Goal: Contribute content: Contribute content

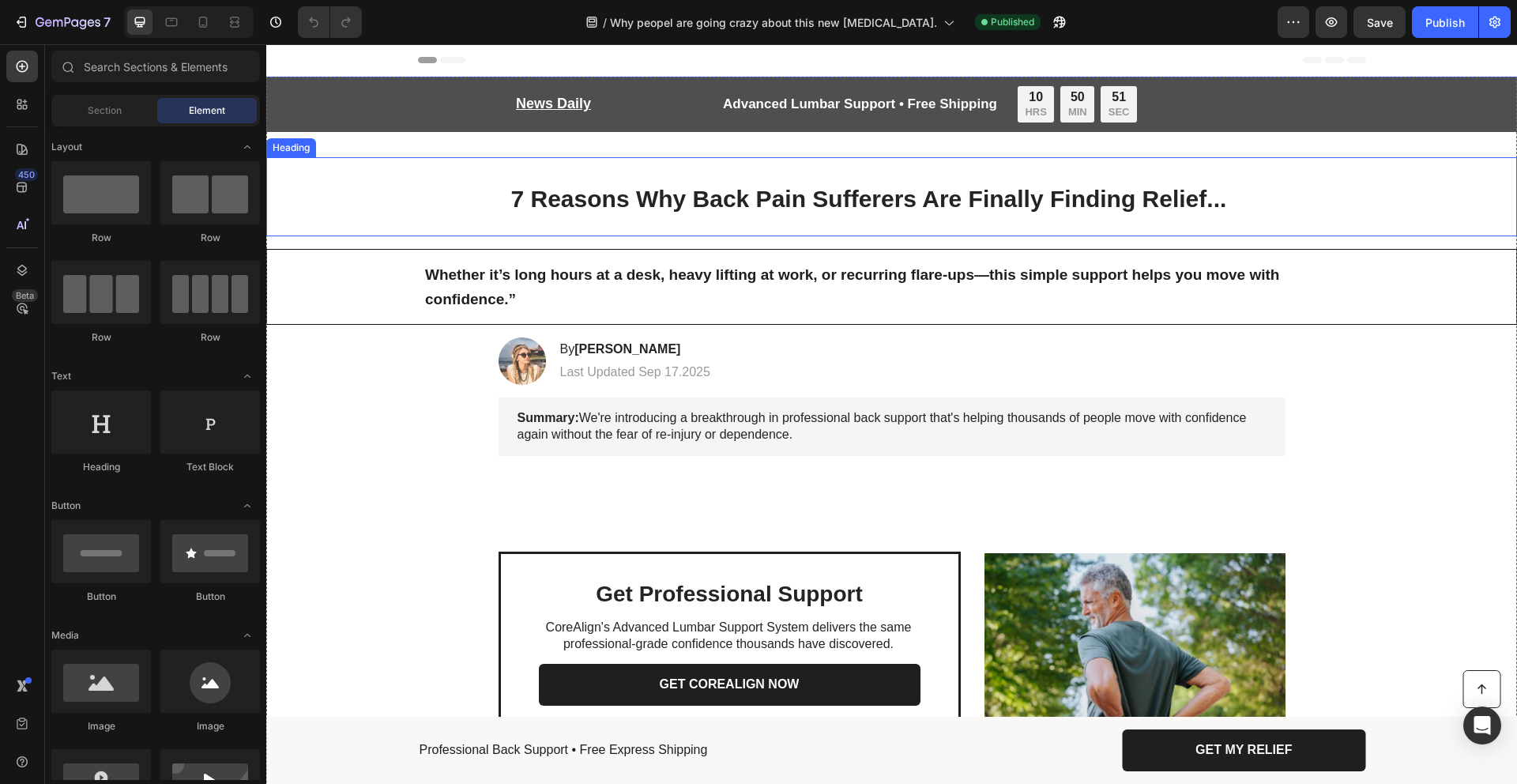
click at [682, 202] on span "7 Reasons Why Back Pain Sufferers Are Finally Finding Relief..." at bounding box center [869, 198] width 716 height 26
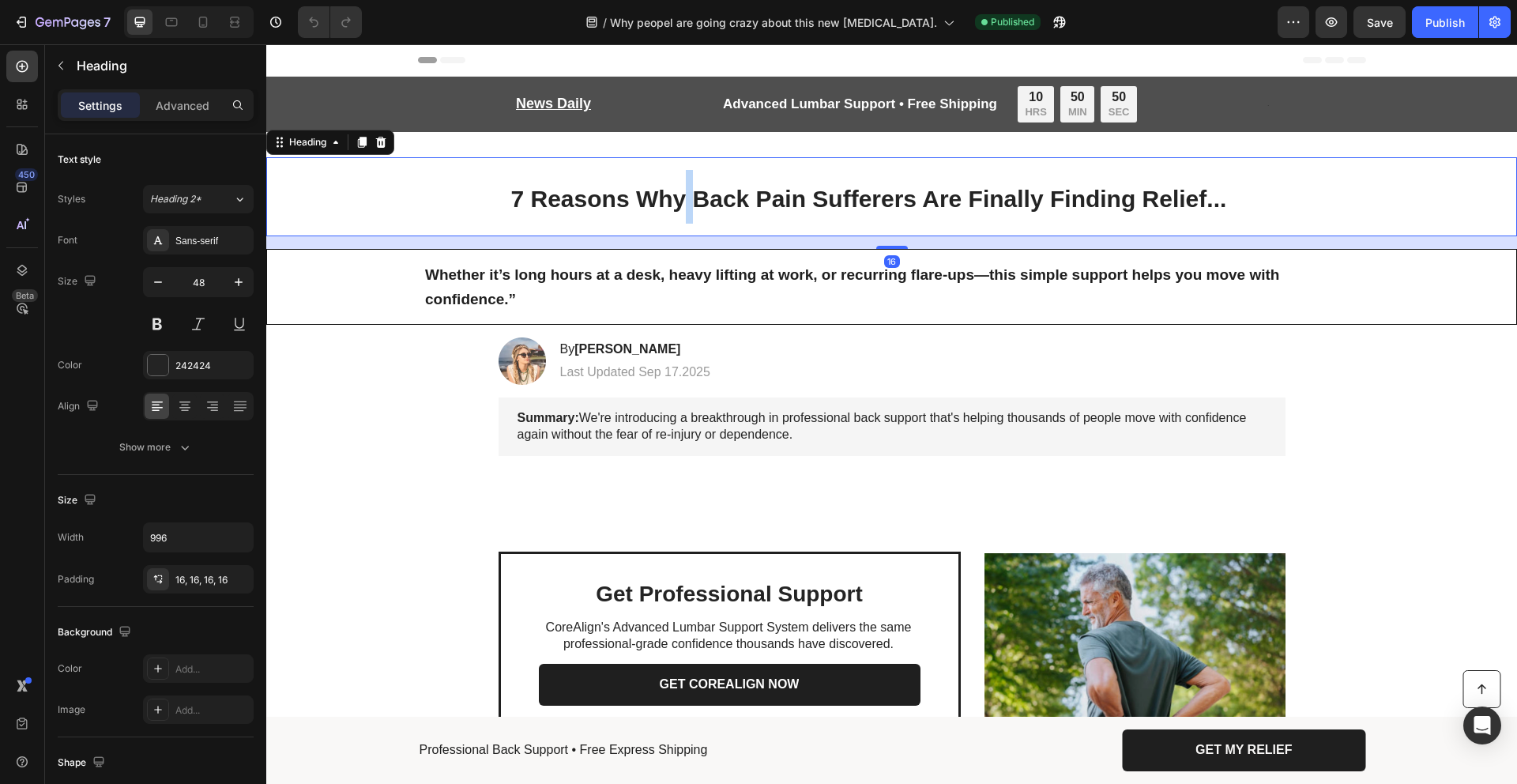
click at [682, 202] on span "7 Reasons Why Back Pain Sufferers Are Finally Finding Relief..." at bounding box center [869, 198] width 716 height 26
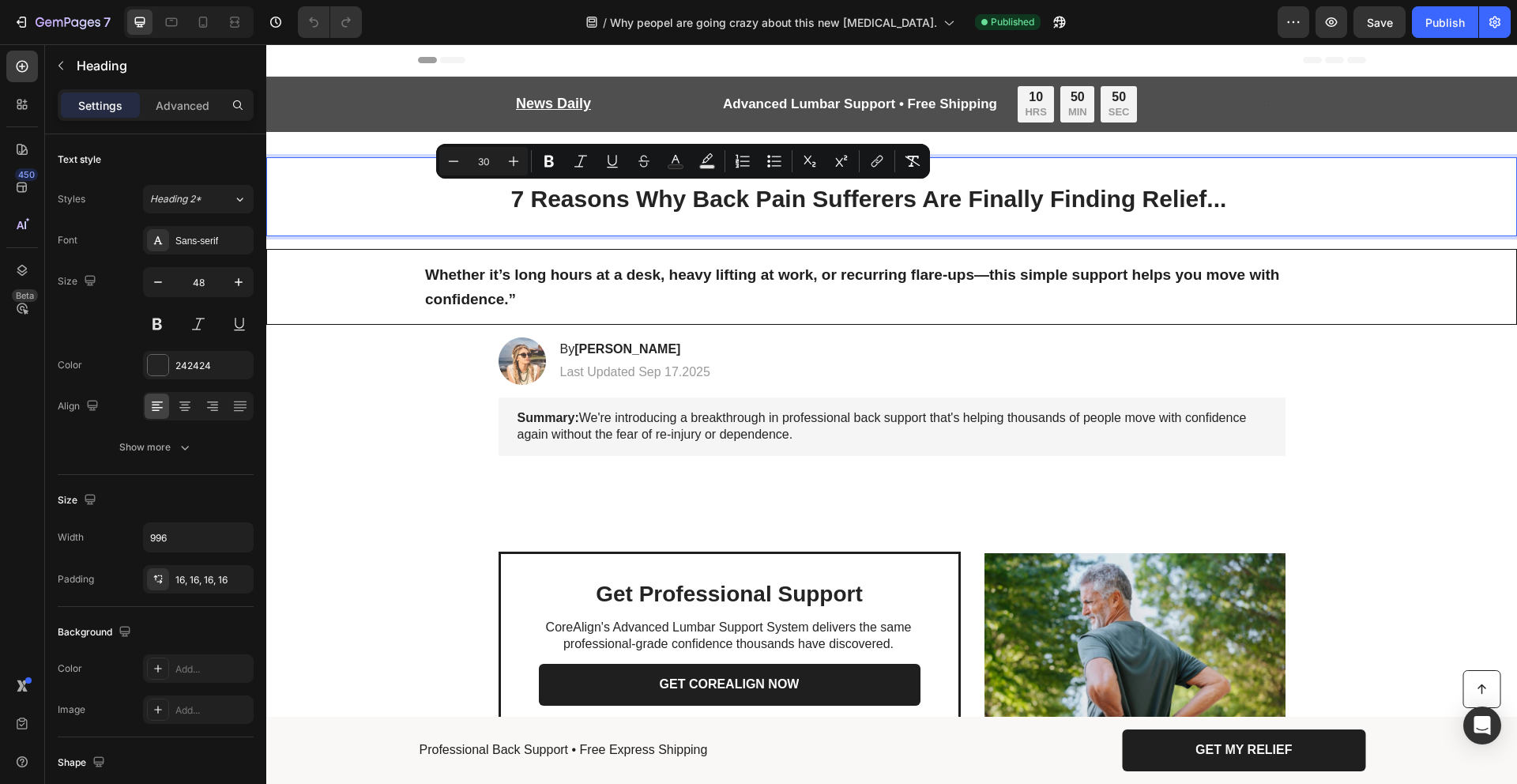
click at [1112, 196] on span "7 Reasons Why Back Pain Sufferers Are Finally Finding Relief..." at bounding box center [869, 198] width 716 height 26
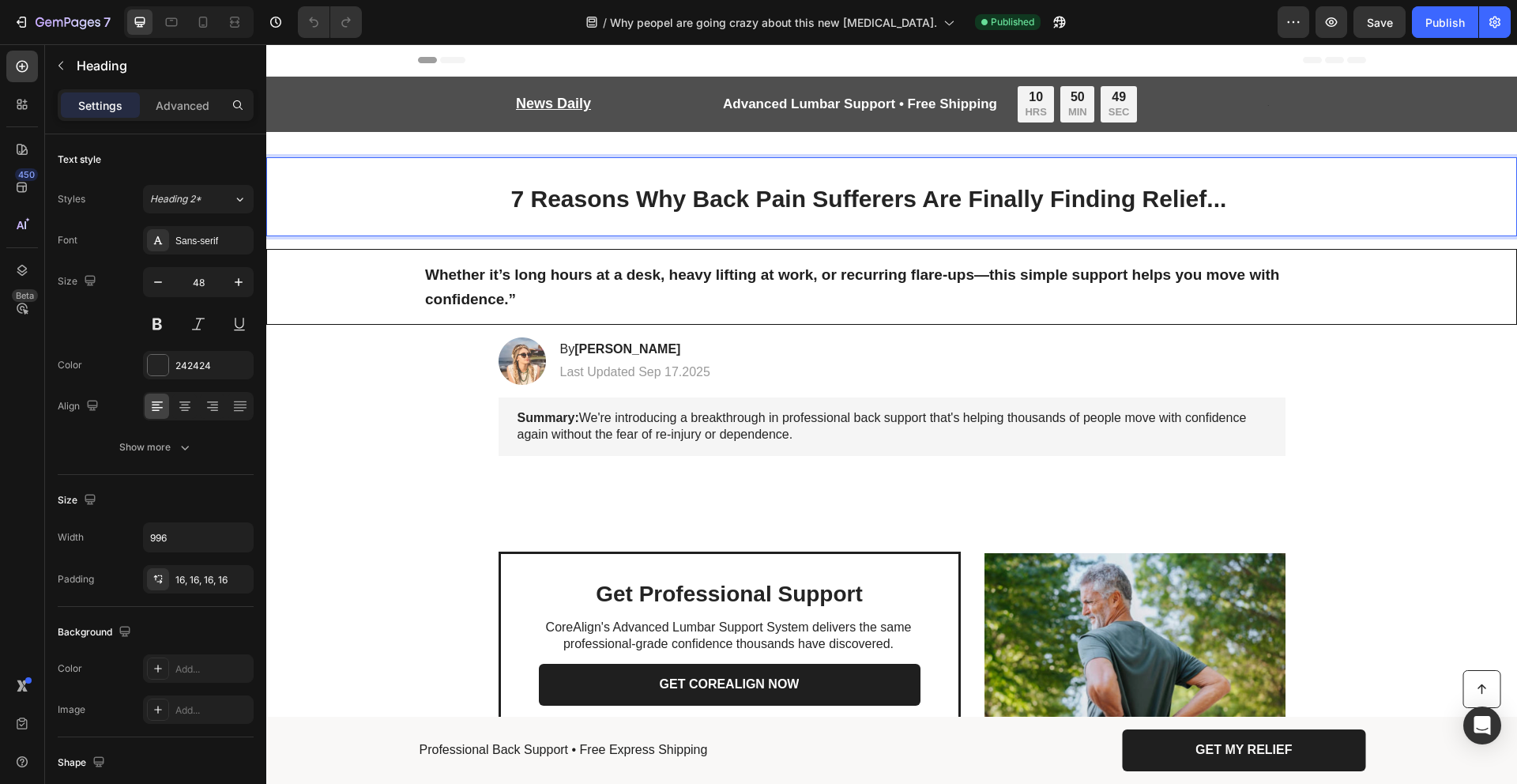
click at [1119, 196] on span "7 Reasons Why Back Pain Sufferers Are Finally Finding Relief..." at bounding box center [869, 198] width 716 height 26
click at [1217, 196] on span "7 Reasons Why Back Pain Sufferers Are Finally Finding Relief..." at bounding box center [869, 198] width 716 height 26
click at [1219, 196] on span "7 Reasons Why Back Pain Sufferers Are Finally Finding Relief..." at bounding box center [869, 198] width 716 height 26
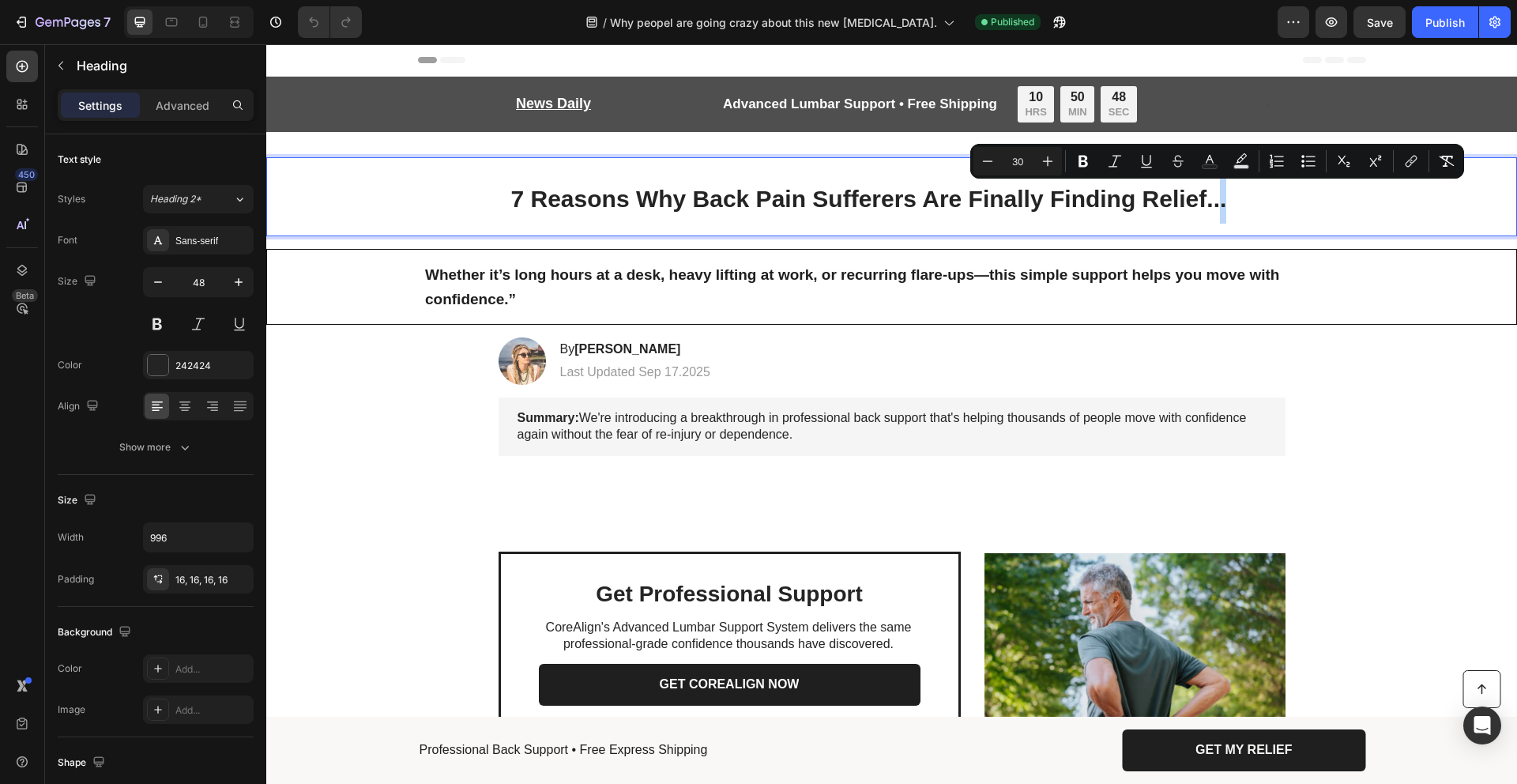
click at [1230, 197] on p "7 Reasons Why Back Pain Sufferers Are Finally Finding Relief..." at bounding box center [892, 196] width 761 height 54
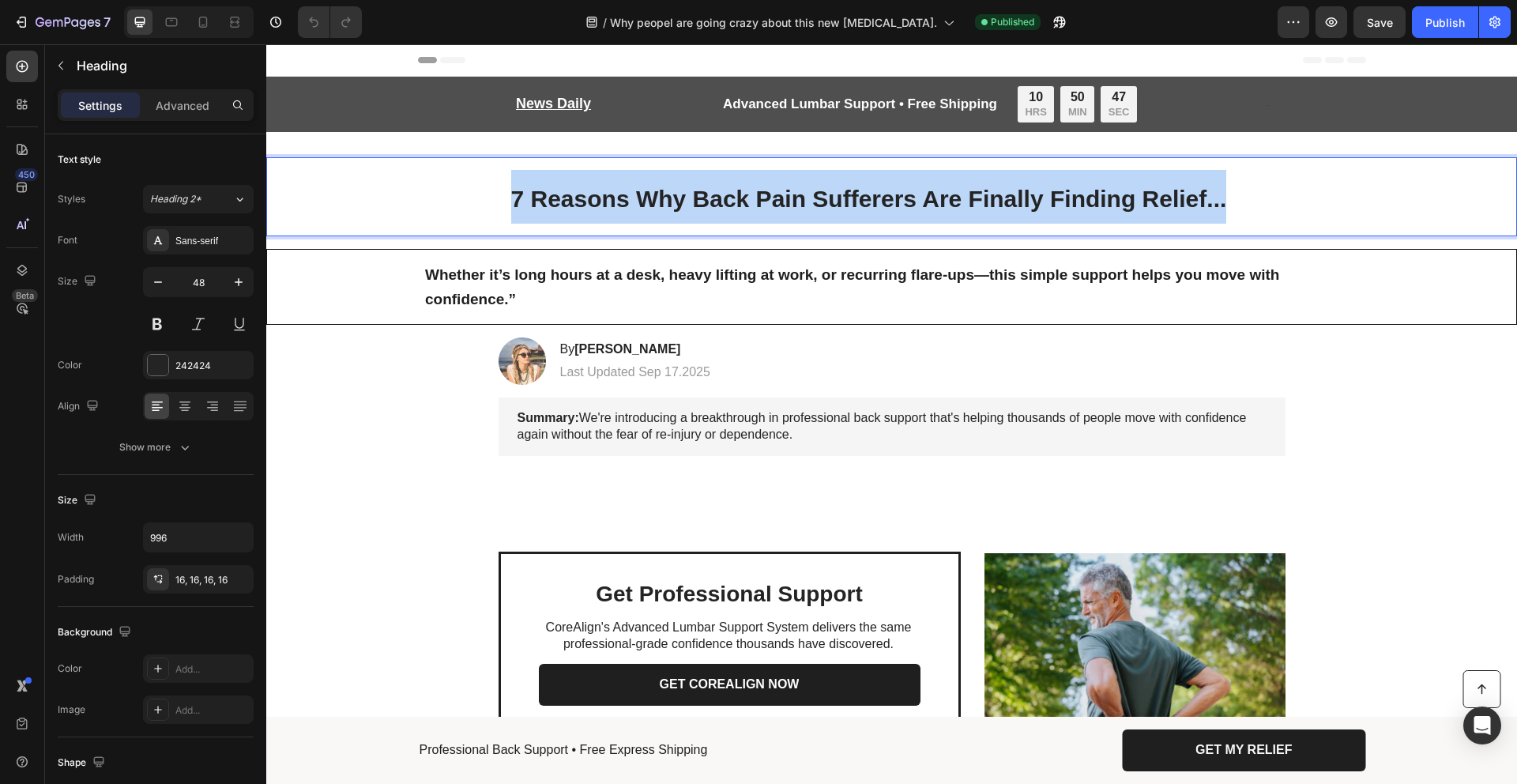
drag, startPoint x: 913, startPoint y: 196, endPoint x: 367, endPoint y: 212, distance: 546.2
click at [404, 206] on div "7 Reasons Why Back Pain Sufferers Are Finally Finding Relief..." at bounding box center [892, 196] width 1220 height 79
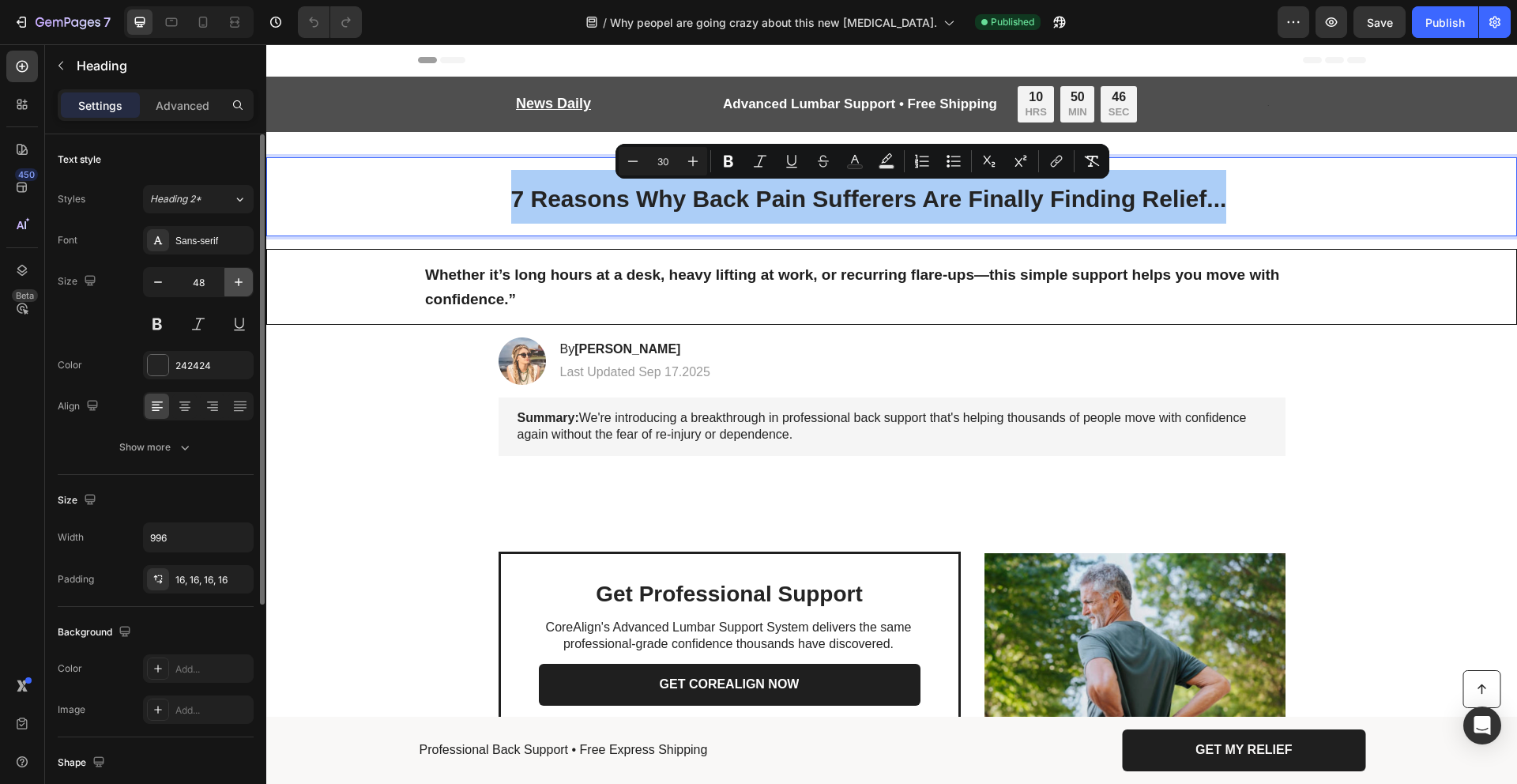
click at [237, 290] on icon "button" at bounding box center [238, 282] width 16 height 16
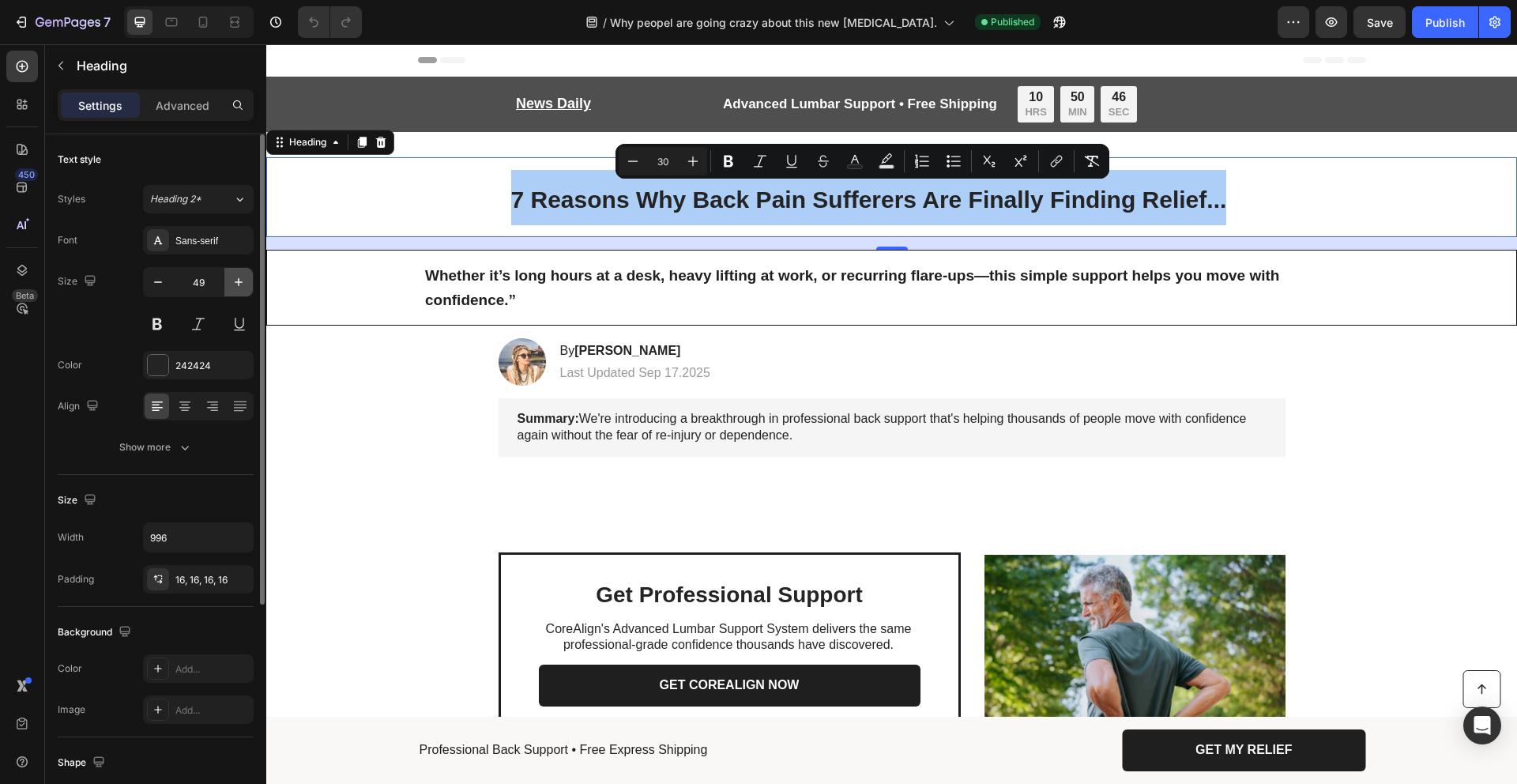
click at [238, 288] on icon "button" at bounding box center [238, 282] width 16 height 16
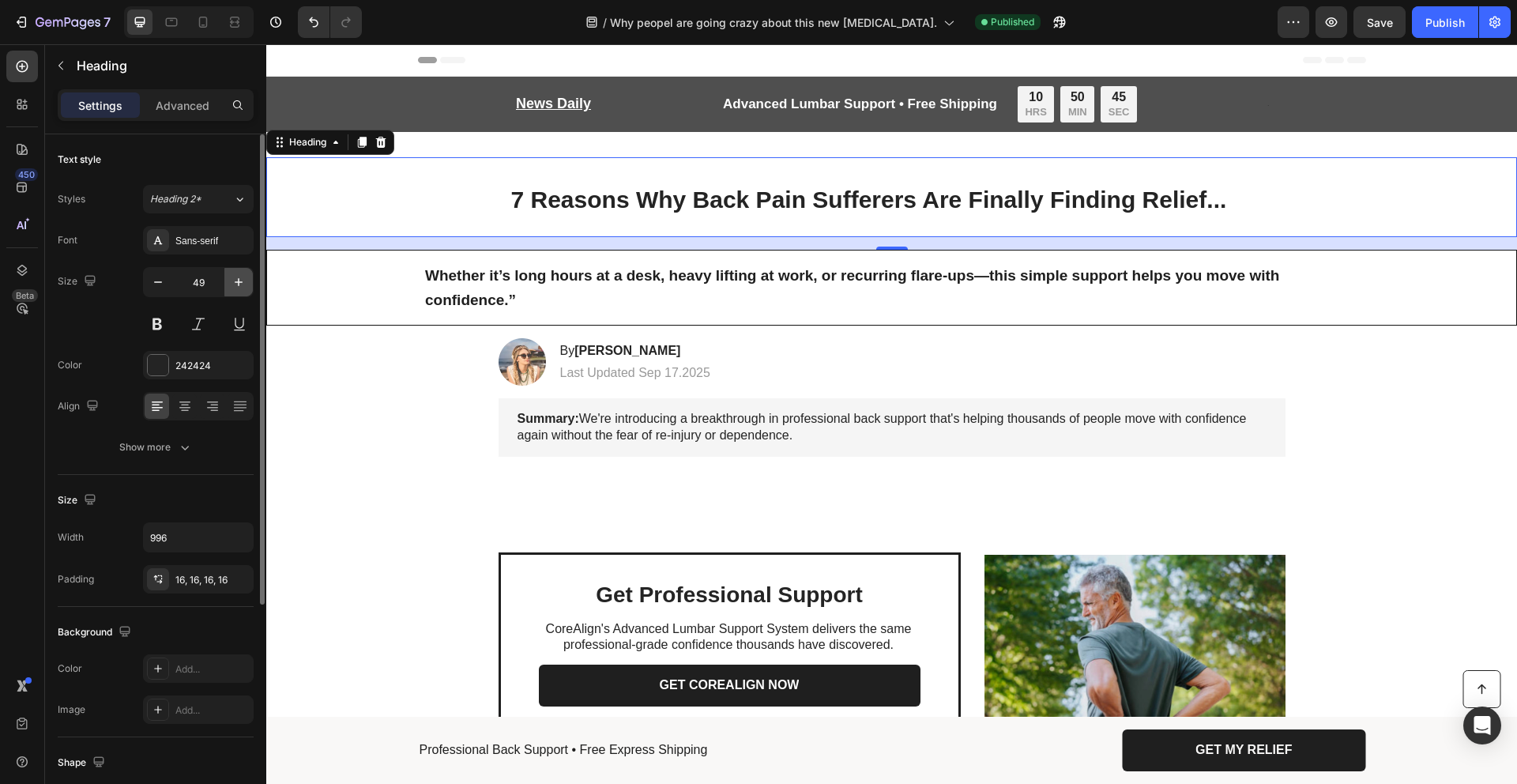
click at [238, 288] on icon "button" at bounding box center [238, 282] width 16 height 16
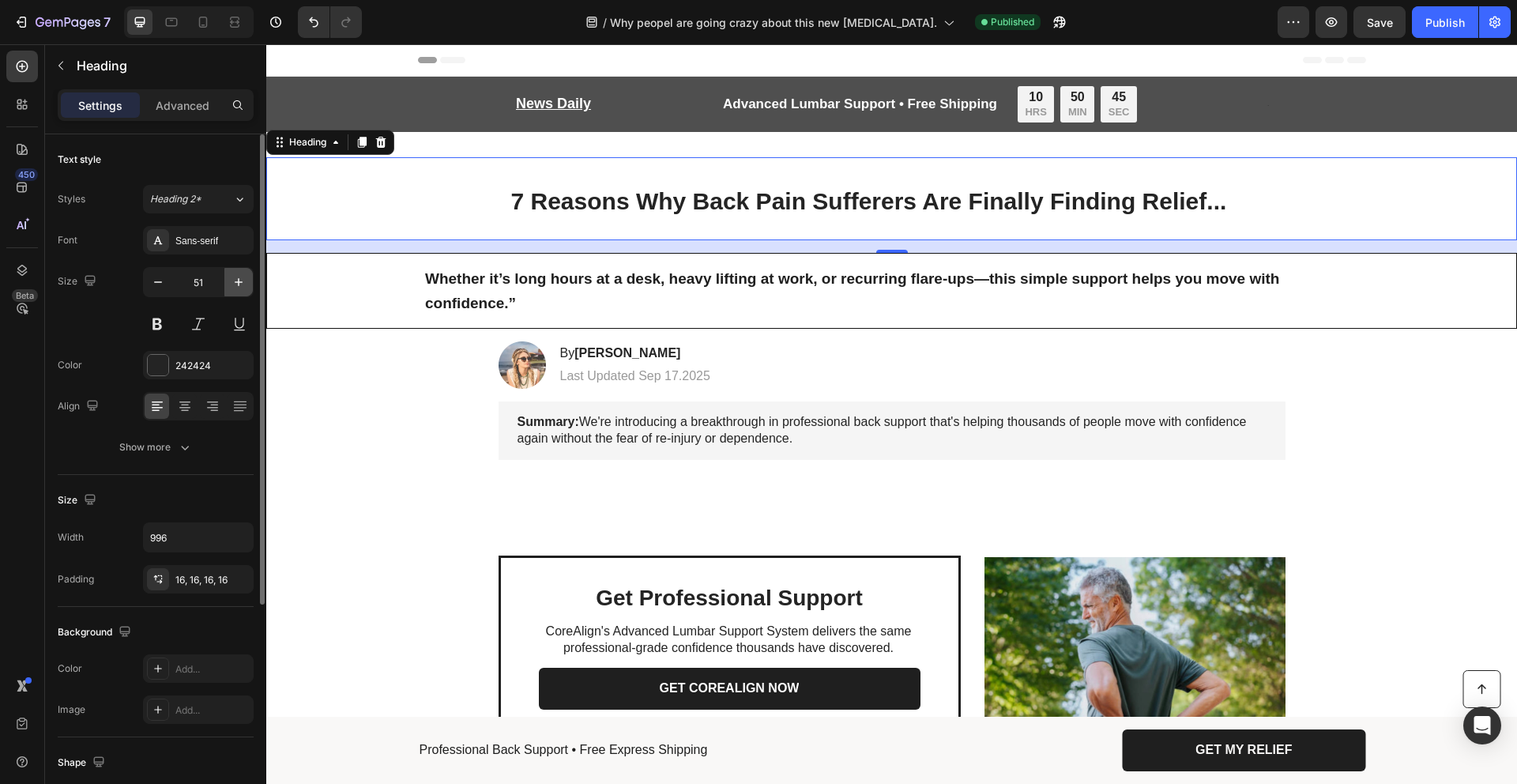
click at [239, 286] on icon "button" at bounding box center [238, 282] width 16 height 16
click at [242, 278] on icon "button" at bounding box center [238, 282] width 16 height 16
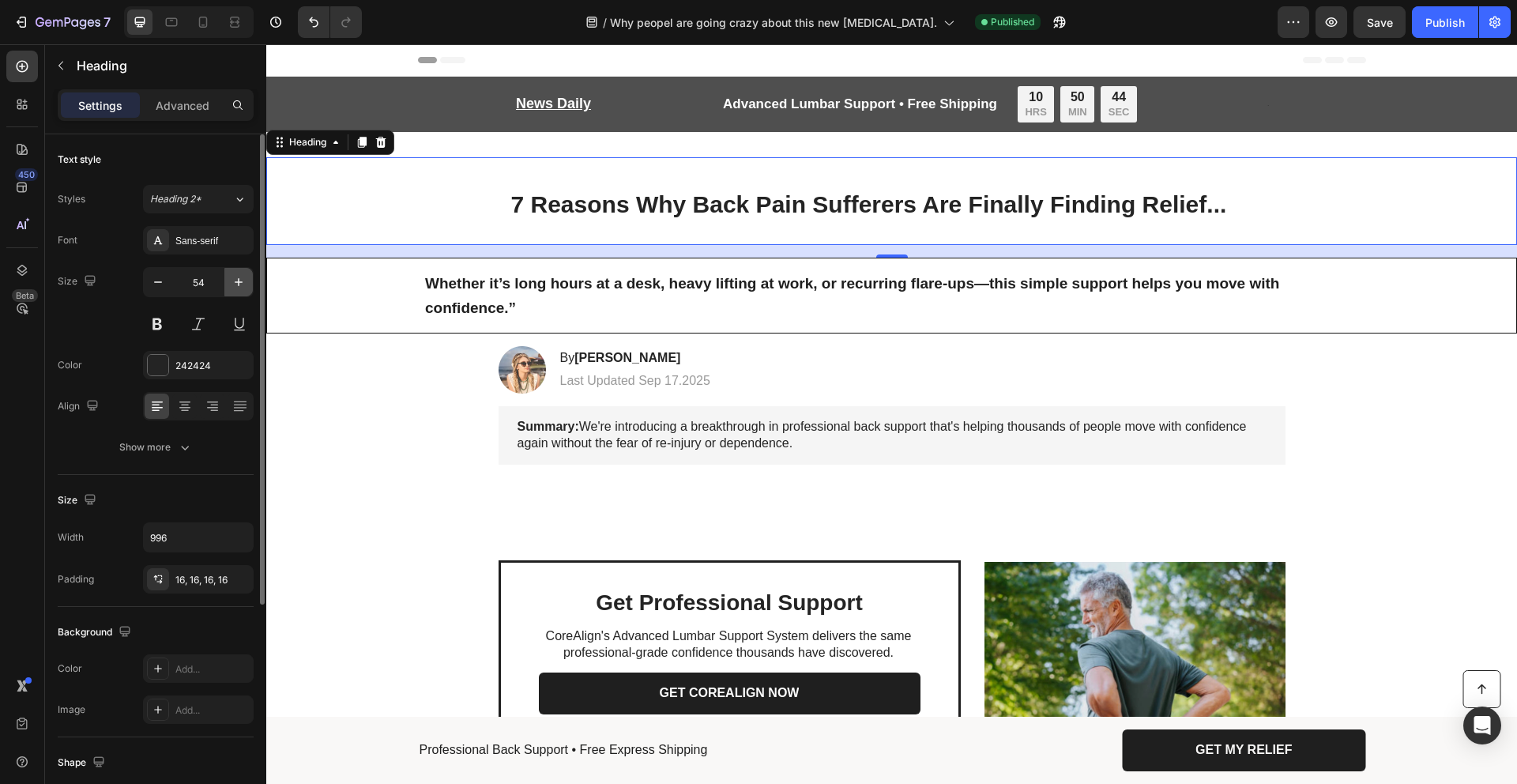
click at [242, 278] on icon "button" at bounding box center [238, 282] width 16 height 16
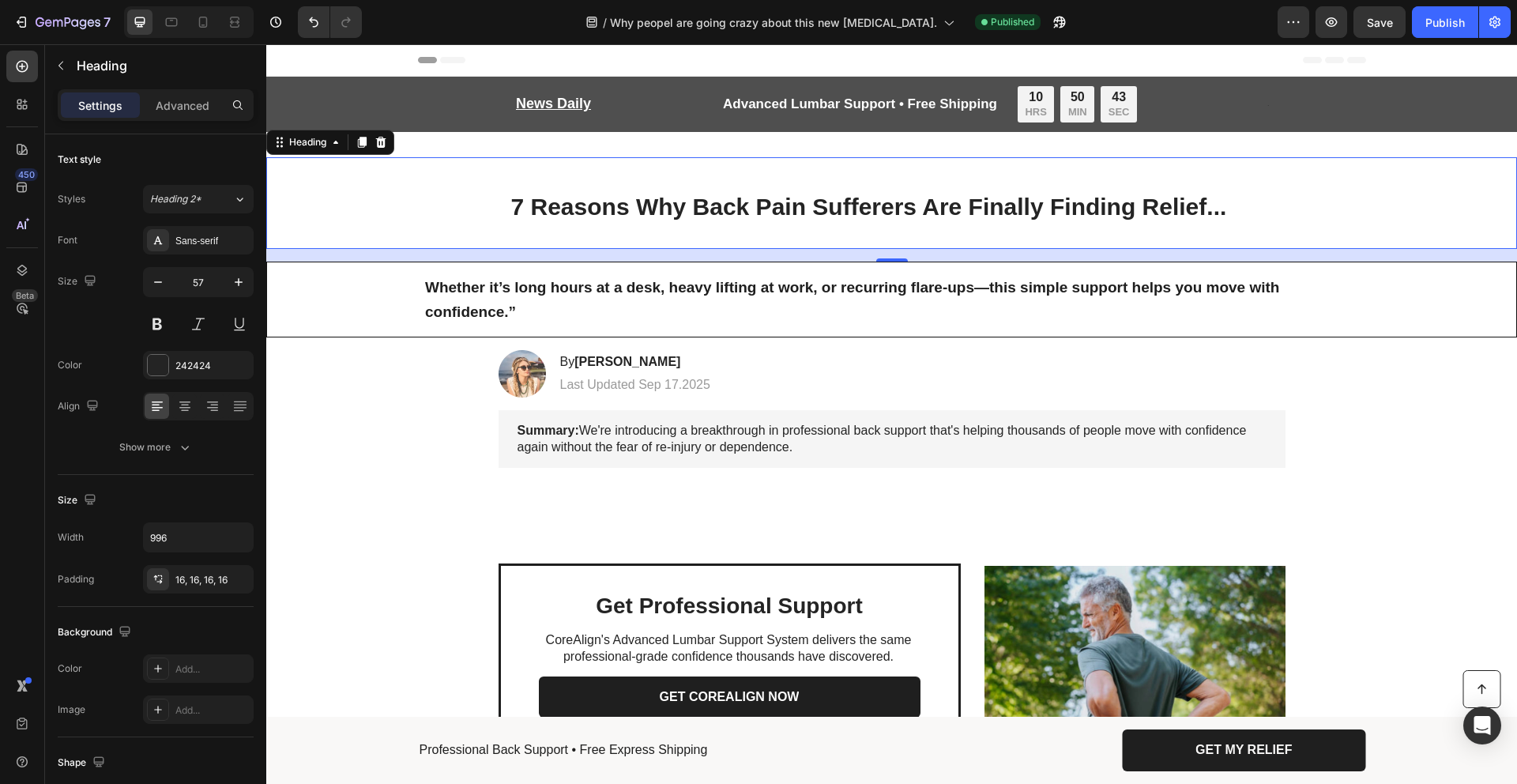
drag, startPoint x: 468, startPoint y: 238, endPoint x: 529, endPoint y: 214, distance: 65.6
click at [479, 234] on div "7 Reasons Why Back Pain Sufferers Are Finally Finding Relief..." at bounding box center [892, 202] width 1220 height 91
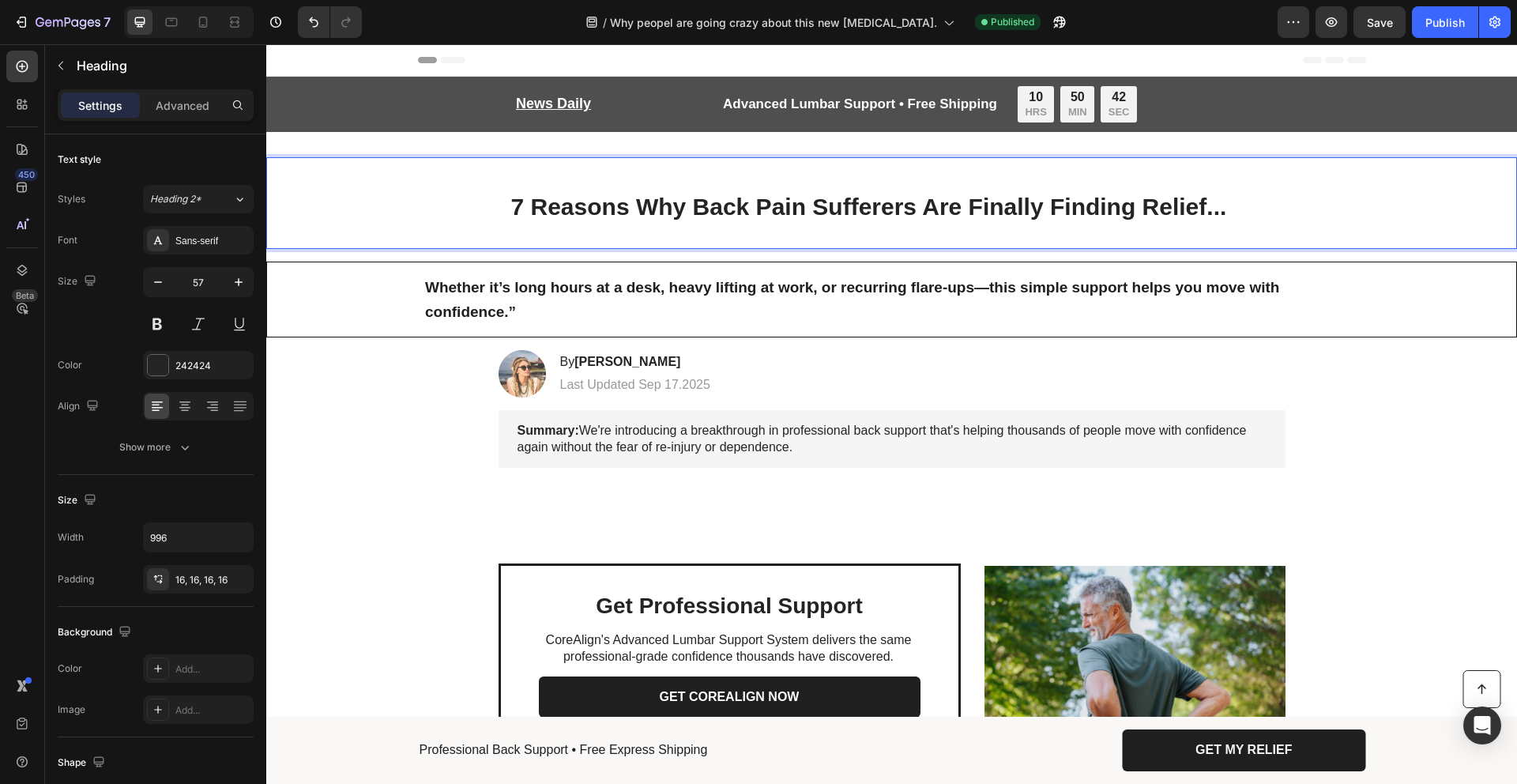
drag, startPoint x: 589, startPoint y: 211, endPoint x: 667, endPoint y: 209, distance: 78.0
click at [591, 211] on span "7 Reasons Why Back Pain Sufferers Are Finally Finding Relief..." at bounding box center [869, 206] width 716 height 26
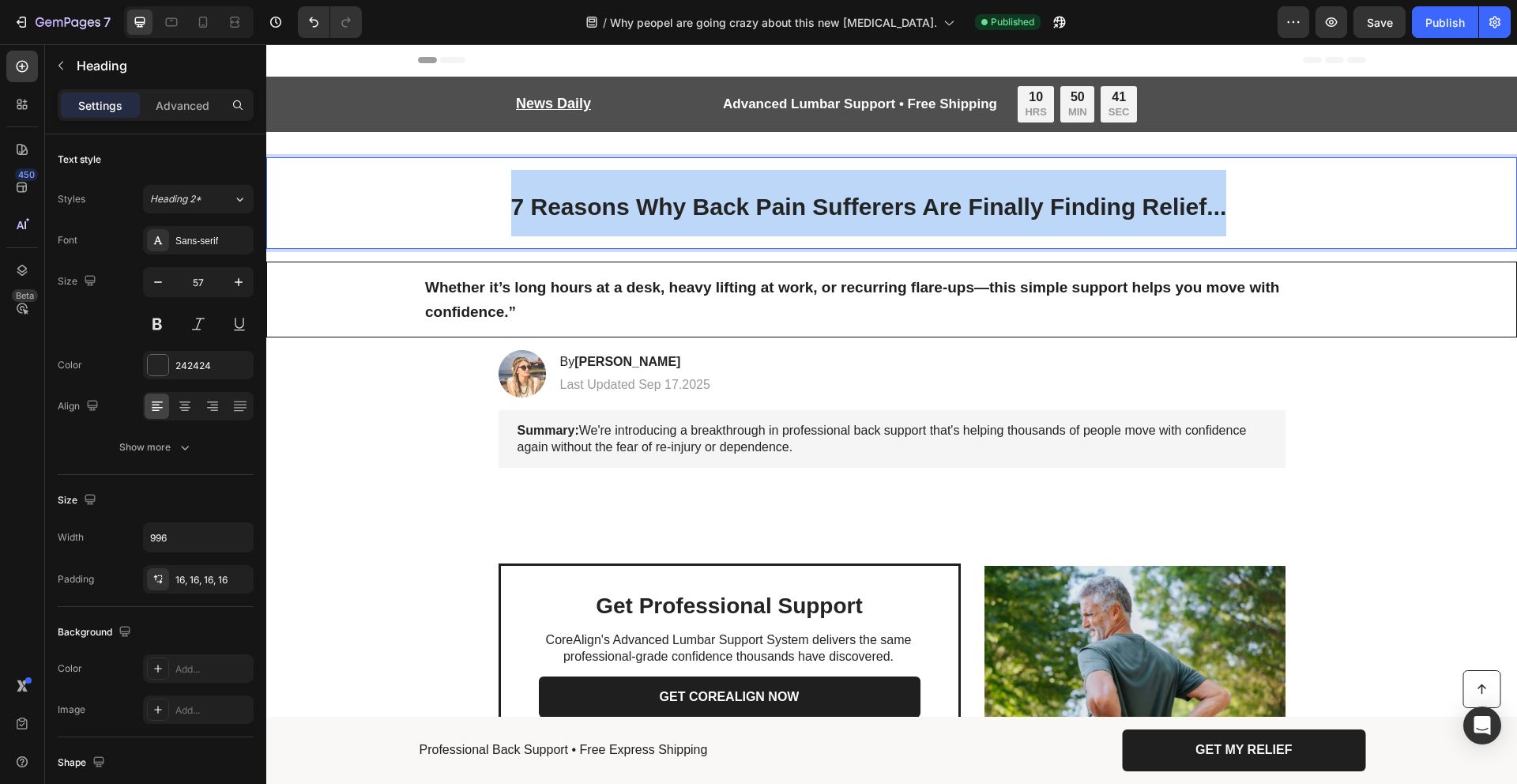
drag, startPoint x: 1217, startPoint y: 206, endPoint x: 316, endPoint y: 227, distance: 901.2
click at [373, 205] on div "7 Reasons Why Back Pain Sufferers Are Finally Finding Relief..." at bounding box center [892, 202] width 1220 height 91
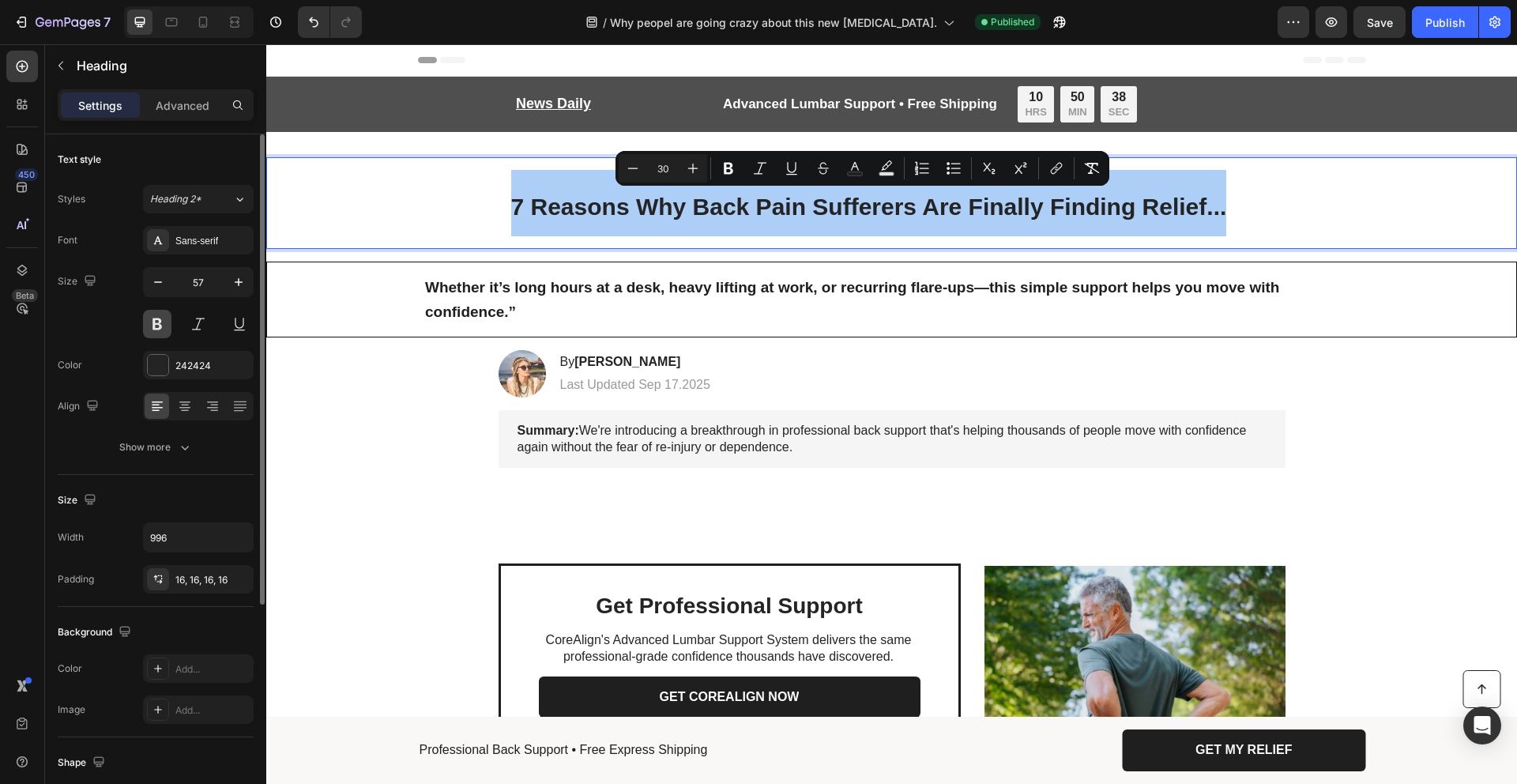
click at [169, 321] on button at bounding box center [157, 324] width 29 height 29
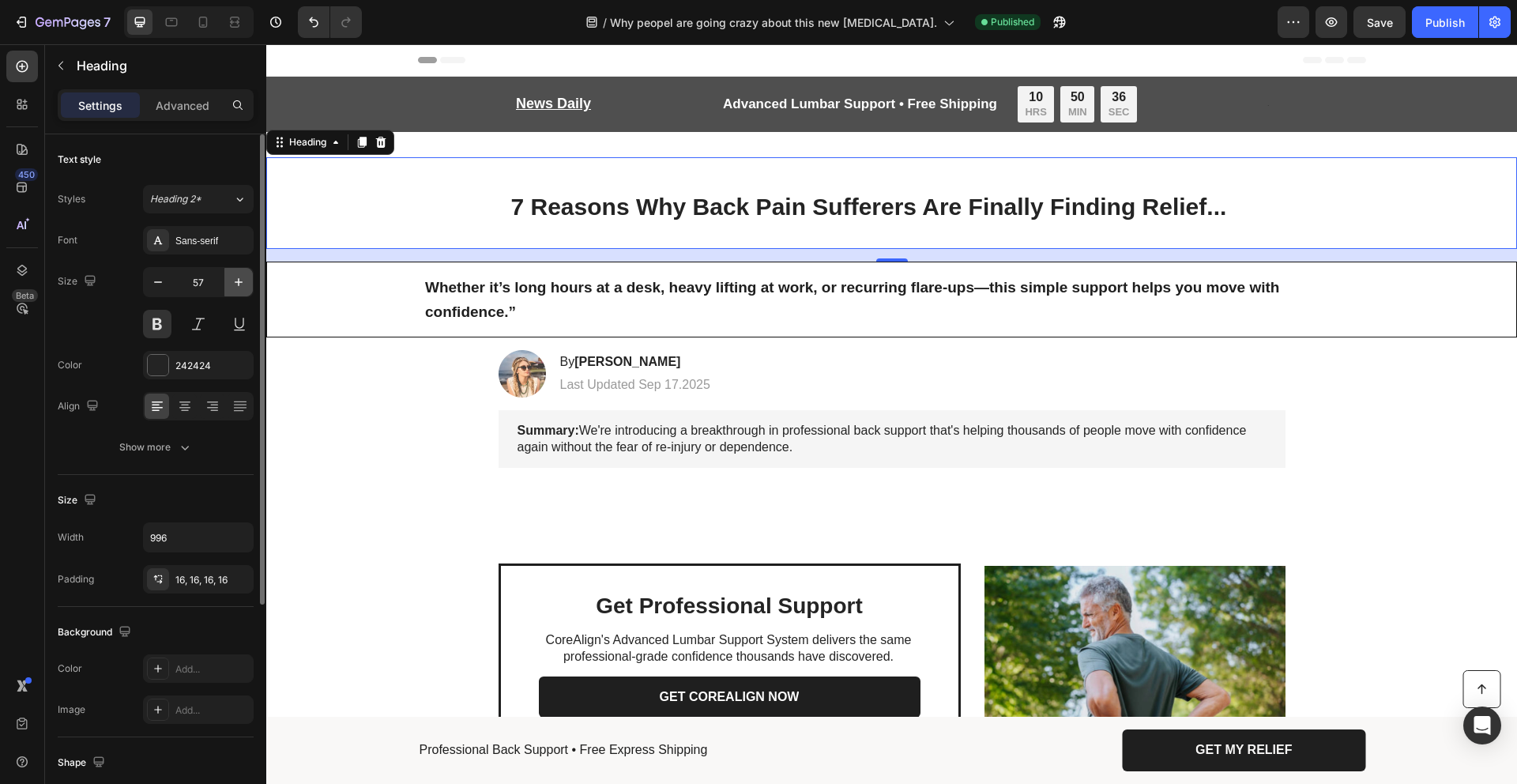
click at [241, 277] on icon "button" at bounding box center [238, 282] width 16 height 16
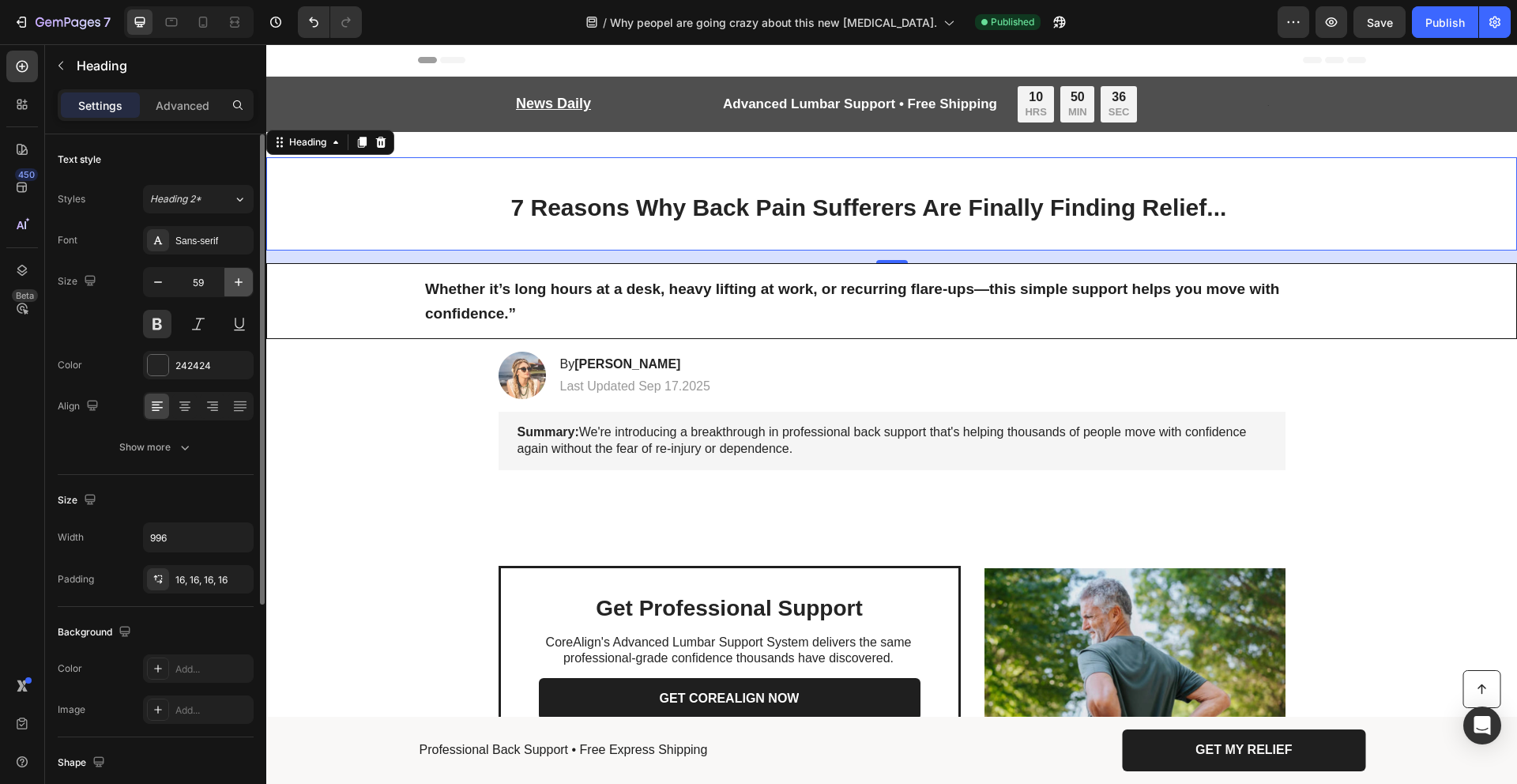
click at [241, 277] on icon "button" at bounding box center [238, 282] width 16 height 16
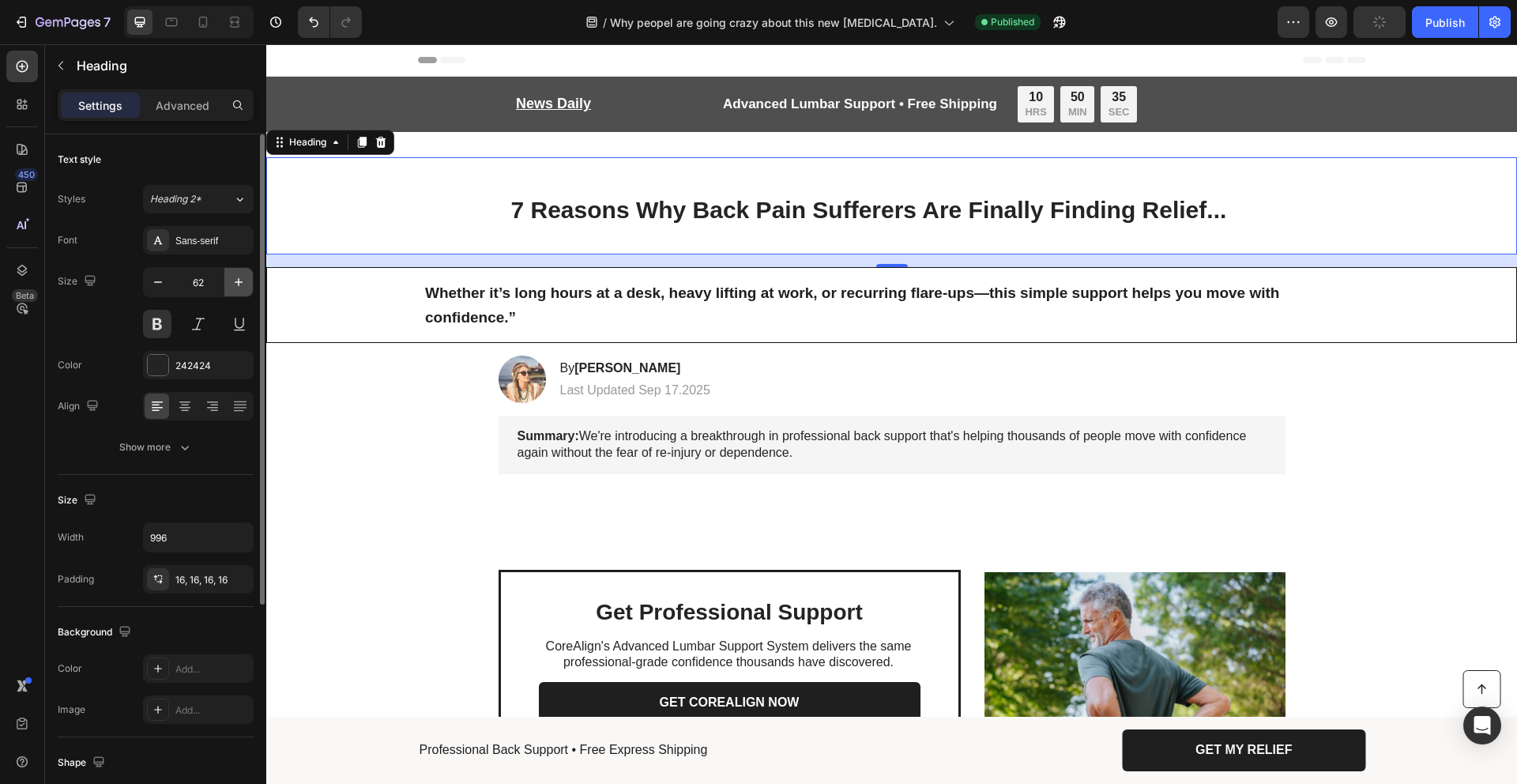
click at [241, 277] on icon "button" at bounding box center [238, 282] width 16 height 16
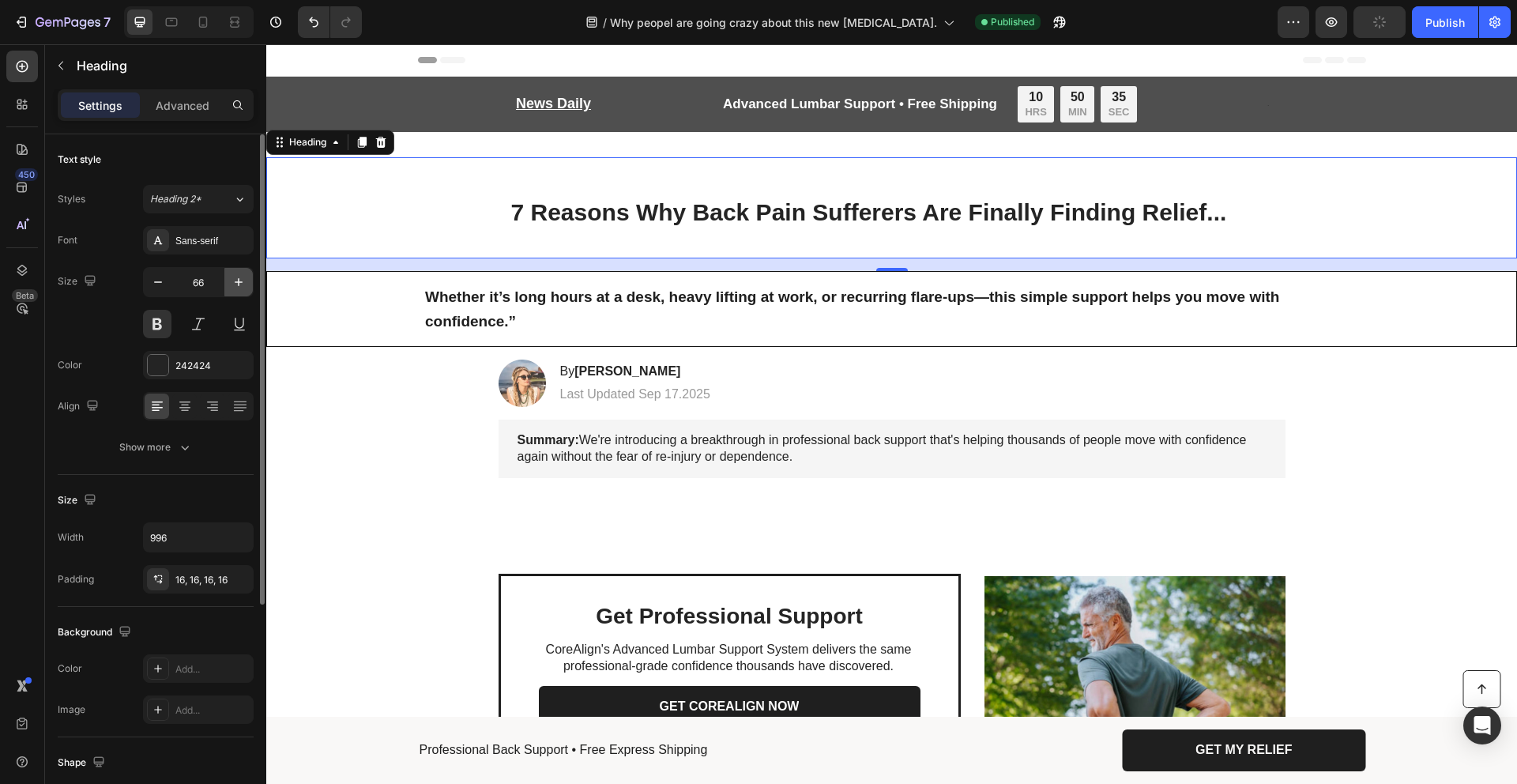
click at [241, 277] on icon "button" at bounding box center [238, 282] width 16 height 16
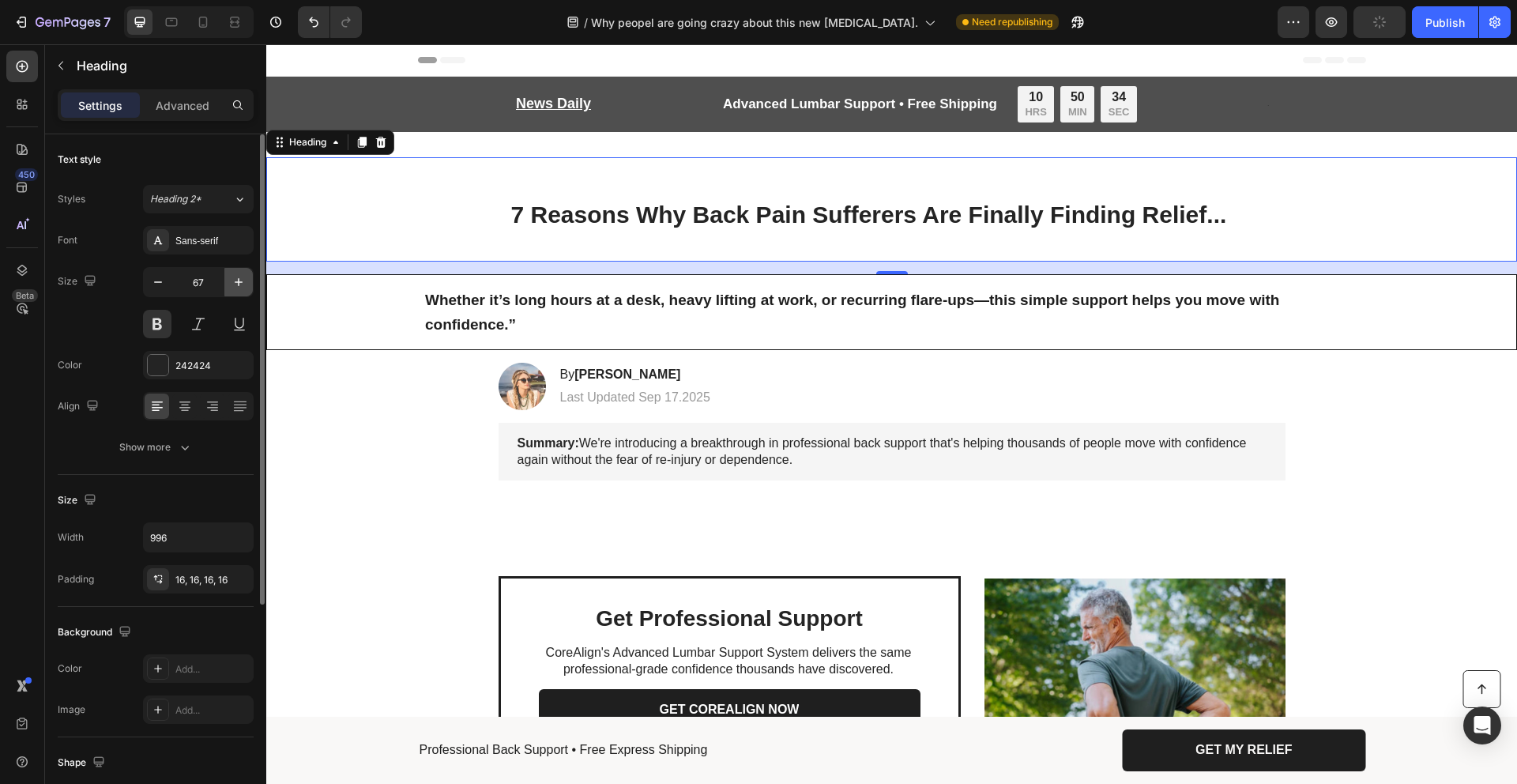
click at [241, 277] on icon "button" at bounding box center [238, 282] width 16 height 16
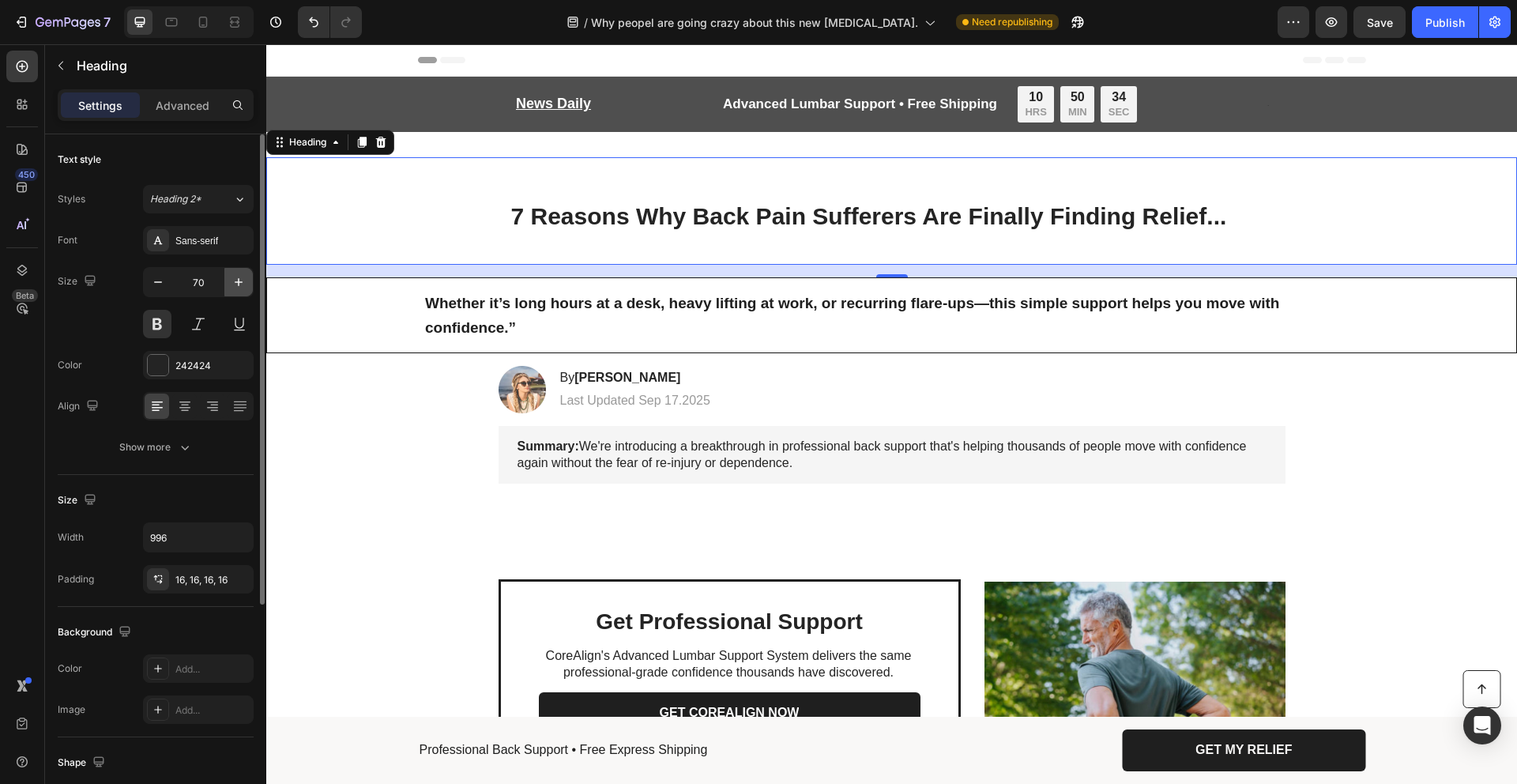
click at [241, 277] on icon "button" at bounding box center [238, 282] width 16 height 16
type input "73"
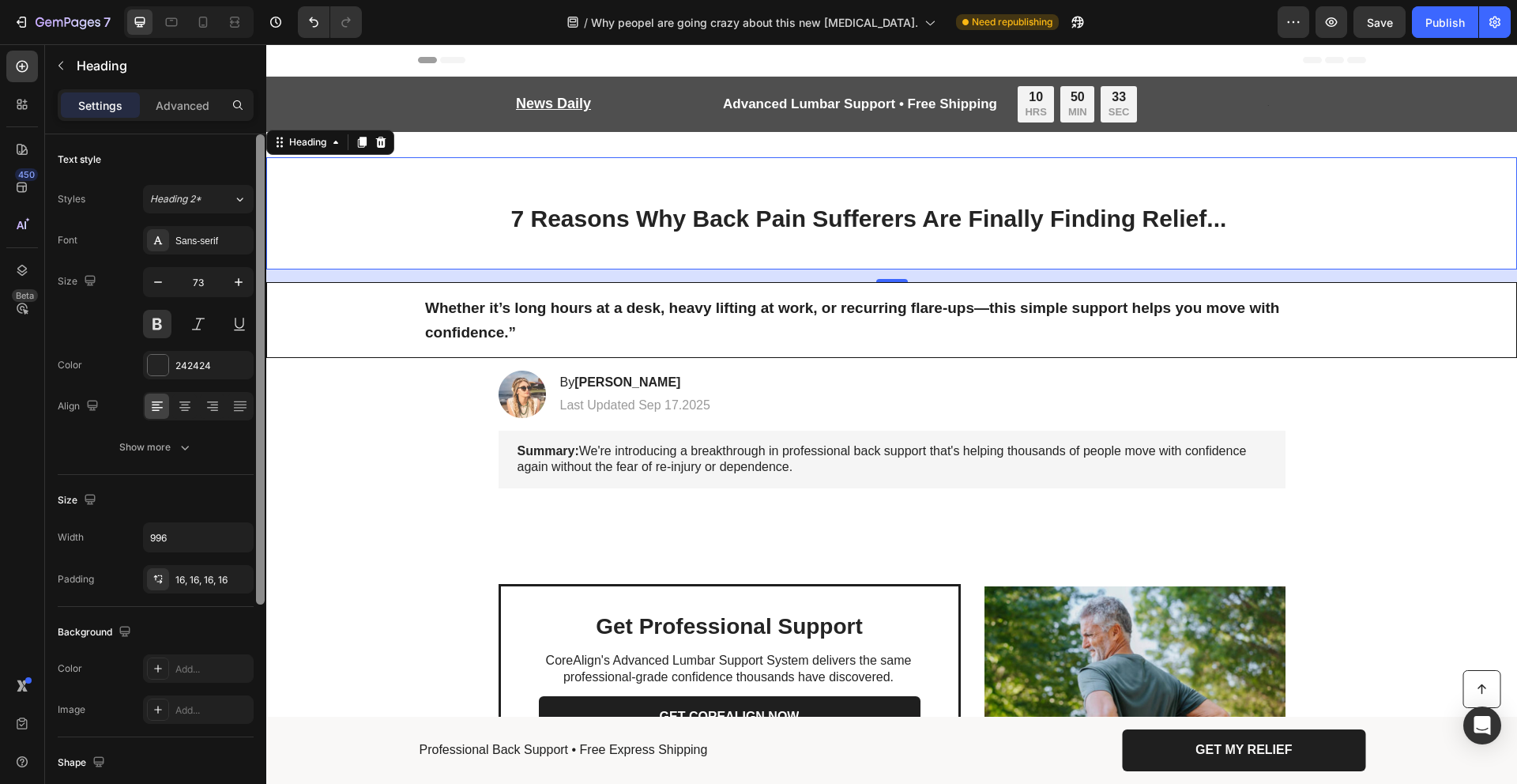
drag, startPoint x: 241, startPoint y: 277, endPoint x: 262, endPoint y: 268, distance: 22.8
click at [262, 268] on div "Text style Styles Heading 2* Font Sans-serif Size 73 Color 242424 Align Show mo…" at bounding box center [156, 481] width 222 height 694
click at [199, 101] on p "Advanced" at bounding box center [182, 106] width 54 height 17
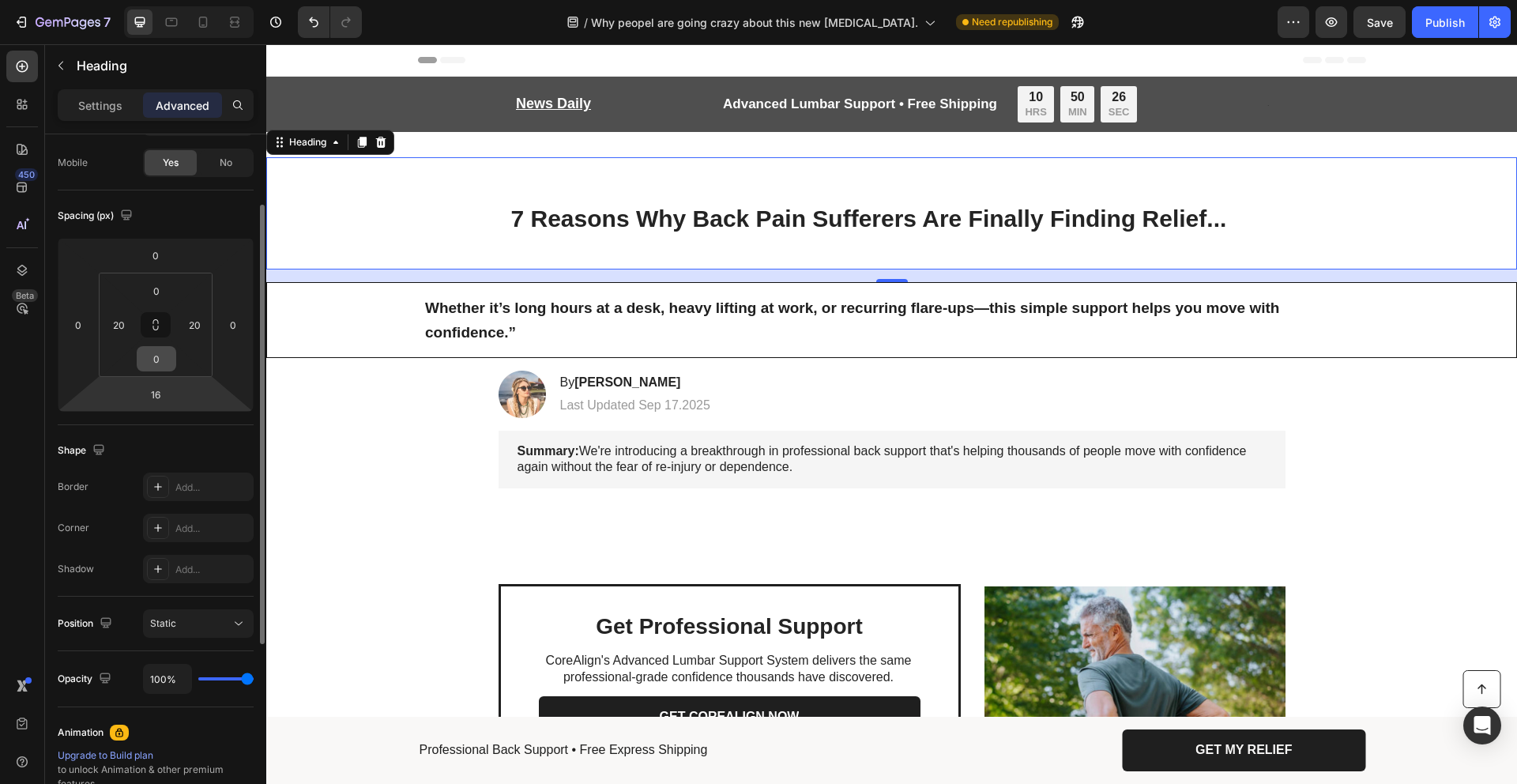
scroll to position [110, 0]
click at [128, 217] on icon "button" at bounding box center [126, 220] width 16 height 16
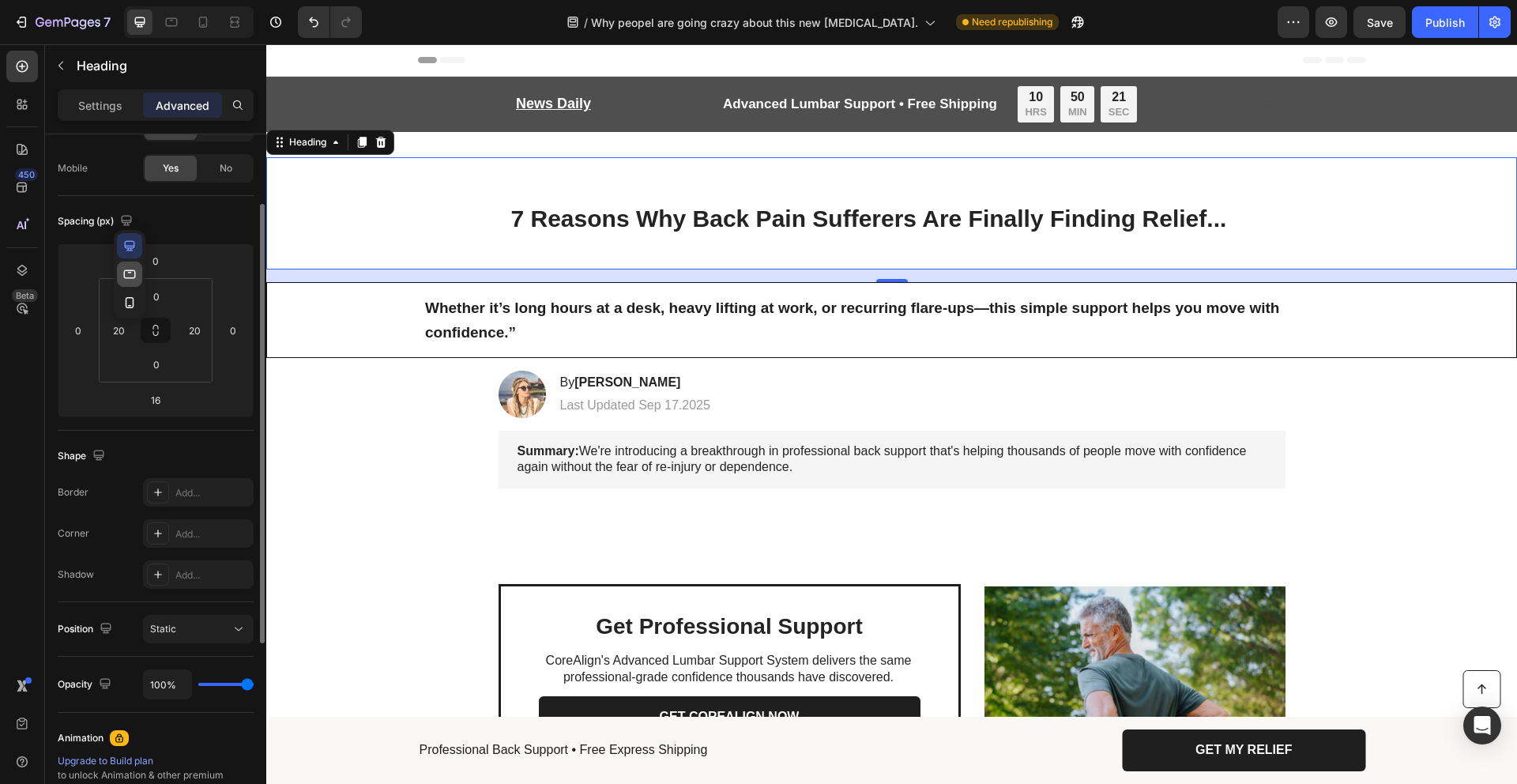
click at [137, 282] on button "button" at bounding box center [129, 274] width 25 height 25
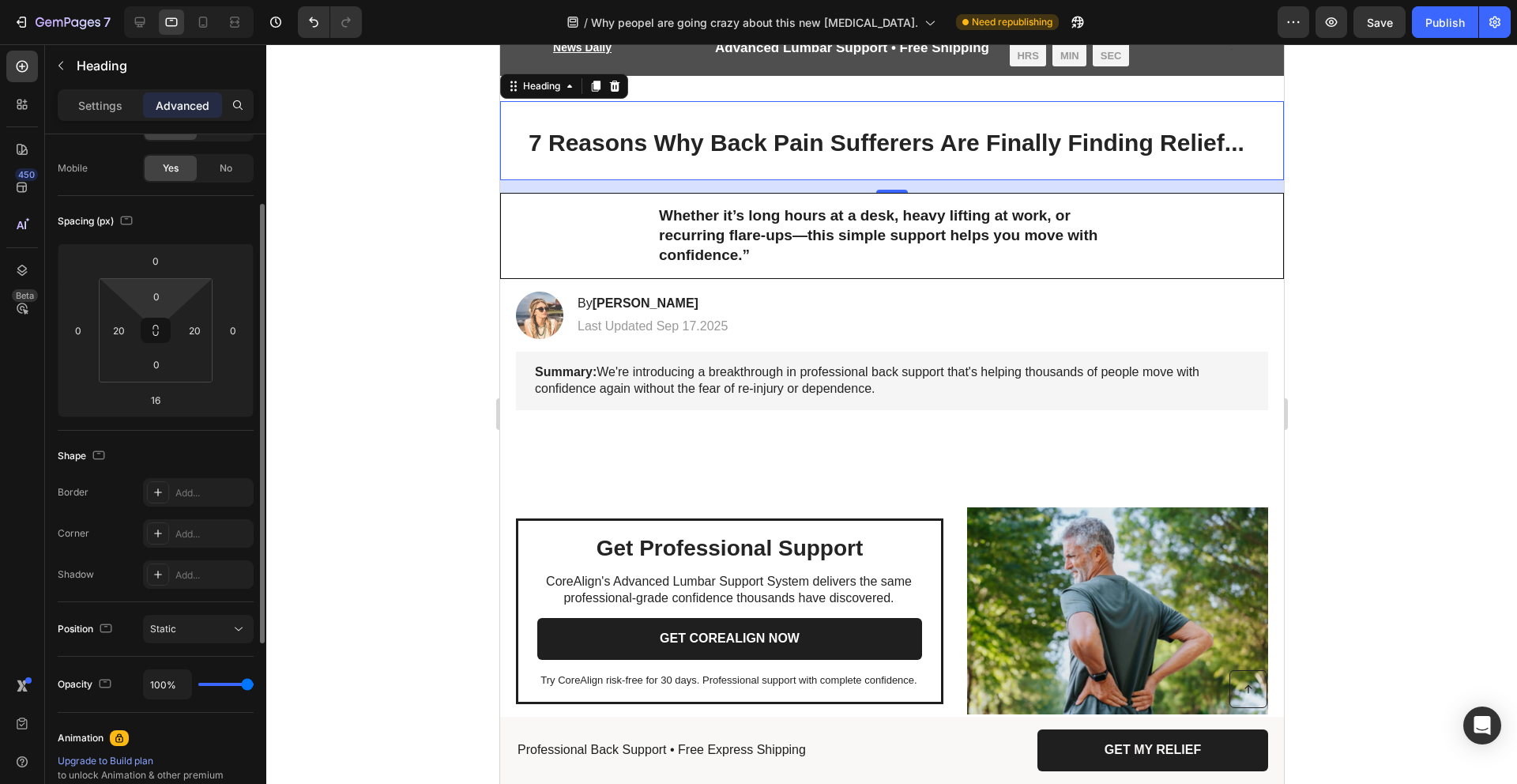
scroll to position [57, 0]
click at [132, 227] on icon "button" at bounding box center [126, 220] width 16 height 16
click at [135, 295] on icon "button" at bounding box center [129, 302] width 16 height 16
type input "14"
type input "0"
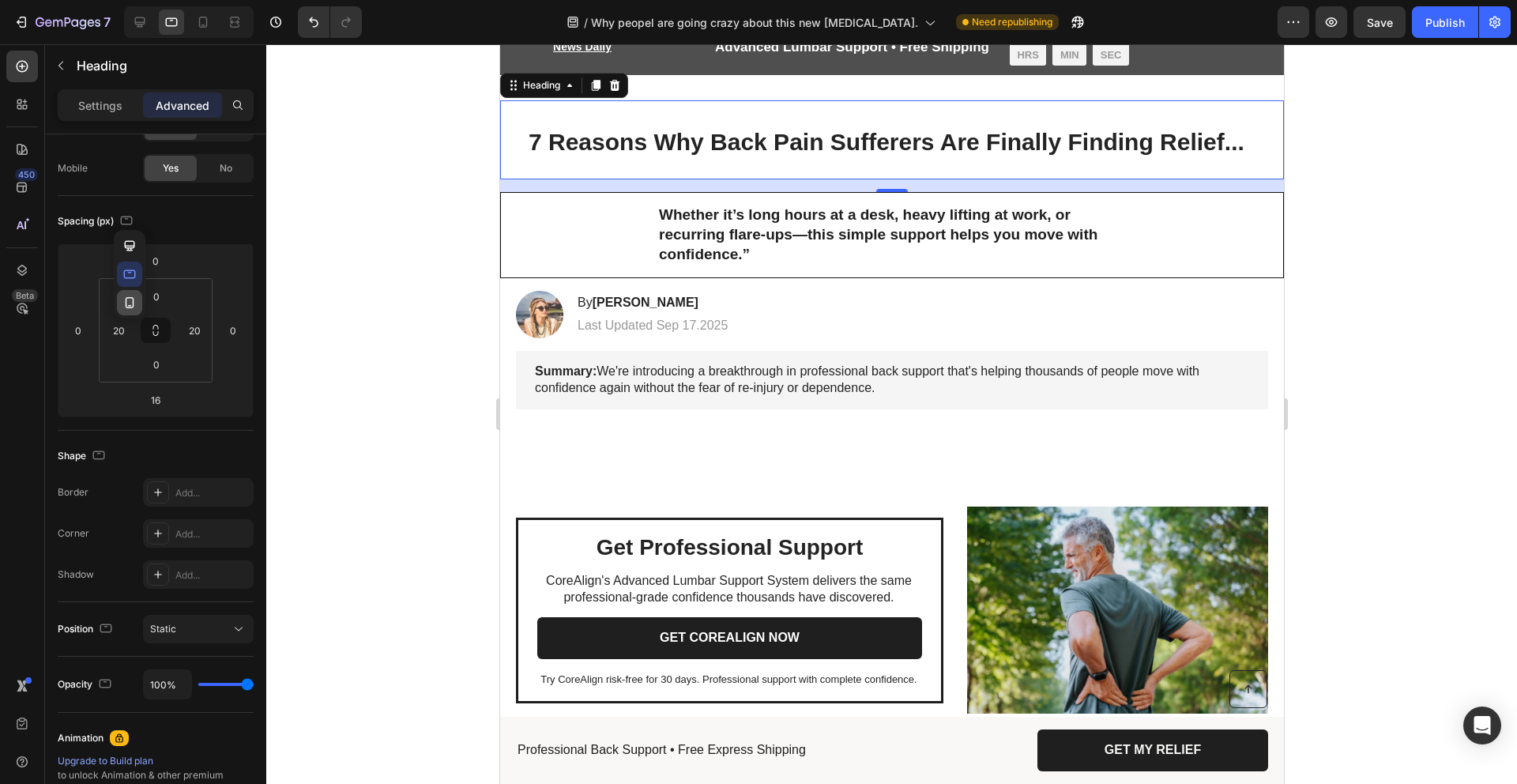
type input "0"
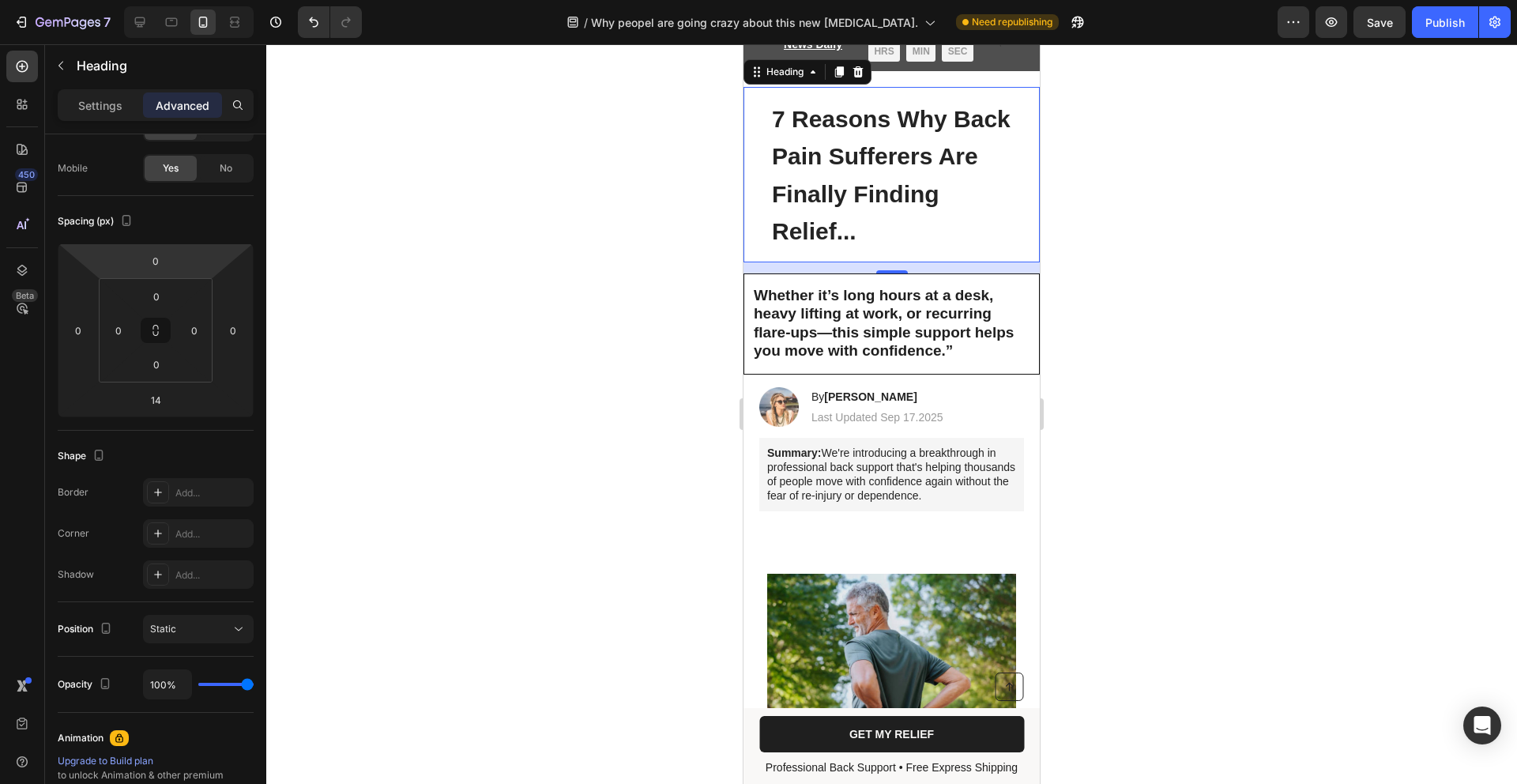
scroll to position [45, 0]
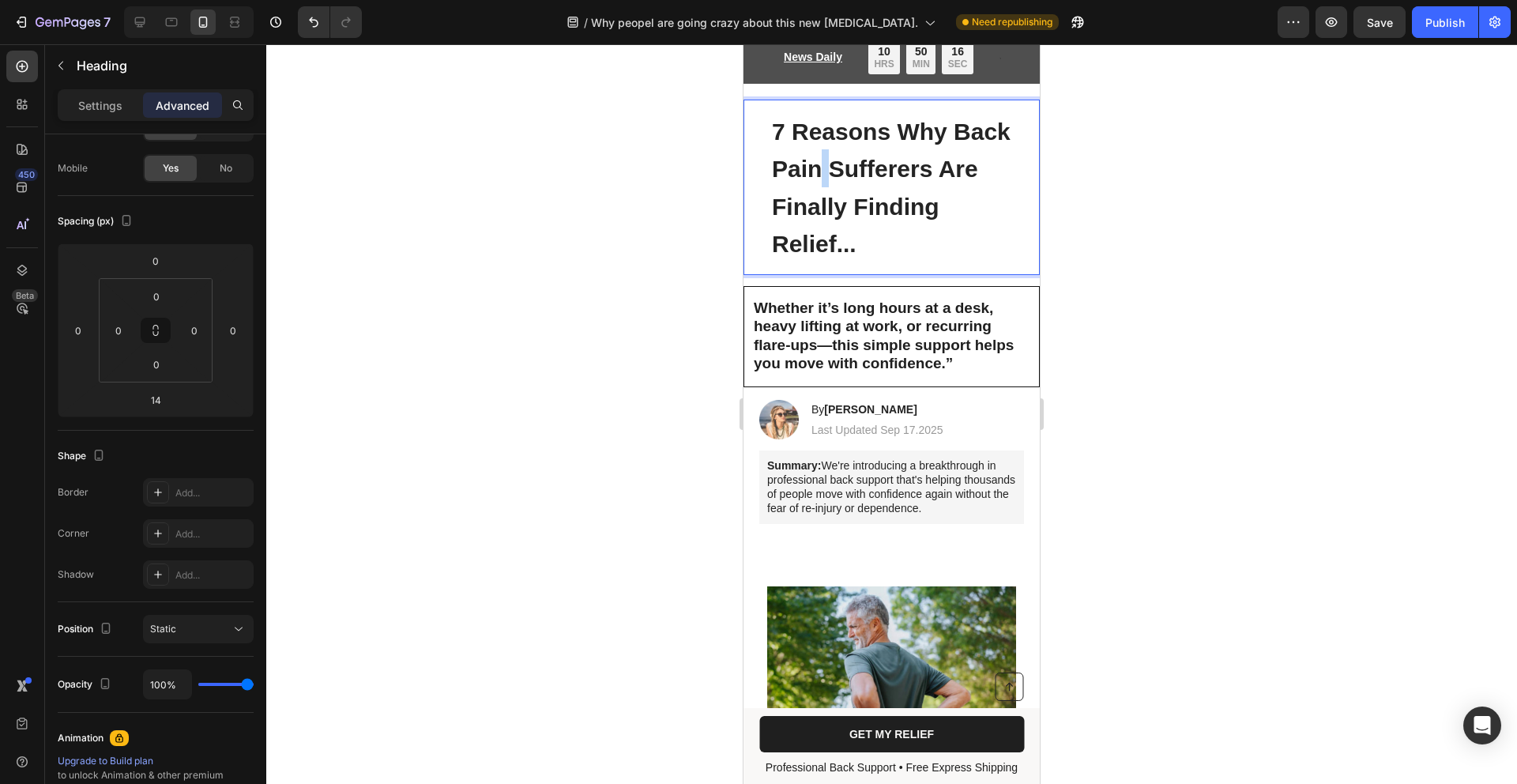
click at [887, 186] on p "7 Reasons Why Back Pain Sufferers Are Finally Finding Relief..." at bounding box center [892, 187] width 239 height 150
click at [857, 234] on p "7 Reasons Why Back Pain Sufferers Are Finally Finding Relief..." at bounding box center [892, 187] width 239 height 150
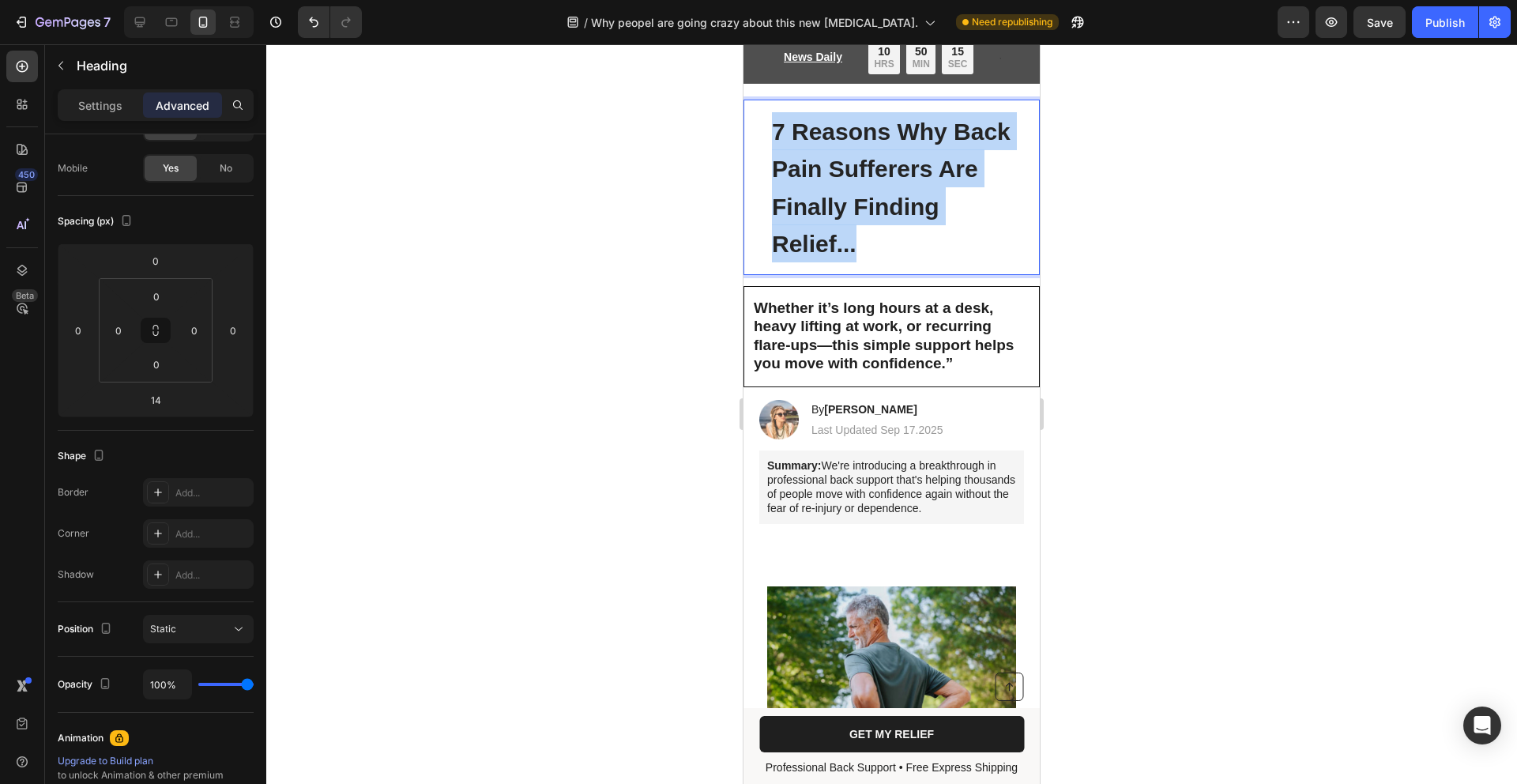
drag, startPoint x: 742, startPoint y: 198, endPoint x: 723, endPoint y: 121, distance: 79.3
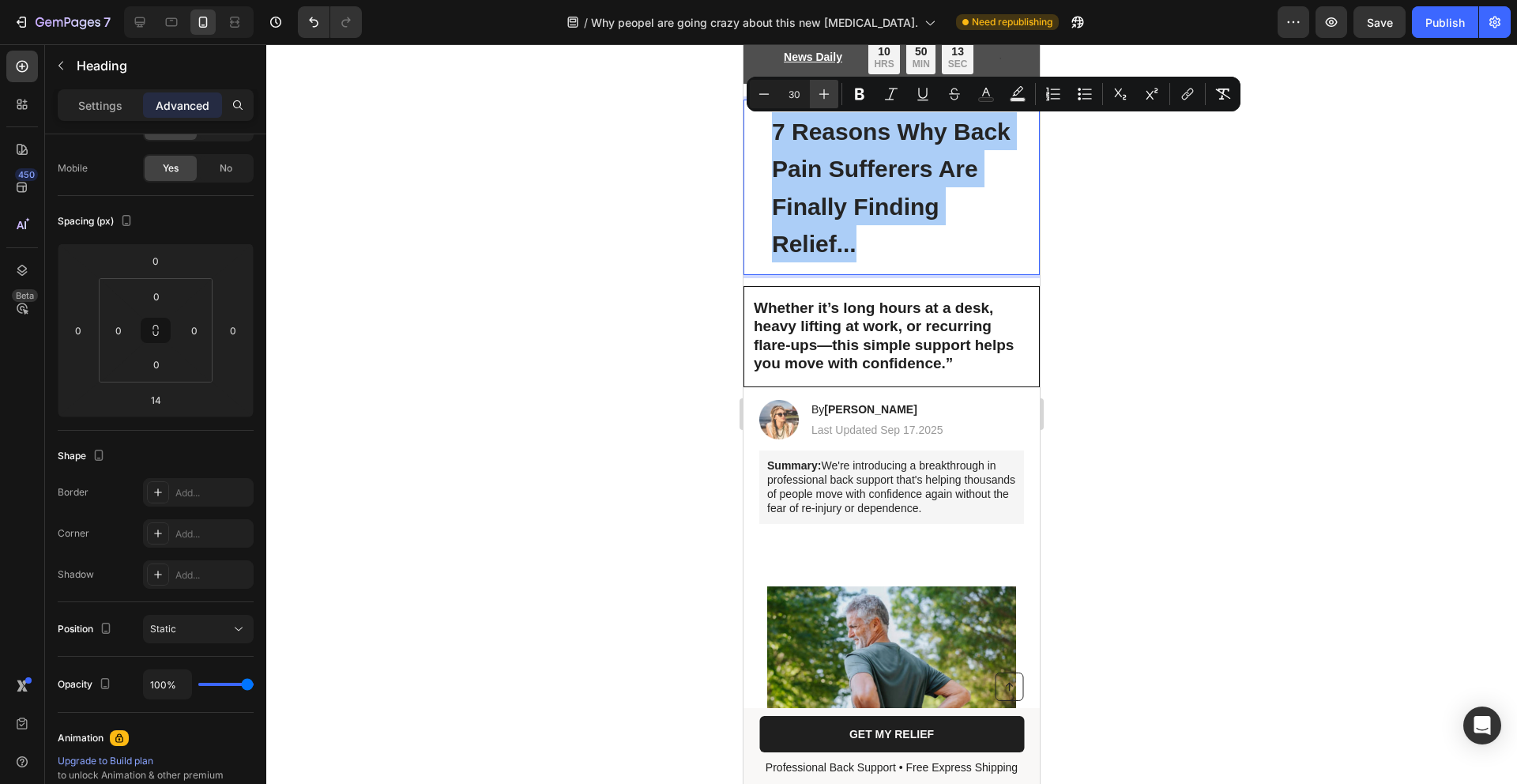
click at [834, 95] on button "Plus" at bounding box center [824, 94] width 29 height 29
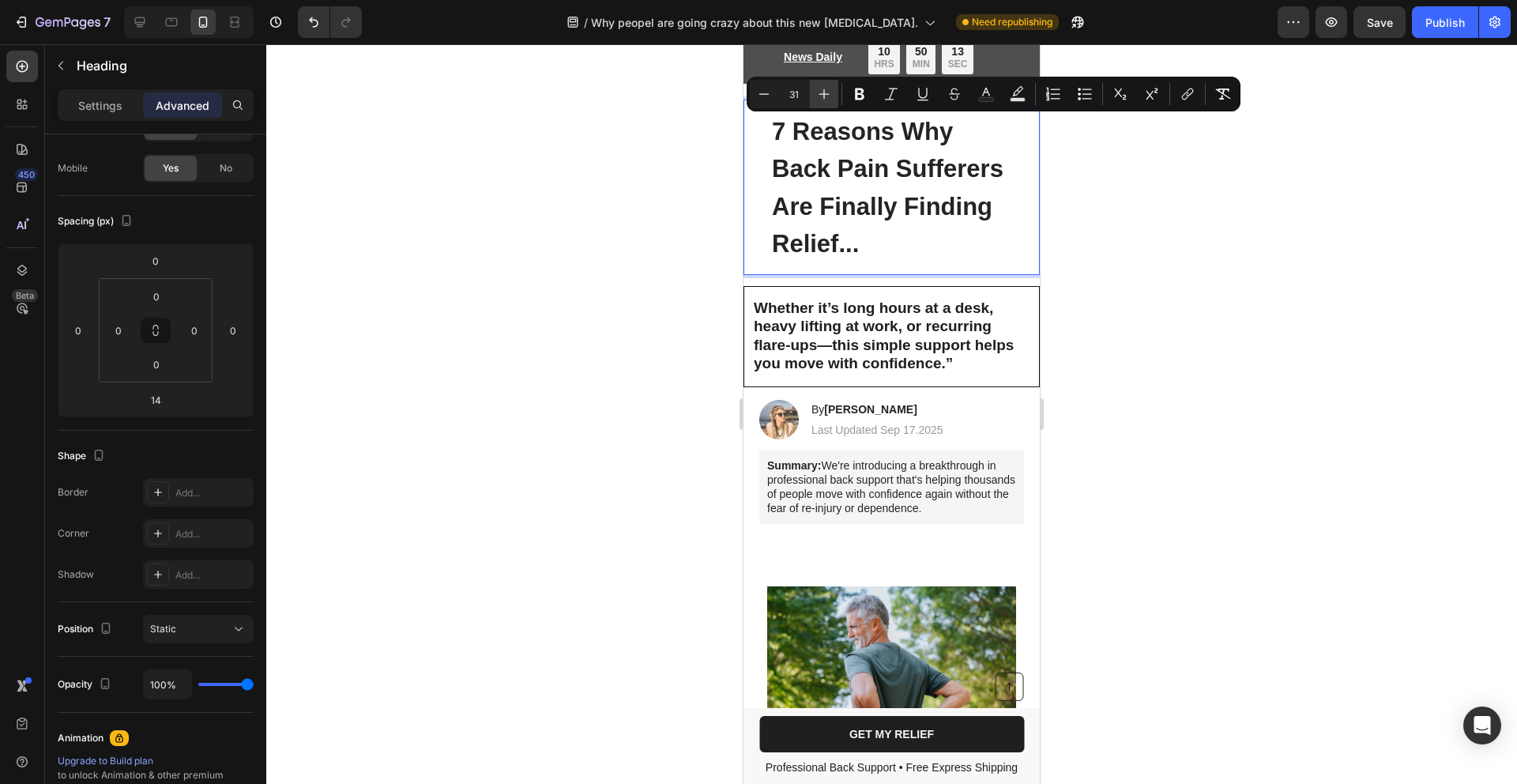
click at [834, 94] on button "Plus" at bounding box center [824, 94] width 29 height 29
type input "33"
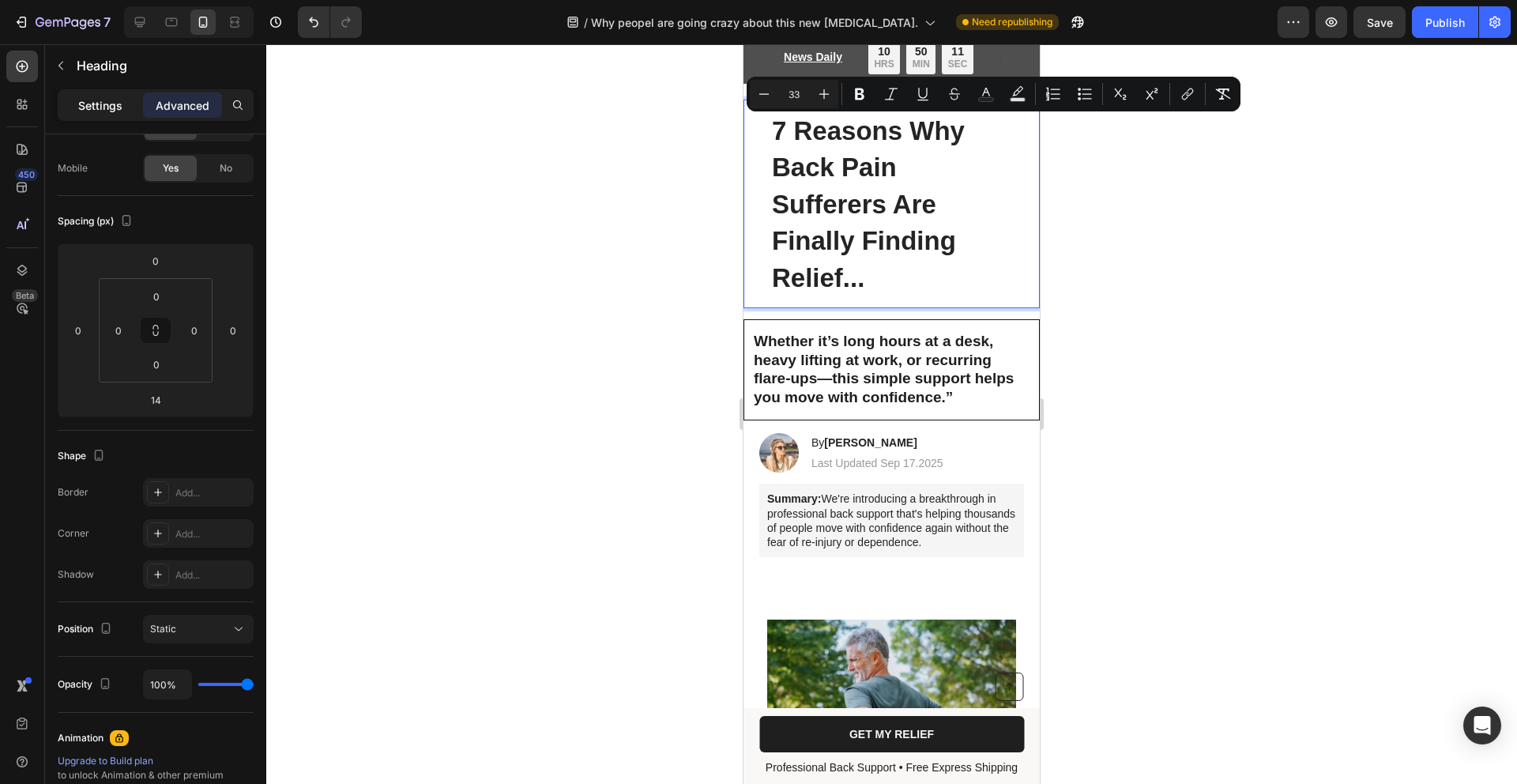
click at [118, 112] on p "Settings" at bounding box center [100, 106] width 44 height 17
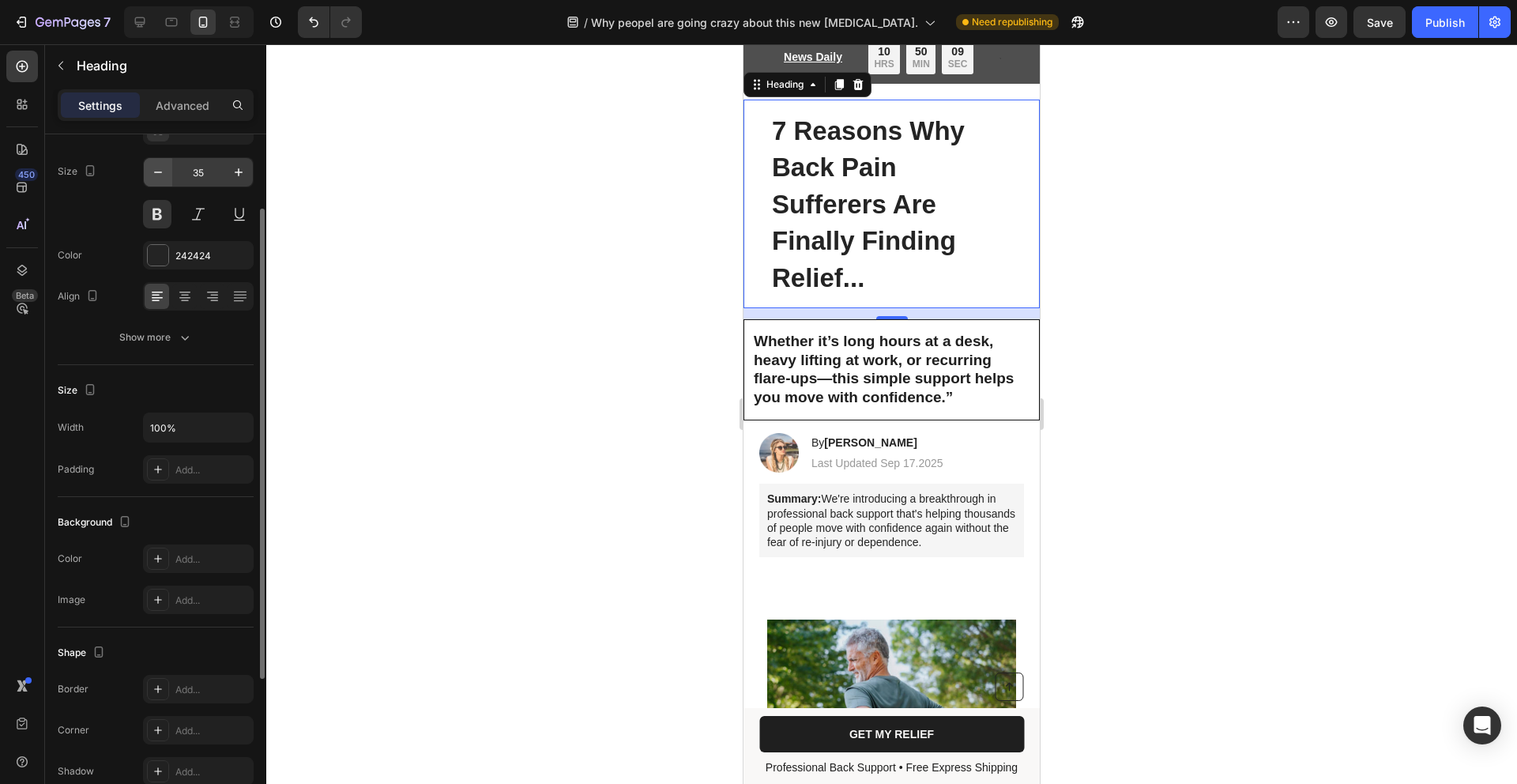
click at [171, 175] on button "button" at bounding box center [158, 172] width 29 height 29
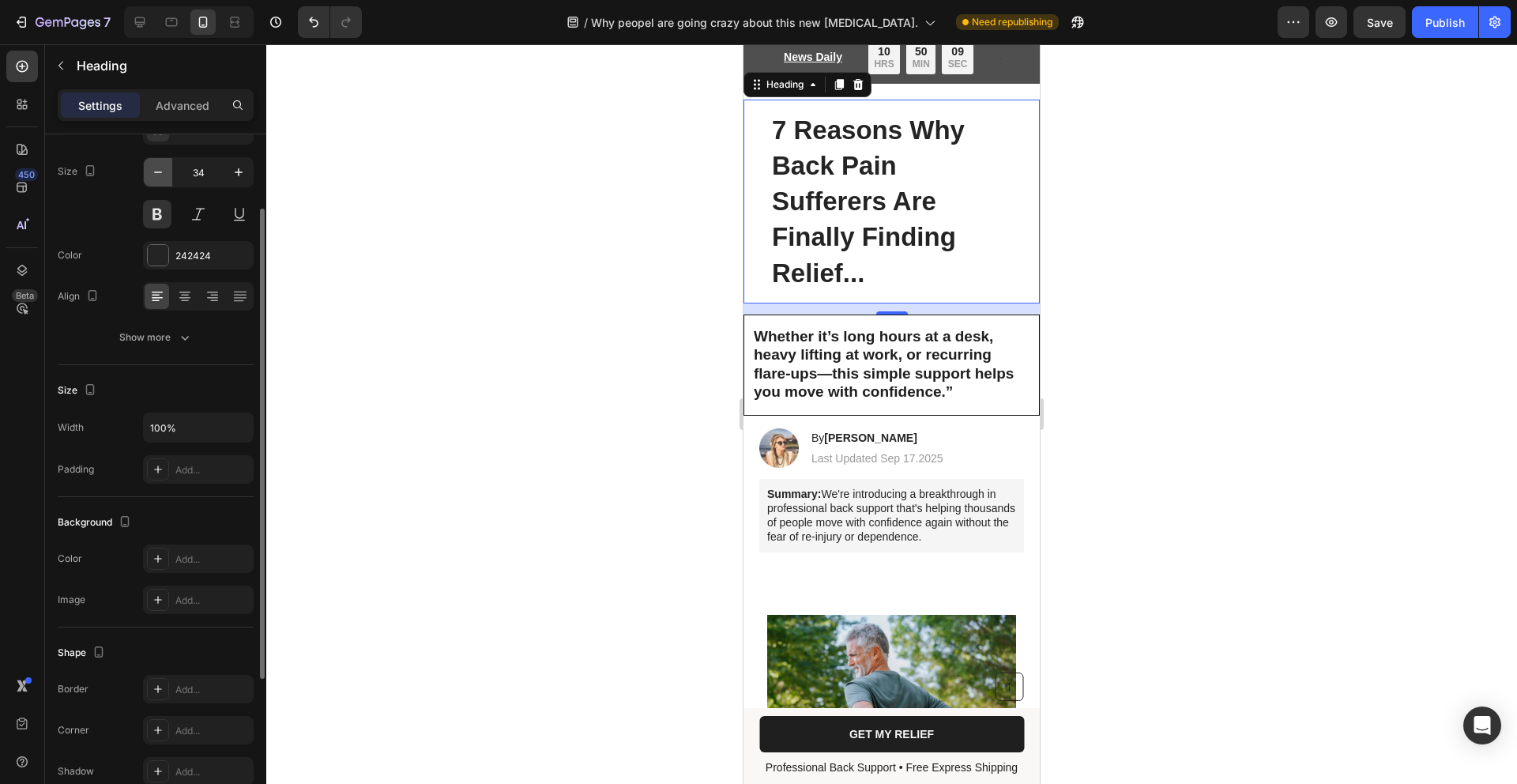
click at [171, 175] on button "button" at bounding box center [158, 172] width 29 height 29
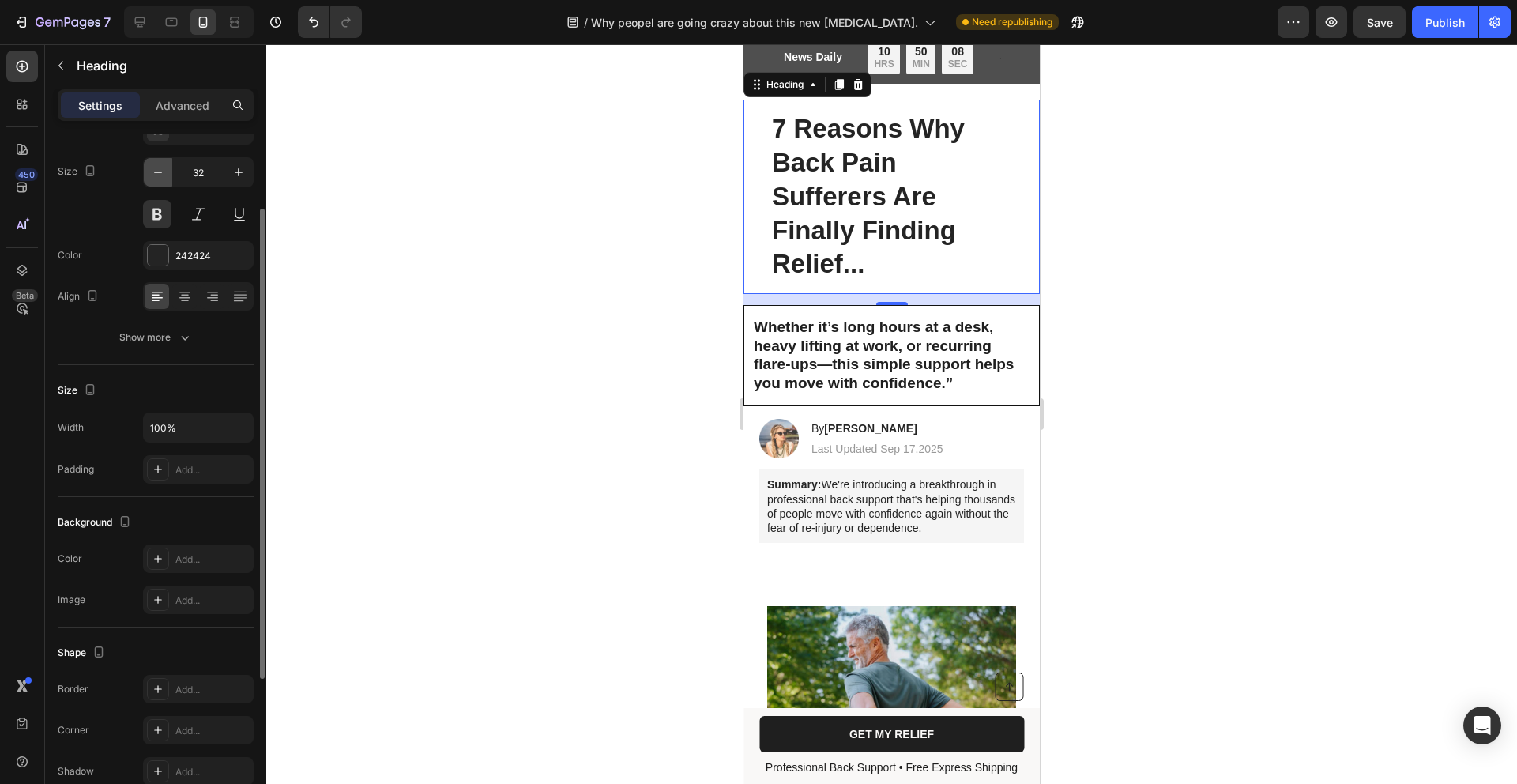
click at [171, 175] on button "button" at bounding box center [158, 172] width 29 height 29
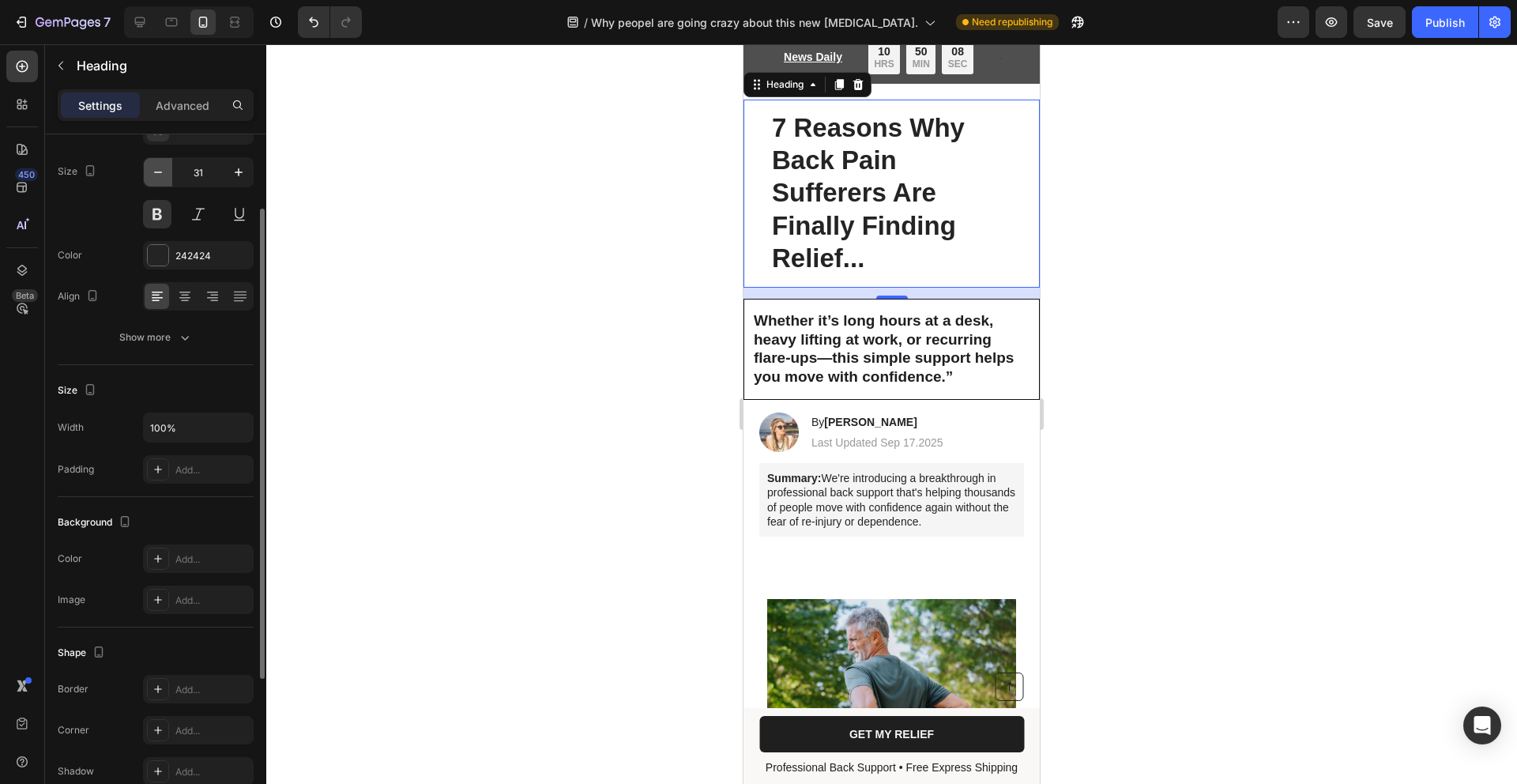
click at [171, 175] on button "button" at bounding box center [158, 172] width 29 height 29
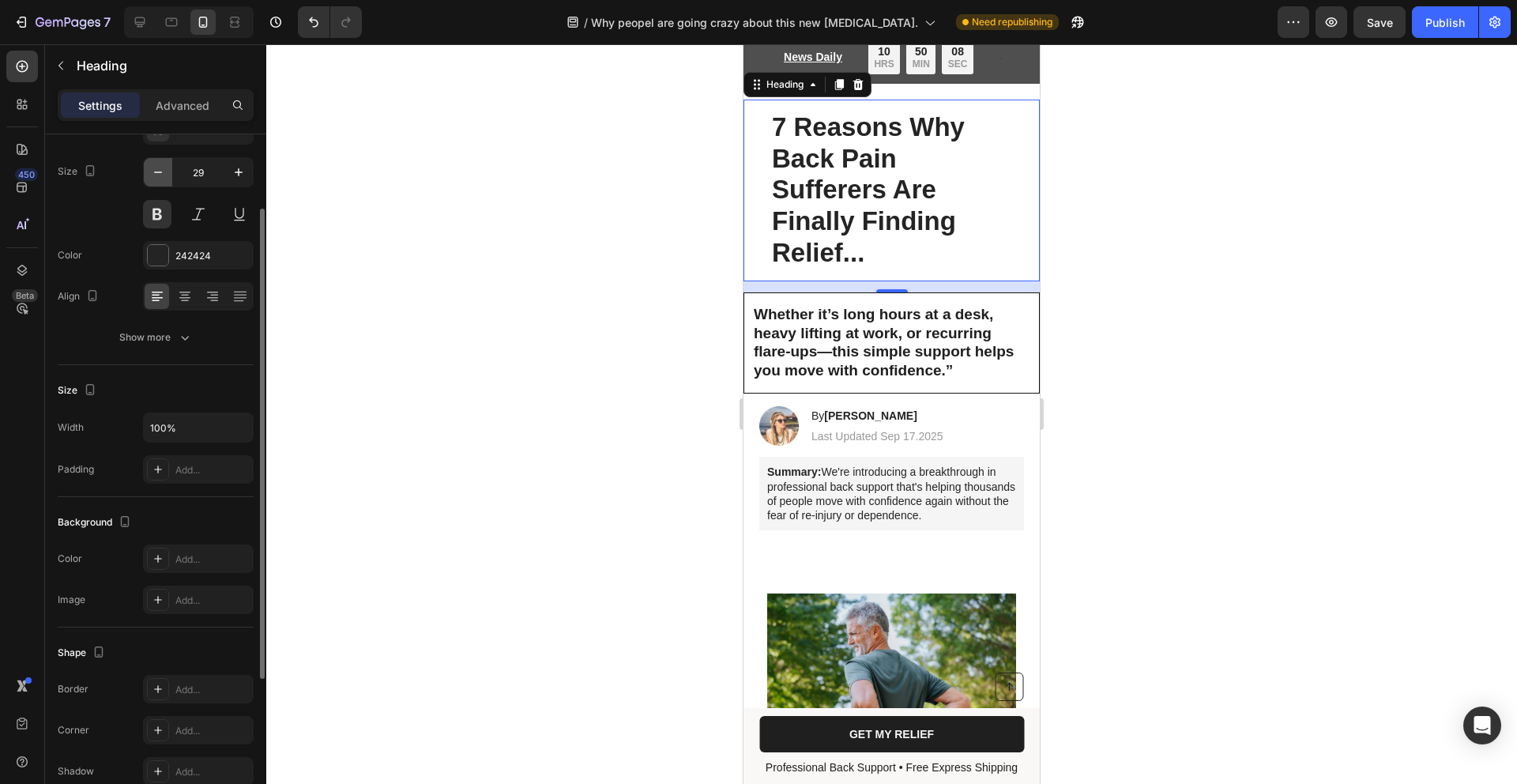
click at [171, 175] on button "button" at bounding box center [158, 172] width 29 height 29
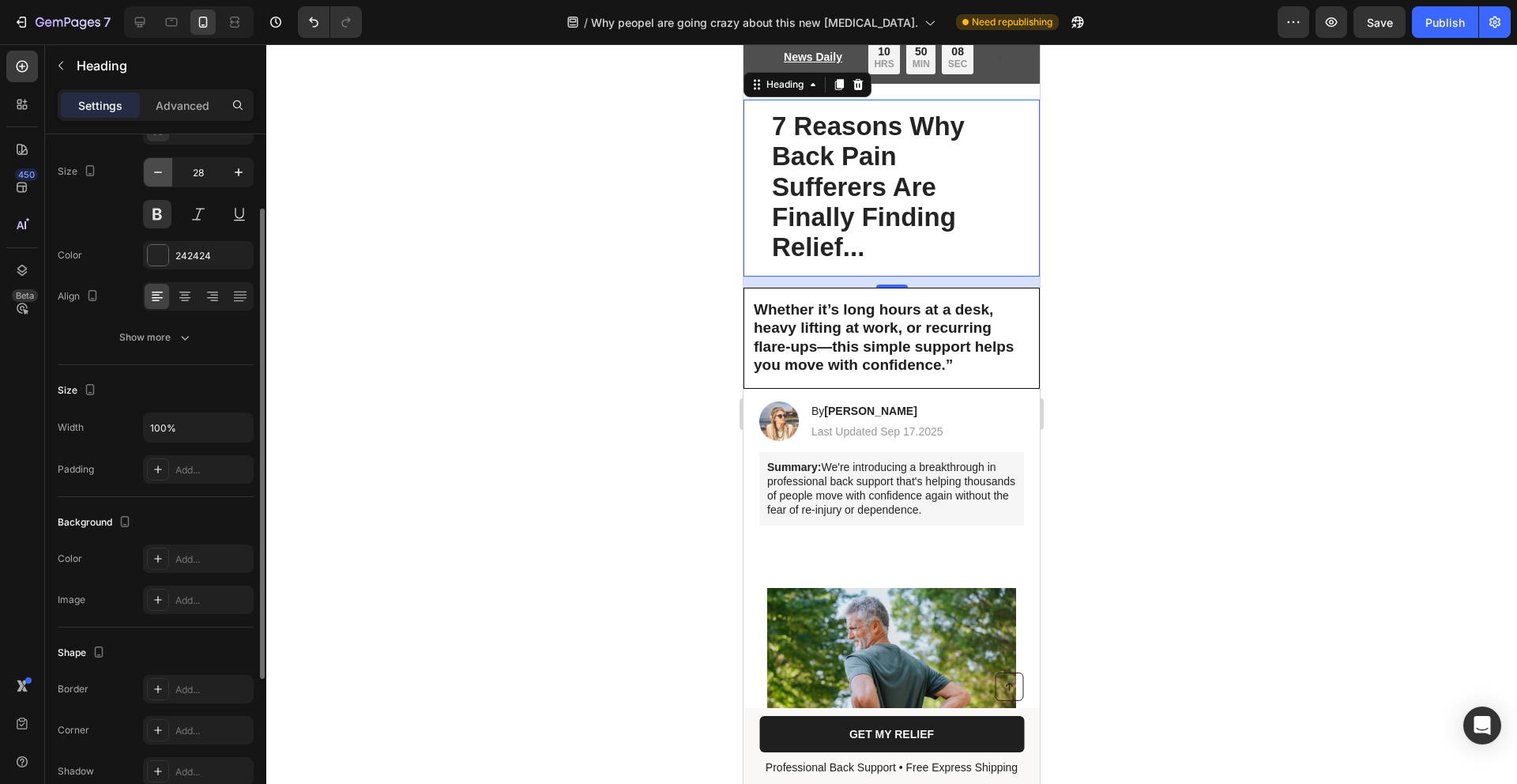
click at [171, 175] on button "button" at bounding box center [158, 172] width 29 height 29
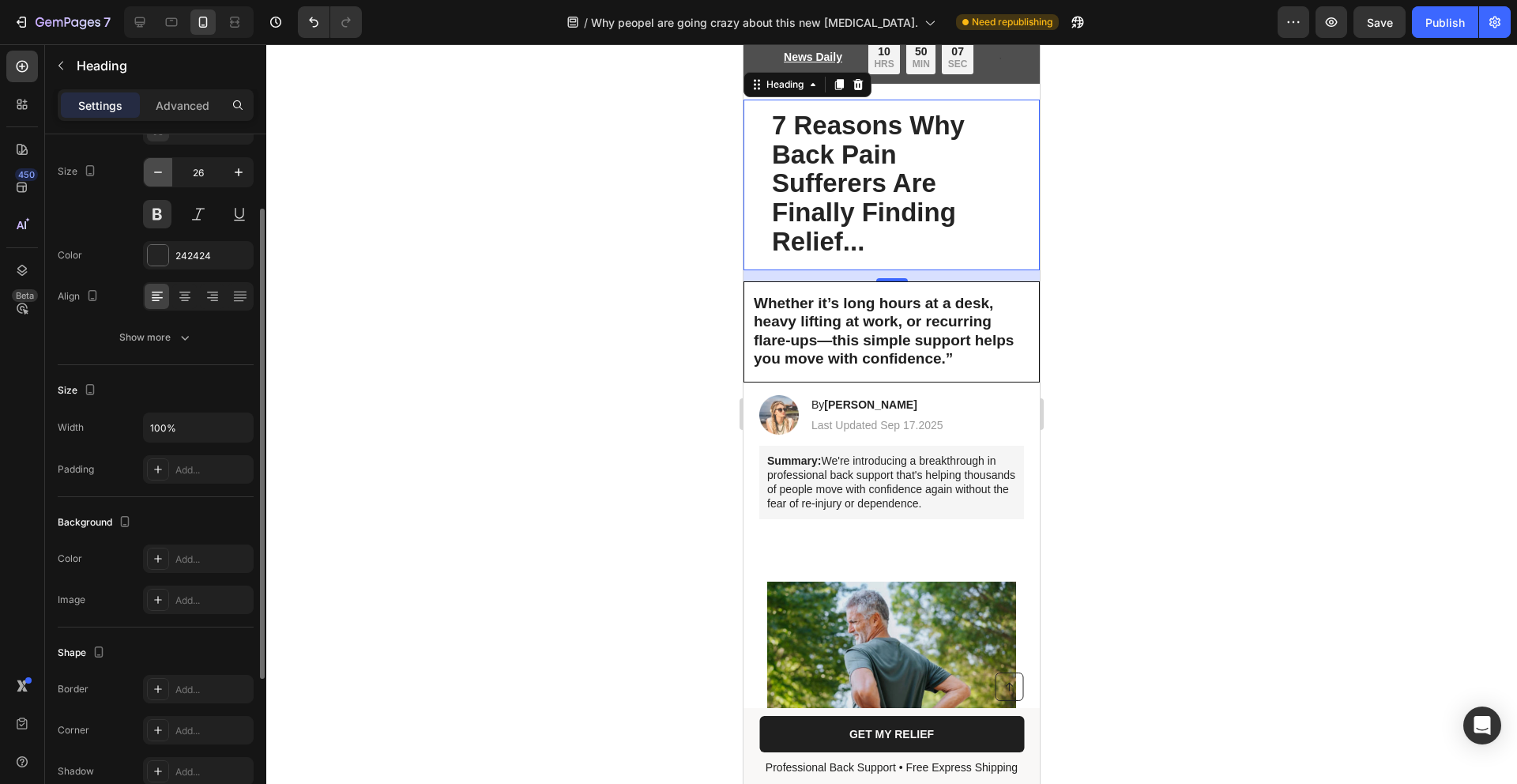
click at [170, 175] on button "button" at bounding box center [158, 172] width 29 height 29
click at [169, 174] on button "button" at bounding box center [158, 172] width 29 height 29
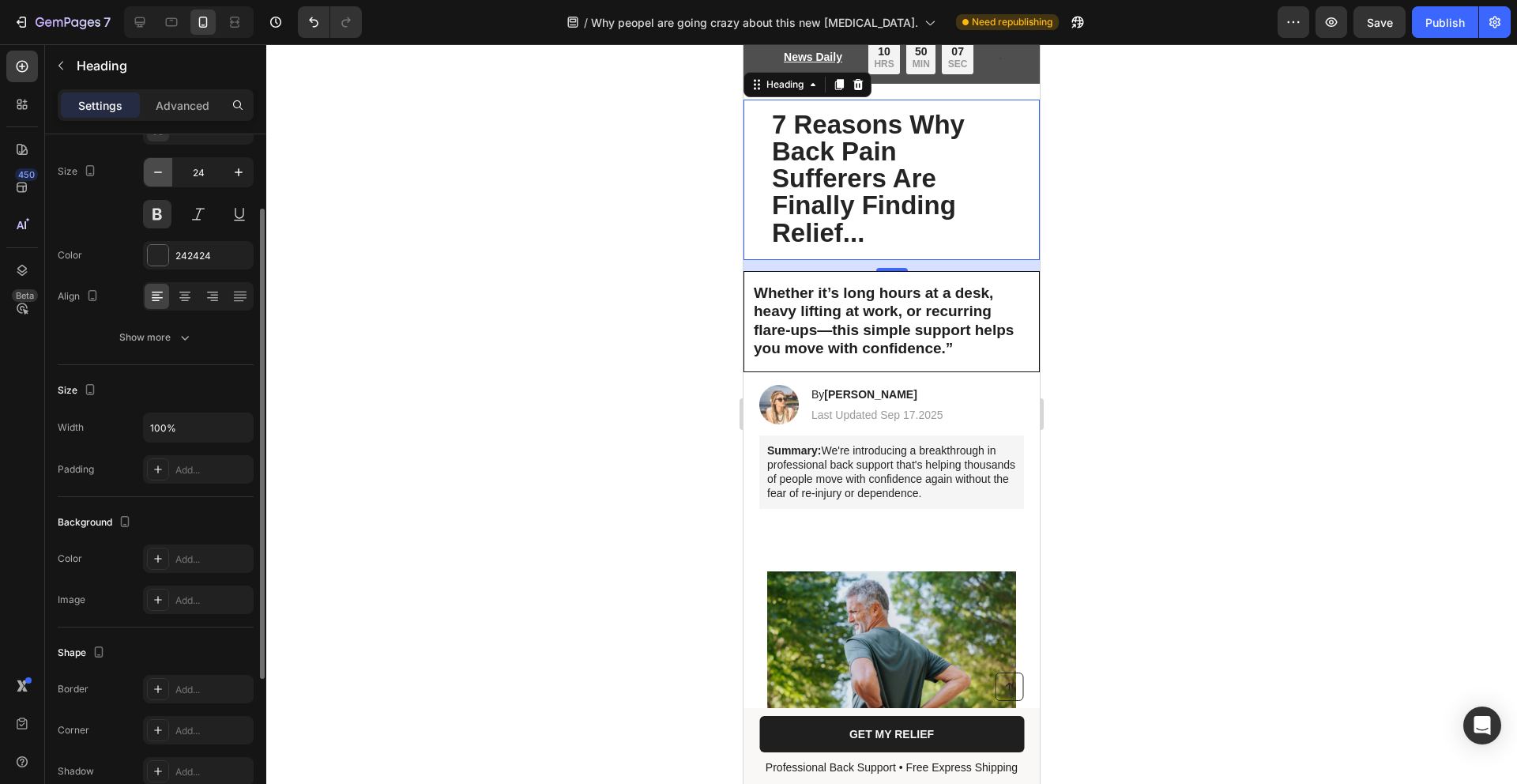
click at [169, 174] on button "button" at bounding box center [158, 172] width 29 height 29
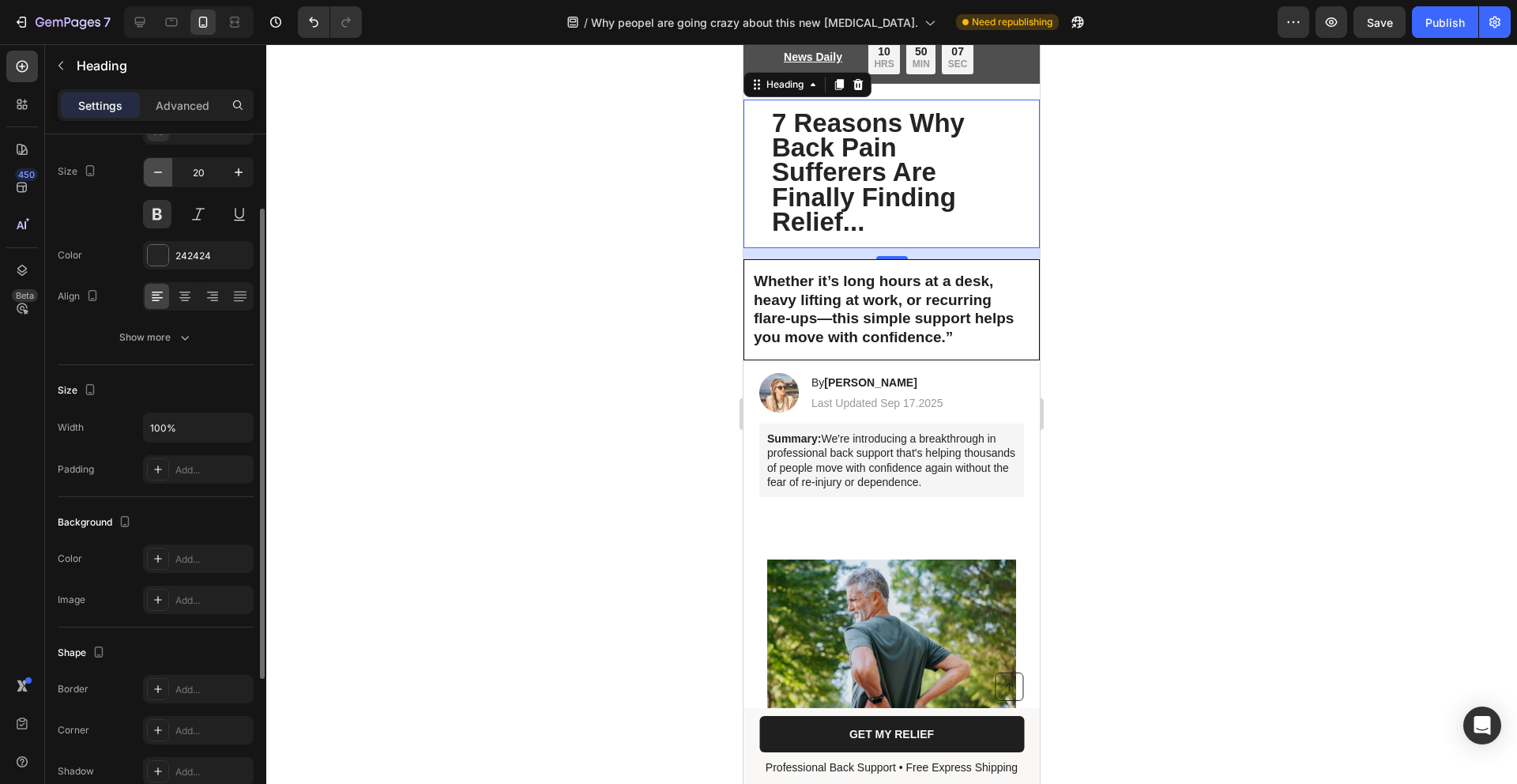
click at [169, 175] on button "button" at bounding box center [158, 172] width 29 height 29
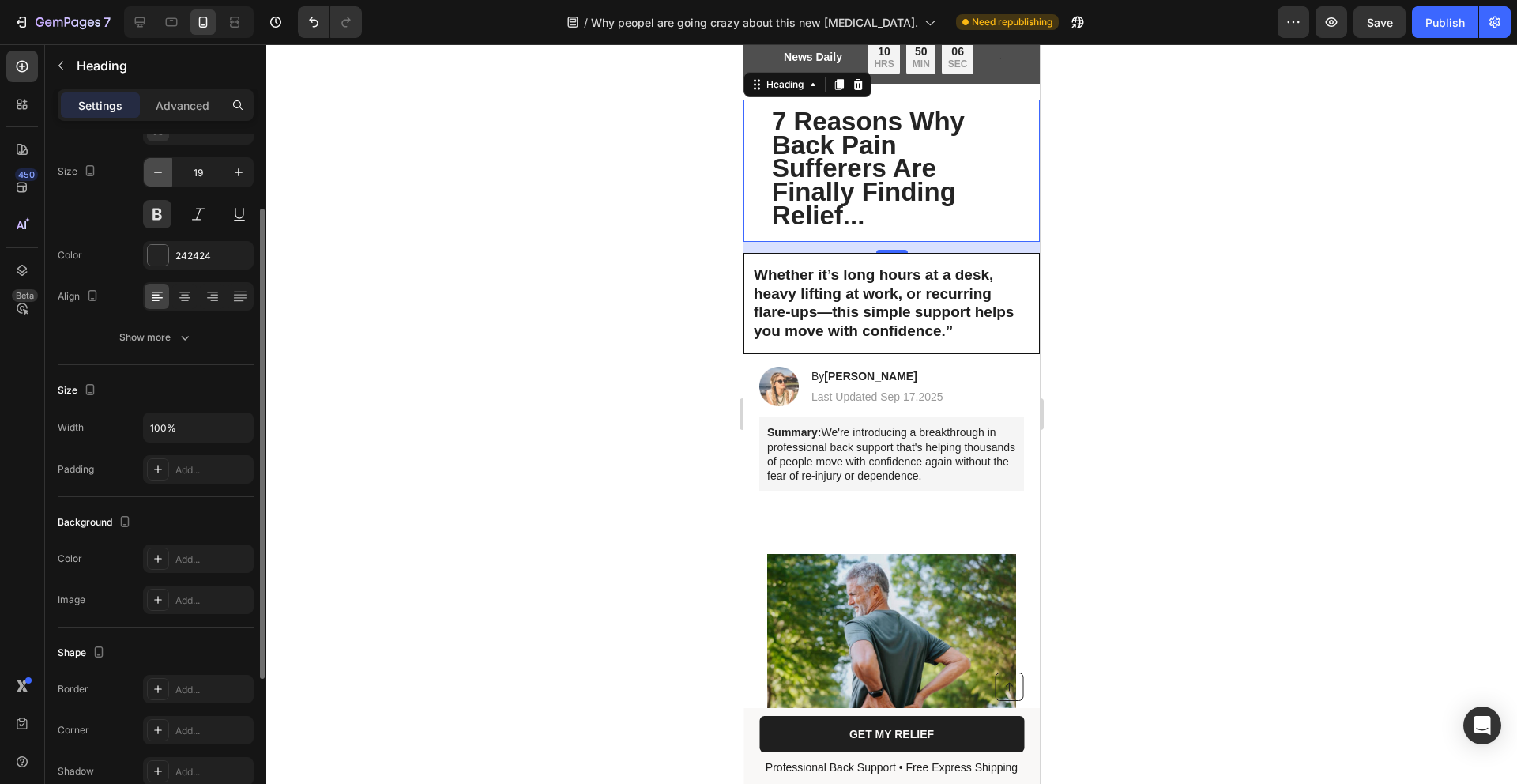
click at [169, 175] on button "button" at bounding box center [158, 172] width 29 height 29
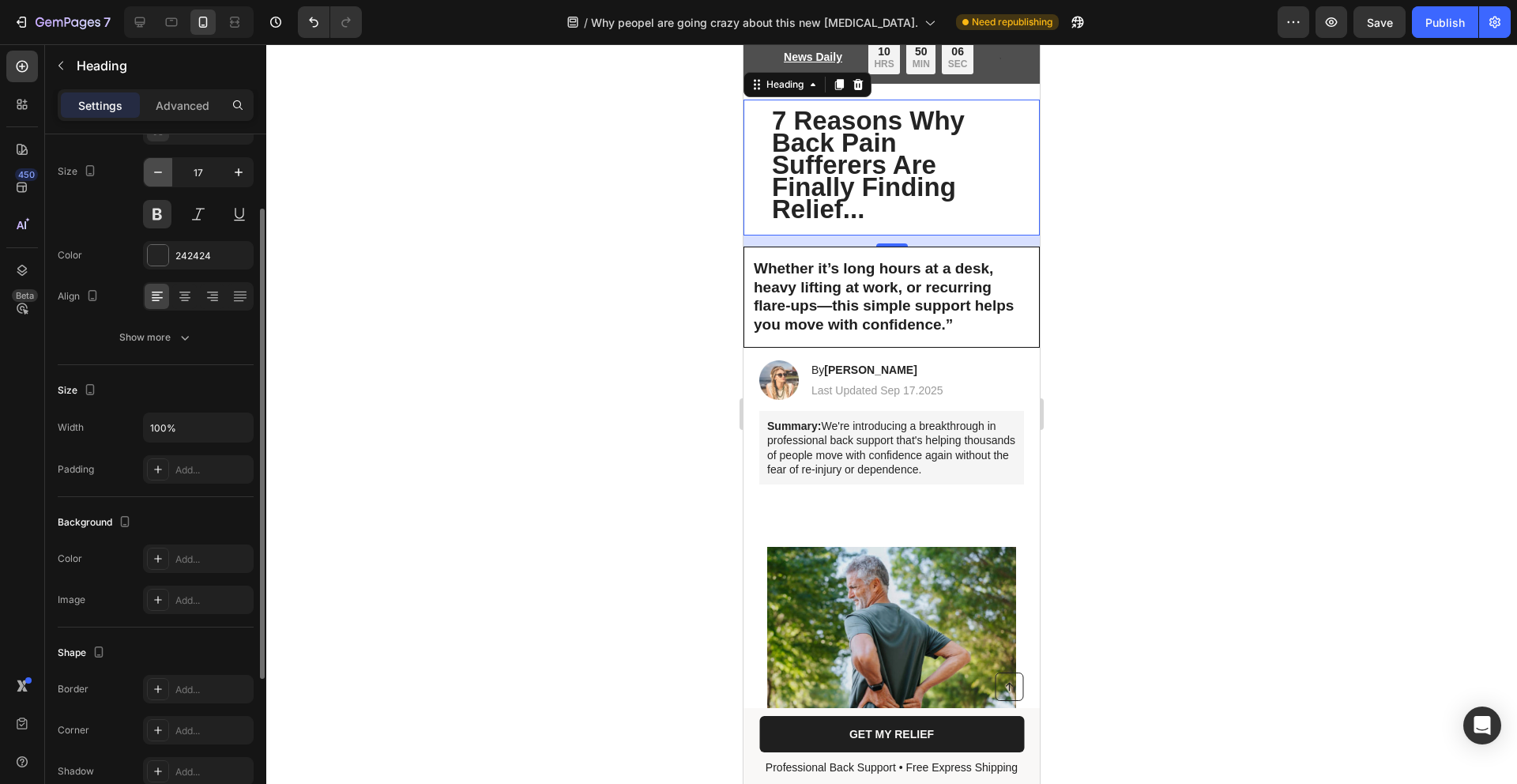
click at [169, 175] on button "button" at bounding box center [158, 172] width 29 height 29
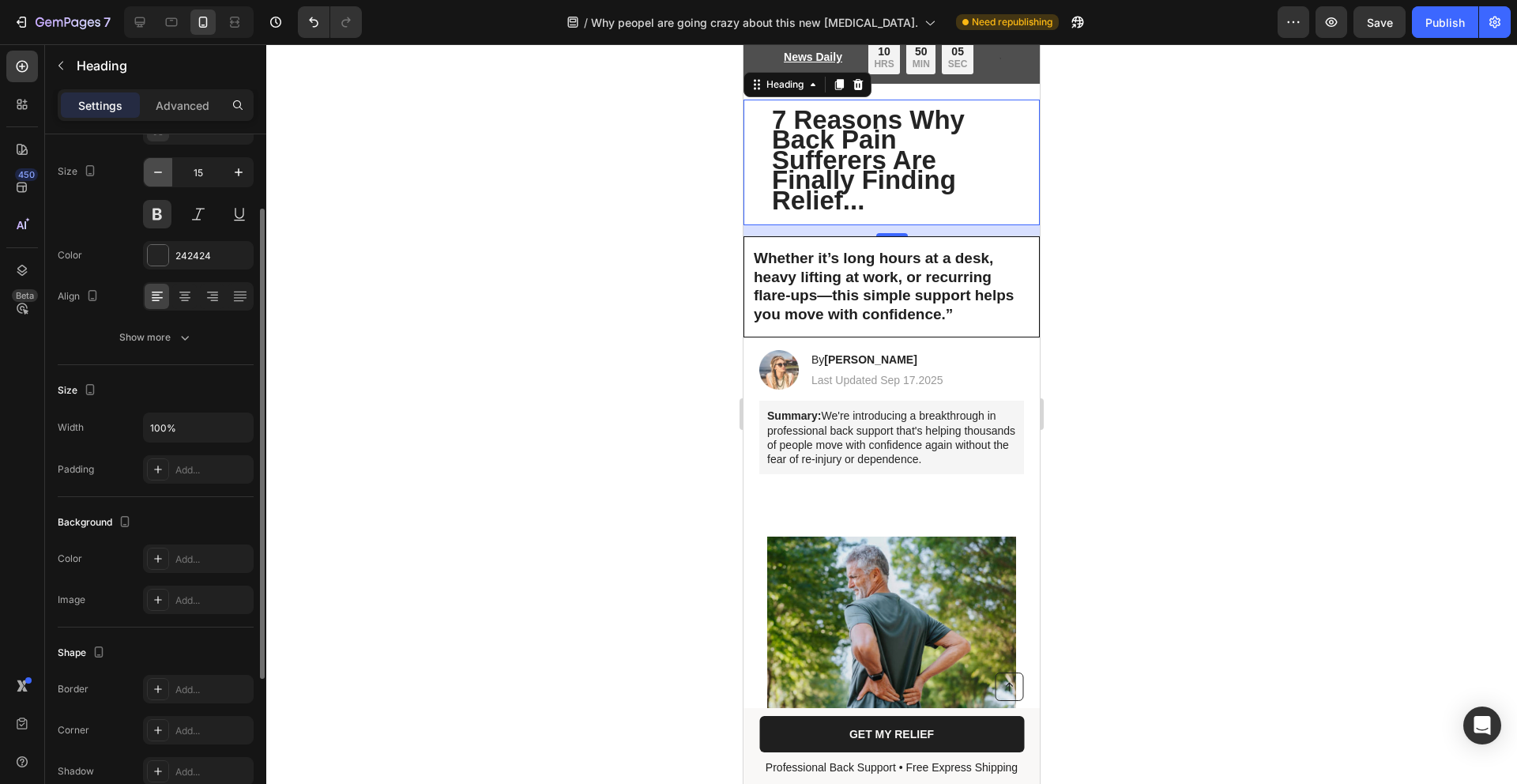
click at [169, 175] on button "button" at bounding box center [158, 172] width 29 height 29
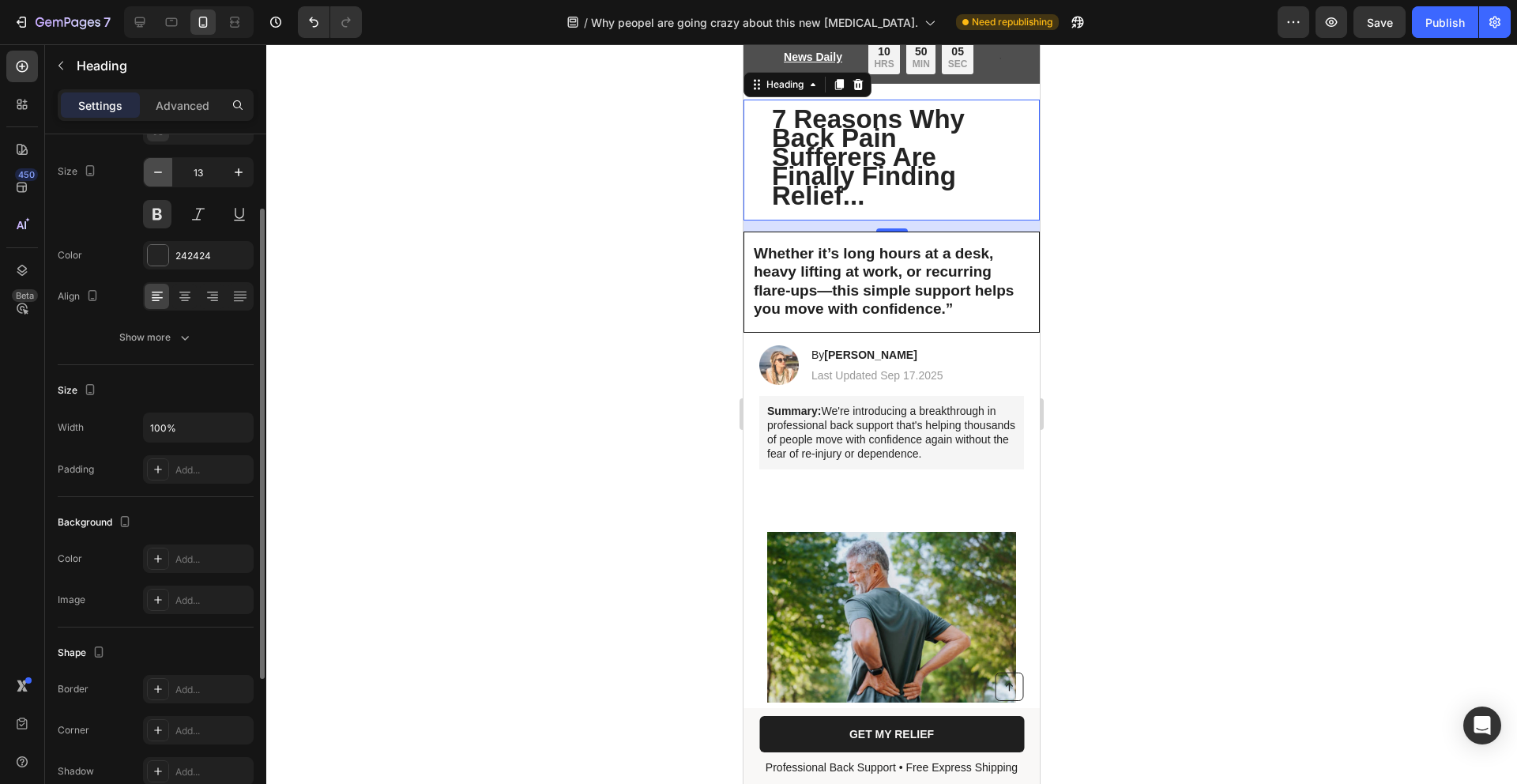
click at [169, 175] on button "button" at bounding box center [158, 172] width 29 height 29
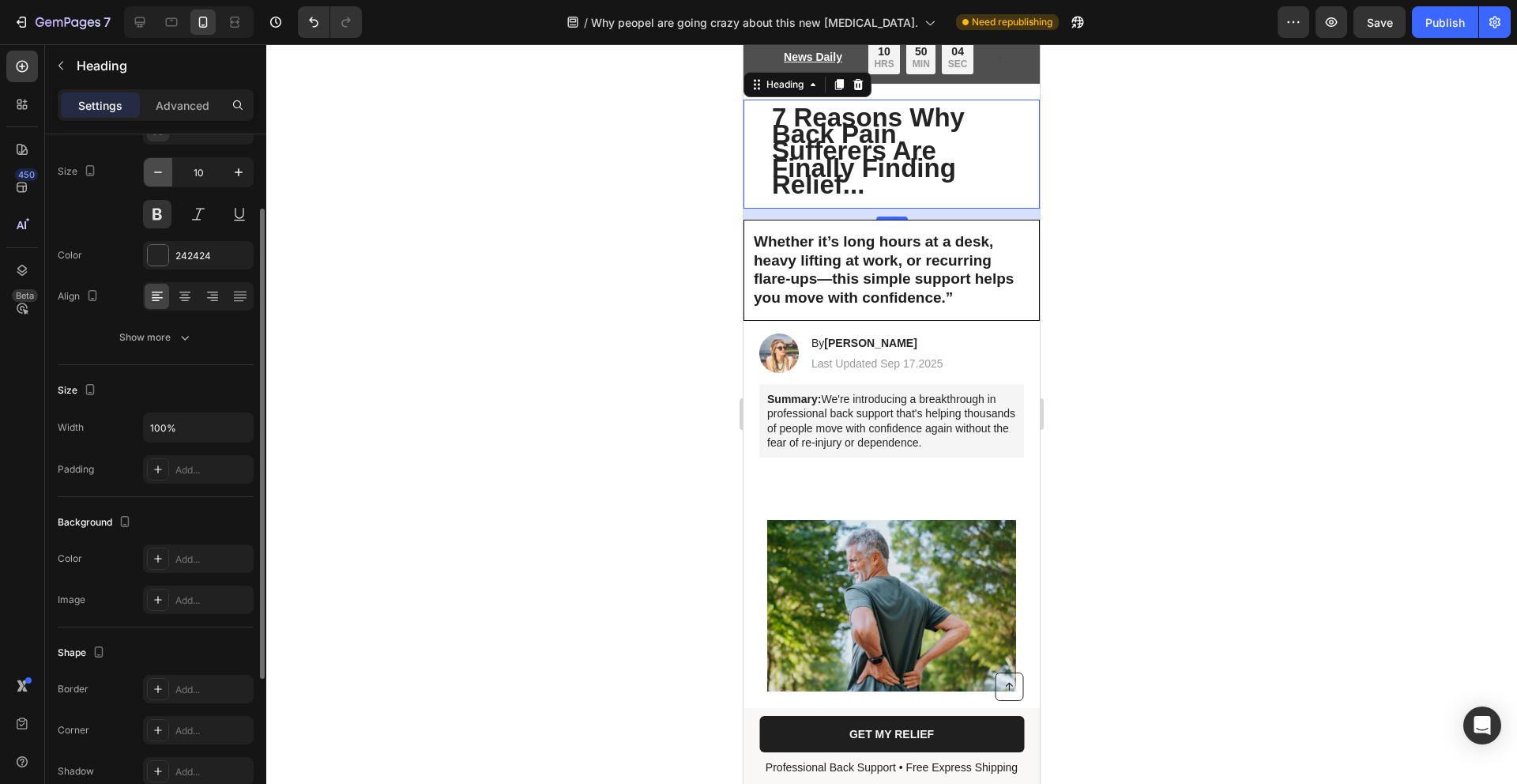
click at [169, 175] on button "button" at bounding box center [158, 172] width 29 height 29
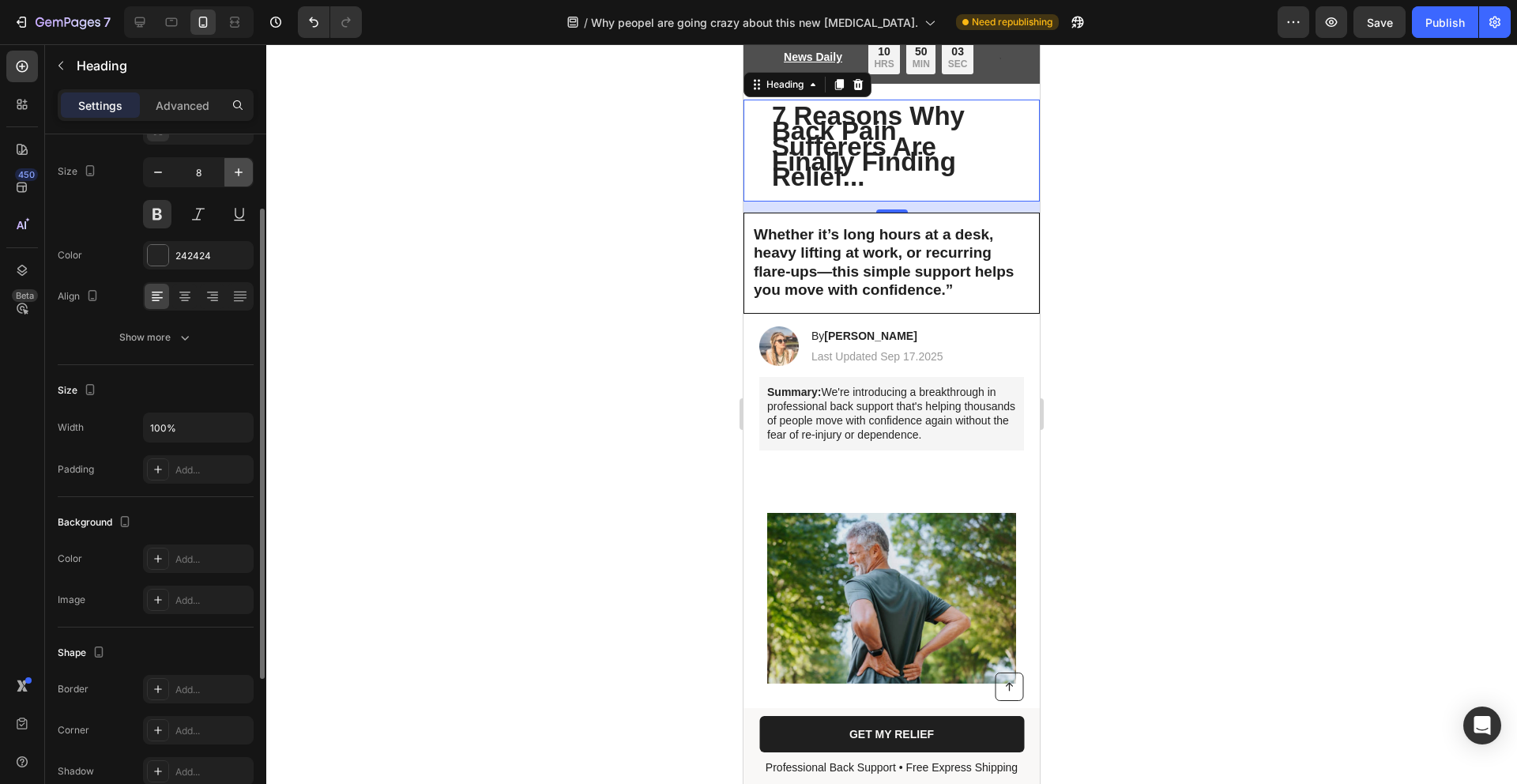
click at [233, 173] on icon "button" at bounding box center [238, 172] width 16 height 16
click at [233, 174] on icon "button" at bounding box center [238, 172] width 16 height 16
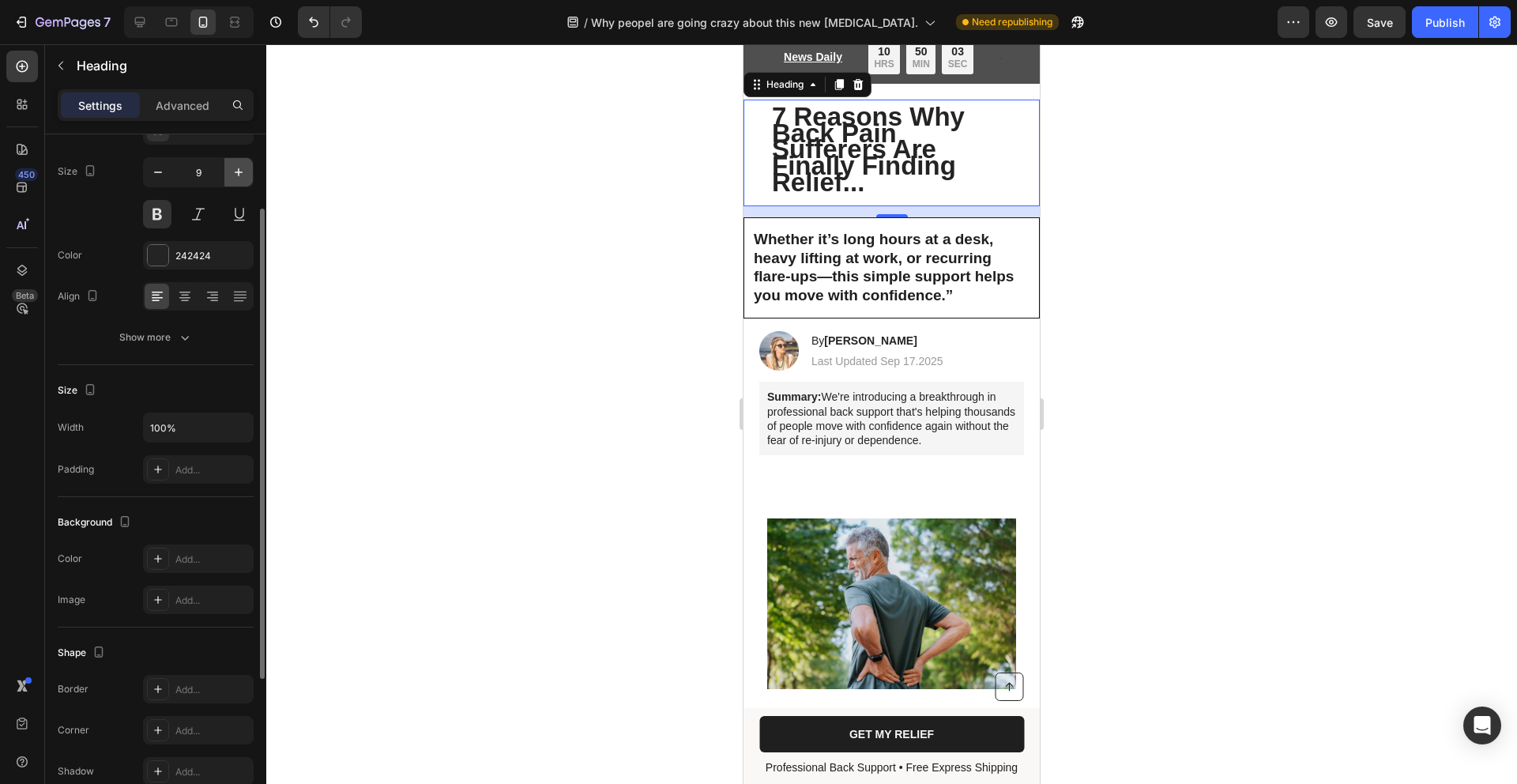
click at [233, 174] on icon "button" at bounding box center [238, 172] width 16 height 16
click at [233, 175] on icon "button" at bounding box center [238, 172] width 16 height 16
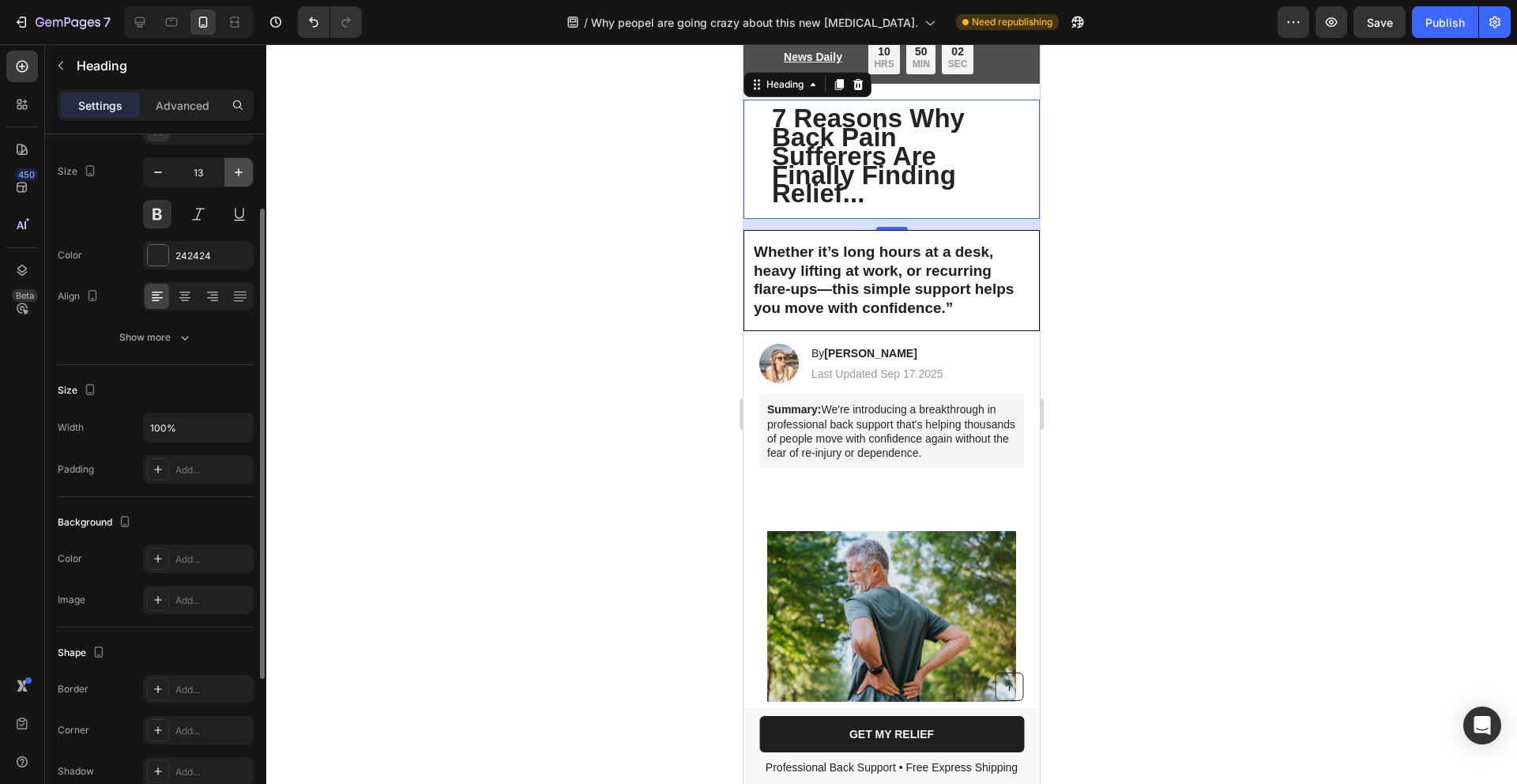
click at [234, 175] on icon "button" at bounding box center [238, 172] width 16 height 16
click at [233, 175] on icon "button" at bounding box center [238, 172] width 16 height 16
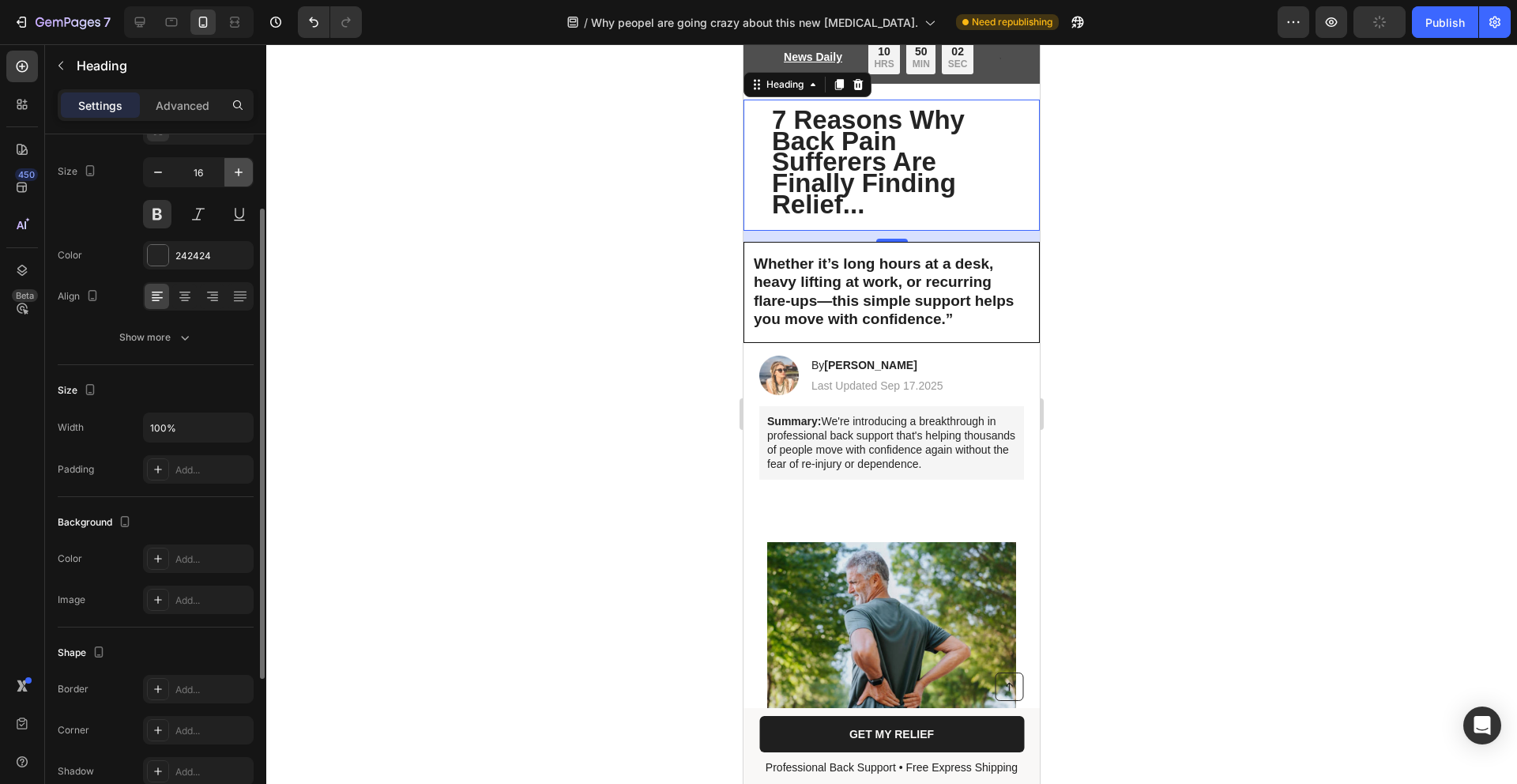
click at [233, 175] on icon "button" at bounding box center [238, 172] width 16 height 16
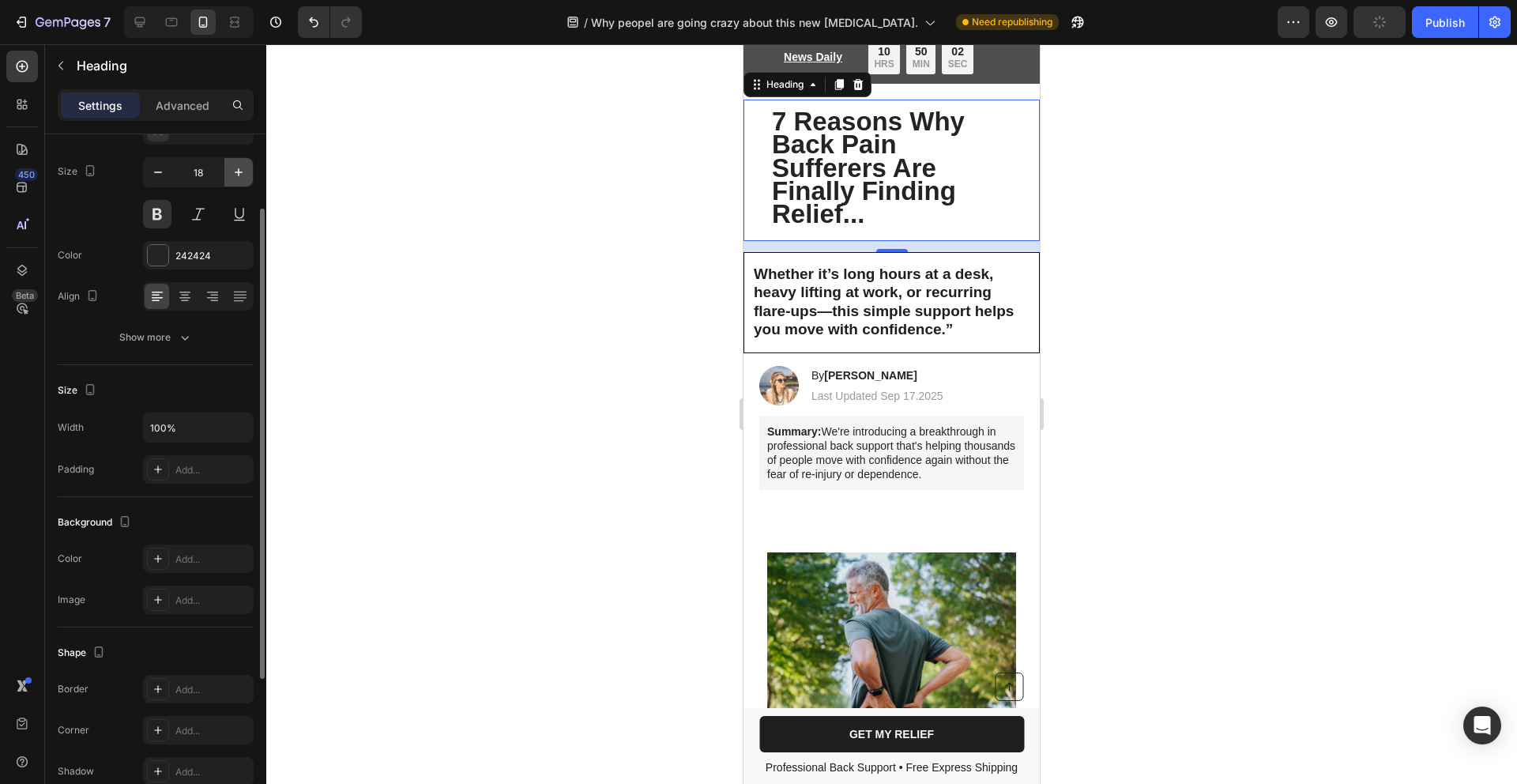
click at [233, 175] on icon "button" at bounding box center [238, 172] width 16 height 16
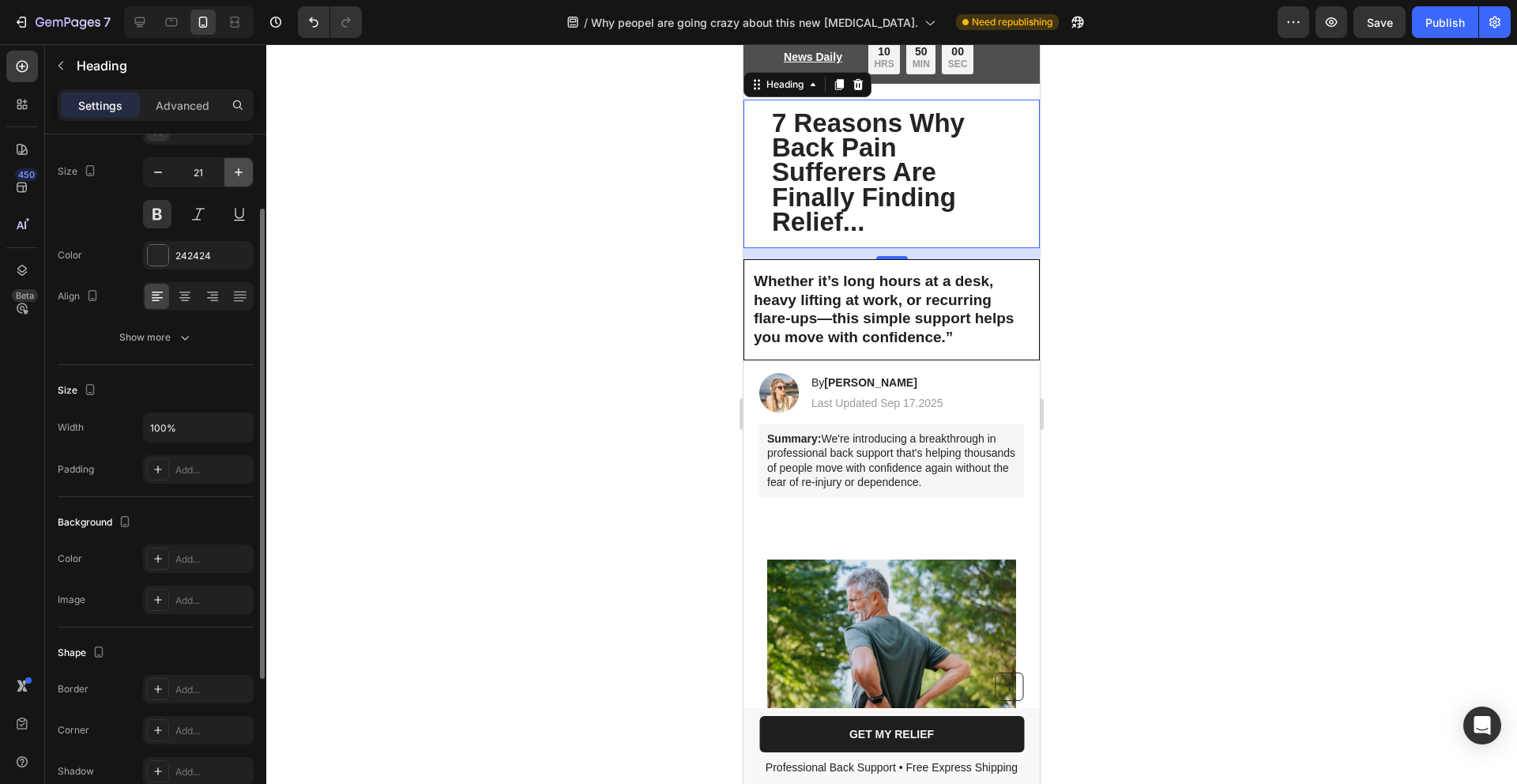
click at [233, 175] on icon "button" at bounding box center [238, 172] width 16 height 16
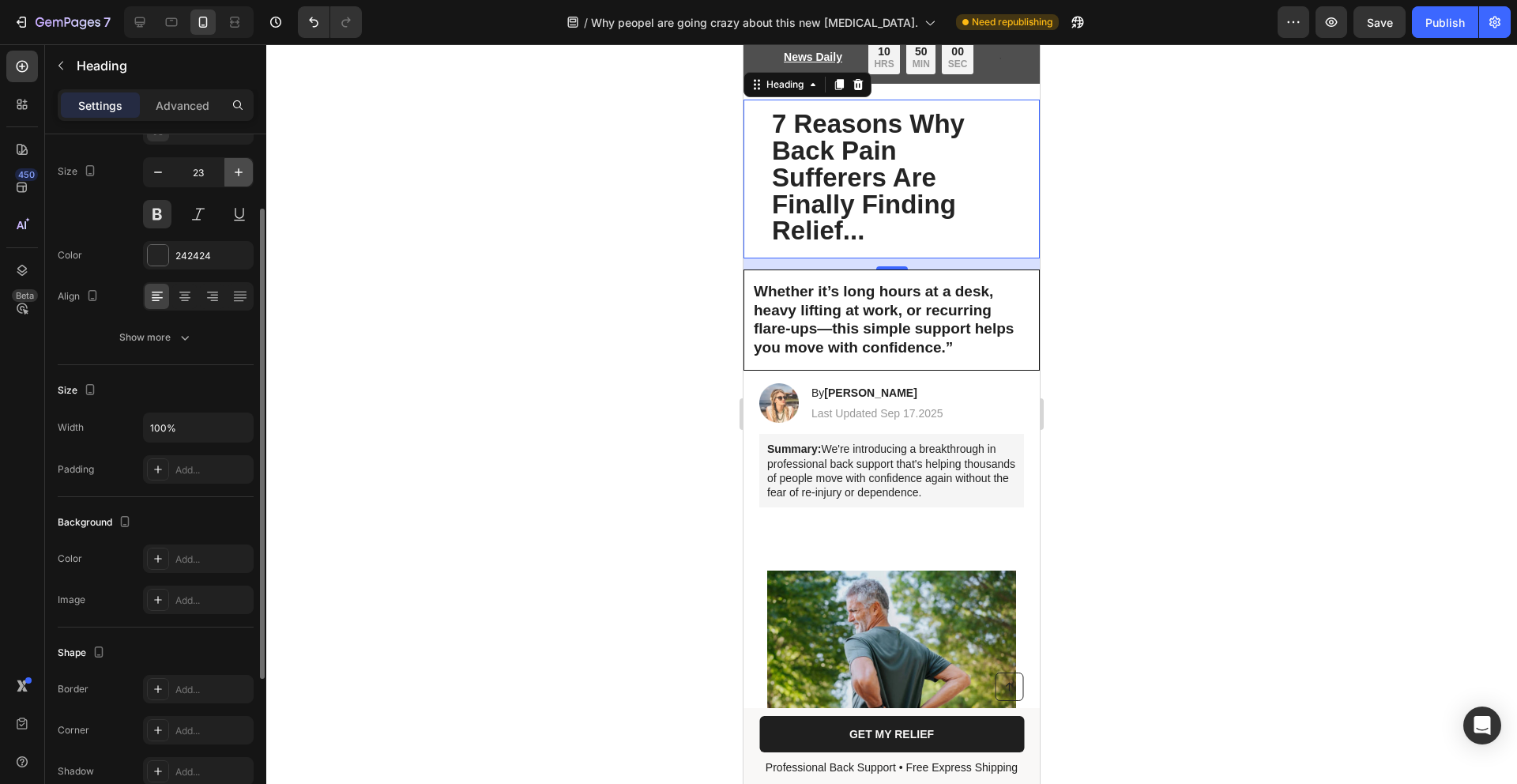
click at [233, 175] on icon "button" at bounding box center [238, 172] width 16 height 16
type input "26"
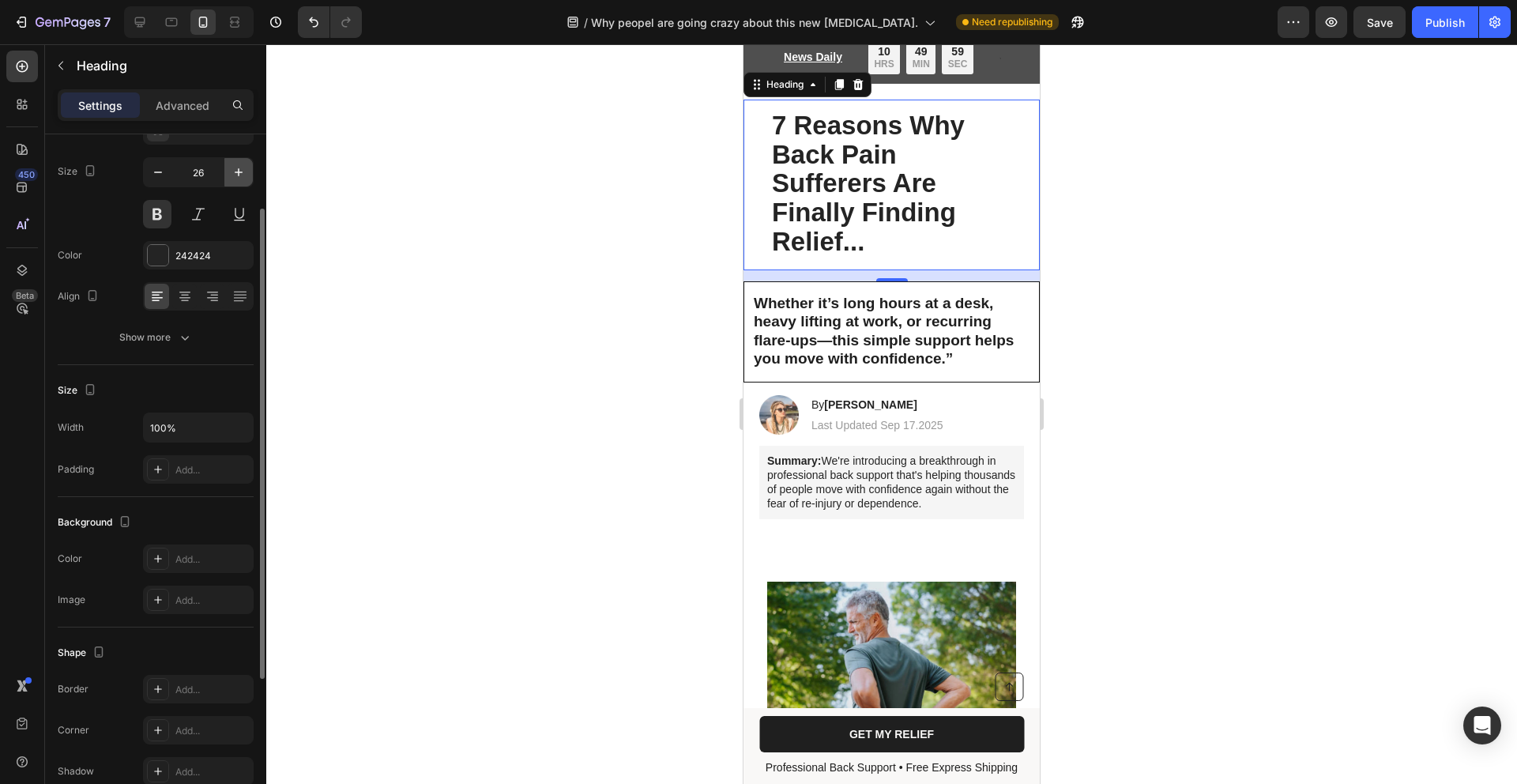
scroll to position [118, 0]
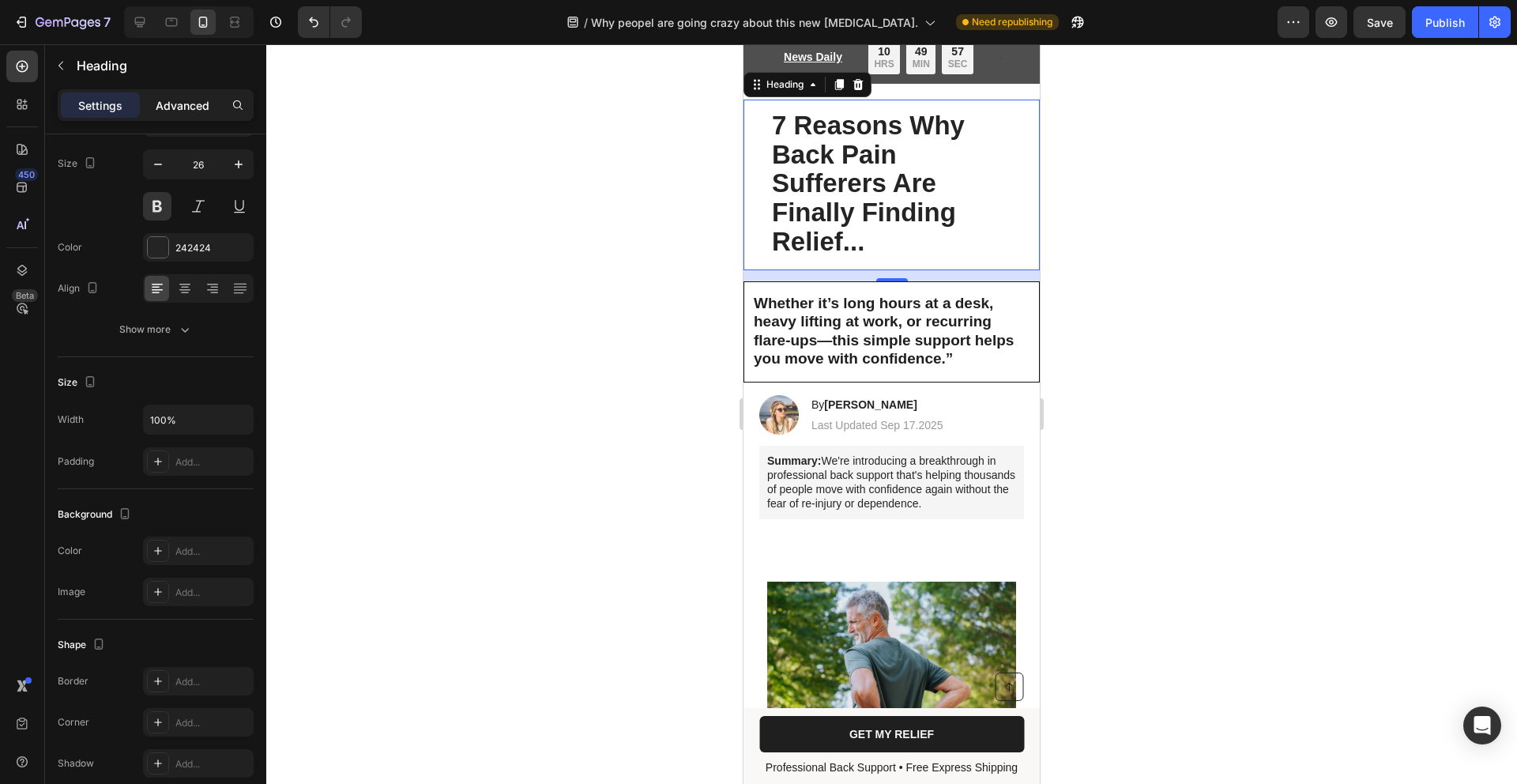
click at [189, 107] on p "Advanced" at bounding box center [182, 106] width 54 height 17
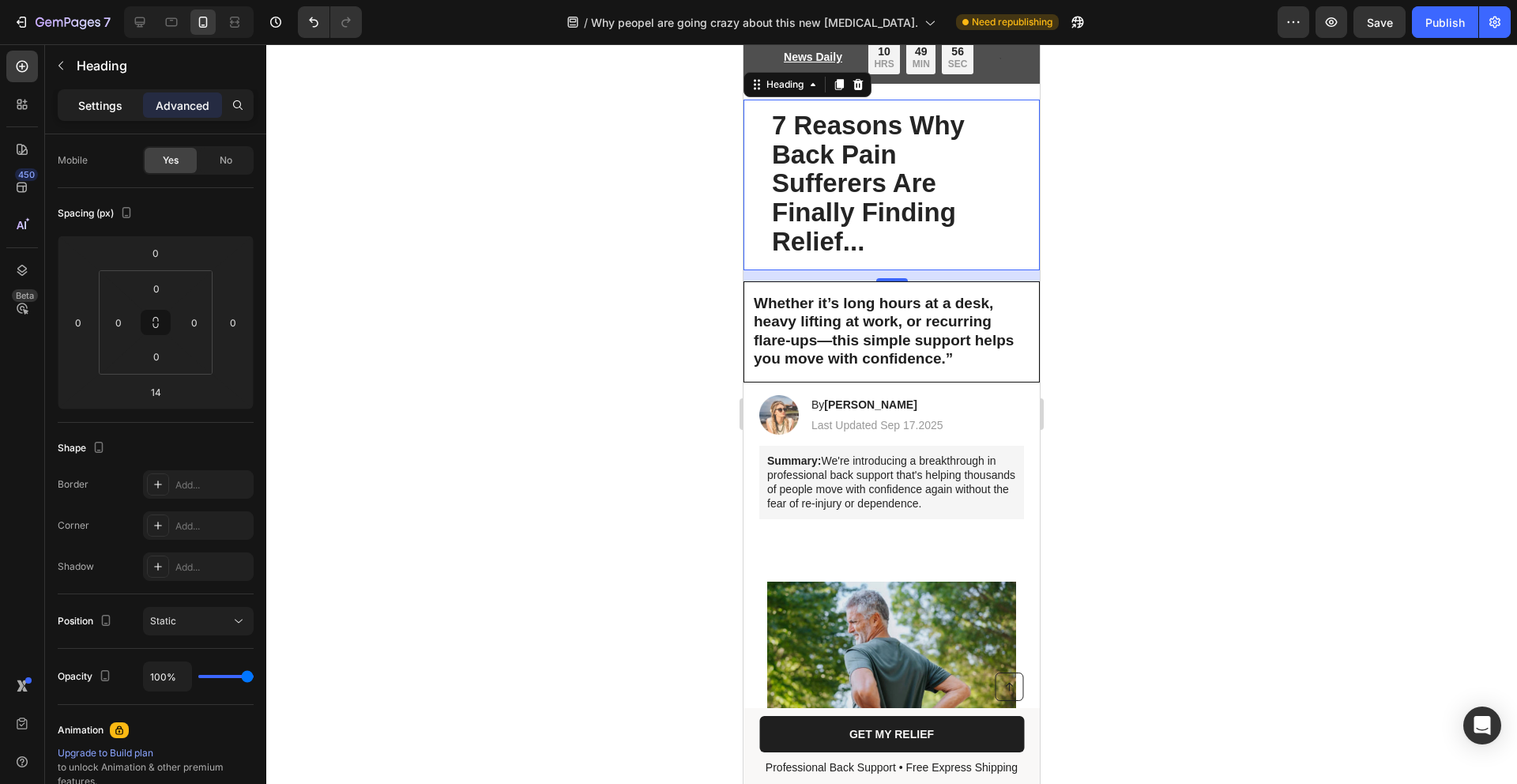
click at [128, 114] on div "Settings" at bounding box center [100, 105] width 79 height 25
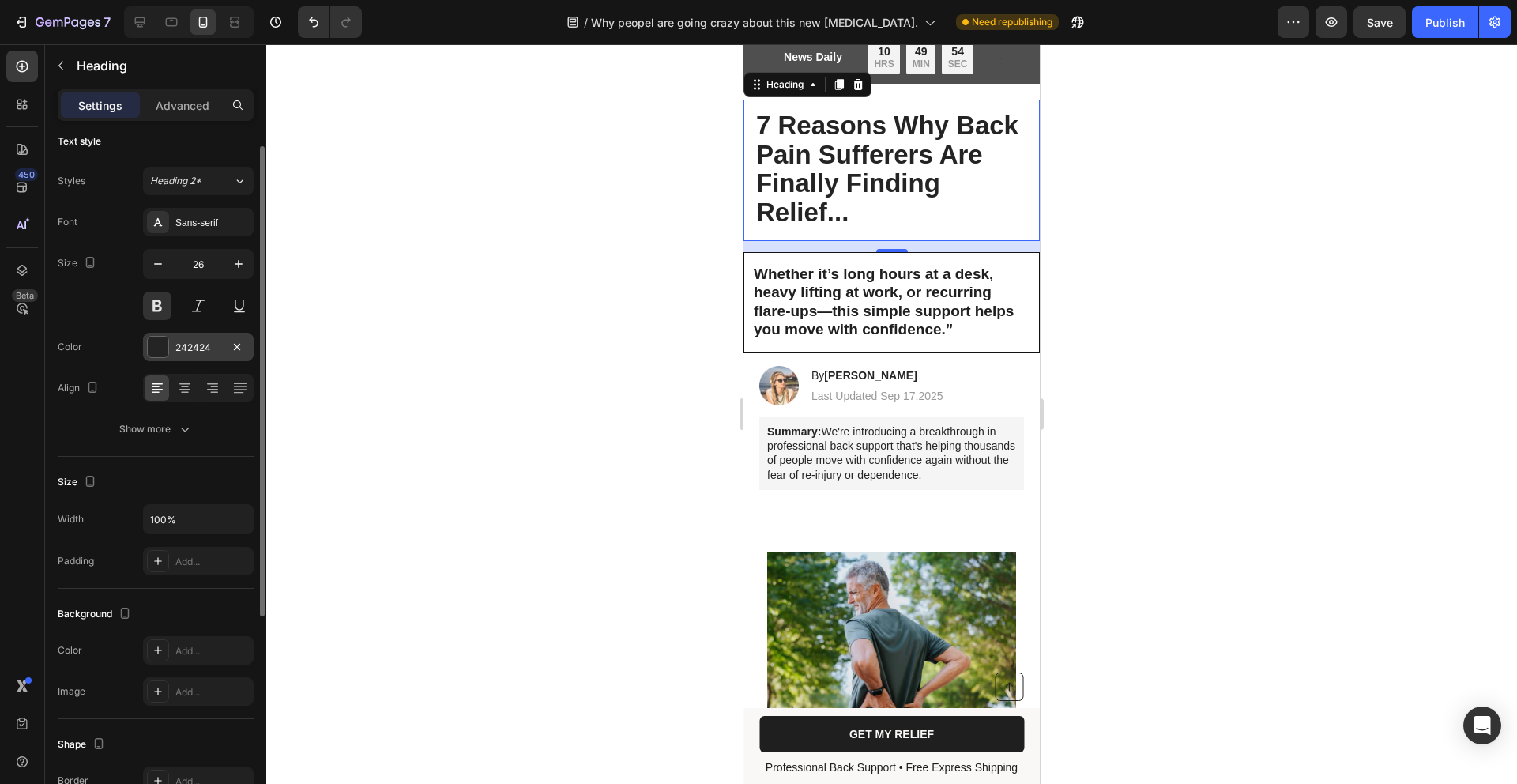
scroll to position [0, 0]
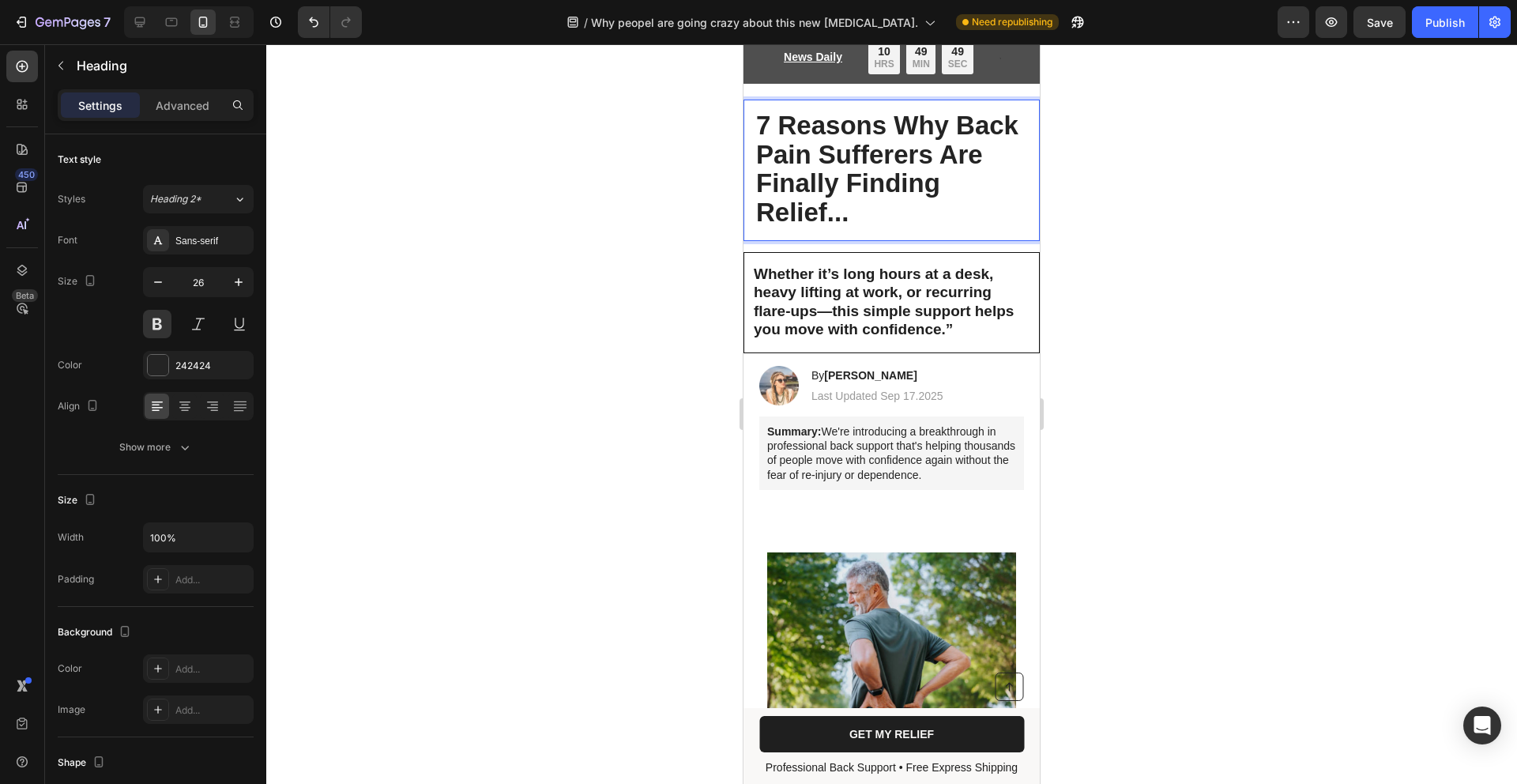
click at [858, 207] on p "7 Reasons Why Back Pain Sufferers Are Finally Finding Relief..." at bounding box center [892, 170] width 271 height 116
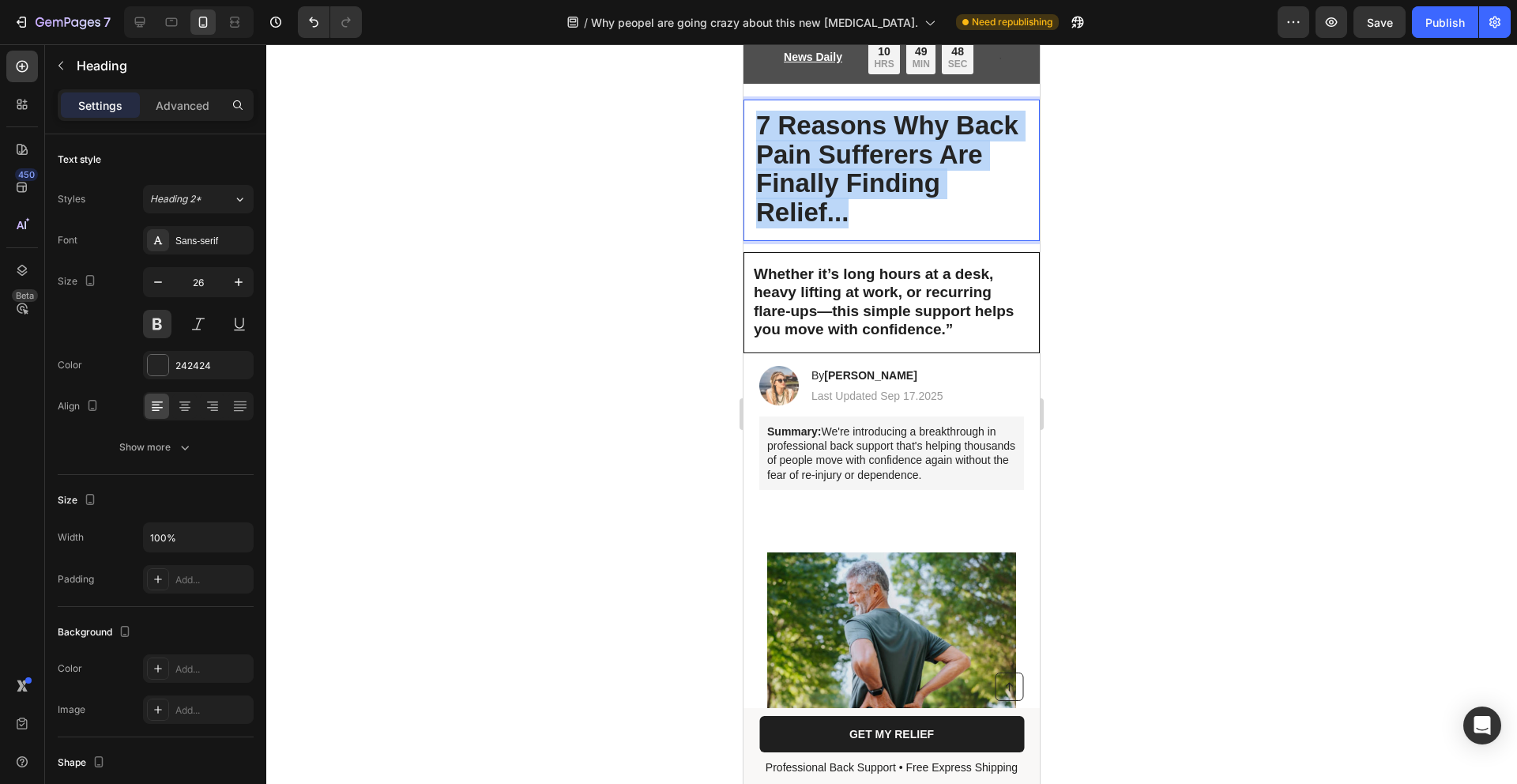
drag, startPoint x: 790, startPoint y: 186, endPoint x: 1462, endPoint y: 157, distance: 672.6
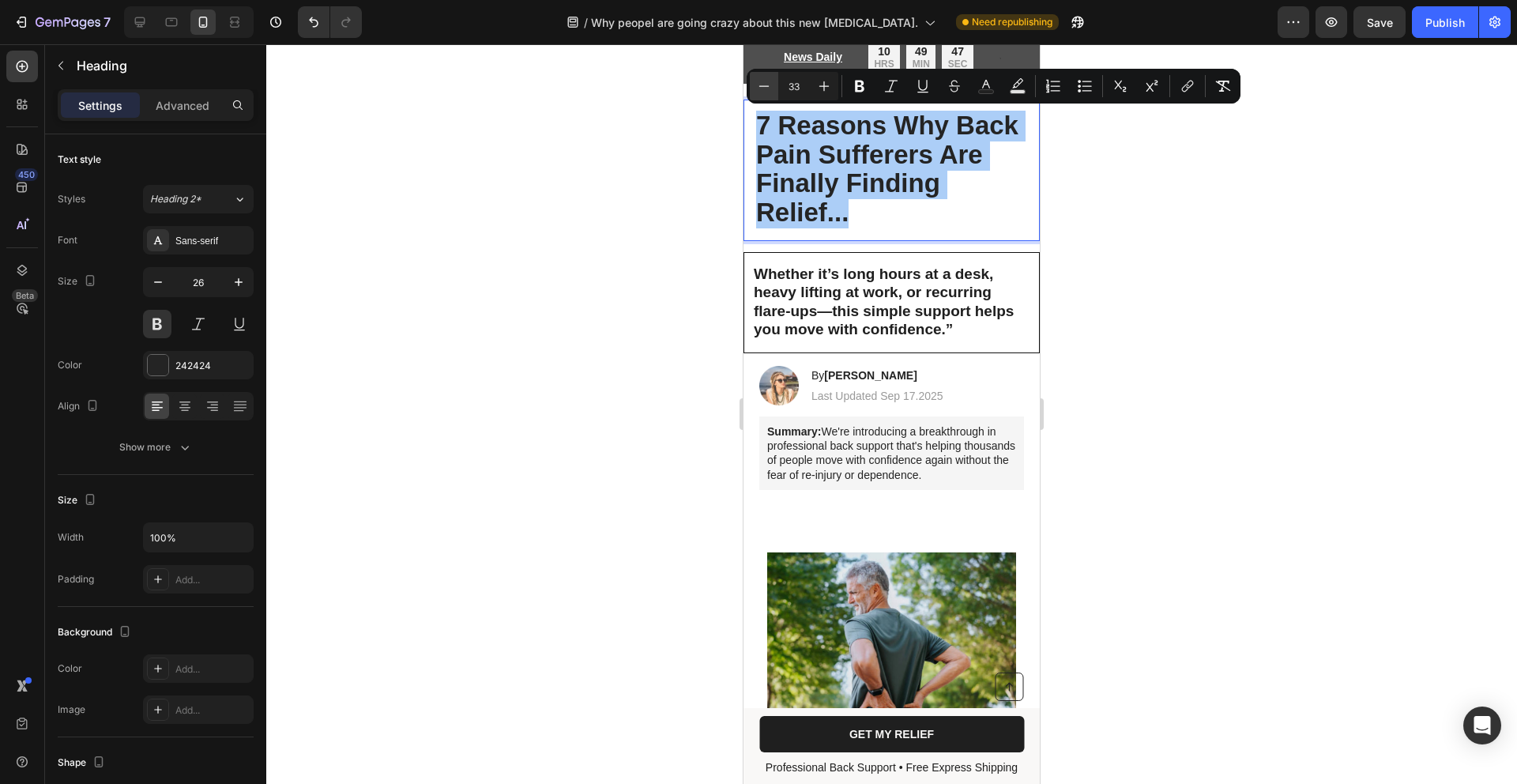
click at [771, 83] on icon "Editor contextual toolbar" at bounding box center [764, 86] width 16 height 16
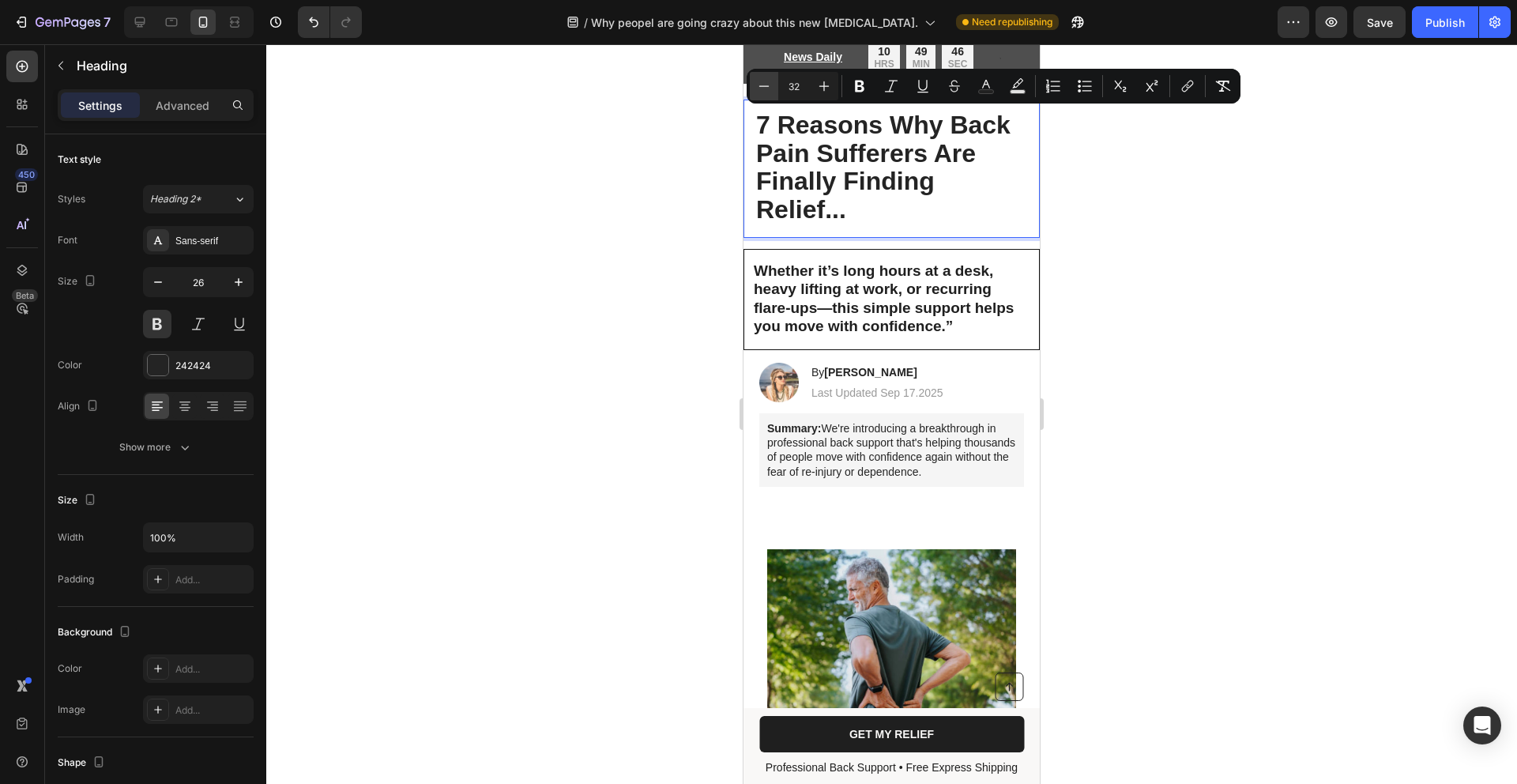
click at [771, 83] on icon "Editor contextual toolbar" at bounding box center [764, 86] width 16 height 16
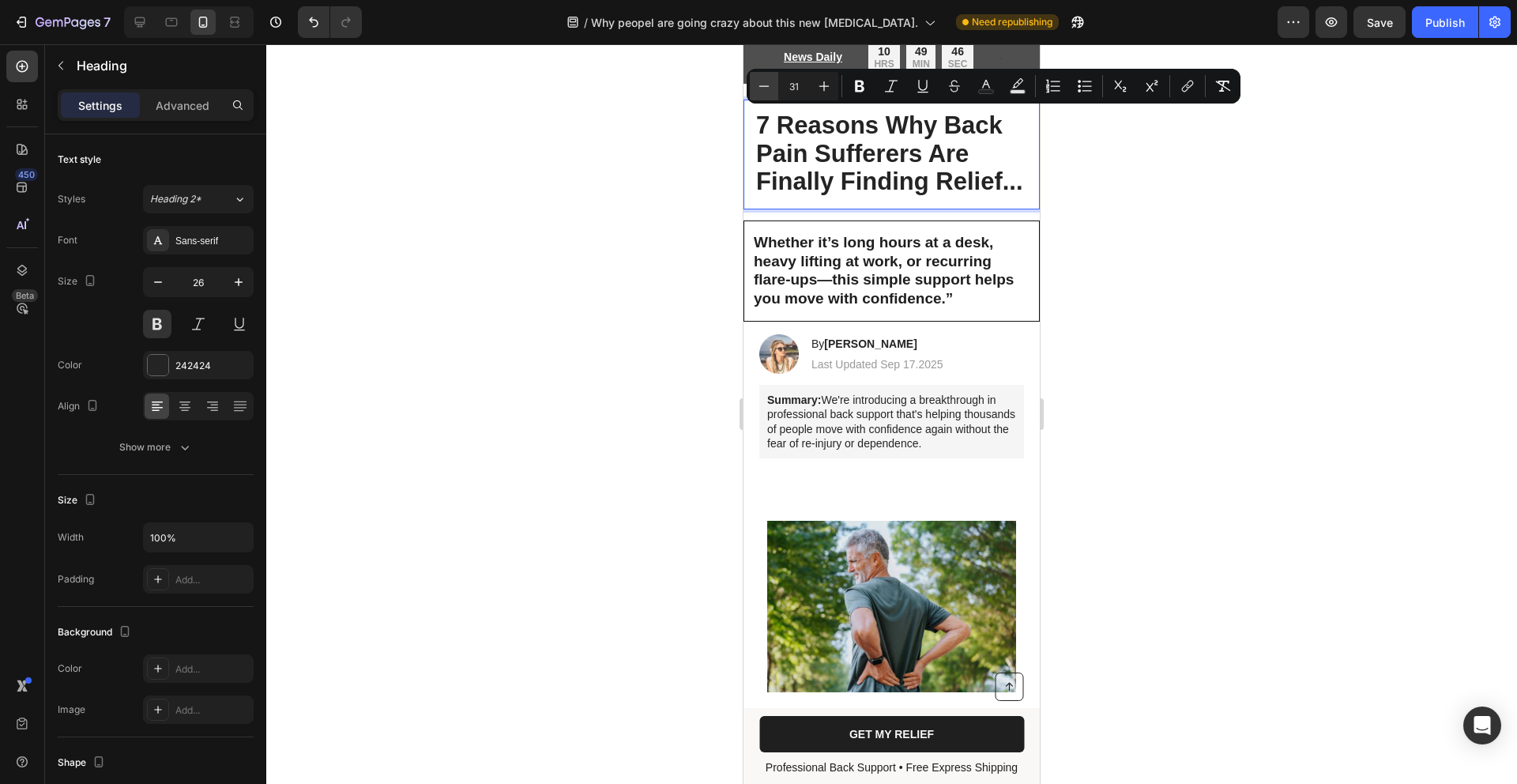
click at [771, 83] on icon "Editor contextual toolbar" at bounding box center [764, 86] width 16 height 16
type input "30"
click at [1153, 238] on div at bounding box center [892, 414] width 1251 height 740
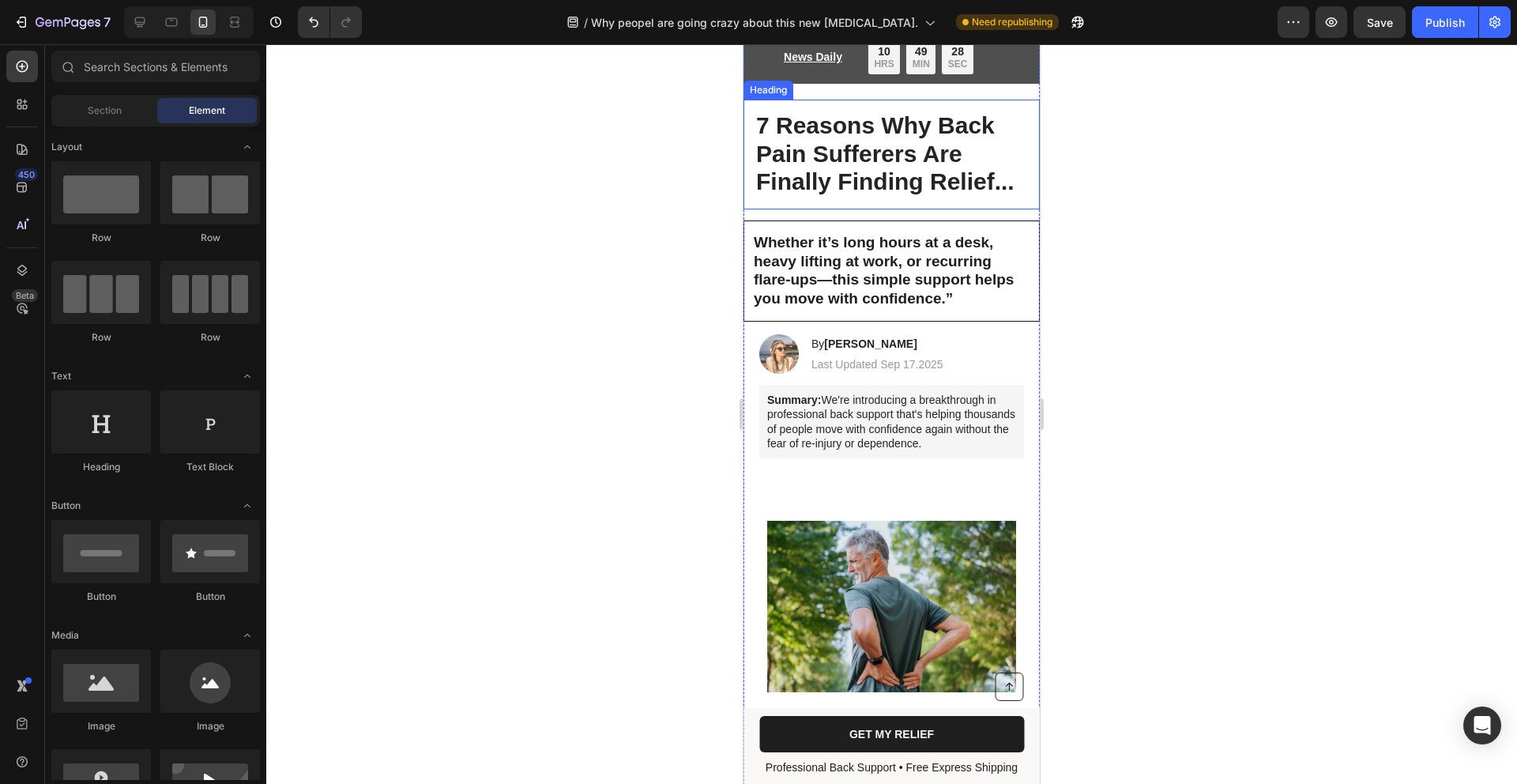
click at [938, 177] on span "7 Reasons Why Back Pain Sufferers Are Finally Finding Relief..." at bounding box center [886, 154] width 259 height 83
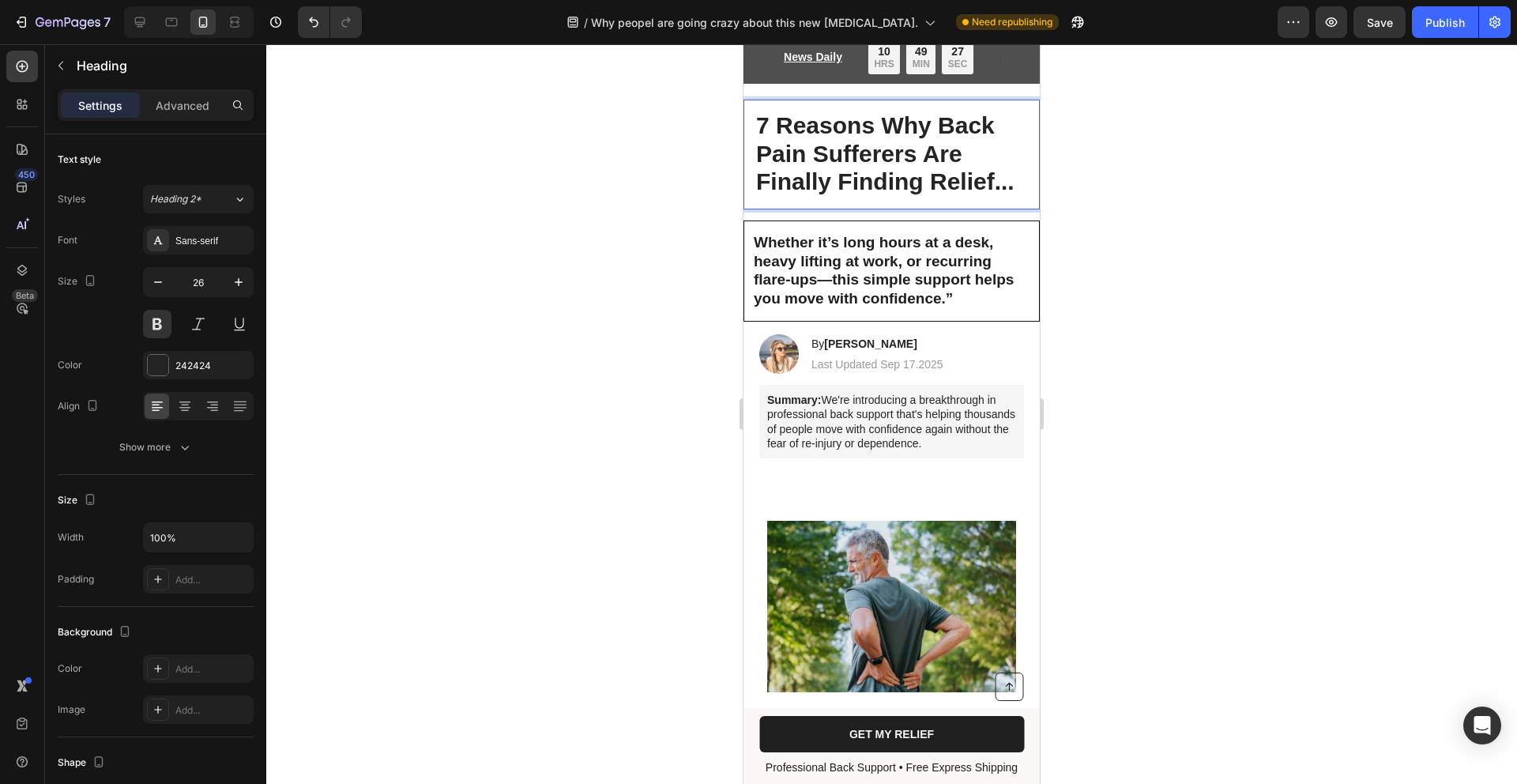
click at [1007, 180] on span "7 Reasons Why Back Pain Sufferers Are Finally Finding Relief..." at bounding box center [886, 154] width 259 height 83
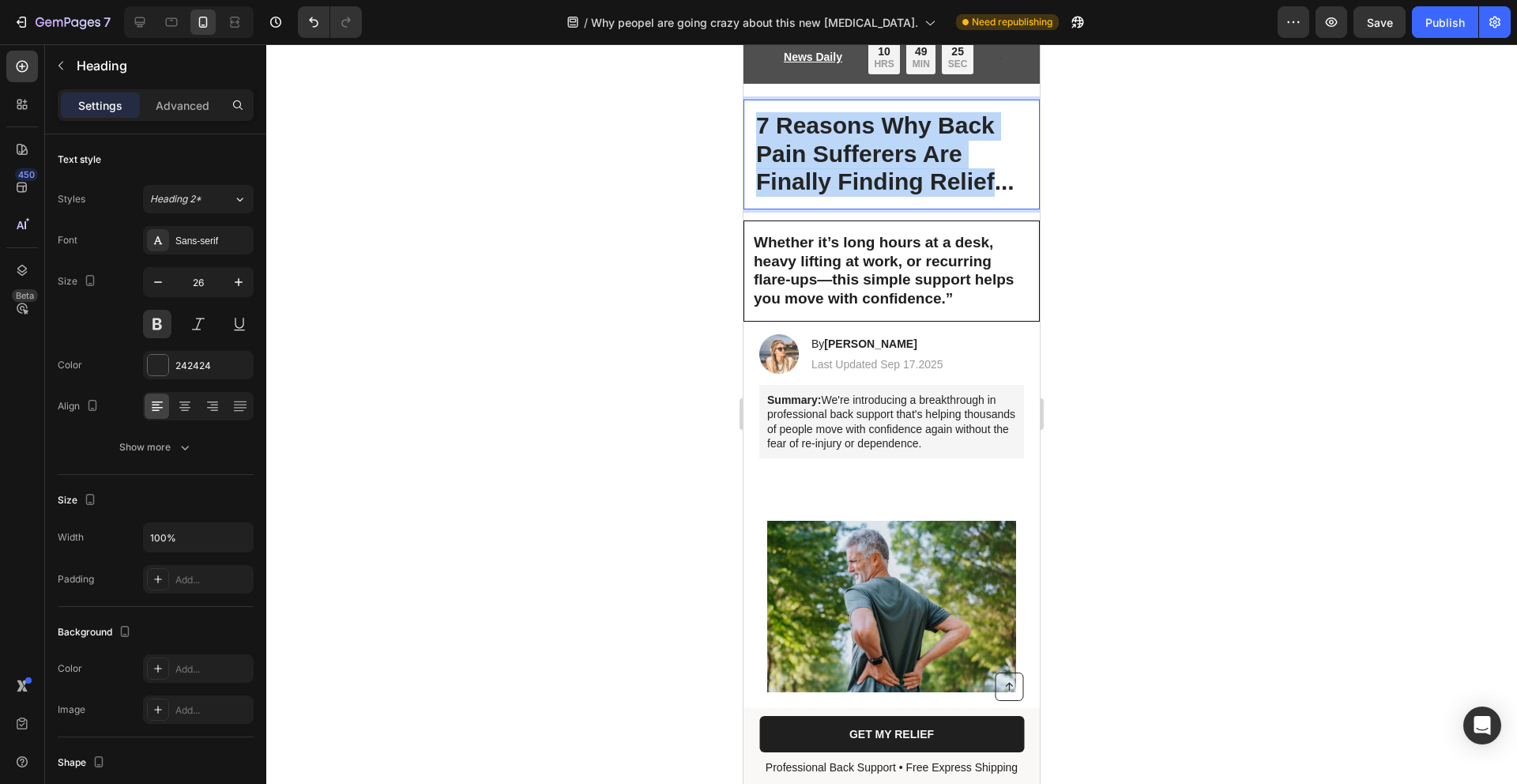
drag, startPoint x: 977, startPoint y: 181, endPoint x: 745, endPoint y: 113, distance: 241.8
click at [745, 113] on h1 "7 Reasons Why Back Pain Sufferers Are Finally Finding Relief..." at bounding box center [892, 154] width 296 height 110
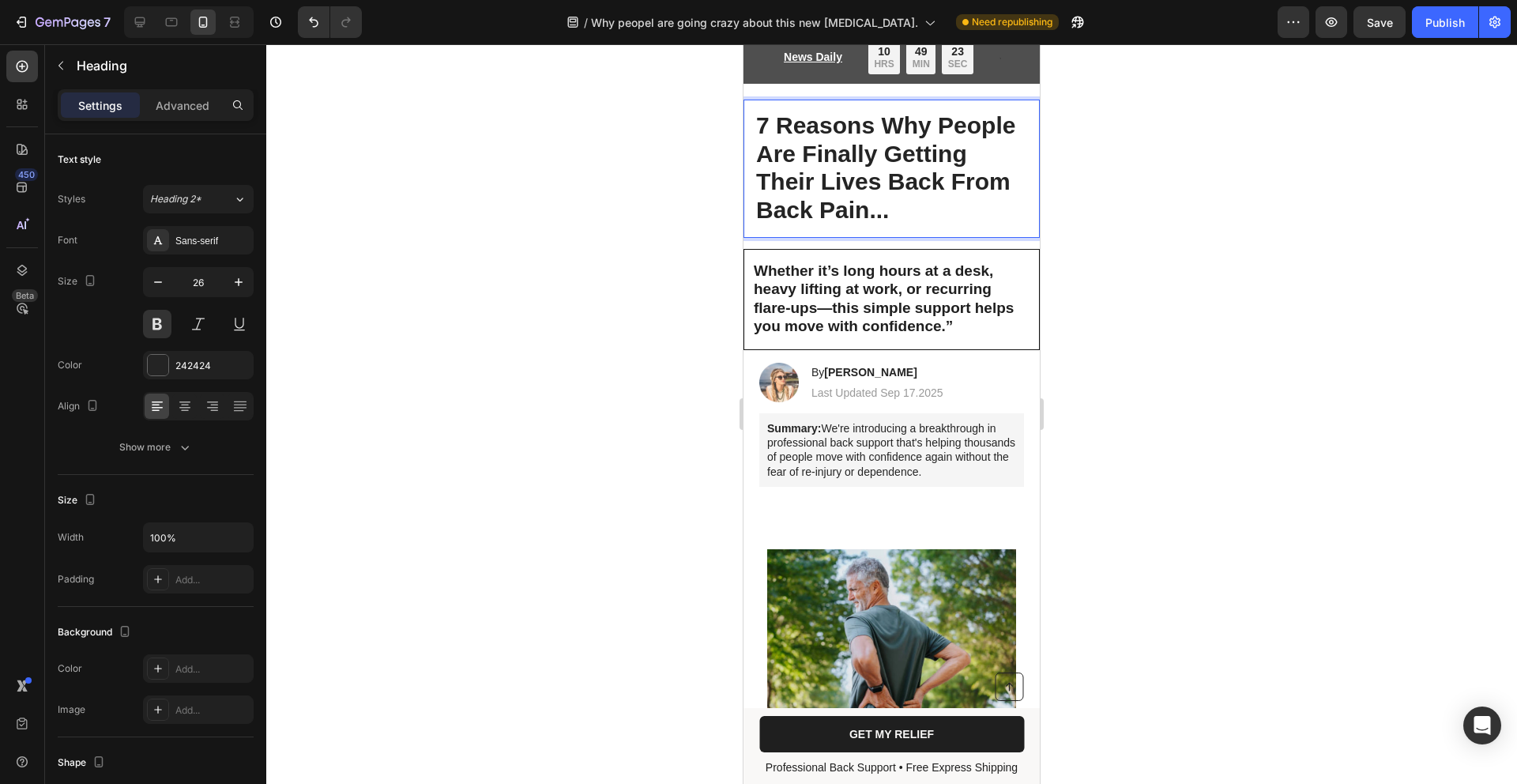
click at [947, 197] on p "7 Reasons Why People Are Finally Getting Their Lives Back From Back Pain..." at bounding box center [892, 169] width 271 height 113
click at [1005, 222] on p "7 Reasons Why People Are Finally Getting Their Lives Back From Back Pain..." at bounding box center [892, 169] width 271 height 113
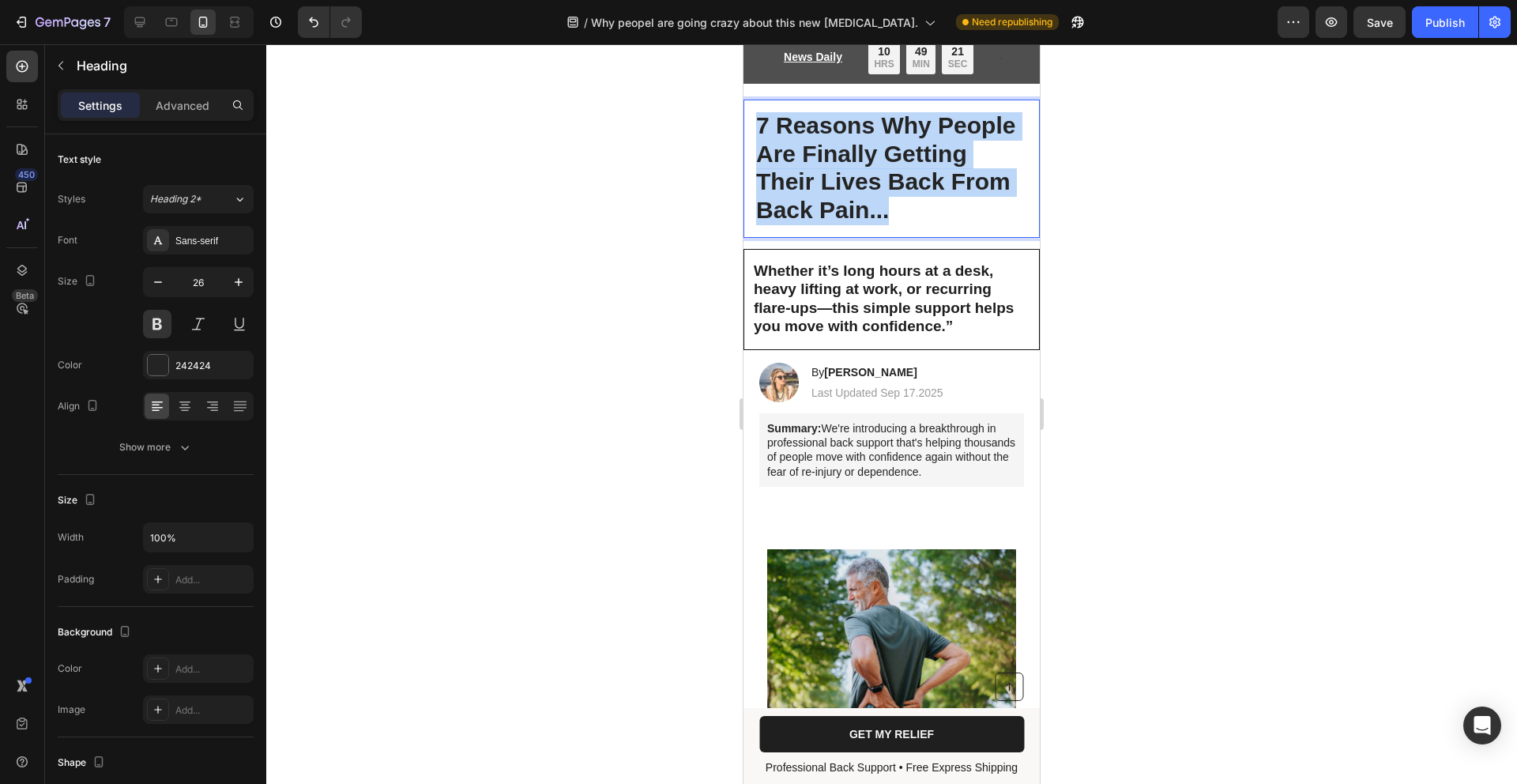
drag, startPoint x: 833, startPoint y: 236, endPoint x: 738, endPoint y: 107, distance: 160.2
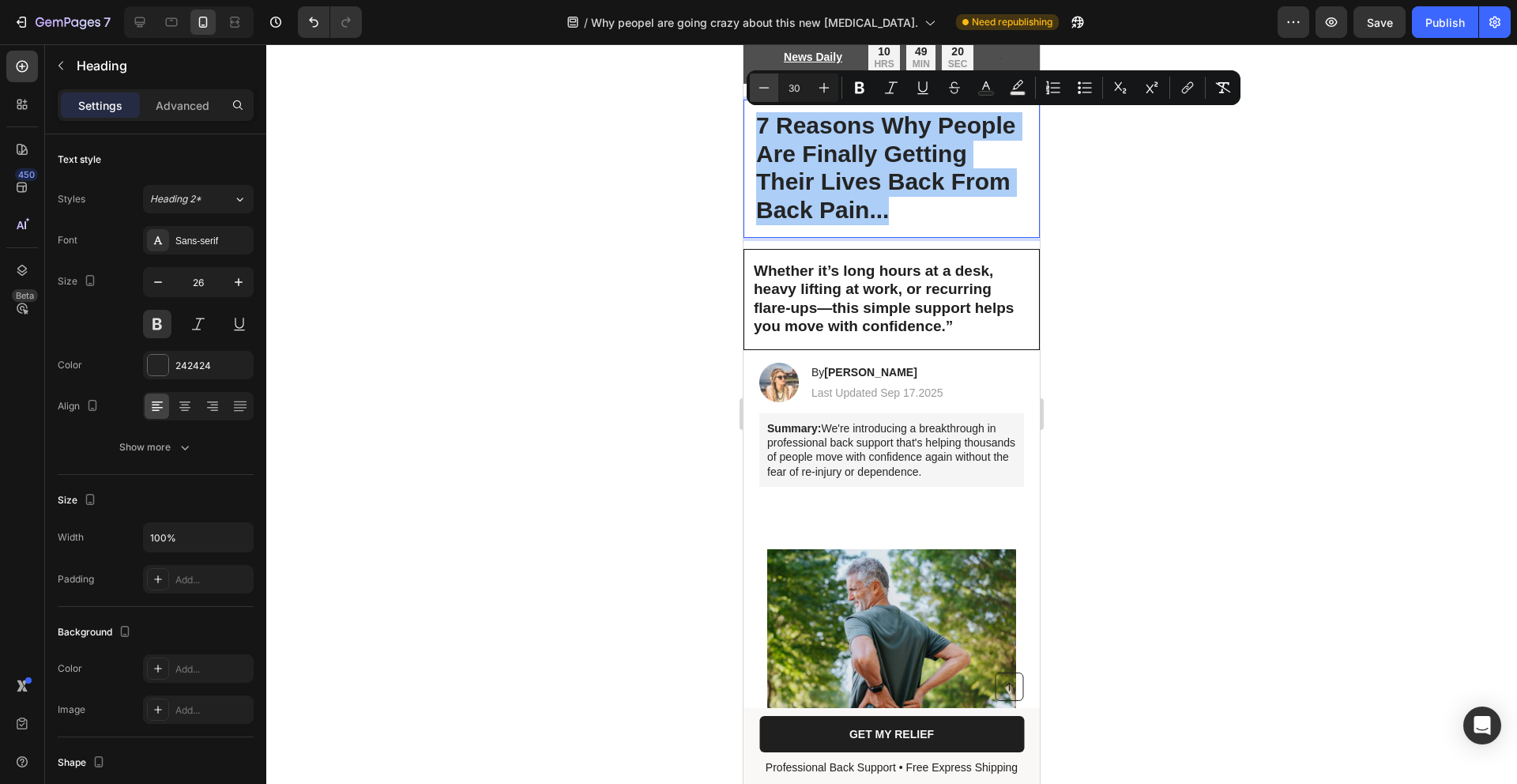
click at [771, 87] on icon "Editor contextual toolbar" at bounding box center [764, 87] width 16 height 16
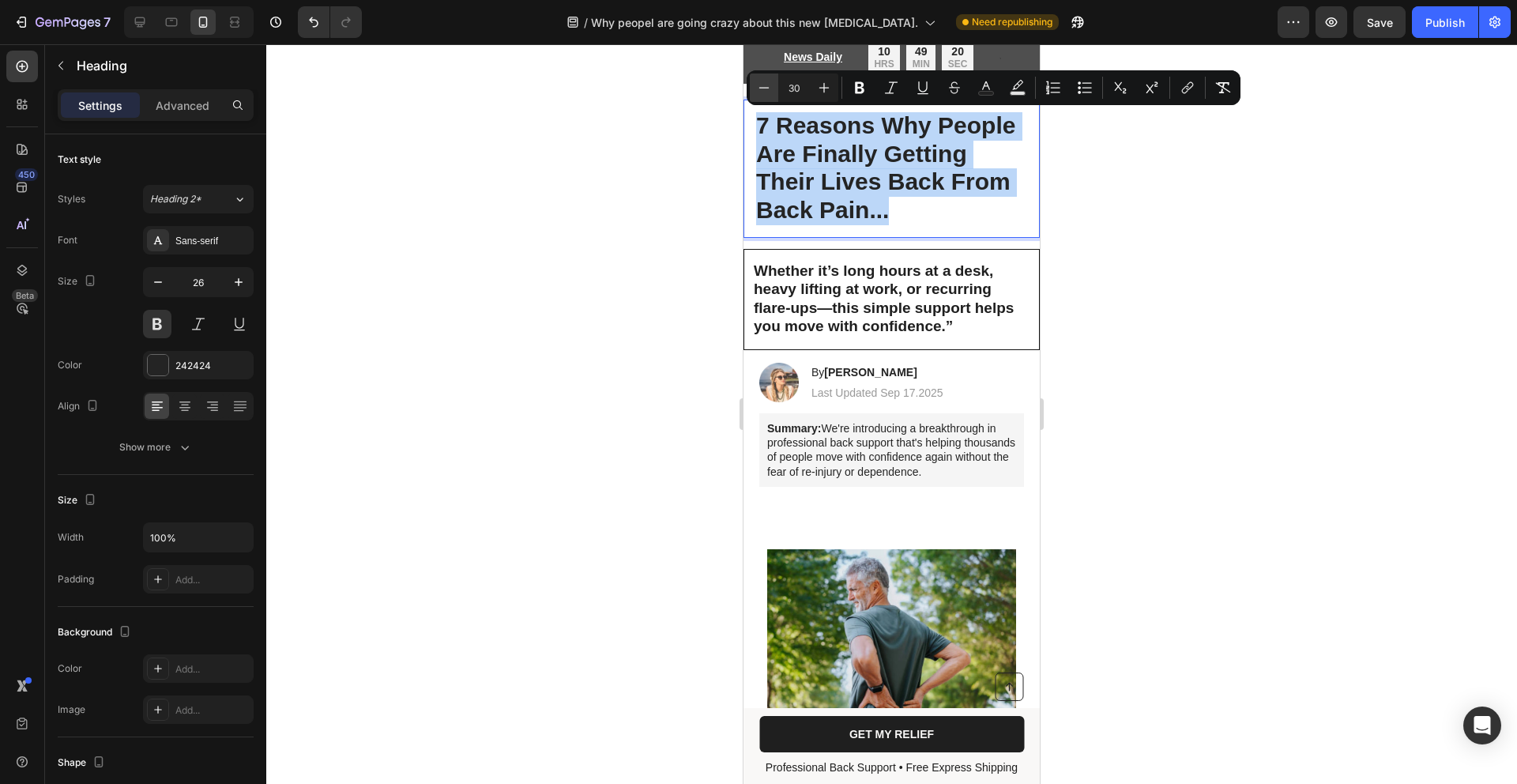
type input "29"
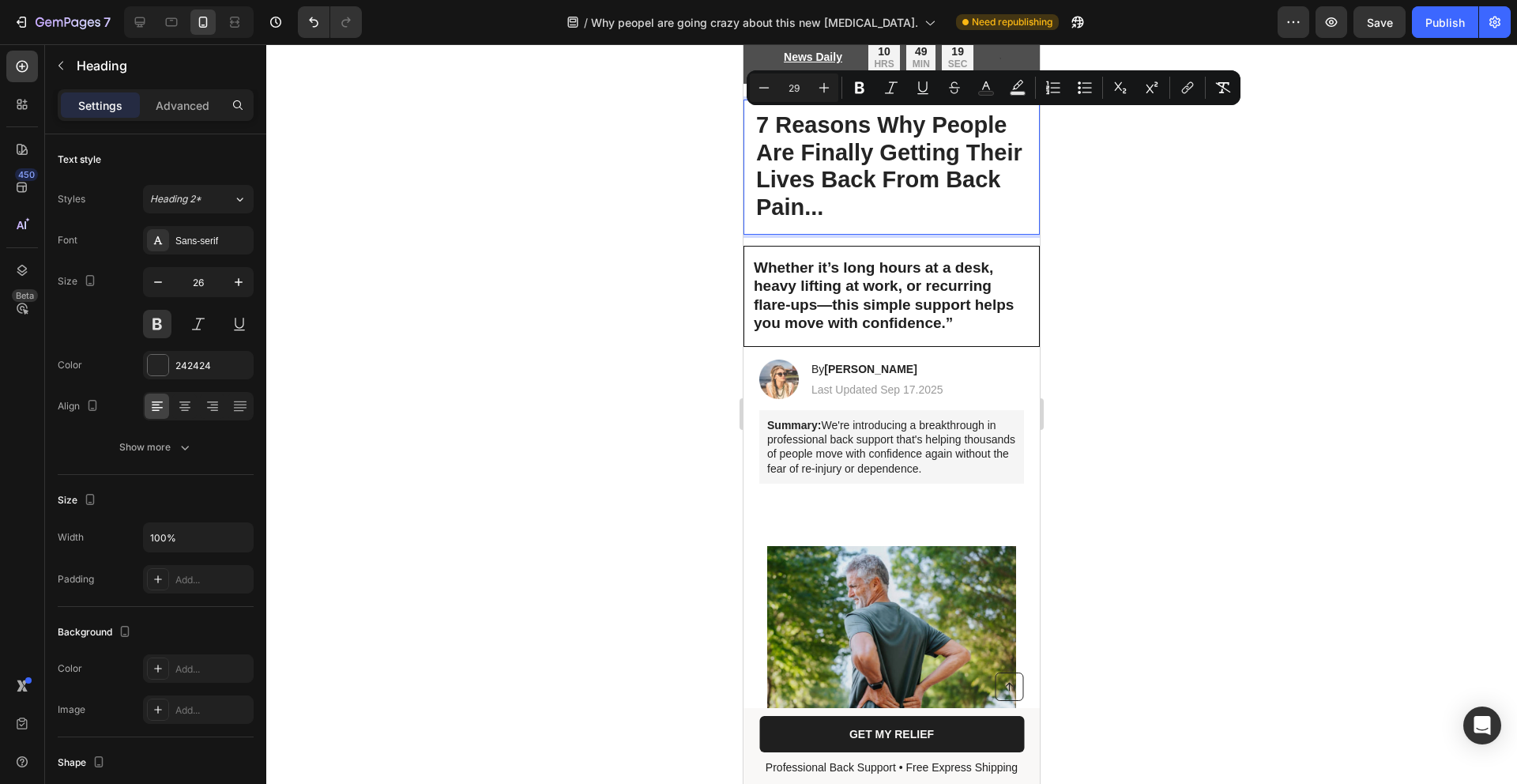
drag, startPoint x: 1185, startPoint y: 335, endPoint x: 1176, endPoint y: 332, distance: 9.5
click at [1185, 335] on div at bounding box center [892, 414] width 1251 height 740
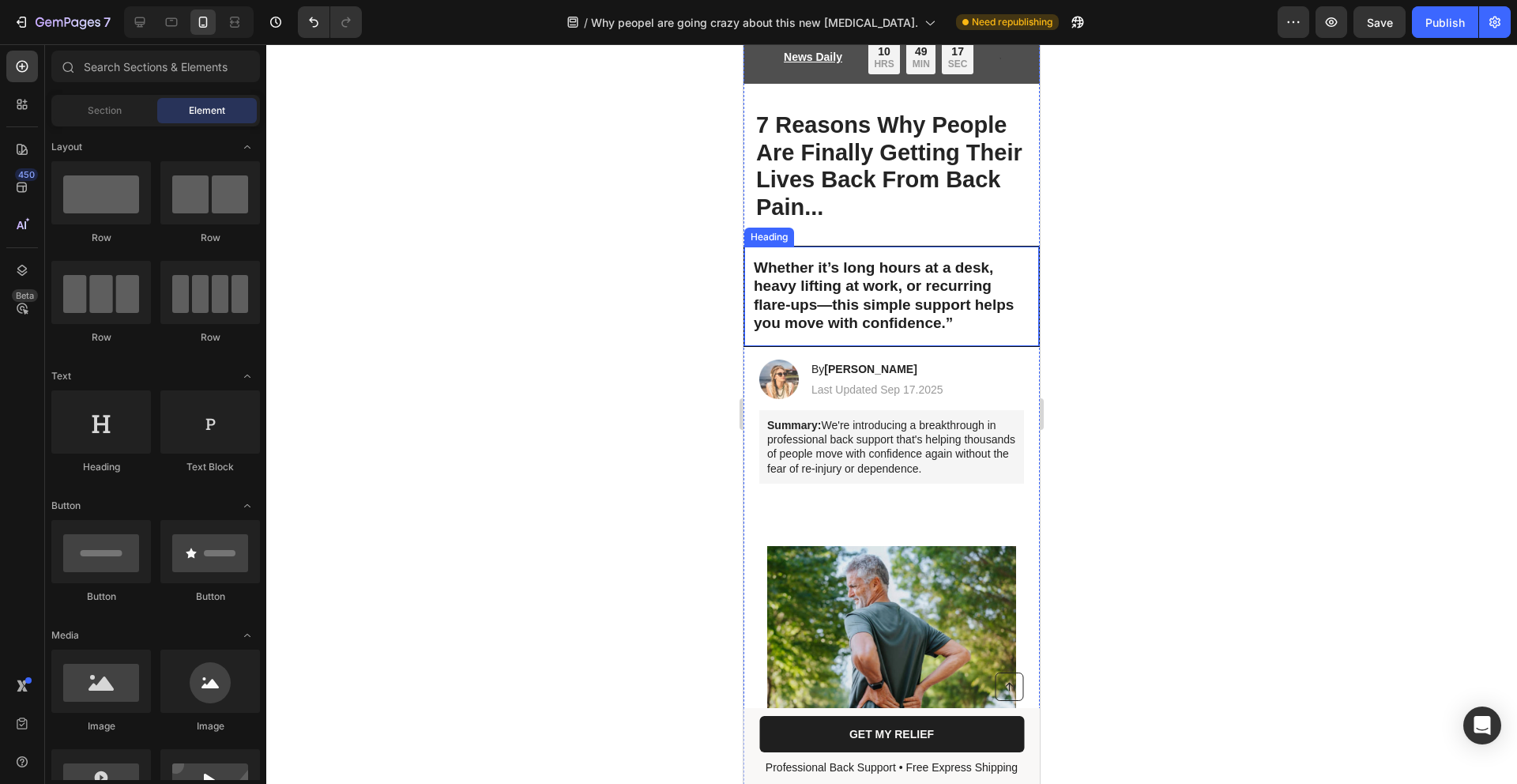
click at [905, 306] on span "Whether it’s long hours at a desk, heavy lifting at work, or recurring flare-up…" at bounding box center [884, 295] width 260 height 73
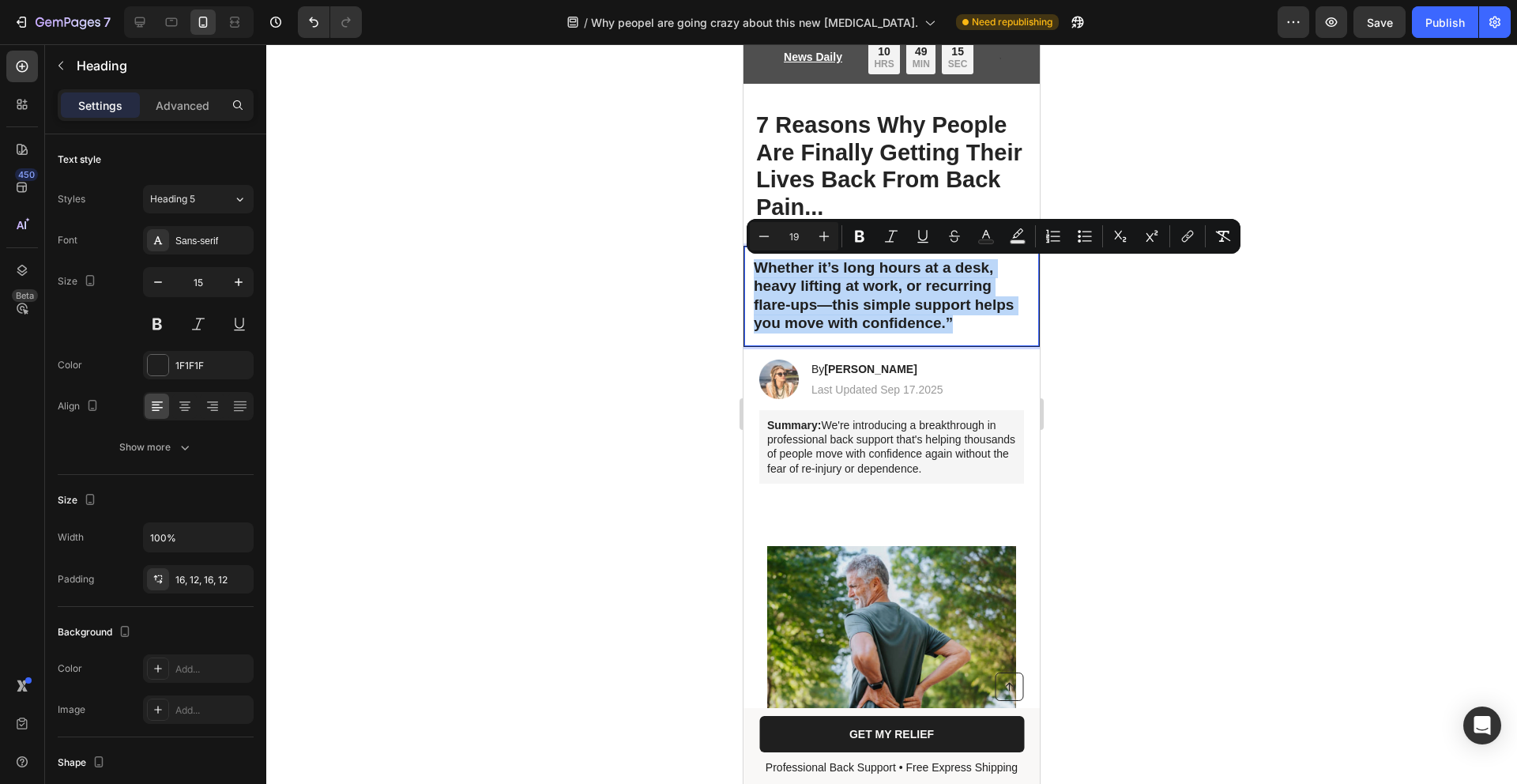
drag, startPoint x: 958, startPoint y: 321, endPoint x: 718, endPoint y: 244, distance: 252.0
copy span "Whether it’s long hours at a desk, heavy lifting at work, or recurring flare-up…"
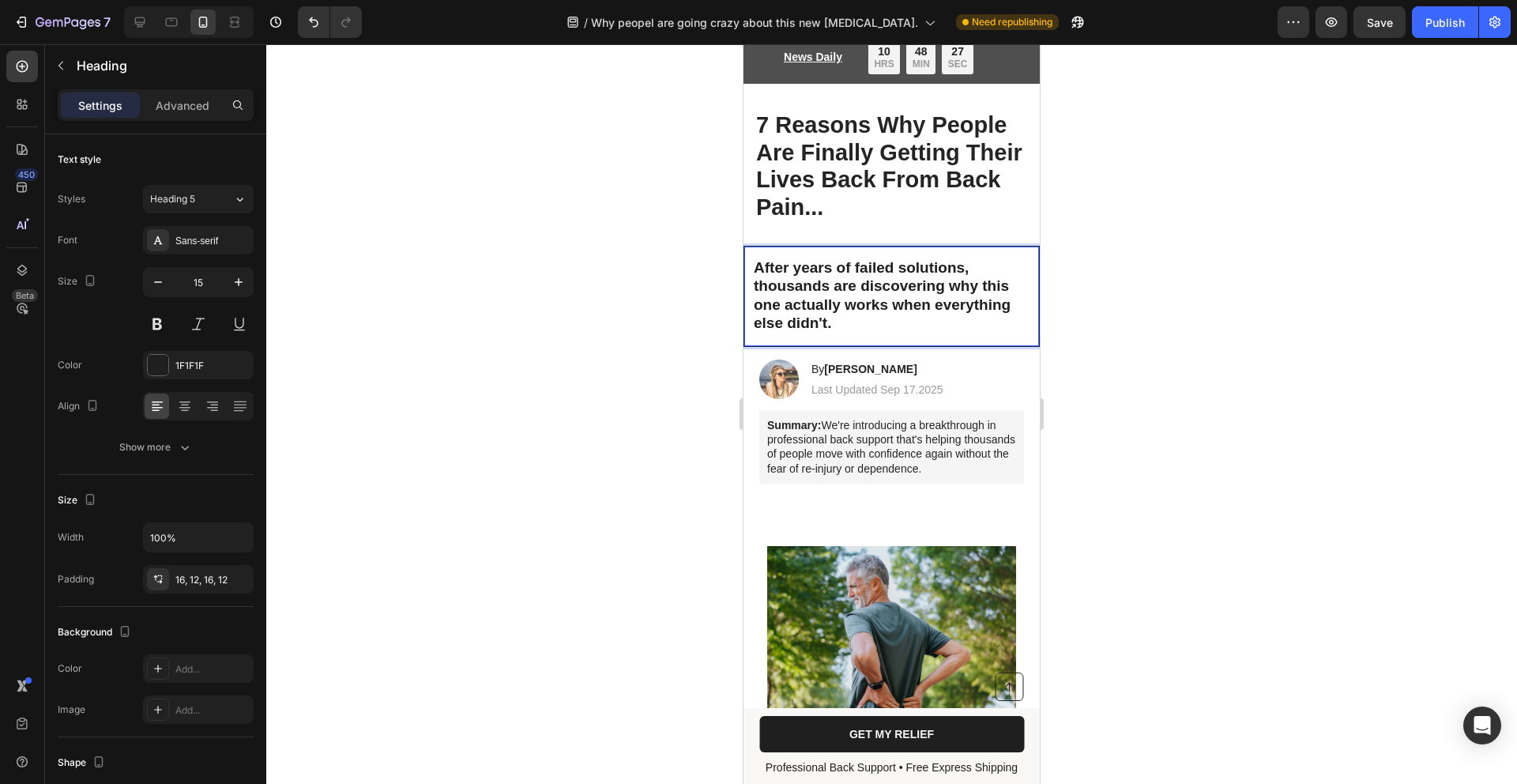
click at [1080, 285] on div at bounding box center [892, 414] width 1251 height 740
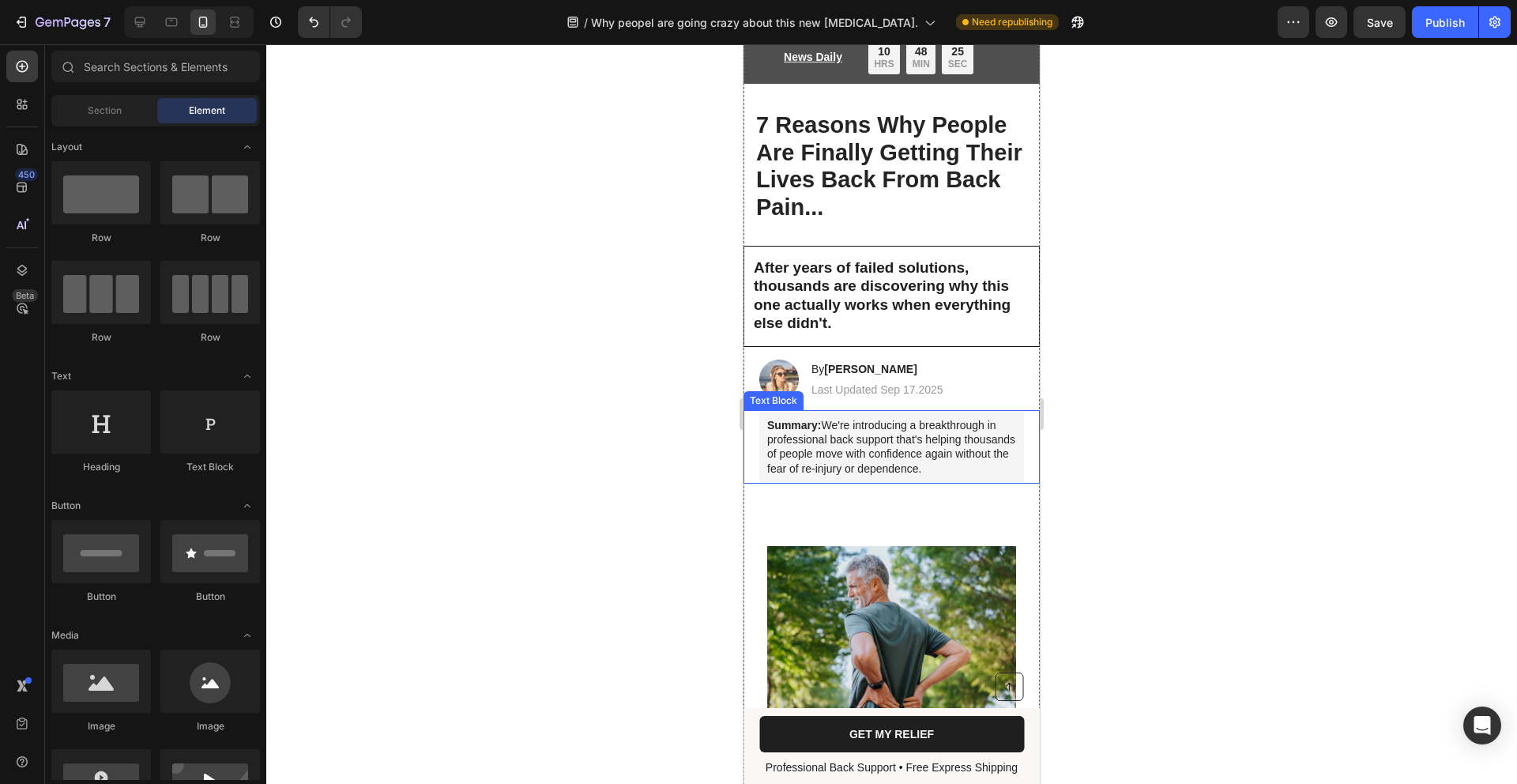
click at [915, 457] on p "Summary: We're introducing a breakthrough in professional back support that's h…" at bounding box center [892, 447] width 249 height 58
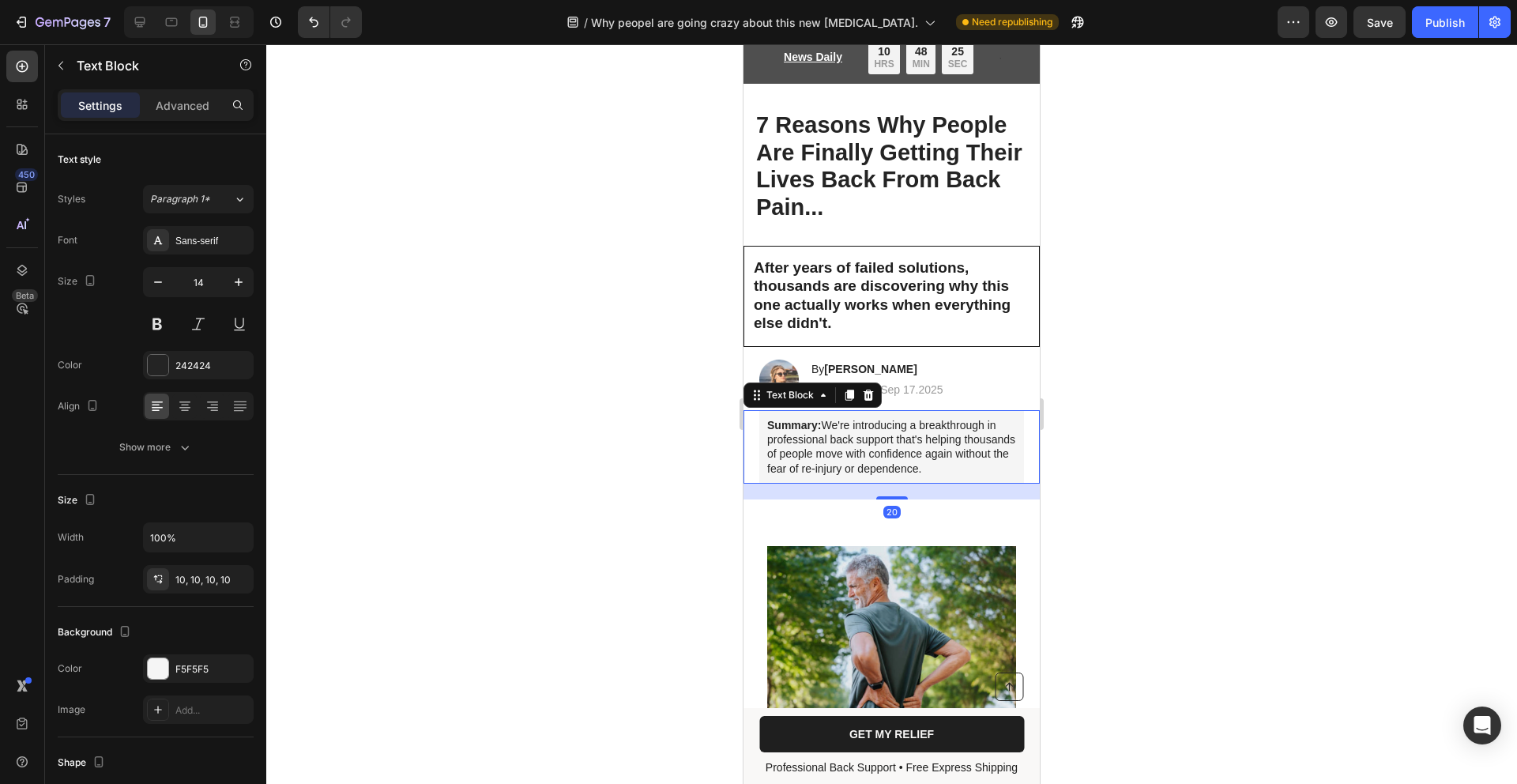
click at [915, 457] on p "Summary: We're introducing a breakthrough in professional back support that's h…" at bounding box center [892, 447] width 249 height 58
click at [840, 476] on p "Summary: We're introducing a breakthrough in professional back support that's h…" at bounding box center [892, 447] width 249 height 58
drag, startPoint x: 838, startPoint y: 481, endPoint x: 722, endPoint y: 386, distance: 149.9
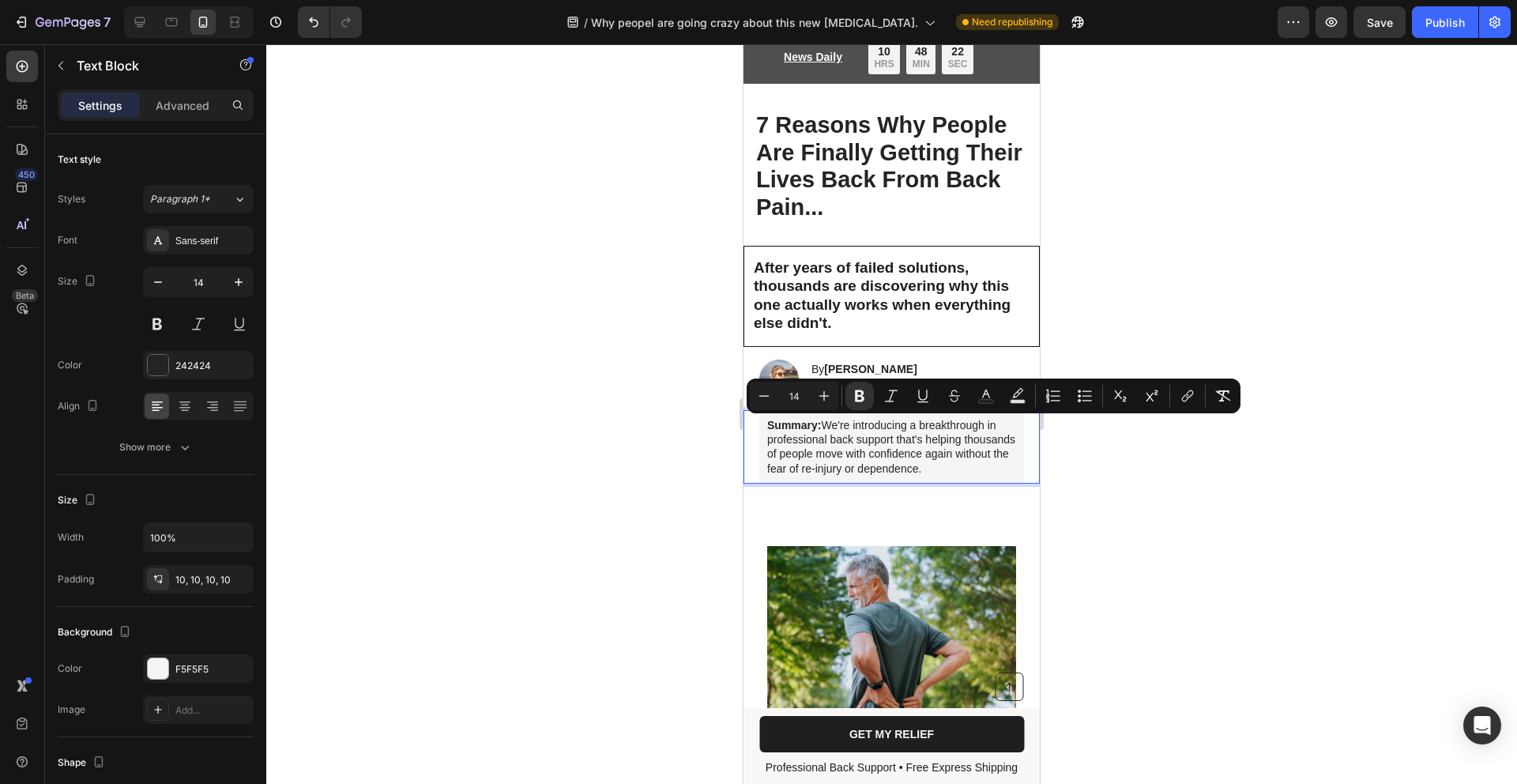
copy p "Summary: We're introducing a breakthrough in professional back support that's h…"
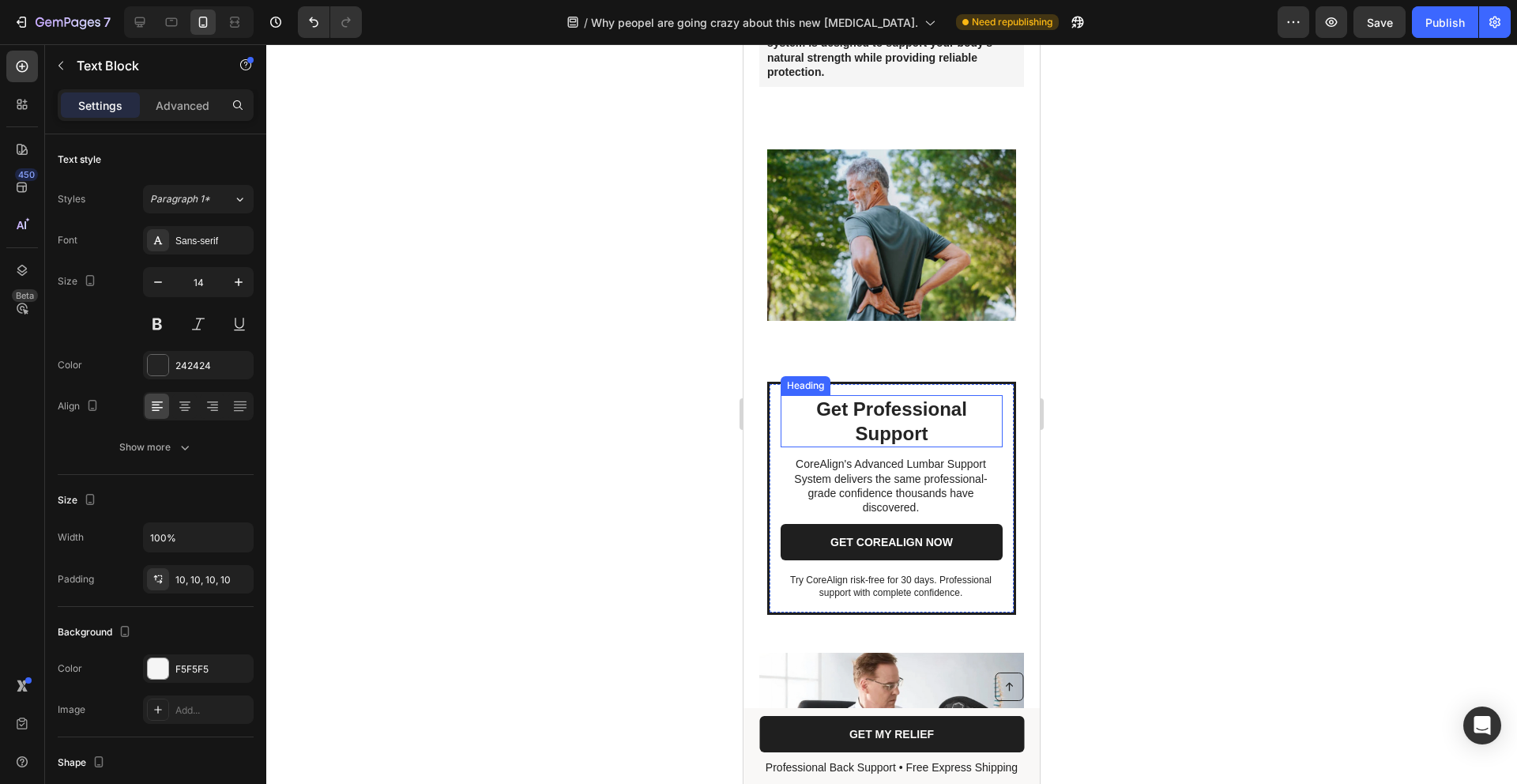
scroll to position [436, 0]
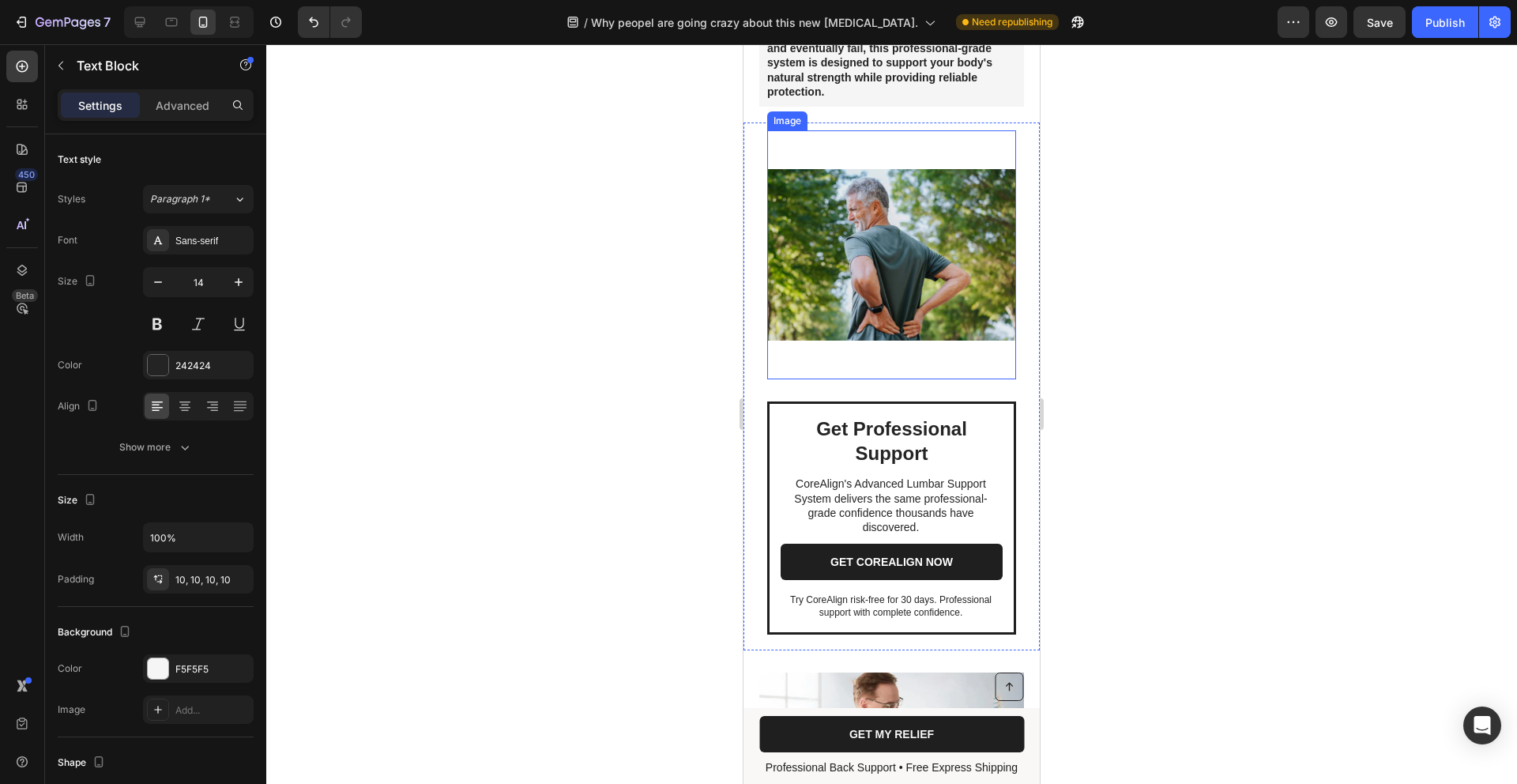
click at [898, 250] on img at bounding box center [892, 254] width 249 height 249
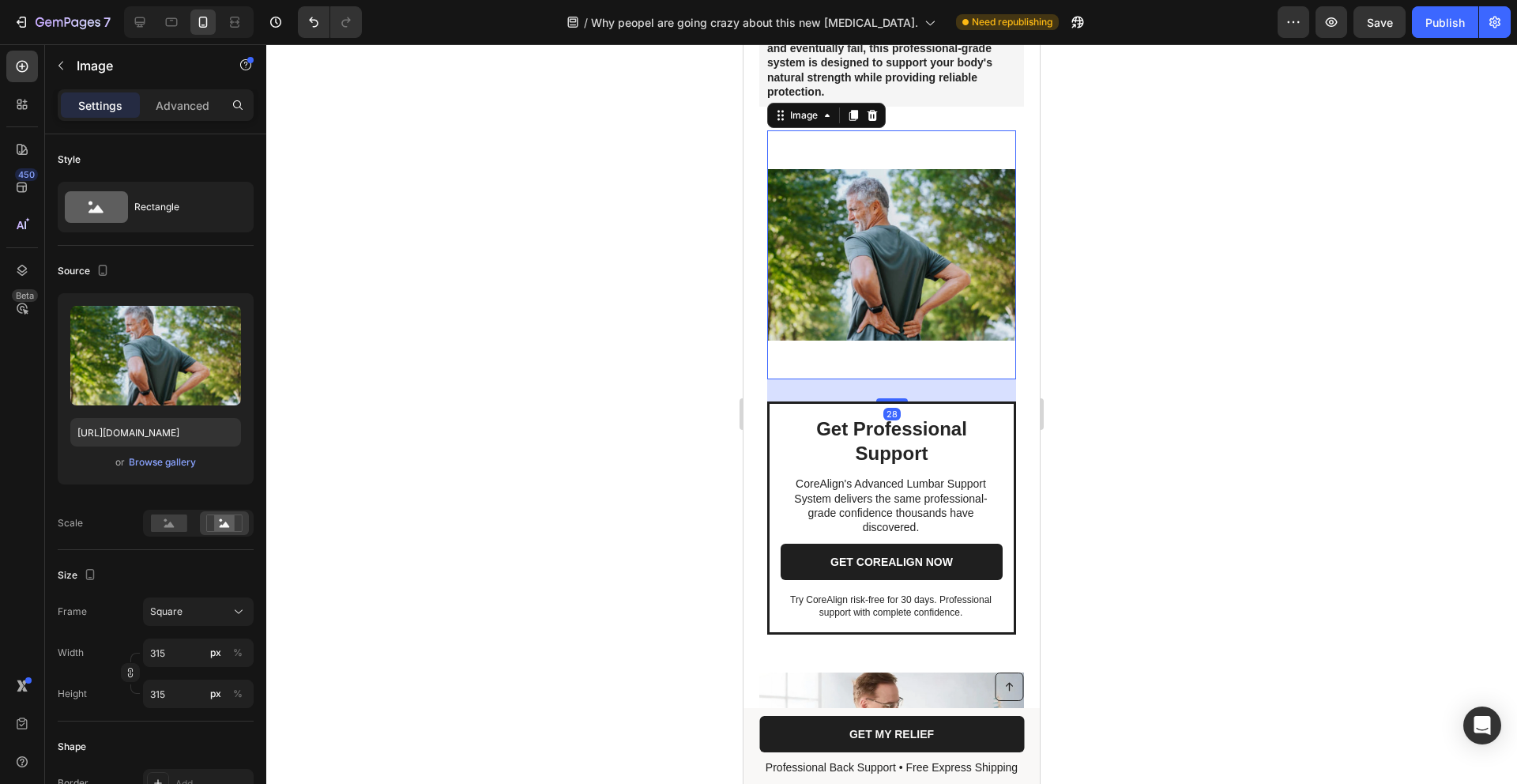
click at [870, 116] on icon at bounding box center [873, 115] width 10 height 11
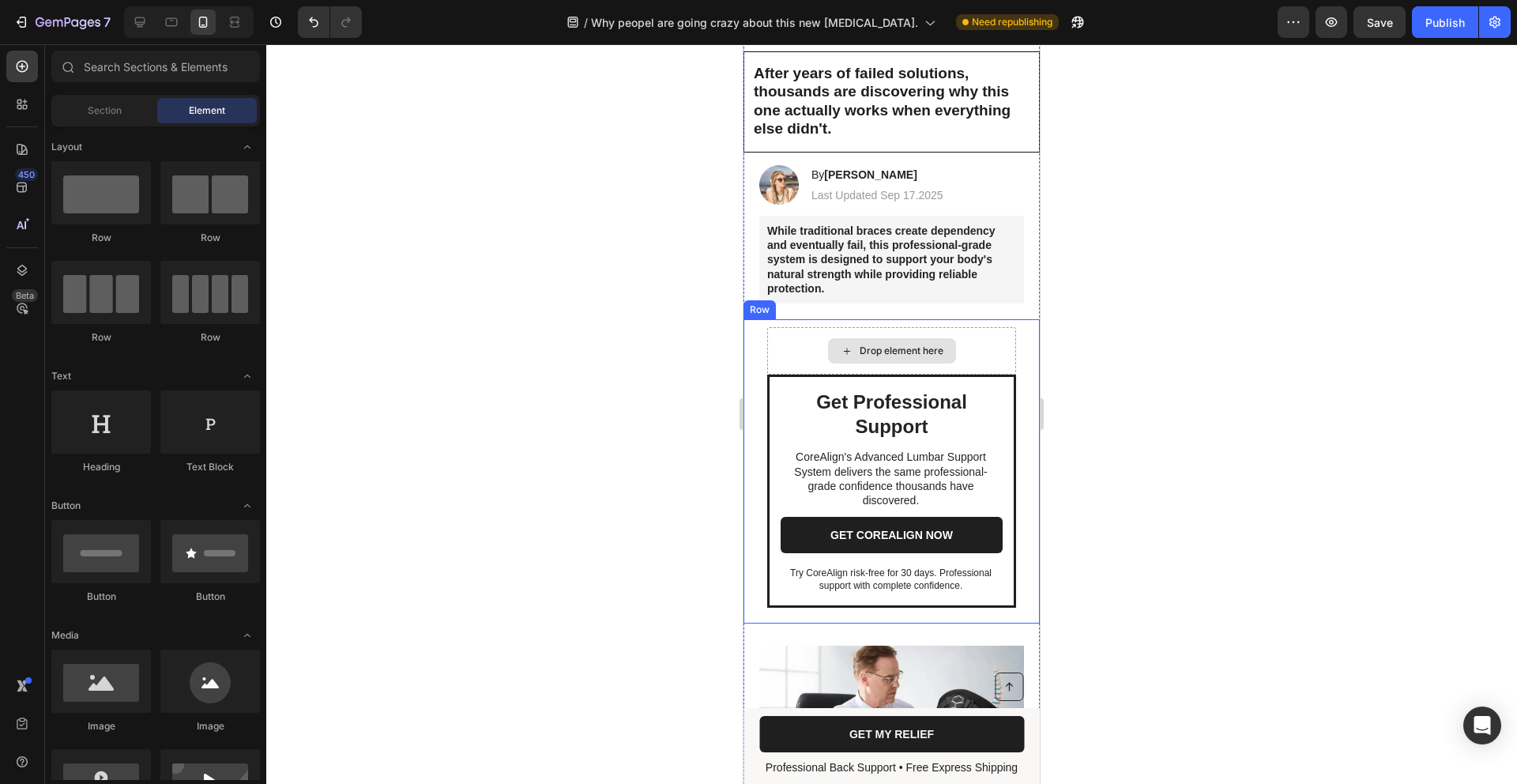
scroll to position [139, 0]
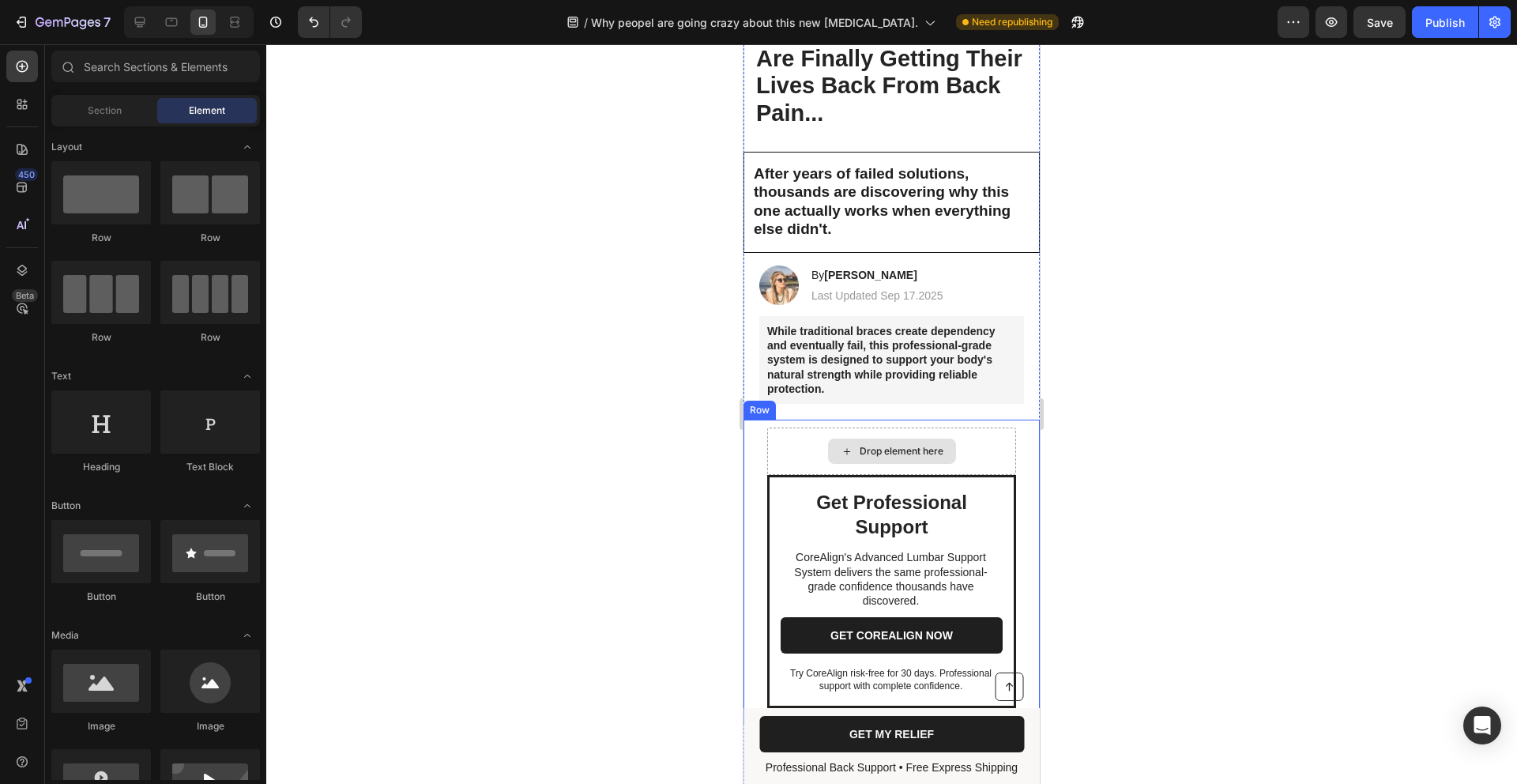
click at [912, 445] on div "Drop element here" at bounding box center [892, 451] width 128 height 25
click at [170, 71] on input "text" at bounding box center [155, 66] width 209 height 32
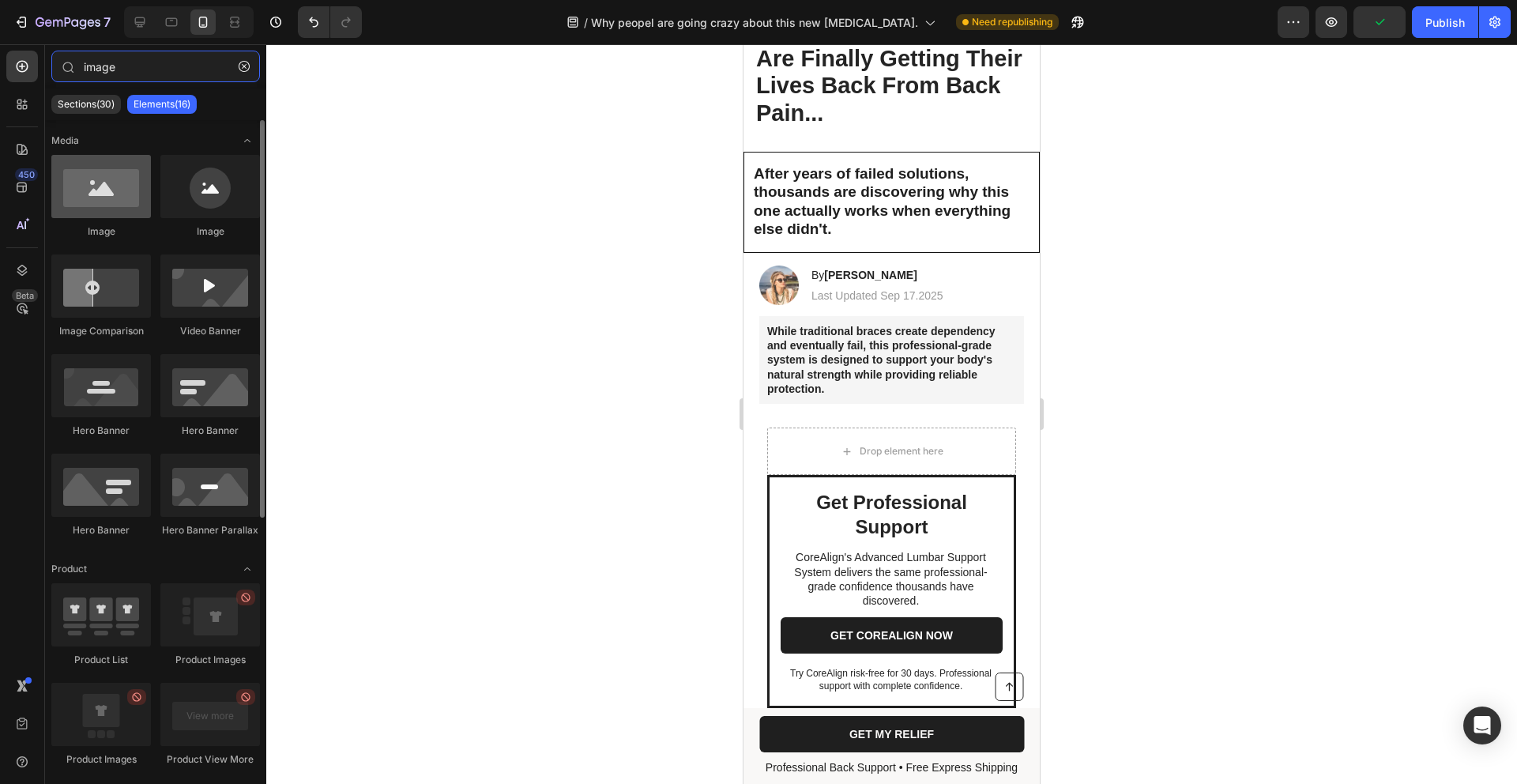
type input "image"
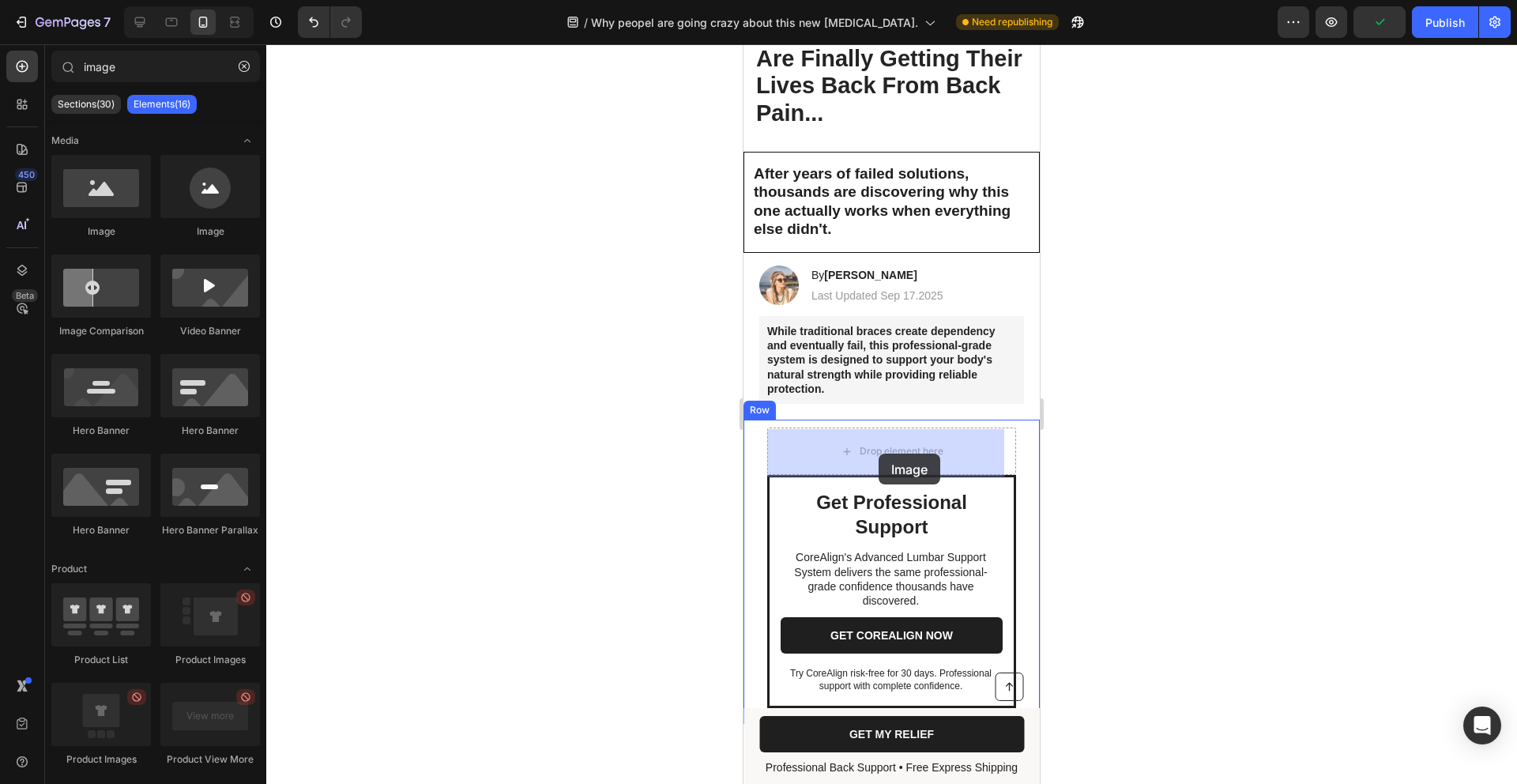
drag, startPoint x: 873, startPoint y: 240, endPoint x: 864, endPoint y: 456, distance: 216.2
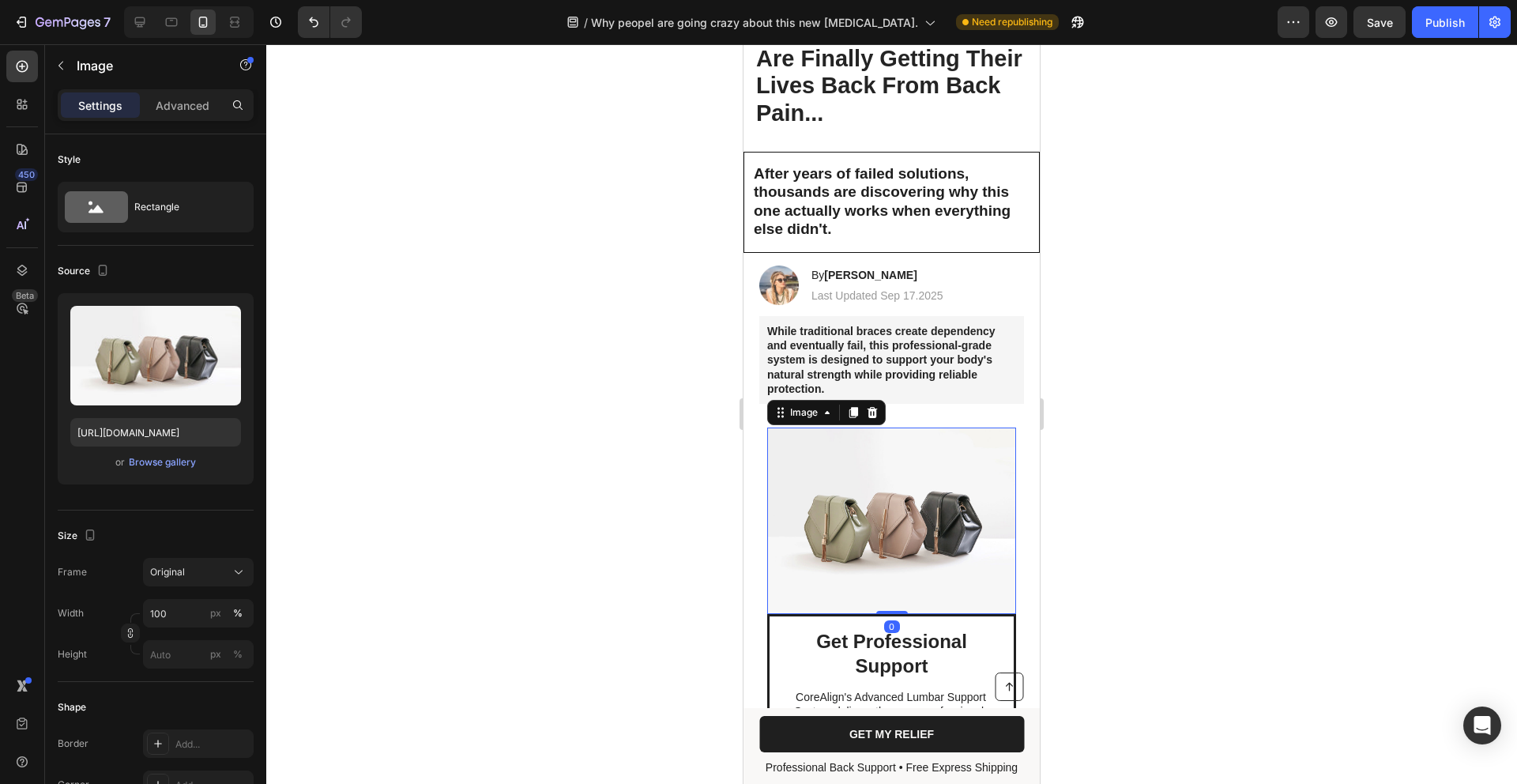
scroll to position [206, 0]
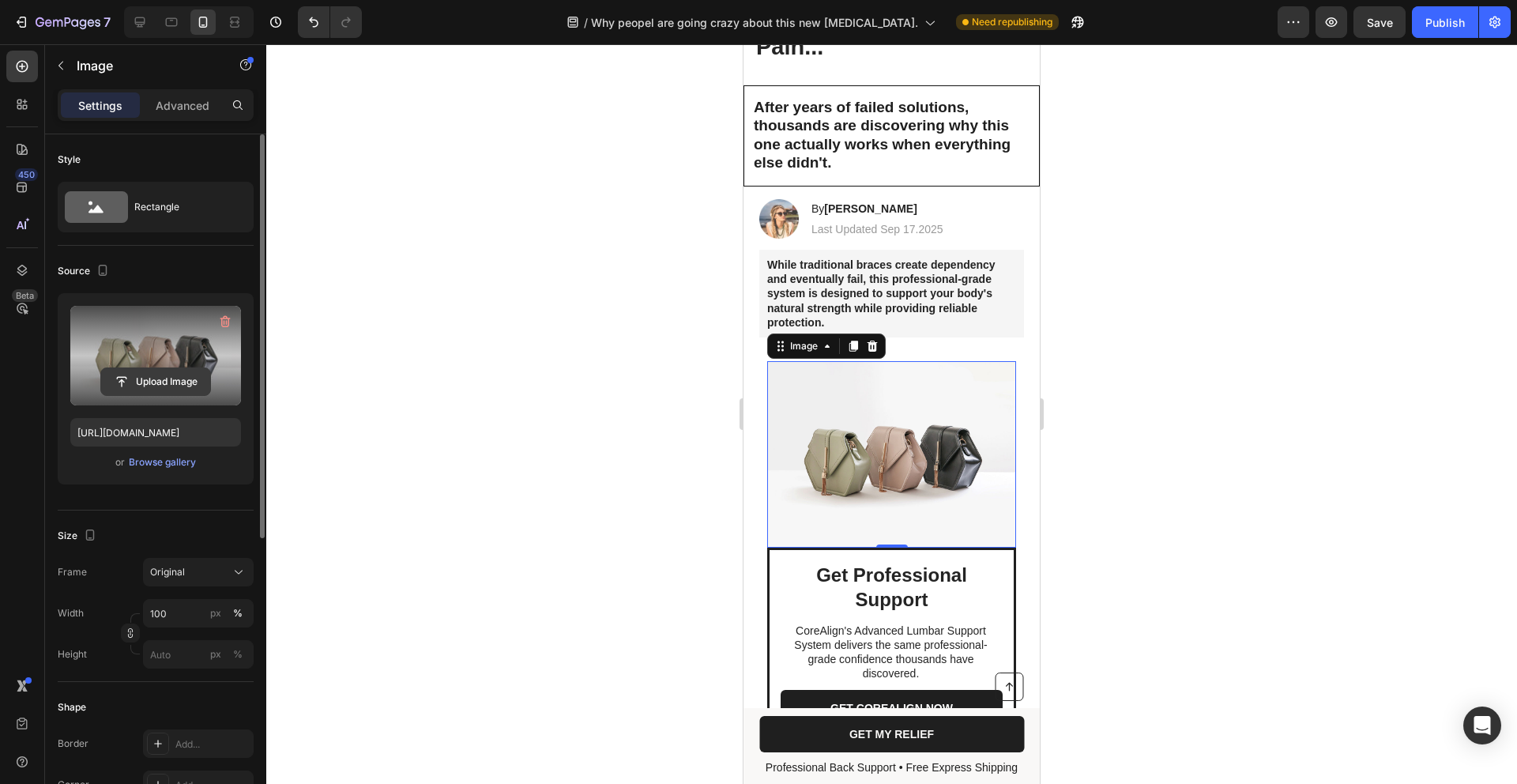
click at [170, 389] on input "file" at bounding box center [155, 382] width 109 height 27
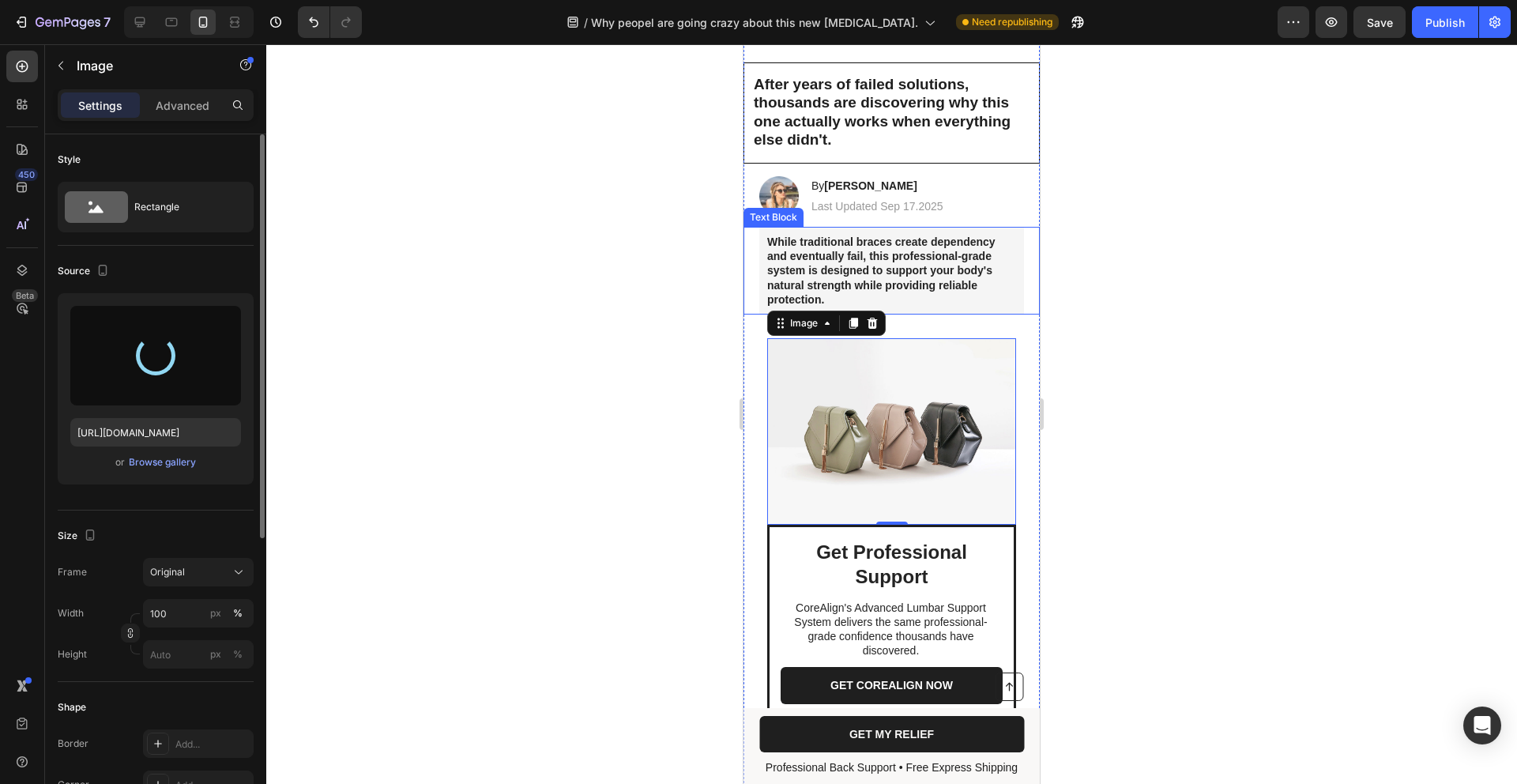
scroll to position [229, 0]
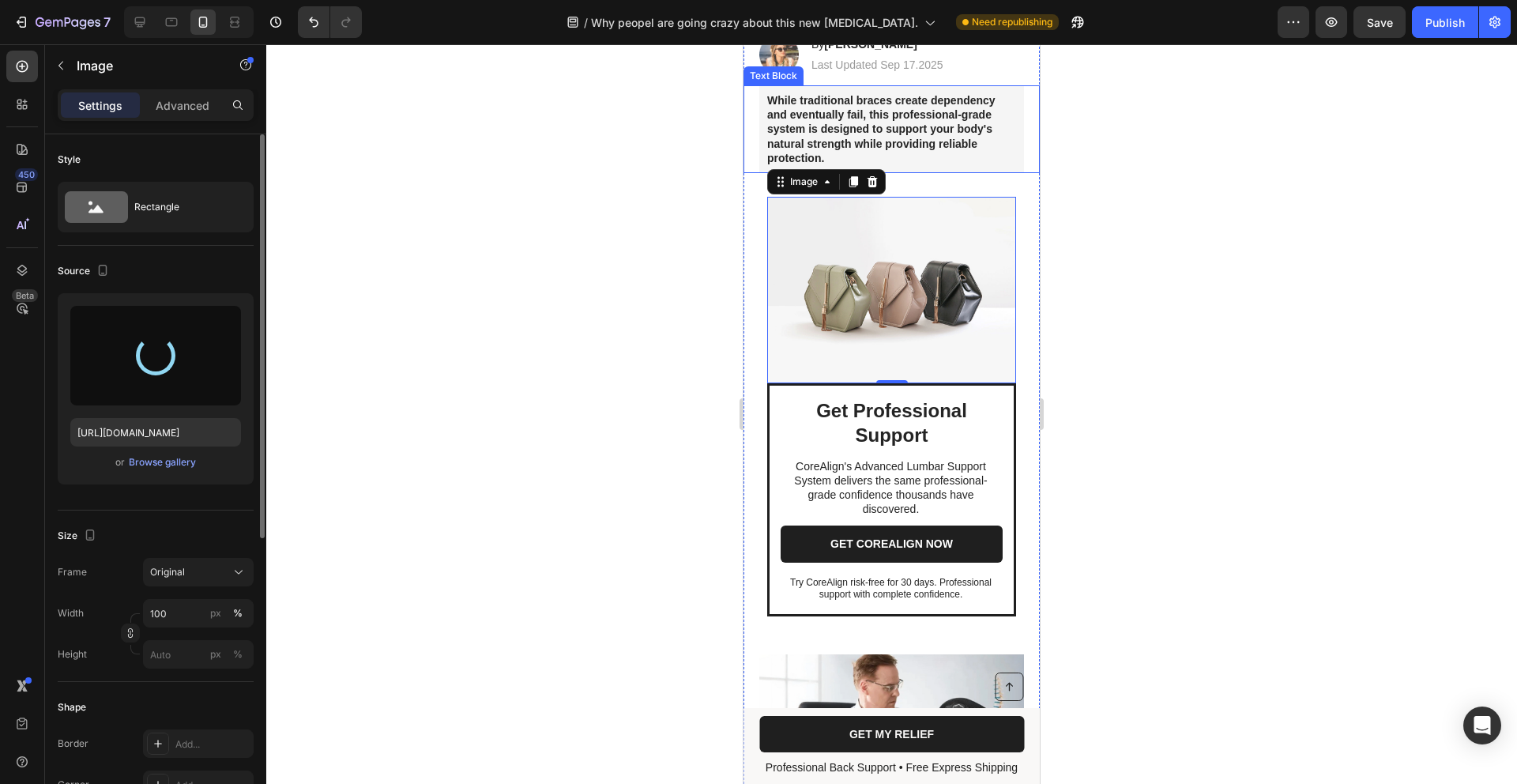
type input "https://cdn.shopify.com/s/files/1/0919/1247/0856/files/gempages_584593689121129…"
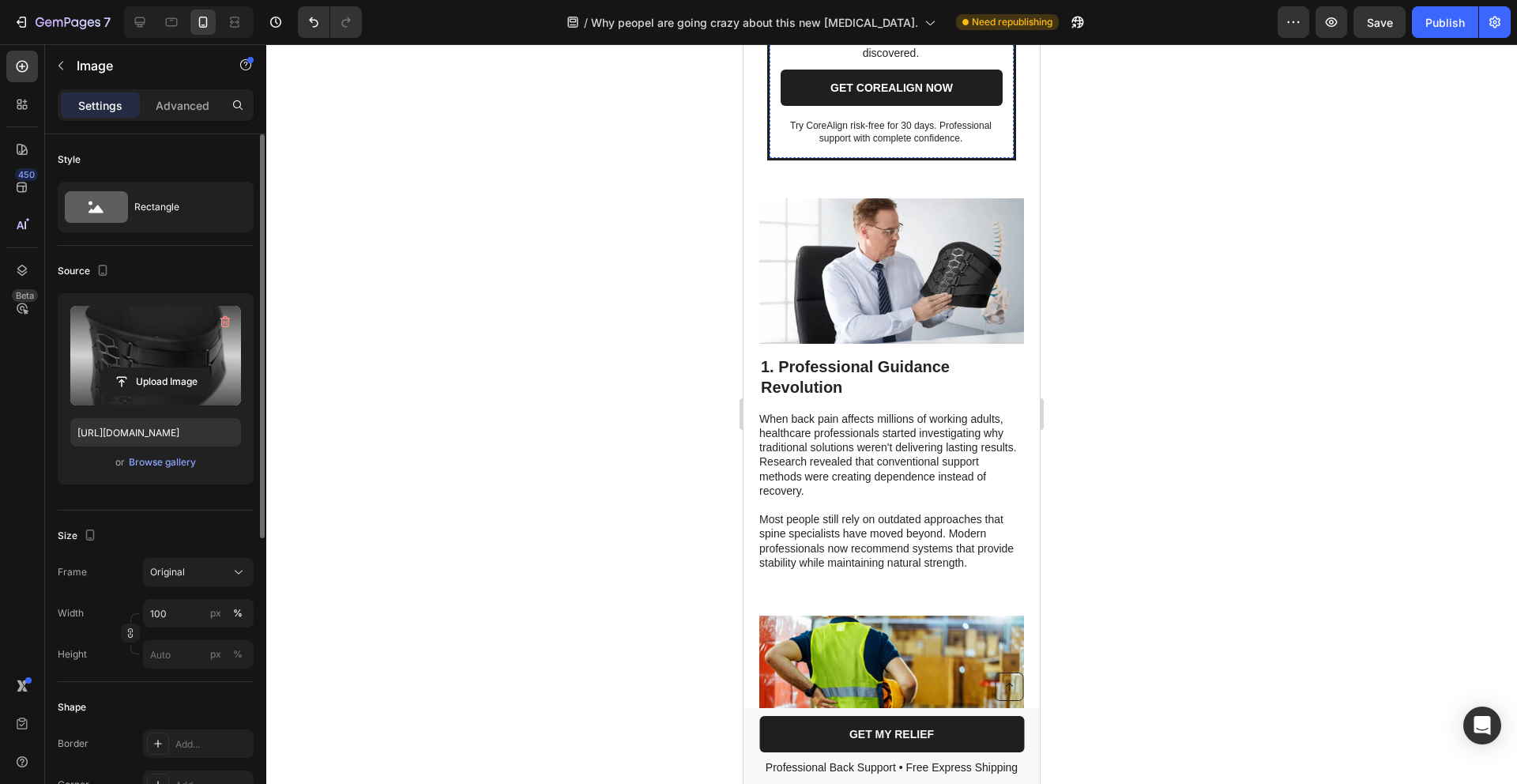
scroll to position [894, 0]
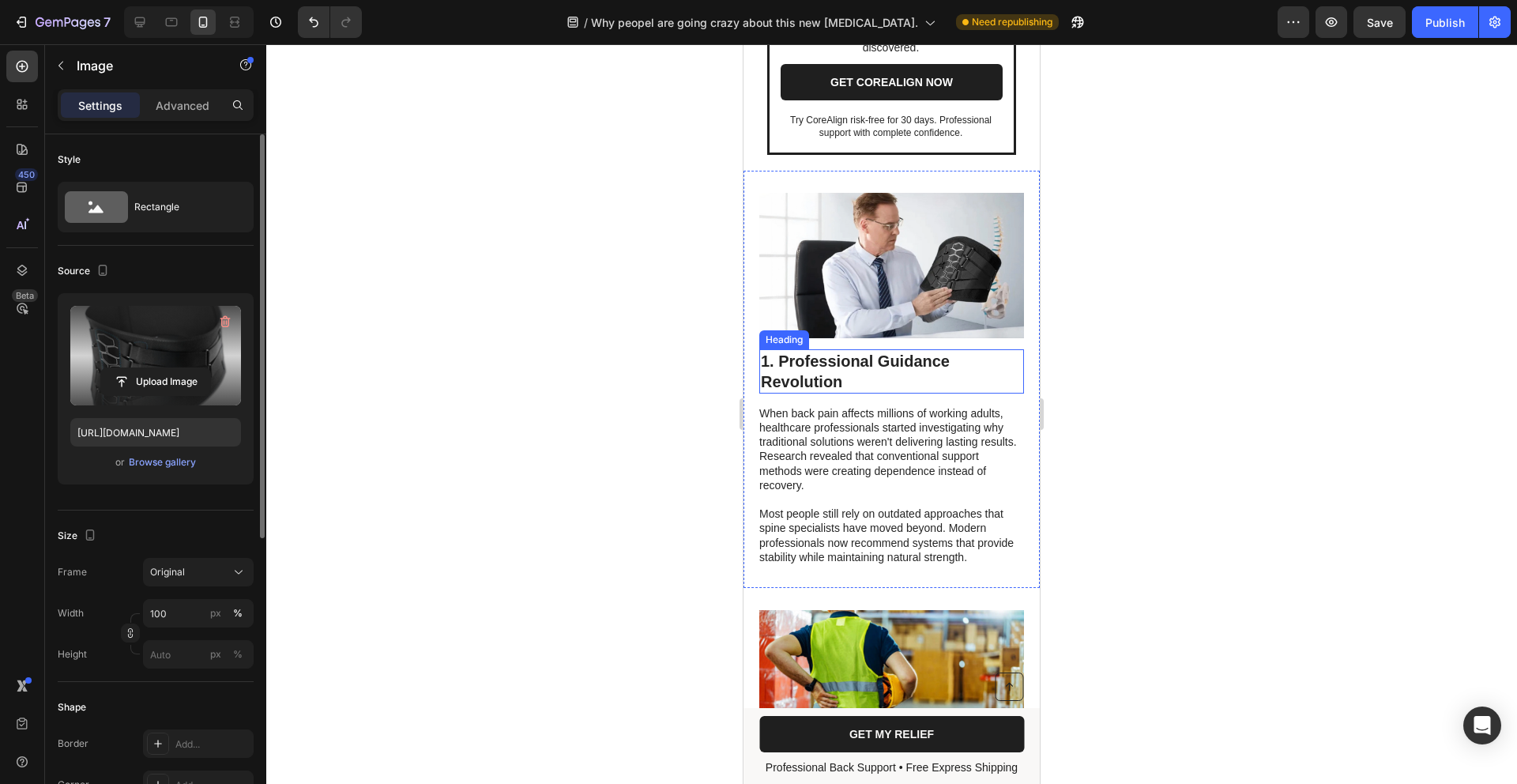
click at [848, 355] on h2 "1. Professional Guidance Revolution" at bounding box center [892, 371] width 264 height 44
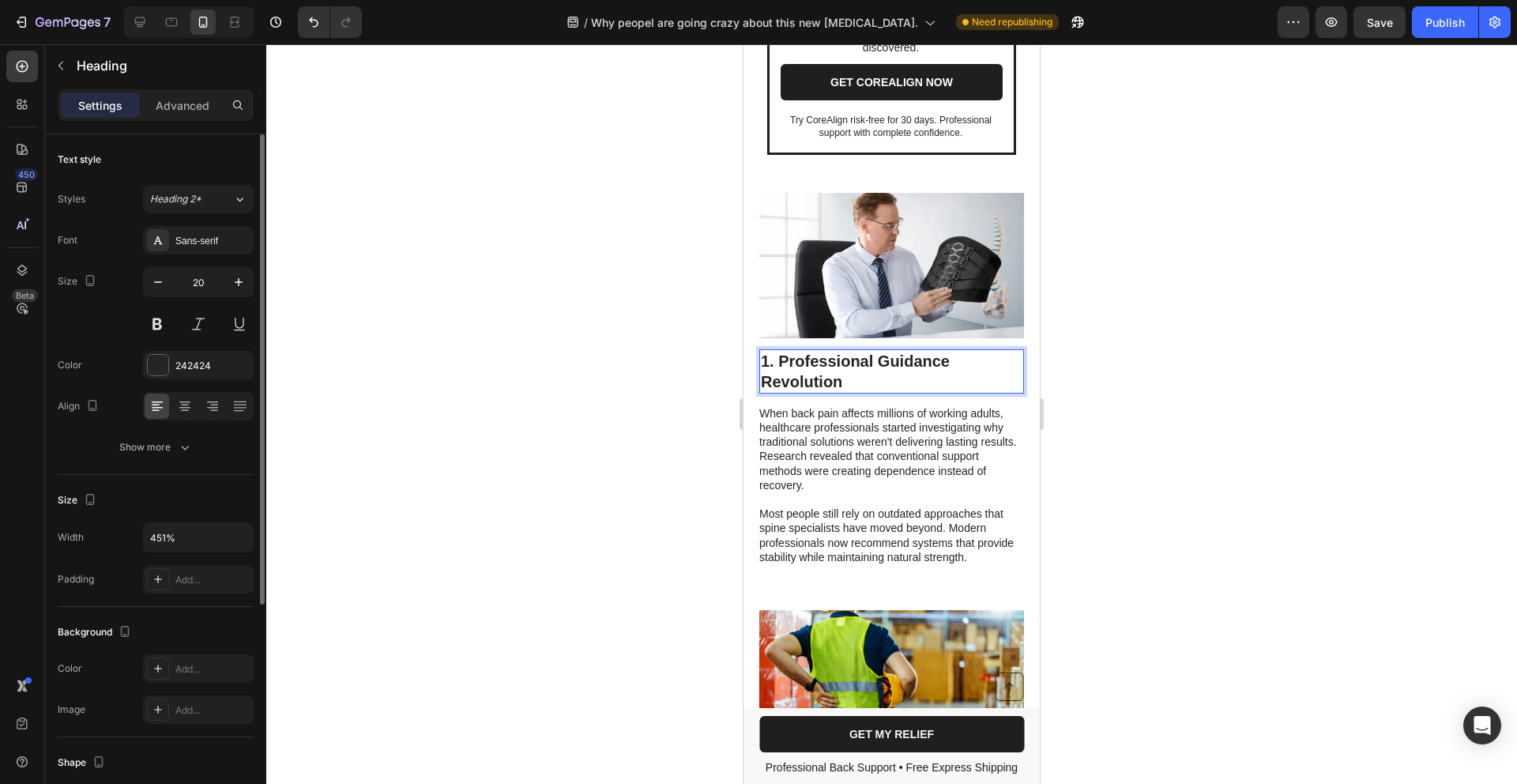
click at [848, 355] on h2 "1. Professional Guidance Revolution" at bounding box center [892, 371] width 264 height 44
drag, startPoint x: 855, startPoint y: 362, endPoint x: 827, endPoint y: 360, distance: 28.1
click at [761, 320] on div "Image 1. Professional Guidance Revolution Heading 14 When back pain affects mil…" at bounding box center [892, 379] width 296 height 417
drag, startPoint x: 838, startPoint y: 365, endPoint x: 855, endPoint y: 365, distance: 17.0
click at [838, 366] on p "1. Professional Guidance Revolution" at bounding box center [892, 371] width 262 height 41
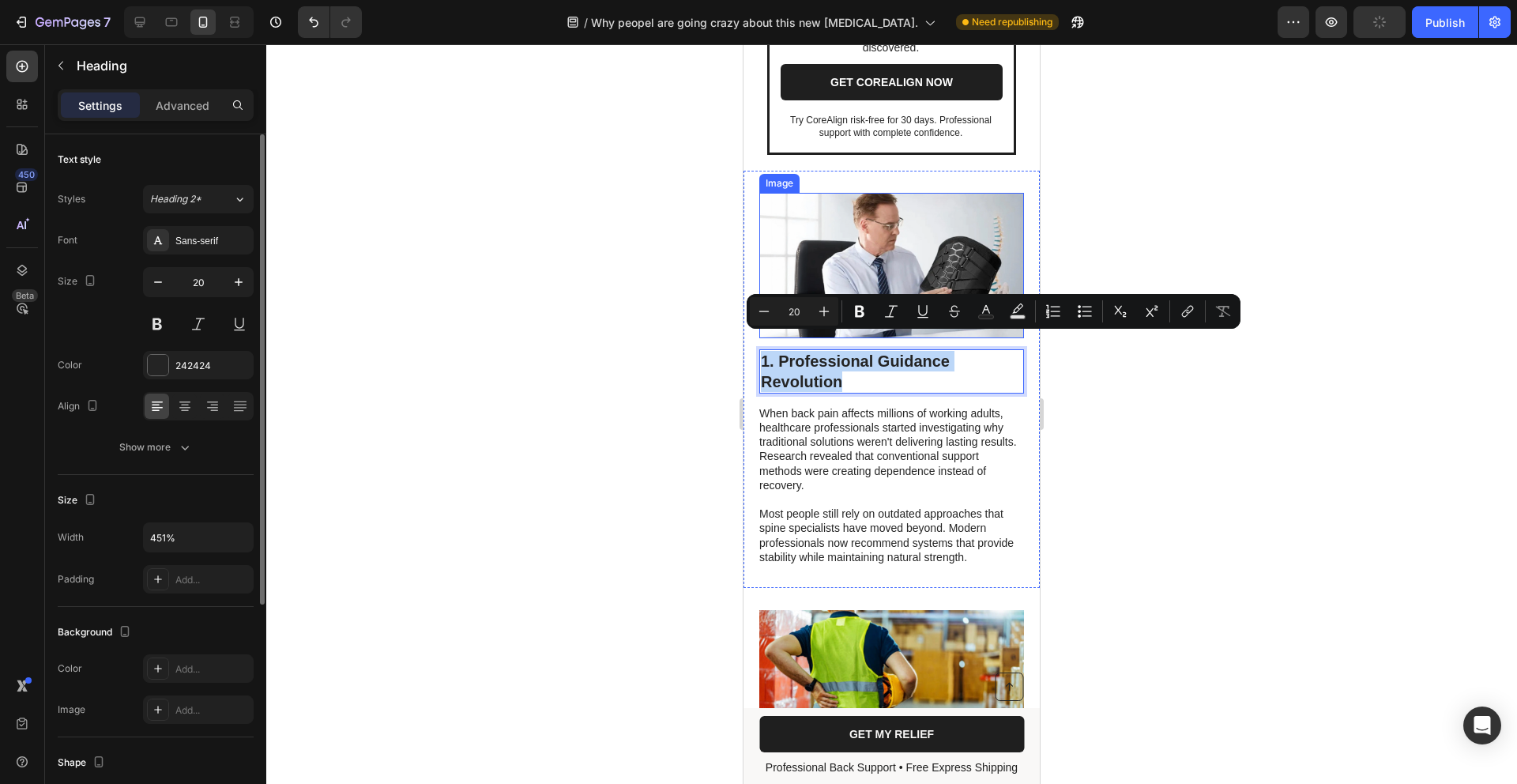
drag, startPoint x: 855, startPoint y: 365, endPoint x: 759, endPoint y: 320, distance: 106.0
click at [759, 320] on div "Image 1. Professional Guidance Revolution Heading 14 When back pain affects mil…" at bounding box center [892, 379] width 296 height 417
copy p "1. Professional Guidance Revolution"
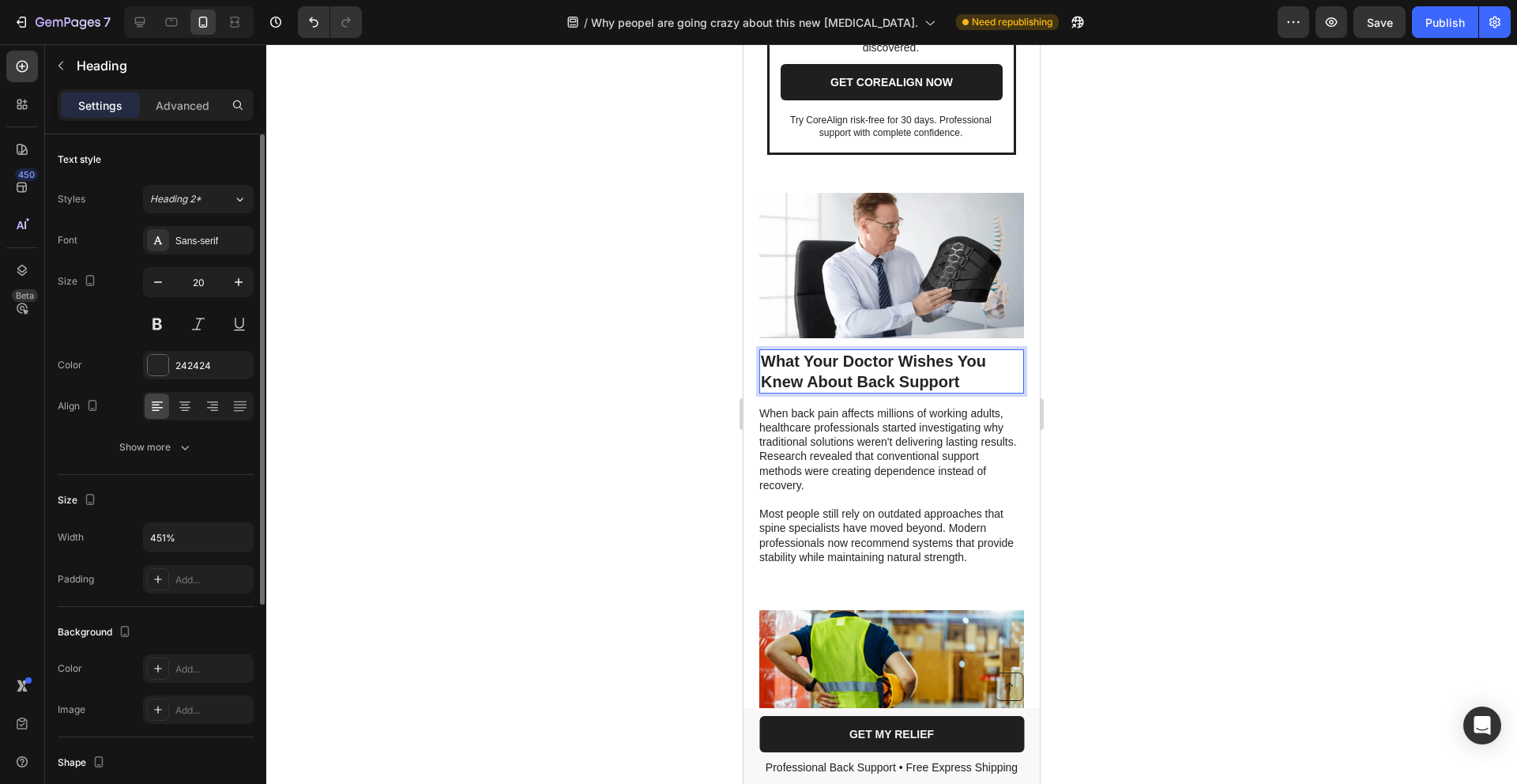
drag, startPoint x: 774, startPoint y: 350, endPoint x: 766, endPoint y: 349, distance: 8.1
click at [775, 351] on p "What Your Doctor Wishes You Knew About Back Support" at bounding box center [892, 371] width 262 height 41
click at [764, 351] on p "What Your Doctor Wishes You Knew About Back Support" at bounding box center [892, 371] width 262 height 41
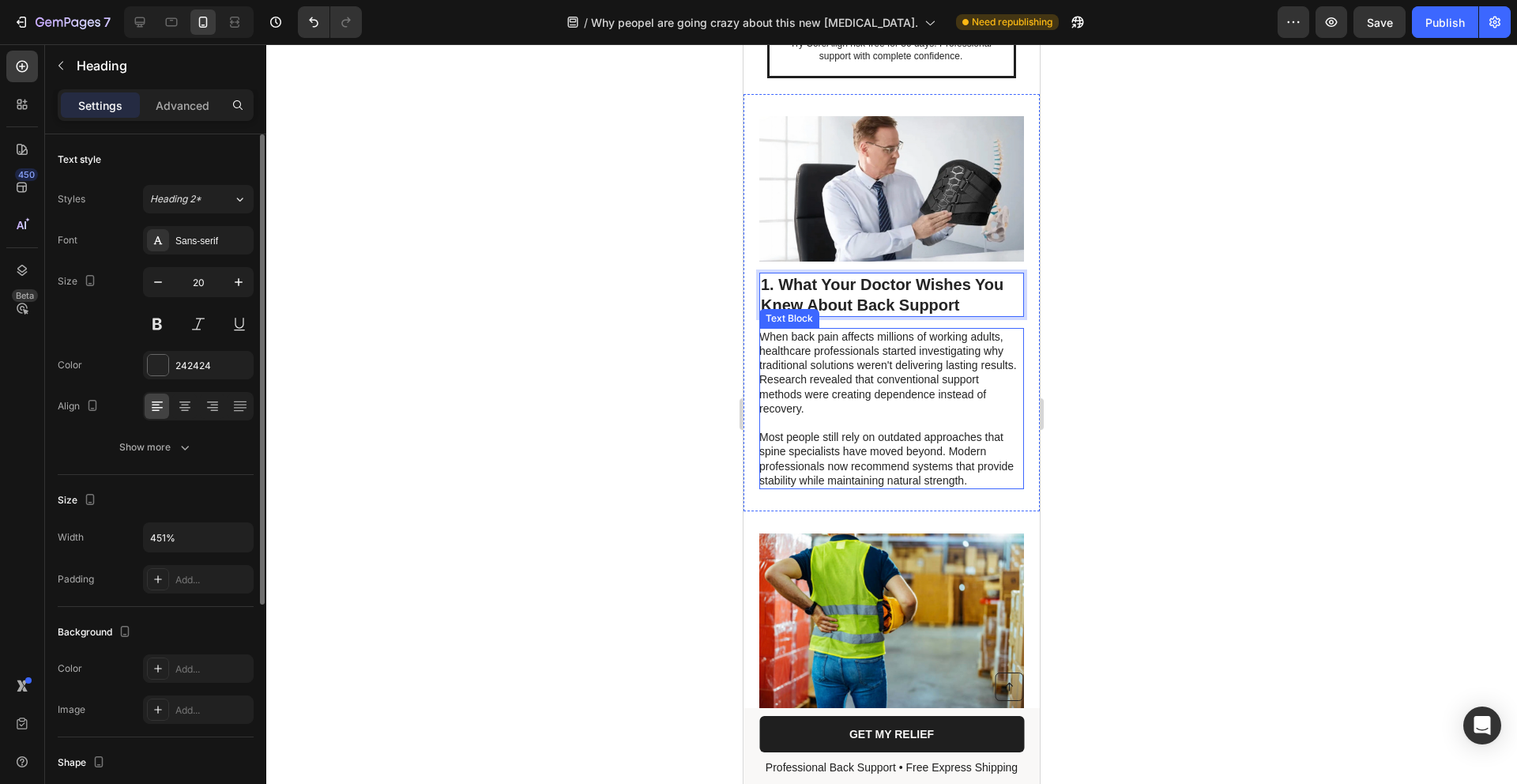
scroll to position [973, 0]
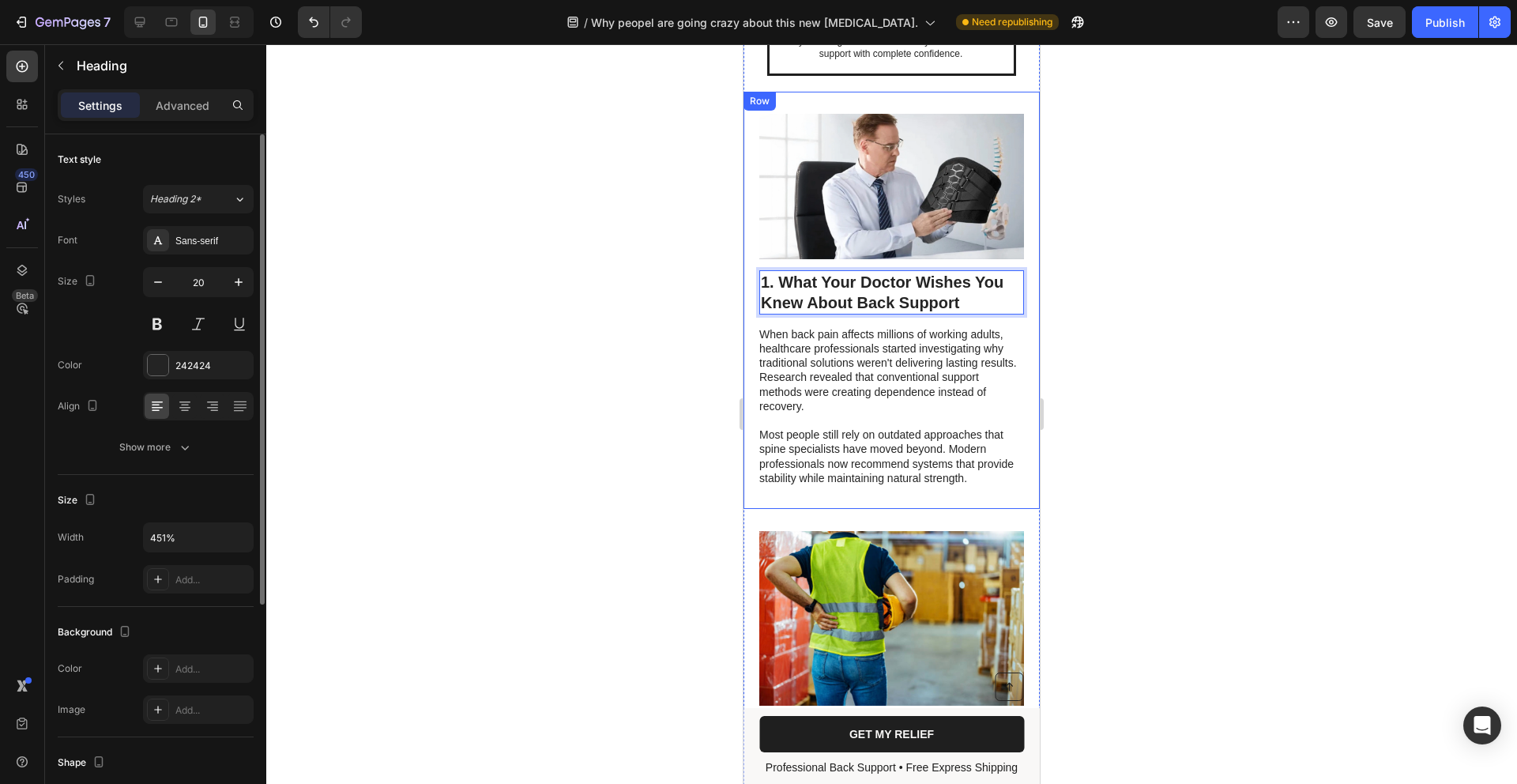
click at [954, 300] on div "1. What Your Doctor Wishes You Knew About Back Support Heading 14 When back pai…" at bounding box center [892, 379] width 264 height 217
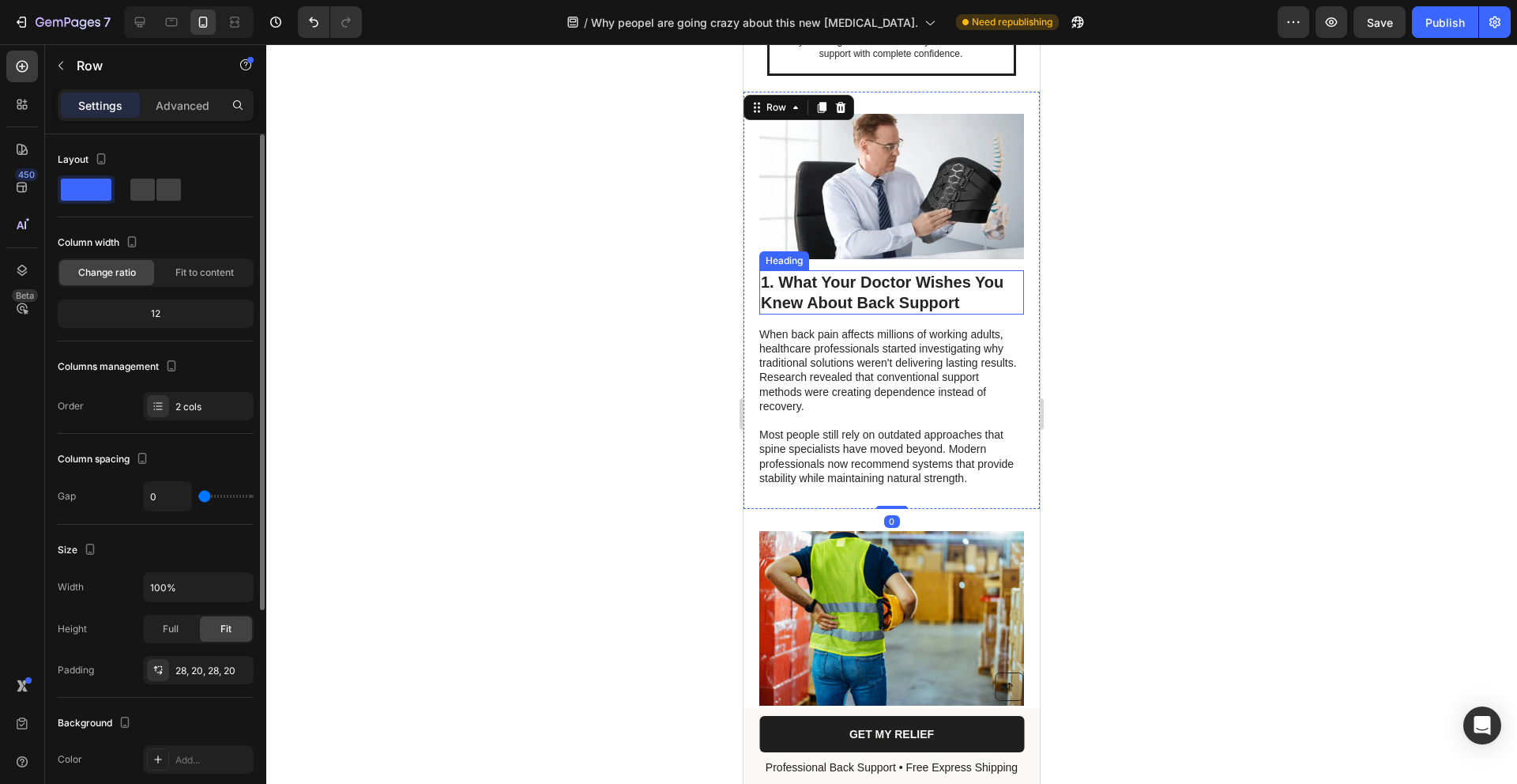
click at [953, 281] on p "1. What Your Doctor Wishes You Knew About Back Support" at bounding box center [892, 292] width 262 height 41
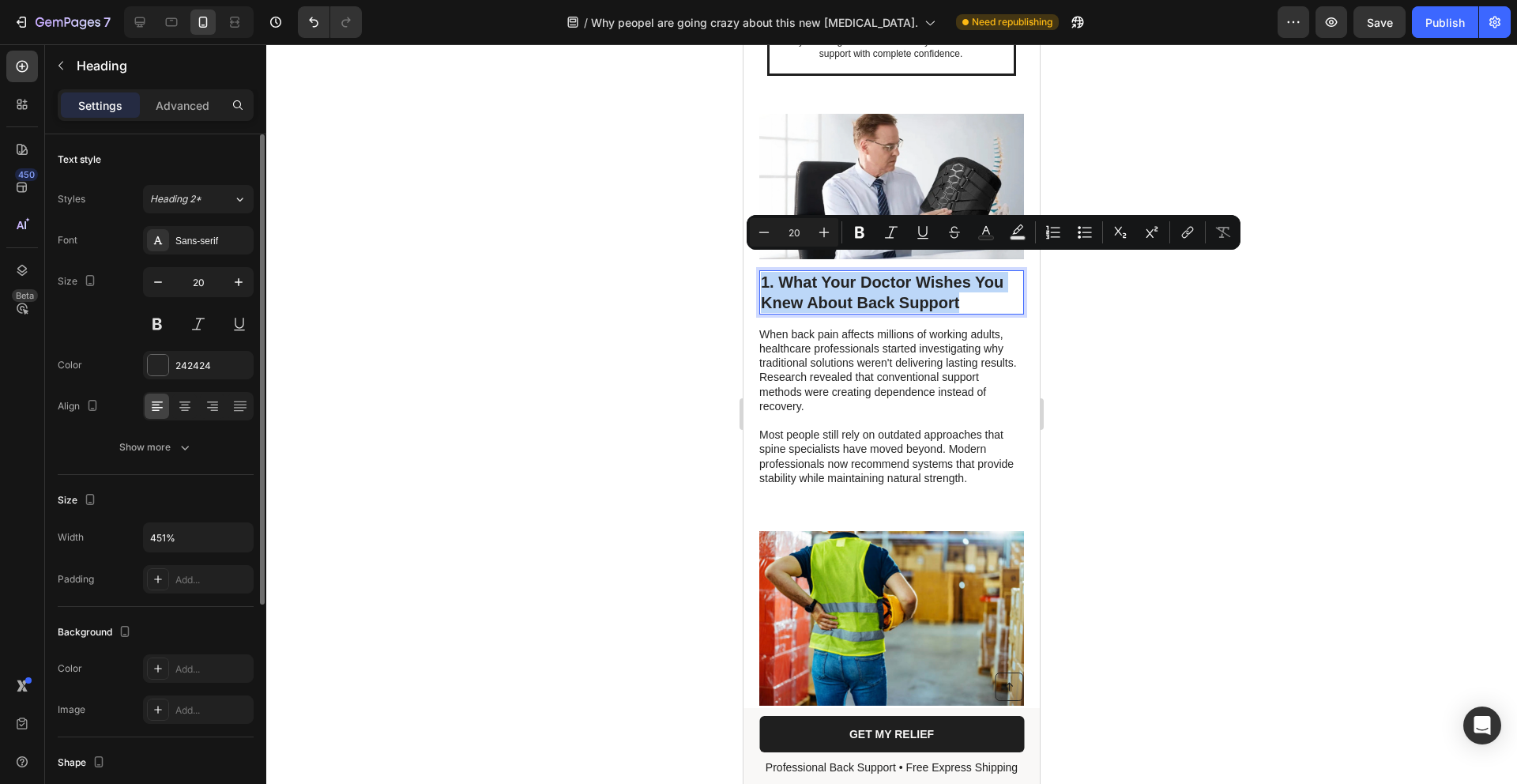
drag, startPoint x: 970, startPoint y: 282, endPoint x: 718, endPoint y: 238, distance: 255.8
copy p "1. What Your Doctor Wishes You Knew About Back Support"
click at [901, 454] on p "Most people still rely on outdated approaches that spine specialists have moved…" at bounding box center [891, 456] width 263 height 58
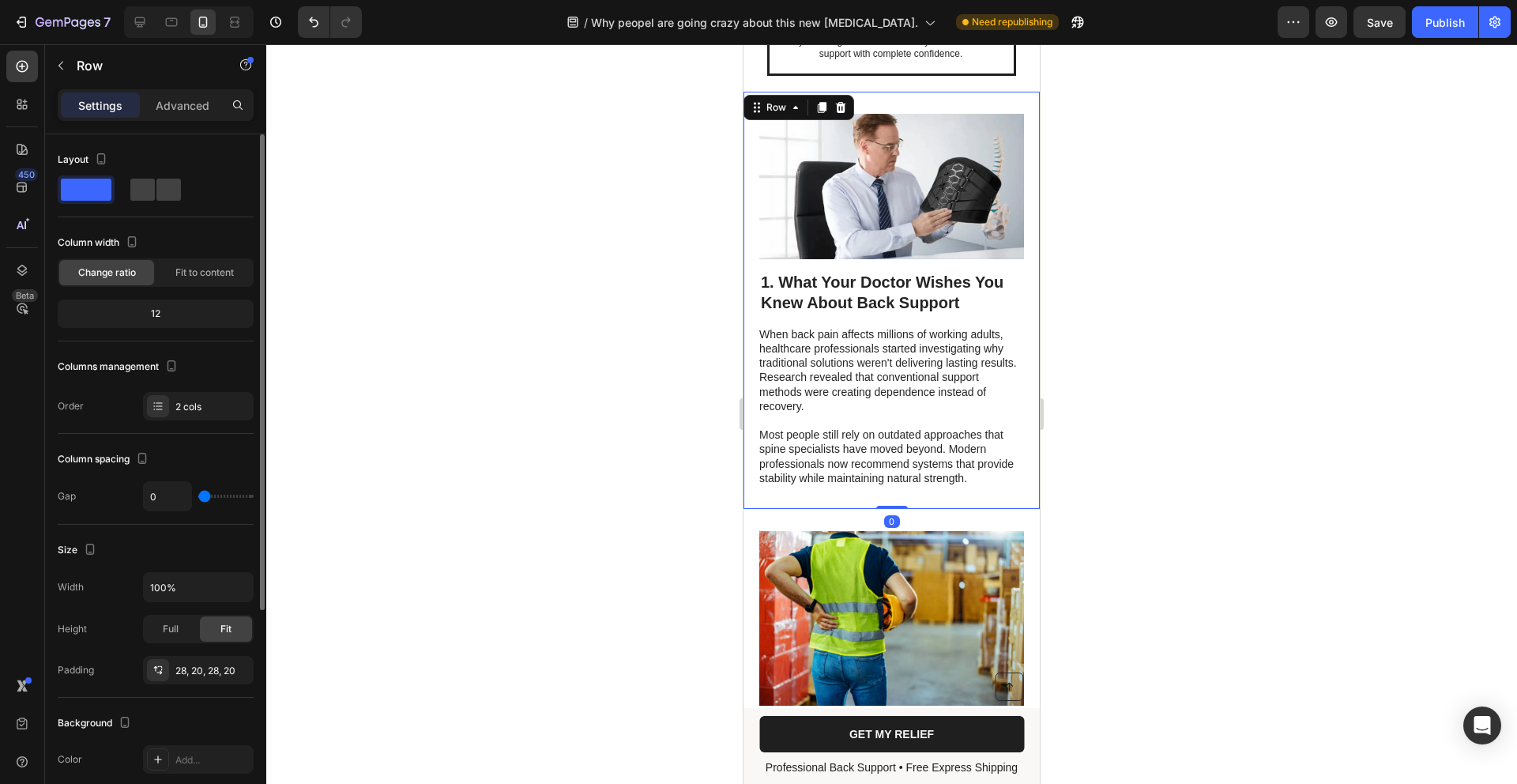
drag, startPoint x: 1017, startPoint y: 457, endPoint x: 1002, endPoint y: 459, distance: 15.1
click at [1015, 459] on div "Image 1. What Your Doctor Wishes You Knew About Back Support Heading When back …" at bounding box center [892, 300] width 296 height 417
click at [1001, 459] on p "Most people still rely on outdated approaches that spine specialists have moved…" at bounding box center [891, 456] width 263 height 58
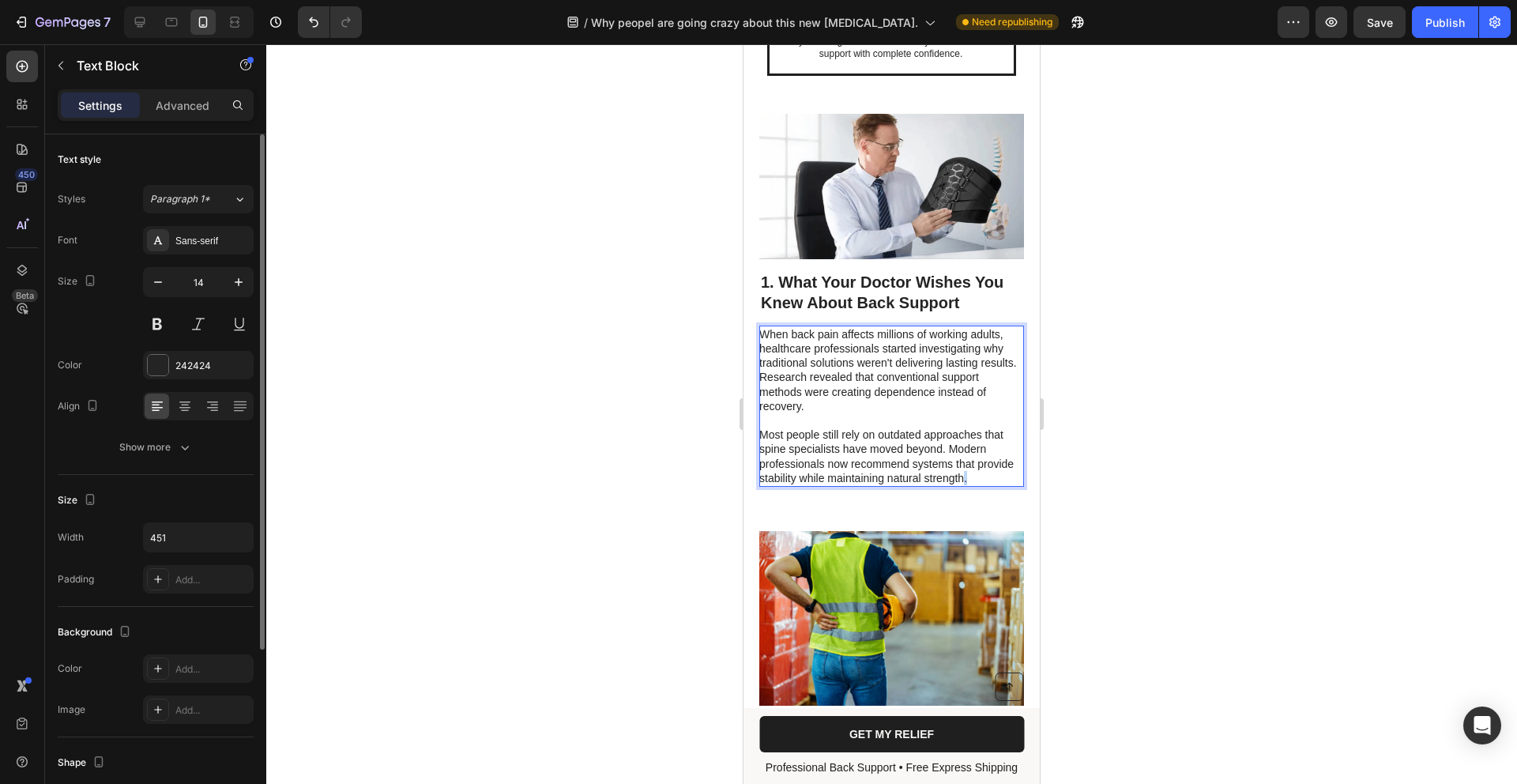
click at [1002, 461] on p "Most people still rely on outdated approaches that spine specialists have moved…" at bounding box center [891, 456] width 263 height 58
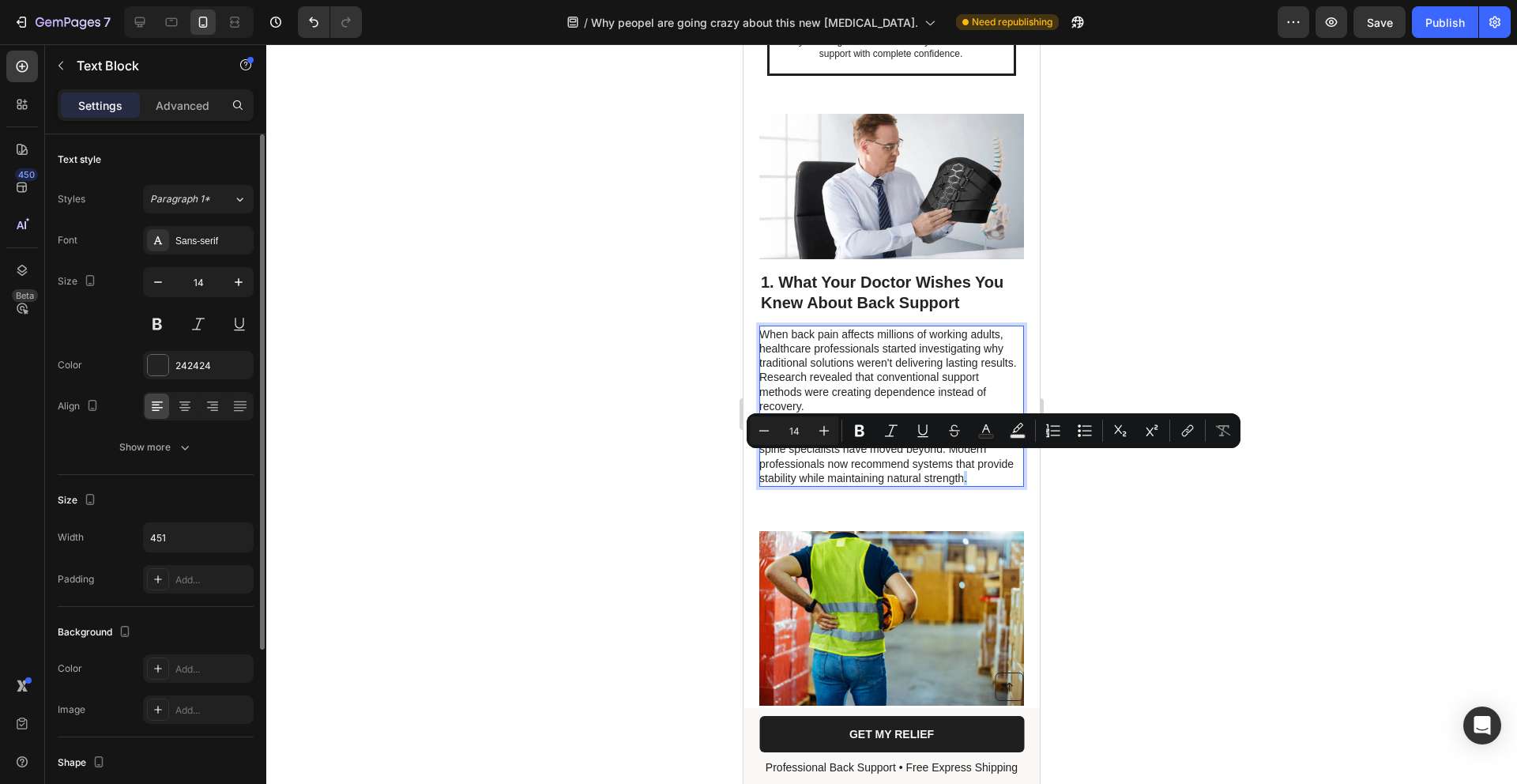
click at [1006, 463] on p "Most people still rely on outdated approaches that spine specialists have moved…" at bounding box center [891, 456] width 263 height 58
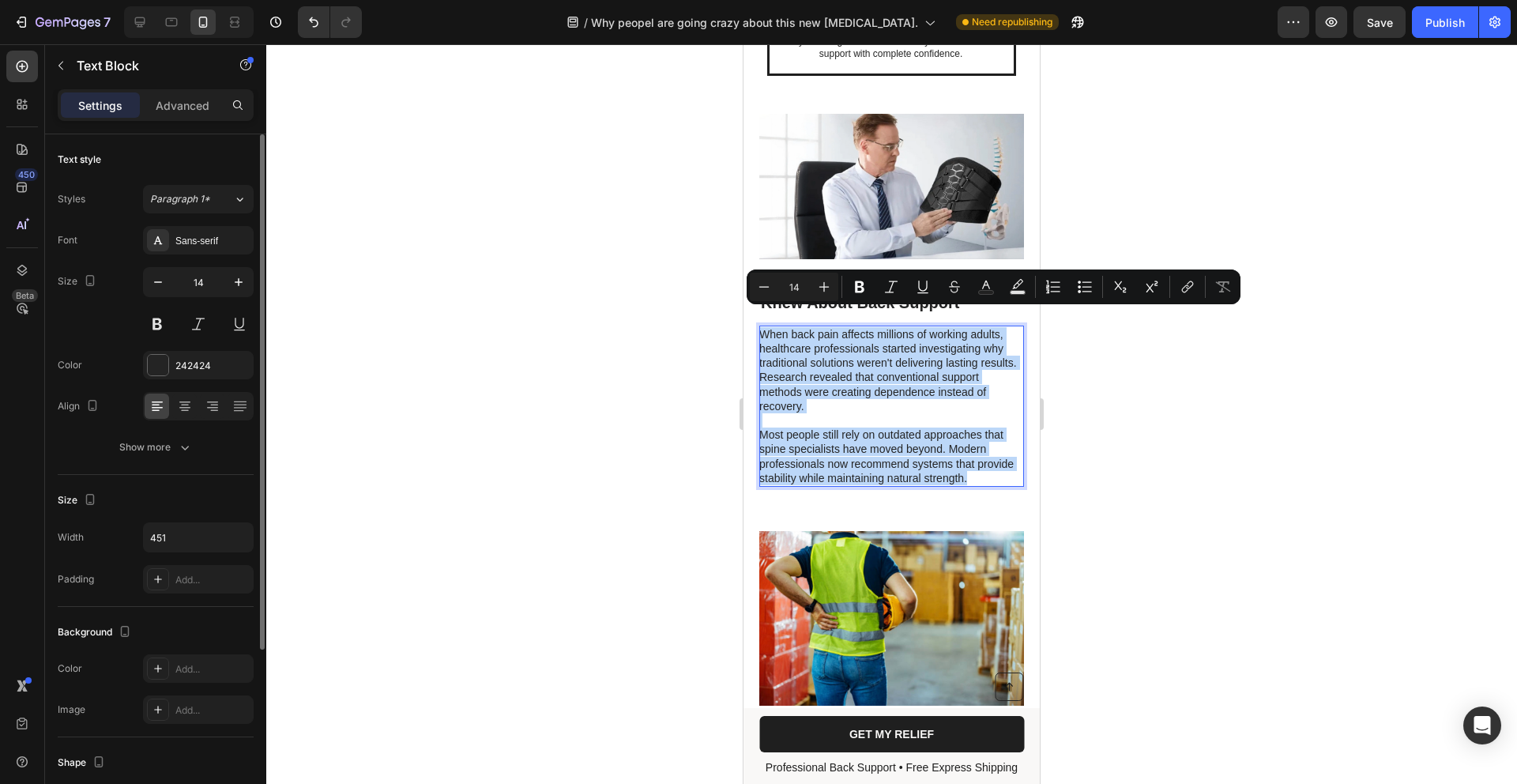
drag, startPoint x: 1007, startPoint y: 463, endPoint x: 683, endPoint y: 309, distance: 358.7
copy div "When back pain affects millions of working adults, healthcare professionals sta…"
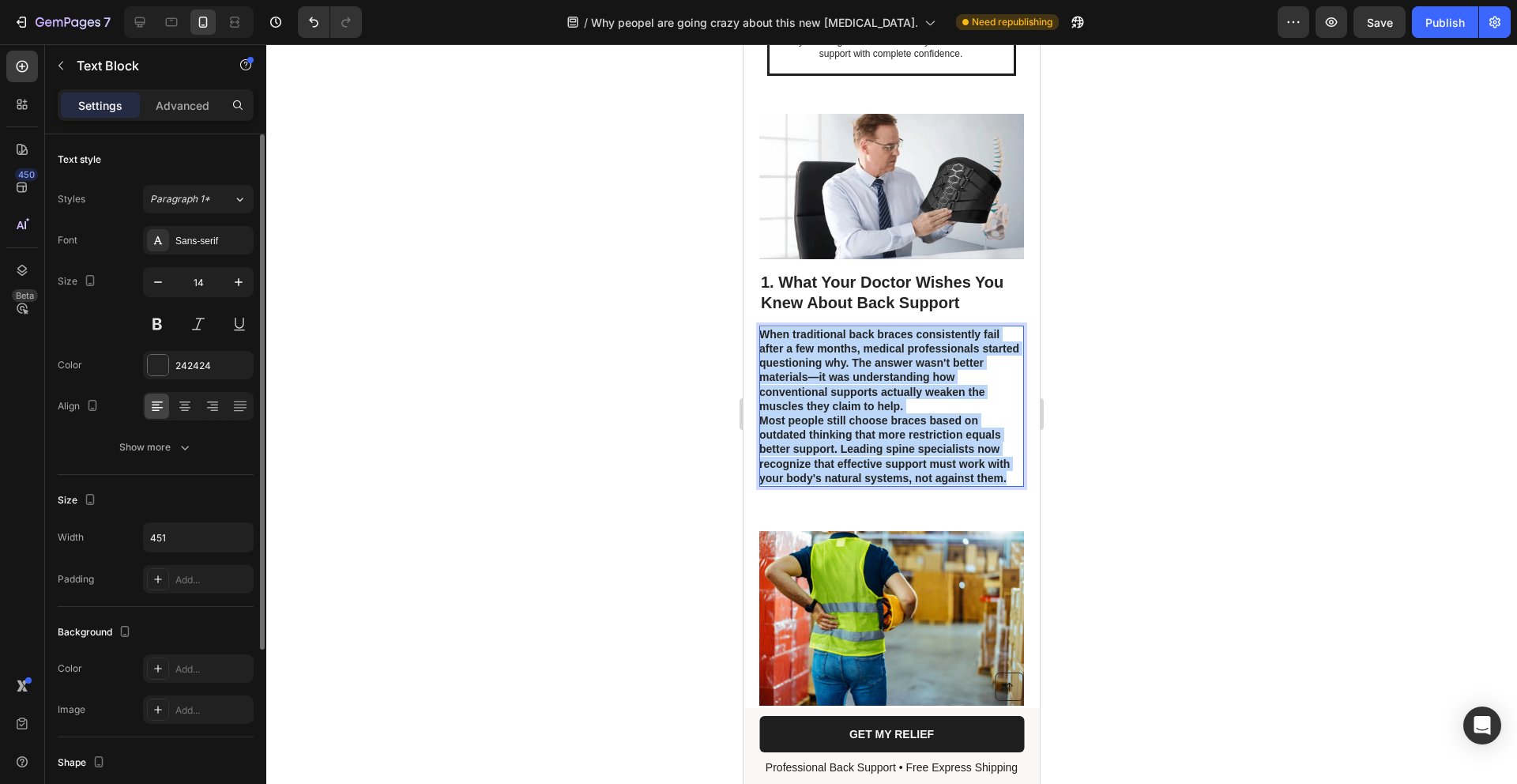
drag, startPoint x: 1008, startPoint y: 463, endPoint x: 687, endPoint y: 316, distance: 353.1
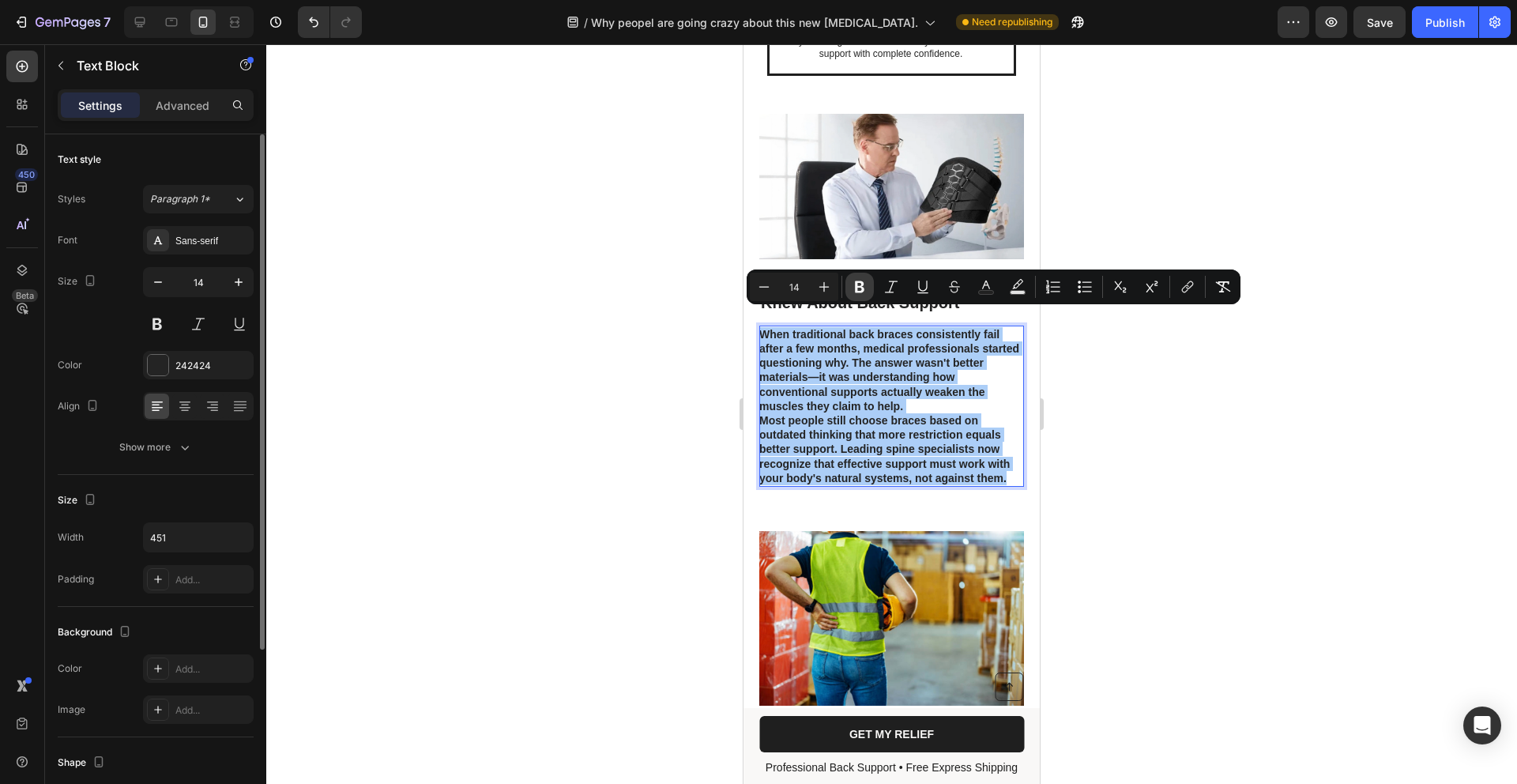
click at [860, 285] on icon "Editor contextual toolbar" at bounding box center [860, 286] width 16 height 16
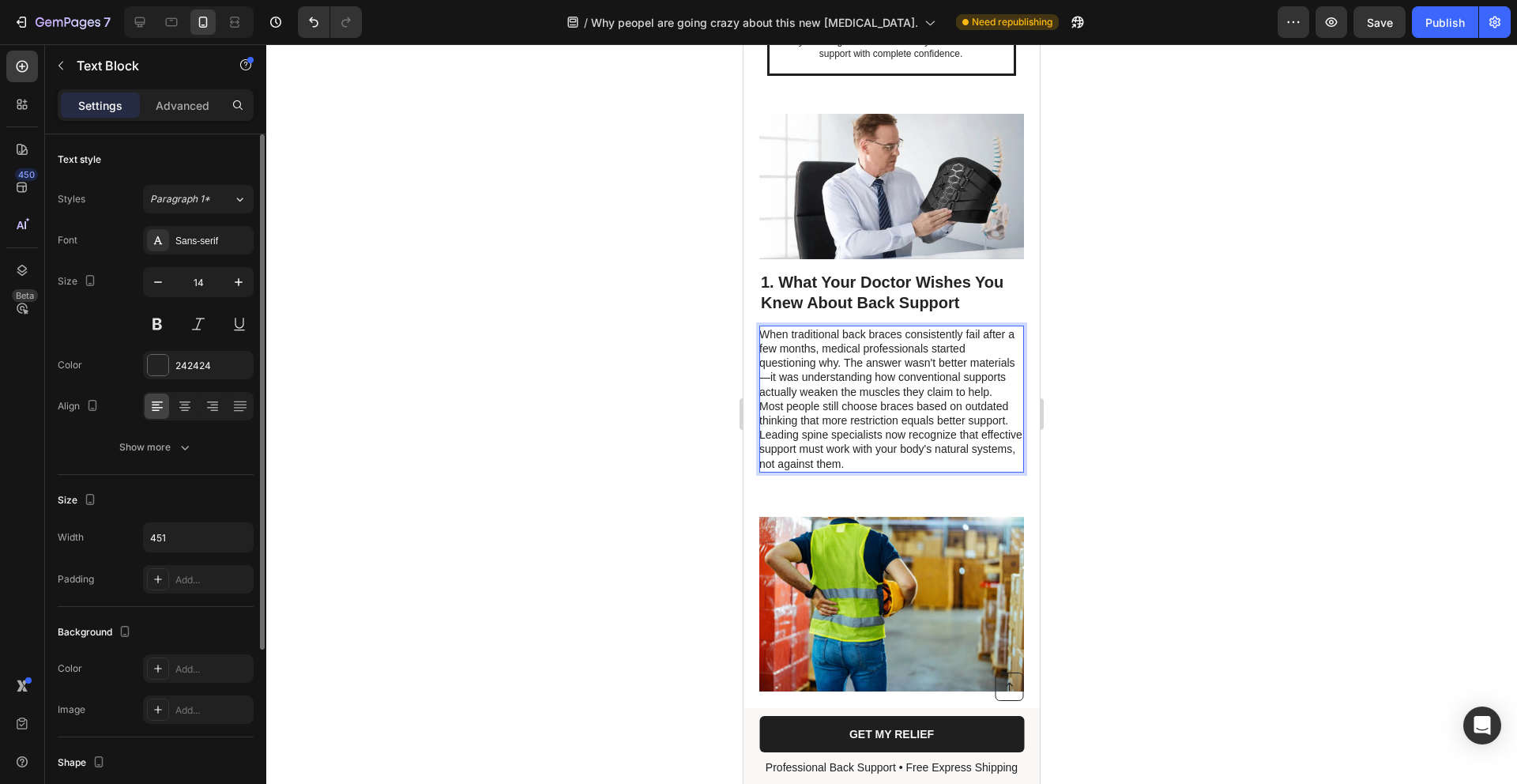
click at [810, 385] on p "When traditional back braces consistently fail after a few months, medical prof…" at bounding box center [891, 363] width 263 height 72
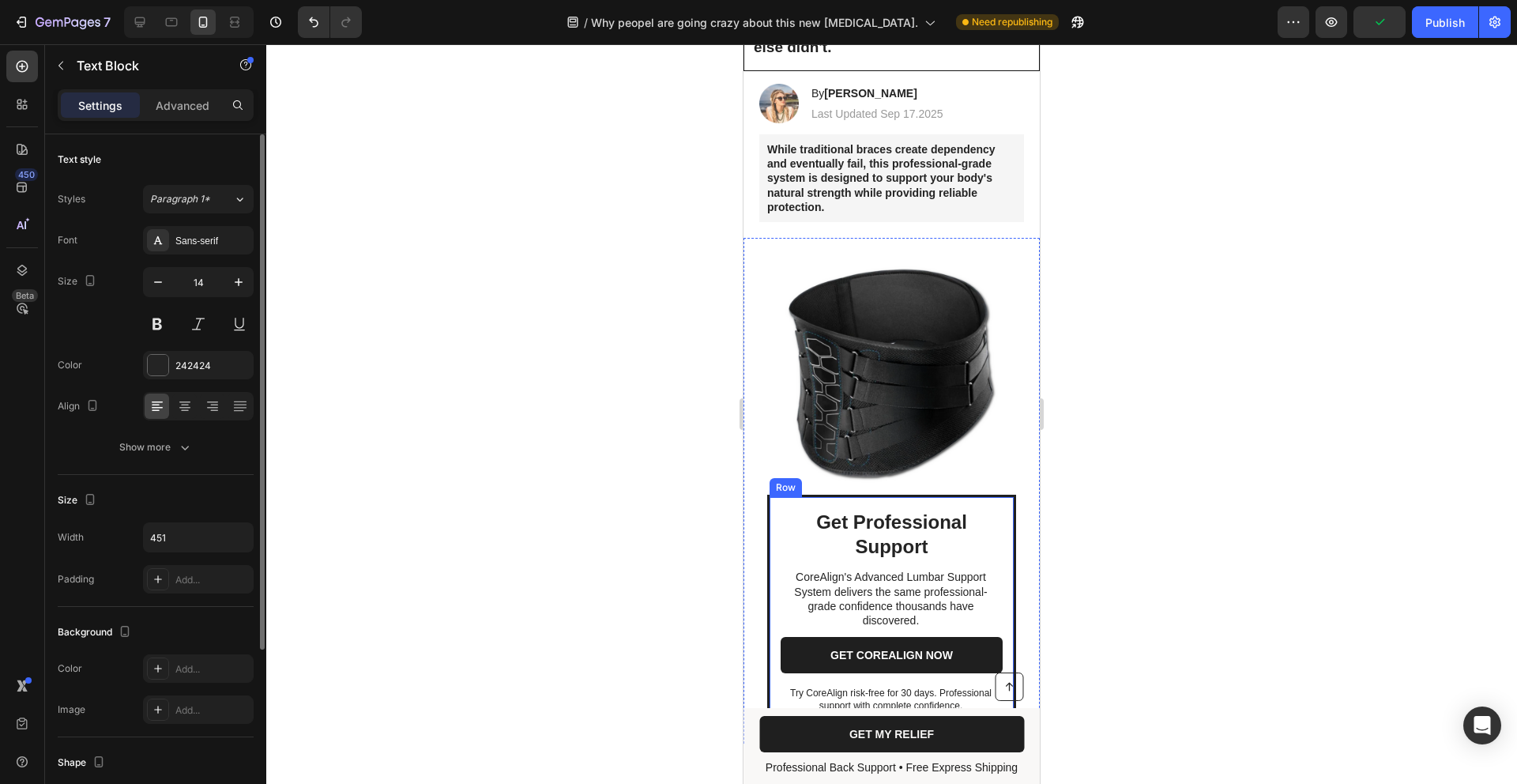
scroll to position [0, 0]
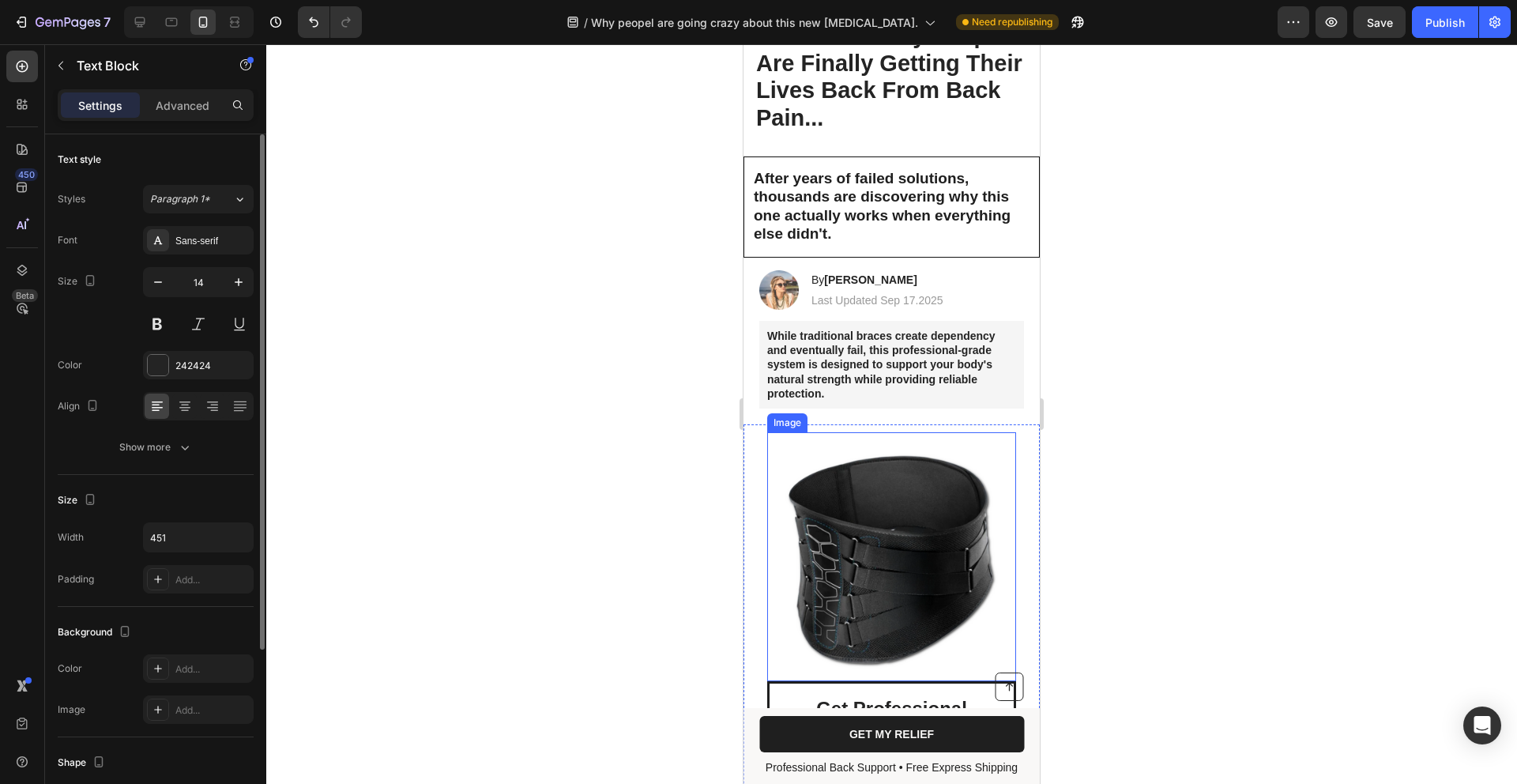
click at [897, 510] on img at bounding box center [892, 557] width 249 height 249
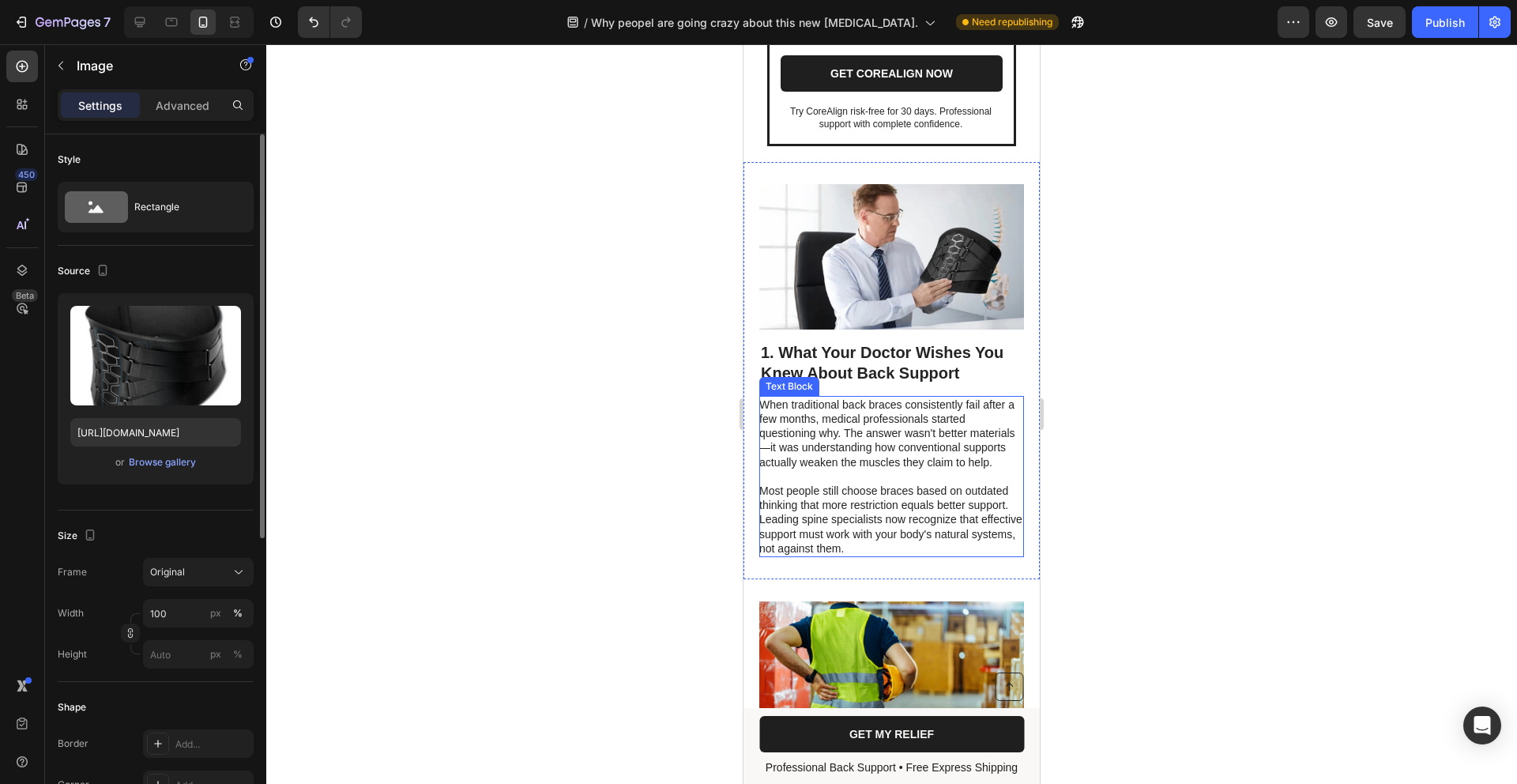
scroll to position [891, 0]
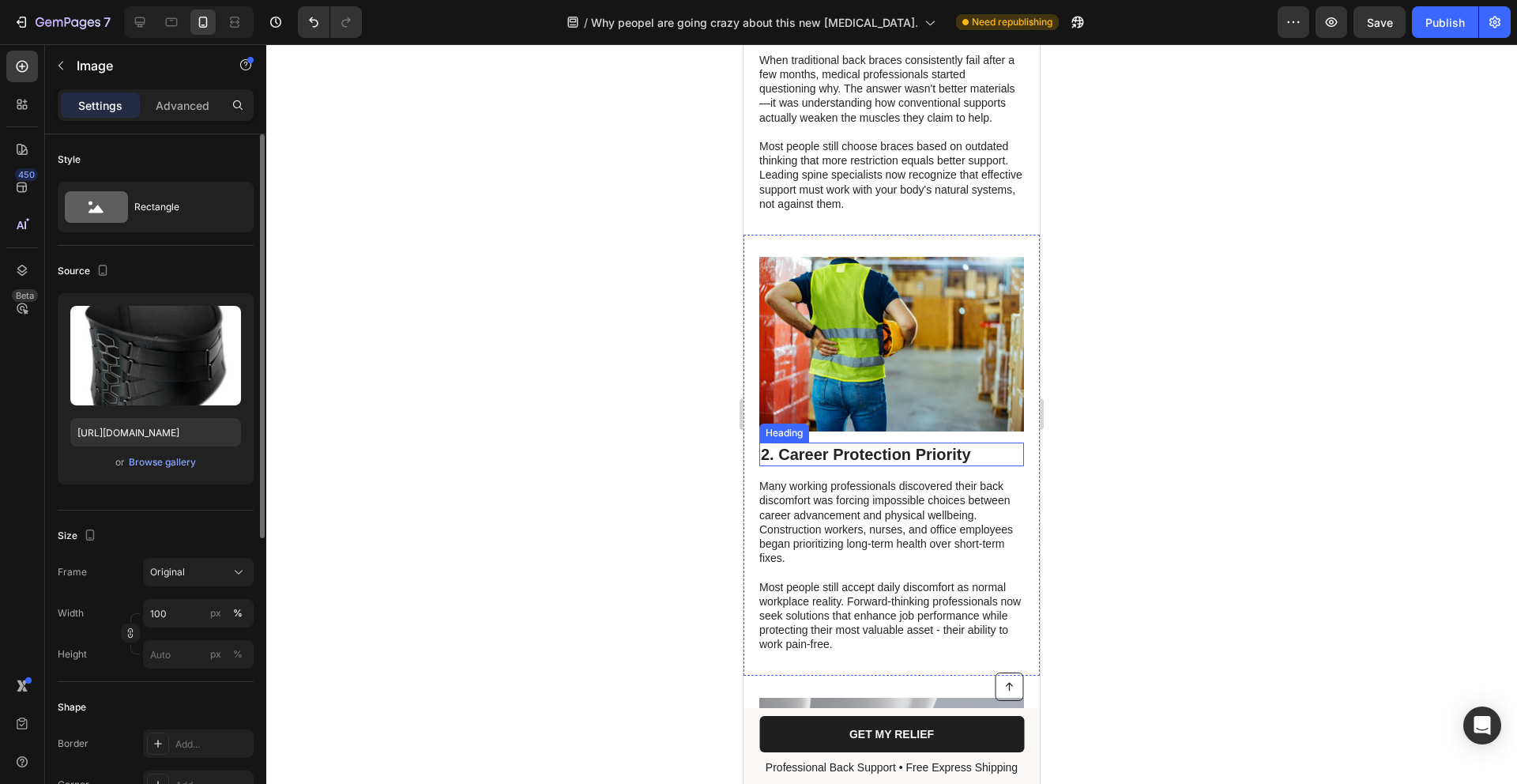
click at [879, 452] on div "2. Career Protection Priority Heading Many working professionals discovered the…" at bounding box center [892, 547] width 264 height 210
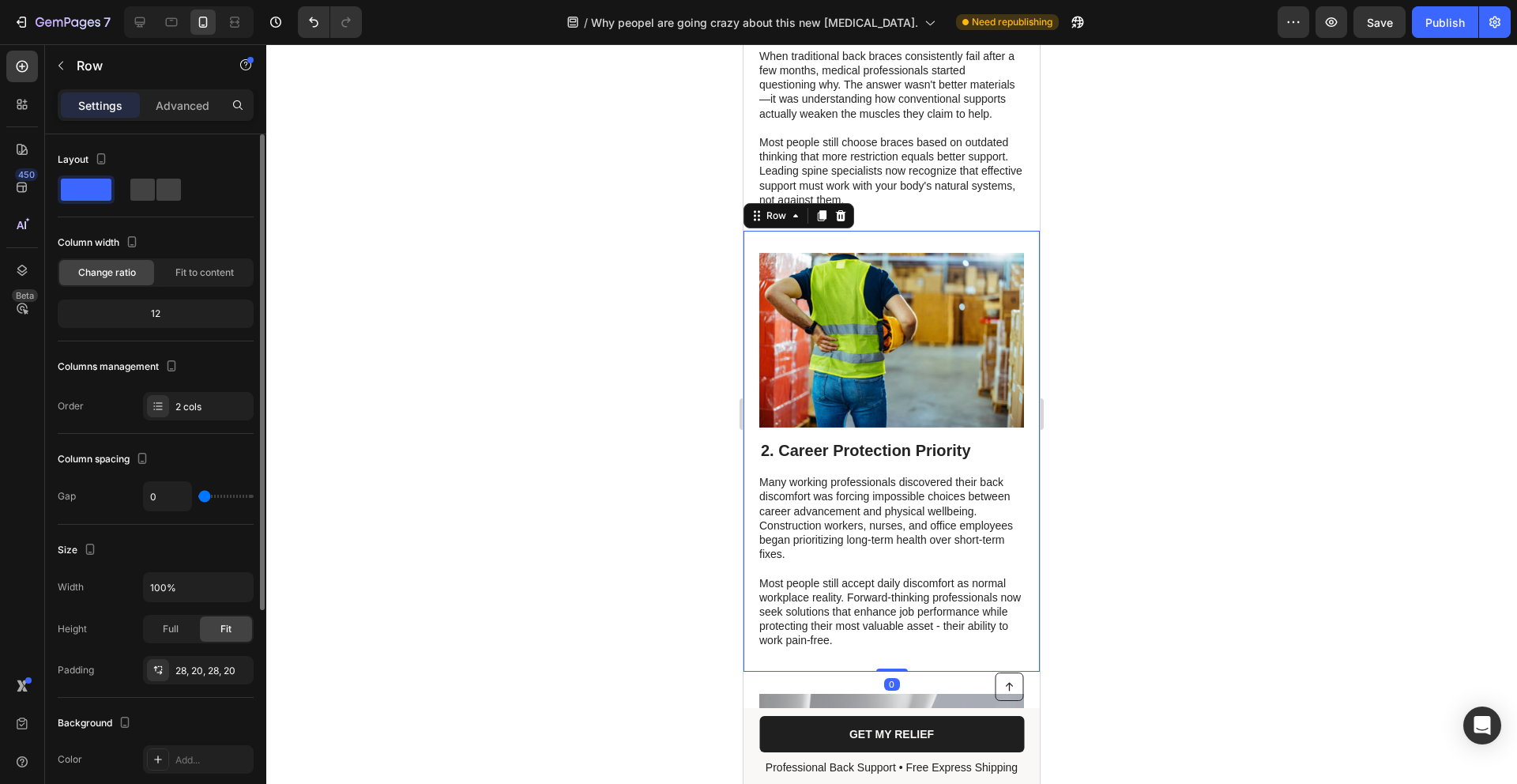
click at [880, 452] on div "2. Career Protection Priority Heading Many working professionals discovered the…" at bounding box center [892, 543] width 264 height 210
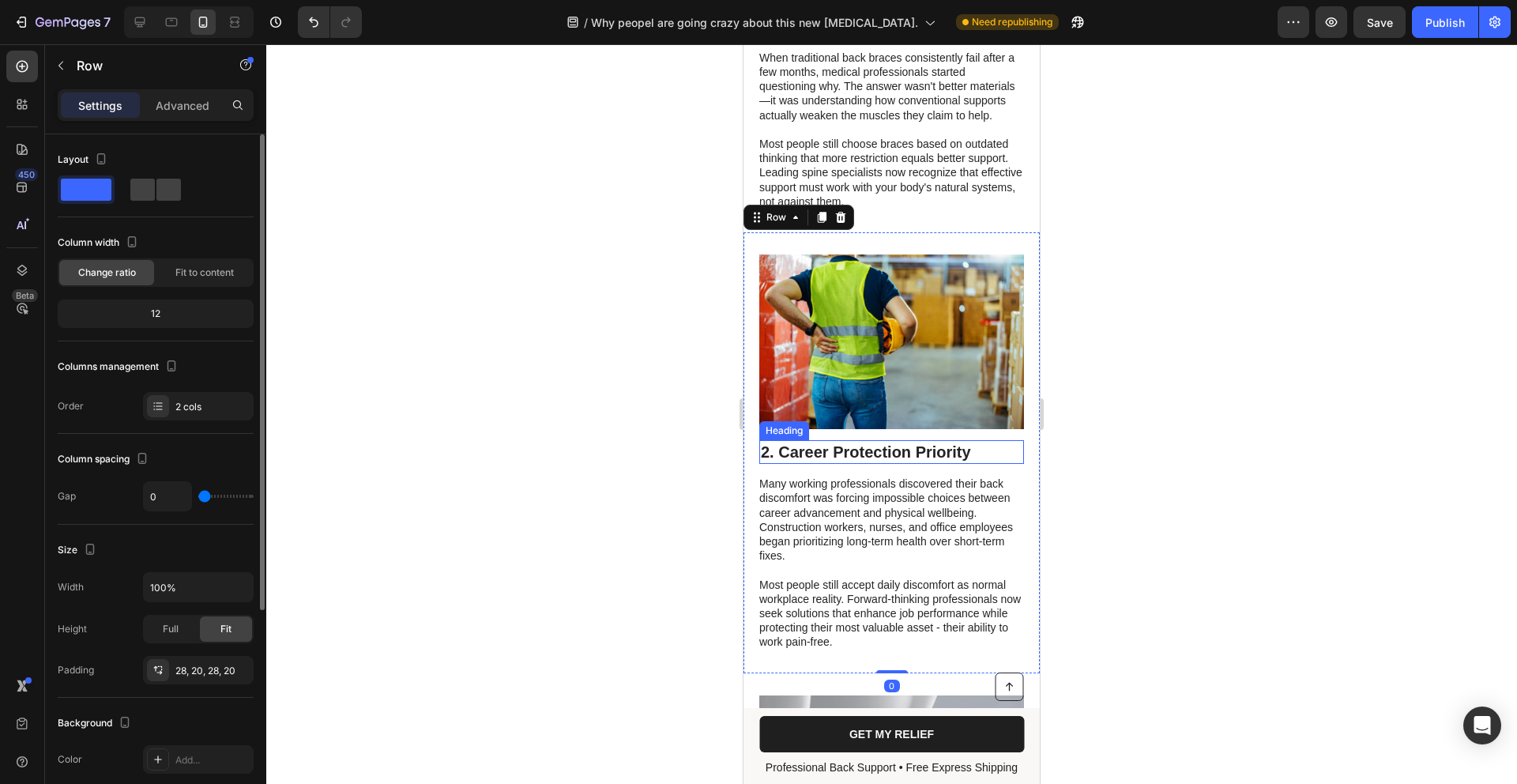
click at [881, 442] on h2 "2. Career Protection Priority" at bounding box center [892, 452] width 264 height 24
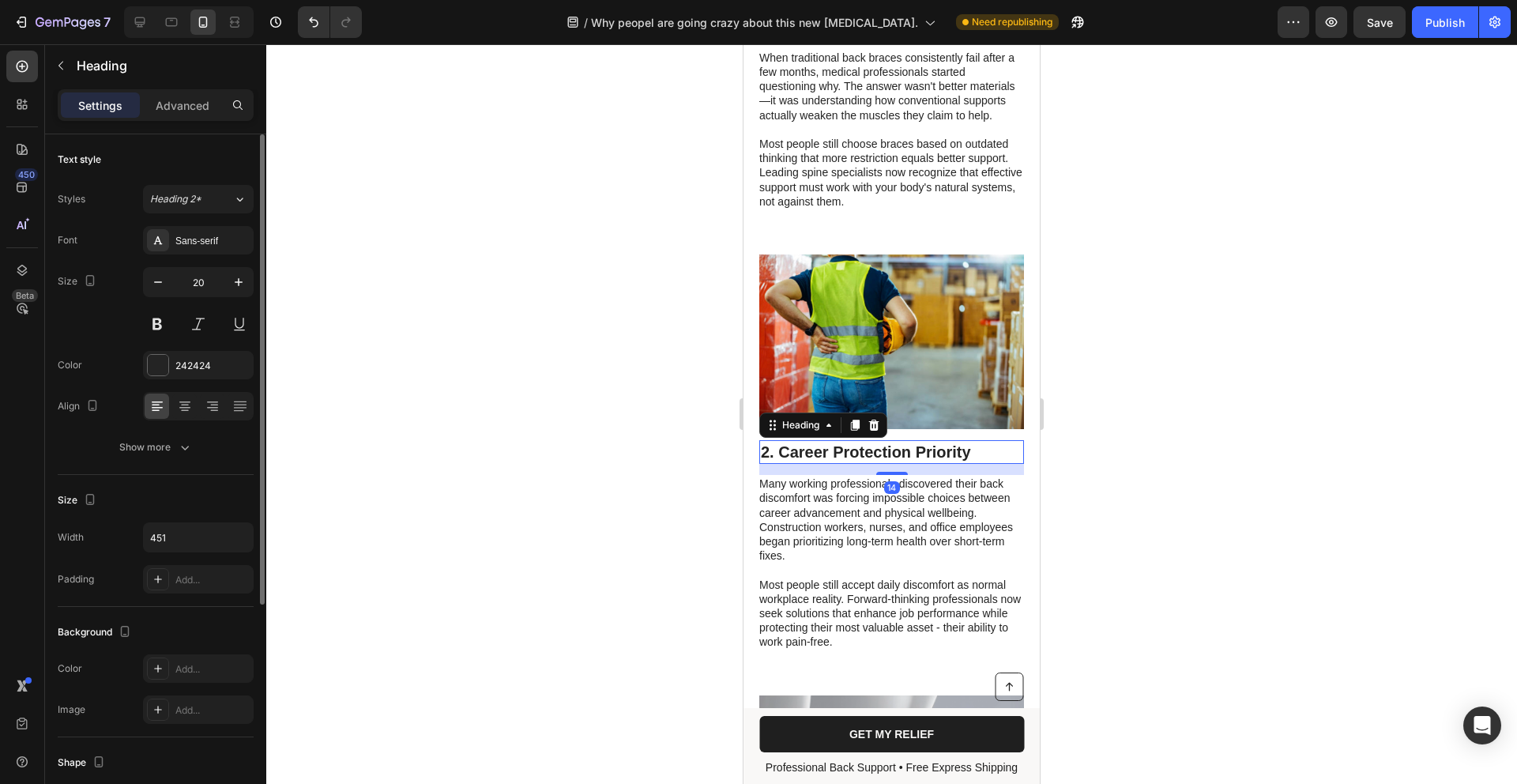
click at [881, 442] on h2 "2. Career Protection Priority" at bounding box center [892, 452] width 264 height 24
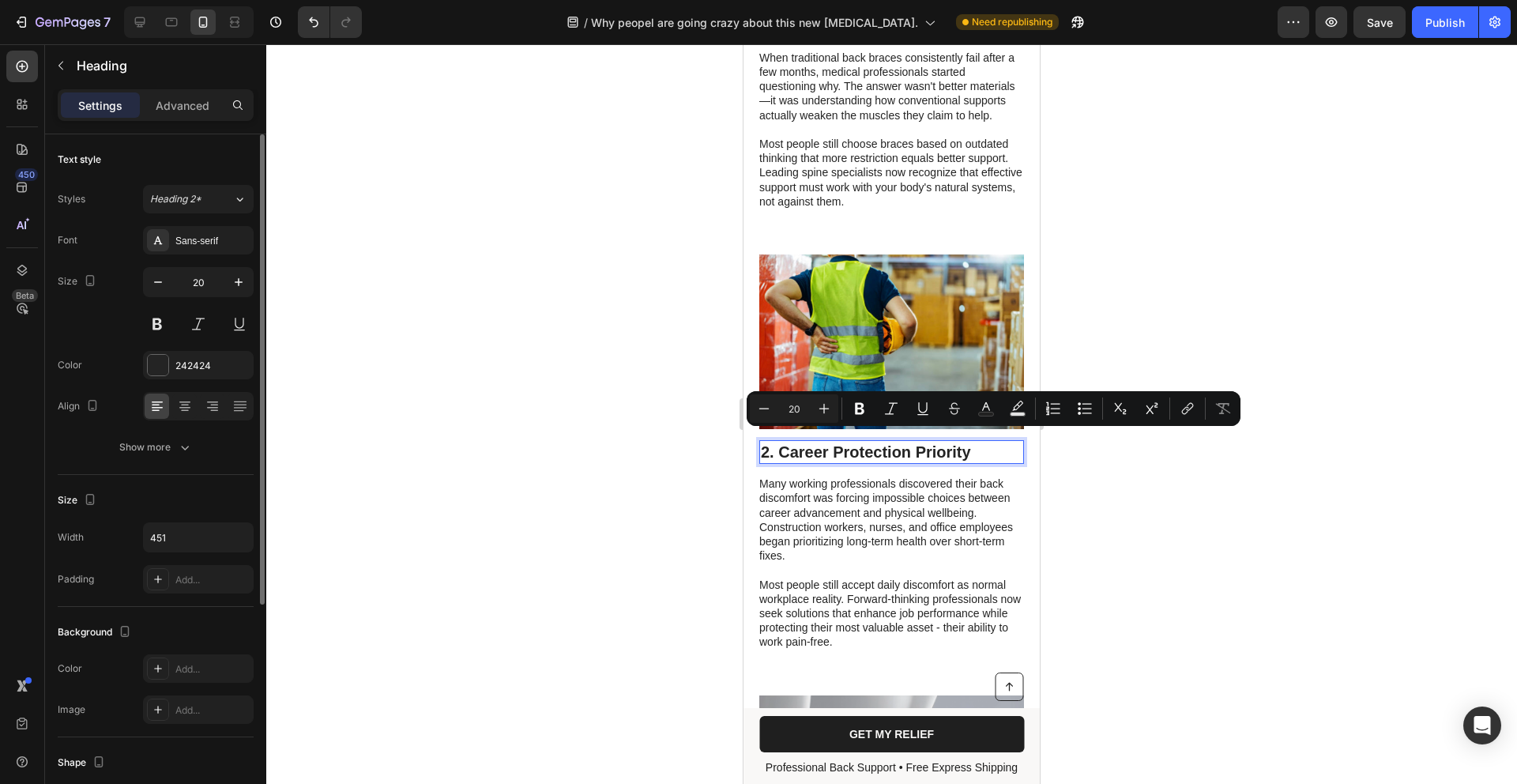
click at [965, 443] on p "2. Career Protection Priority" at bounding box center [892, 452] width 262 height 20
drag, startPoint x: 981, startPoint y: 442, endPoint x: 666, endPoint y: 431, distance: 315.2
copy p "2. Career Protection Priority"
click at [964, 451] on p "2. Career Protection Priority" at bounding box center [892, 452] width 262 height 20
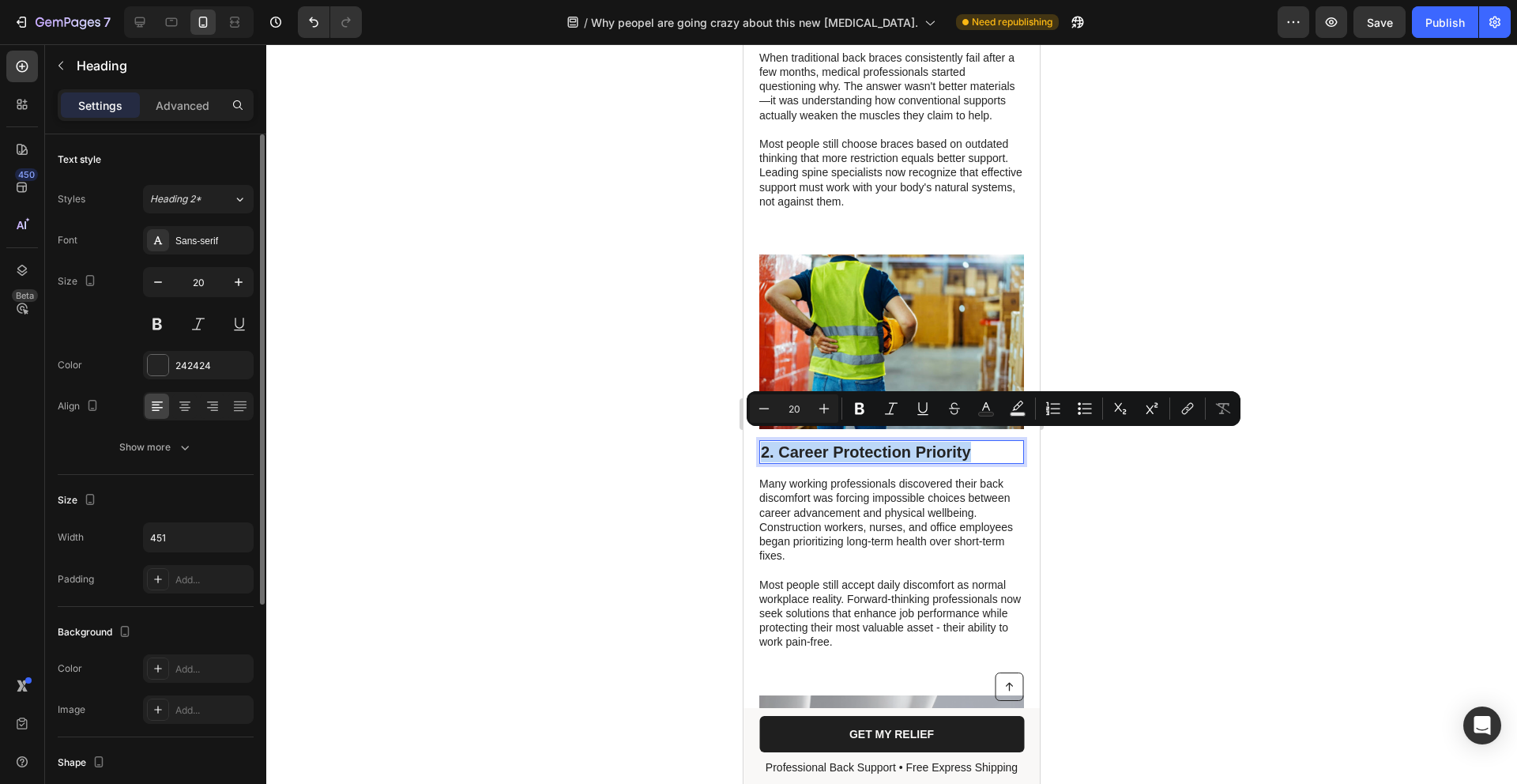
click at [976, 447] on p "2. Career Protection Priority" at bounding box center [892, 452] width 262 height 20
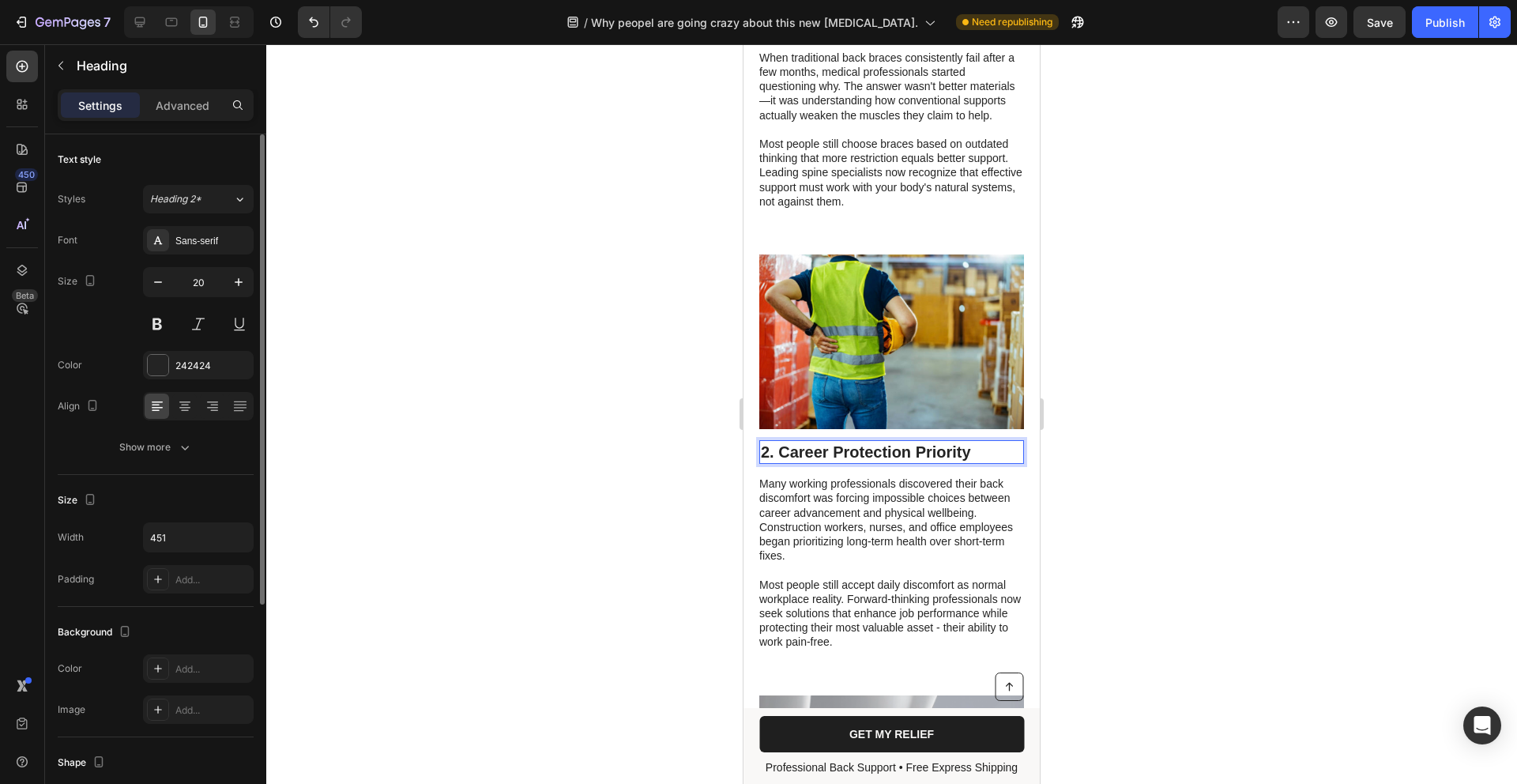
click at [975, 447] on p "2. Career Protection Priority" at bounding box center [892, 452] width 262 height 20
drag, startPoint x: 977, startPoint y: 444, endPoint x: 782, endPoint y: 446, distance: 195.0
click at [782, 446] on p "2. Career Protection Priority" at bounding box center [892, 452] width 262 height 20
click at [787, 442] on p "2. 2. Career Protection Priority" at bounding box center [892, 452] width 262 height 20
click at [929, 505] on p "Many working professionals discovered their back discomfort was forcing impossi…" at bounding box center [891, 520] width 263 height 86
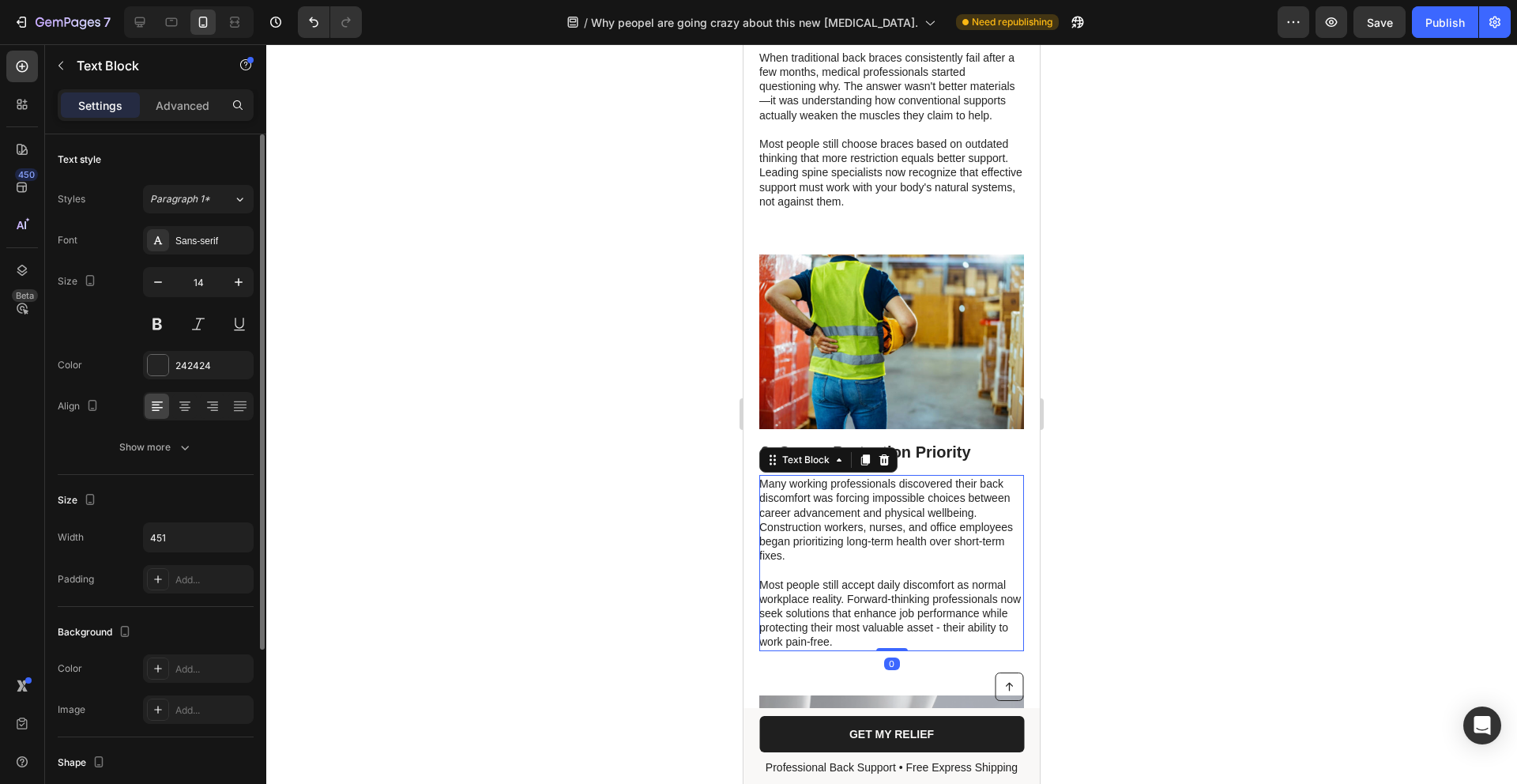
drag, startPoint x: 929, startPoint y: 505, endPoint x: 935, endPoint y: 540, distance: 35.5
click at [929, 505] on p "Many working professionals discovered their back discomfort was forcing impossi…" at bounding box center [891, 520] width 263 height 86
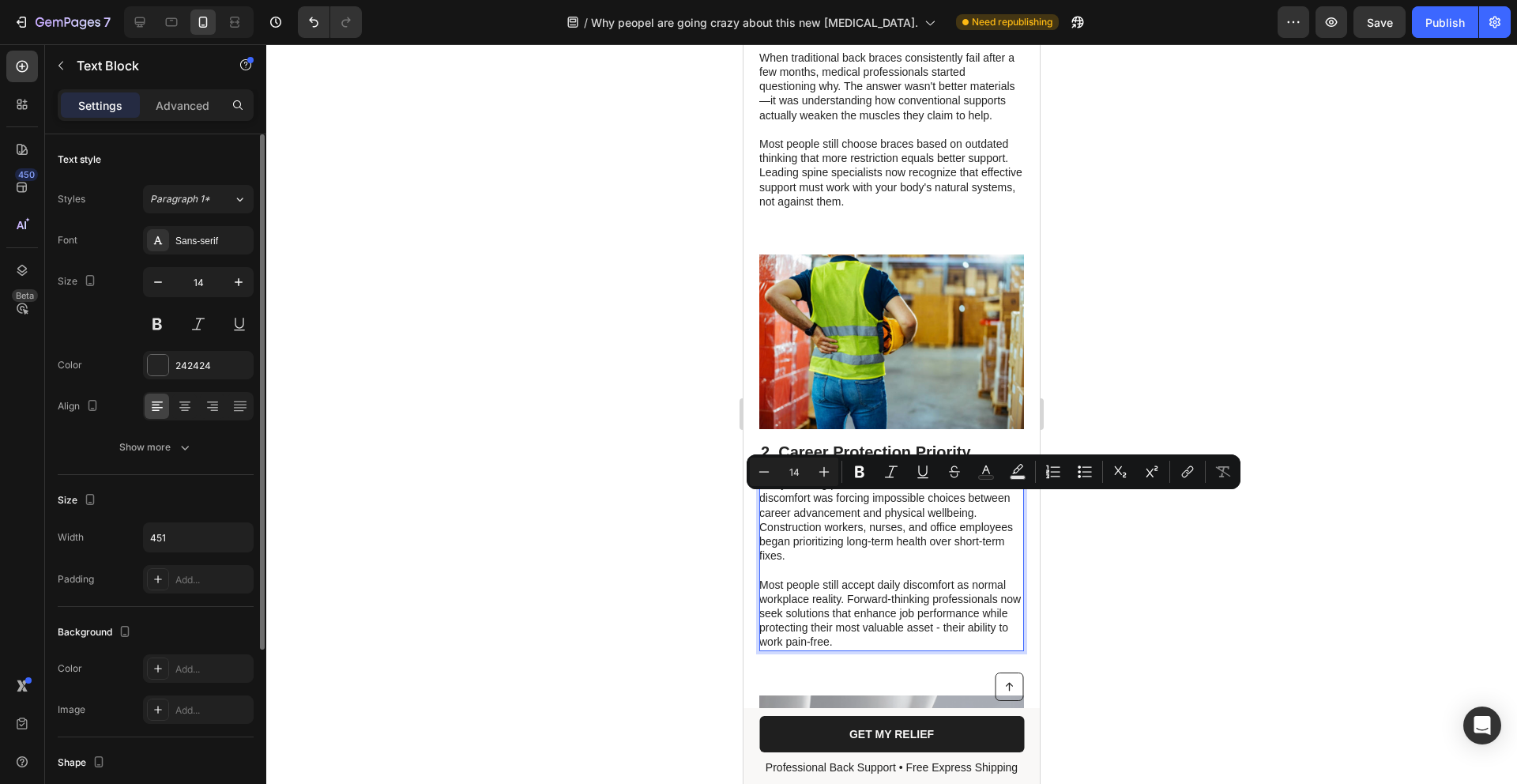
drag, startPoint x: 878, startPoint y: 628, endPoint x: 887, endPoint y: 635, distance: 11.4
click at [879, 628] on p "Most people still accept daily discomfort as normal workplace reality. Forward-…" at bounding box center [891, 614] width 263 height 72
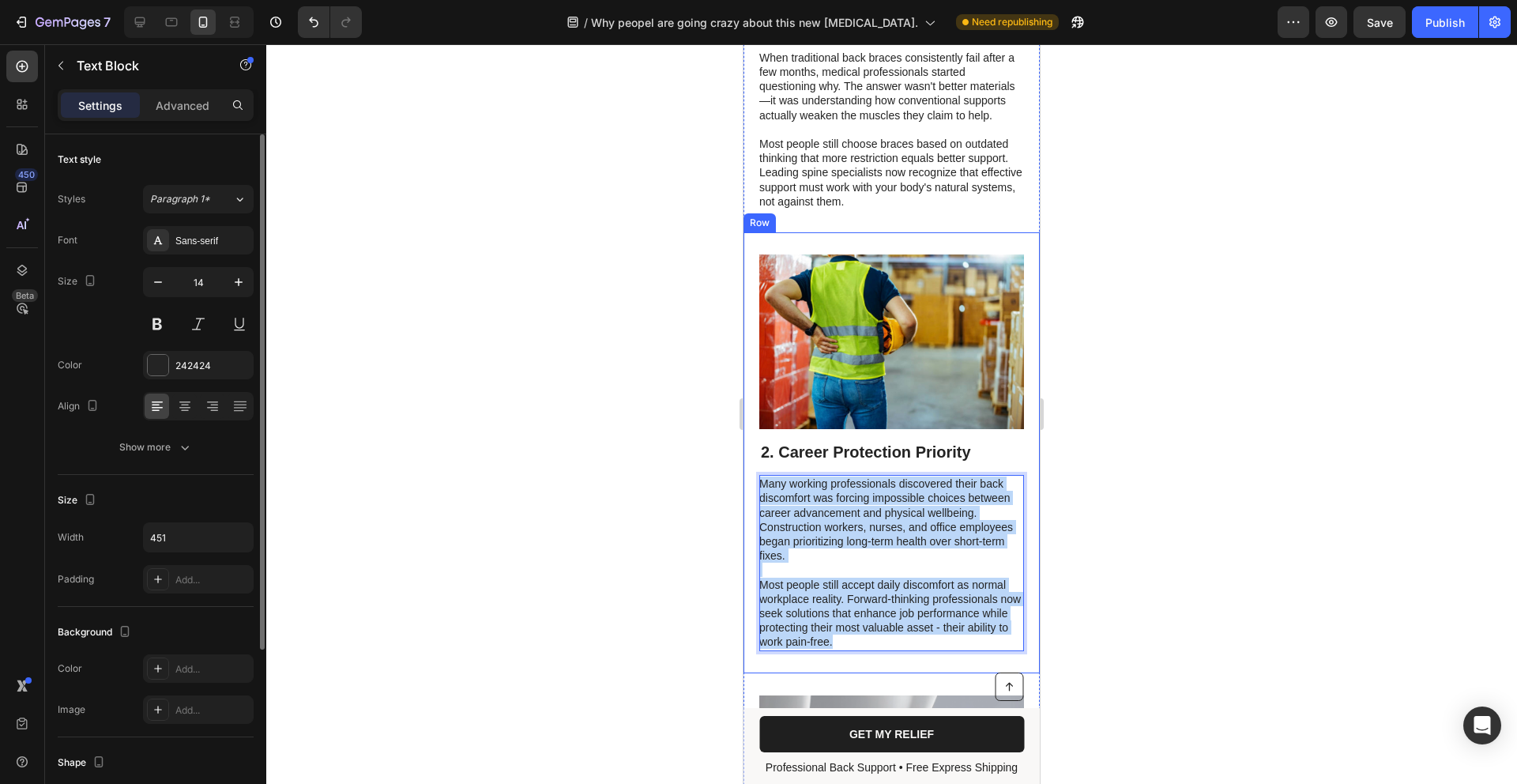
drag, startPoint x: 843, startPoint y: 627, endPoint x: 748, endPoint y: 473, distance: 180.9
click at [748, 473] on div "2. Career Protection Priority Heading Many working professionals discovered the…" at bounding box center [892, 452] width 296 height 441
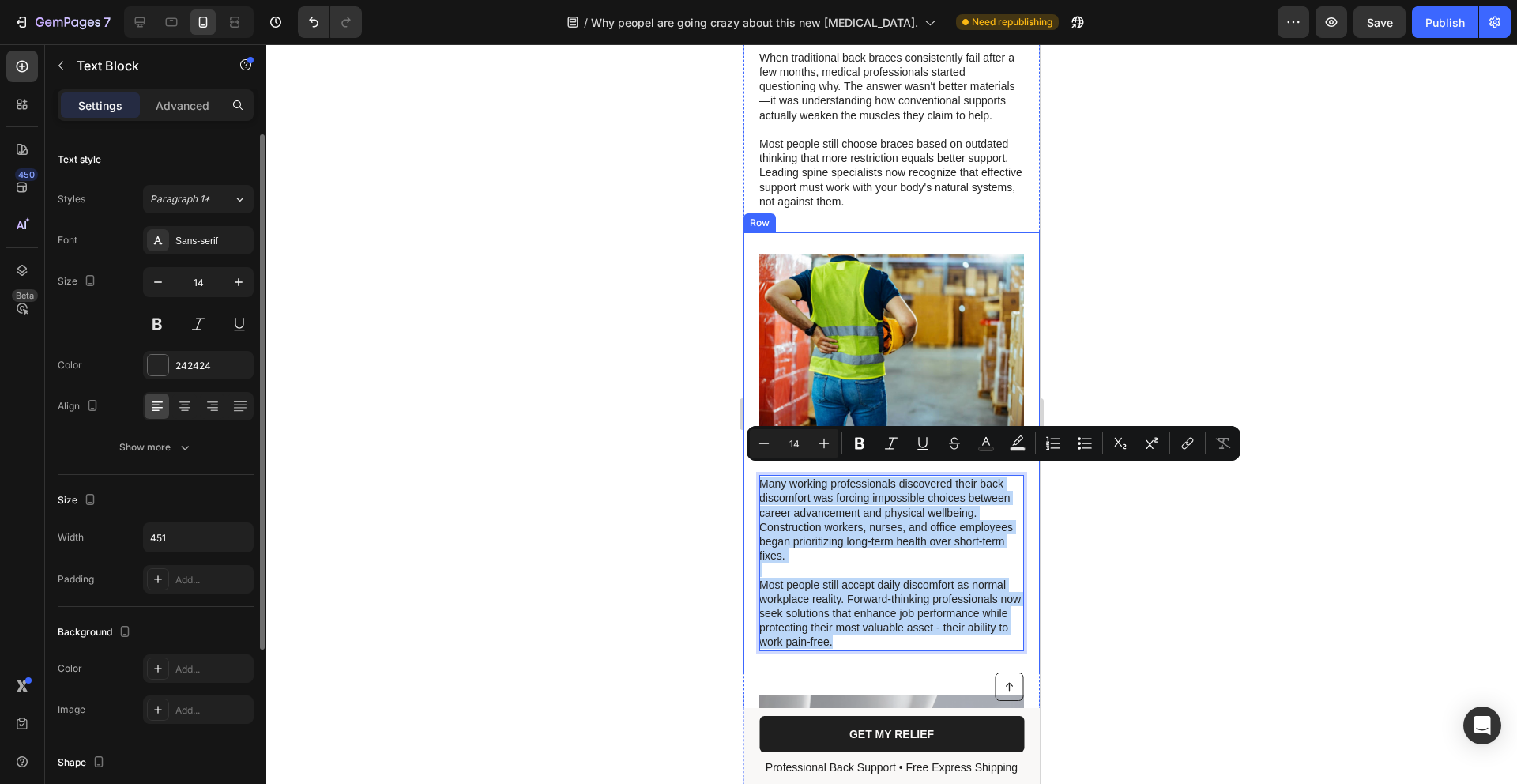
copy div "Many working professionals discovered their back discomfort was forcing impossi…"
drag, startPoint x: 989, startPoint y: 558, endPoint x: 977, endPoint y: 503, distance: 56.3
click at [991, 562] on p "Rich Text Editor. Editing area: main" at bounding box center [891, 569] width 263 height 14
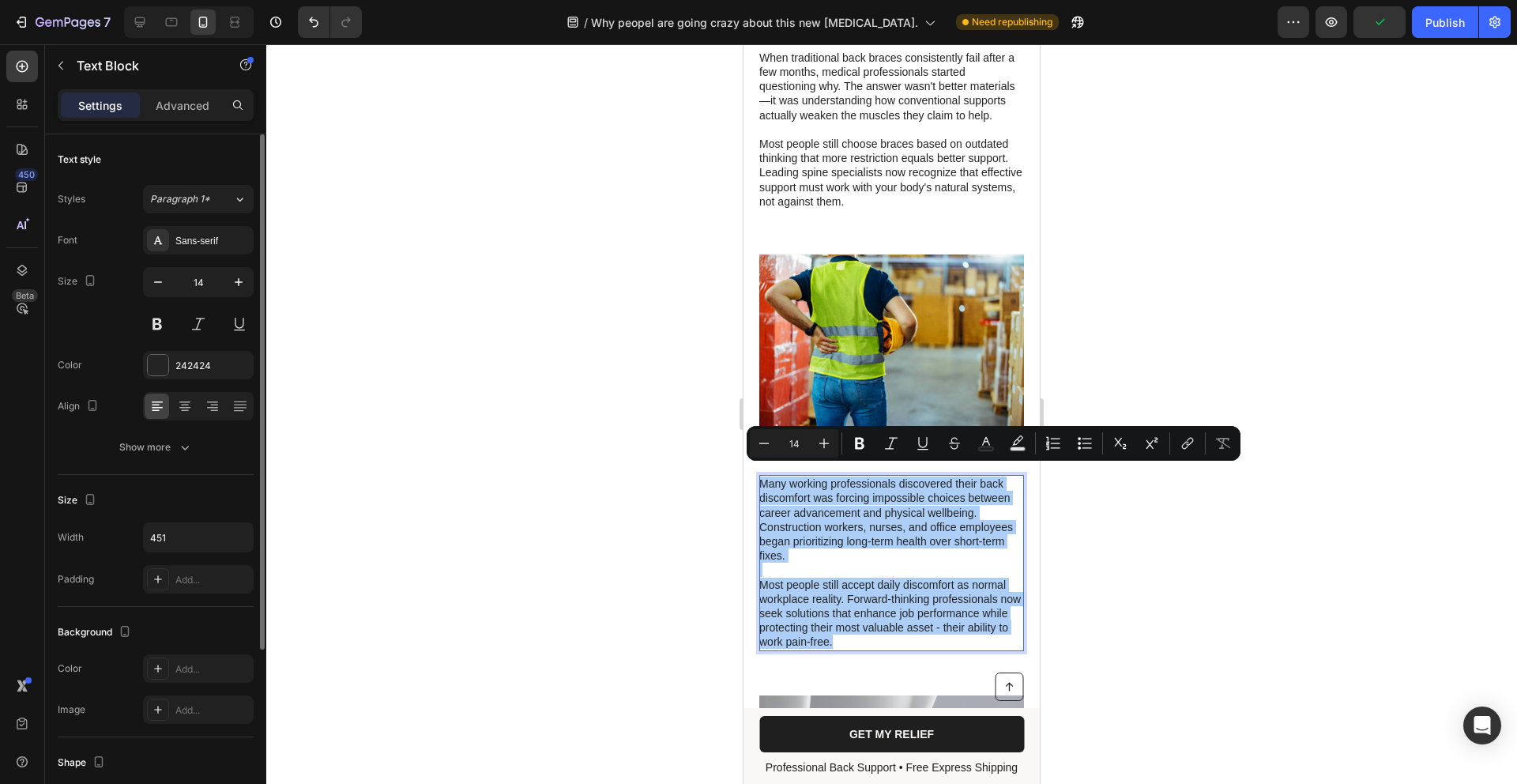
drag, startPoint x: 1177, startPoint y: 494, endPoint x: 1132, endPoint y: 513, distance: 48.8
click at [1177, 494] on div at bounding box center [892, 414] width 1251 height 740
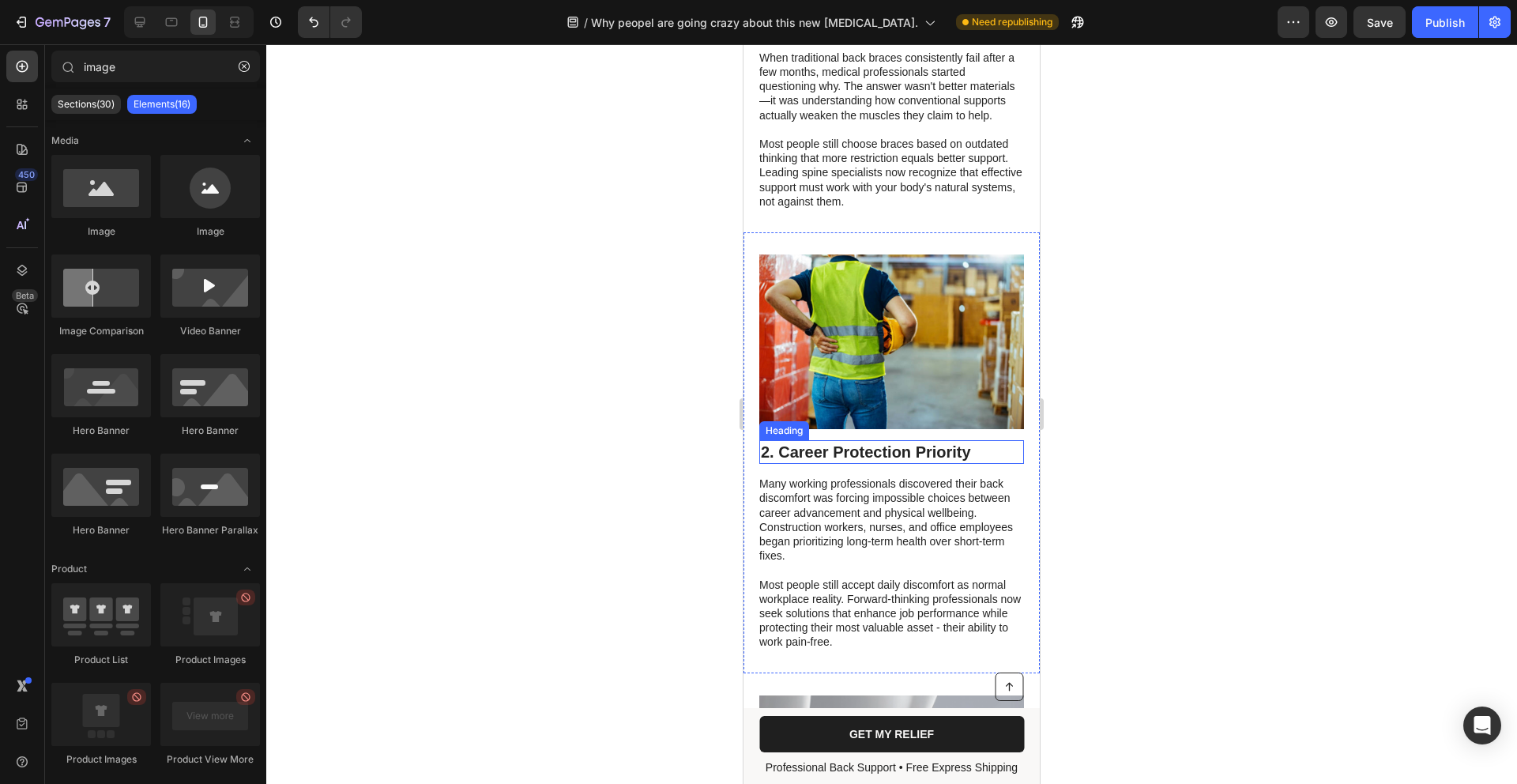
click at [908, 442] on p "2. Career Protection Priority" at bounding box center [892, 452] width 262 height 20
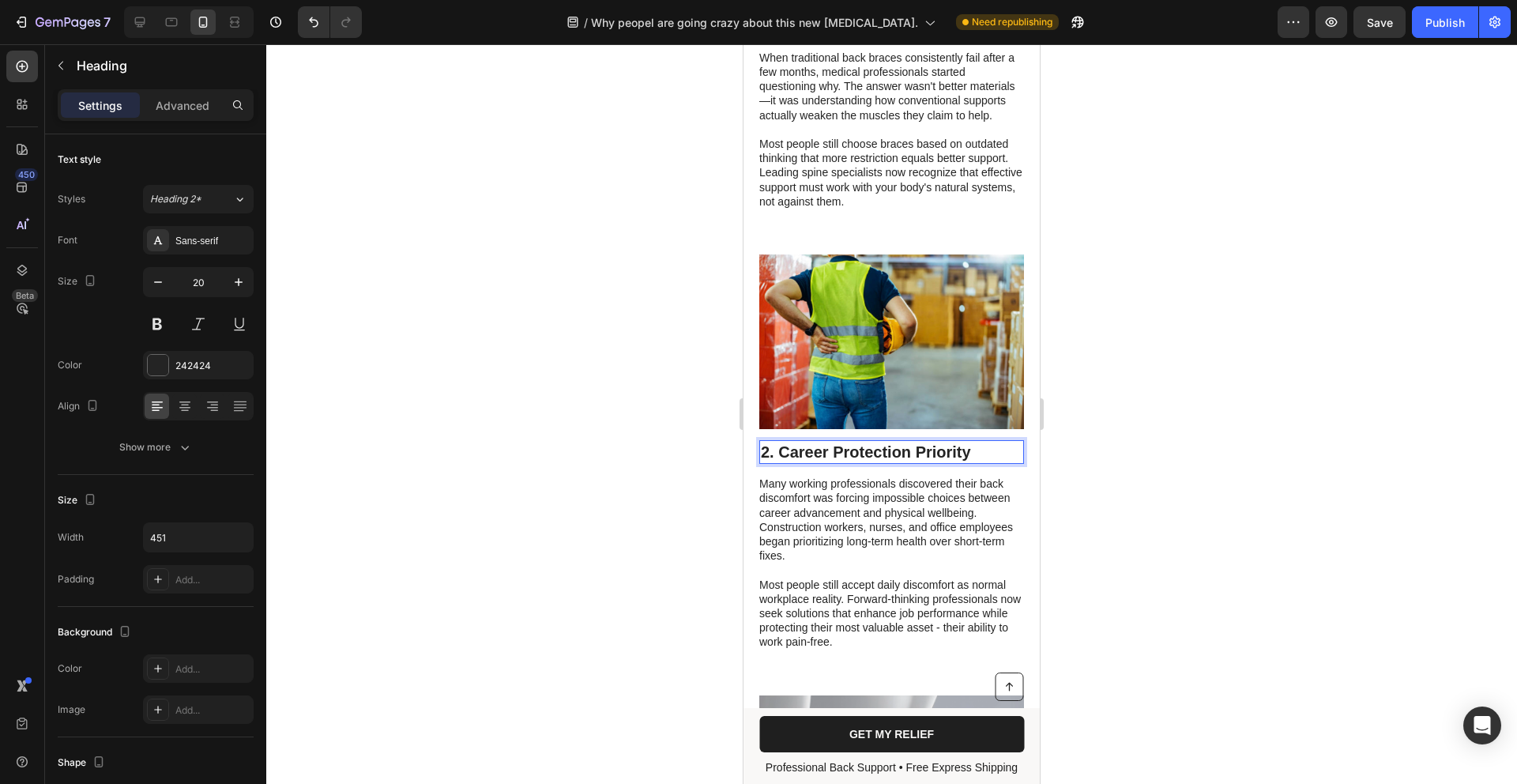
click at [910, 442] on p "2. Career Protection Priority" at bounding box center [892, 452] width 262 height 20
drag, startPoint x: 910, startPoint y: 437, endPoint x: 950, endPoint y: 442, distance: 40.3
click at [916, 442] on p "2. Career Protection Priority" at bounding box center [892, 452] width 262 height 20
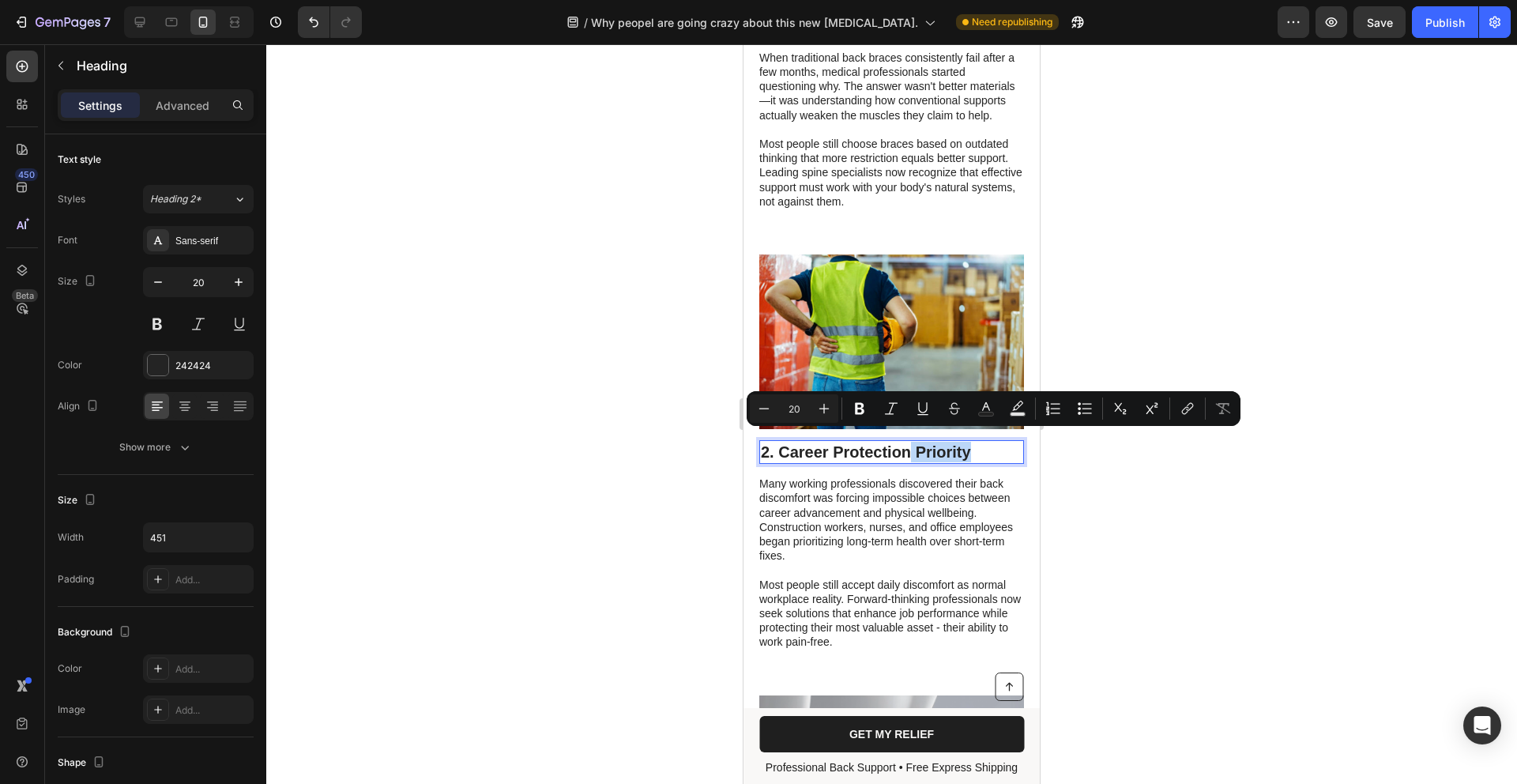
click at [972, 442] on p "2. Career Protection Priority" at bounding box center [892, 452] width 262 height 20
drag, startPoint x: 981, startPoint y: 443, endPoint x: 636, endPoint y: 409, distance: 346.7
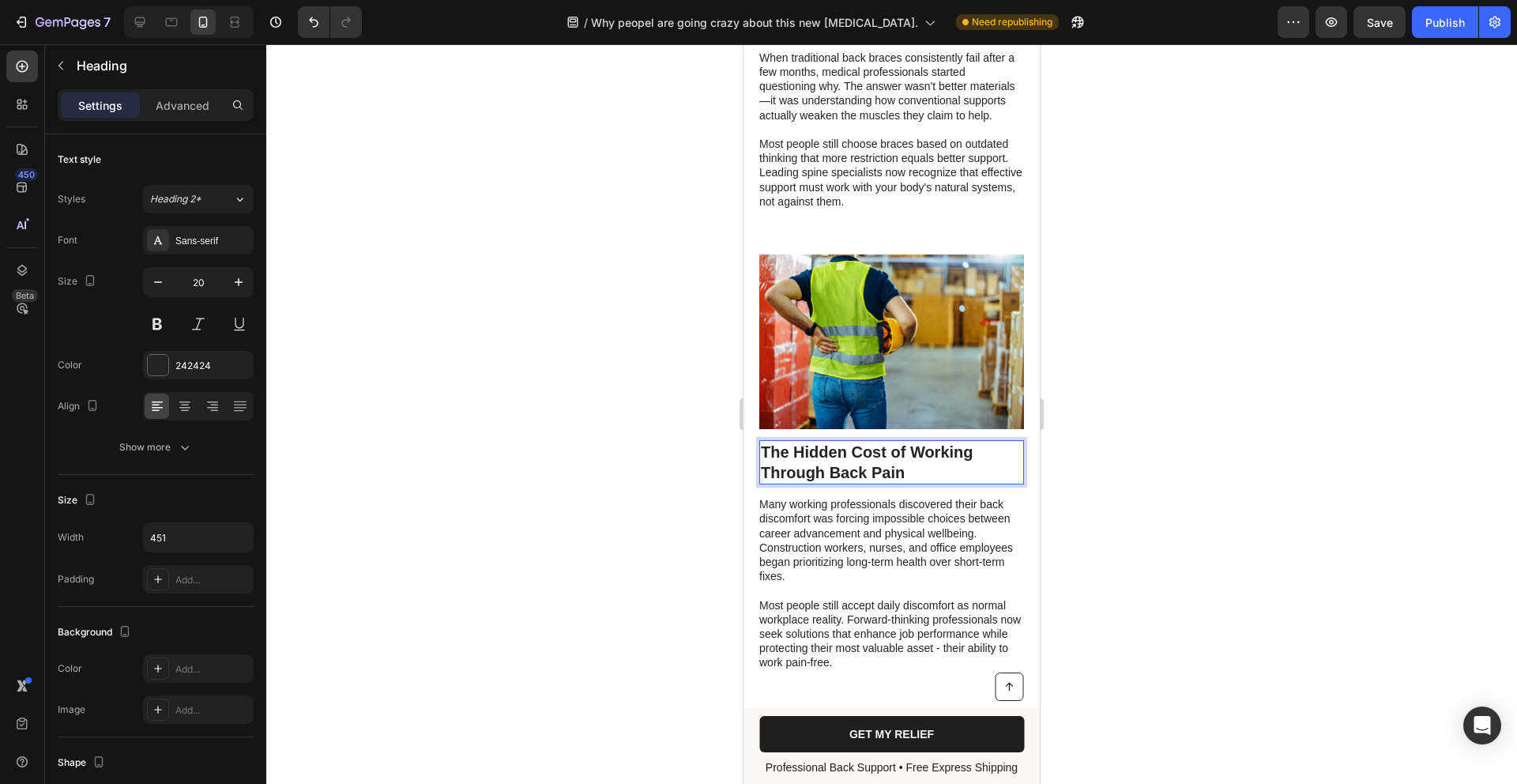
click at [765, 442] on p "The Hidden Cost of Working Through Back Pain" at bounding box center [892, 462] width 262 height 41
click at [909, 465] on p "2. The Hidden Cost of Working Through Back Pain" at bounding box center [892, 462] width 262 height 41
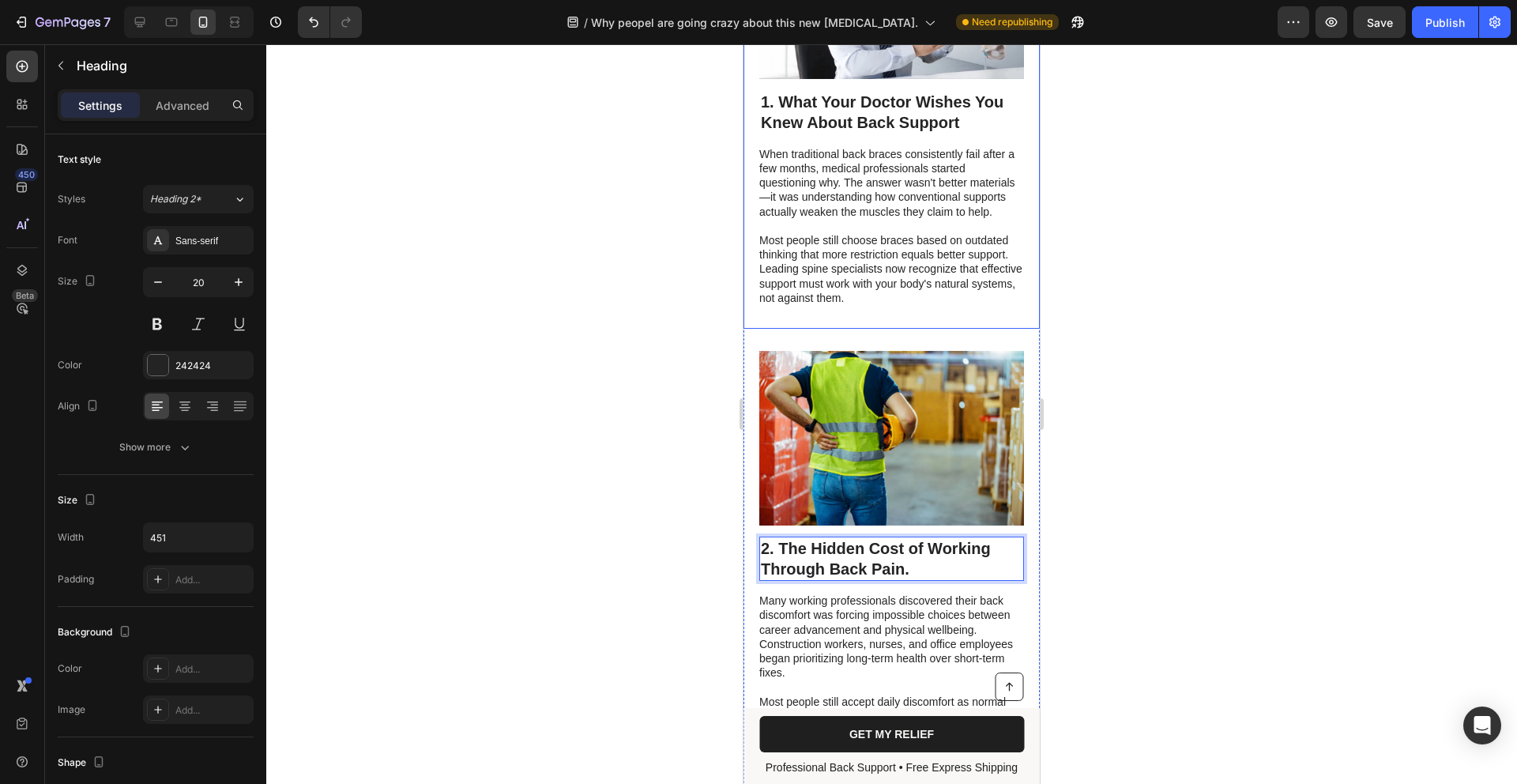
scroll to position [1172, 0]
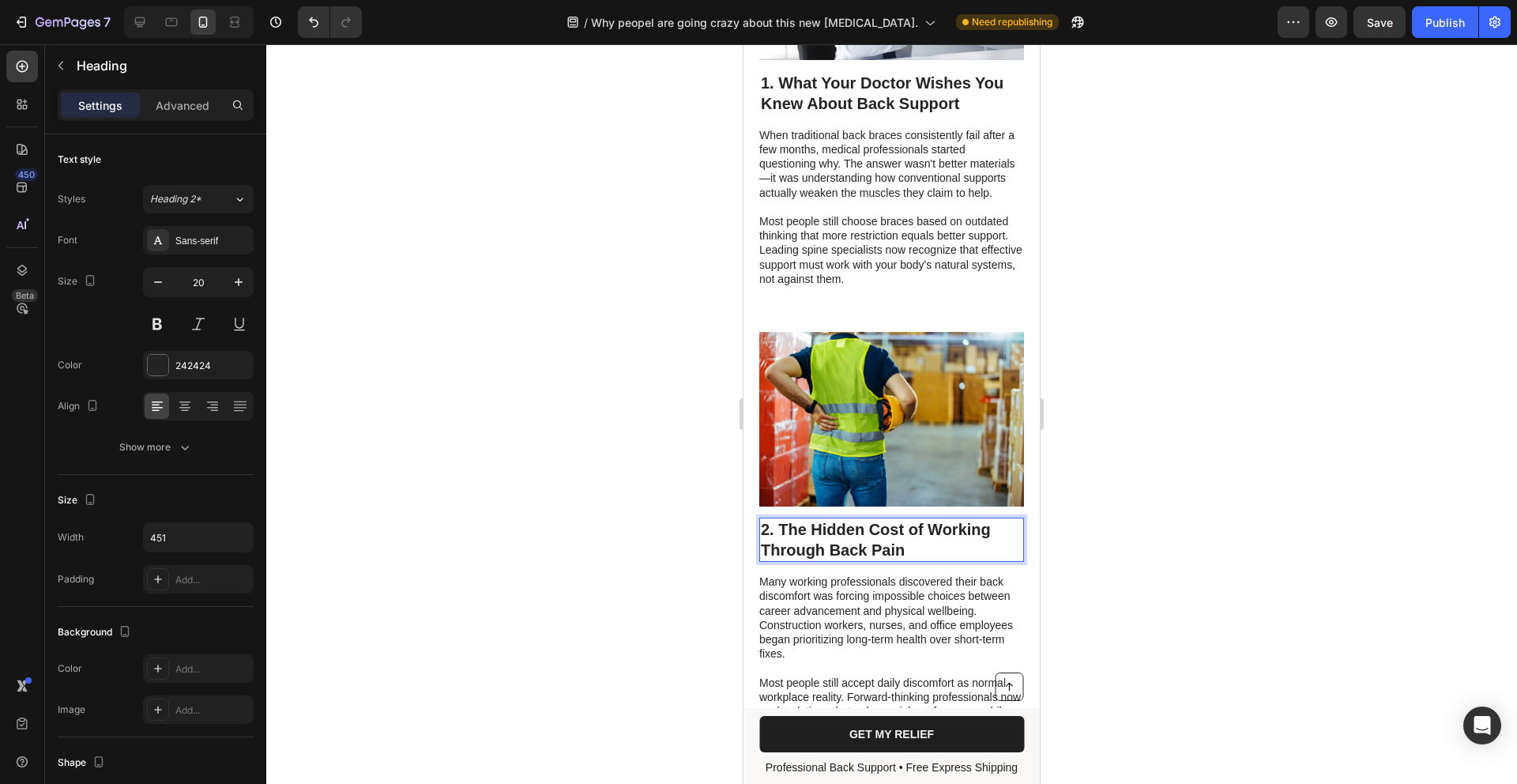
click at [916, 543] on p "2. The Hidden Cost of Working Through Back Pain" at bounding box center [892, 539] width 262 height 41
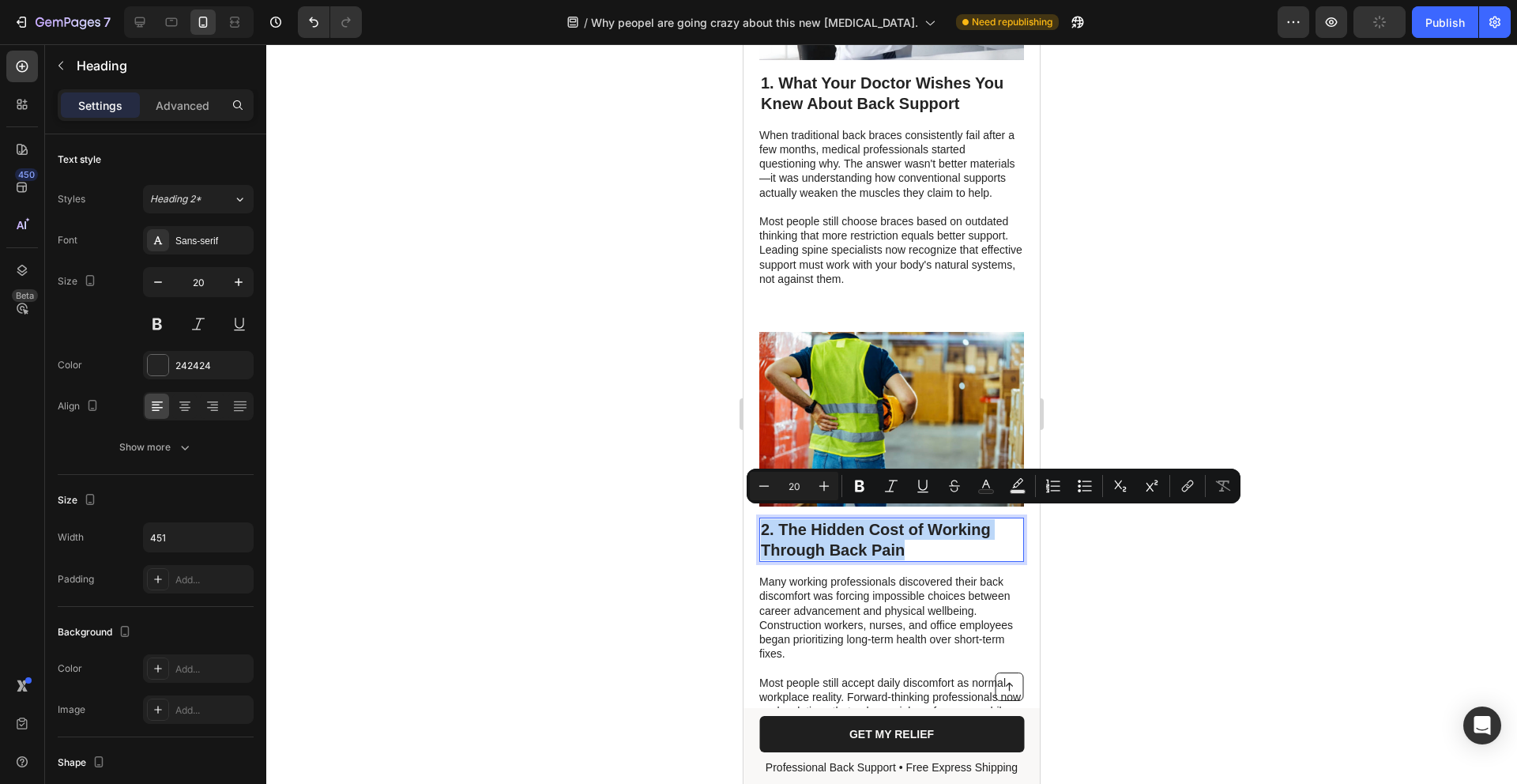
drag, startPoint x: 871, startPoint y: 536, endPoint x: 695, endPoint y: 492, distance: 181.4
copy p "2. The Hidden Cost of Working Through Back Pain"
click at [892, 636] on p "Many working professionals discovered their back discomfort was forcing impossi…" at bounding box center [891, 617] width 263 height 86
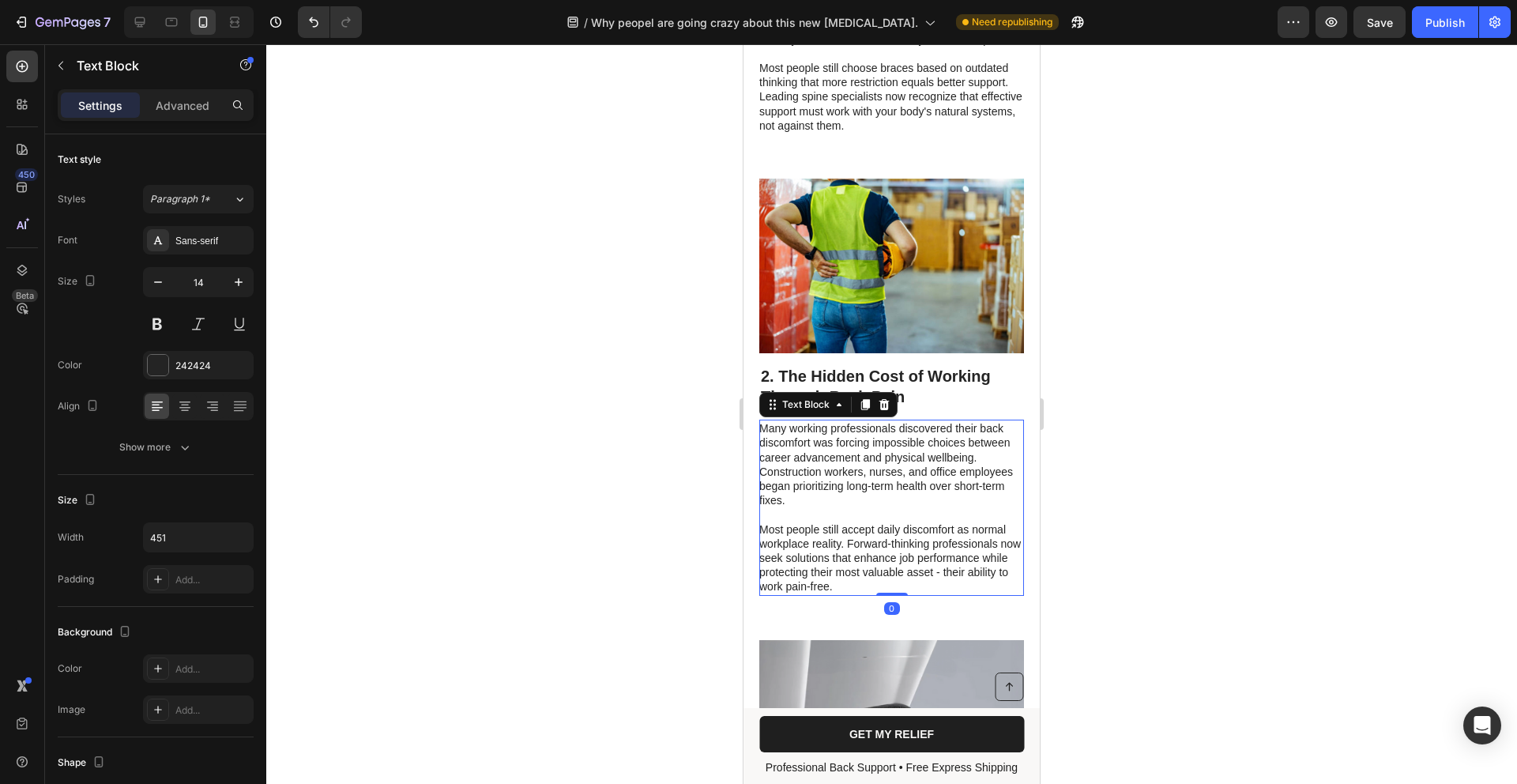
scroll to position [1401, 0]
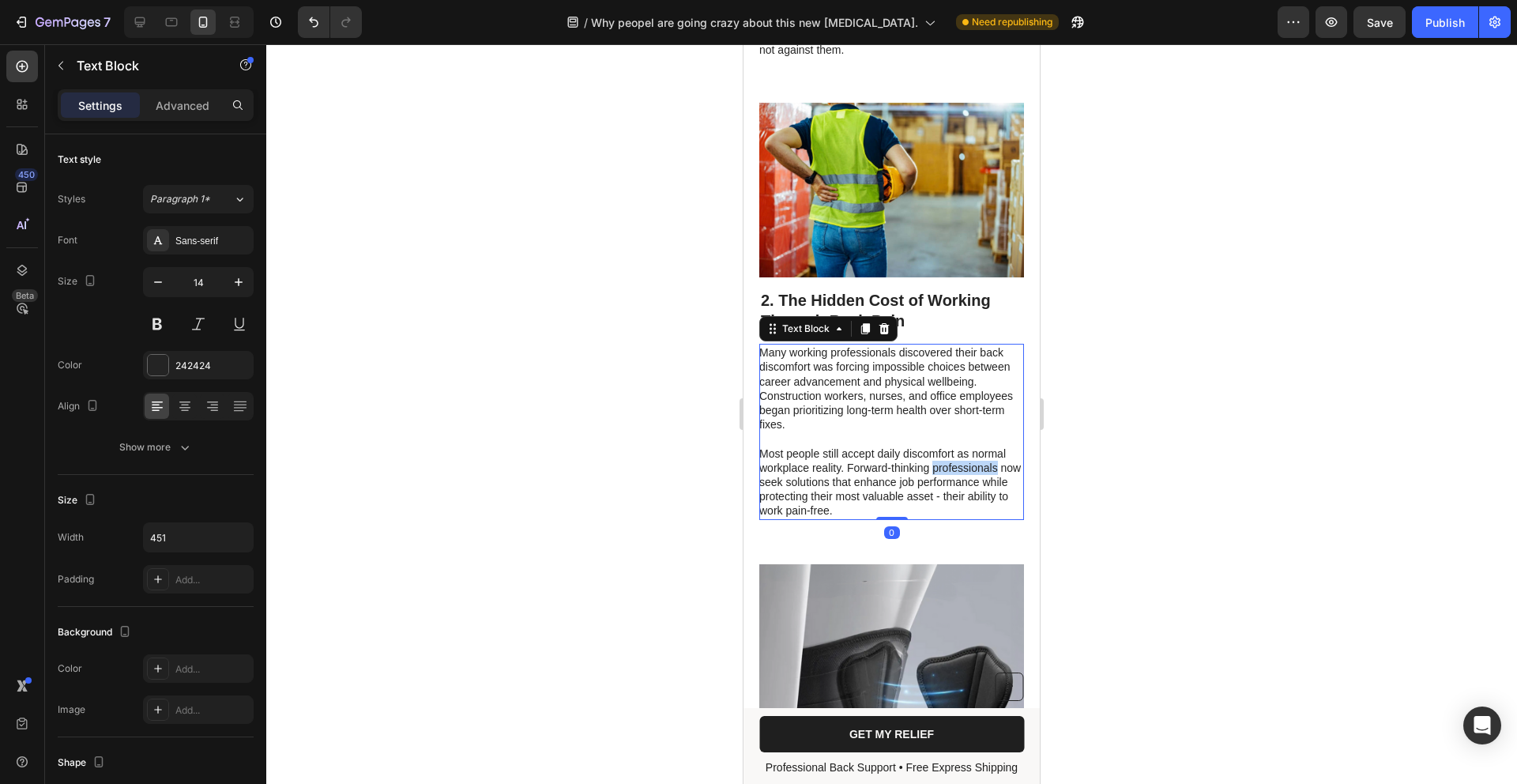
click at [944, 453] on p "Most people still accept daily discomfort as normal workplace reality. Forward-…" at bounding box center [891, 483] width 263 height 72
click at [889, 486] on p "Most people still accept daily discomfort as normal workplace reality. Forward-…" at bounding box center [891, 483] width 263 height 72
drag, startPoint x: 889, startPoint y: 486, endPoint x: 884, endPoint y: 497, distance: 12.1
click at [888, 486] on p "Most people still accept daily discomfort as normal workplace reality. Forward-…" at bounding box center [891, 483] width 263 height 72
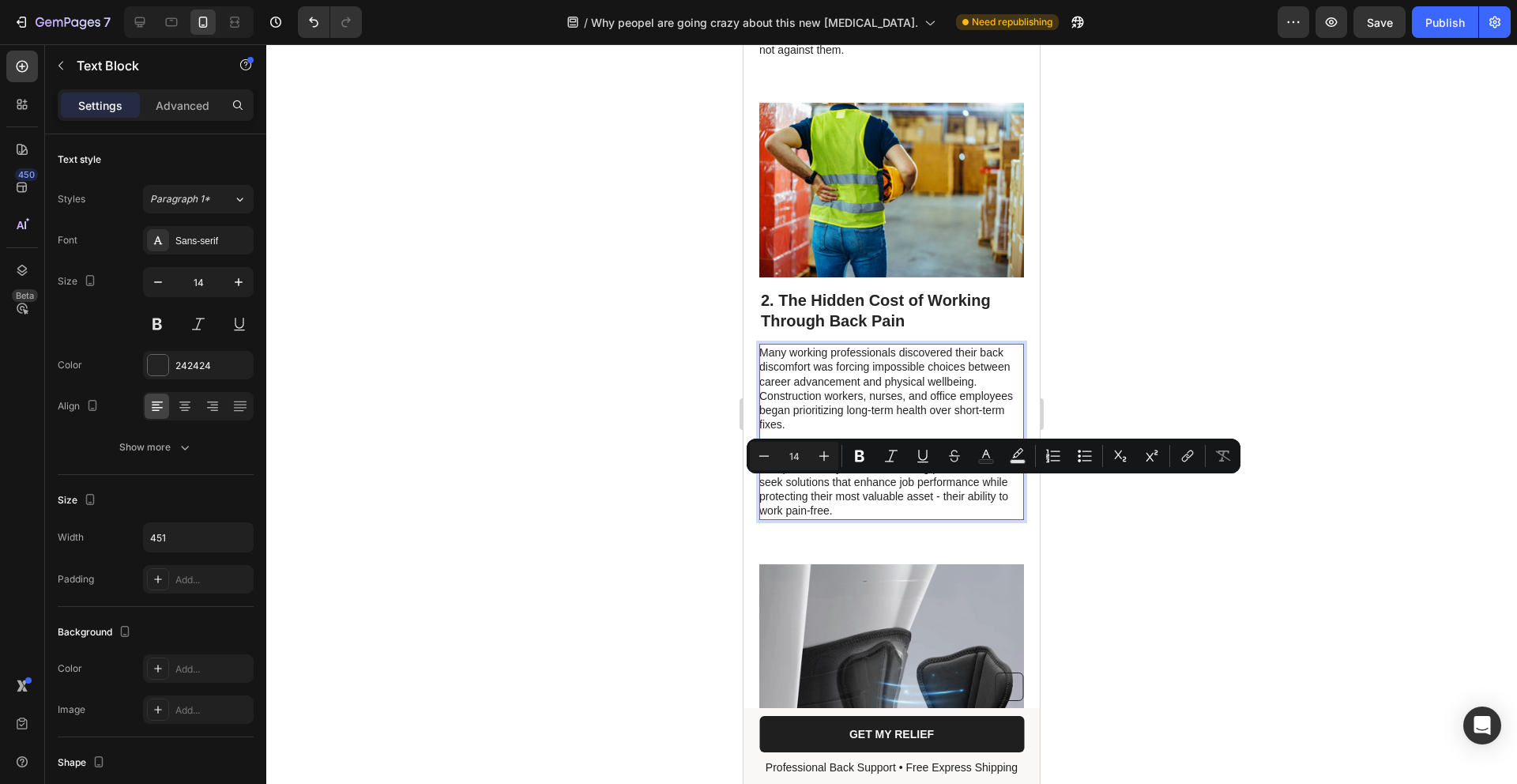
click at [883, 501] on p "Most people still accept daily discomfort as normal workplace reality. Forward-…" at bounding box center [891, 483] width 263 height 72
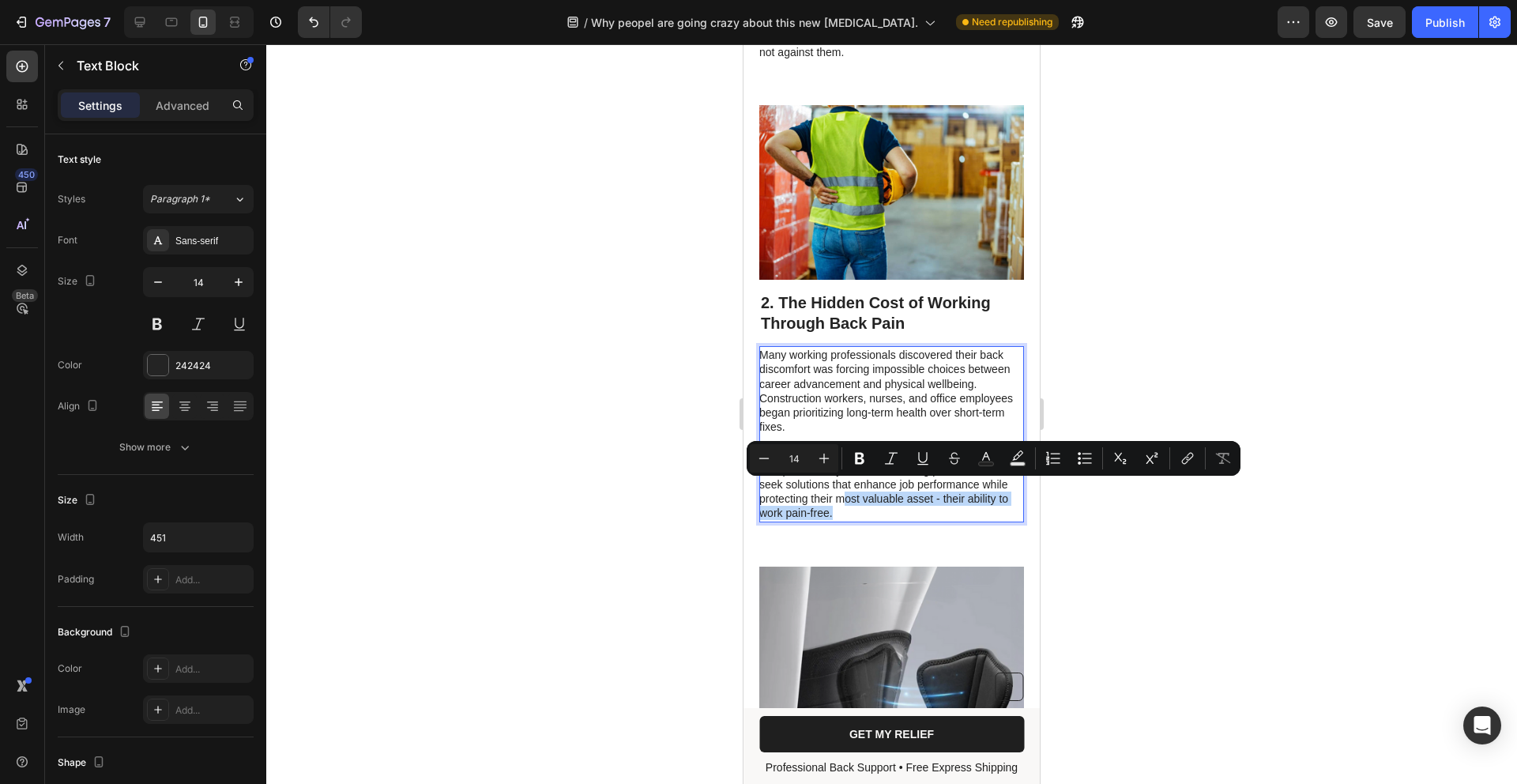
scroll to position [1397, 0]
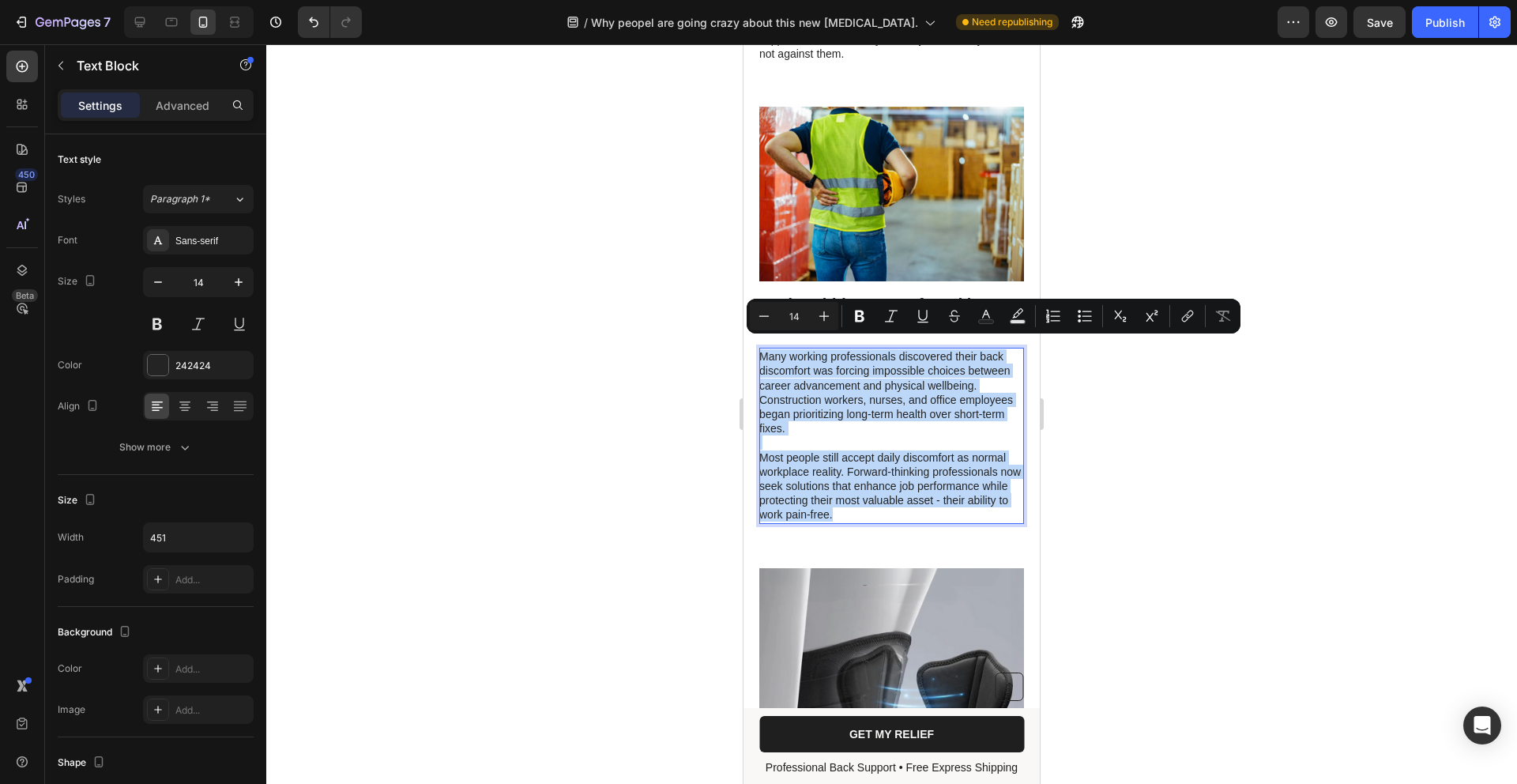
drag, startPoint x: 883, startPoint y: 499, endPoint x: 694, endPoint y: 331, distance: 252.9
copy div "Many working professionals discovered their back discomfort was forcing impossi…"
click at [910, 506] on p "Most people still accept daily discomfort as normal workplace reality. Forward-…" at bounding box center [891, 487] width 263 height 72
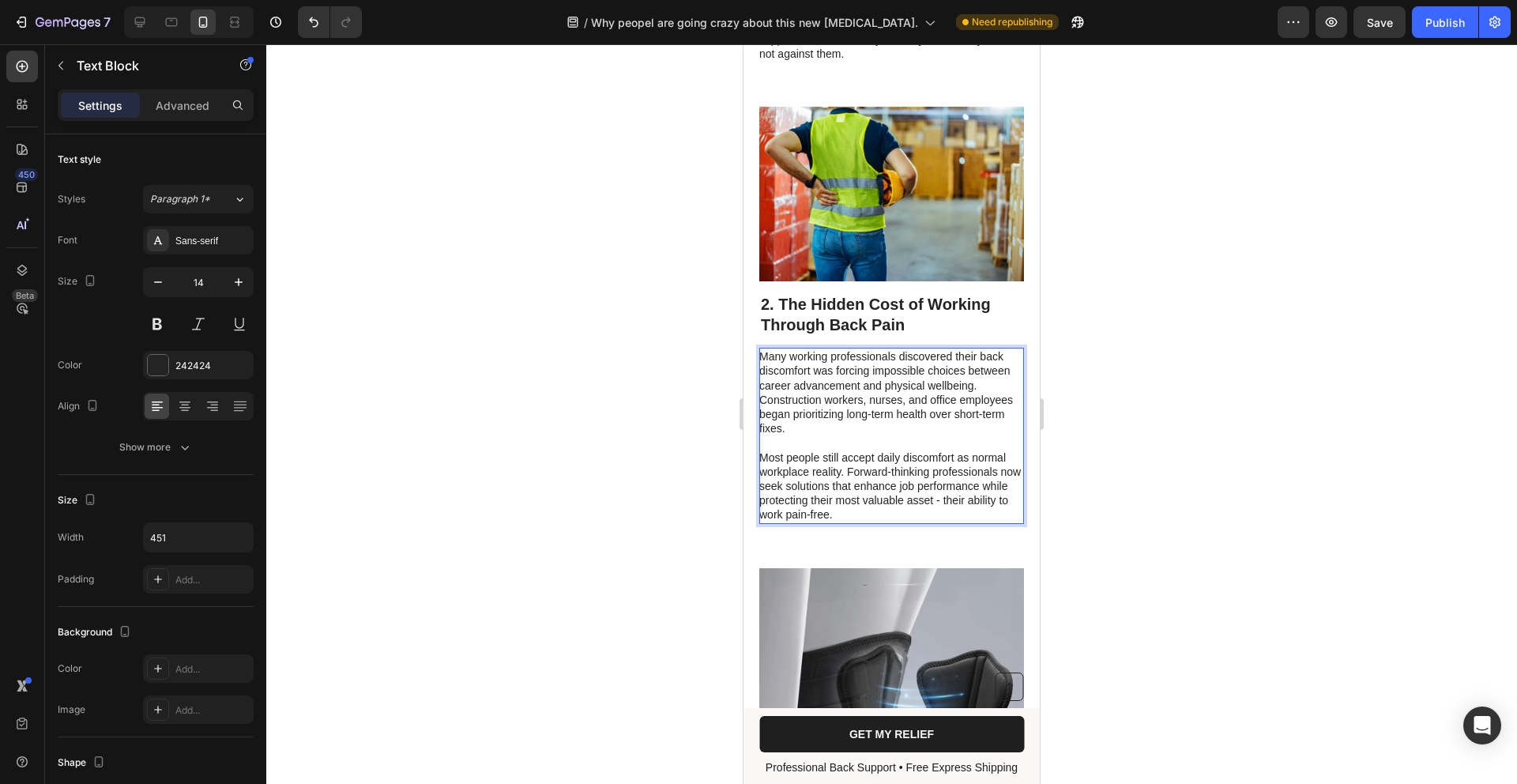
click at [910, 506] on p "Most people still accept daily discomfort as normal workplace reality. Forward-…" at bounding box center [891, 487] width 263 height 72
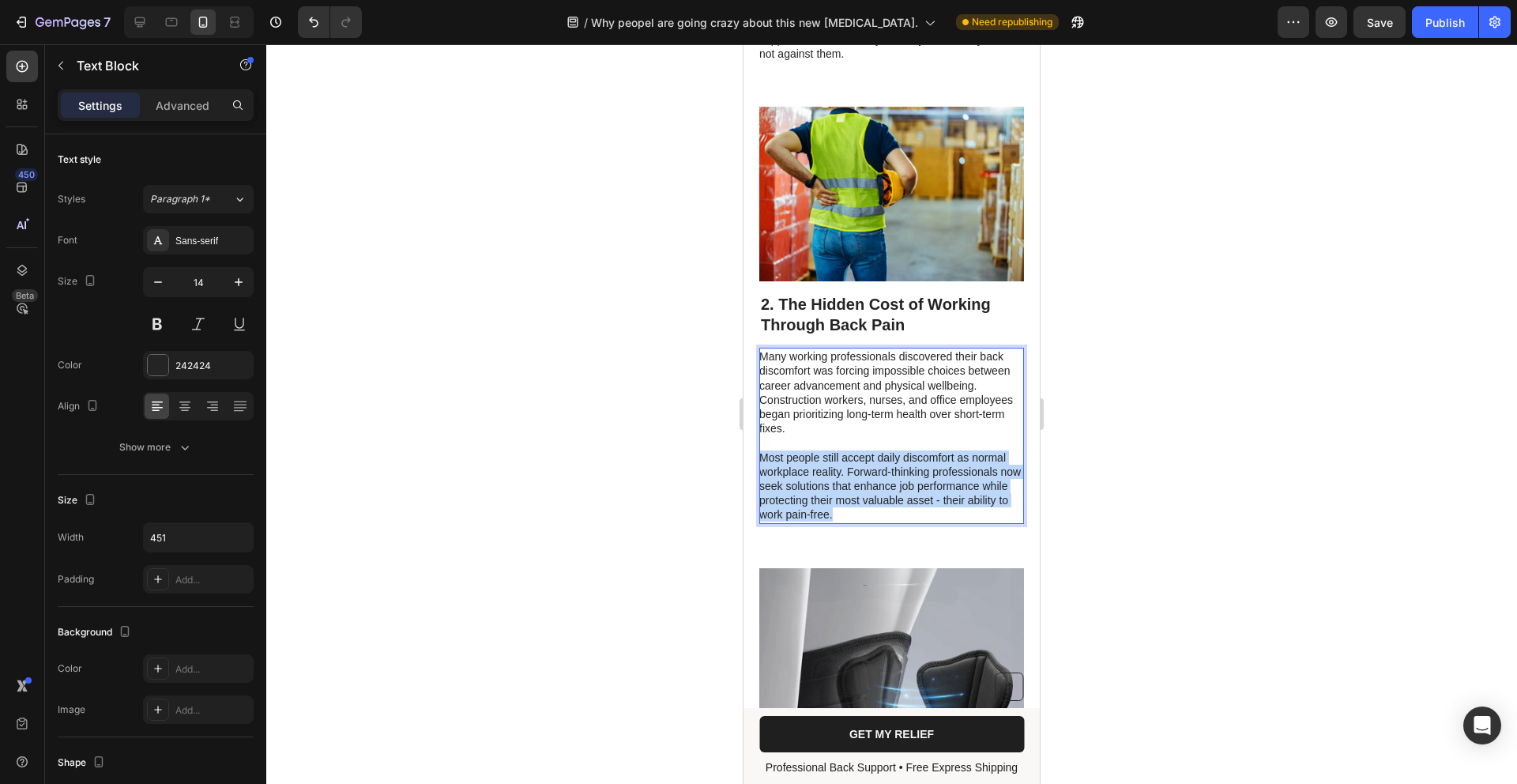
click at [910, 506] on p "Most people still accept daily discomfort as normal workplace reality. Forward-…" at bounding box center [891, 487] width 263 height 72
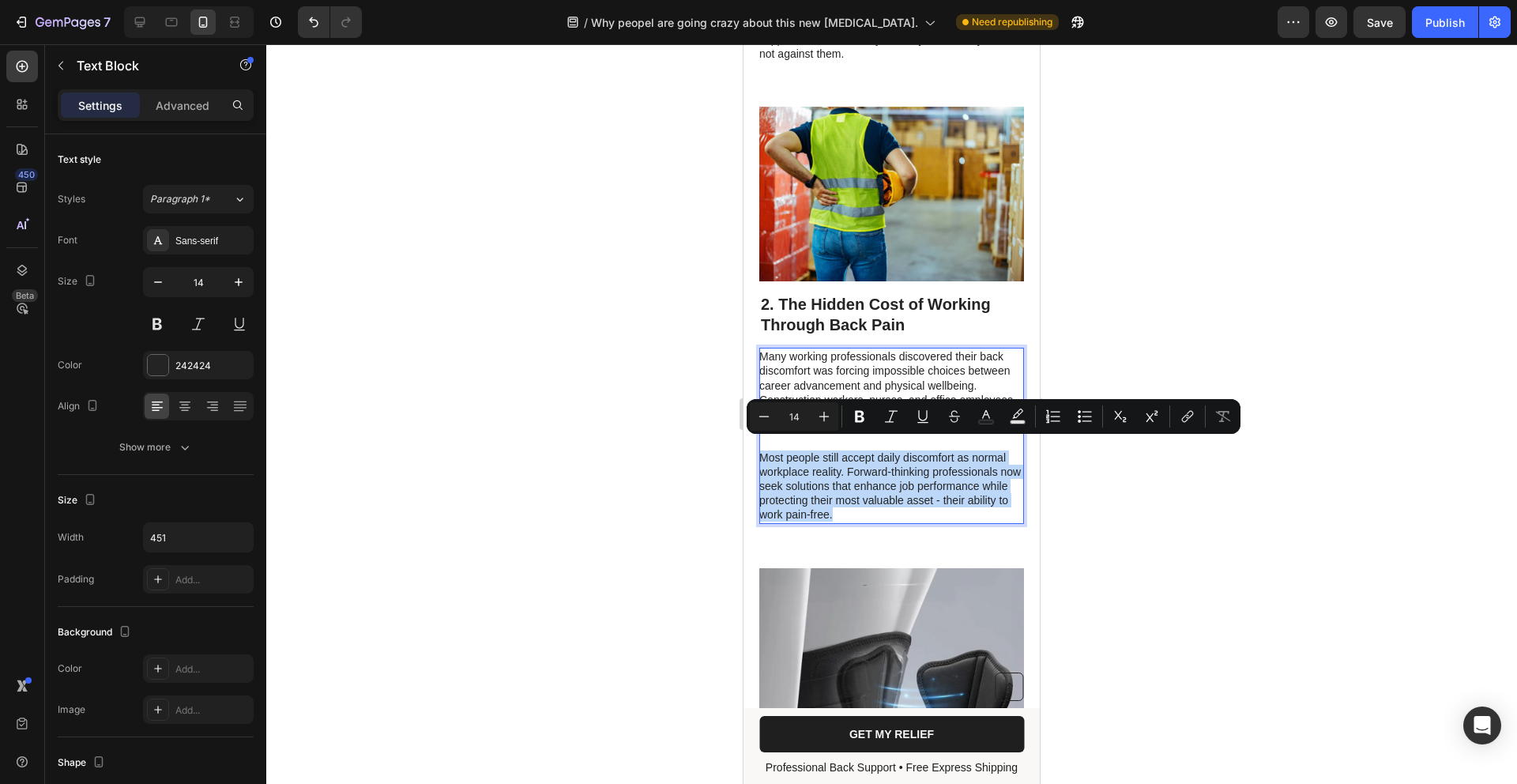
click at [907, 506] on p "Most people still accept daily discomfort as normal workplace reality. Forward-…" at bounding box center [891, 487] width 263 height 72
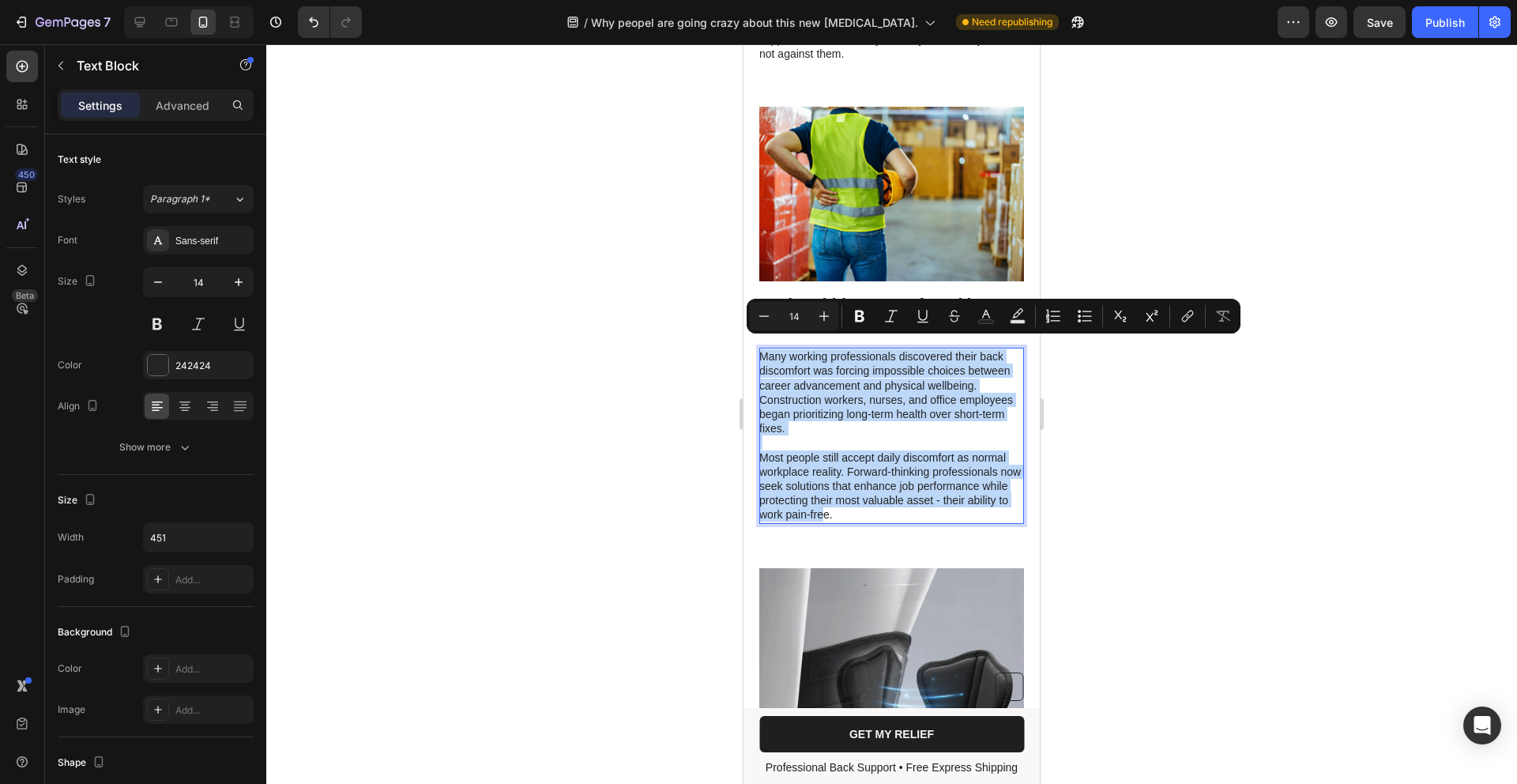
drag, startPoint x: 775, startPoint y: 461, endPoint x: 705, endPoint y: 328, distance: 150.3
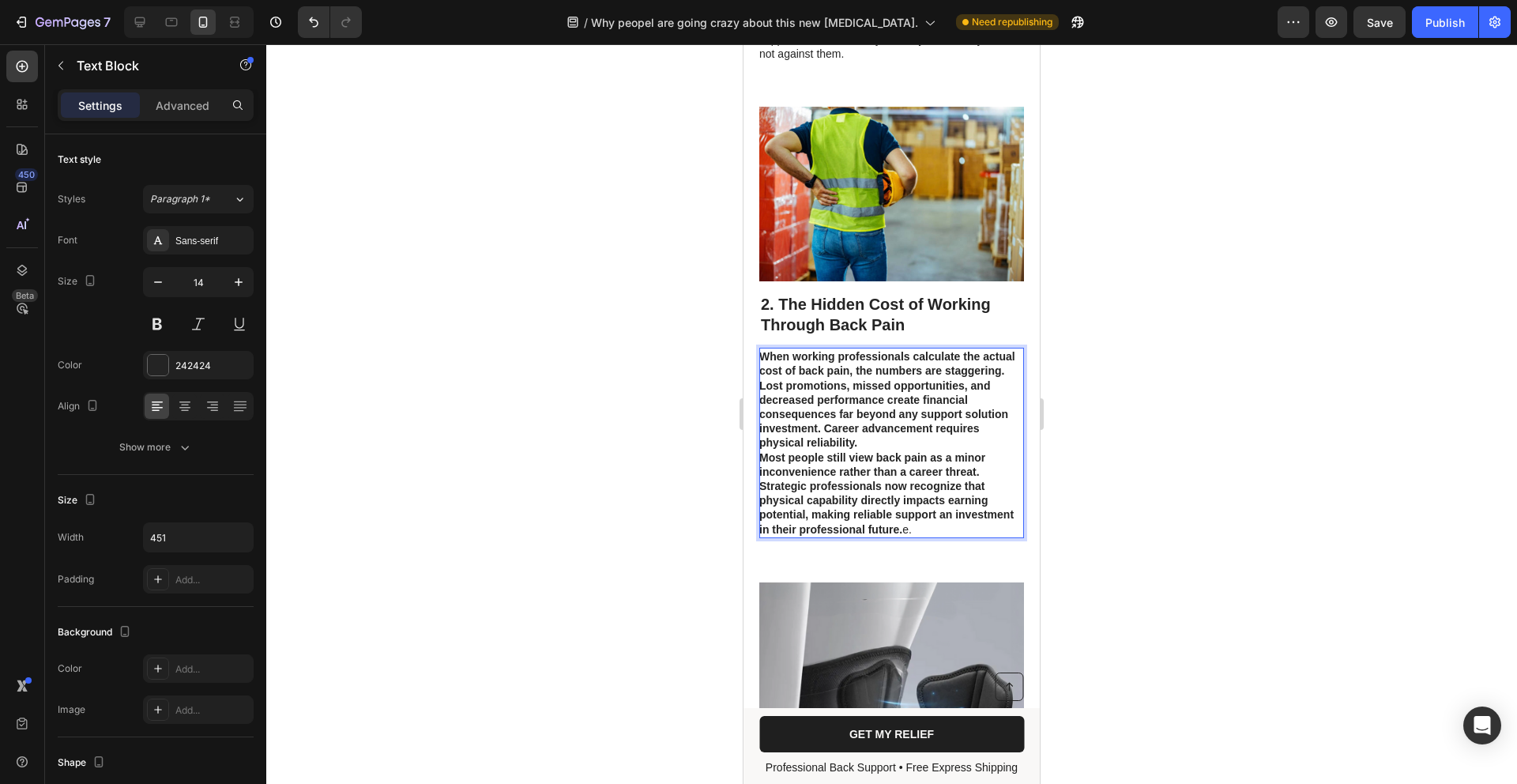
click at [986, 520] on p "Most people still view back pain as a minor inconvenience rather than a career …" at bounding box center [891, 494] width 263 height 86
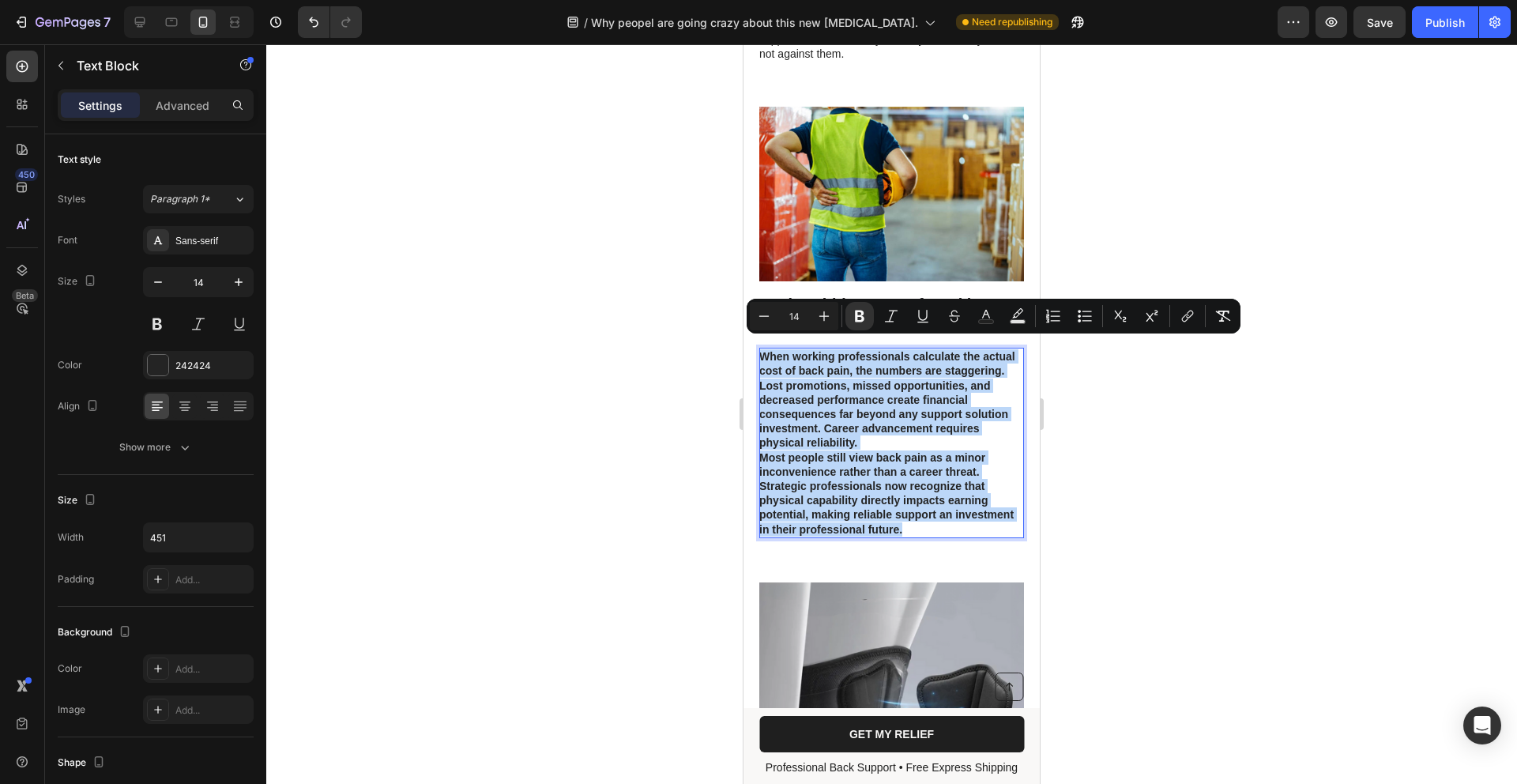
drag, startPoint x: 966, startPoint y: 516, endPoint x: 587, endPoint y: 321, distance: 426.2
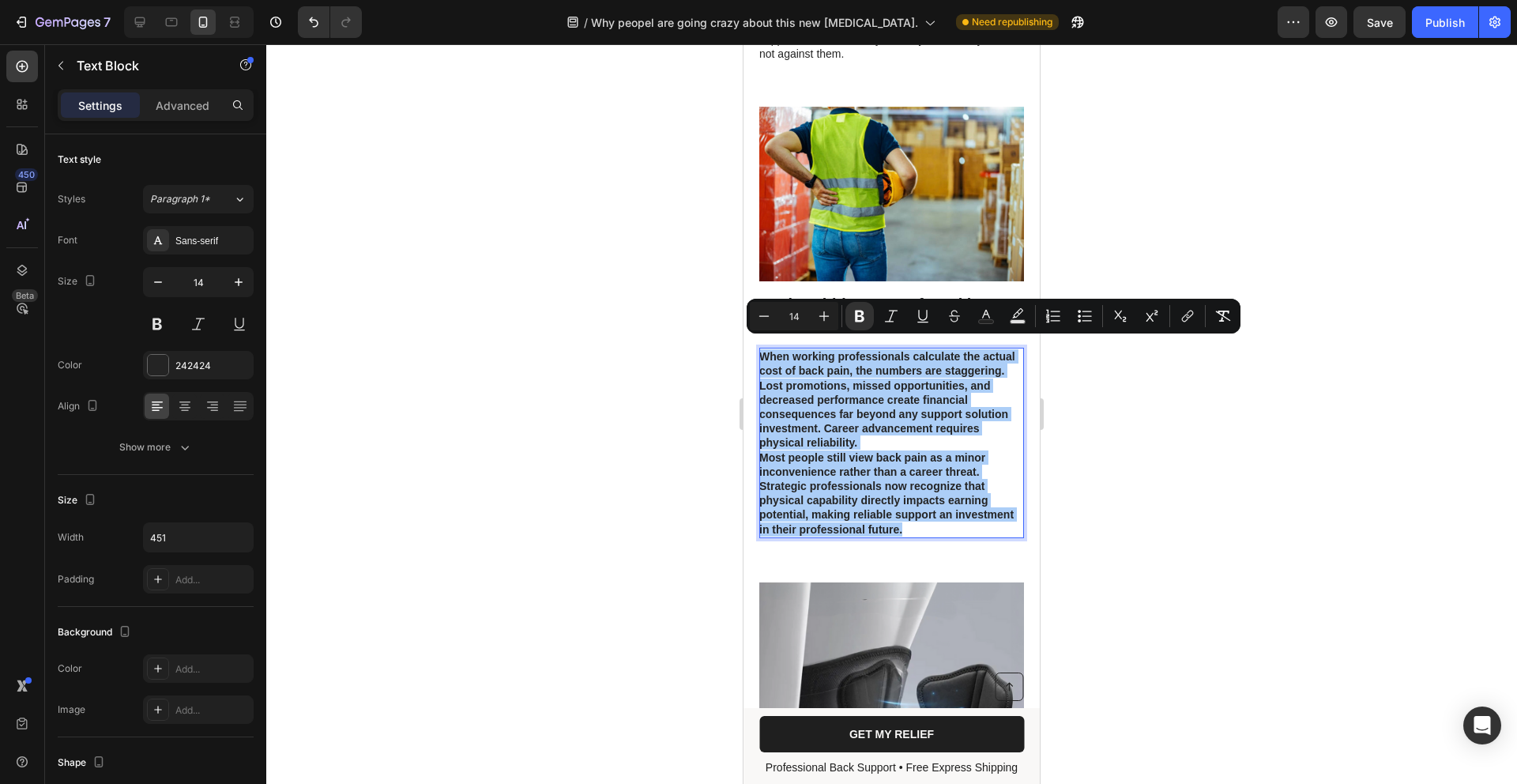
drag, startPoint x: 861, startPoint y: 316, endPoint x: 781, endPoint y: 324, distance: 80.4
click at [850, 319] on button "Bold" at bounding box center [860, 316] width 29 height 29
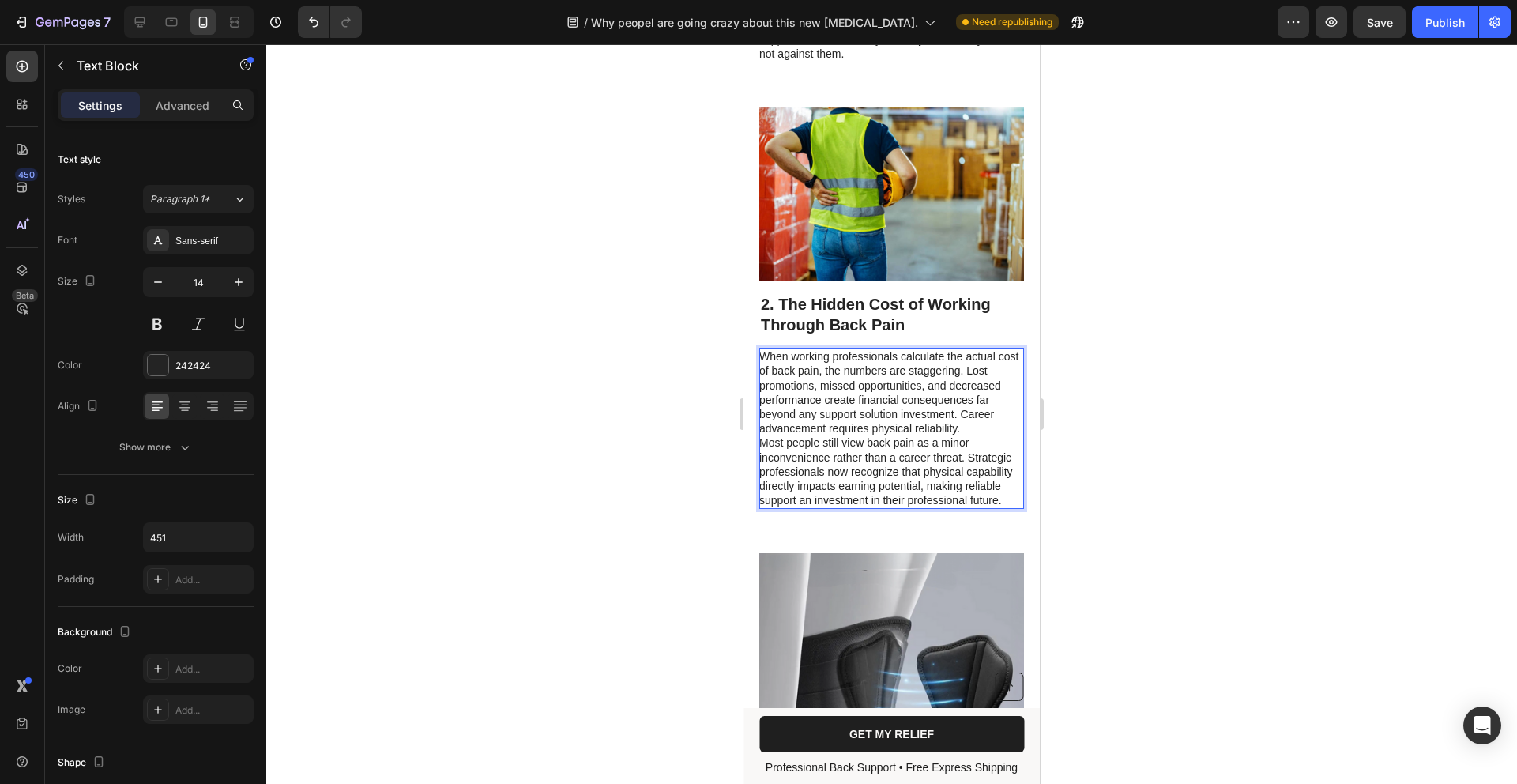
click at [816, 425] on p "When working professionals calculate the actual cost of back pain, the numbers …" at bounding box center [891, 392] width 263 height 86
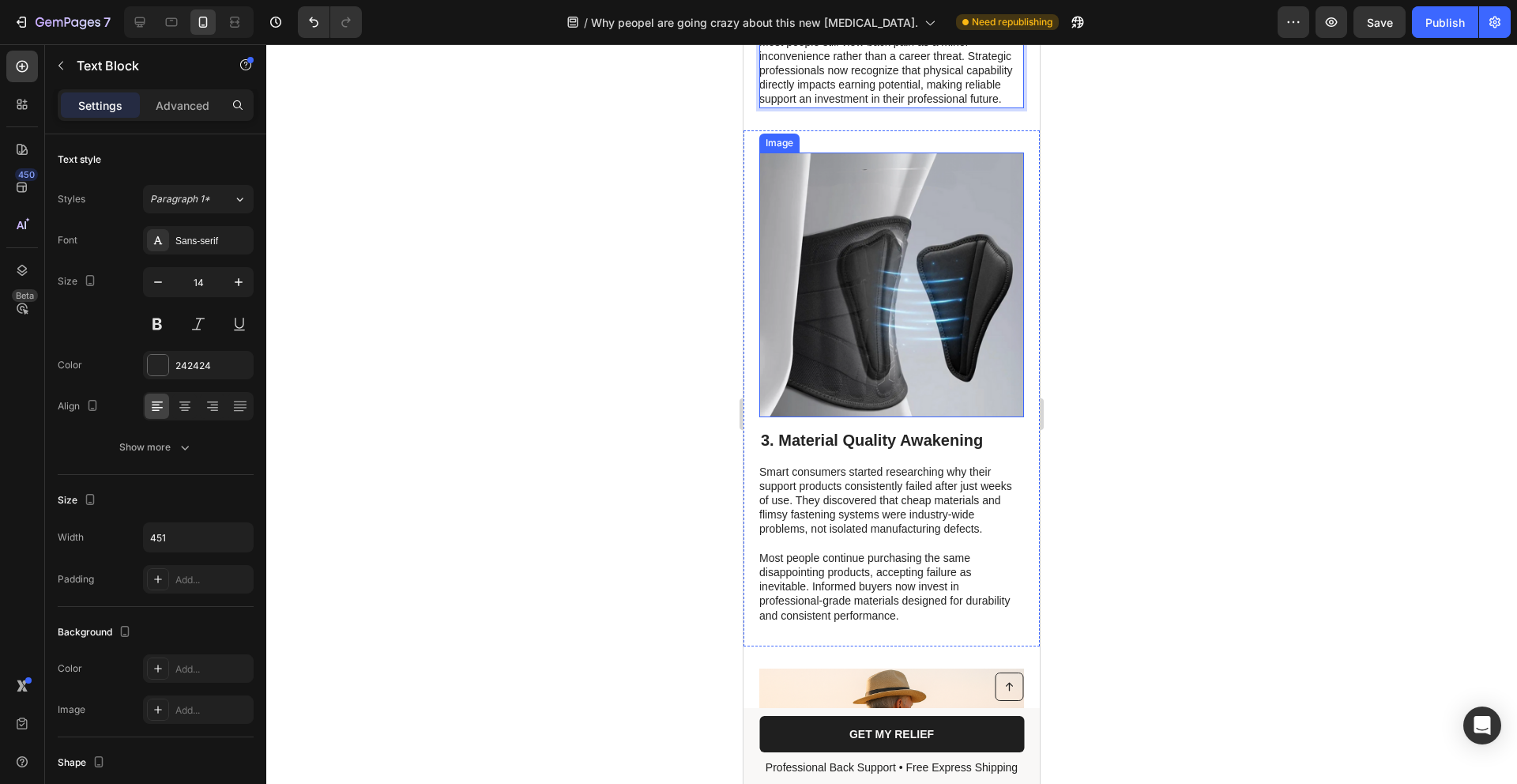
scroll to position [2069, 0]
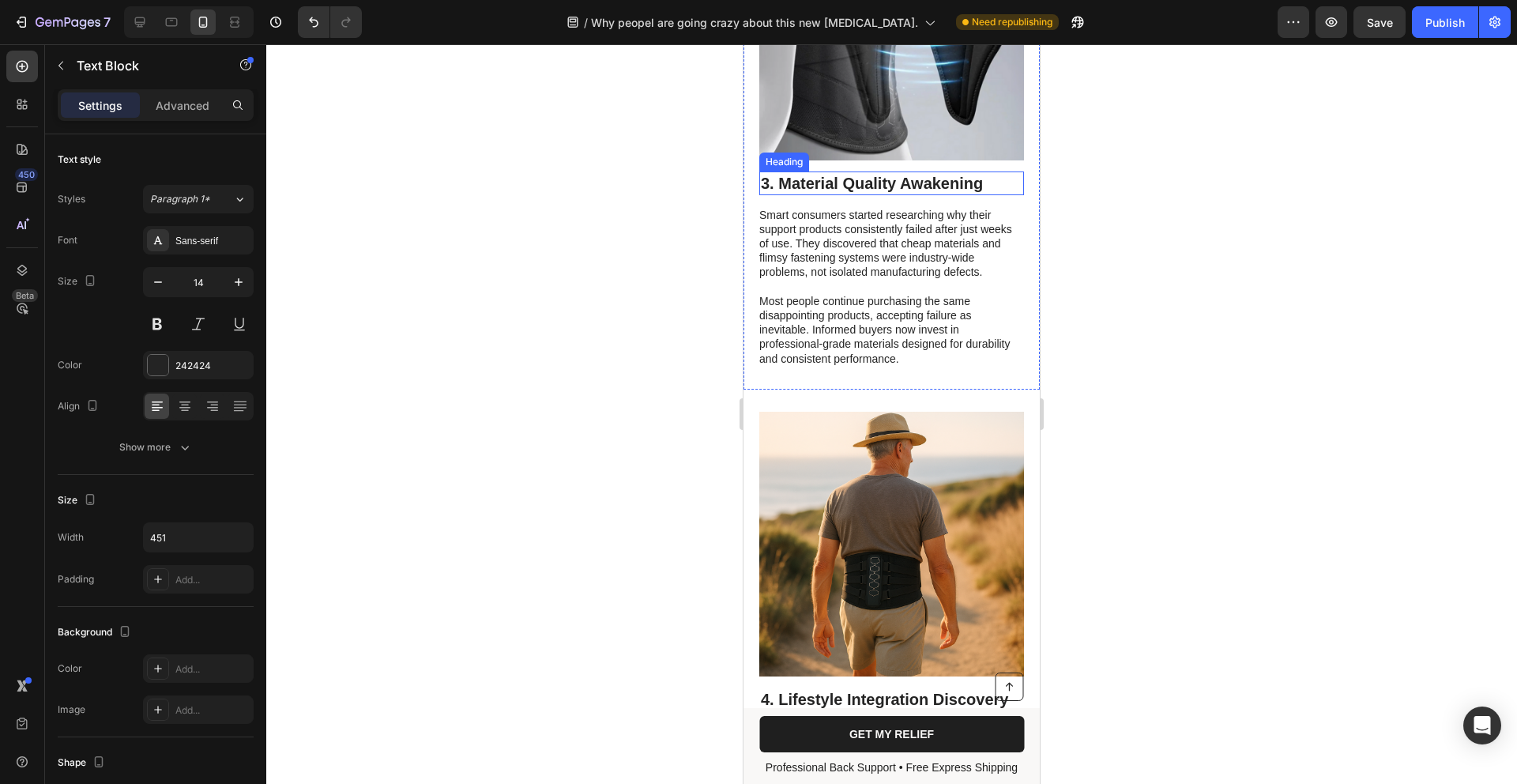
click at [866, 190] on h2 "3. Material Quality Awakening" at bounding box center [892, 183] width 264 height 24
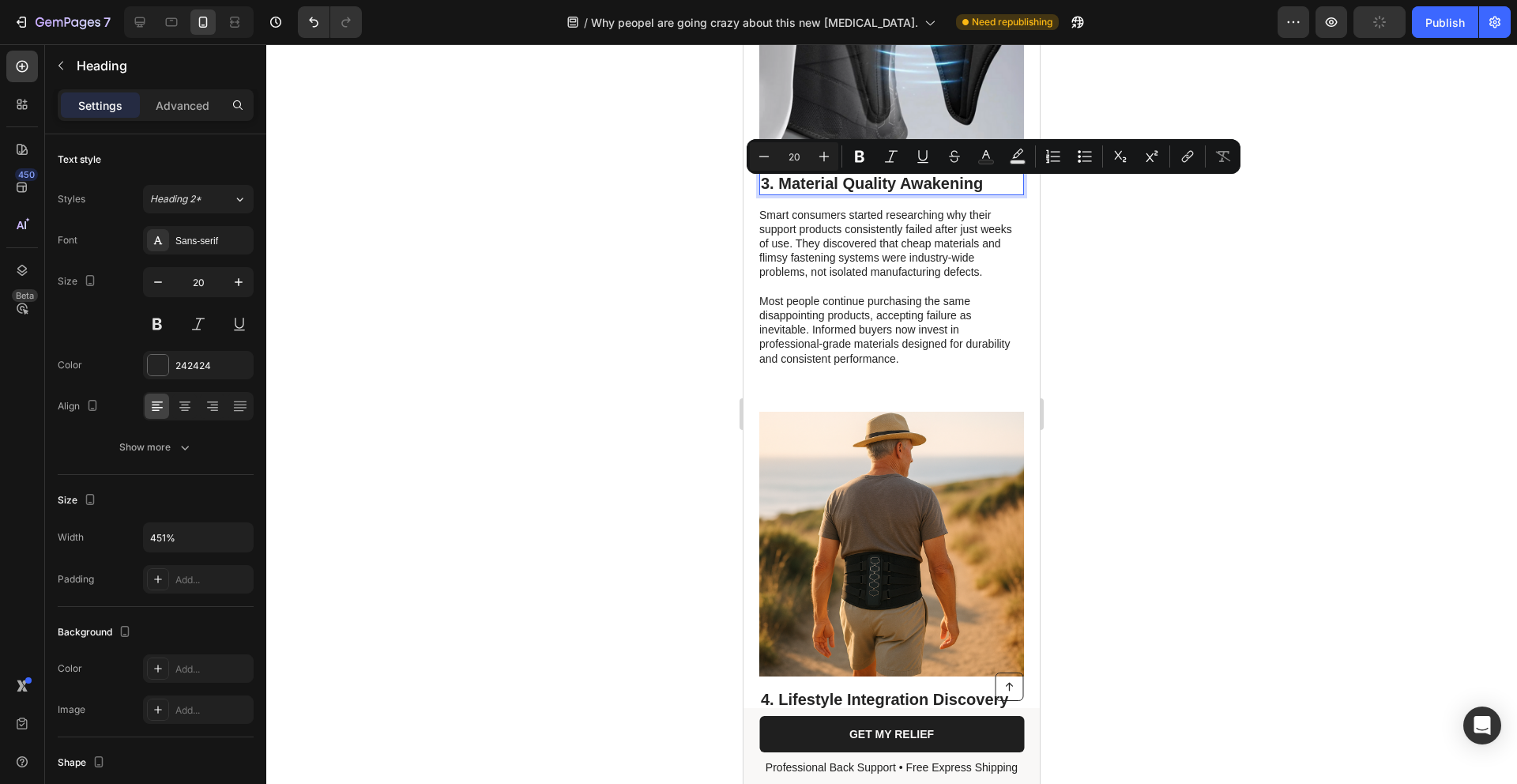
click at [939, 187] on p "3. Material Quality Awakening" at bounding box center [892, 183] width 262 height 20
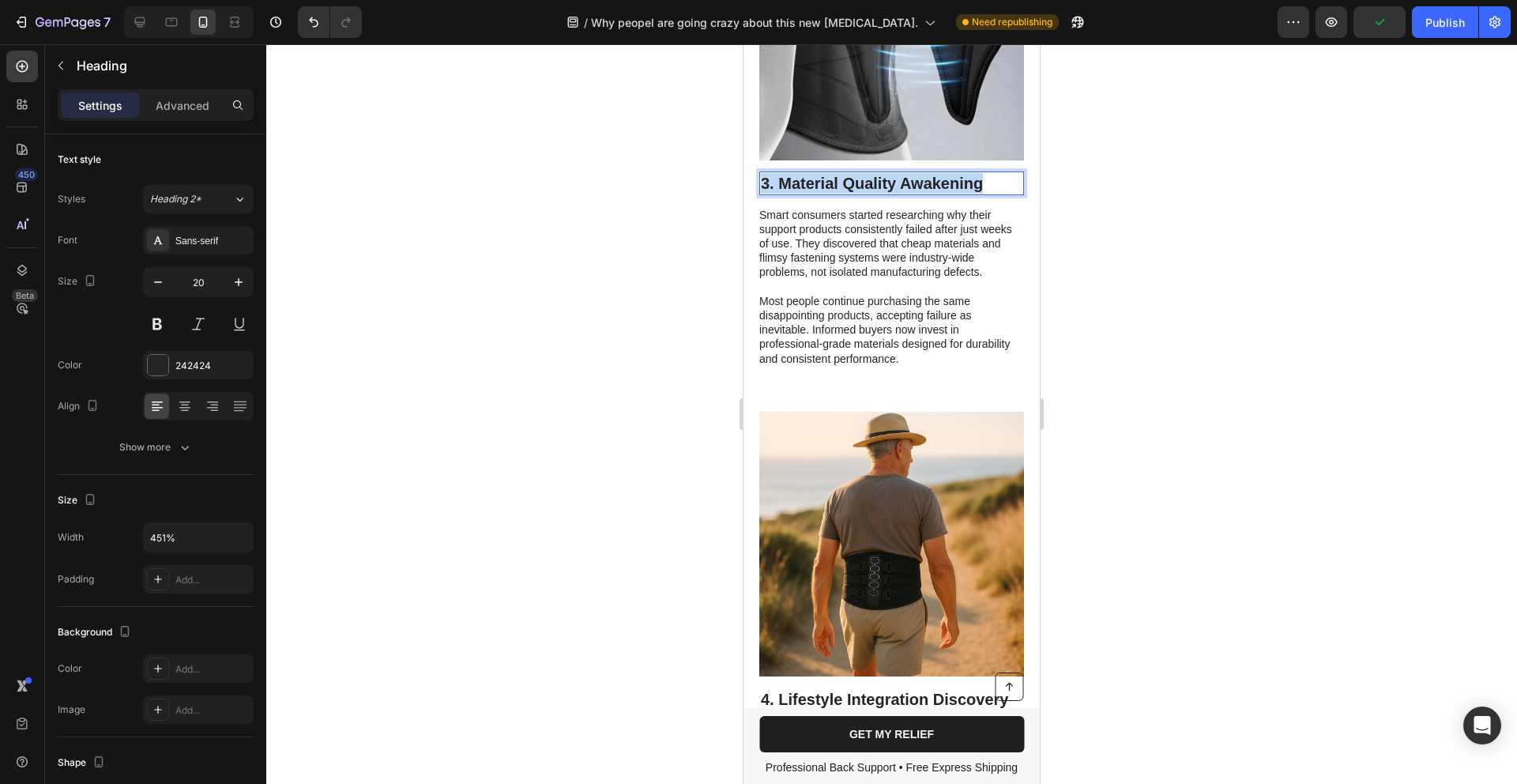
drag, startPoint x: 978, startPoint y: 189, endPoint x: 647, endPoint y: 184, distance: 331.0
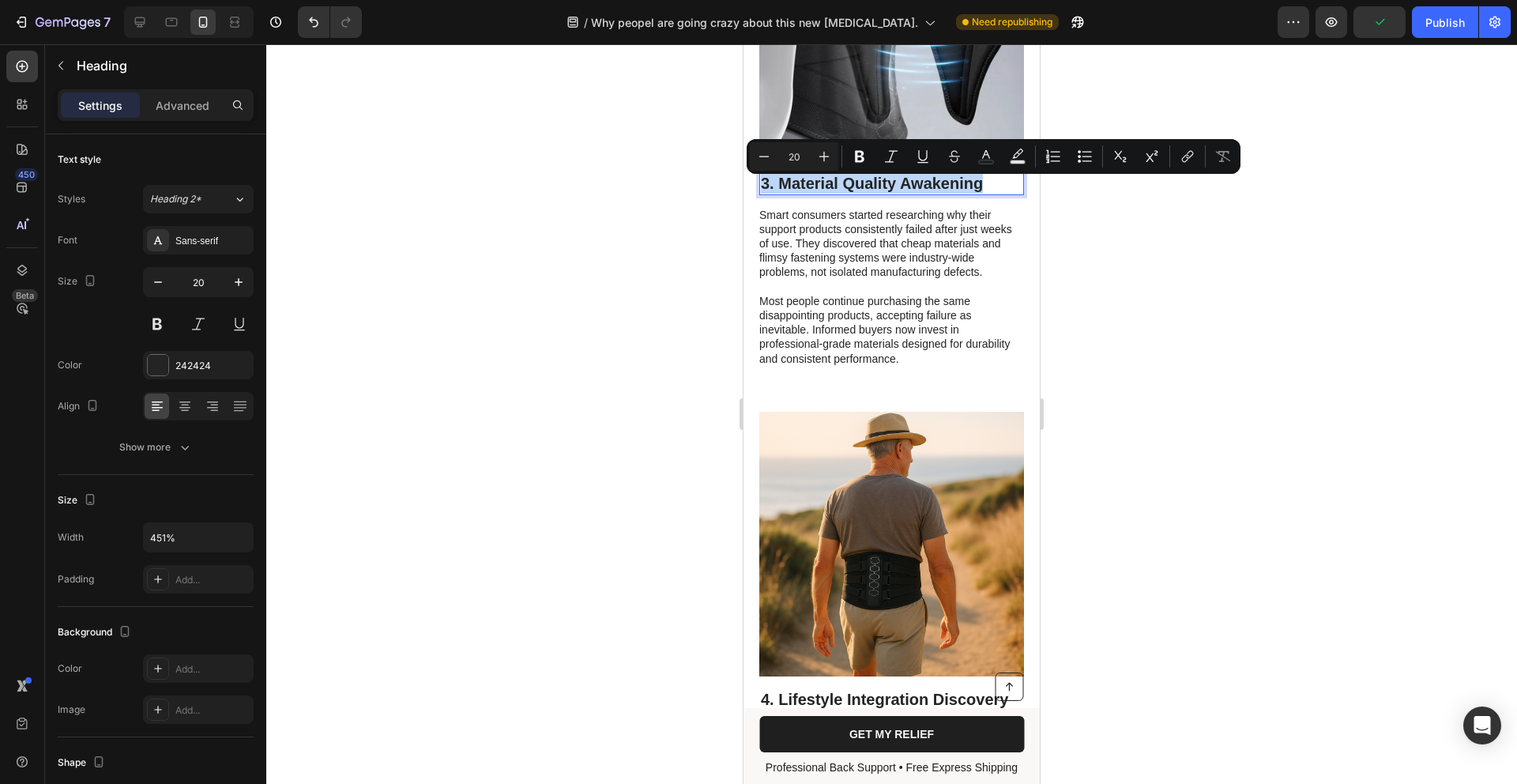
copy p "3. Material Quality Awakening"
click at [888, 336] on p "Most people continue purchasing the same disappointing products, accepting fail…" at bounding box center [891, 330] width 263 height 72
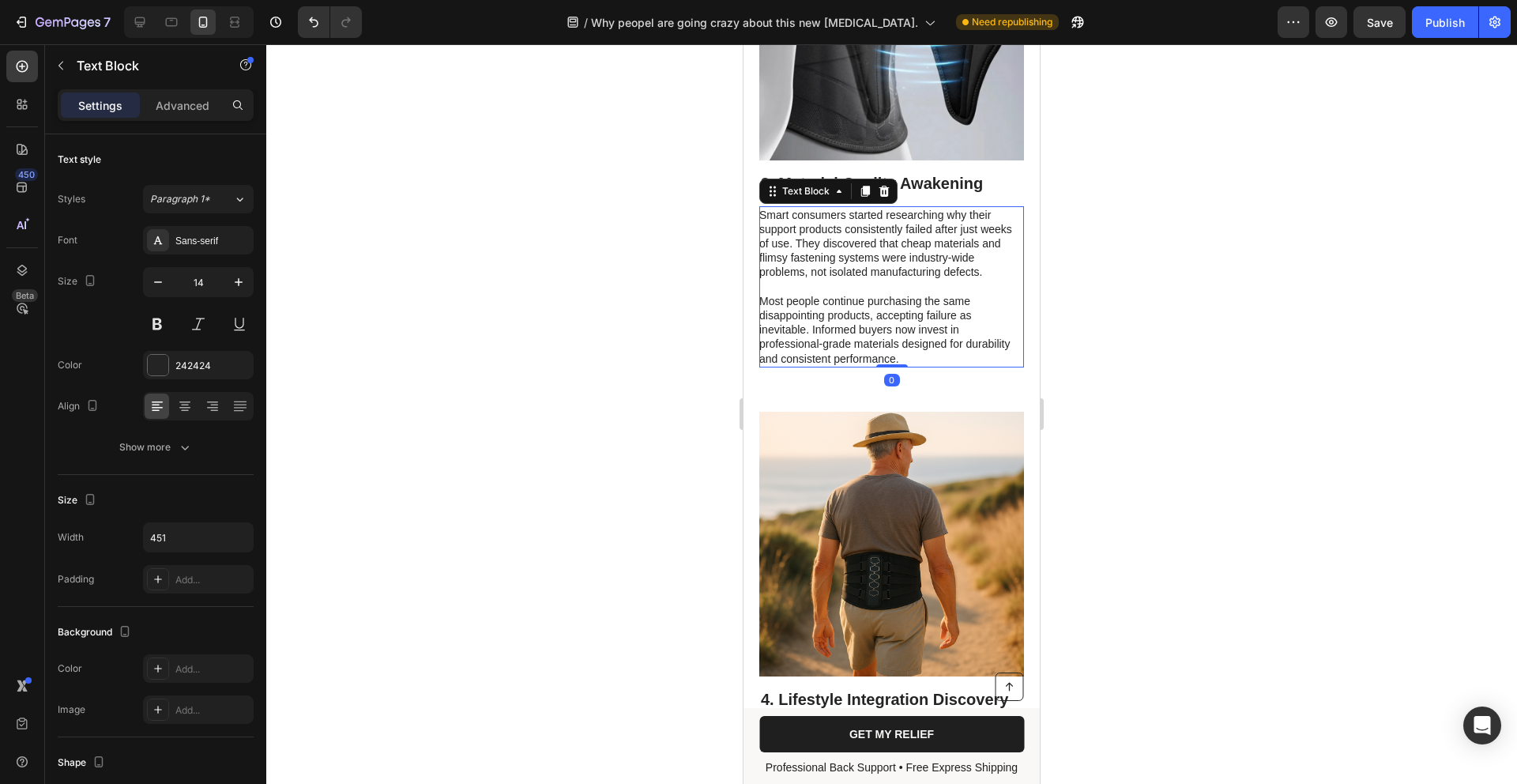
click at [888, 336] on p "Most people continue purchasing the same disappointing products, accepting fail…" at bounding box center [891, 330] width 263 height 72
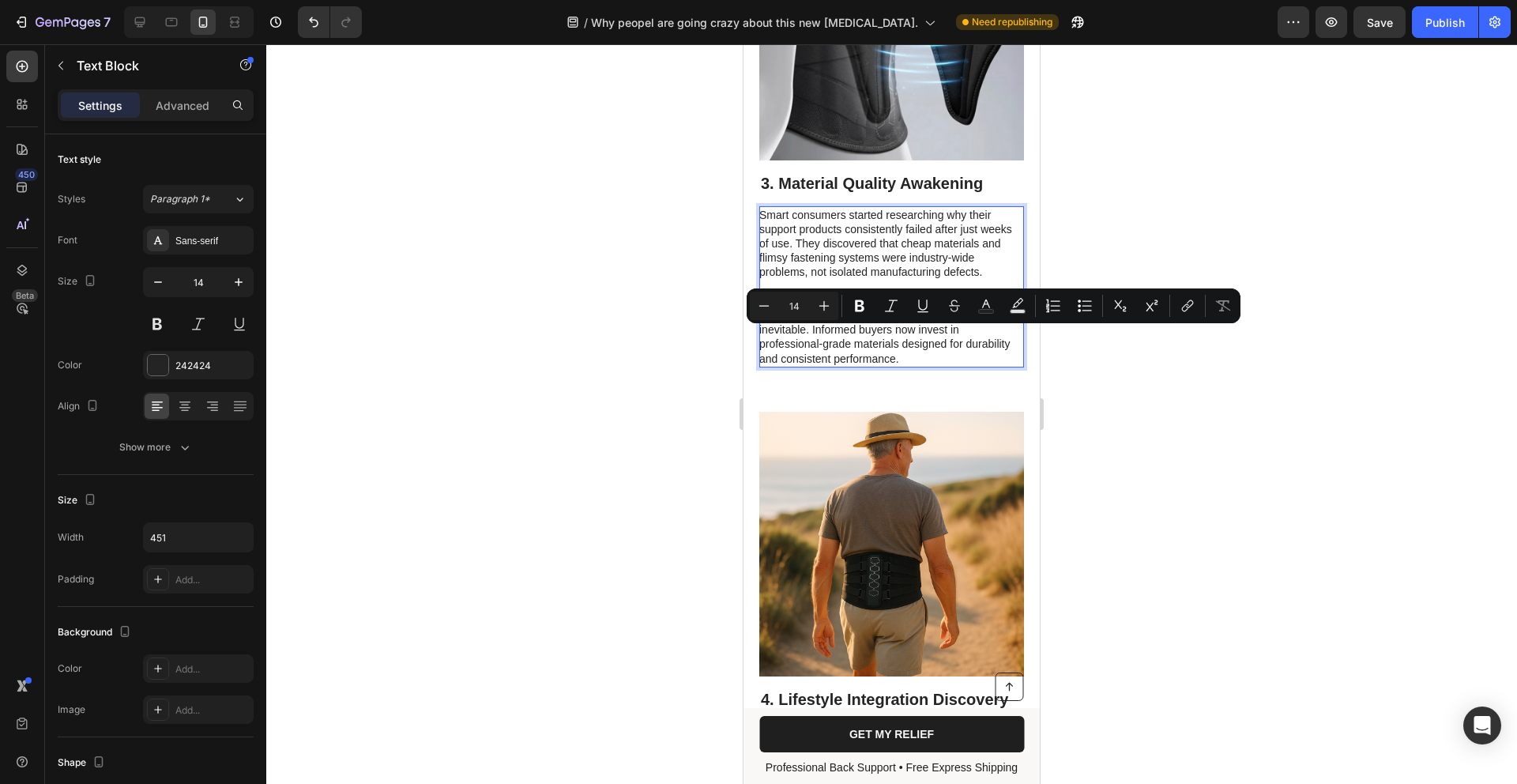
click at [921, 366] on p "Most people continue purchasing the same disappointing products, accepting fail…" at bounding box center [891, 330] width 263 height 72
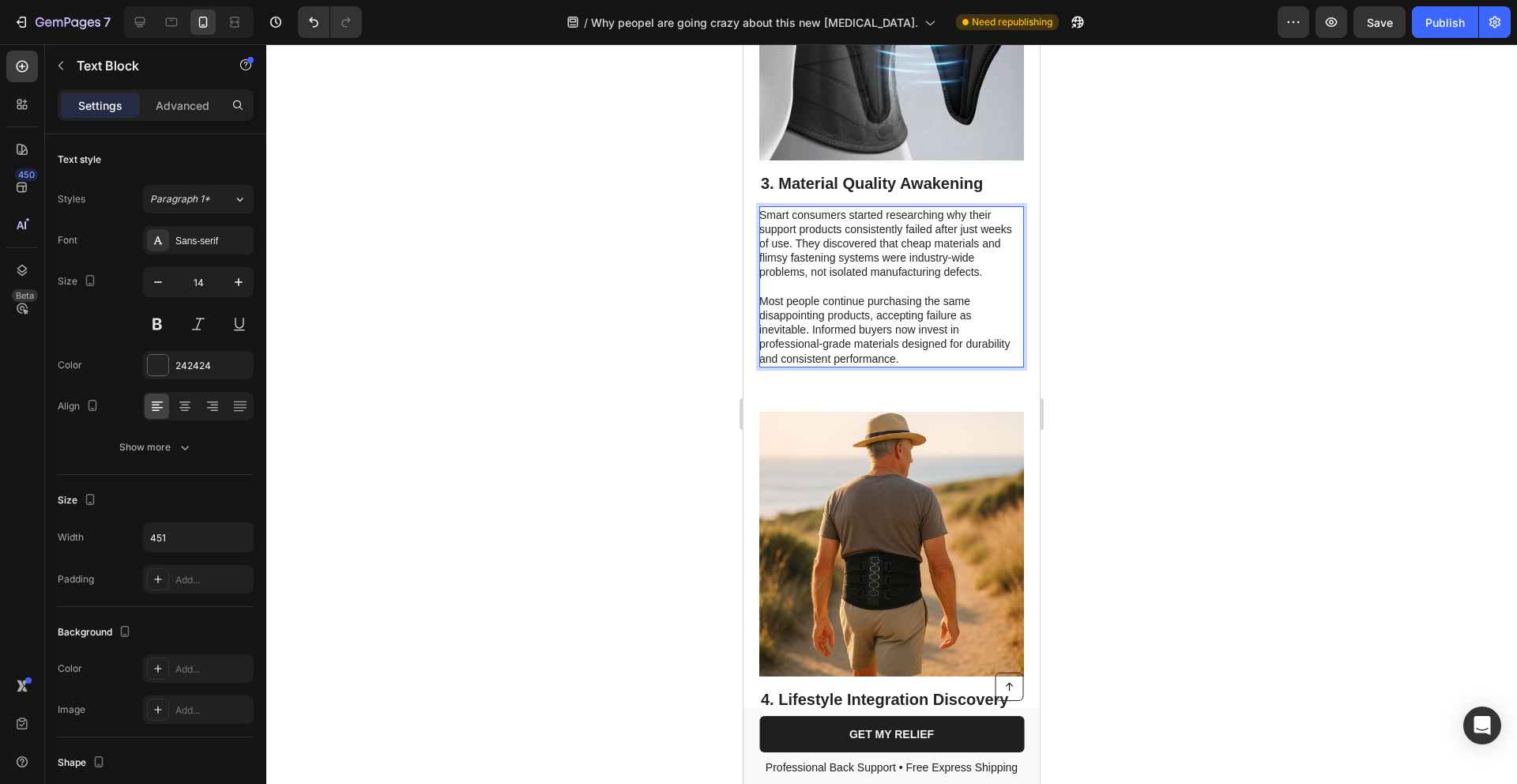
click at [921, 366] on p "Most people continue purchasing the same disappointing products, accepting fail…" at bounding box center [891, 330] width 263 height 72
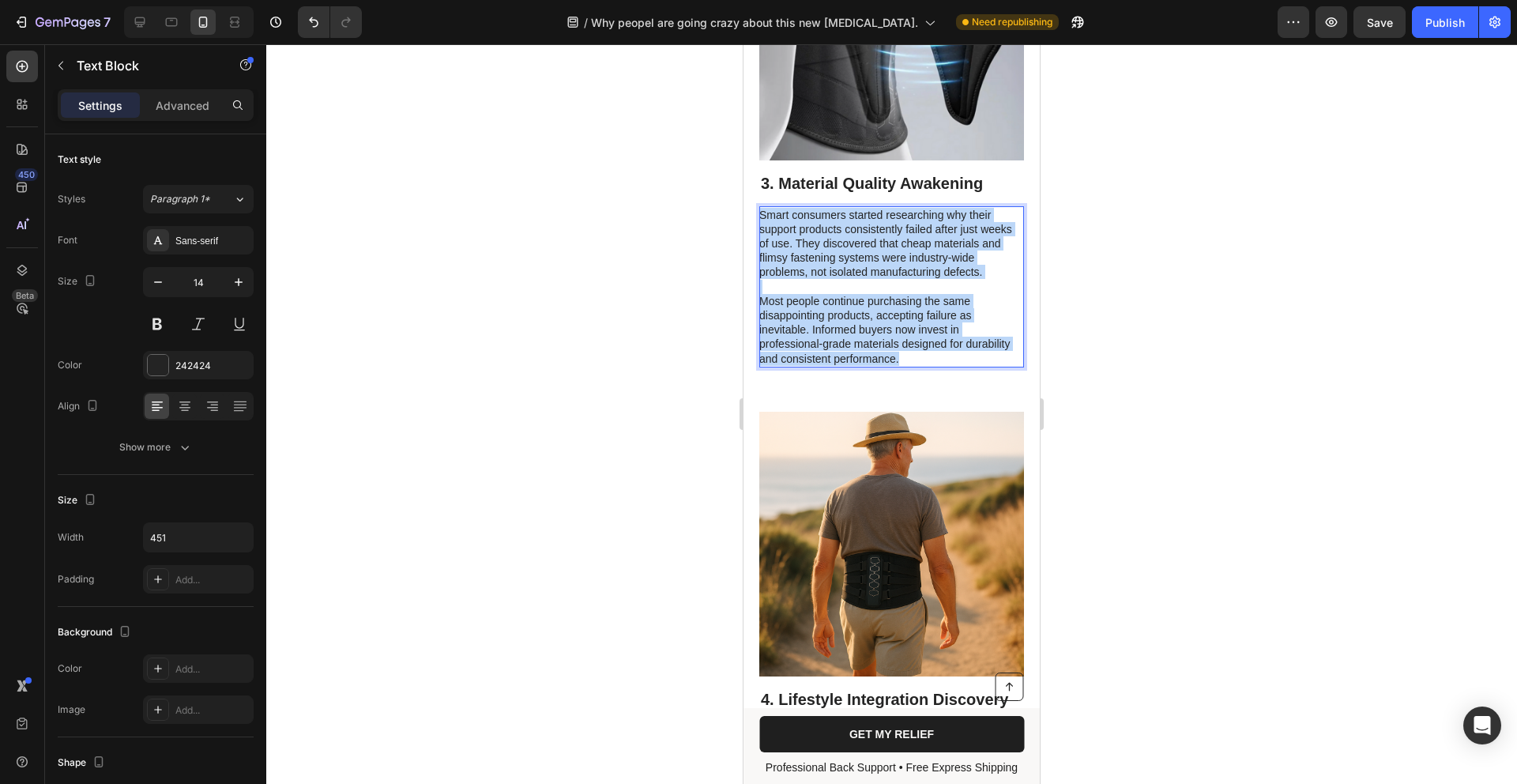
drag, startPoint x: 921, startPoint y: 379, endPoint x: 646, endPoint y: 180, distance: 339.4
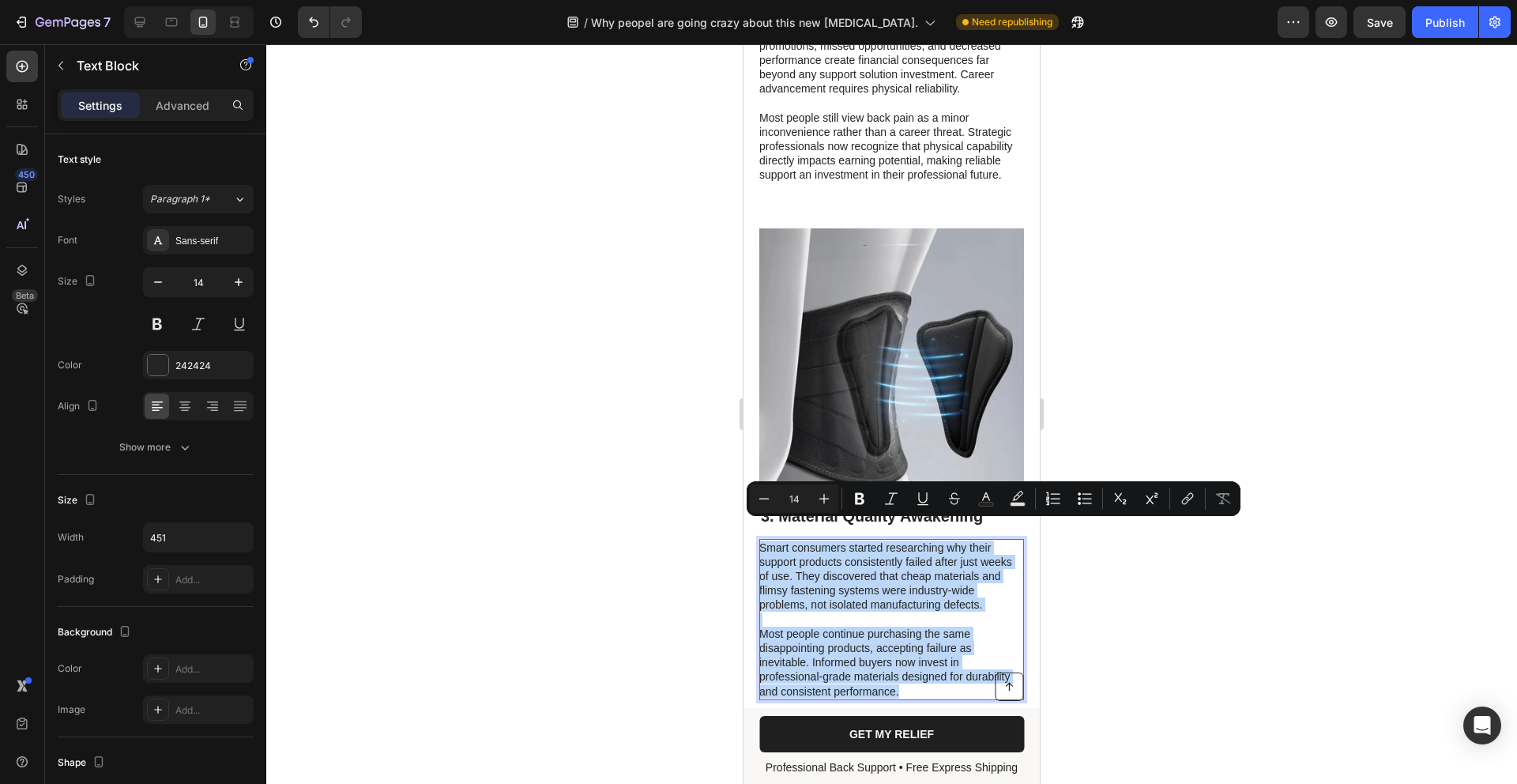
scroll to position [1886, 0]
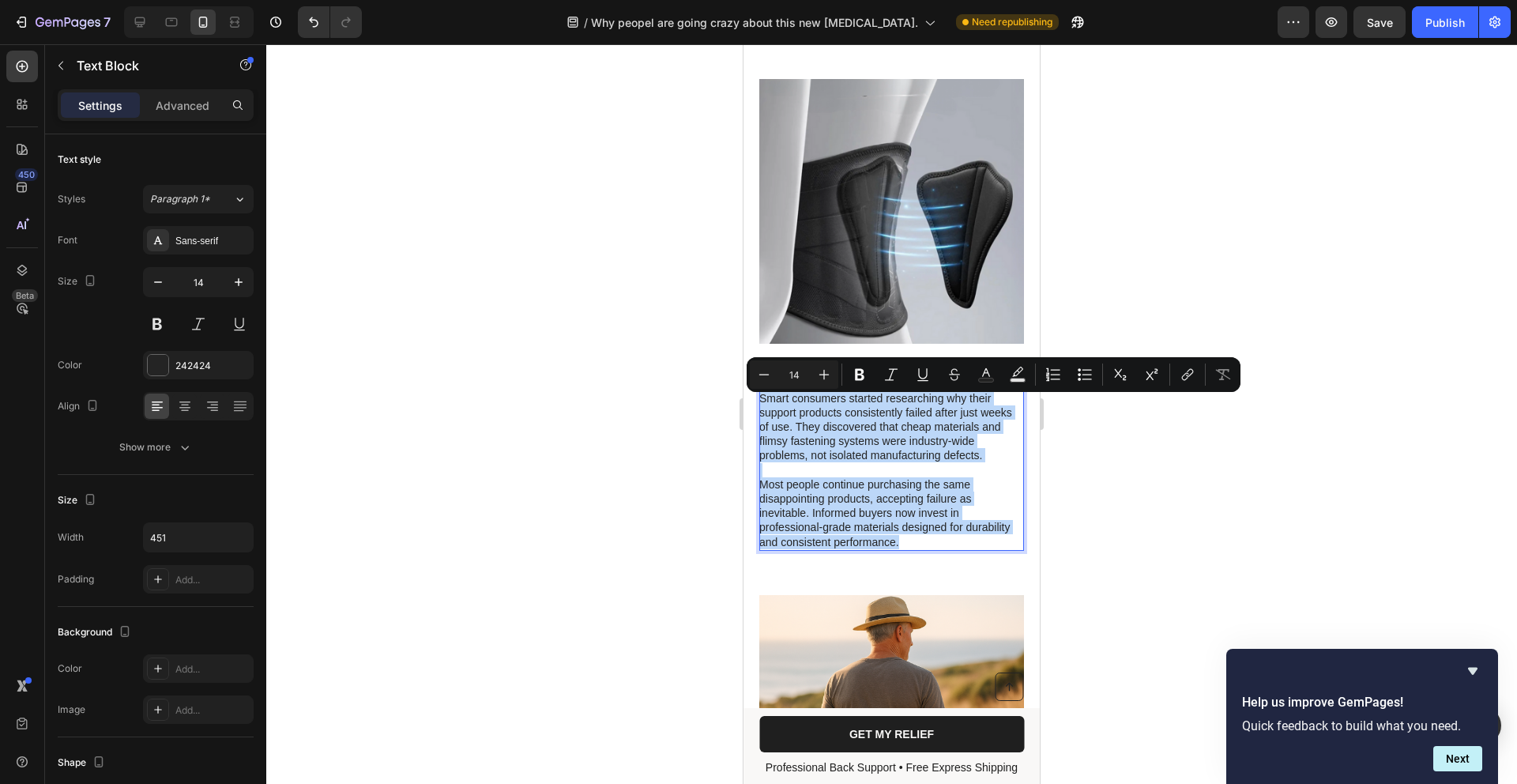
click at [896, 422] on p "Smart consumers started researching why their support products consistently fai…" at bounding box center [891, 427] width 263 height 72
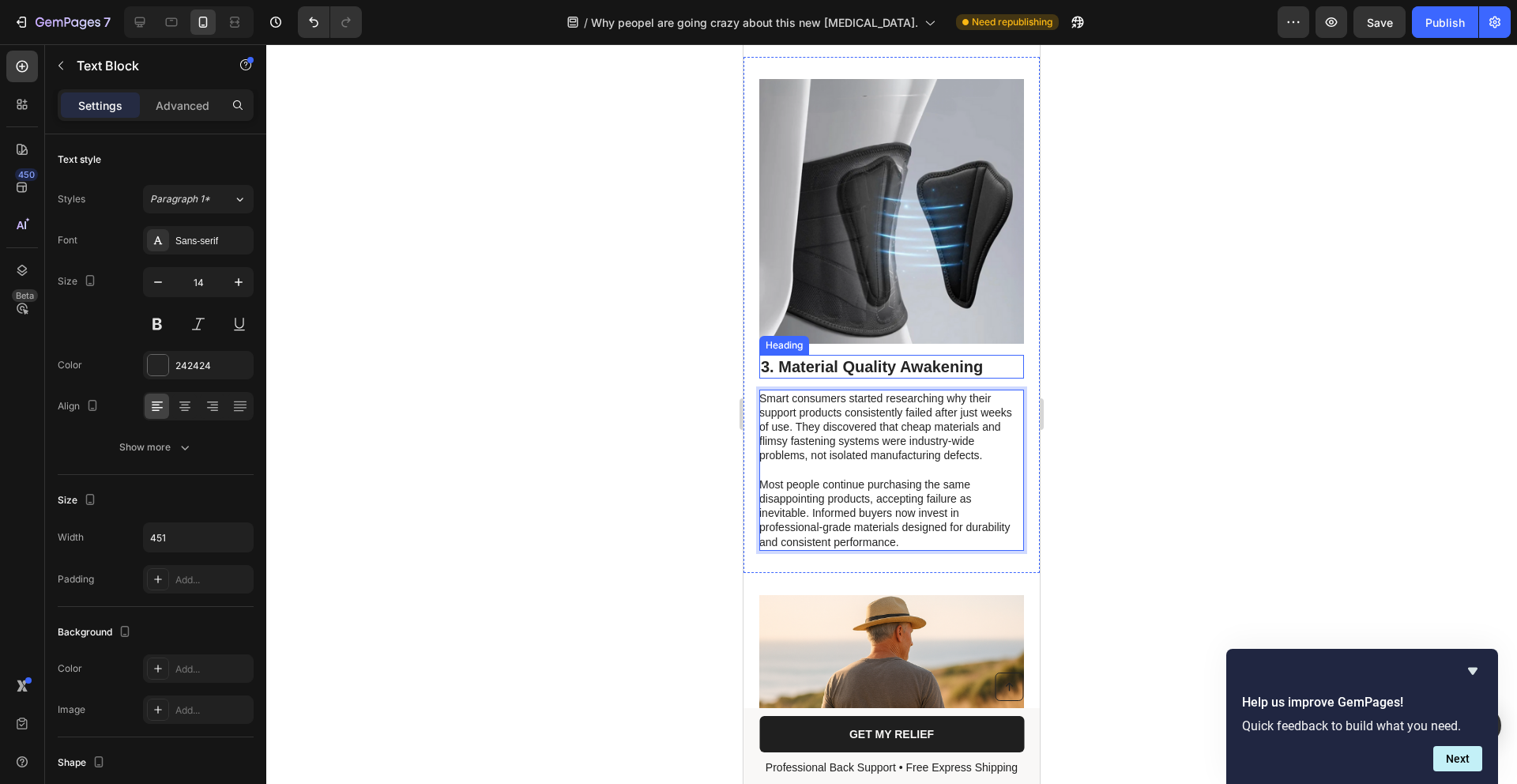
click at [892, 375] on p "3. Material Quality Awakening" at bounding box center [892, 367] width 262 height 20
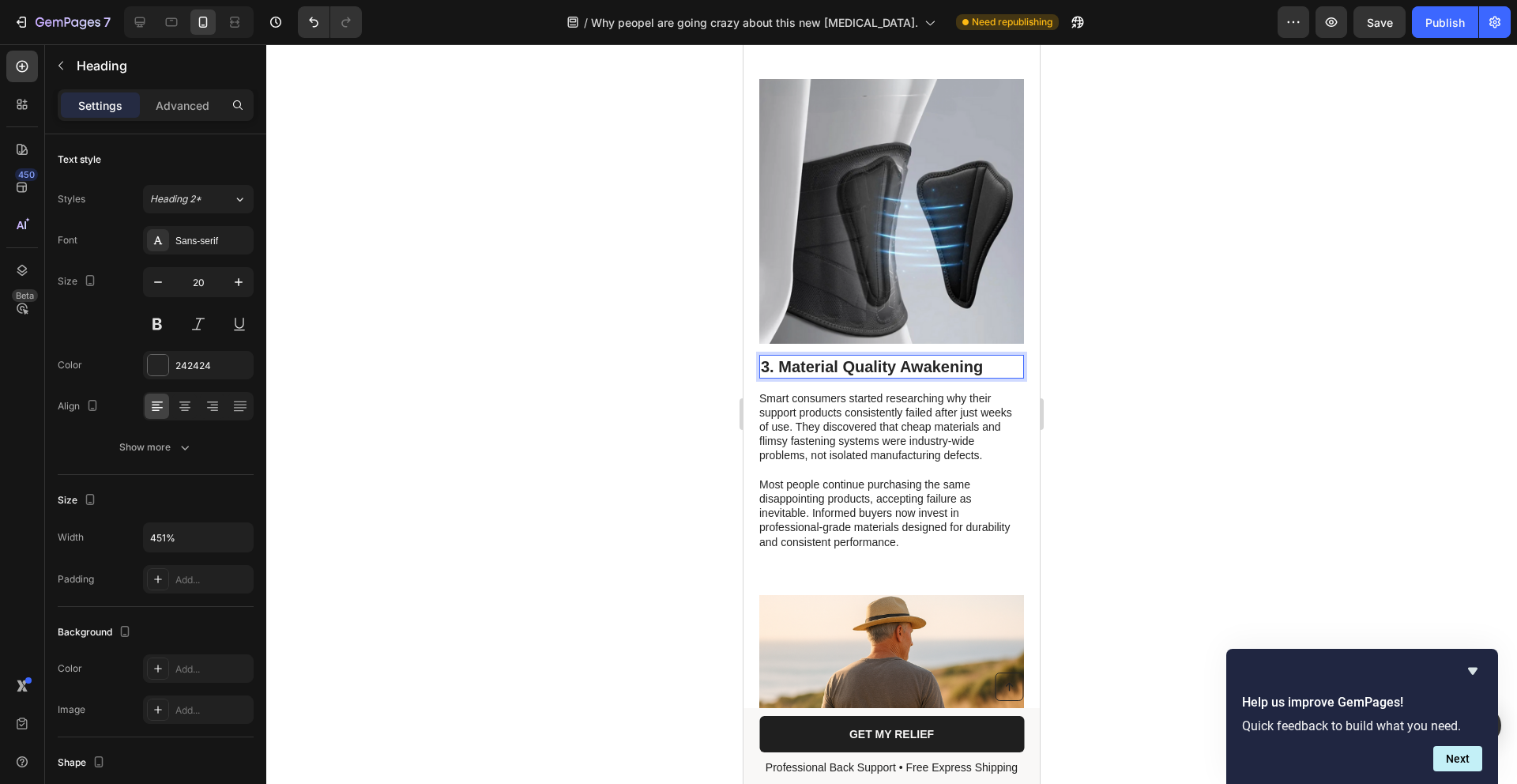
click at [953, 371] on p "3. Material Quality Awakening" at bounding box center [892, 367] width 262 height 20
drag, startPoint x: 953, startPoint y: 371, endPoint x: 974, endPoint y: 372, distance: 21.0
click at [955, 371] on p "3. Material Quality Awakening" at bounding box center [892, 367] width 262 height 20
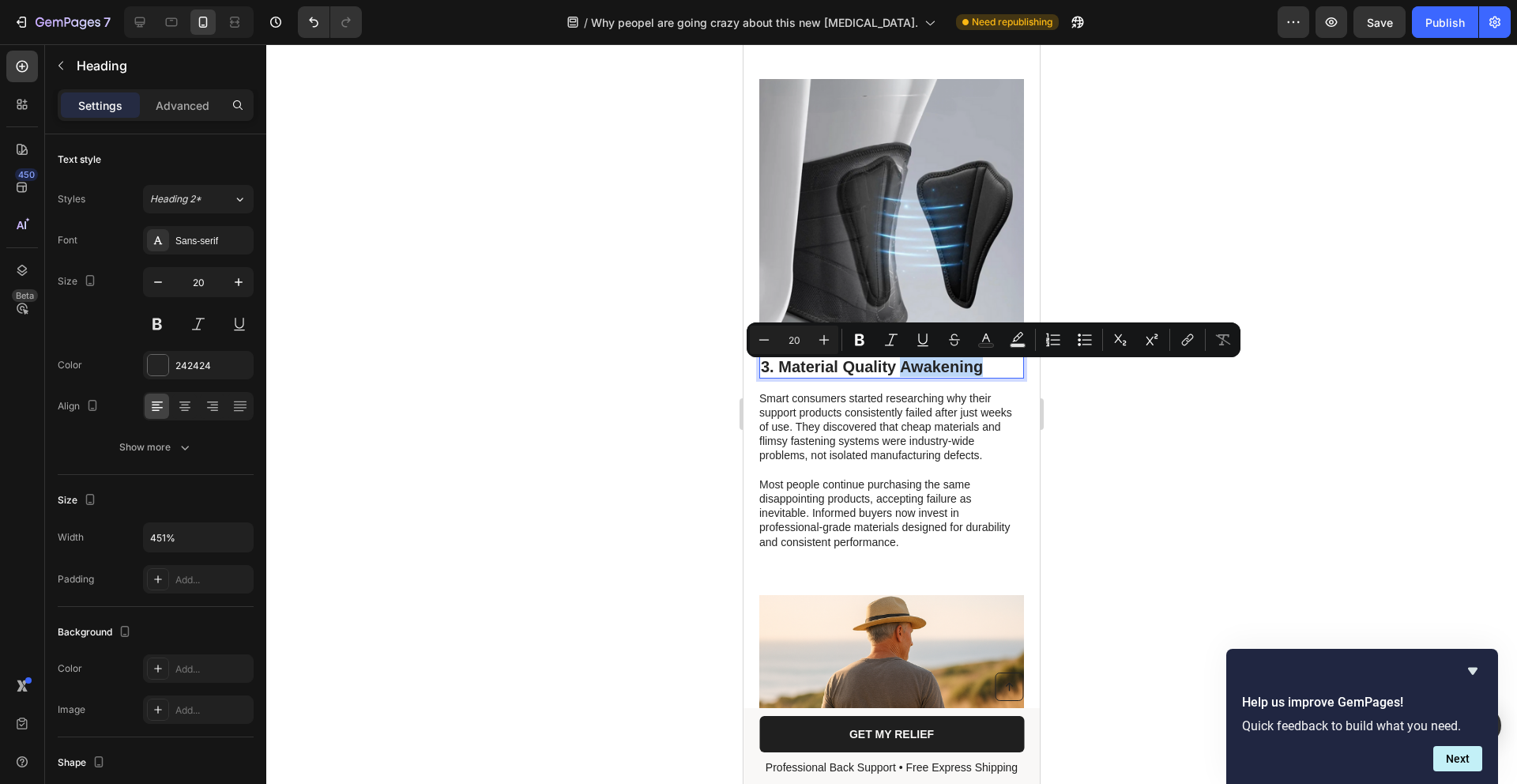
click at [988, 372] on p "3. Material Quality Awakening" at bounding box center [892, 367] width 262 height 20
drag, startPoint x: 916, startPoint y: 371, endPoint x: 778, endPoint y: 374, distance: 138.0
click at [780, 374] on p "3. Material Quality Awakening" at bounding box center [892, 367] width 262 height 20
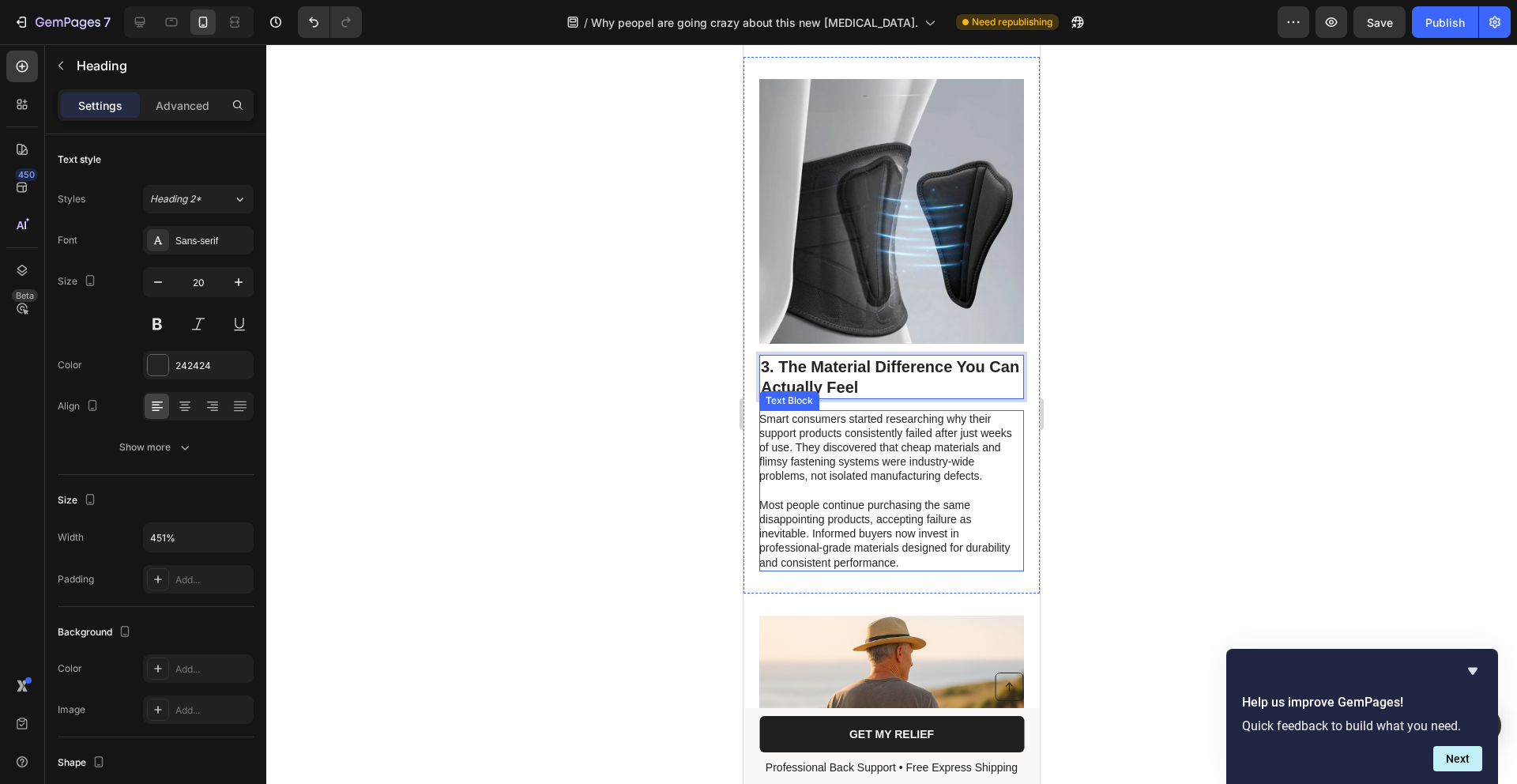
click at [897, 465] on p "Smart consumers started researching why their support products consistently fai…" at bounding box center [891, 447] width 263 height 72
click at [921, 570] on p "Most people continue purchasing the same disappointing products, accepting fail…" at bounding box center [891, 534] width 263 height 72
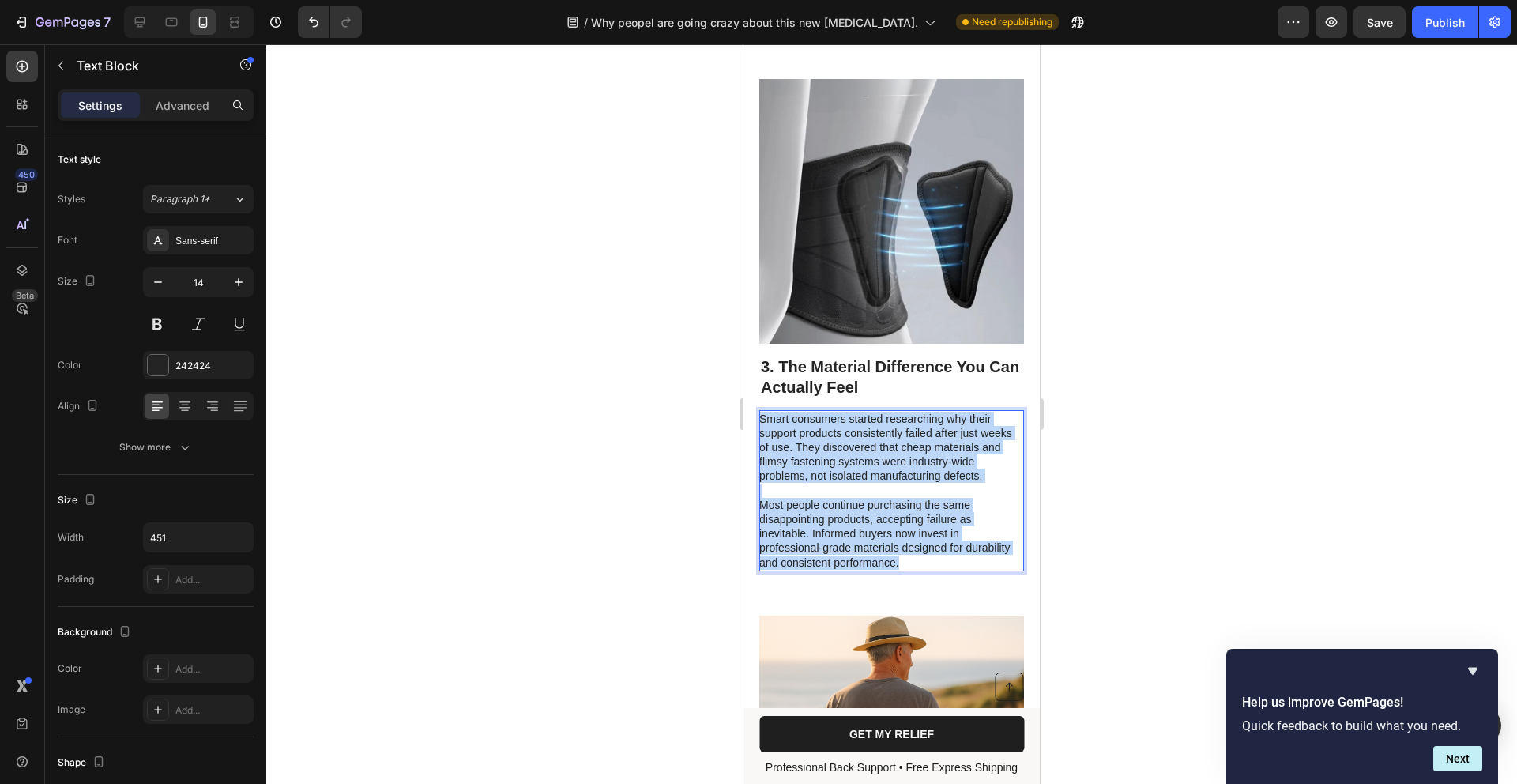
drag, startPoint x: 892, startPoint y: 579, endPoint x: 693, endPoint y: 417, distance: 256.6
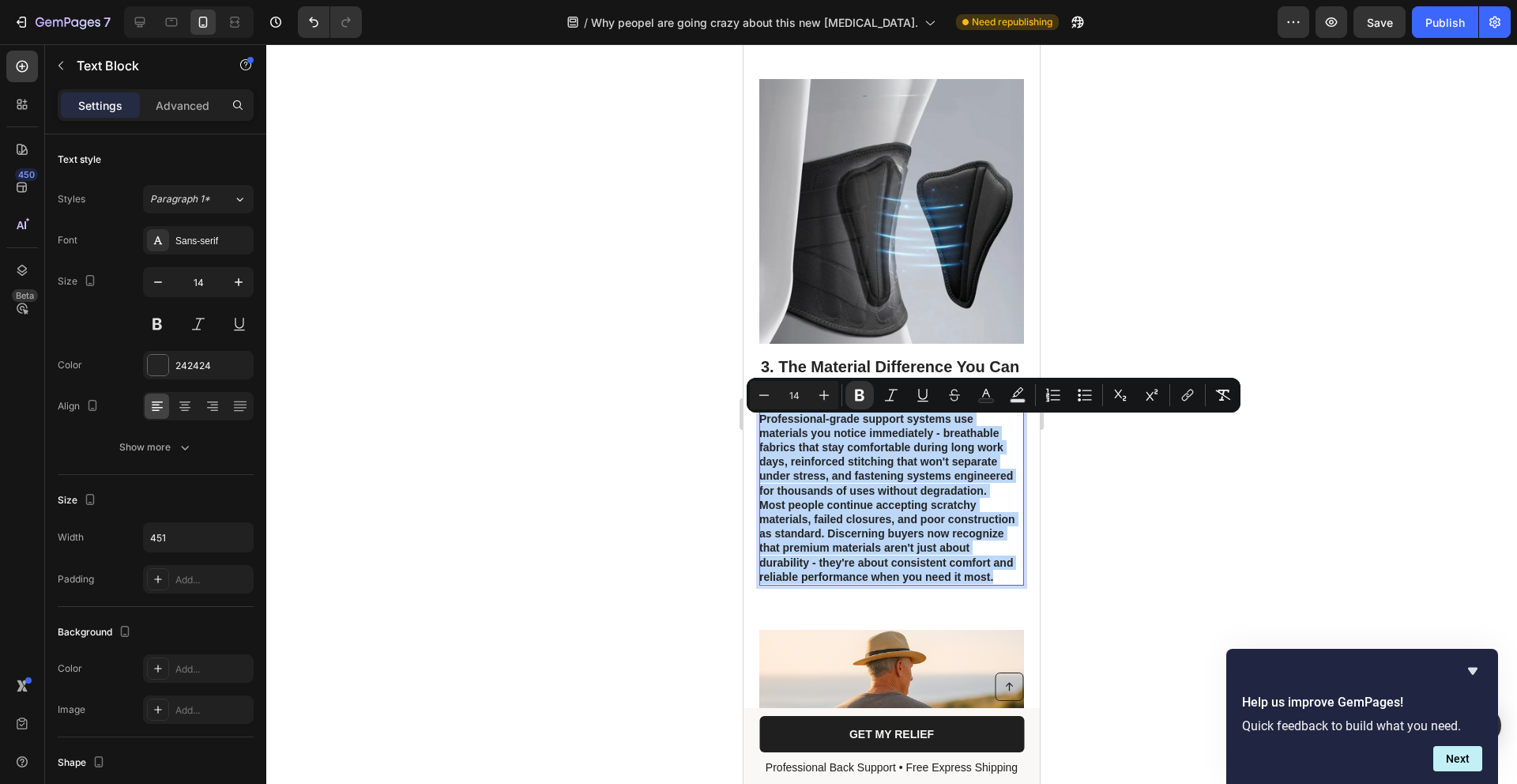
drag, startPoint x: 834, startPoint y: 608, endPoint x: 720, endPoint y: 429, distance: 212.2
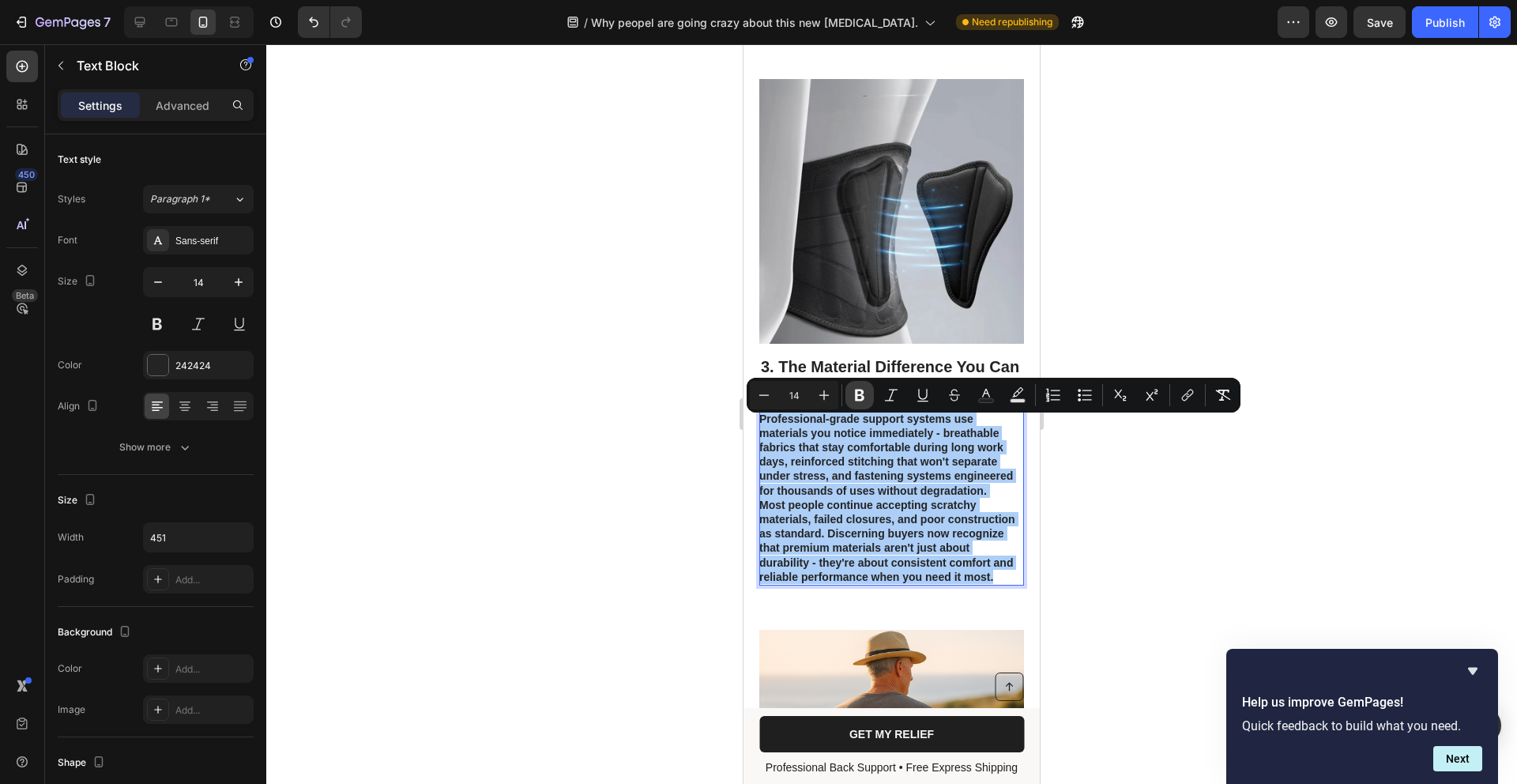
drag, startPoint x: 864, startPoint y: 398, endPoint x: 855, endPoint y: 409, distance: 14.2
click at [864, 398] on icon "Editor contextual toolbar" at bounding box center [860, 395] width 9 height 12
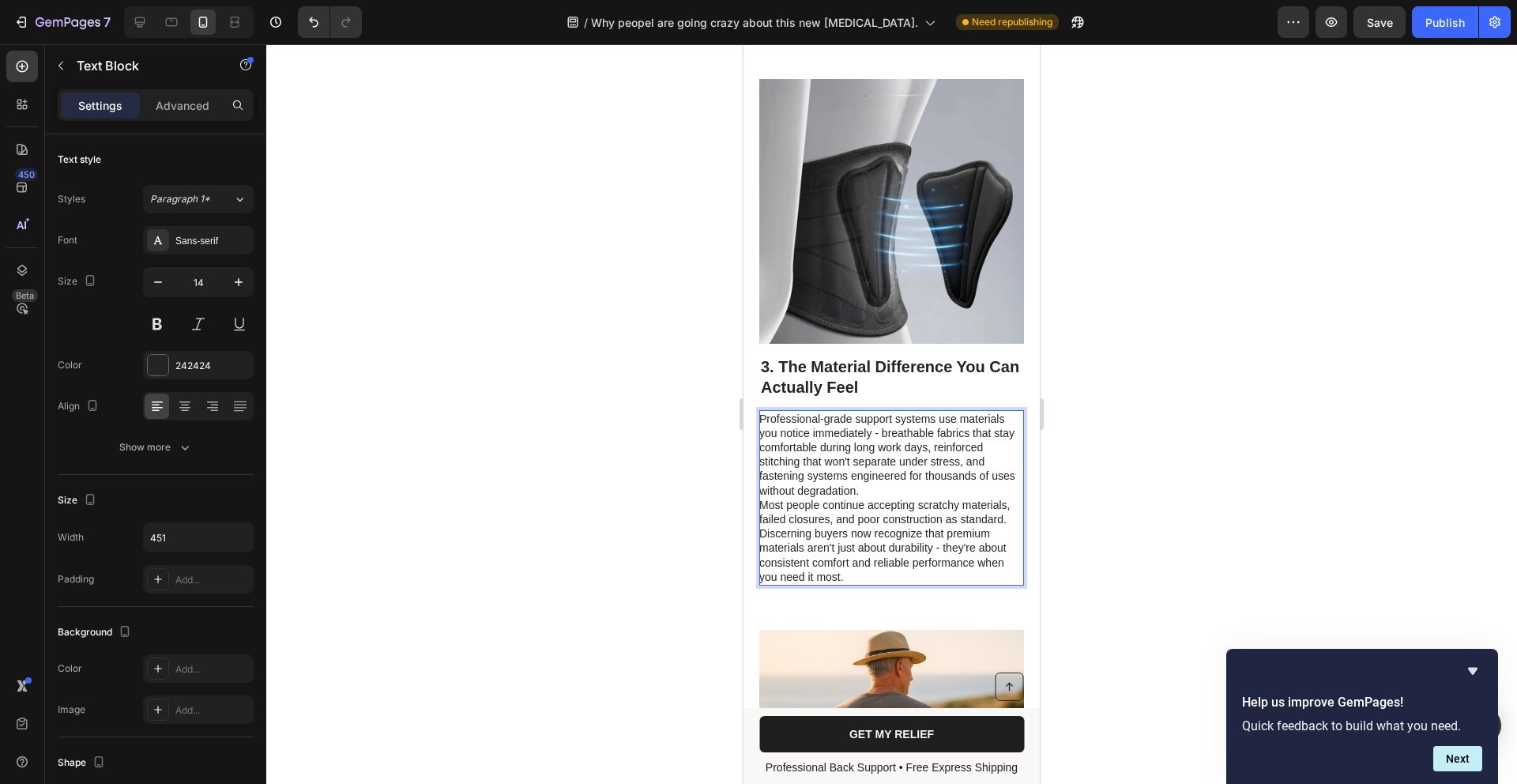
click at [909, 495] on p "Professional-grade support systems use materials you notice immediately - breat…" at bounding box center [891, 454] width 263 height 86
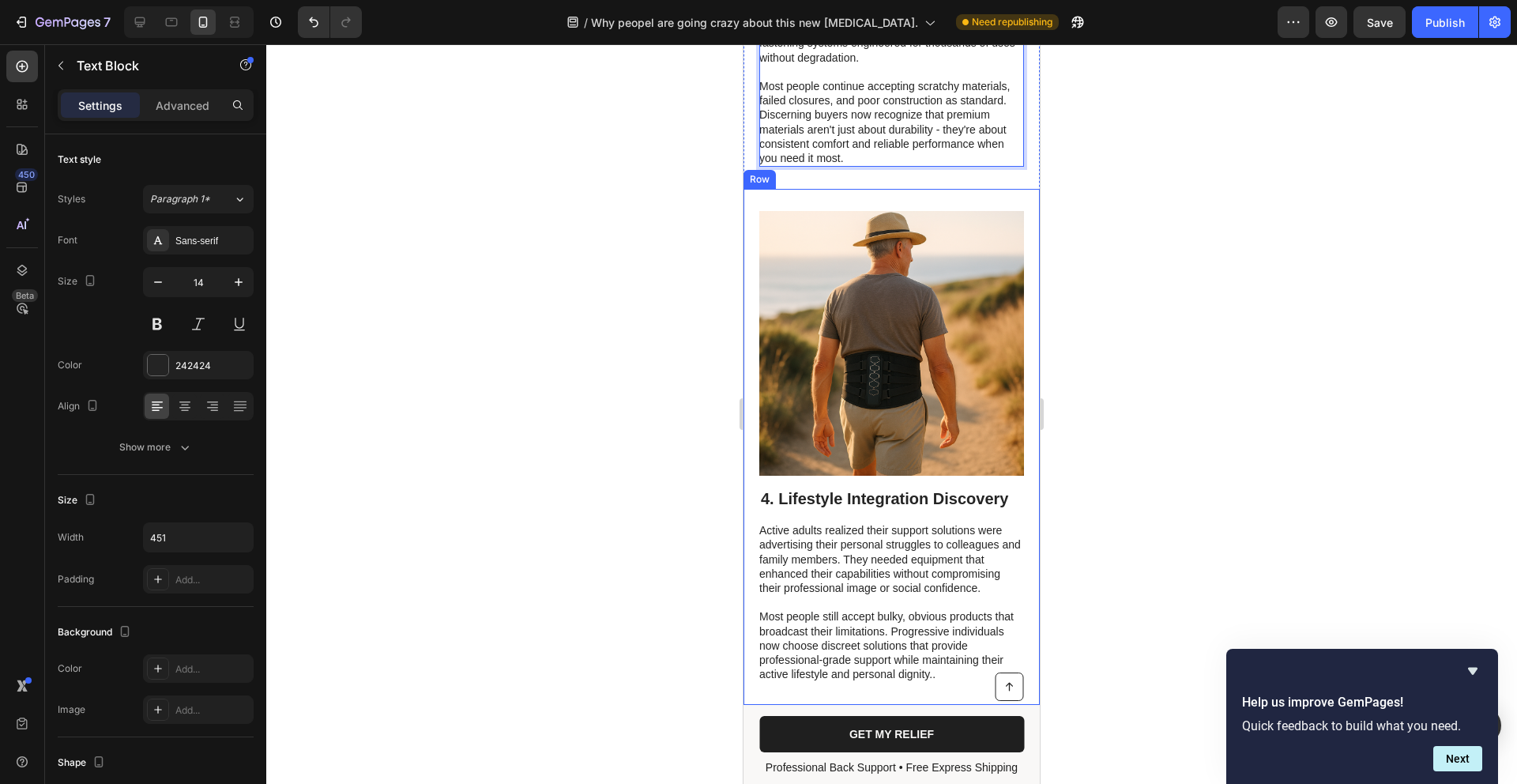
scroll to position [2328, 0]
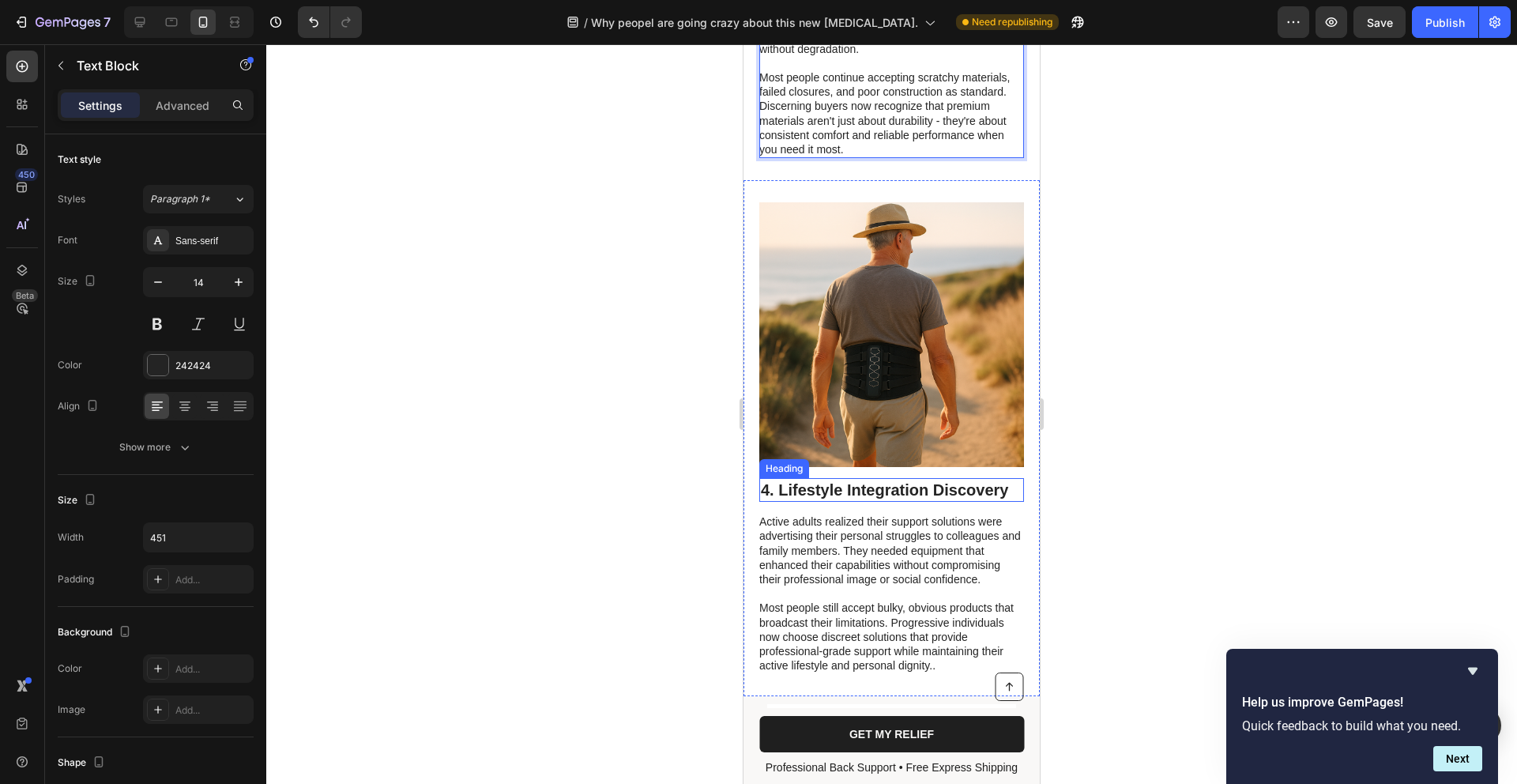
click at [994, 483] on h2 "4. Lifestyle Integration Discovery" at bounding box center [892, 490] width 264 height 24
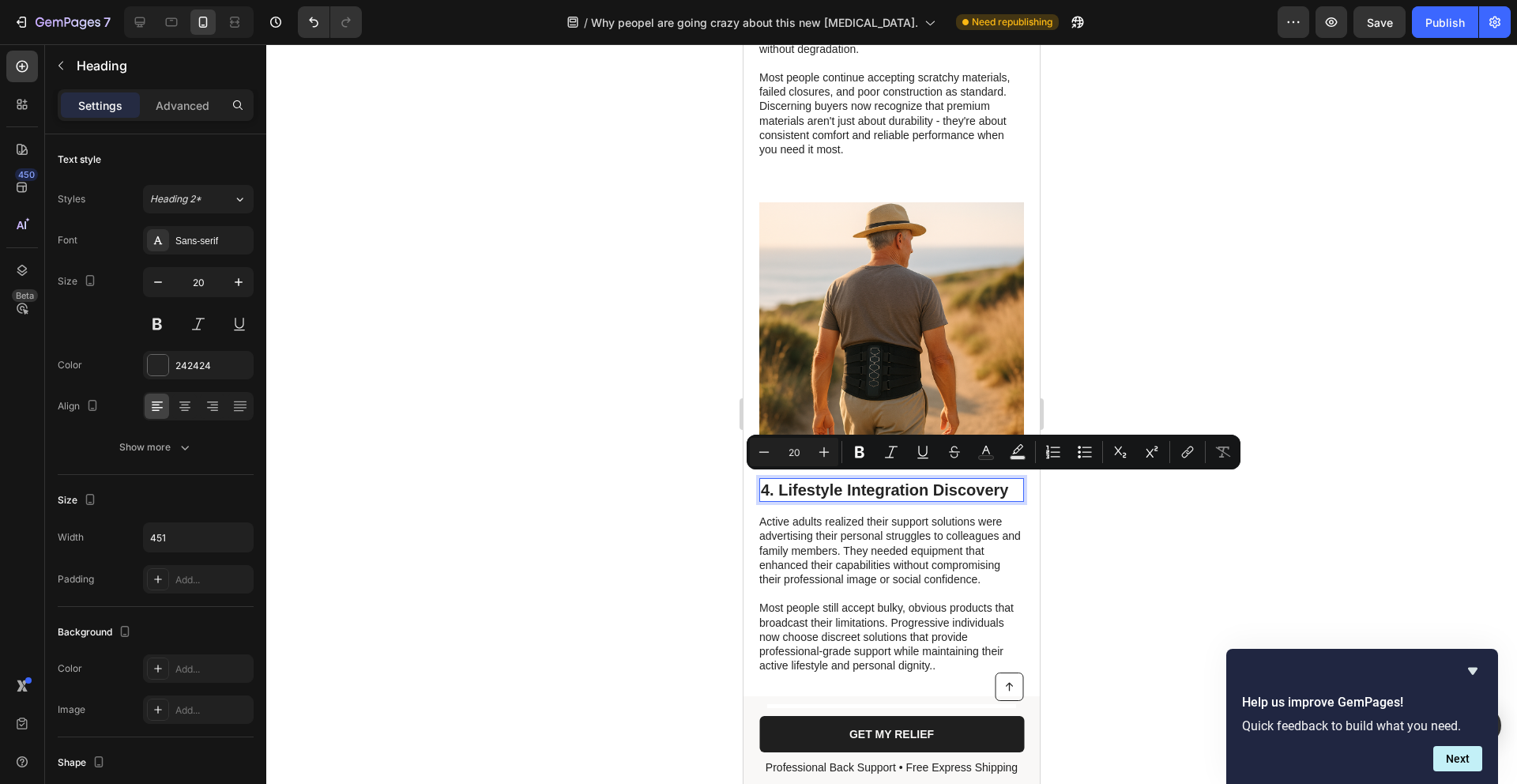
click at [996, 483] on p "4. Lifestyle Integration Discovery" at bounding box center [892, 489] width 262 height 20
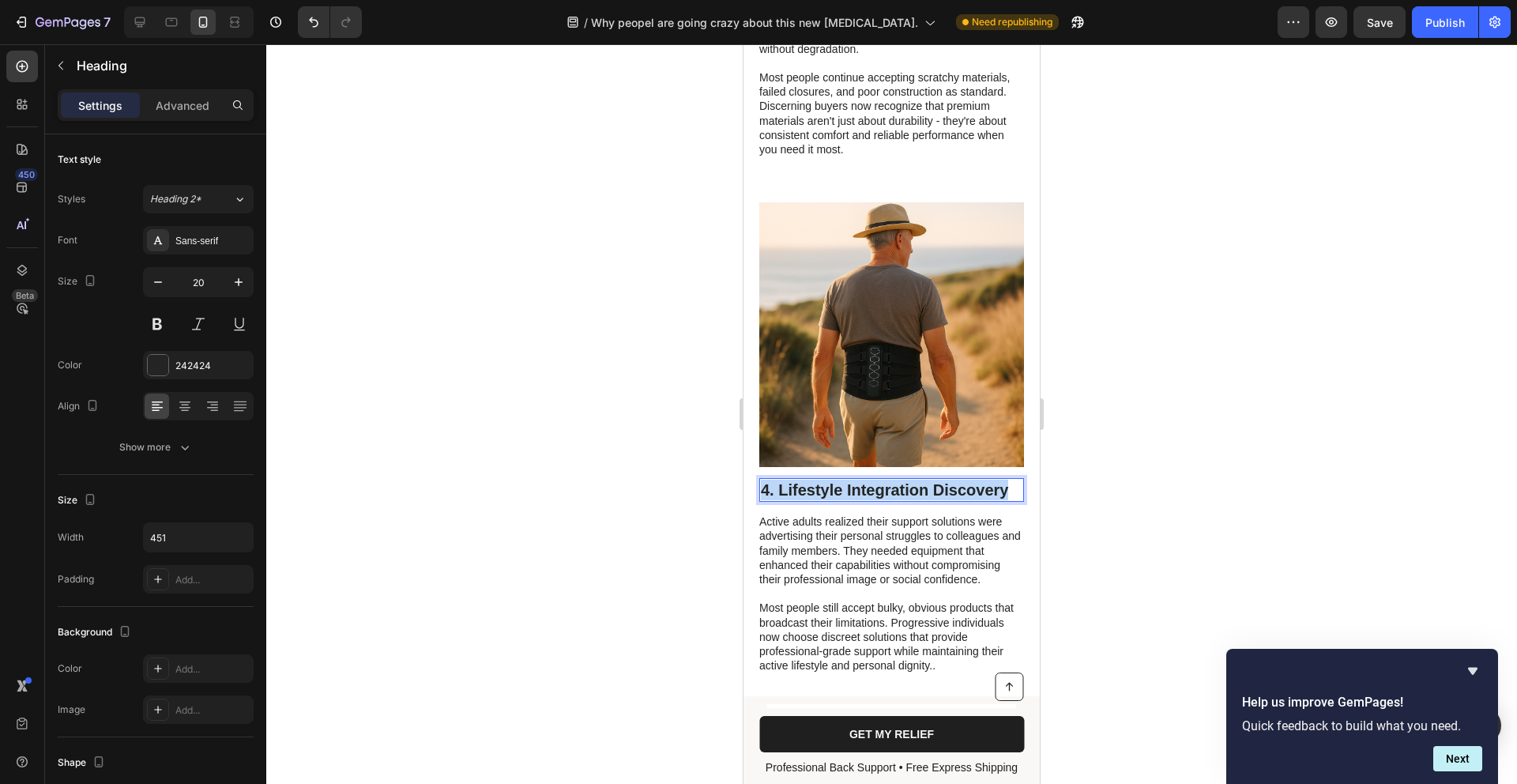
drag, startPoint x: 1007, startPoint y: 485, endPoint x: 627, endPoint y: 461, distance: 380.8
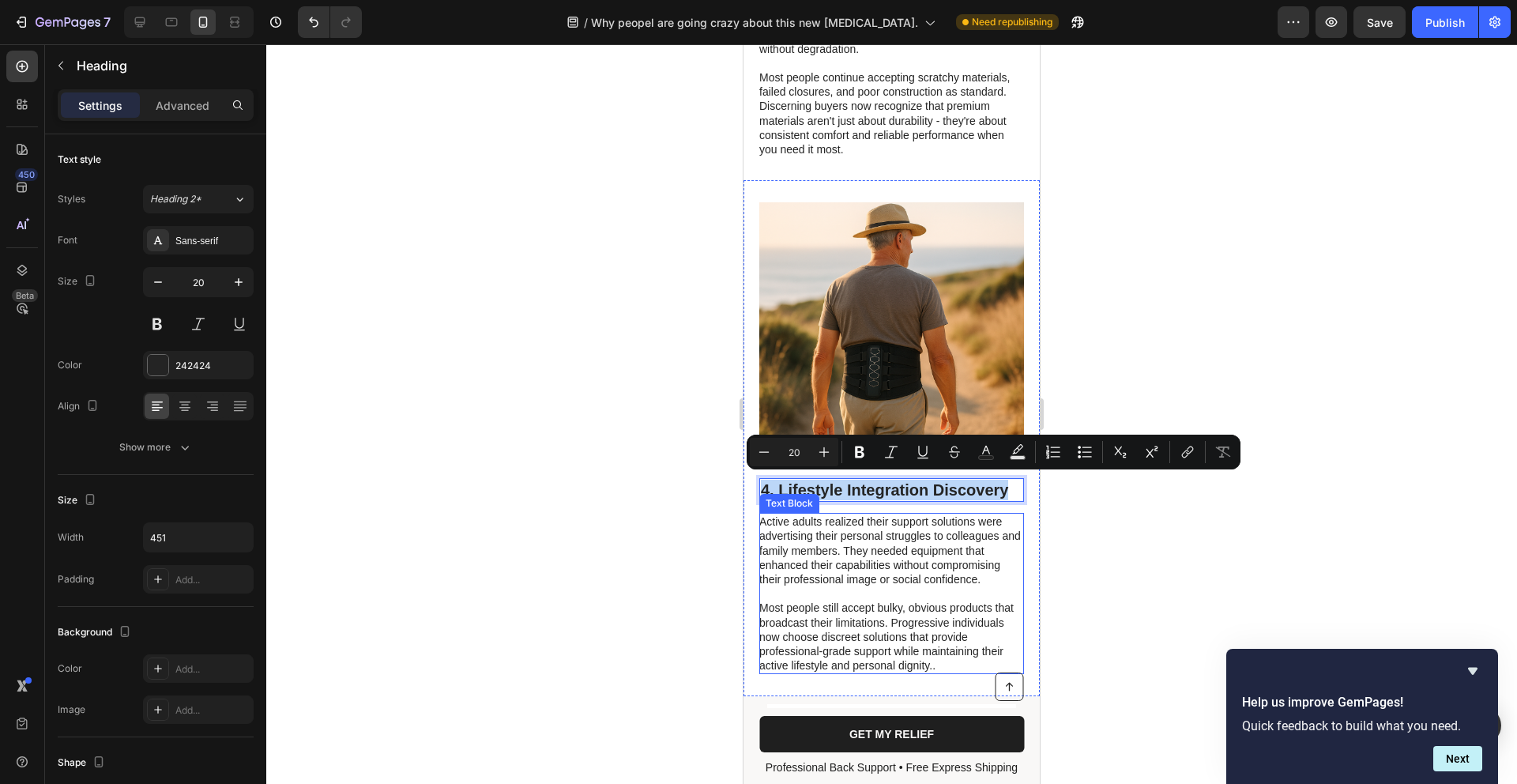
click at [878, 611] on p "Most people still accept bulky, obvious products that broadcast their limitatio…" at bounding box center [891, 636] width 263 height 72
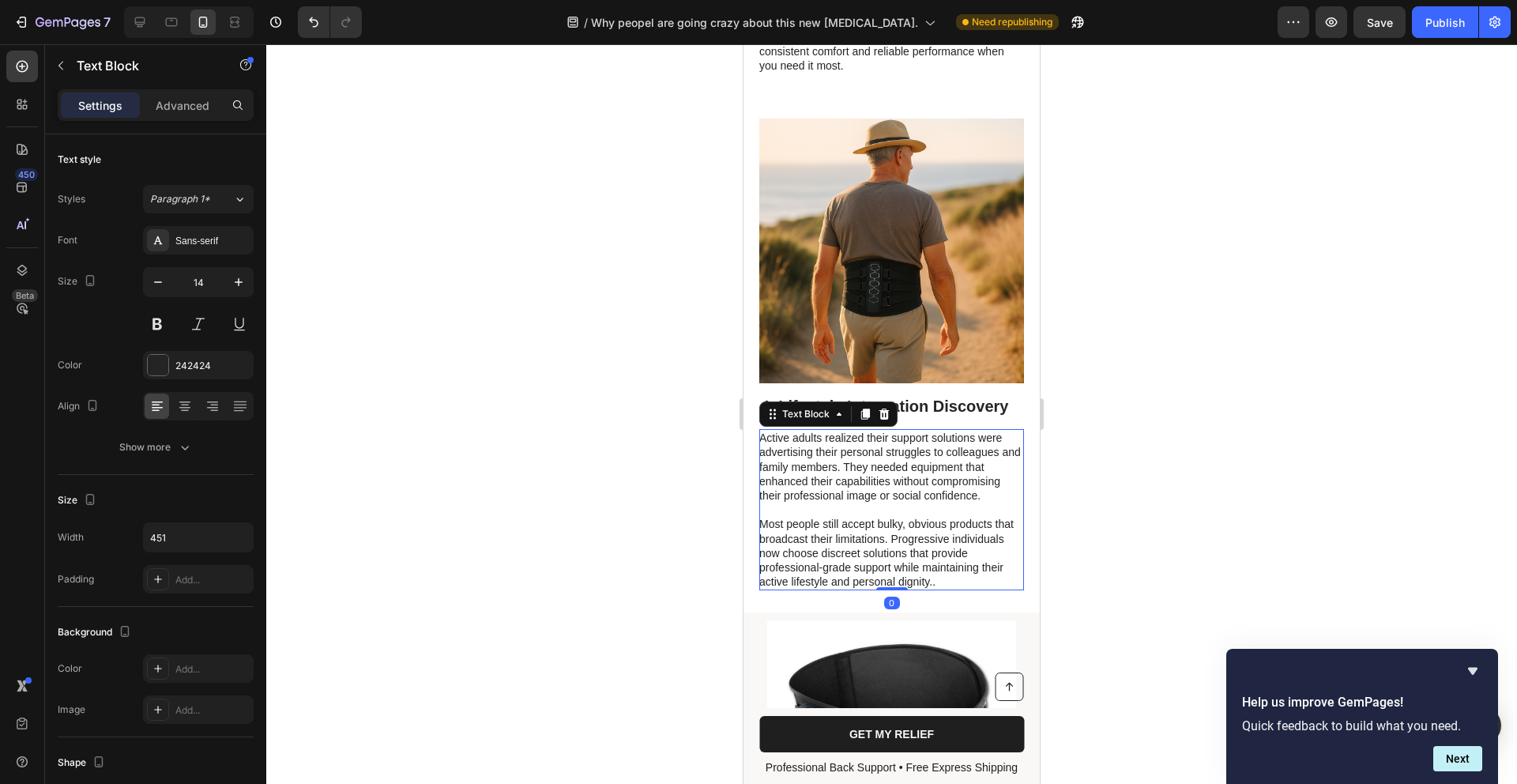
scroll to position [2413, 0]
click at [857, 549] on p "Most people still accept bulky, obvious products that broadcast their limitatio…" at bounding box center [891, 551] width 263 height 72
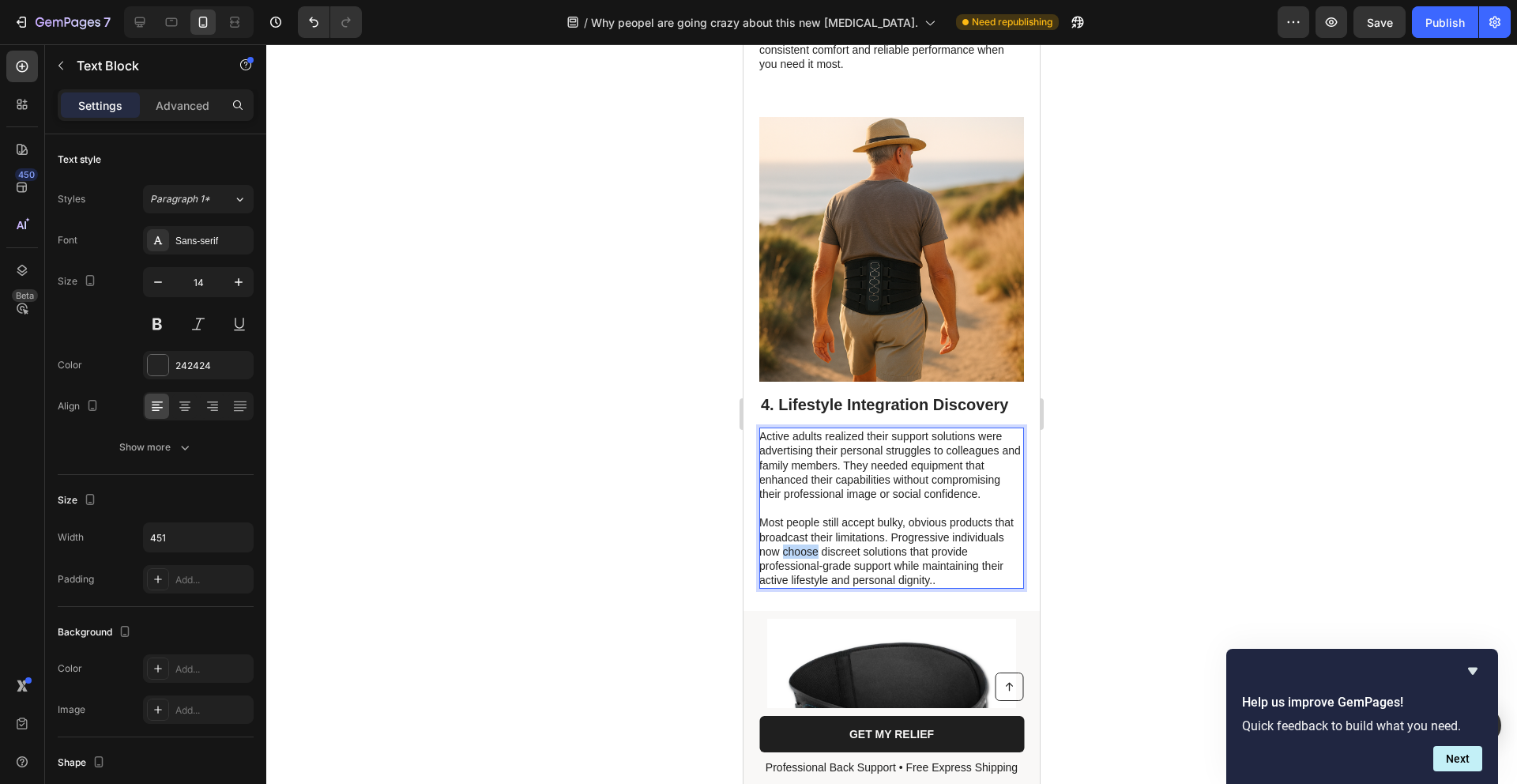
drag, startPoint x: 857, startPoint y: 549, endPoint x: 815, endPoint y: 589, distance: 58.0
click at [855, 551] on p "Most people still accept bulky, obvious products that broadcast their limitatio…" at bounding box center [891, 551] width 263 height 72
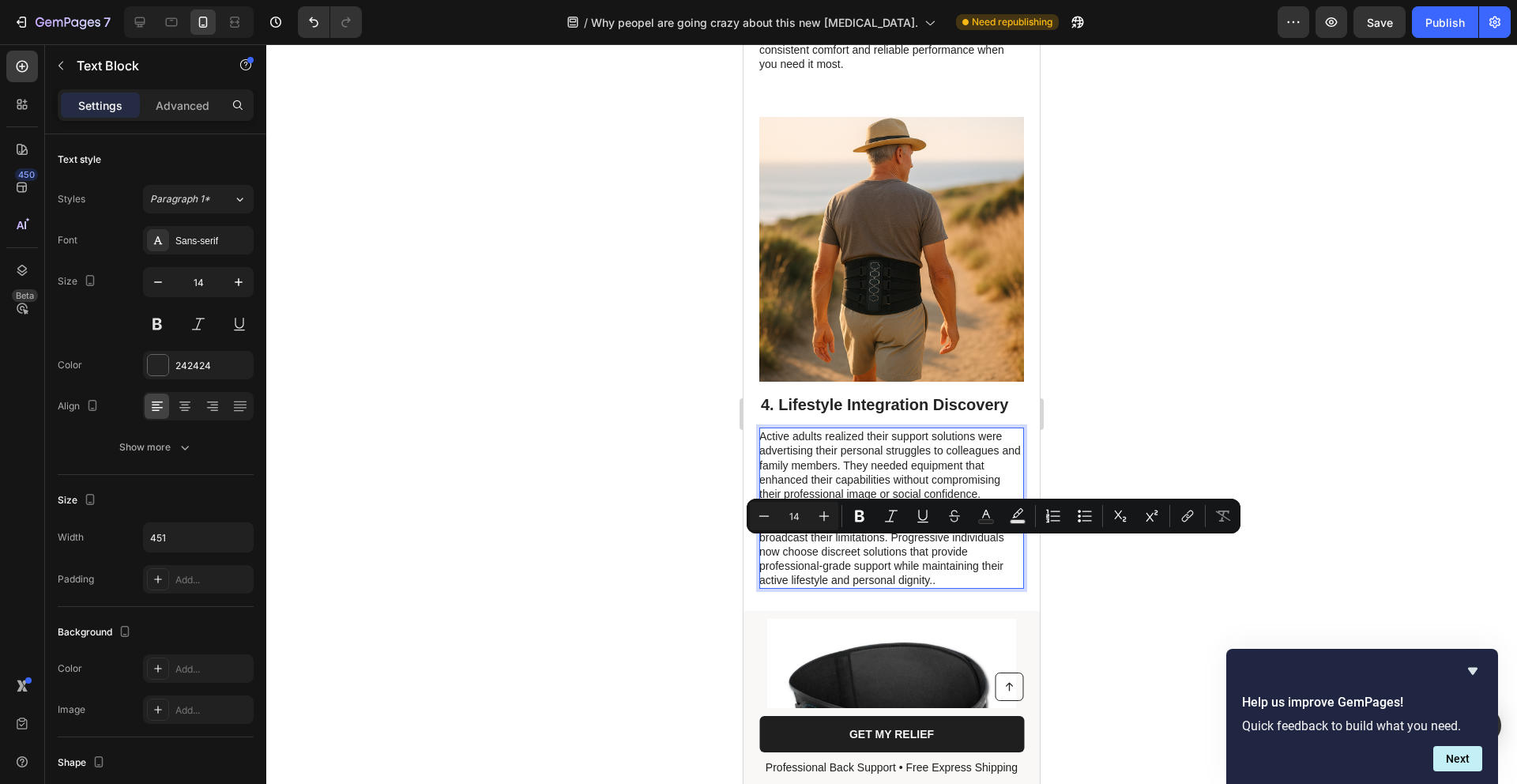
click at [812, 587] on p "Most people still accept bulky, obvious products that broadcast their limitatio…" at bounding box center [891, 551] width 263 height 72
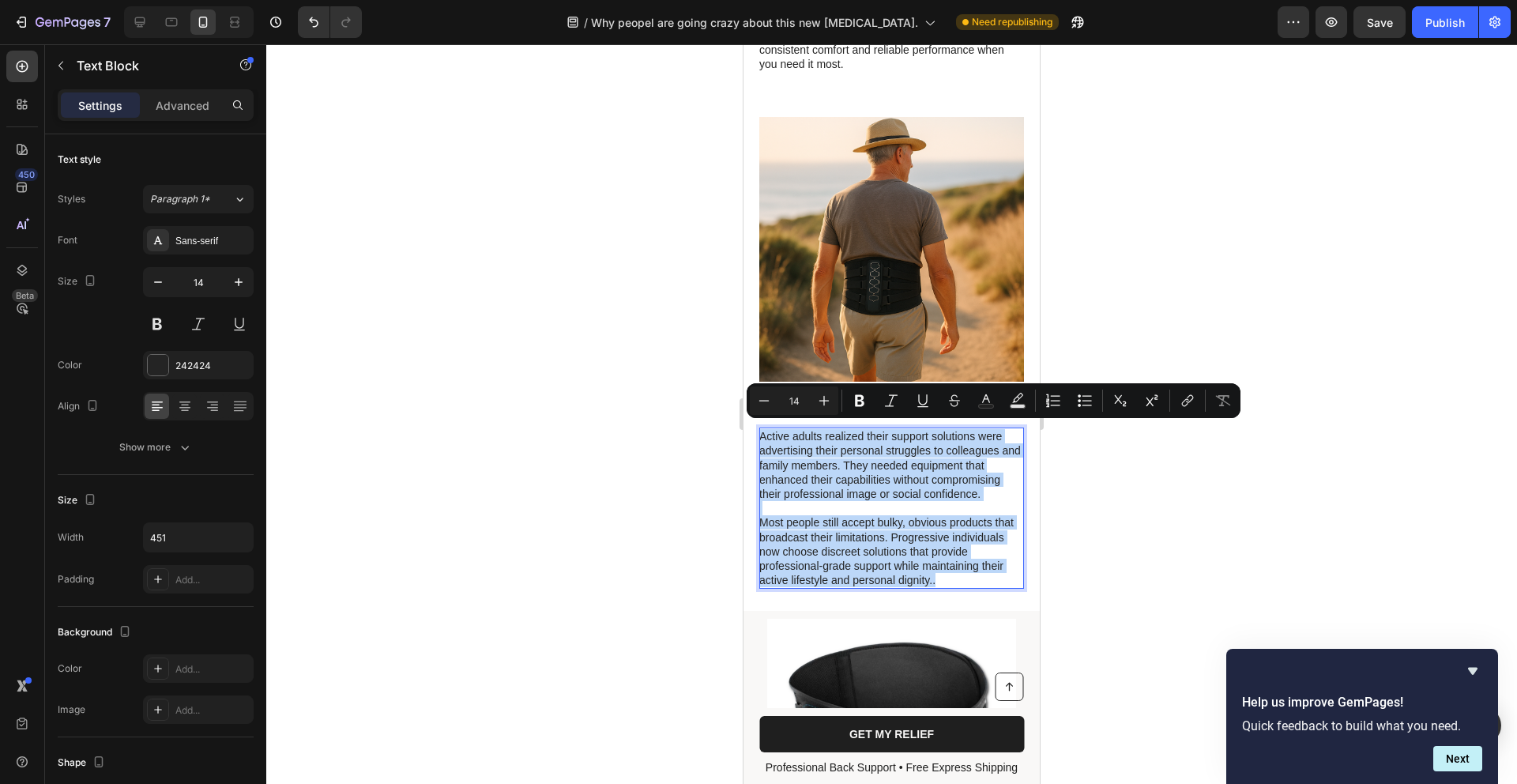
drag, startPoint x: 811, startPoint y: 592, endPoint x: 694, endPoint y: 414, distance: 213.0
click at [744, 414] on html "iPhone 13 Mini ( 375 px) iPhone 13 Mini iPhone 13 Pro iPhone 11 Pro Max iPhone …" at bounding box center [892, 738] width 296 height 6213
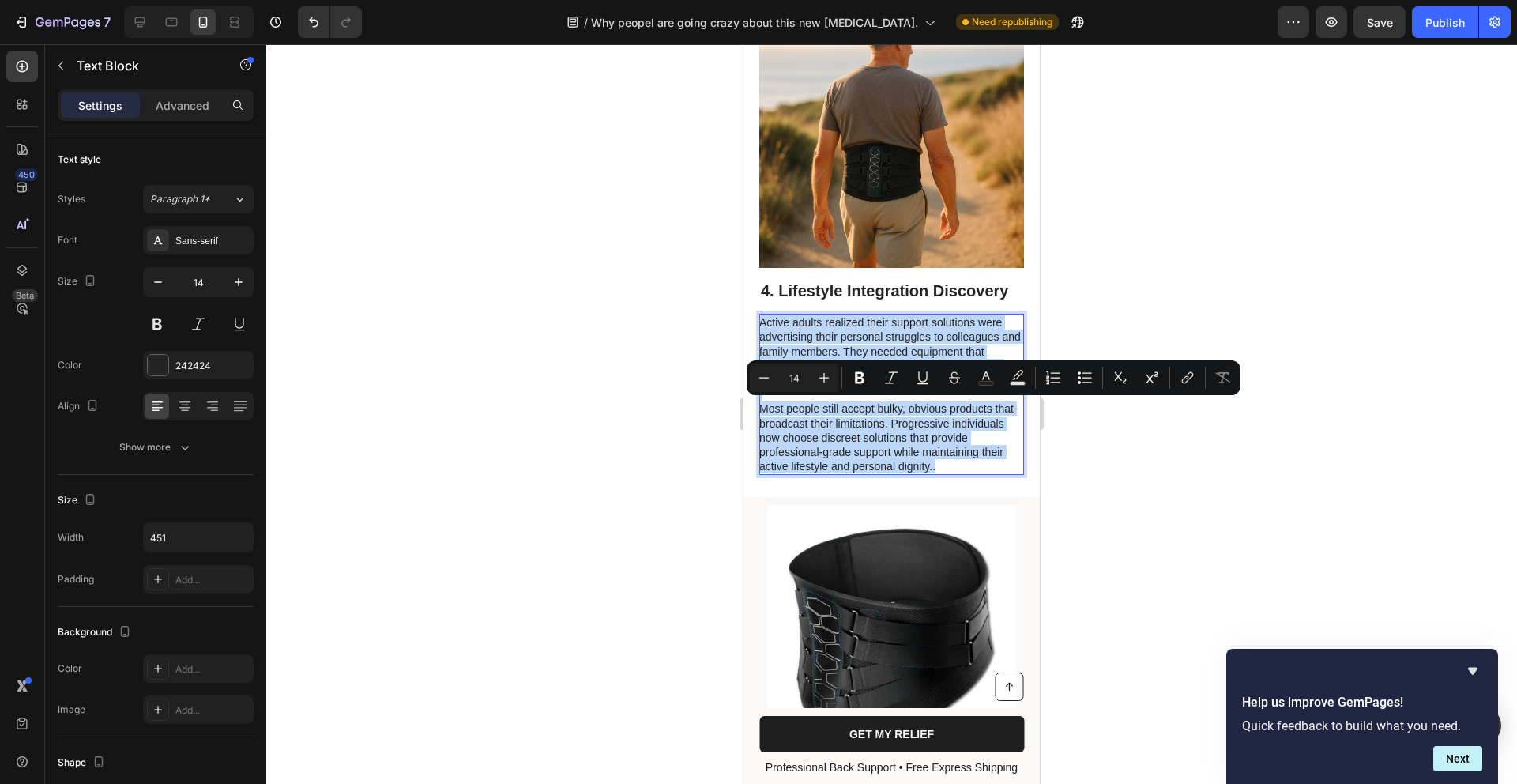
scroll to position [2528, 0]
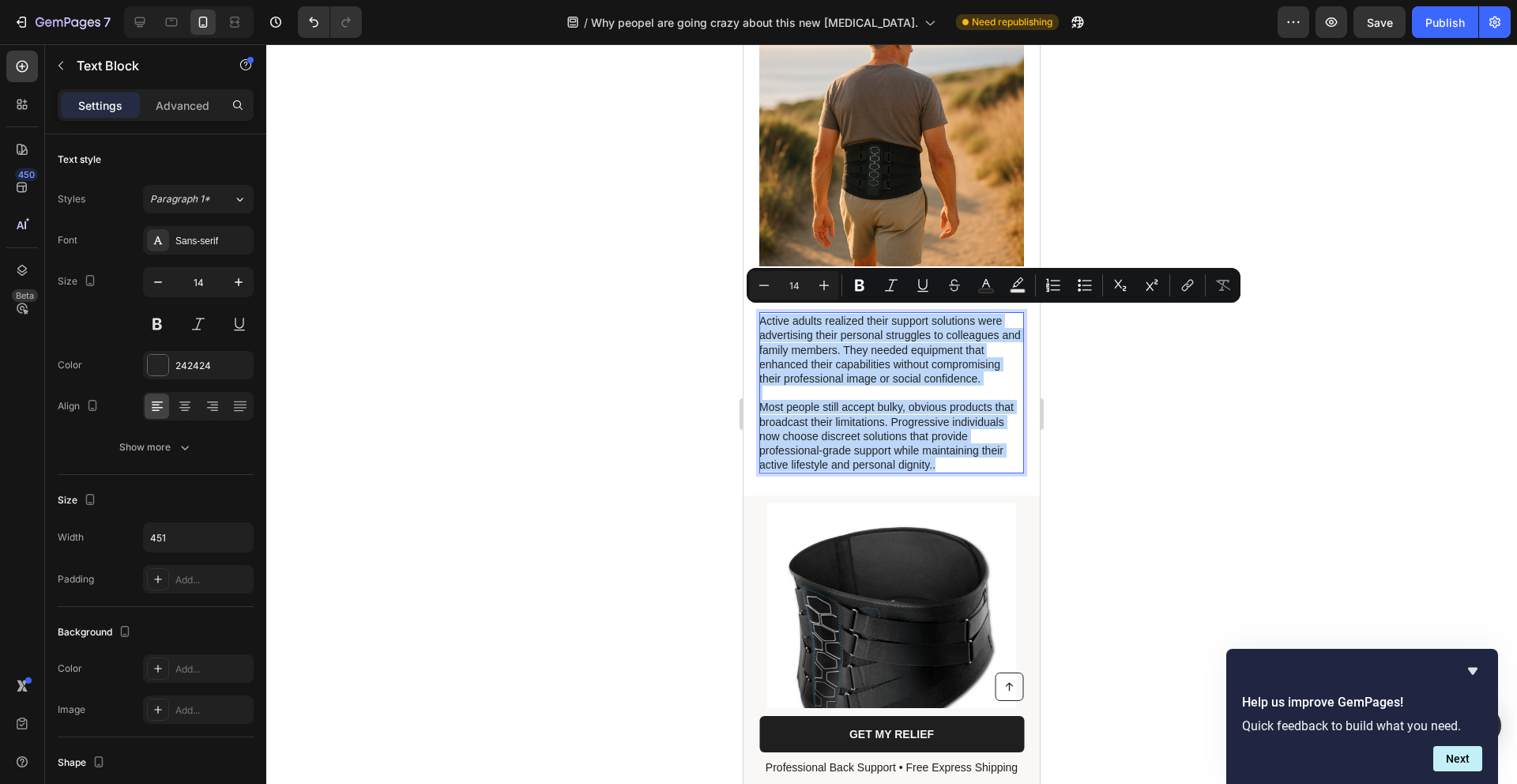
click at [908, 341] on p "Active adults realized their support solutions were advertising their personal …" at bounding box center [891, 350] width 263 height 72
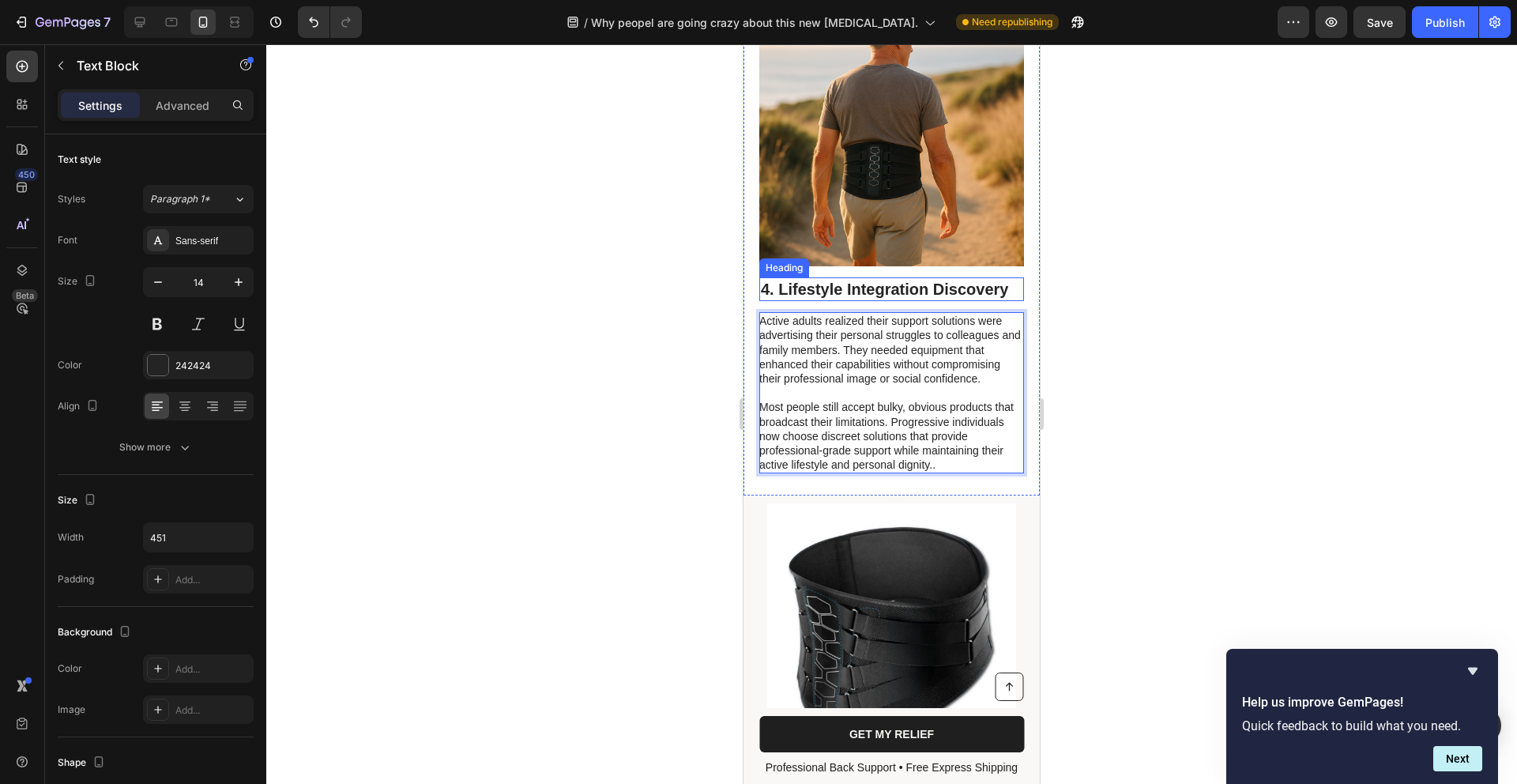
click at [953, 279] on p "4. Lifestyle Integration Discovery" at bounding box center [892, 289] width 262 height 20
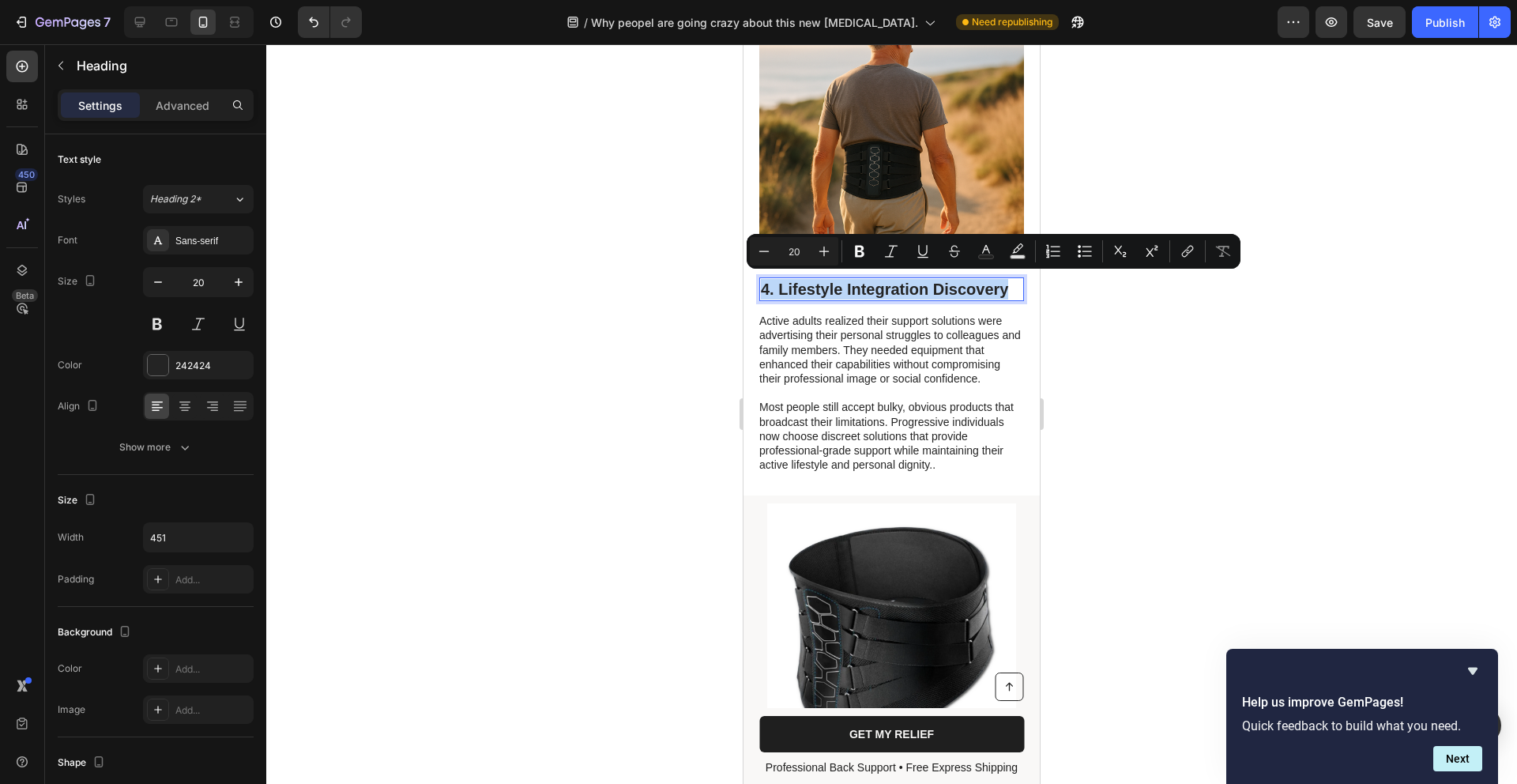
drag, startPoint x: 1005, startPoint y: 284, endPoint x: 756, endPoint y: 284, distance: 249.0
click at [744, 282] on html "iPhone 13 Mini ( 375 px) iPhone 13 Mini iPhone 13 Pro iPhone 11 Pro Max iPhone …" at bounding box center [892, 622] width 296 height 6213
click at [1017, 290] on div "4. Lifestyle Integration Discovery Heading 14 Active adults realized their supp…" at bounding box center [892, 238] width 296 height 516
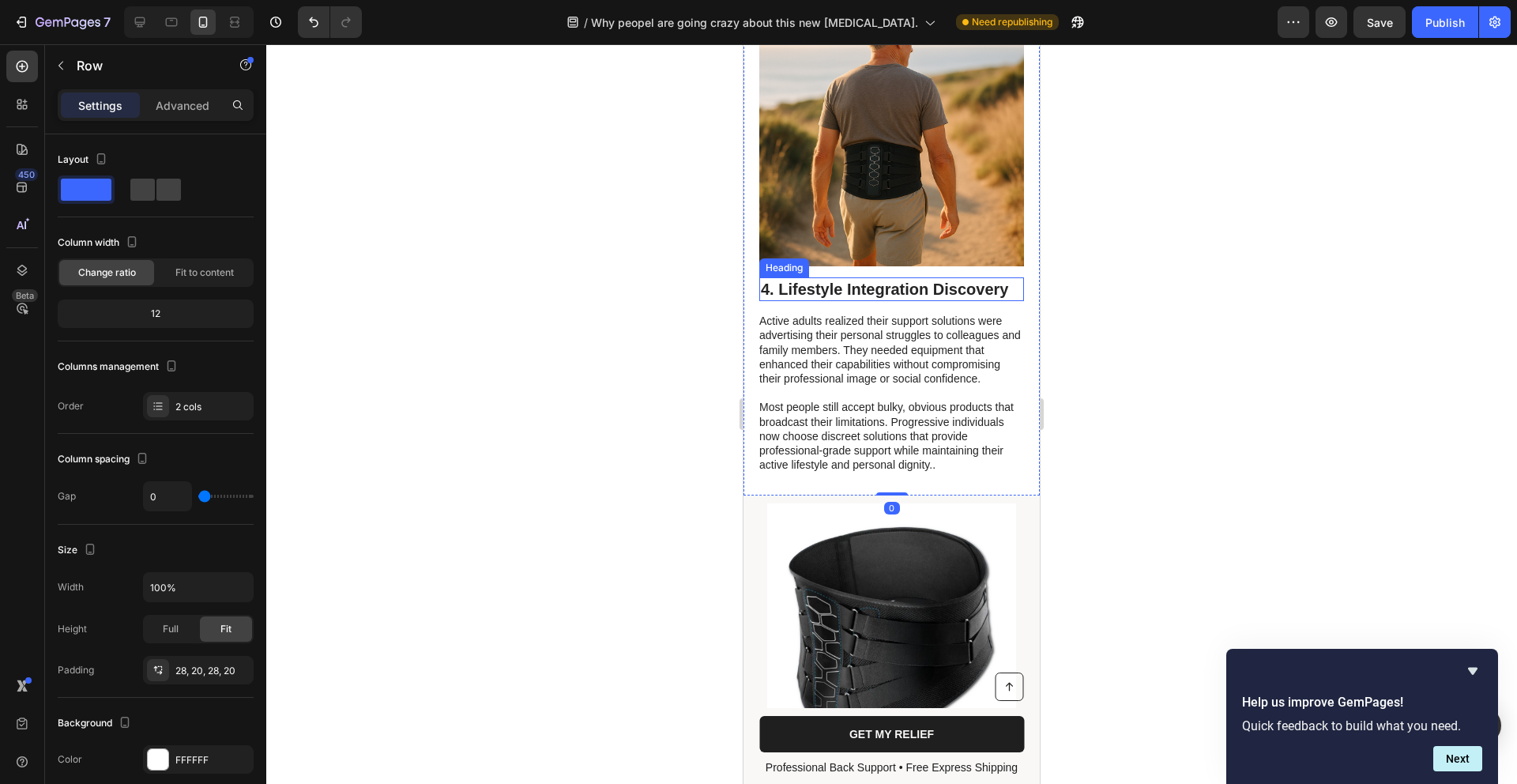
click at [1004, 286] on p "4. Lifestyle Integration Discovery" at bounding box center [892, 289] width 262 height 20
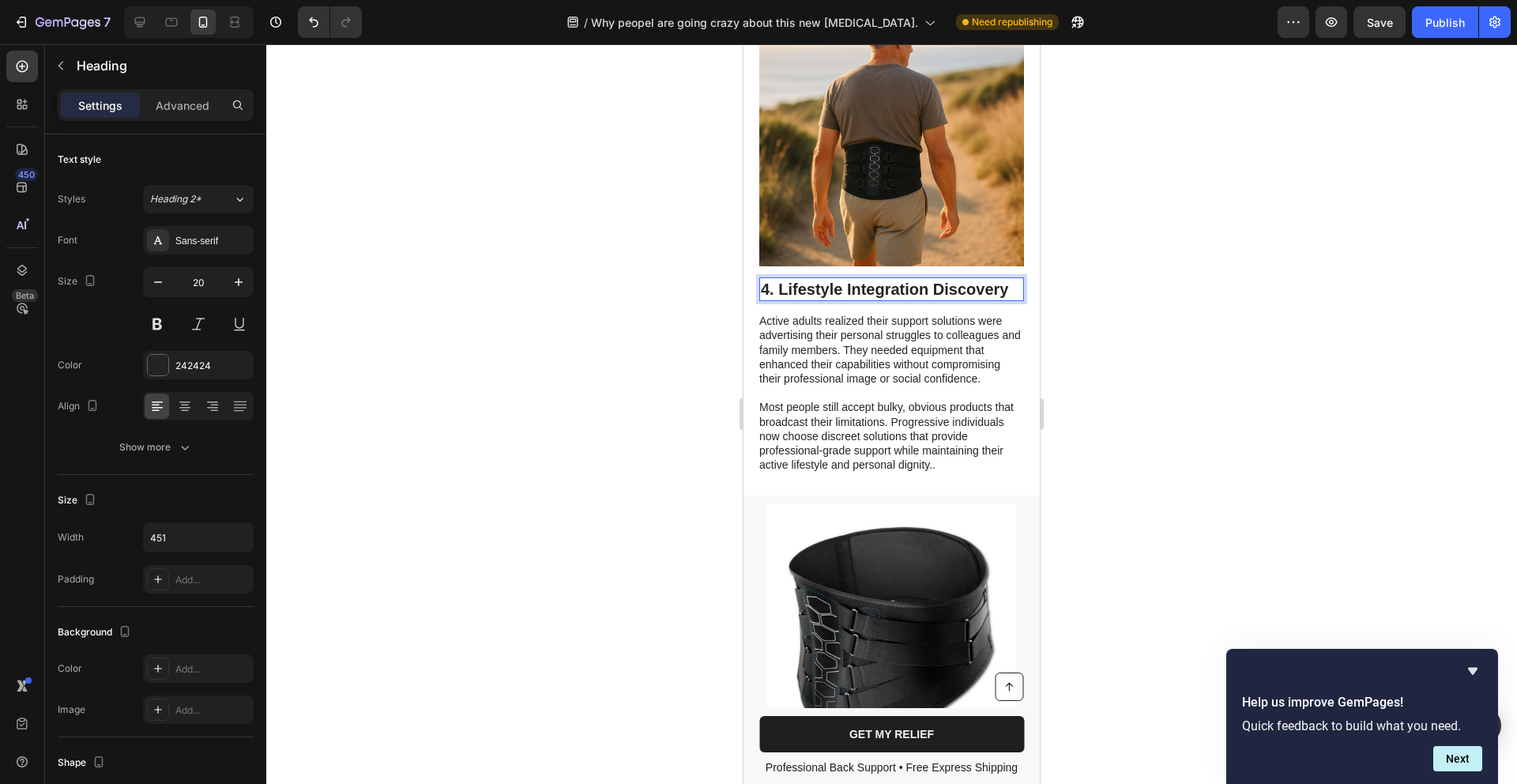
click at [1005, 285] on p "4. Lifestyle Integration Discovery" at bounding box center [892, 289] width 262 height 20
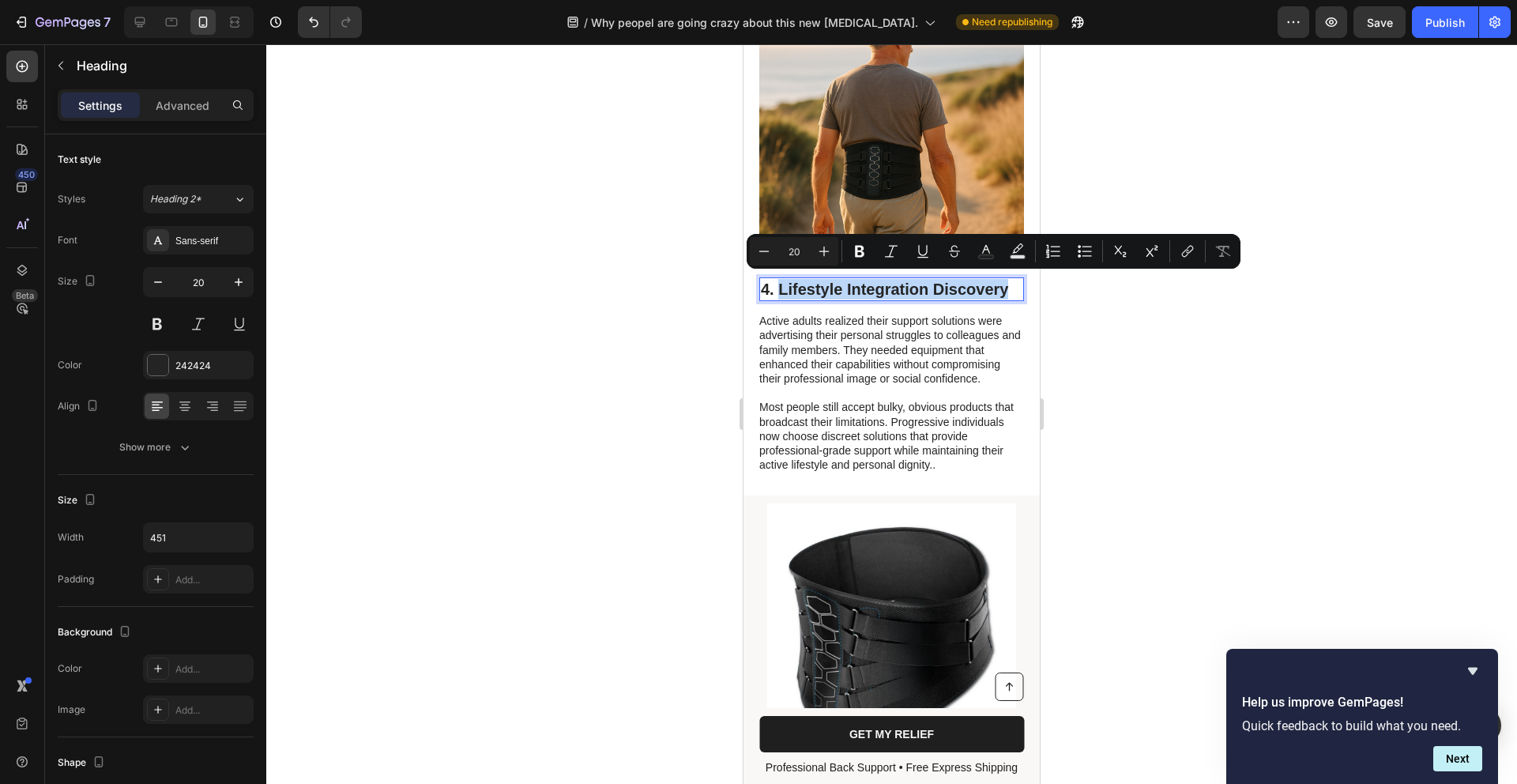
drag, startPoint x: 939, startPoint y: 286, endPoint x: 780, endPoint y: 291, distance: 159.1
click at [780, 291] on p "4. Lifestyle Integration Discovery" at bounding box center [892, 289] width 262 height 20
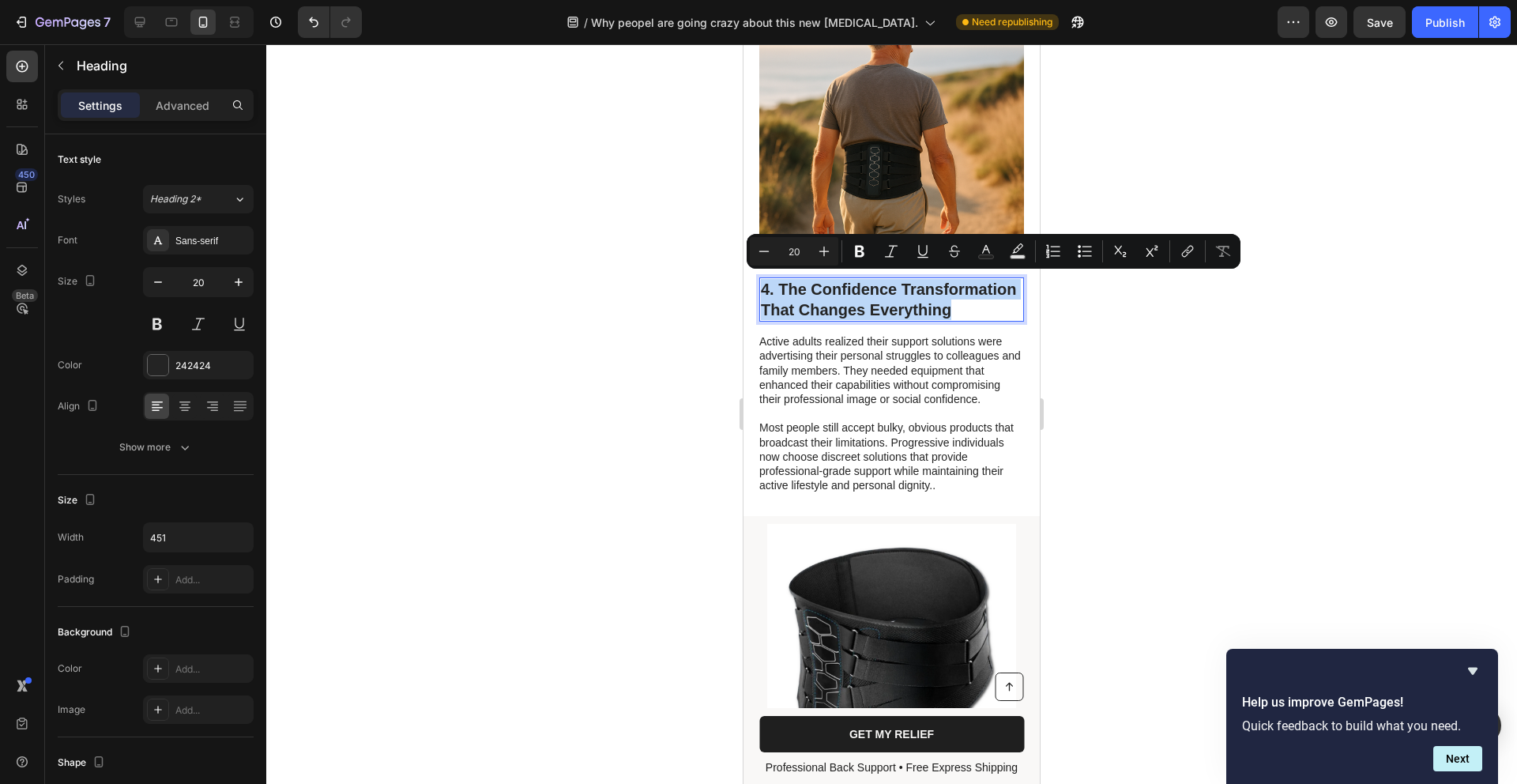
drag, startPoint x: 853, startPoint y: 321, endPoint x: 745, endPoint y: 271, distance: 119.0
click at [744, 273] on html "iPhone 13 Mini ( 375 px) iPhone 13 Mini iPhone 13 Pro iPhone 11 Pro Max iPhone …" at bounding box center [892, 632] width 296 height 6234
click at [817, 251] on icon "Editor contextual toolbar" at bounding box center [824, 251] width 16 height 16
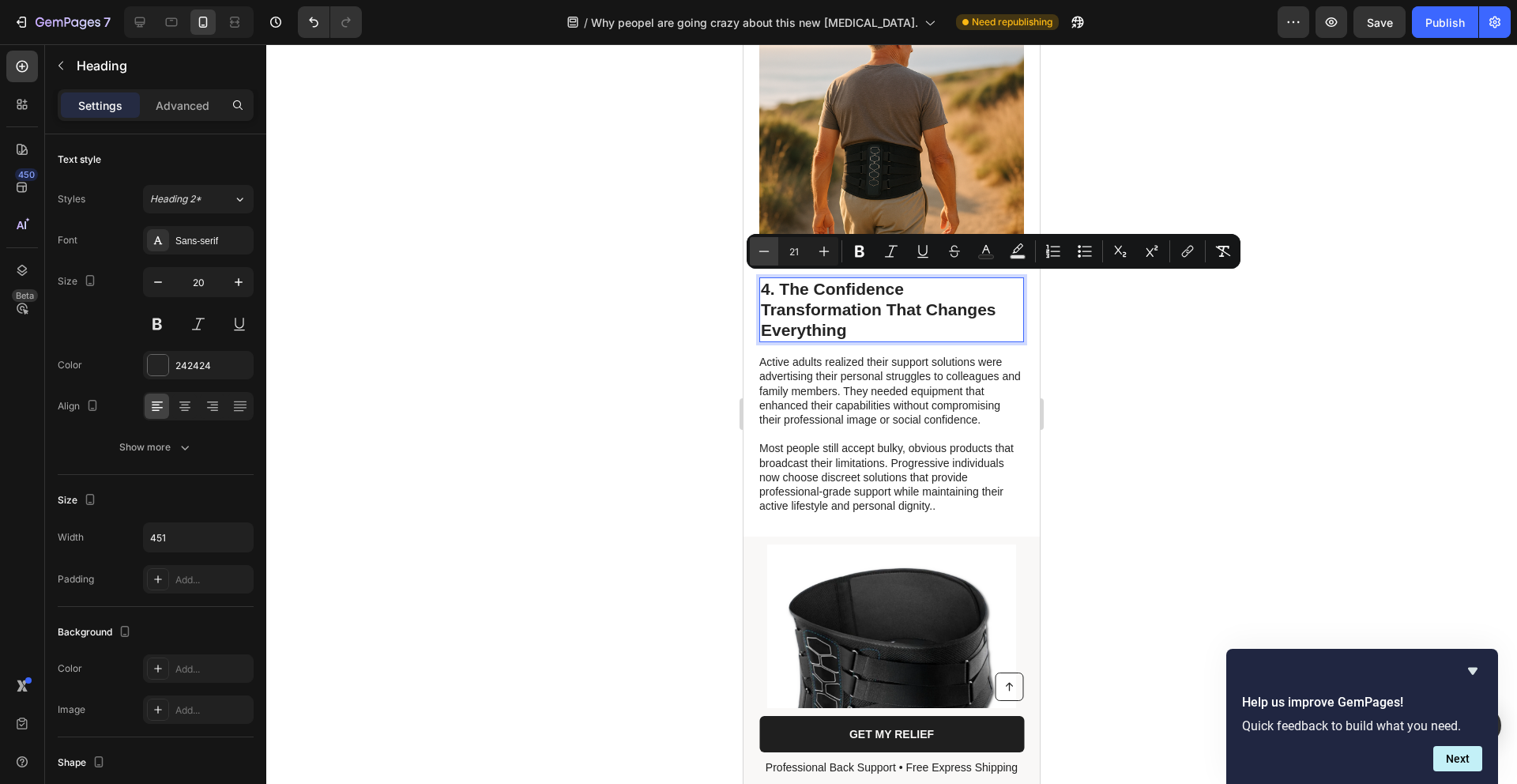
click at [774, 253] on button "Minus" at bounding box center [764, 251] width 29 height 29
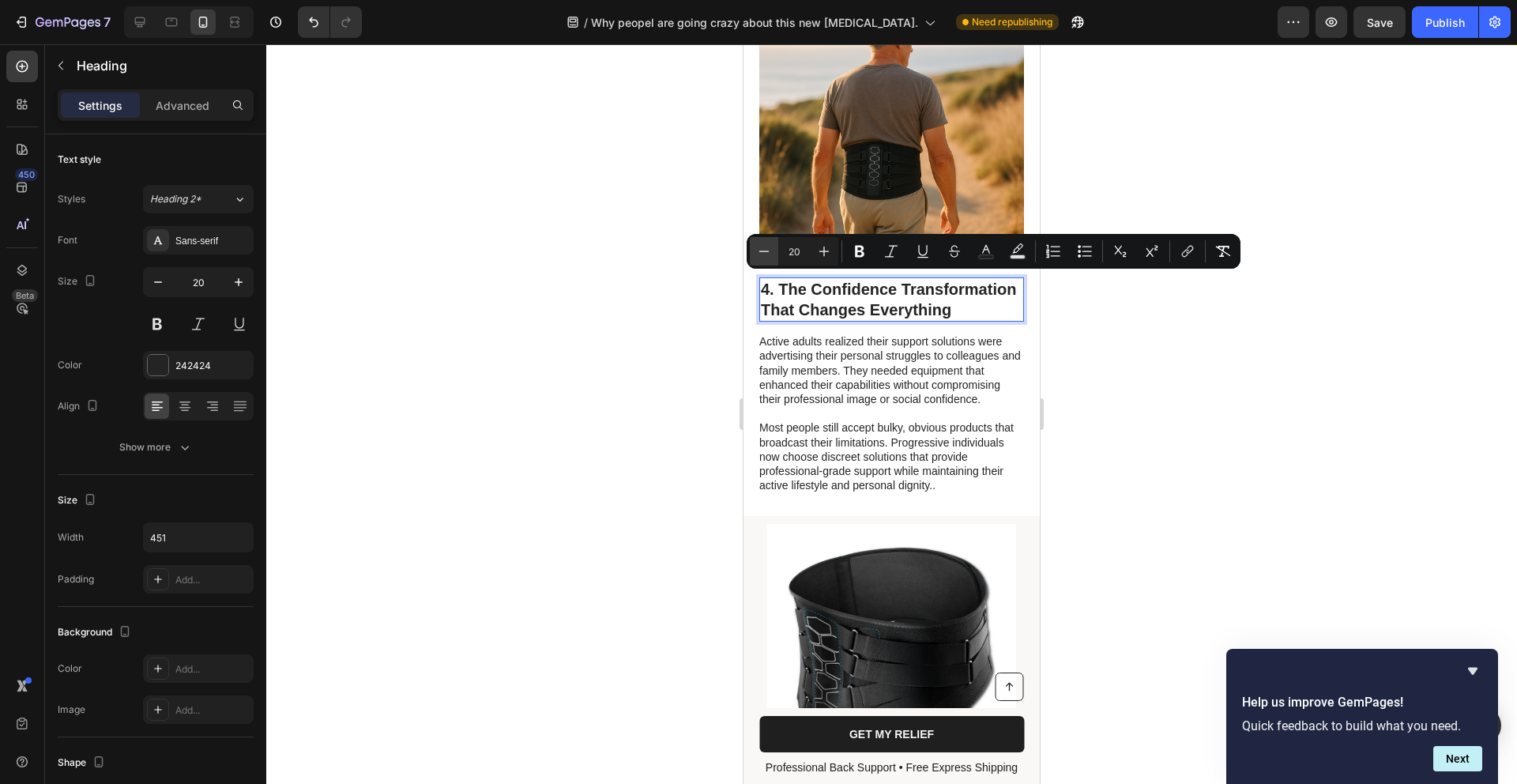
click at [774, 253] on button "Minus" at bounding box center [764, 251] width 29 height 29
type input "19"
click at [1003, 347] on p "Active adults realized their support solutions were advertising their personal …" at bounding box center [891, 372] width 263 height 72
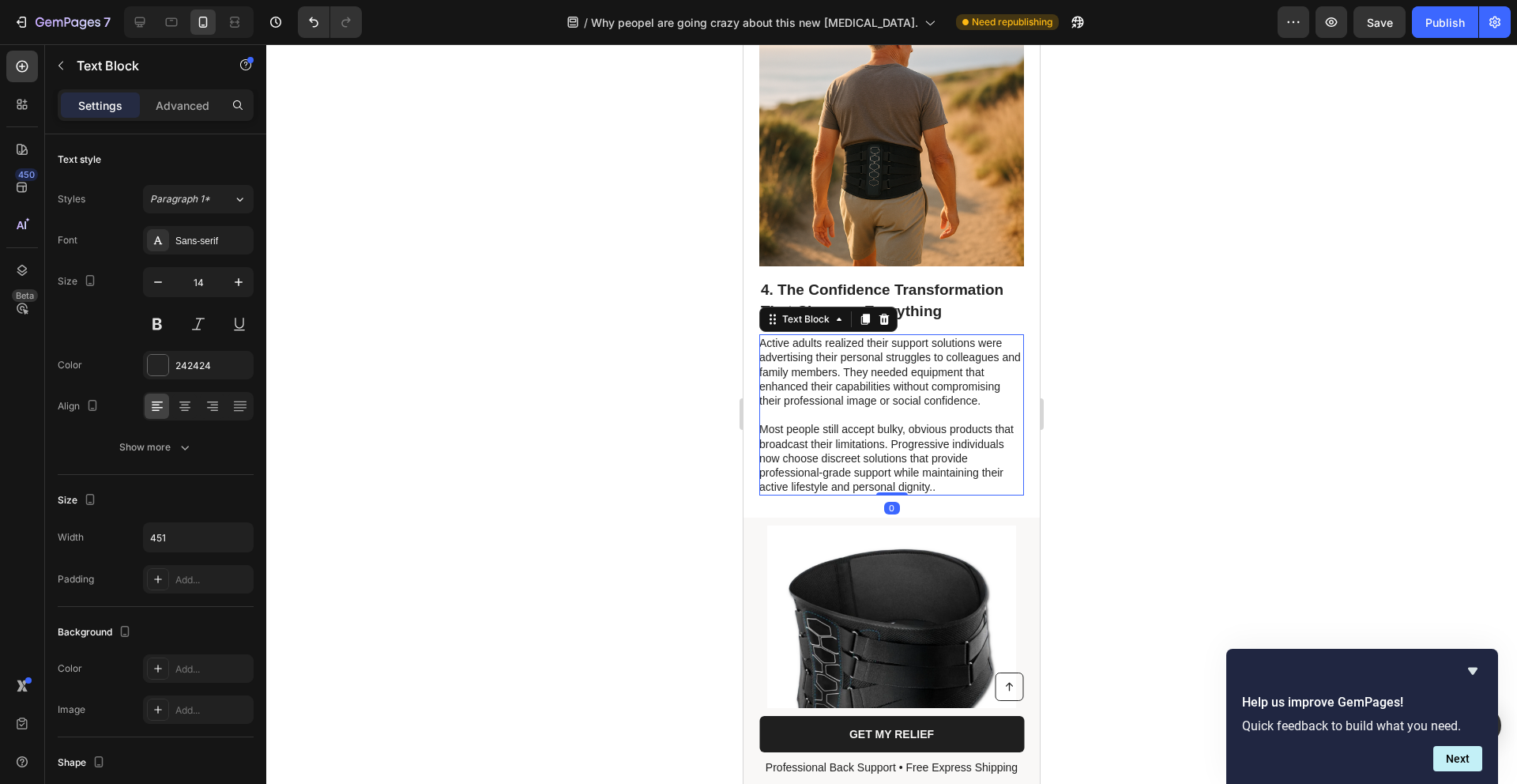
click at [816, 490] on p "Most people still accept bulky, obvious products that broadcast their limitatio…" at bounding box center [891, 458] width 263 height 72
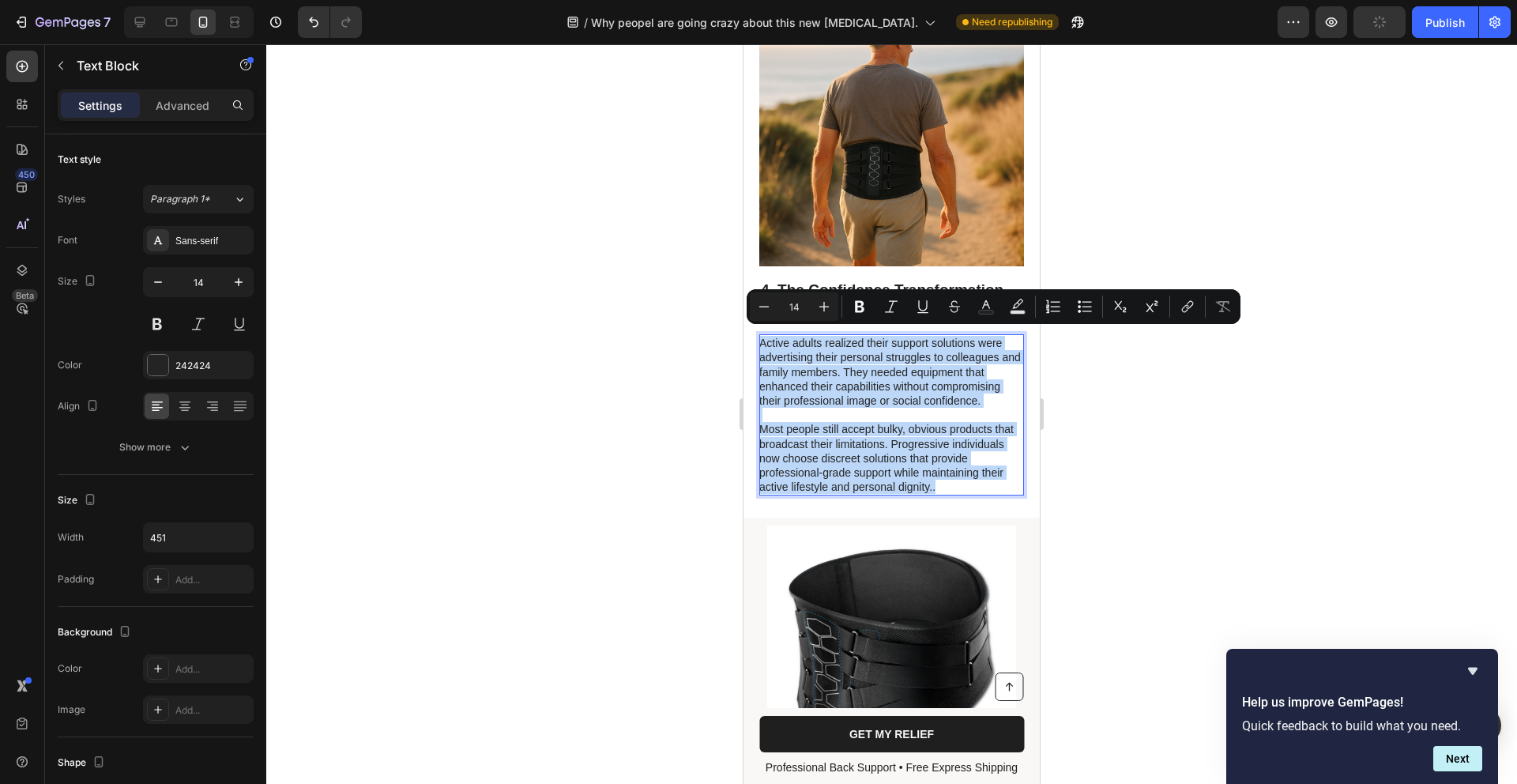
drag, startPoint x: 806, startPoint y: 494, endPoint x: 721, endPoint y: 327, distance: 187.4
click at [744, 327] on html "iPhone 13 Mini ( 375 px) iPhone 13 Mini iPhone 13 Pro iPhone 11 Pro Max iPhone …" at bounding box center [892, 633] width 296 height 6235
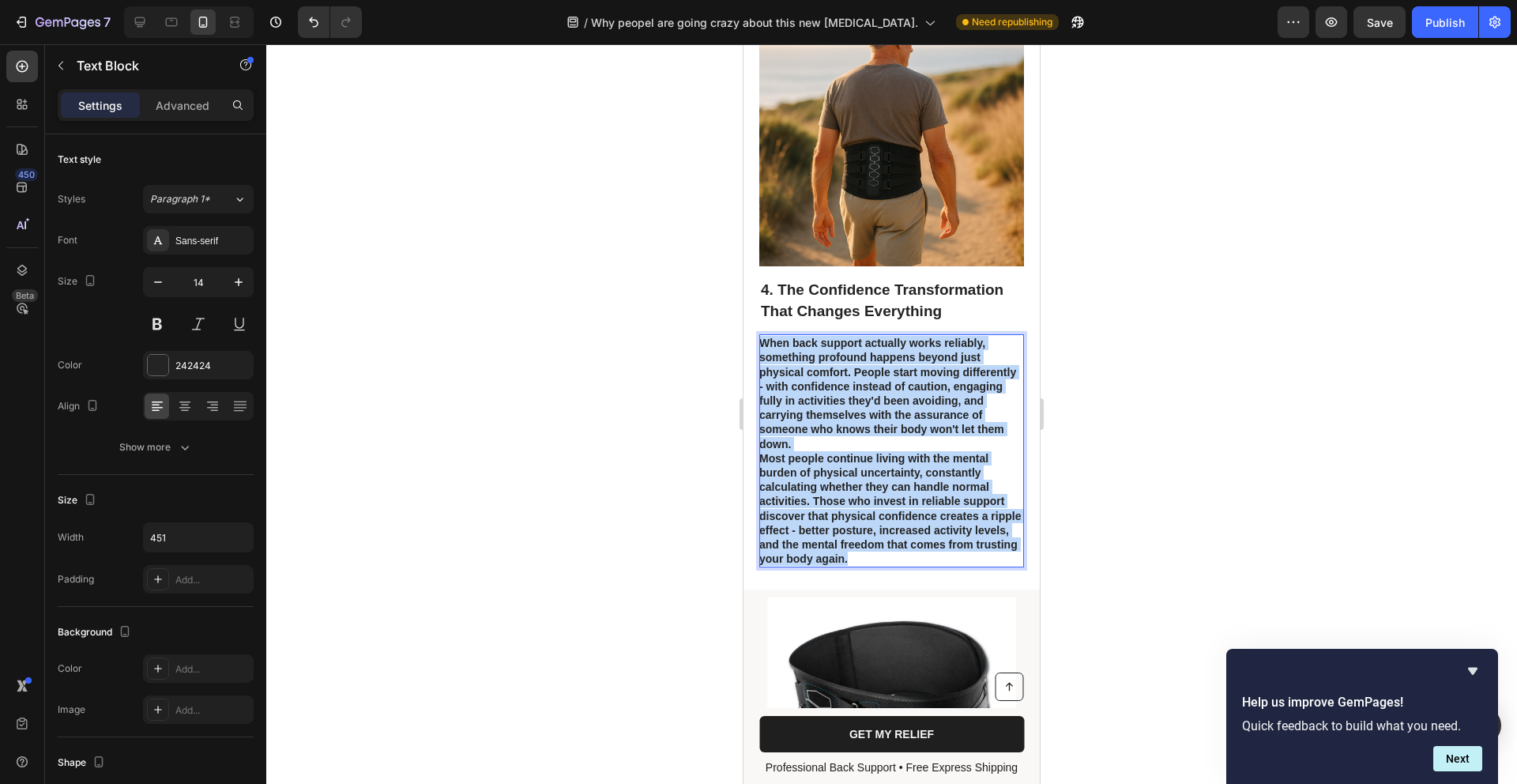
drag, startPoint x: 893, startPoint y: 548, endPoint x: 681, endPoint y: 330, distance: 304.1
click at [744, 330] on html "iPhone 13 Mini ( 375 px) iPhone 13 Mini iPhone 13 Pro iPhone 11 Pro Max iPhone …" at bounding box center [892, 669] width 296 height 6307
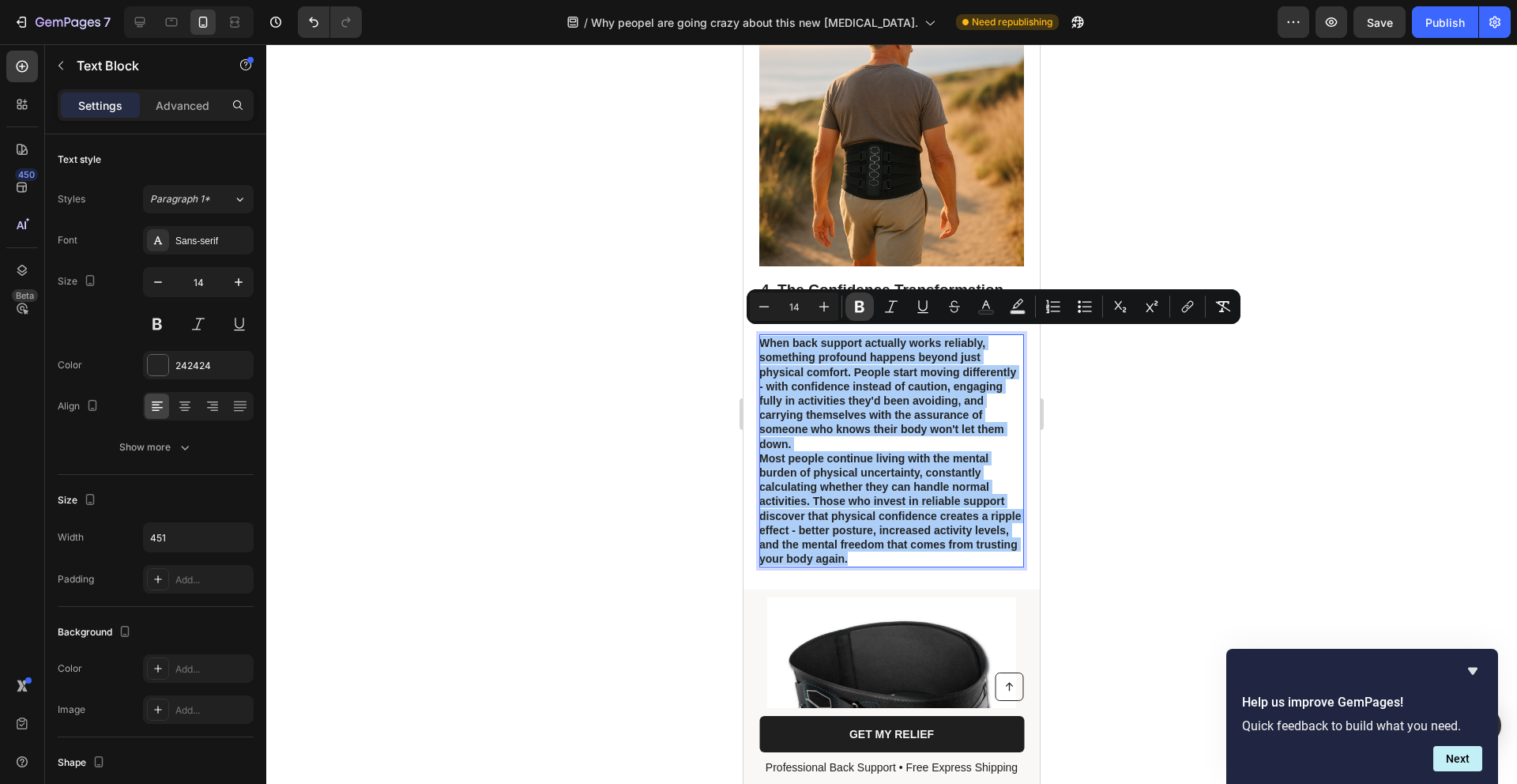
click at [851, 297] on button "Bold" at bounding box center [860, 306] width 29 height 29
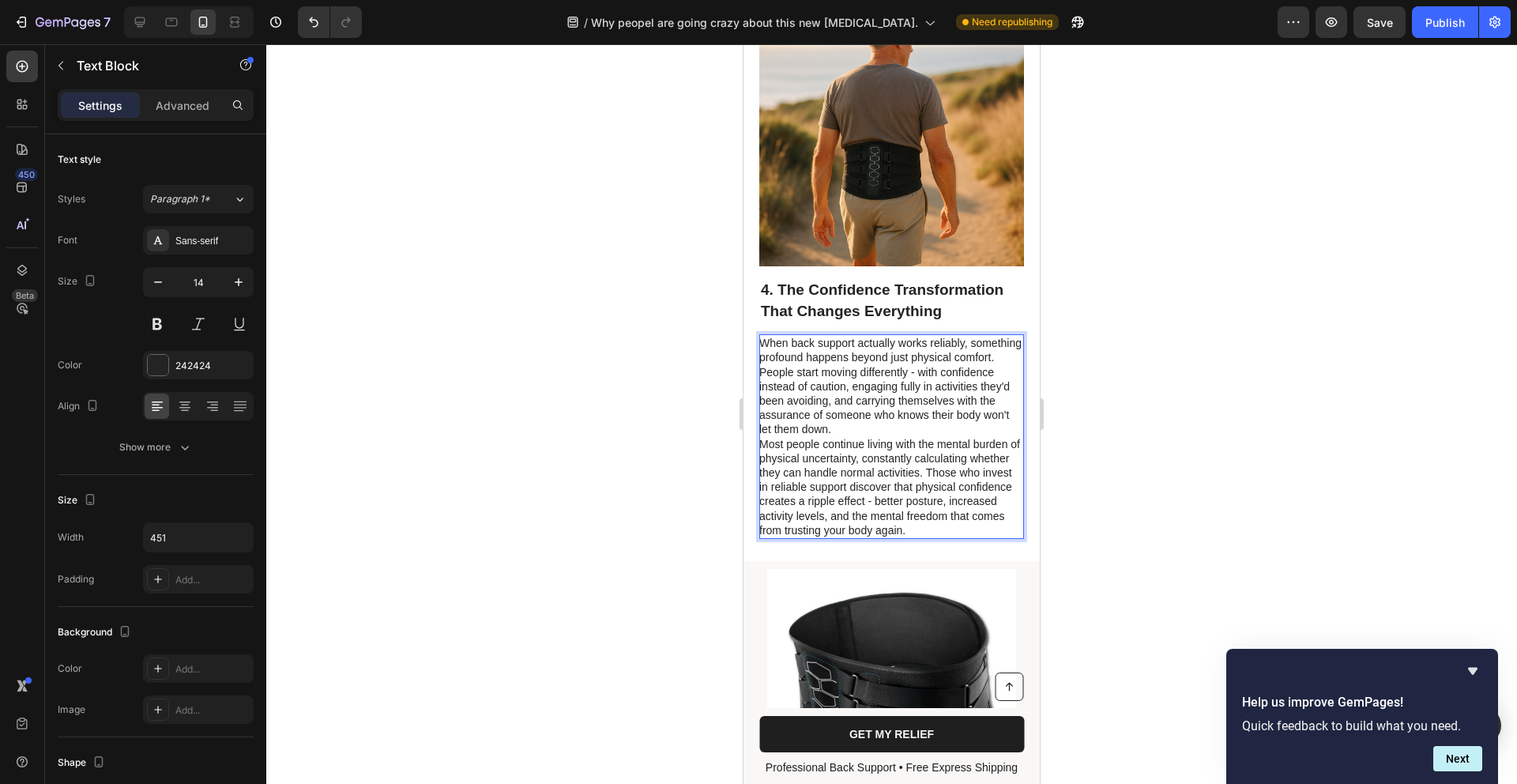
click at [957, 428] on p "When back support actually works reliably, something profound happens beyond ju…" at bounding box center [891, 386] width 263 height 101
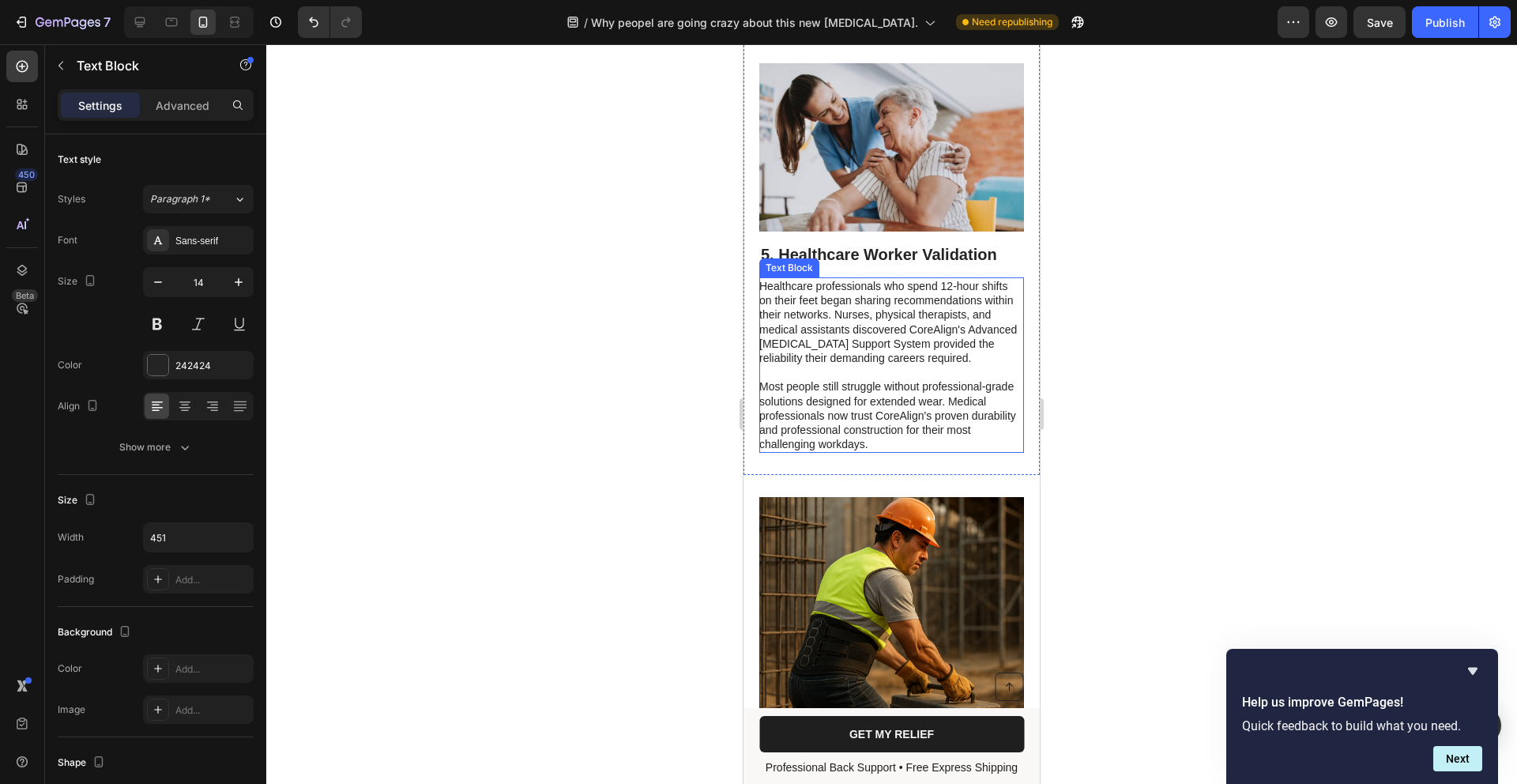
scroll to position [3656, 0]
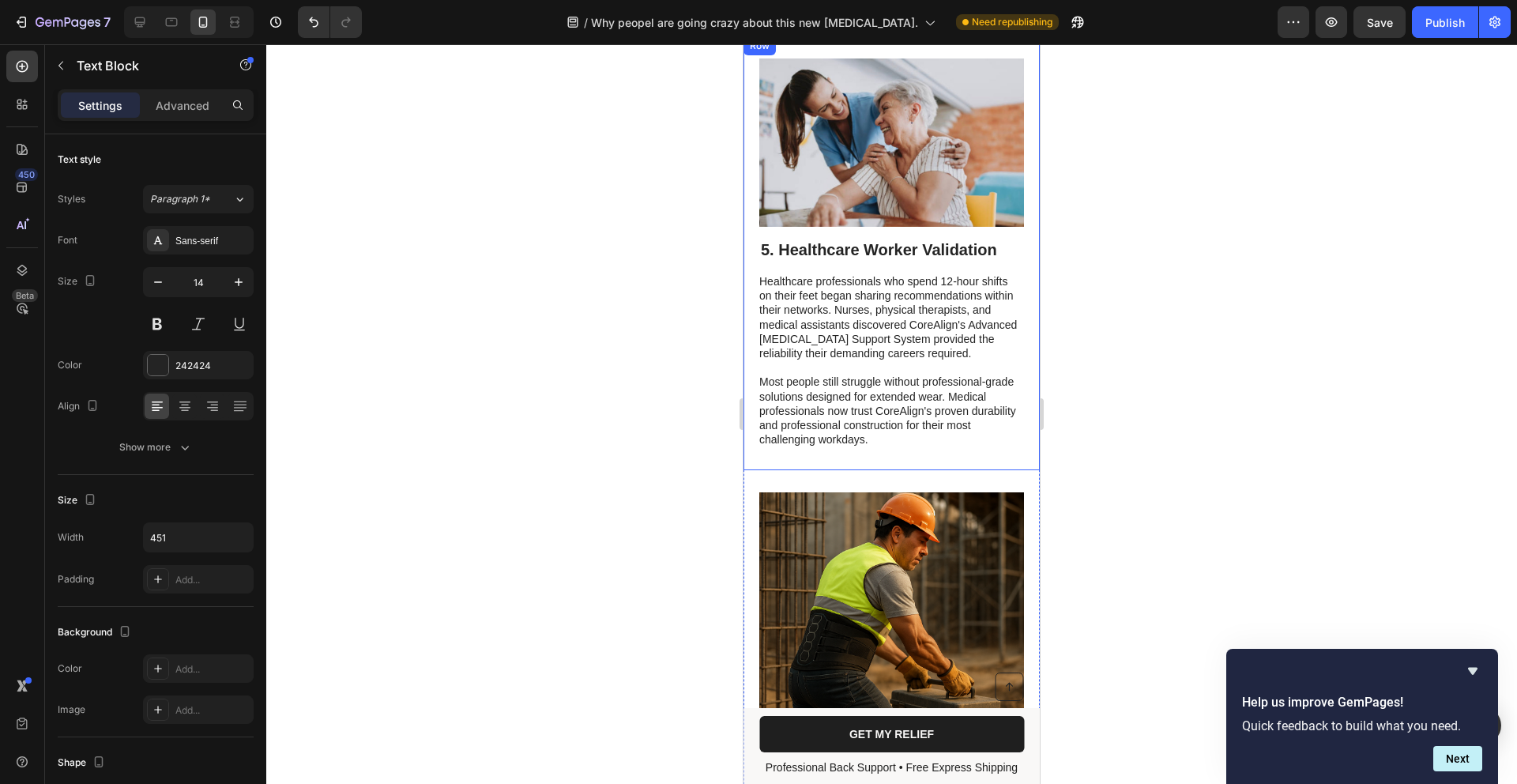
click at [887, 238] on h2 "5. Healthcare Worker Validation" at bounding box center [892, 249] width 264 height 24
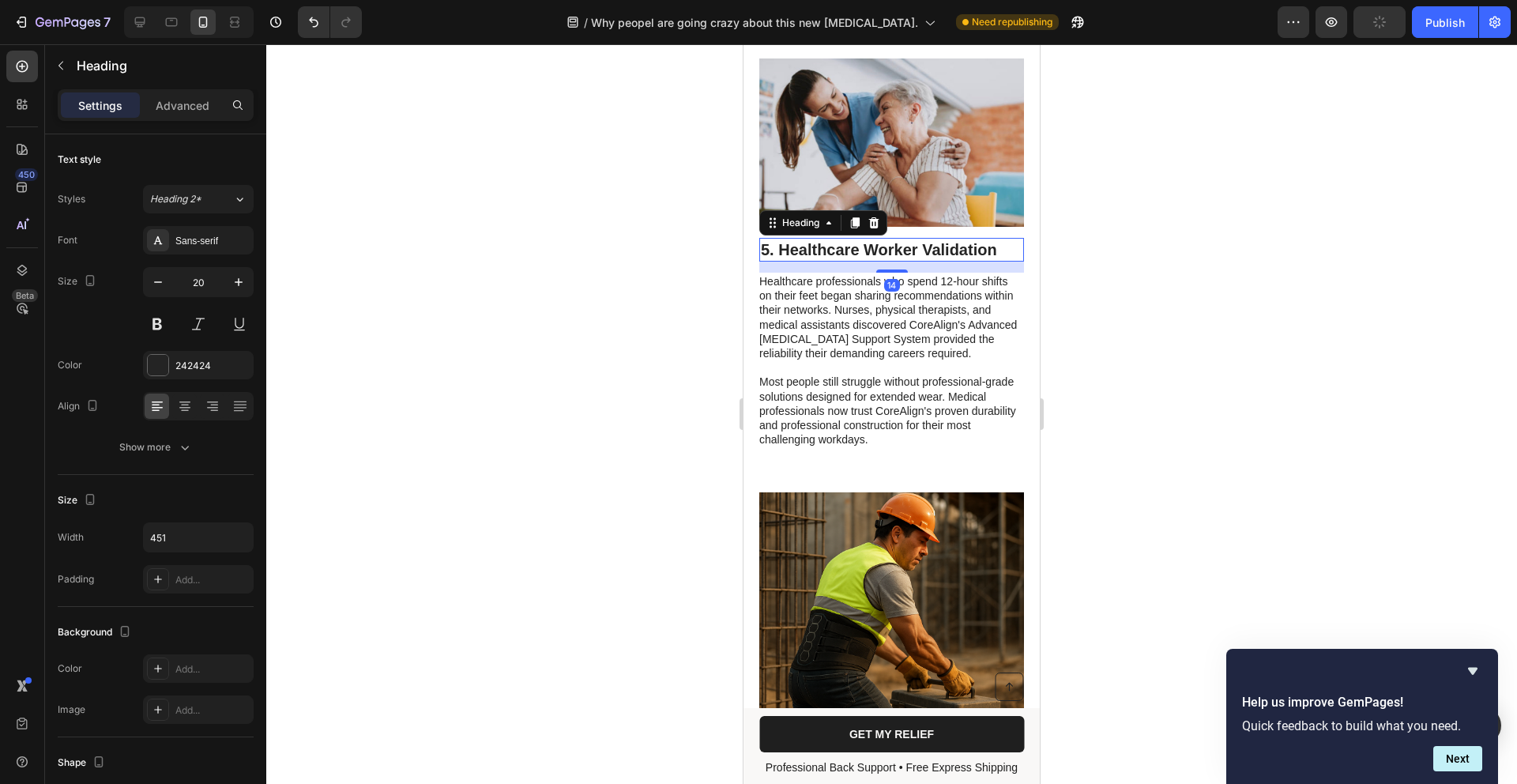
click at [887, 238] on h2 "5. Healthcare Worker Validation" at bounding box center [892, 249] width 264 height 24
click at [966, 239] on p "5. Healthcare Worker Validation" at bounding box center [892, 249] width 262 height 20
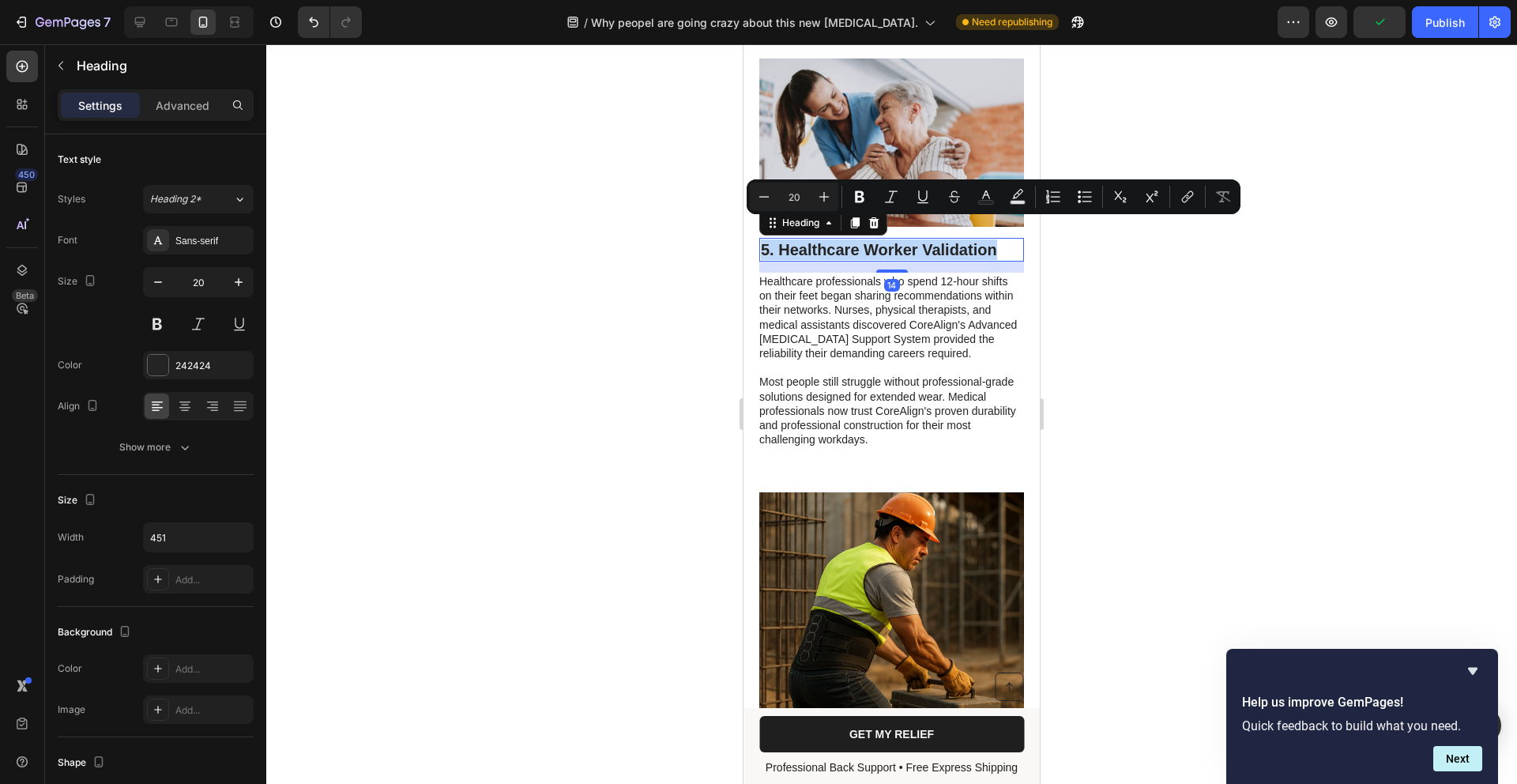
drag, startPoint x: 957, startPoint y: 233, endPoint x: 683, endPoint y: 236, distance: 274.0
click at [909, 338] on p "Healthcare professionals who spend 12-hour shifts on their feet began sharing r…" at bounding box center [891, 317] width 263 height 86
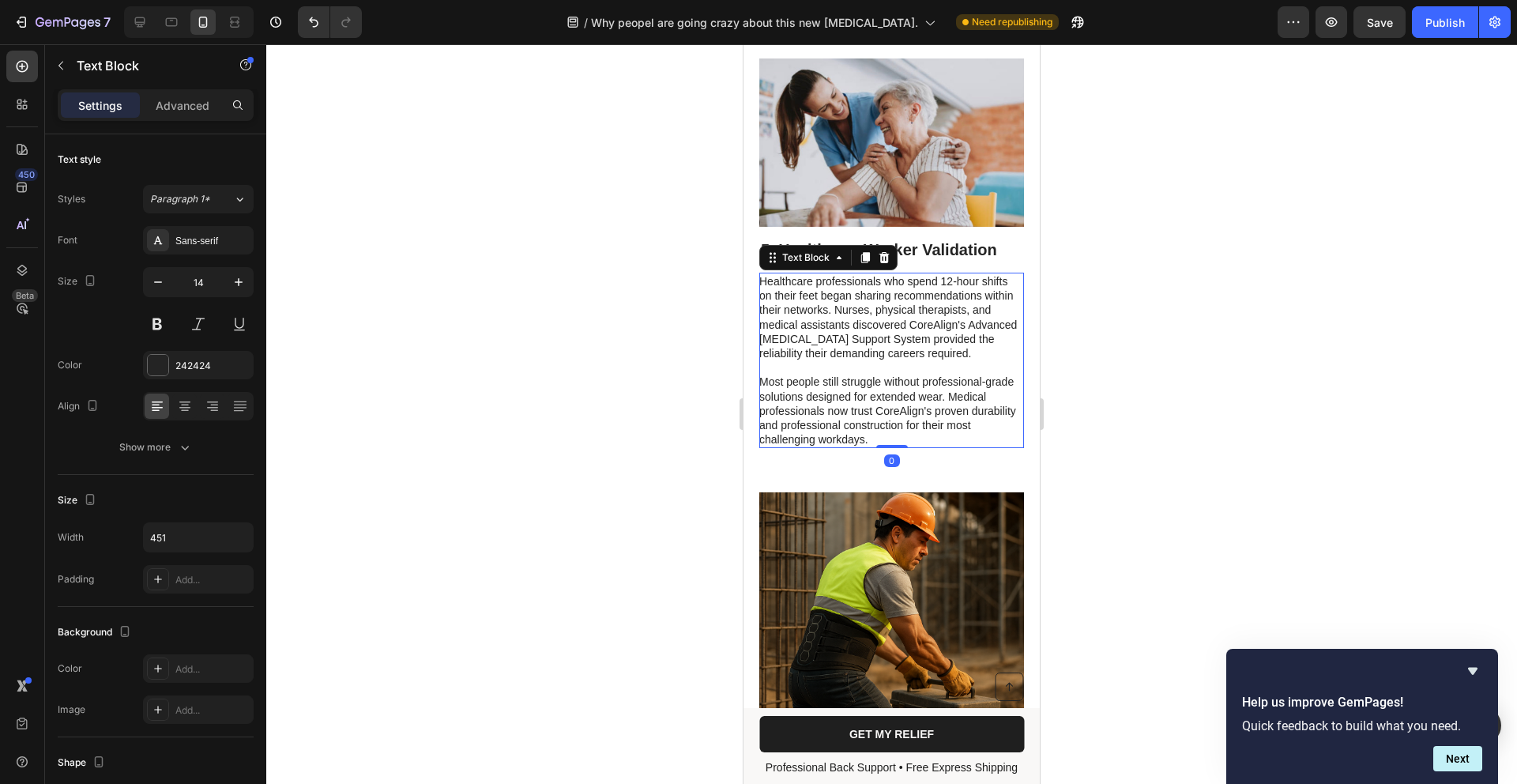
drag, startPoint x: 909, startPoint y: 338, endPoint x: 927, endPoint y: 435, distance: 98.7
click at [910, 342] on div "Healthcare professionals who spend 12-hour shifts on their feet began sharing r…" at bounding box center [892, 360] width 264 height 175
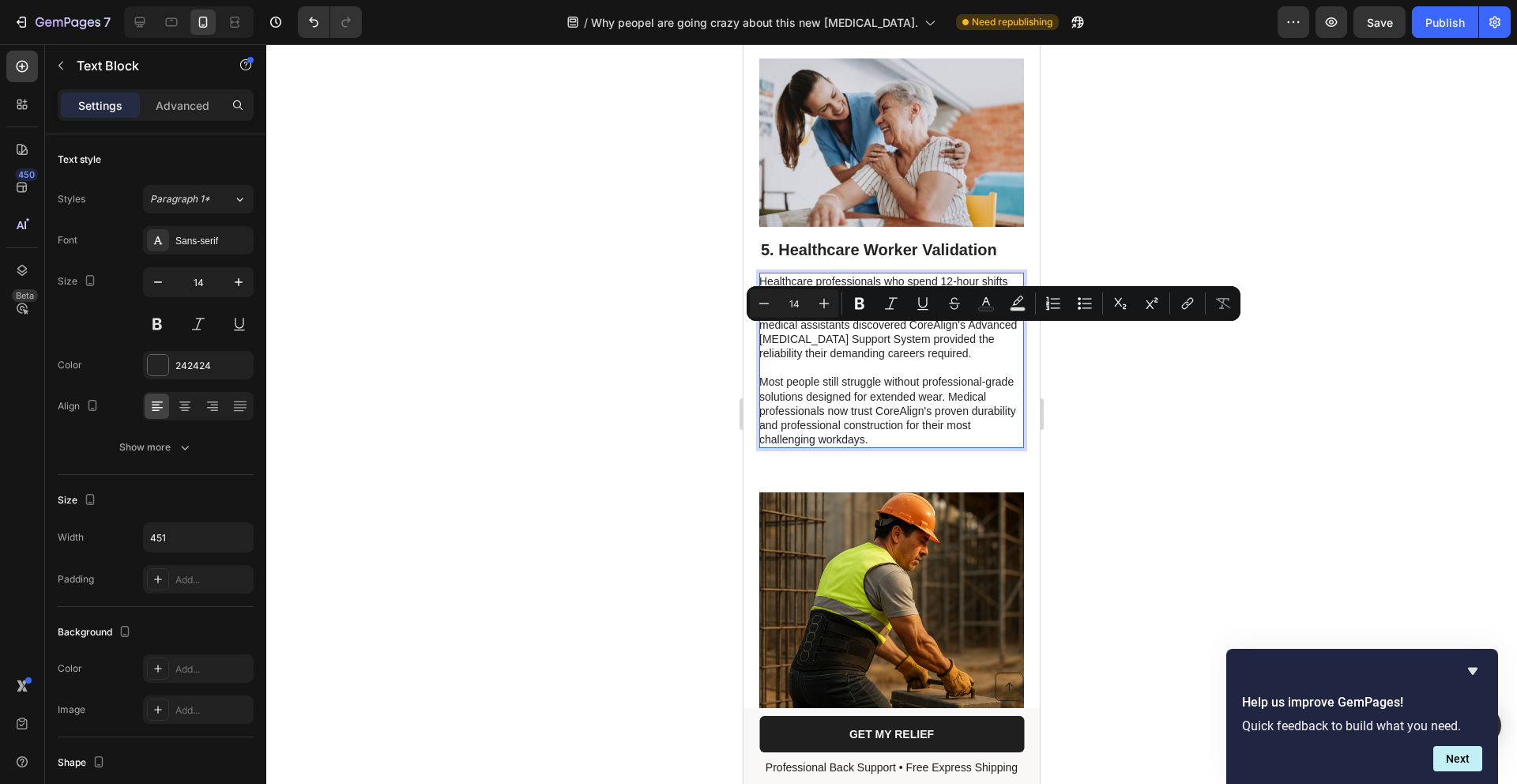
click at [902, 411] on p "Most people still struggle without professional-grade solutions designed for ex…" at bounding box center [891, 410] width 263 height 72
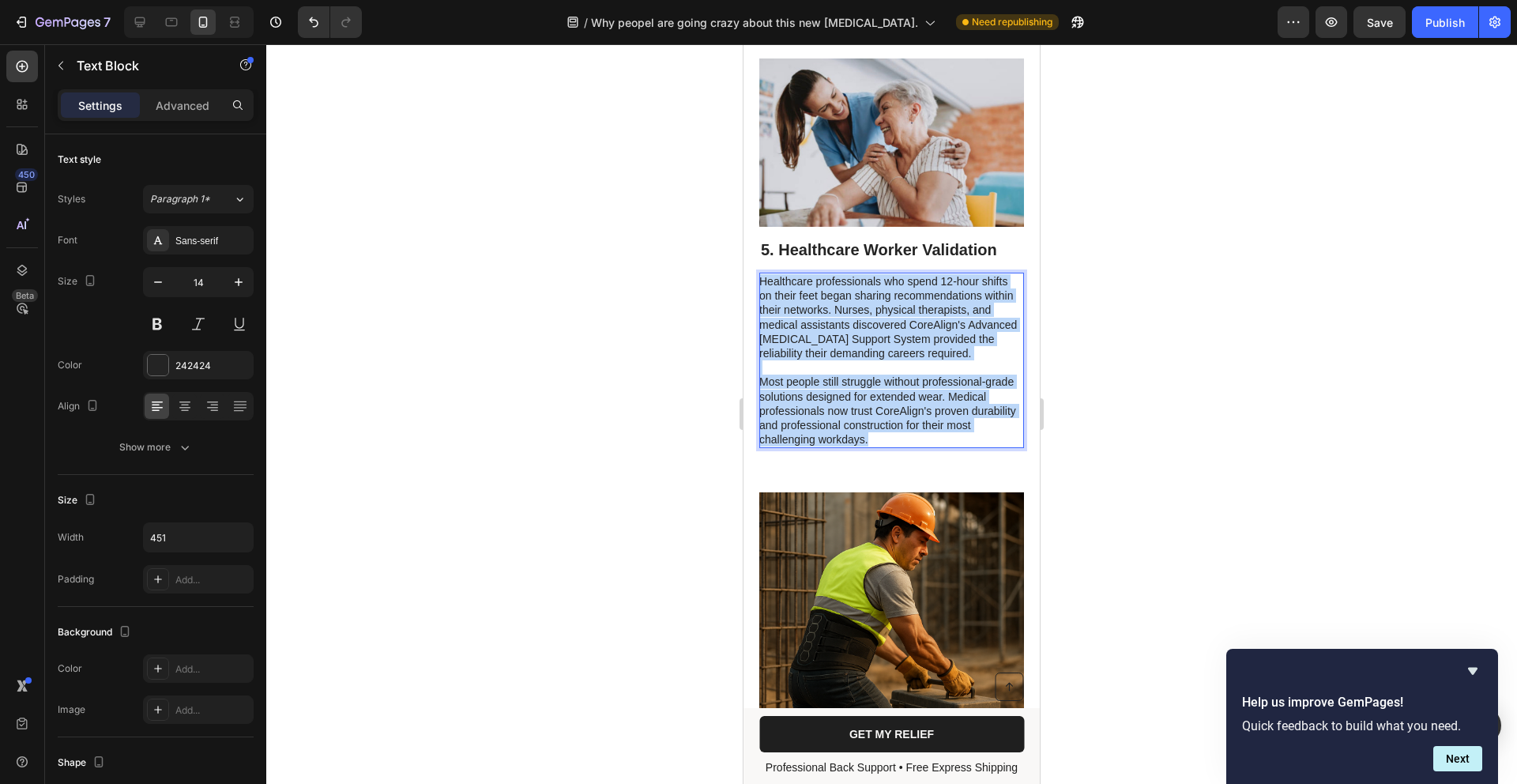
drag, startPoint x: 902, startPoint y: 424, endPoint x: 722, endPoint y: 263, distance: 241.5
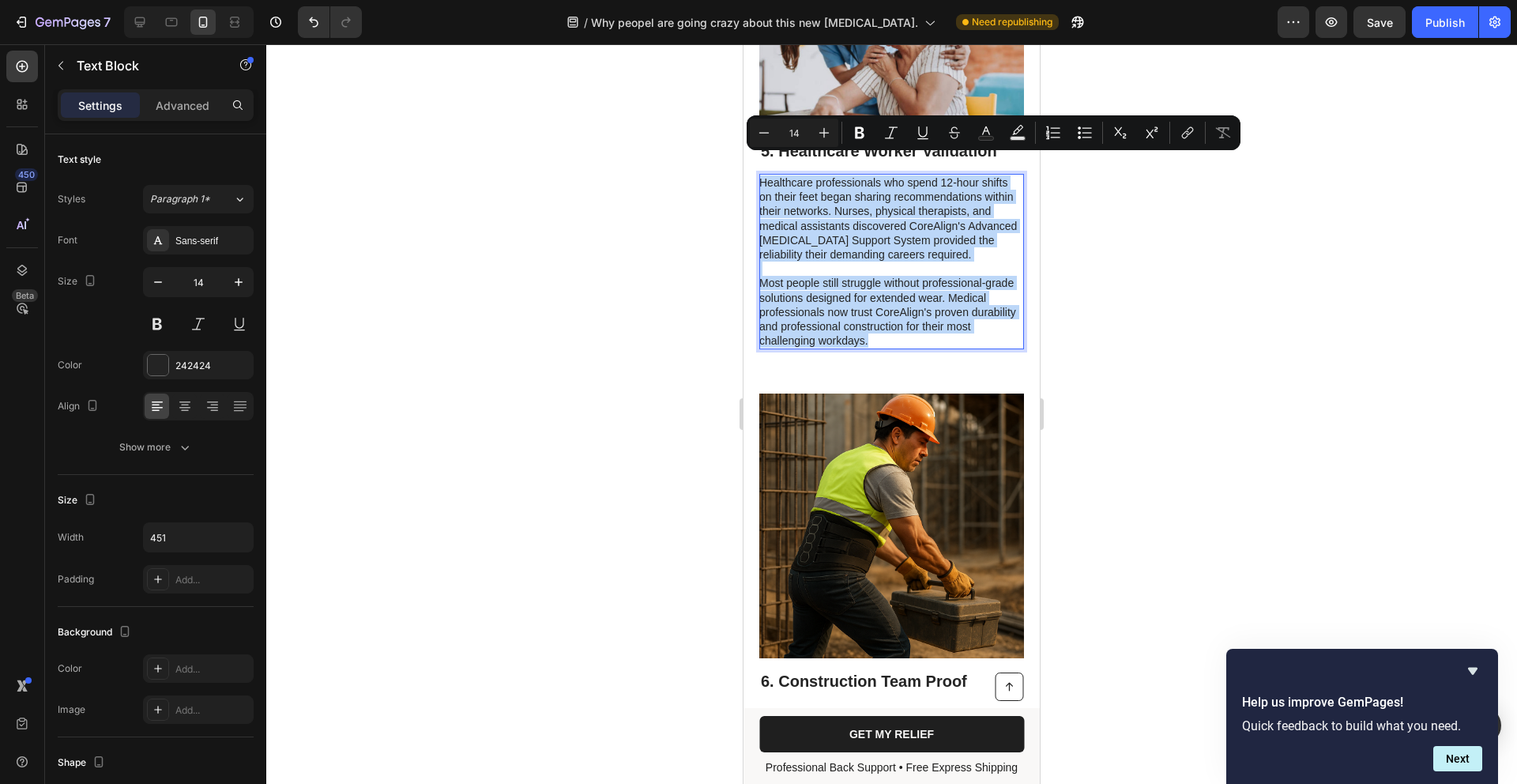
click at [986, 206] on p "Healthcare professionals who spend 12-hour shifts on their feet began sharing r…" at bounding box center [891, 218] width 263 height 86
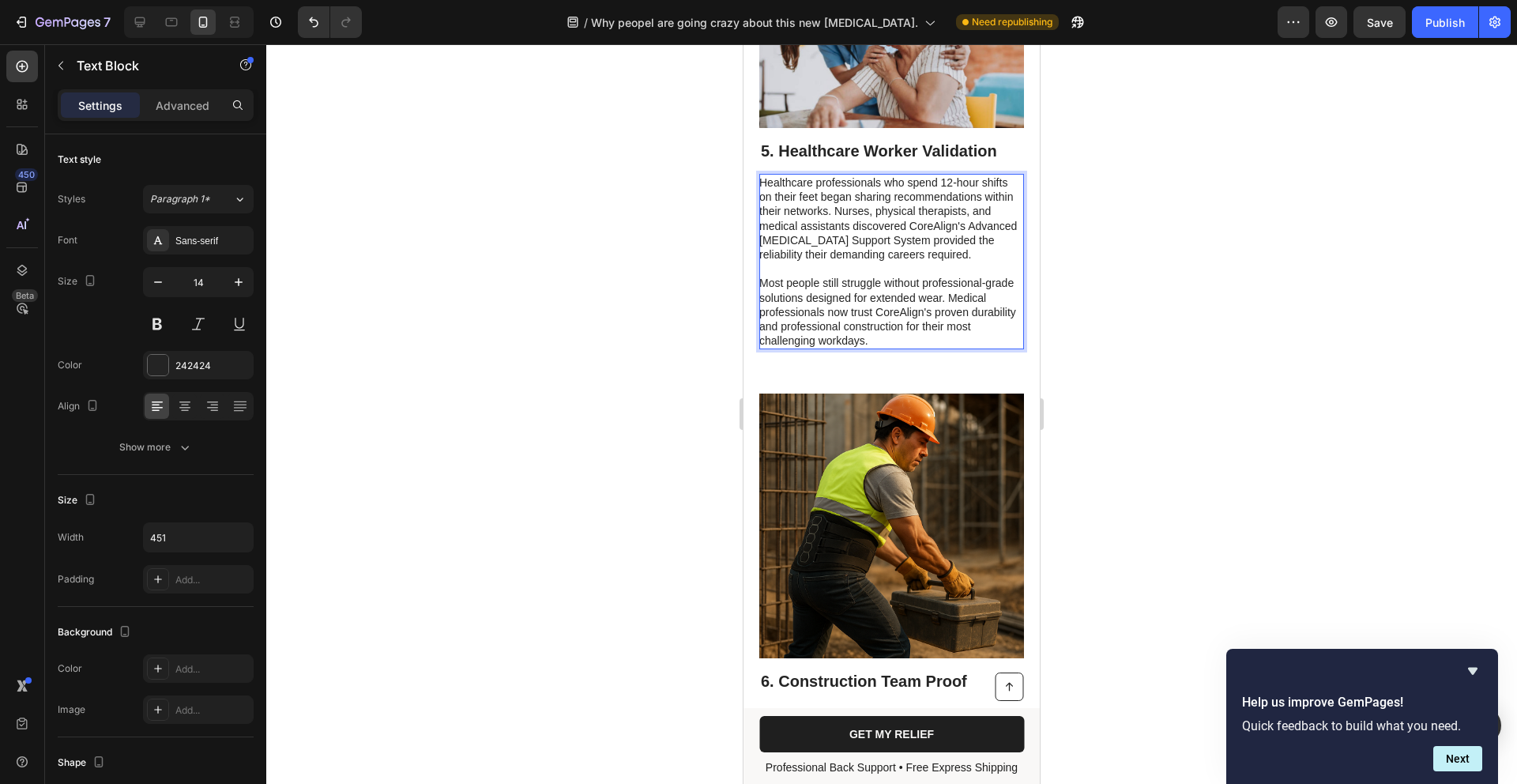
scroll to position [3722, 0]
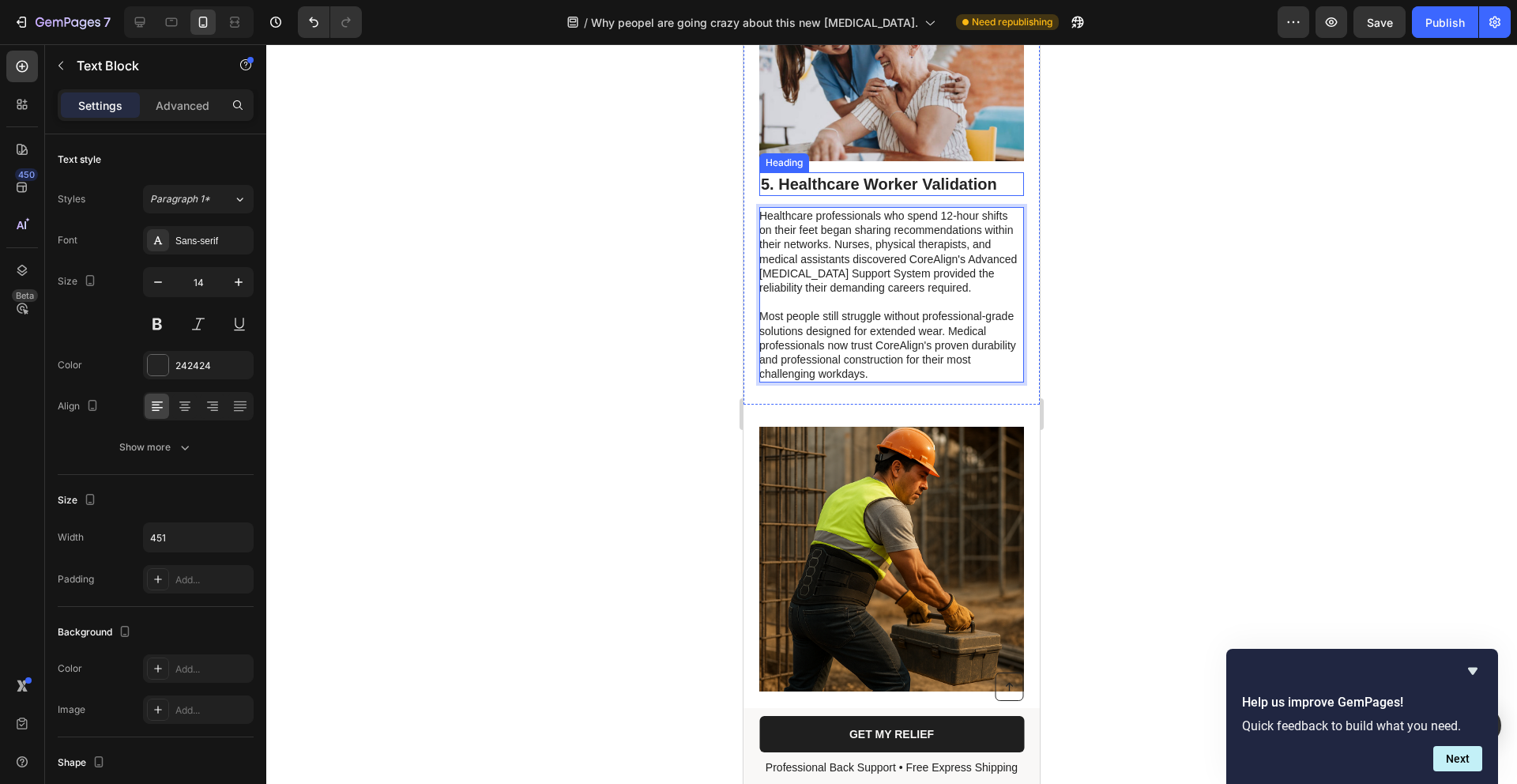
click at [976, 174] on p "5. Healthcare Worker Validation" at bounding box center [892, 184] width 262 height 20
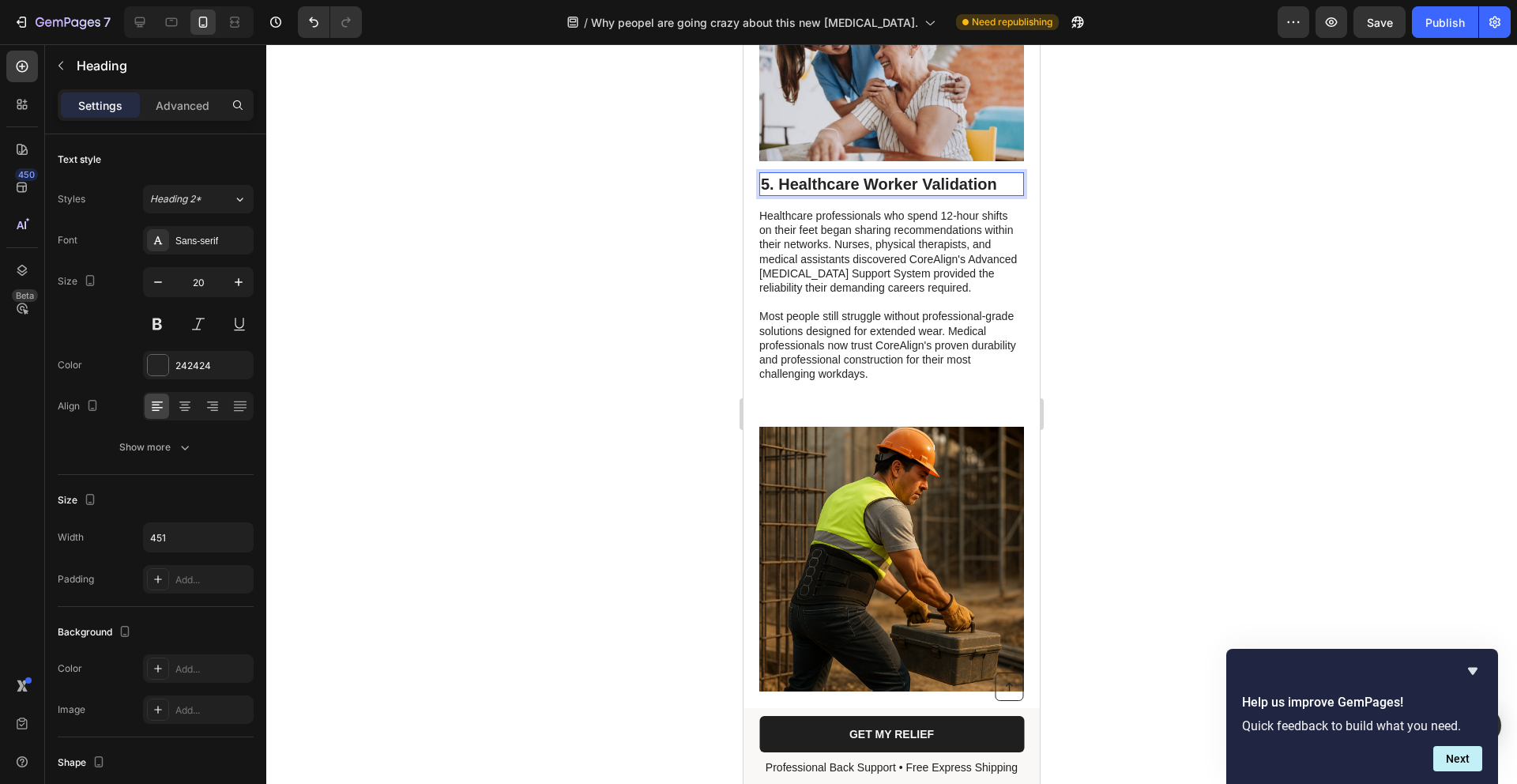
click at [990, 174] on p "5. Healthcare Worker Validation" at bounding box center [892, 184] width 262 height 20
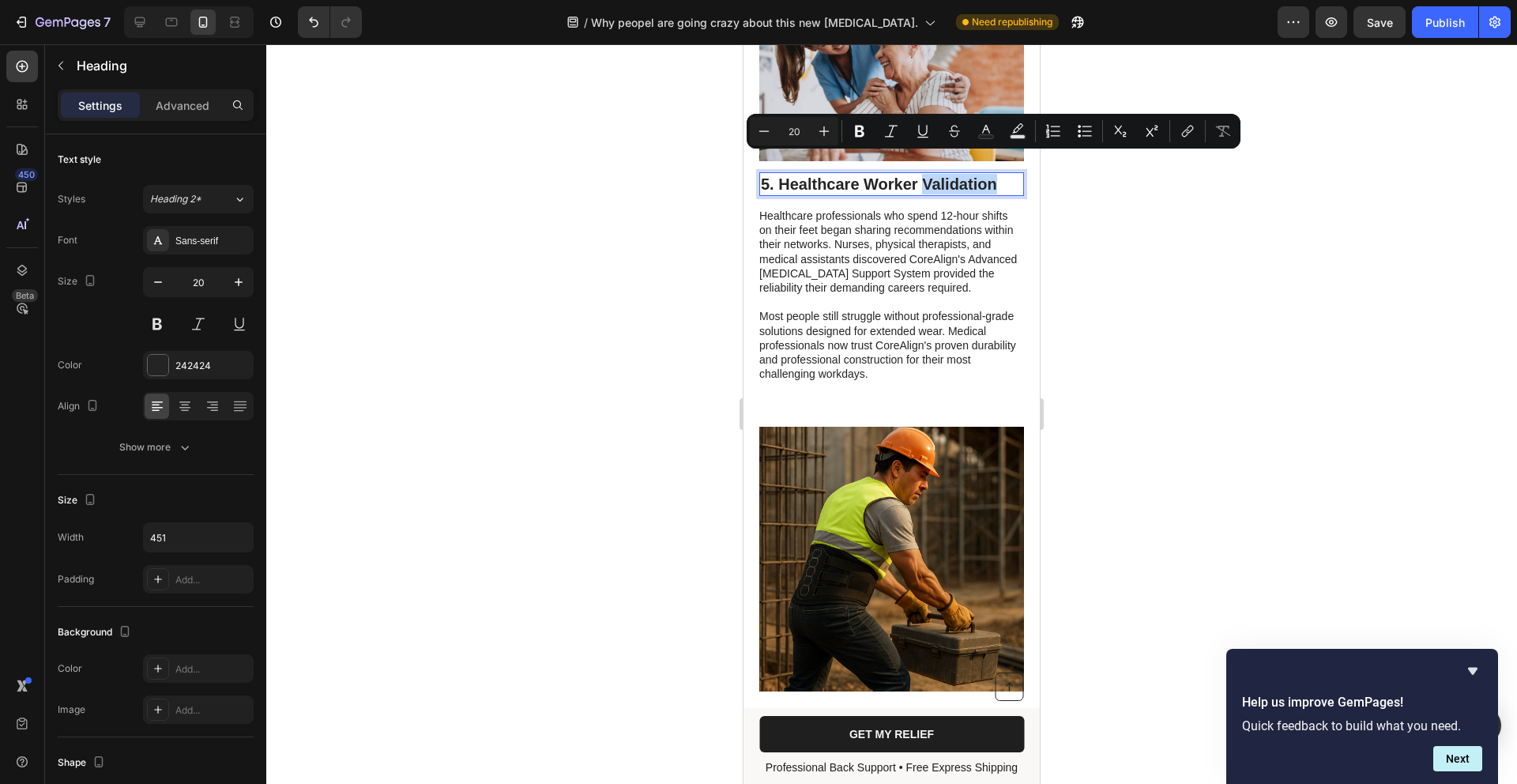
click at [996, 174] on p "5. Healthcare Worker Validation" at bounding box center [892, 184] width 262 height 20
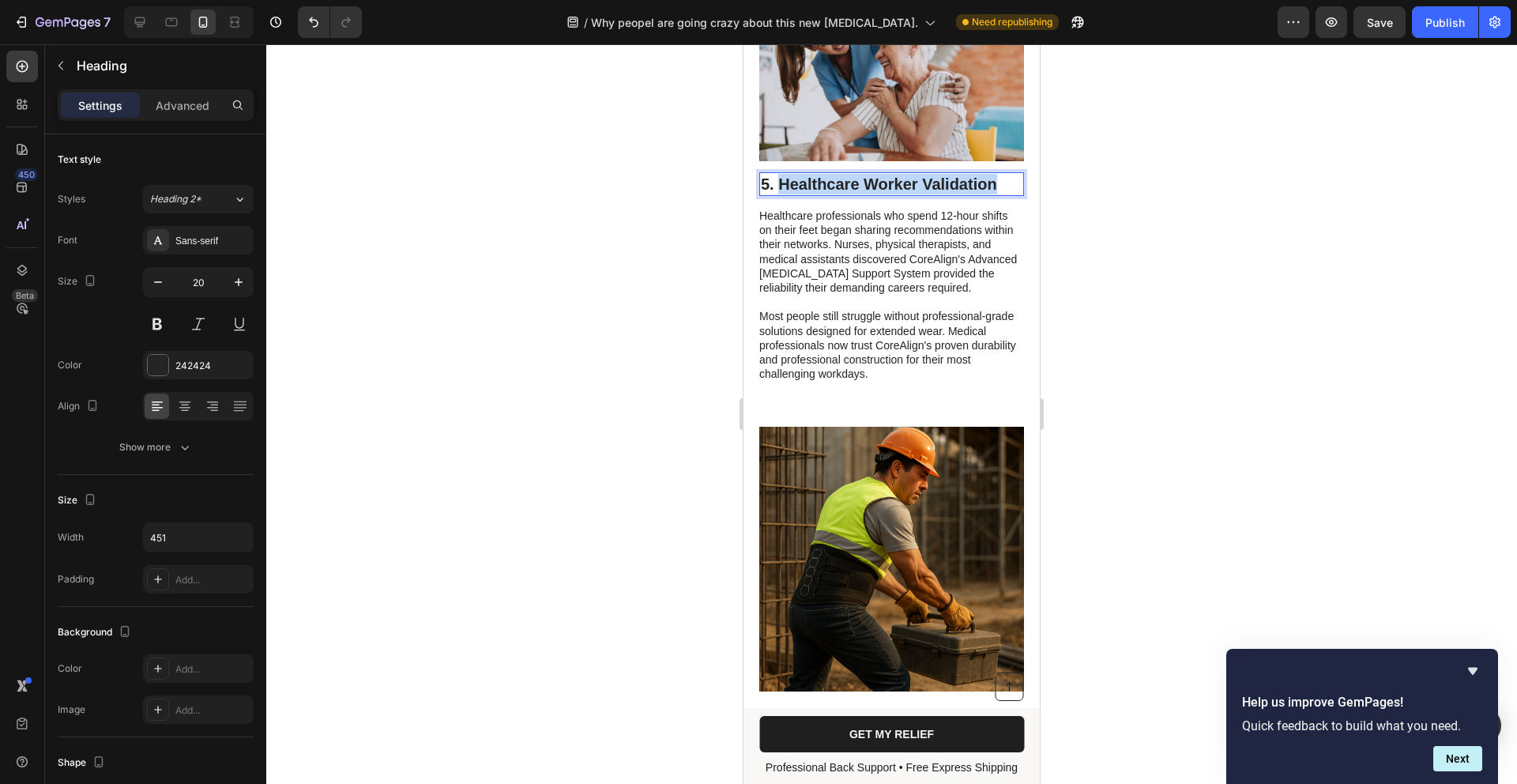
drag, startPoint x: 999, startPoint y: 165, endPoint x: 779, endPoint y: 162, distance: 220.0
click at [779, 174] on p "5. Healthcare Worker Validation" at bounding box center [892, 184] width 262 height 20
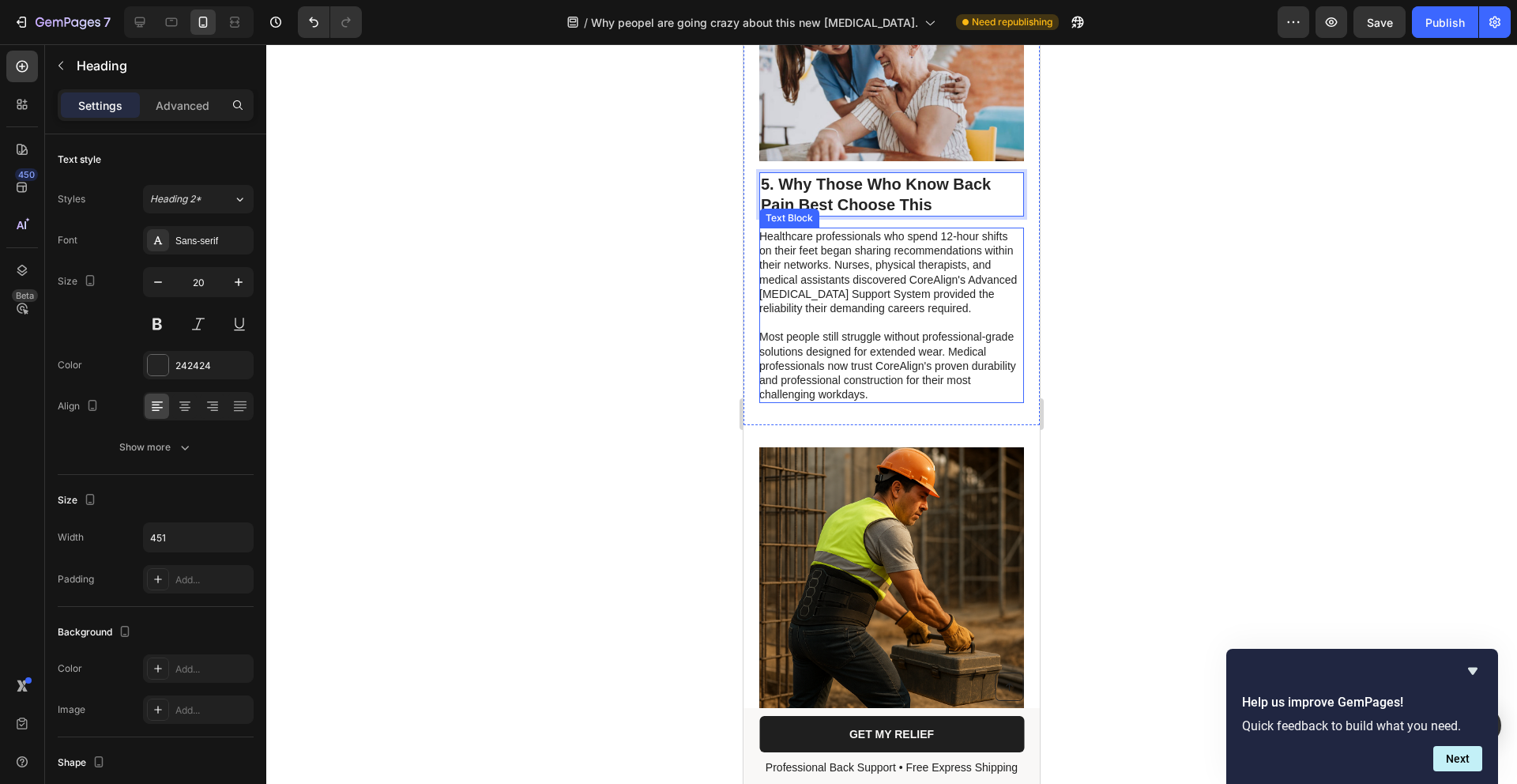
click at [902, 370] on p "Most people still struggle without professional-grade solutions designed for ex…" at bounding box center [891, 366] width 263 height 72
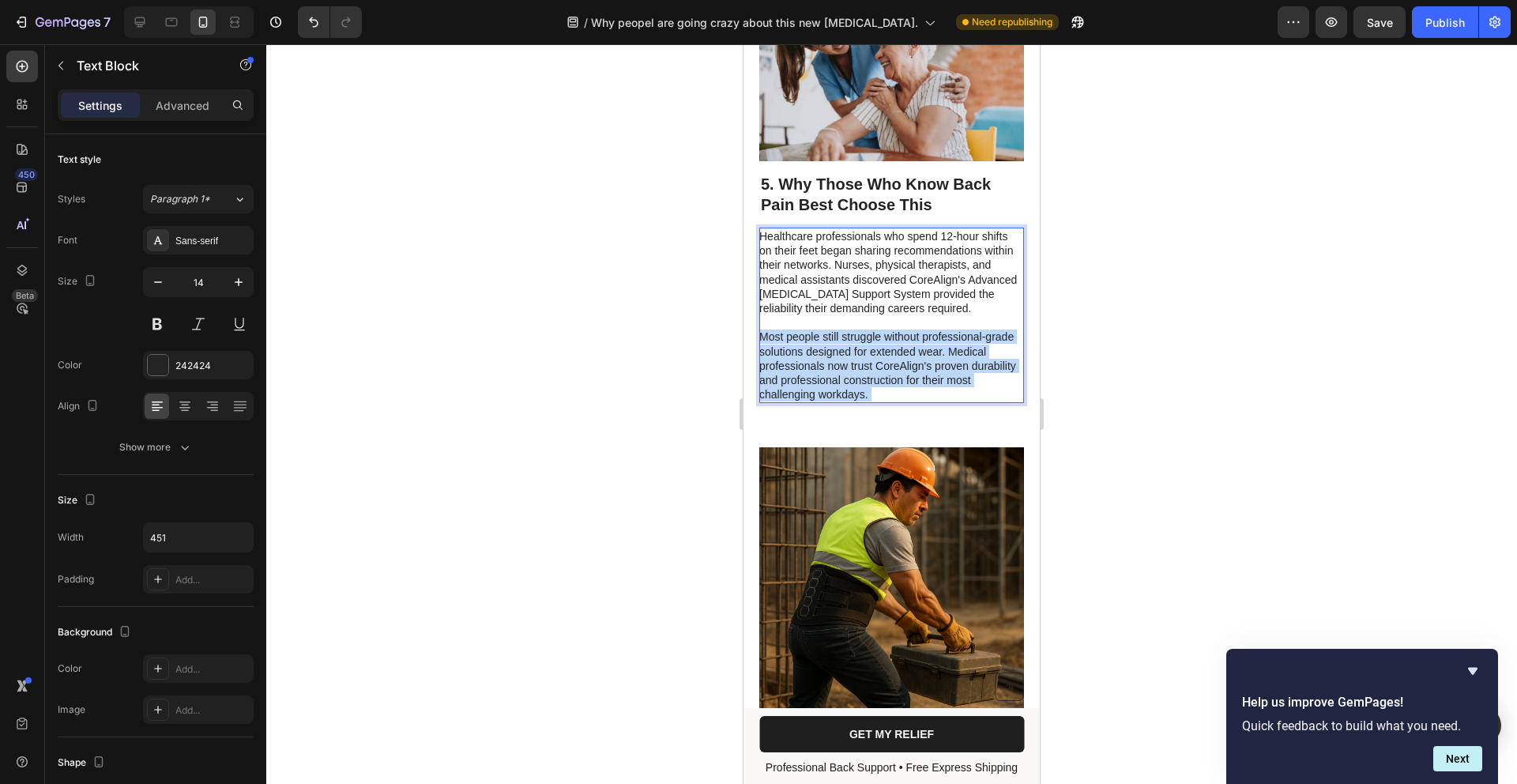
drag, startPoint x: 900, startPoint y: 371, endPoint x: 705, endPoint y: 233, distance: 238.9
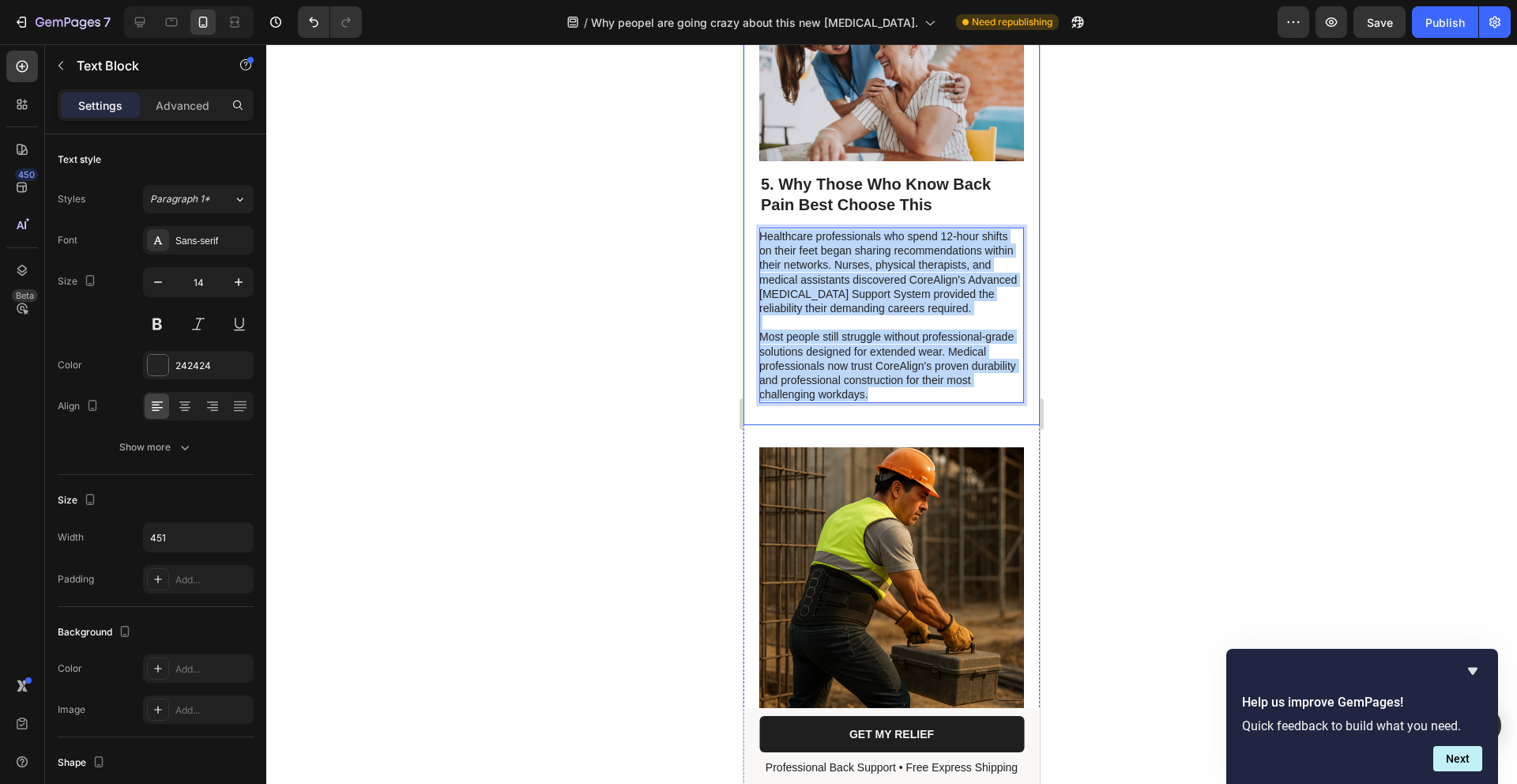
drag, startPoint x: 897, startPoint y: 374, endPoint x: 744, endPoint y: 206, distance: 227.2
click at [745, 206] on div "5. Why Those Who Know Back Pain Best Choose This Heading Healthcare professiona…" at bounding box center [892, 197] width 296 height 454
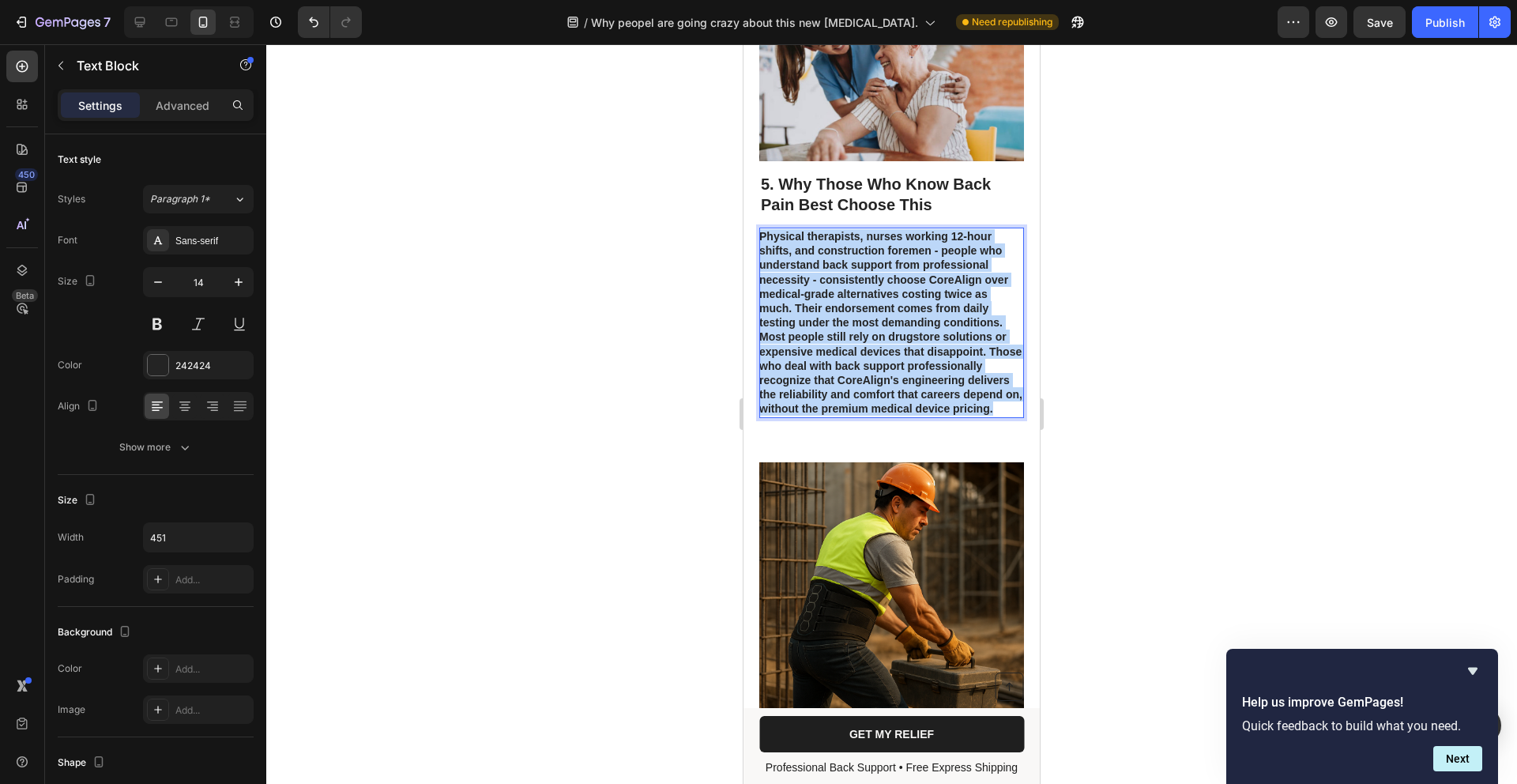
drag, startPoint x: 881, startPoint y: 404, endPoint x: 654, endPoint y: 179, distance: 319.6
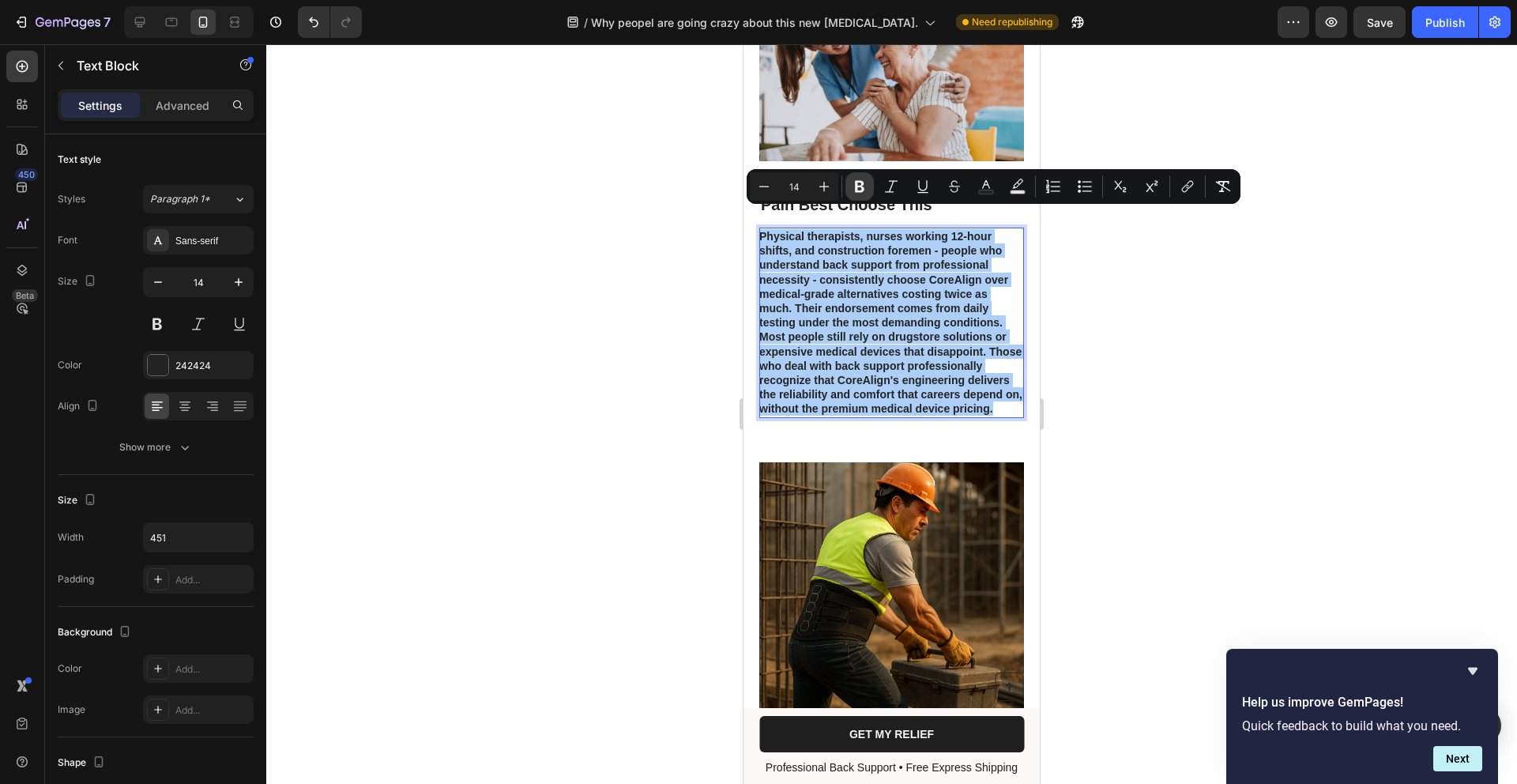
drag, startPoint x: 850, startPoint y: 180, endPoint x: 845, endPoint y: 196, distance: 16.8
click at [850, 181] on button "Bold" at bounding box center [860, 186] width 29 height 29
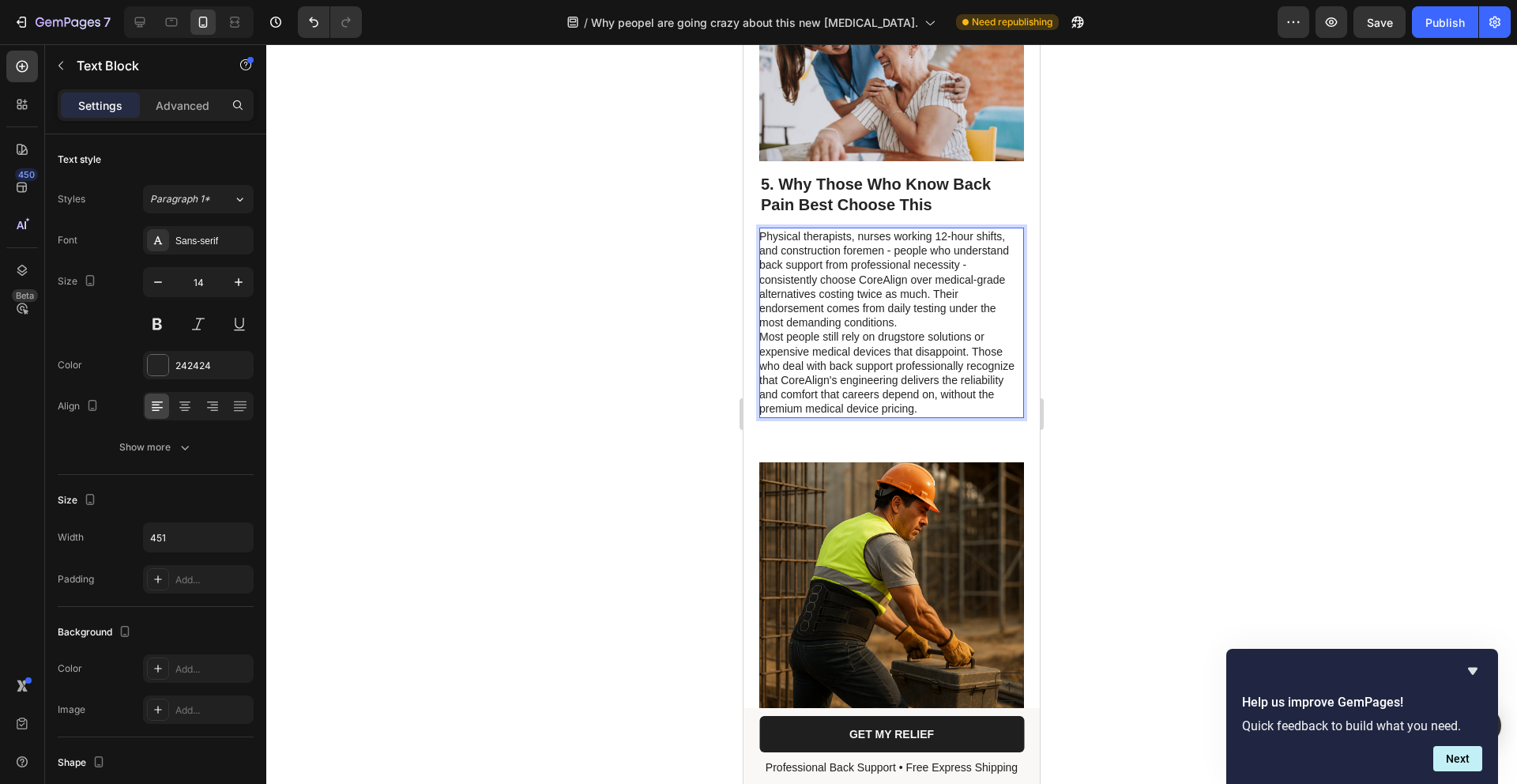
click at [913, 302] on p "Physical therapists, nurses working 12-hour shifts, and construction foremen - …" at bounding box center [891, 280] width 263 height 101
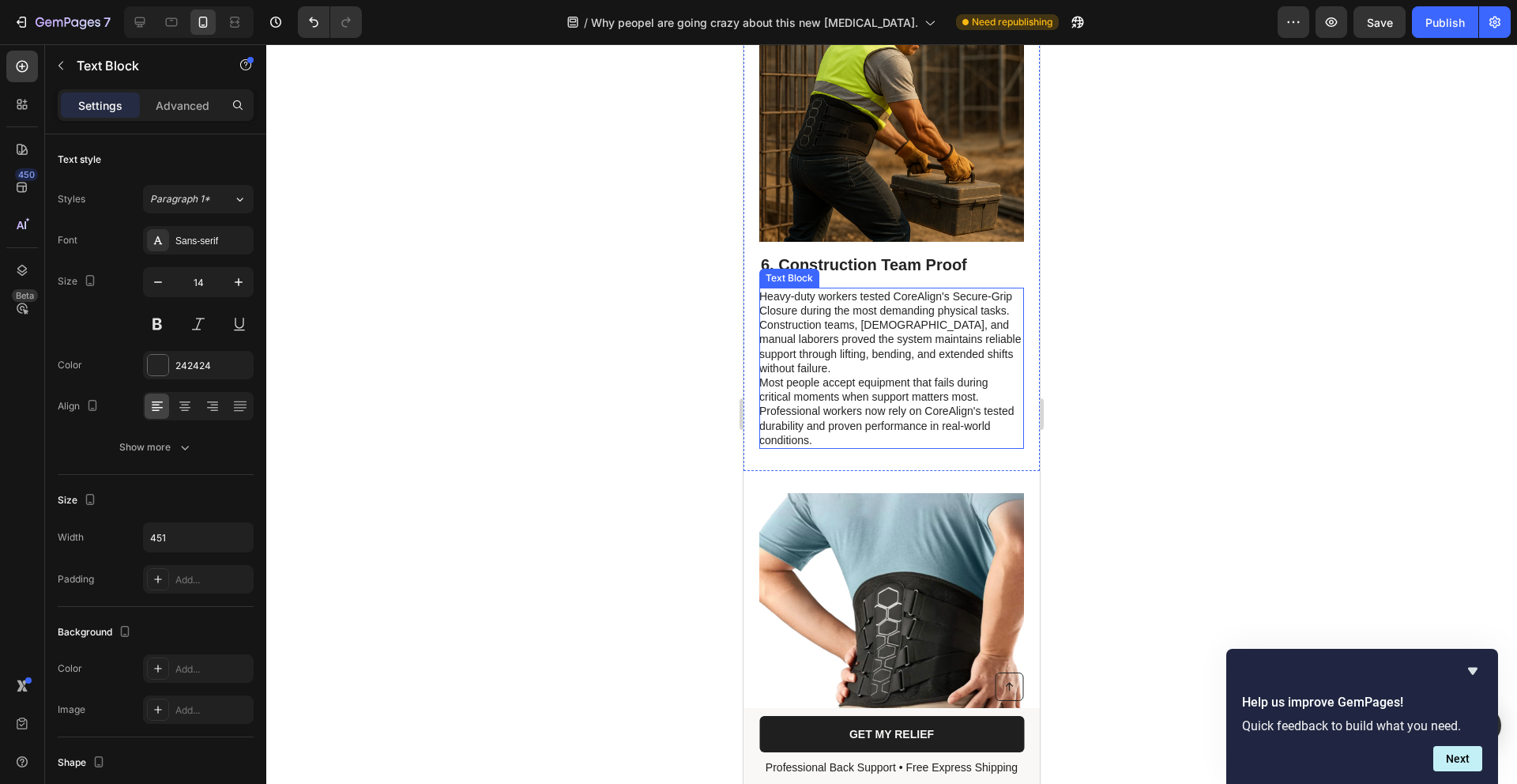
scroll to position [4226, 0]
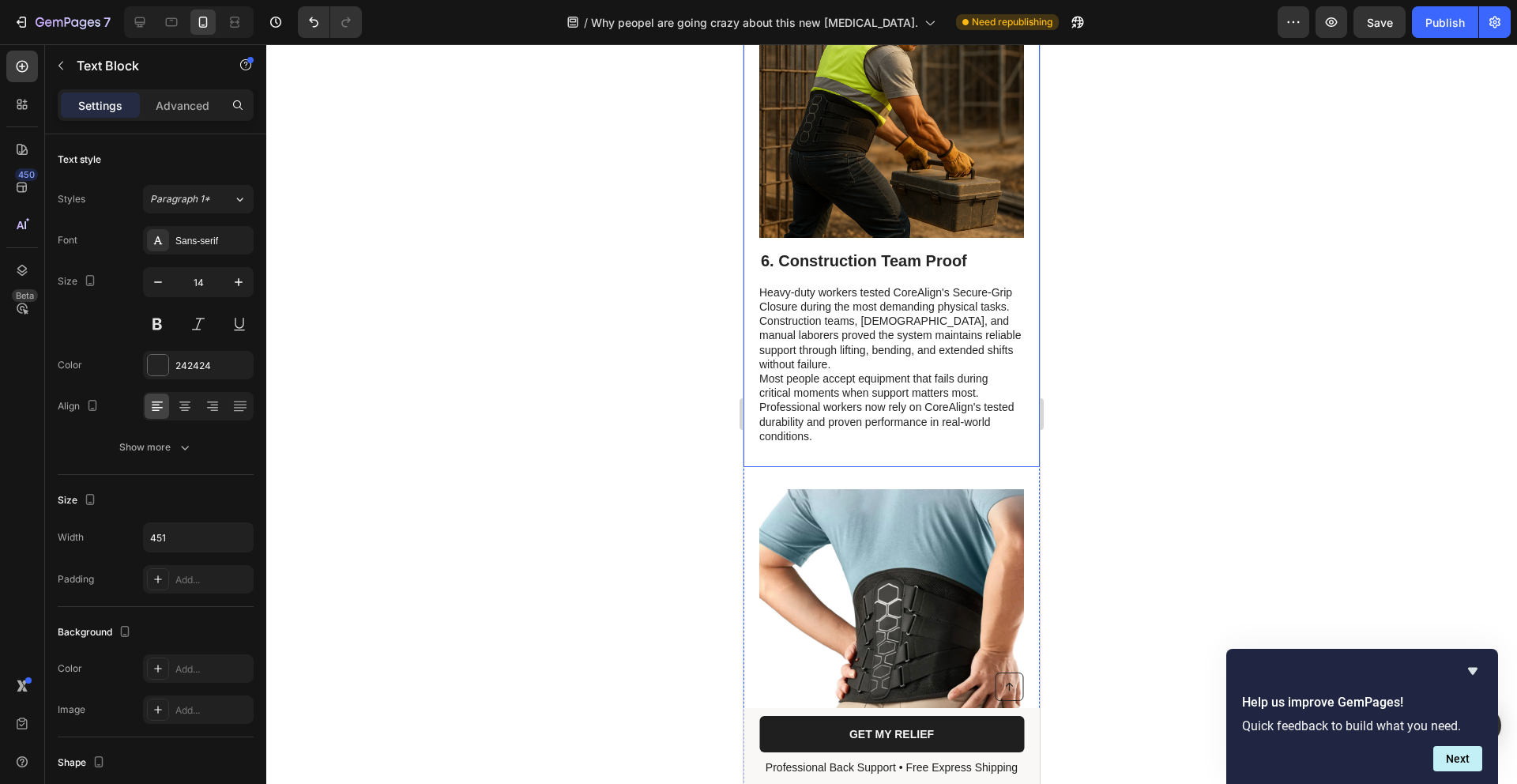
click at [861, 249] on h2 "6. Construction Team Proof" at bounding box center [892, 261] width 264 height 24
click at [880, 249] on h2 "6. Construction Team Proof" at bounding box center [892, 261] width 264 height 24
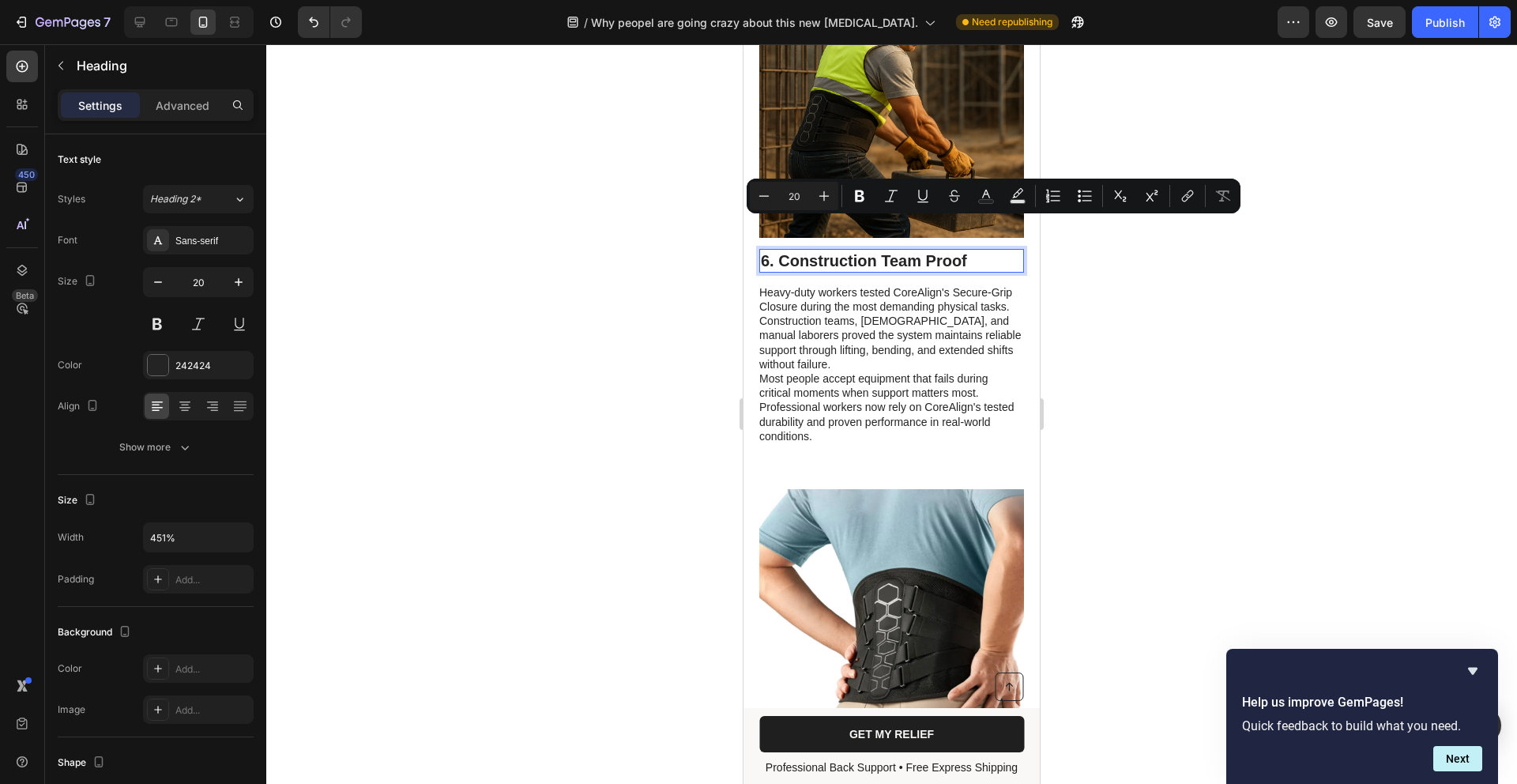
click at [976, 250] on p "6. Construction Team Proof" at bounding box center [892, 260] width 262 height 20
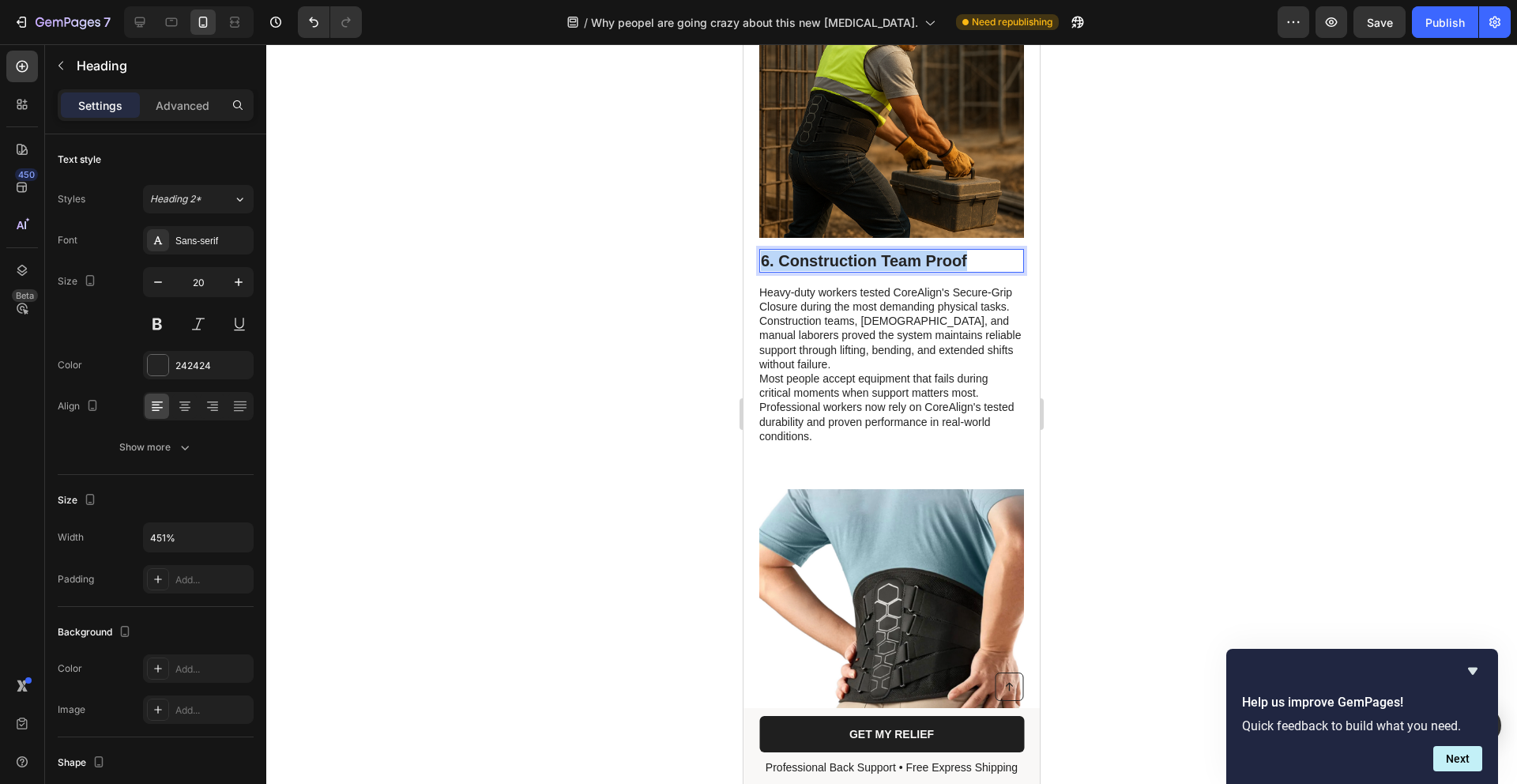
drag, startPoint x: 979, startPoint y: 230, endPoint x: 608, endPoint y: 221, distance: 371.1
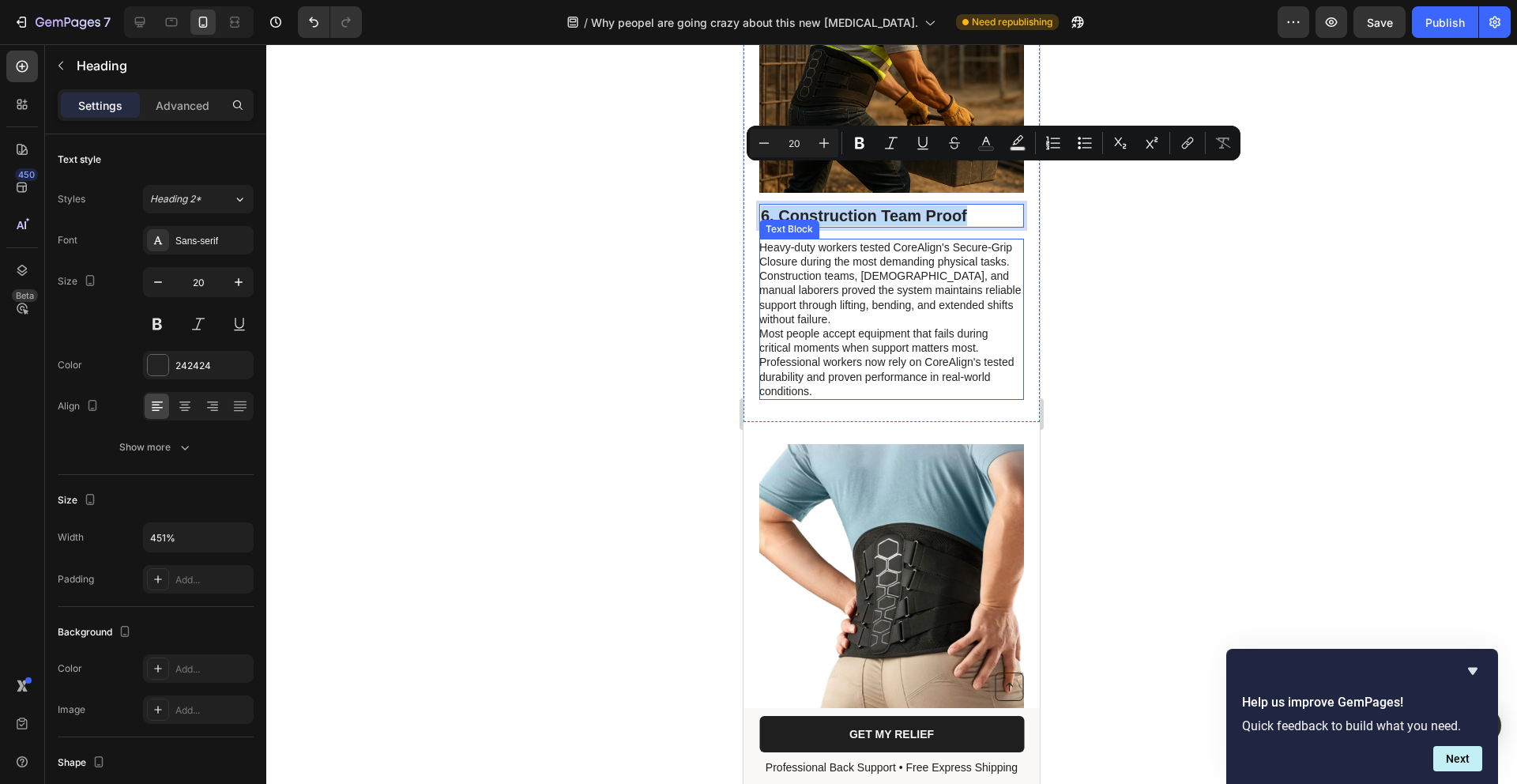
scroll to position [4279, 0]
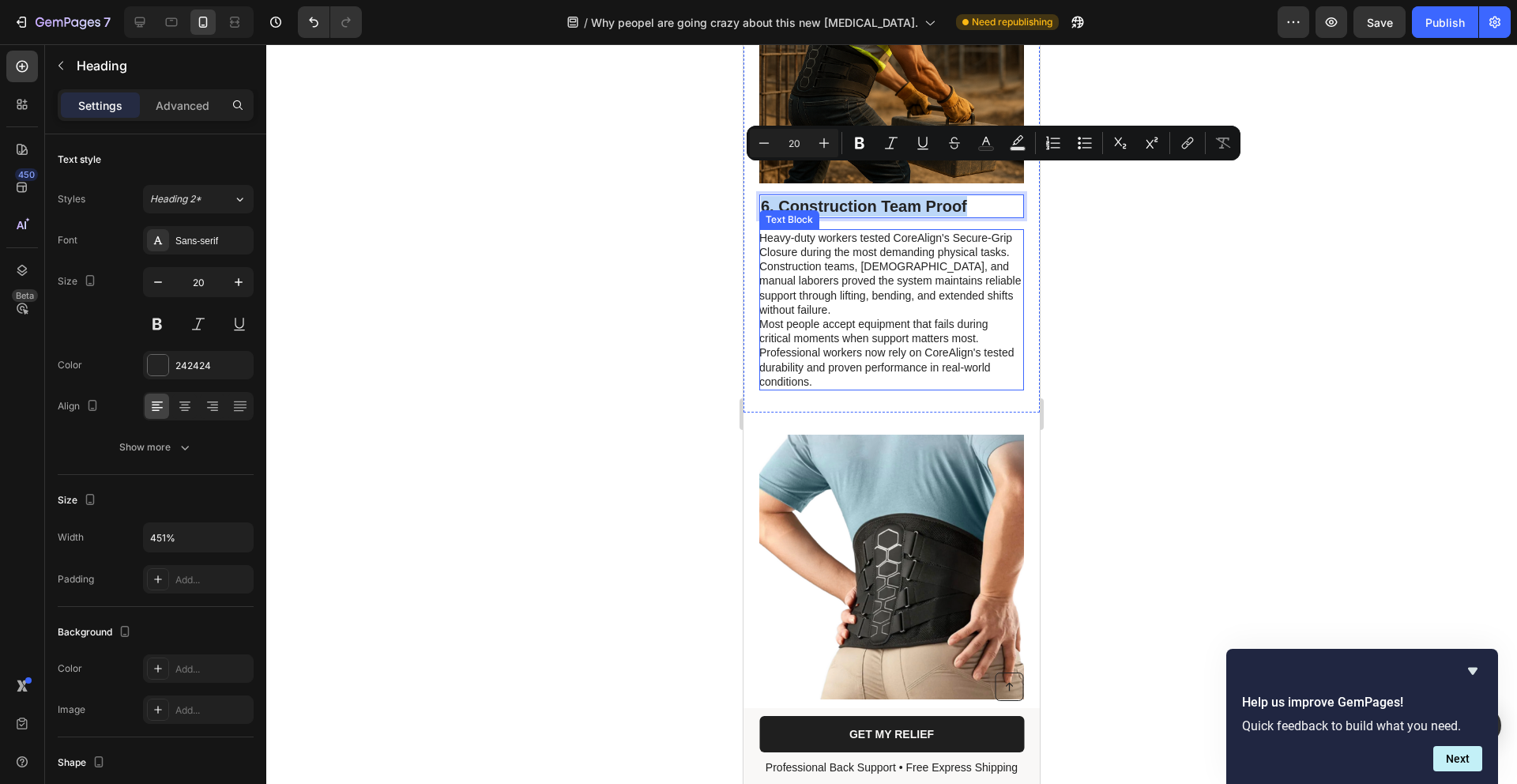
click at [915, 273] on p "Heavy-duty workers tested CoreAlign's Secure-Grip Closure during the most deman…" at bounding box center [891, 274] width 263 height 86
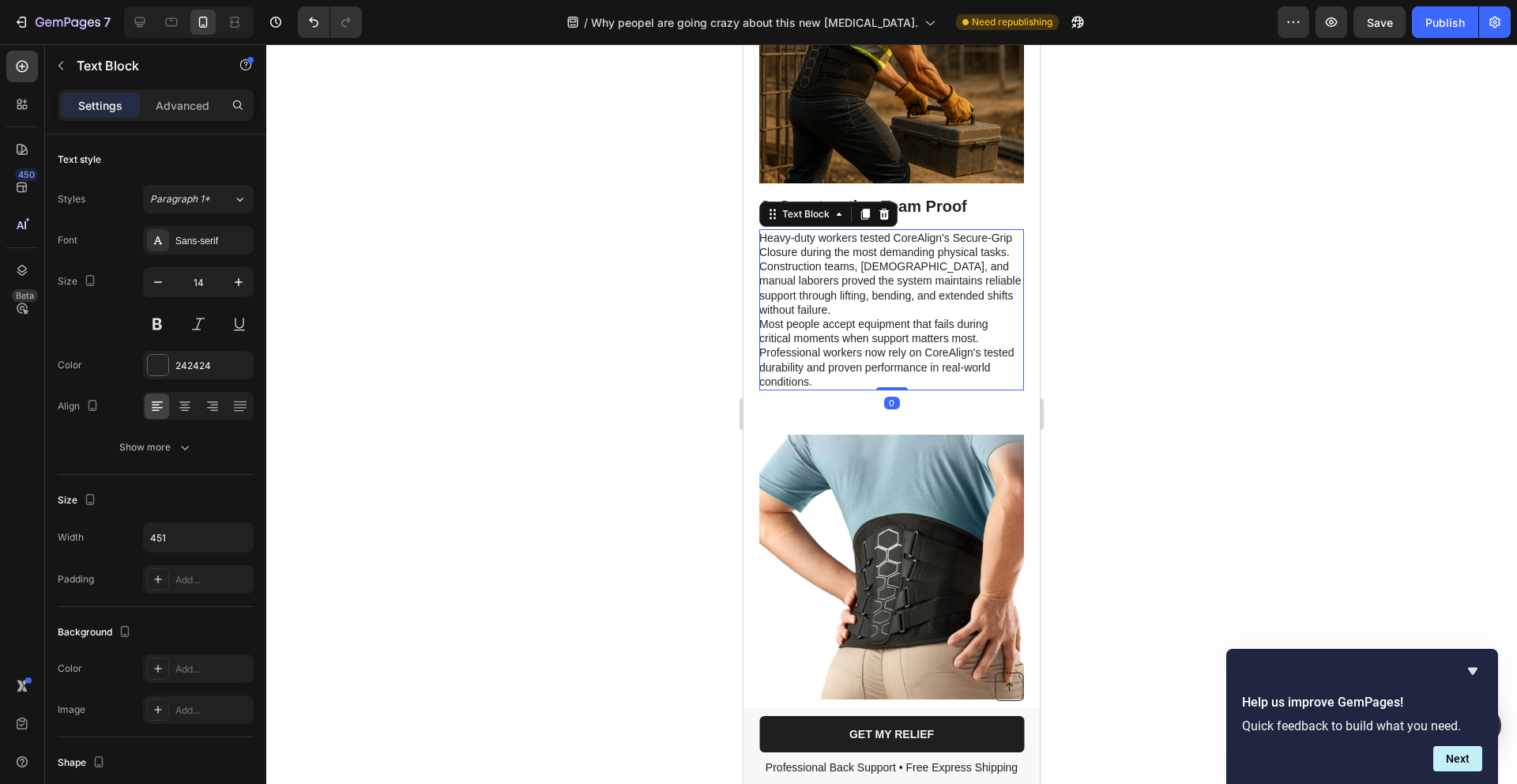
click at [827, 346] on p "Most people accept equipment that fails during critical moments when support ma…" at bounding box center [891, 353] width 263 height 72
click at [845, 347] on p "Most people accept equipment that fails during critical moments when support ma…" at bounding box center [891, 353] width 263 height 72
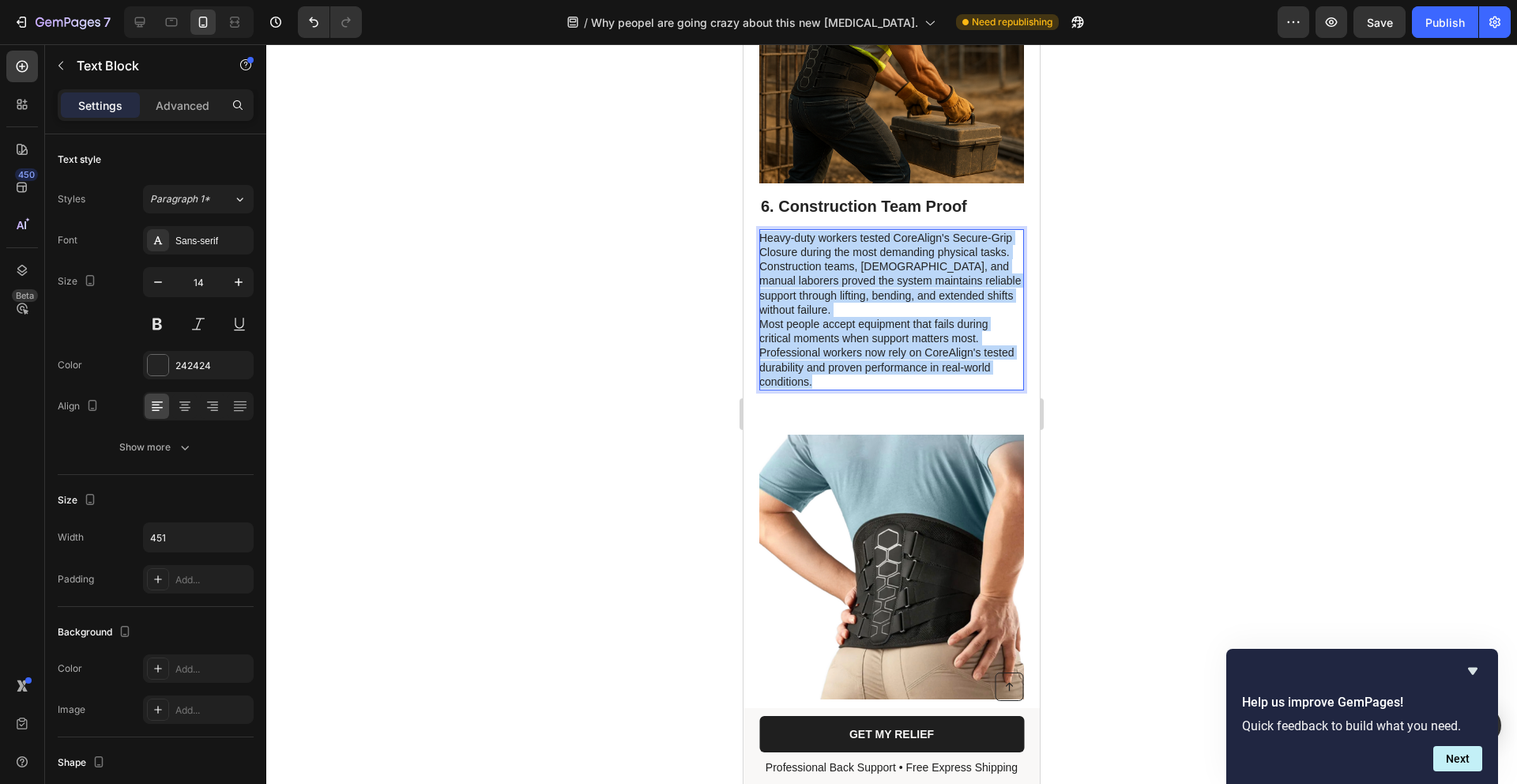
drag, startPoint x: 856, startPoint y: 348, endPoint x: 708, endPoint y: 169, distance: 232.3
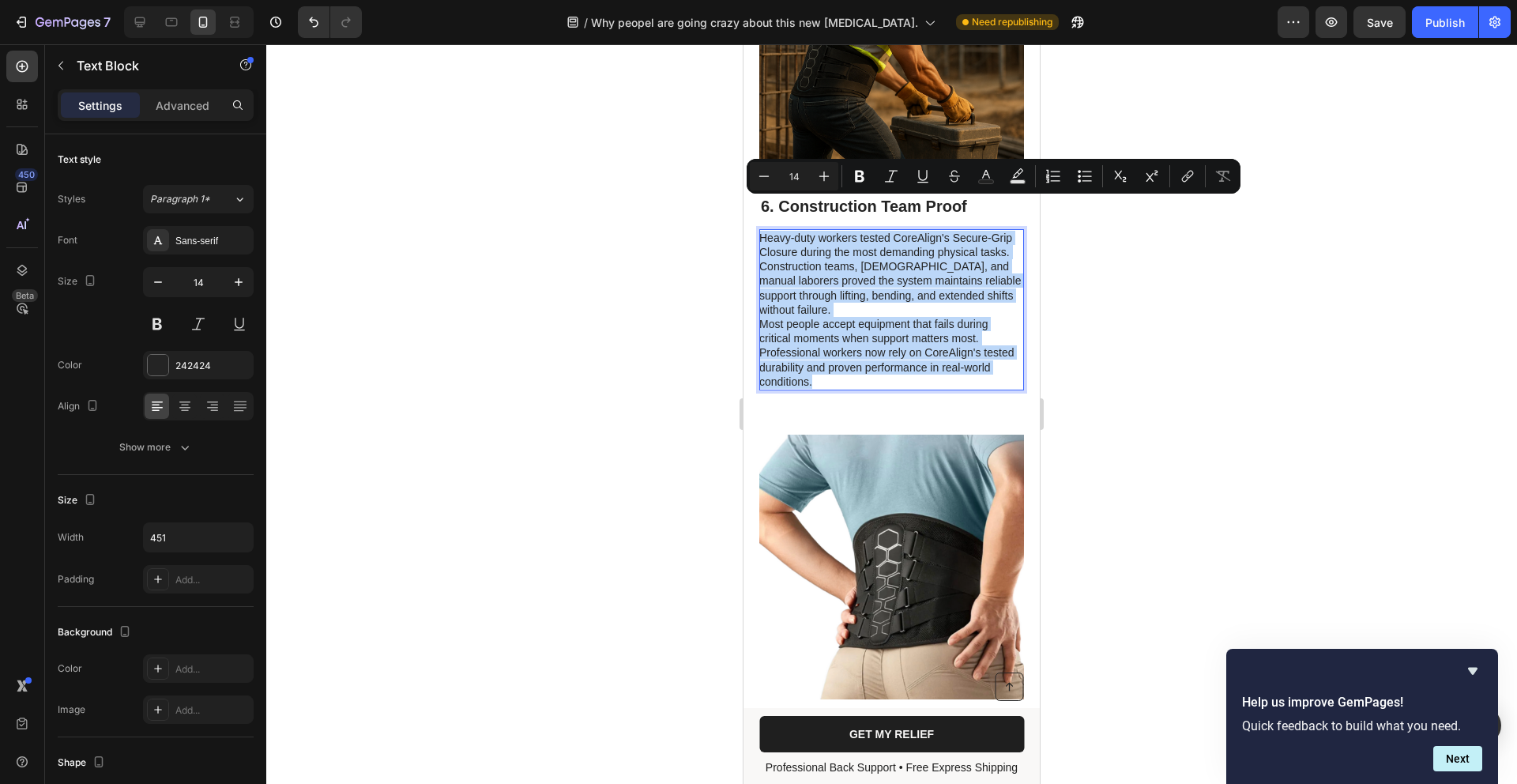
click at [838, 316] on p "Most people accept equipment that fails during critical moments when support ma…" at bounding box center [891, 353] width 263 height 72
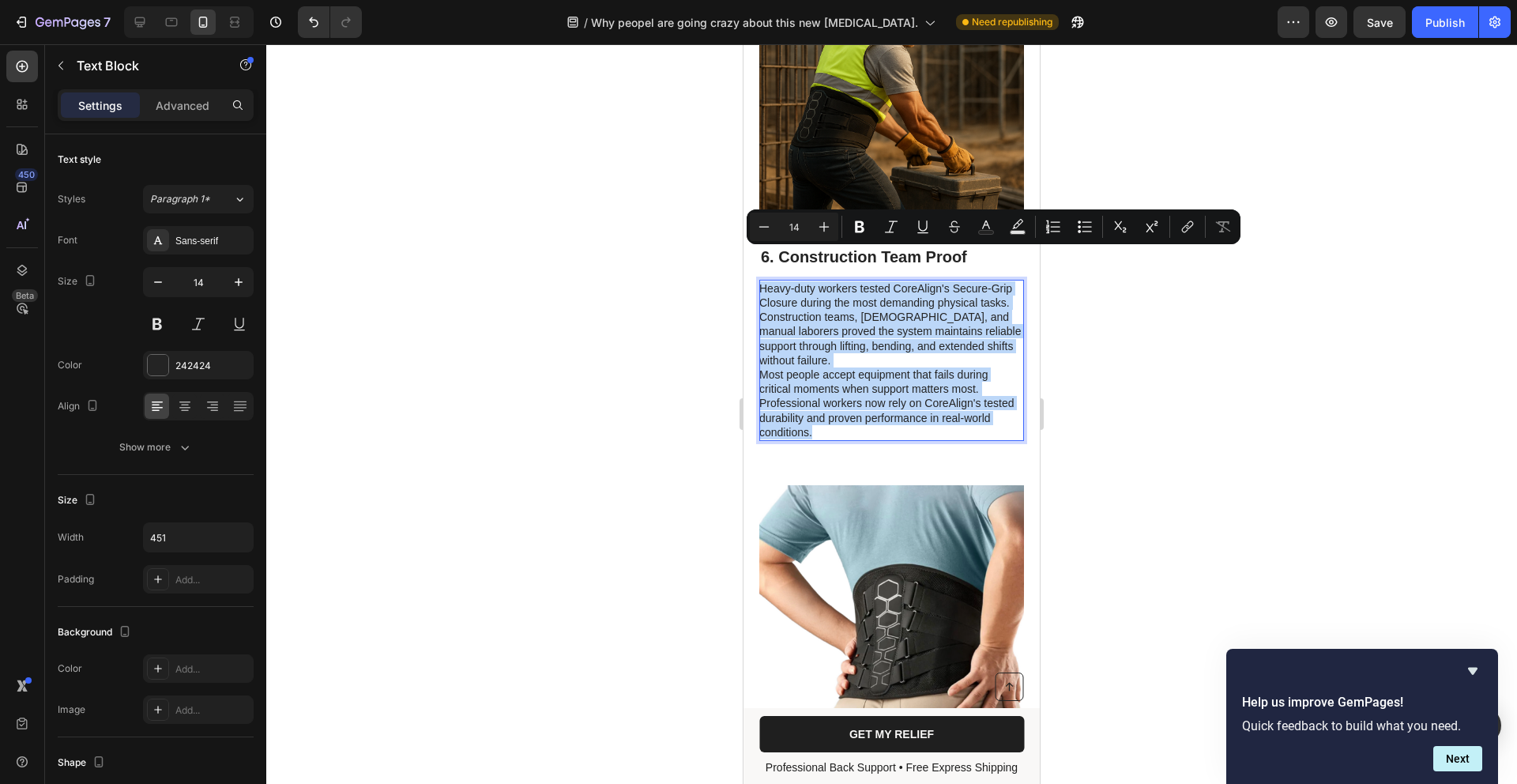
drag, startPoint x: 924, startPoint y: 138, endPoint x: 926, endPoint y: 147, distance: 9.2
click at [924, 139] on img at bounding box center [892, 101] width 264 height 264
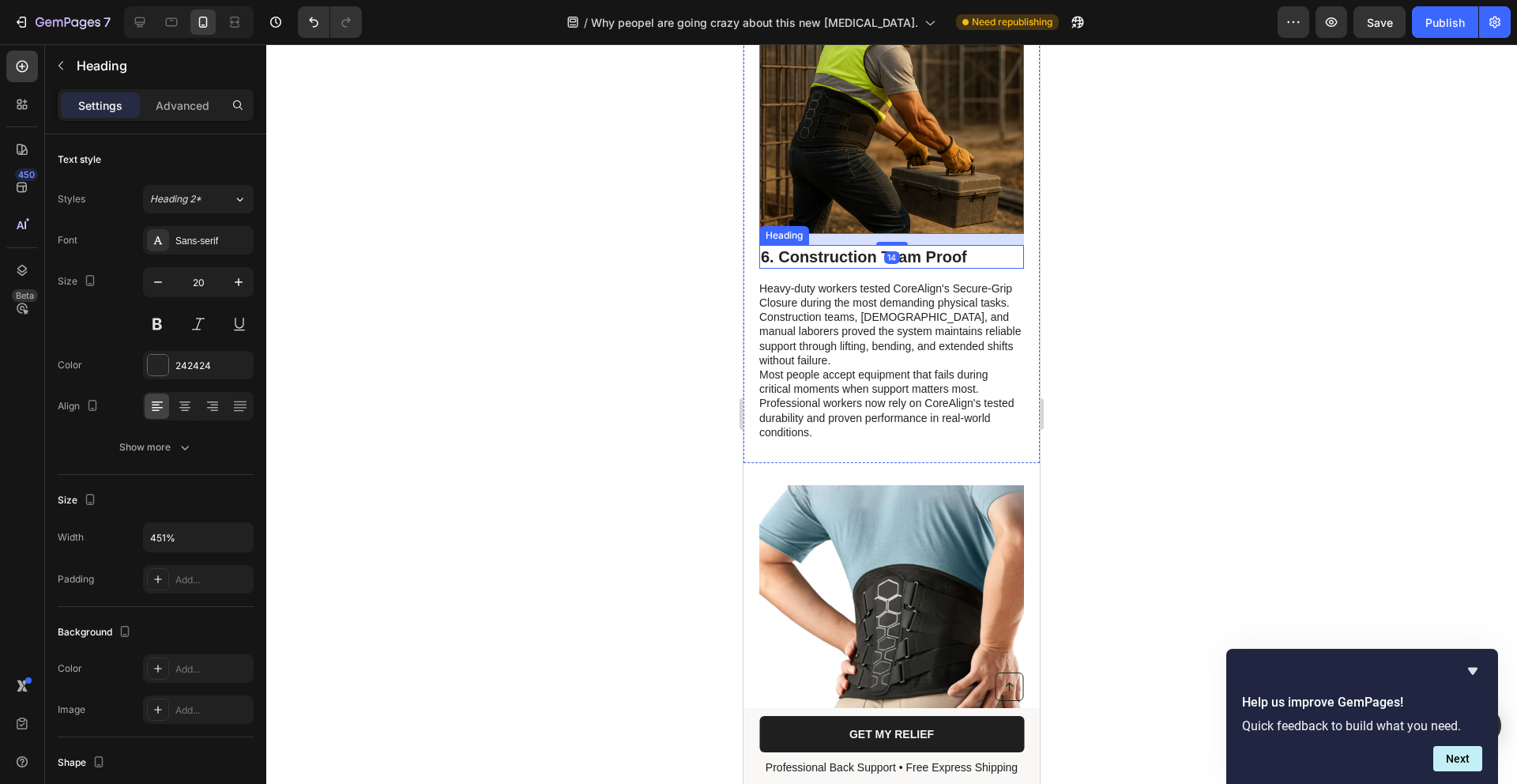
click at [960, 247] on p "6. Construction Team Proof" at bounding box center [892, 257] width 262 height 20
click at [973, 247] on p "6. Construction Team Proof" at bounding box center [892, 257] width 262 height 20
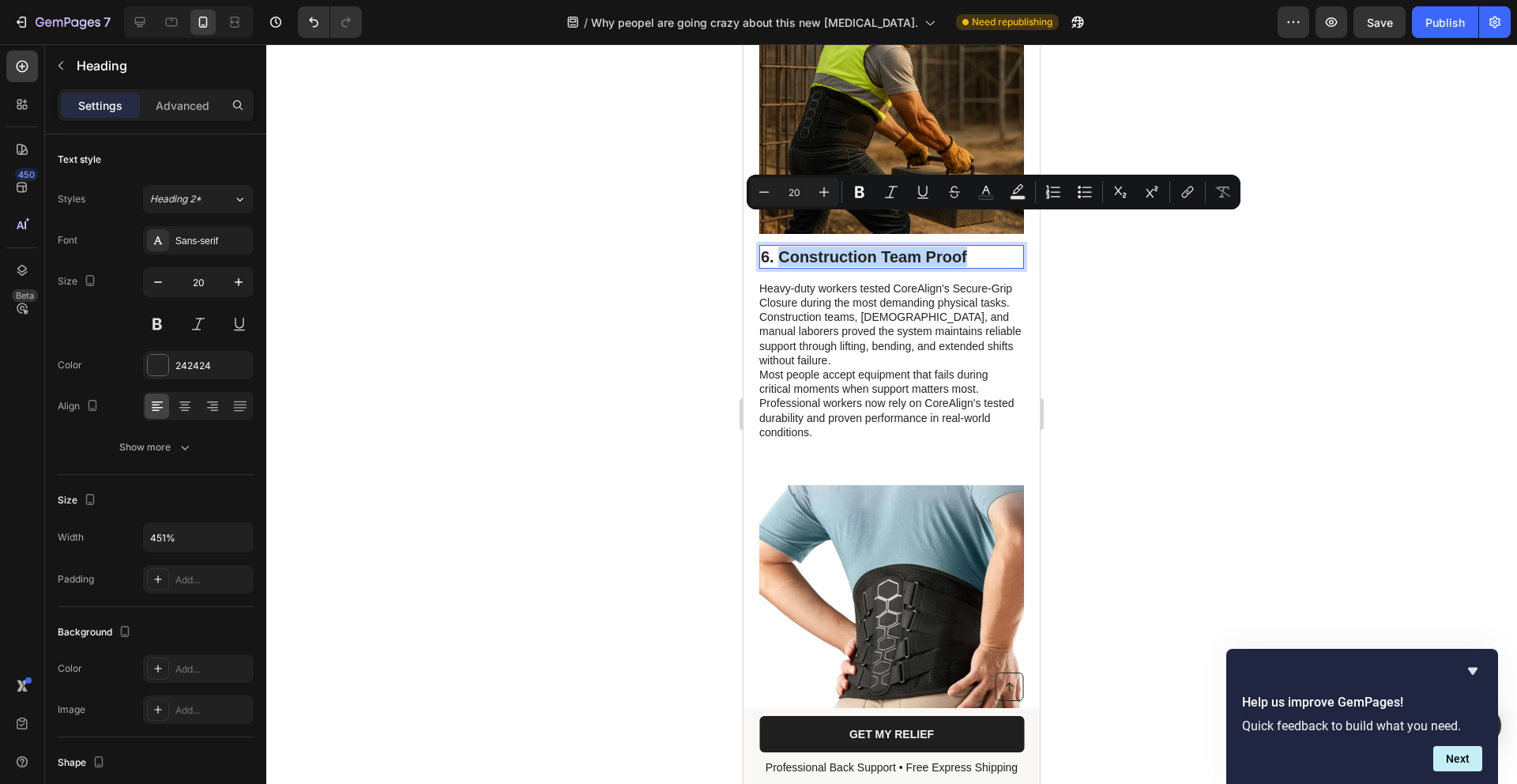
drag, startPoint x: 979, startPoint y: 222, endPoint x: 777, endPoint y: 230, distance: 202.2
click at [777, 247] on p "6. Construction Team Proof" at bounding box center [892, 257] width 262 height 20
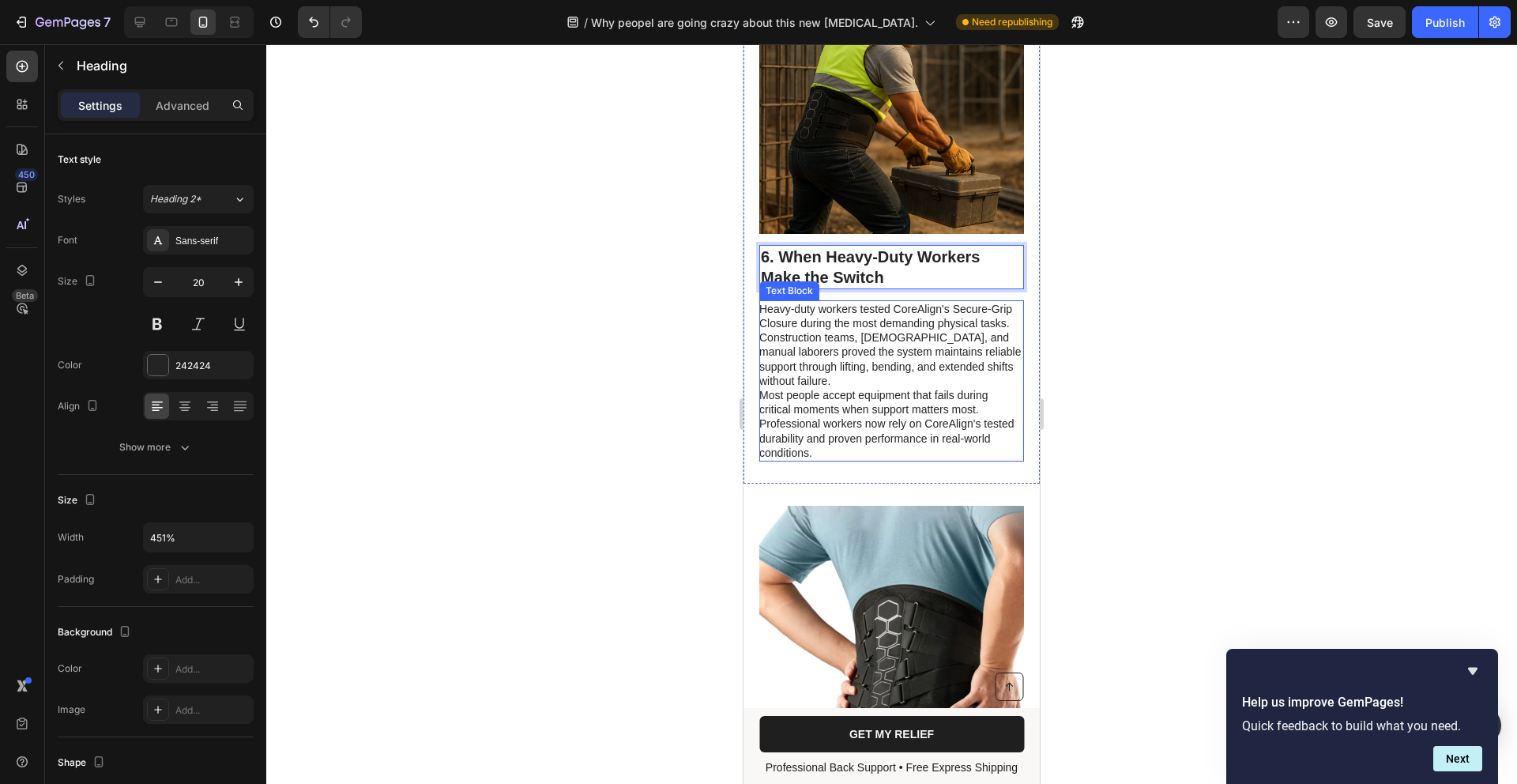
drag, startPoint x: 981, startPoint y: 345, endPoint x: 970, endPoint y: 358, distance: 17.0
click at [977, 347] on p "Heavy-duty workers tested CoreAlign's Secure-Grip Closure during the most deman…" at bounding box center [891, 345] width 263 height 86
click at [846, 419] on p "Most people accept equipment that fails during critical moments when support ma…" at bounding box center [891, 424] width 263 height 72
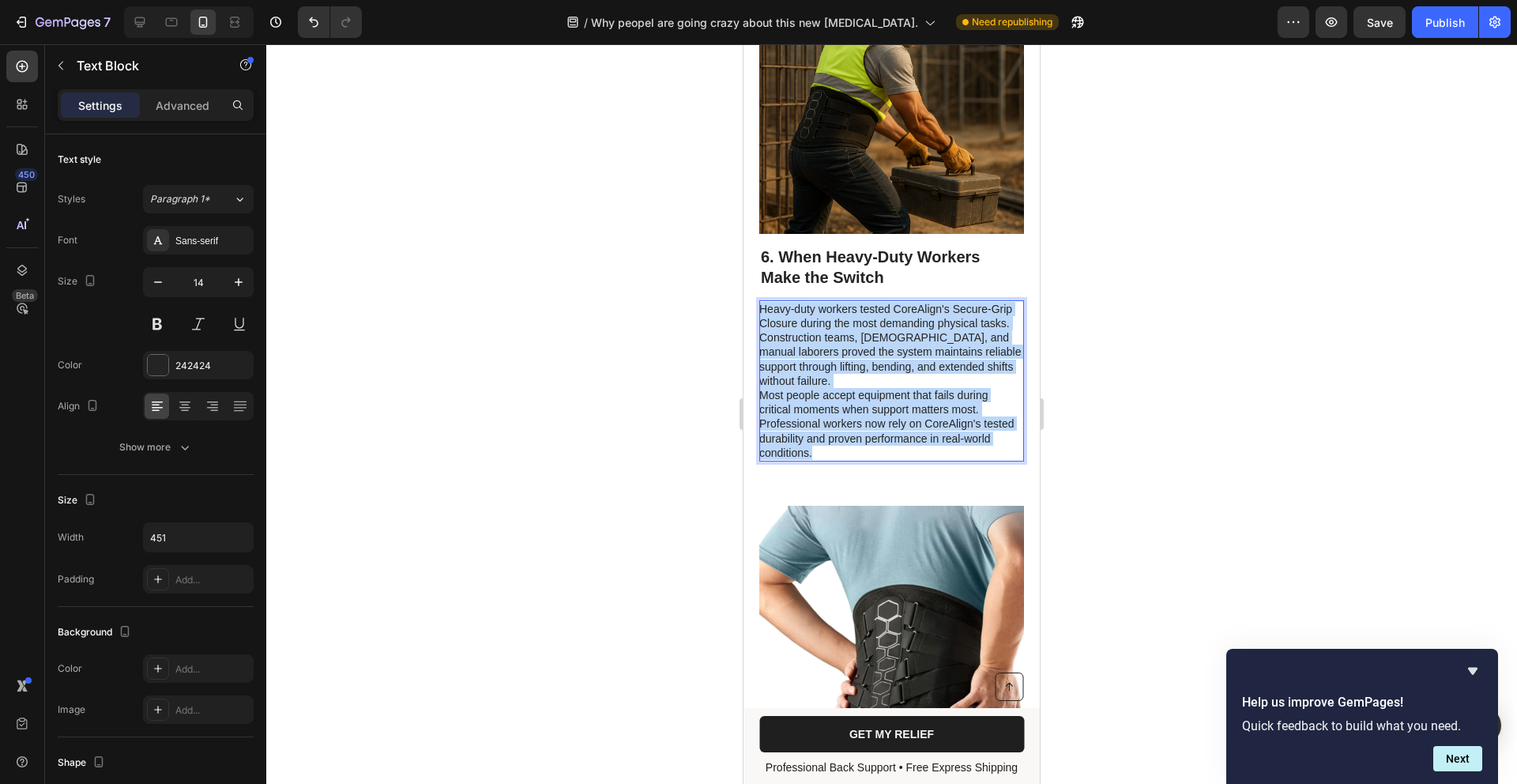
drag, startPoint x: 850, startPoint y: 422, endPoint x: 684, endPoint y: 249, distance: 239.8
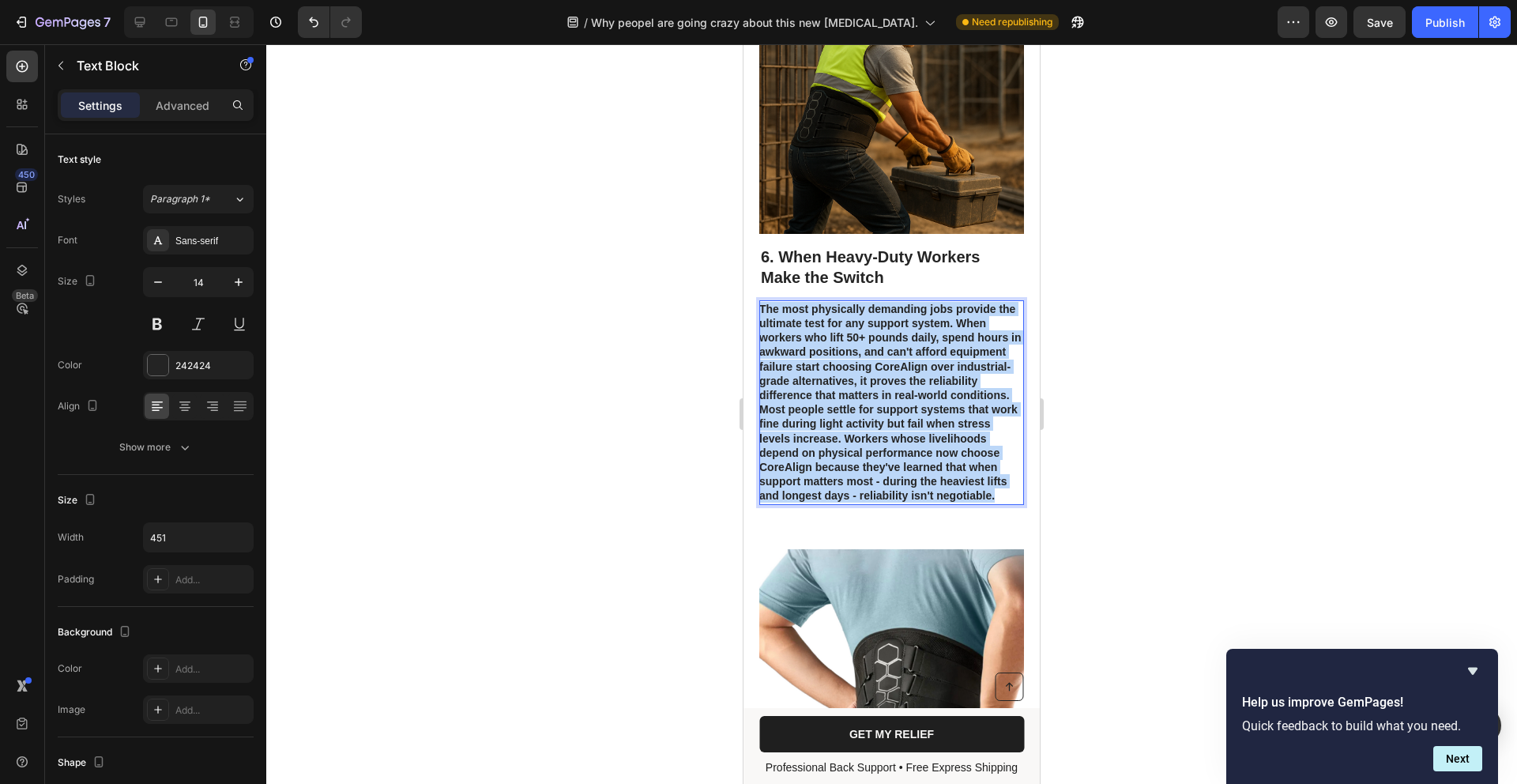
drag, startPoint x: 860, startPoint y: 490, endPoint x: 733, endPoint y: 260, distance: 262.7
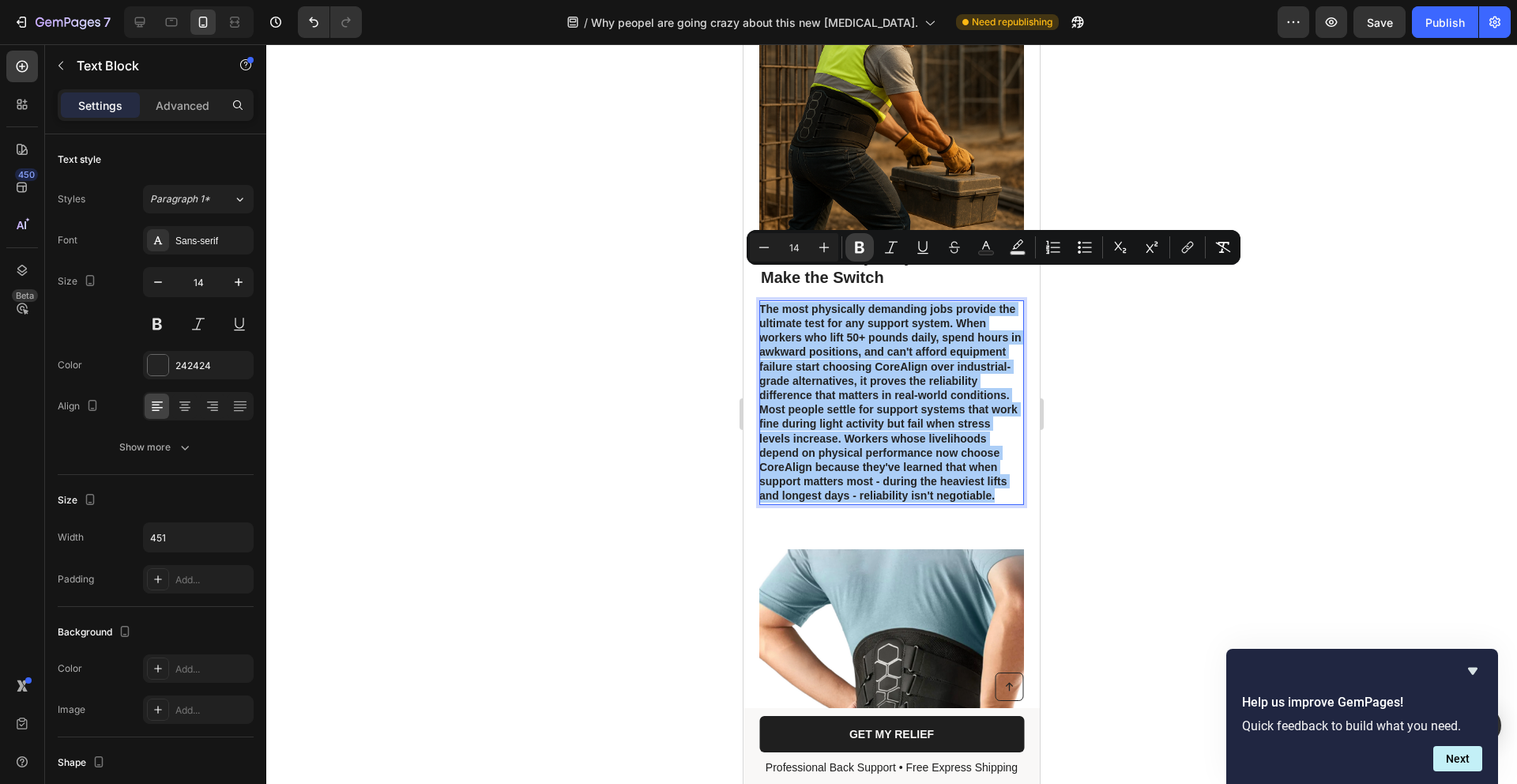
click at [859, 252] on icon "Editor contextual toolbar" at bounding box center [860, 248] width 9 height 12
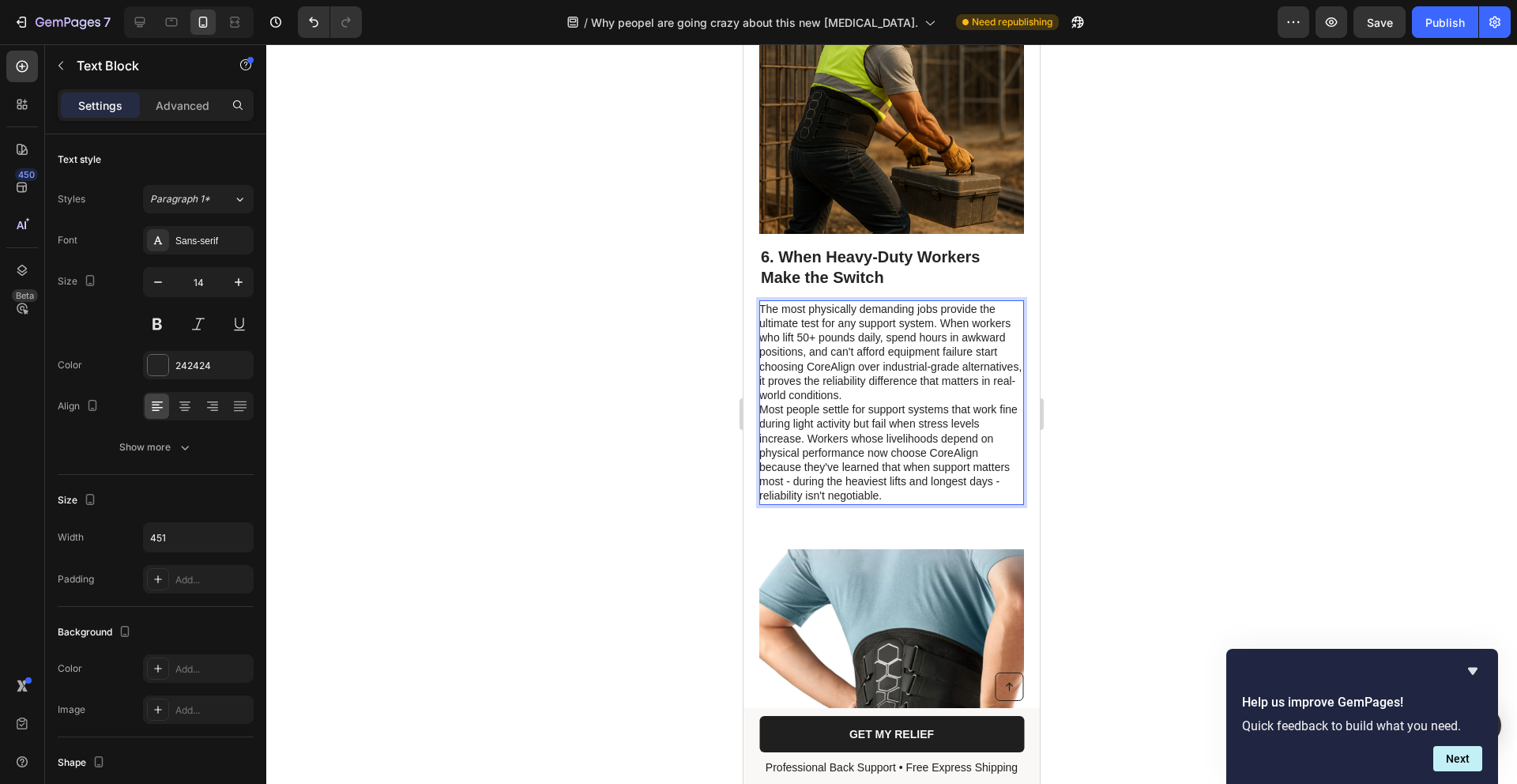
click at [987, 363] on p "The most physically demanding jobs provide the ultimate test for any support sy…" at bounding box center [891, 353] width 263 height 101
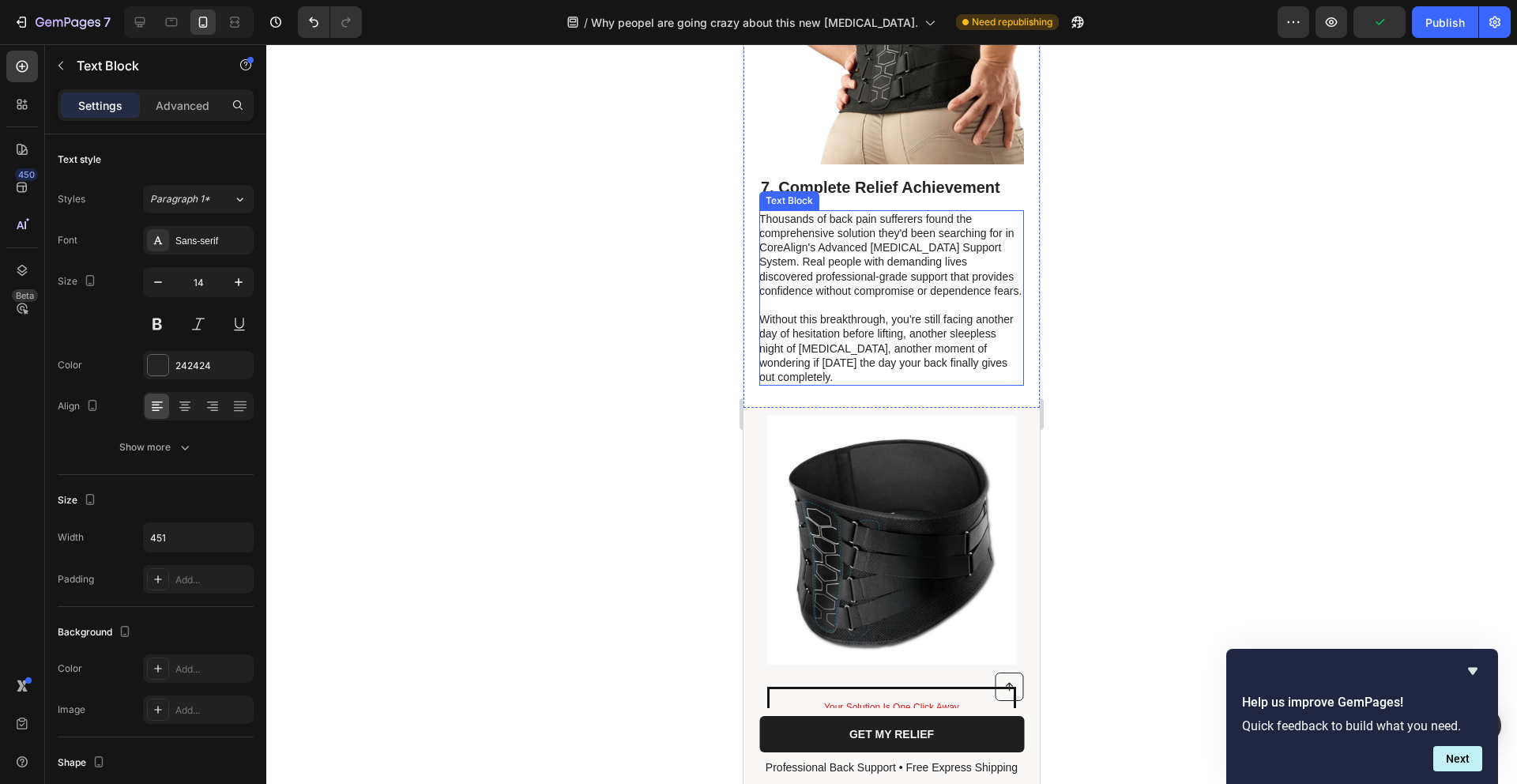
scroll to position [4898, 0]
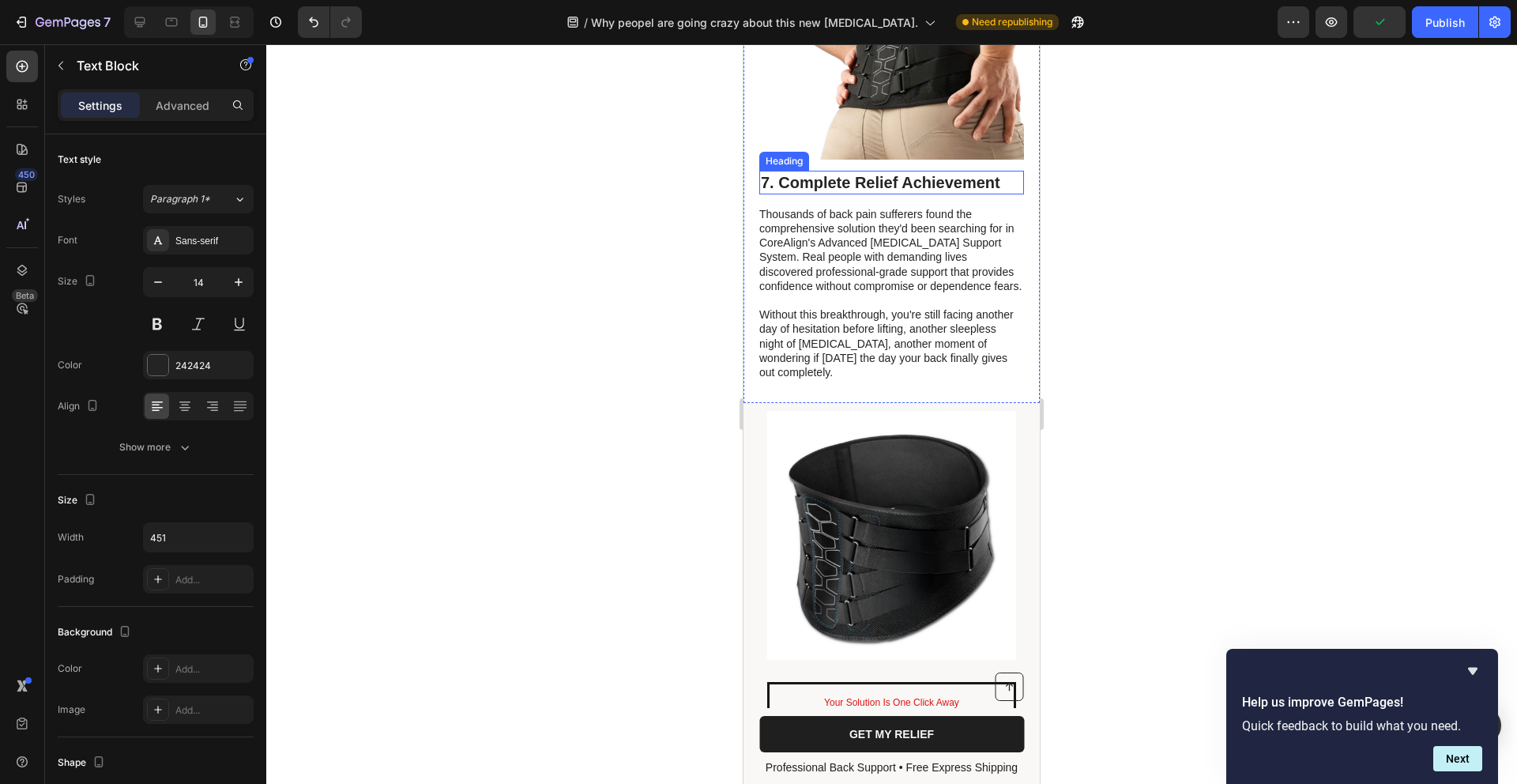
click at [878, 170] on h2 "7. Complete Relief Achievement" at bounding box center [892, 182] width 264 height 24
click at [998, 170] on h2 "7. Complete Relief Achievement" at bounding box center [892, 182] width 264 height 24
click at [998, 172] on p "7. Complete Relief Achievement" at bounding box center [892, 182] width 262 height 20
drag, startPoint x: 1000, startPoint y: 141, endPoint x: 632, endPoint y: 133, distance: 368.1
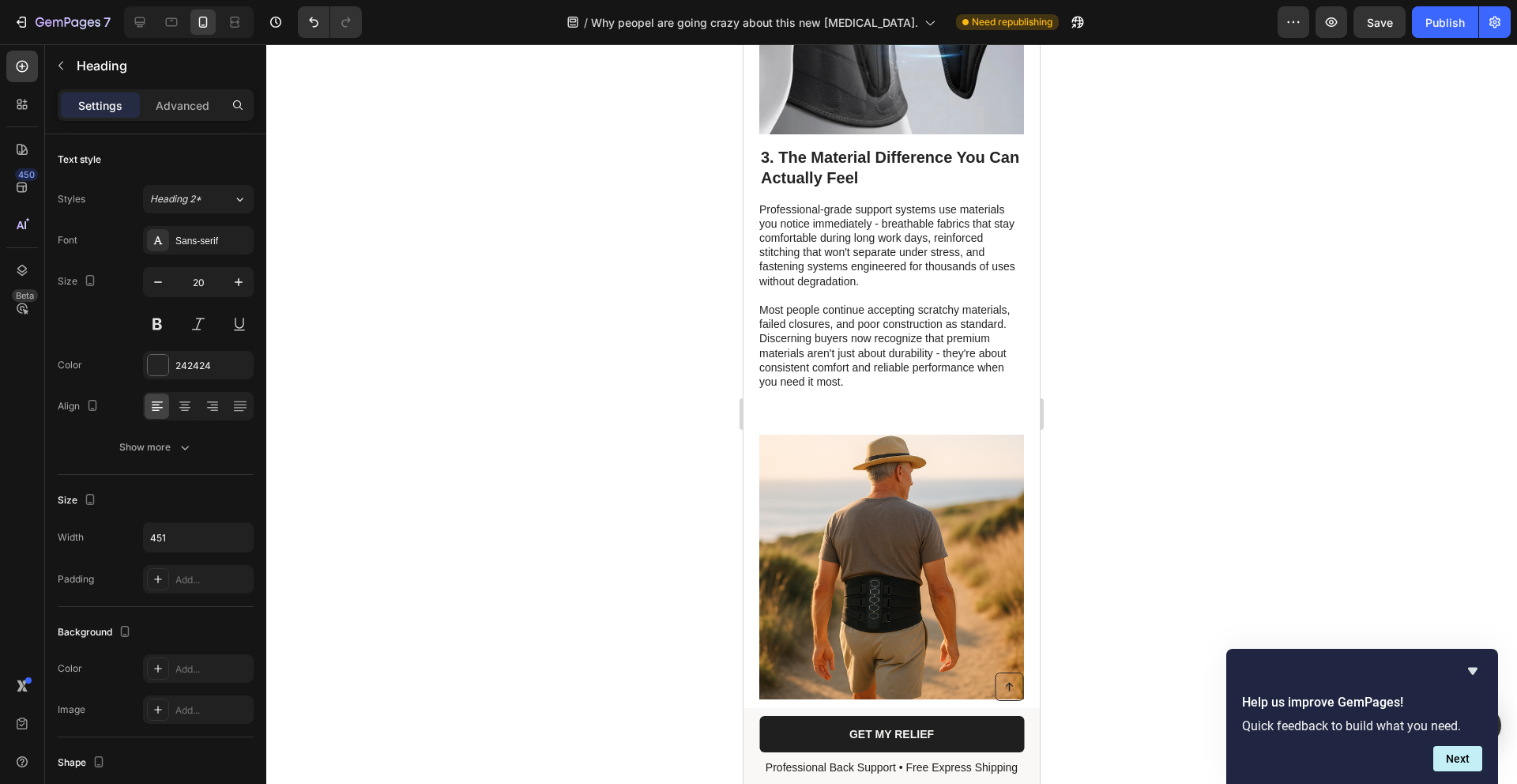
type input "16"
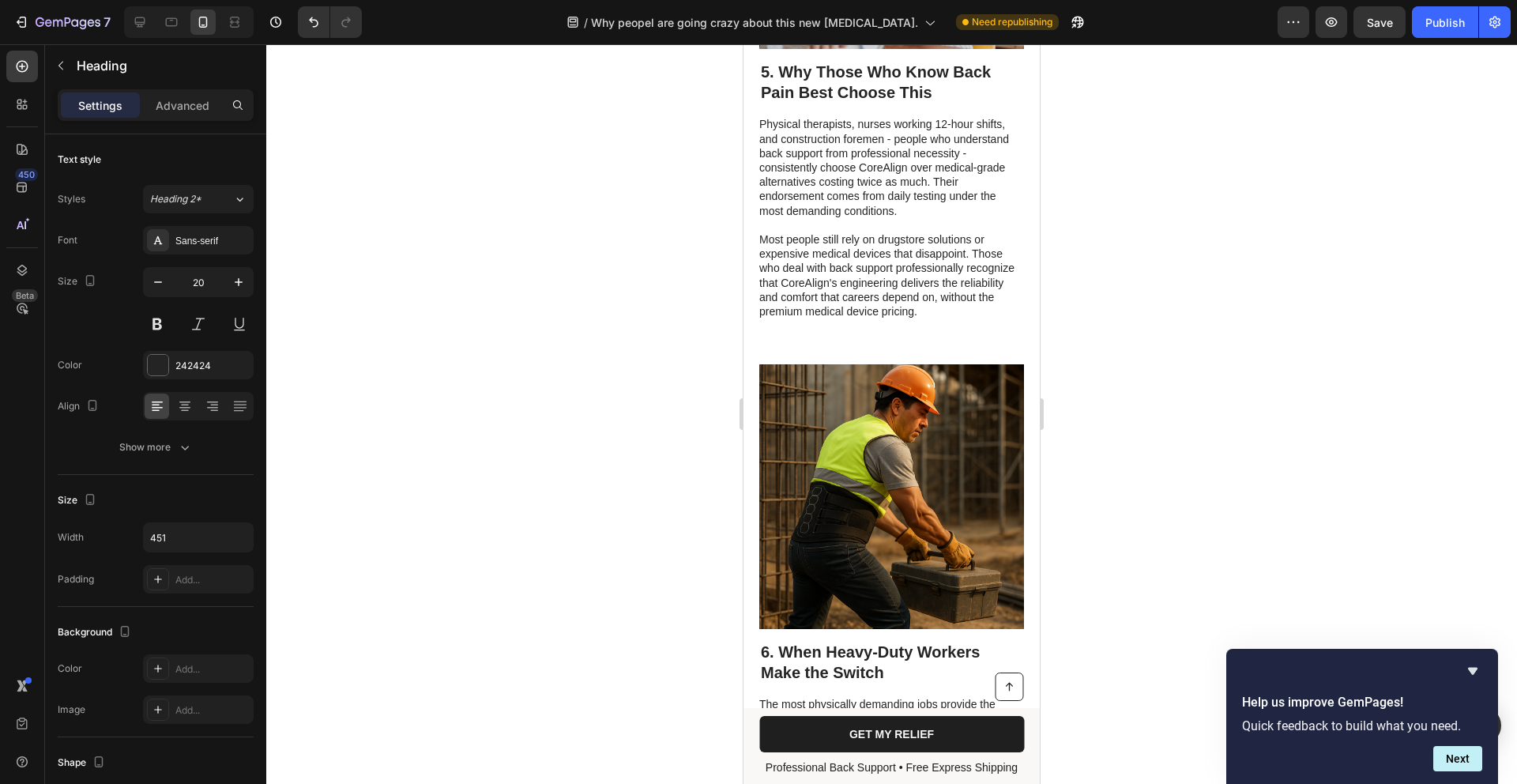
scroll to position [4730, 0]
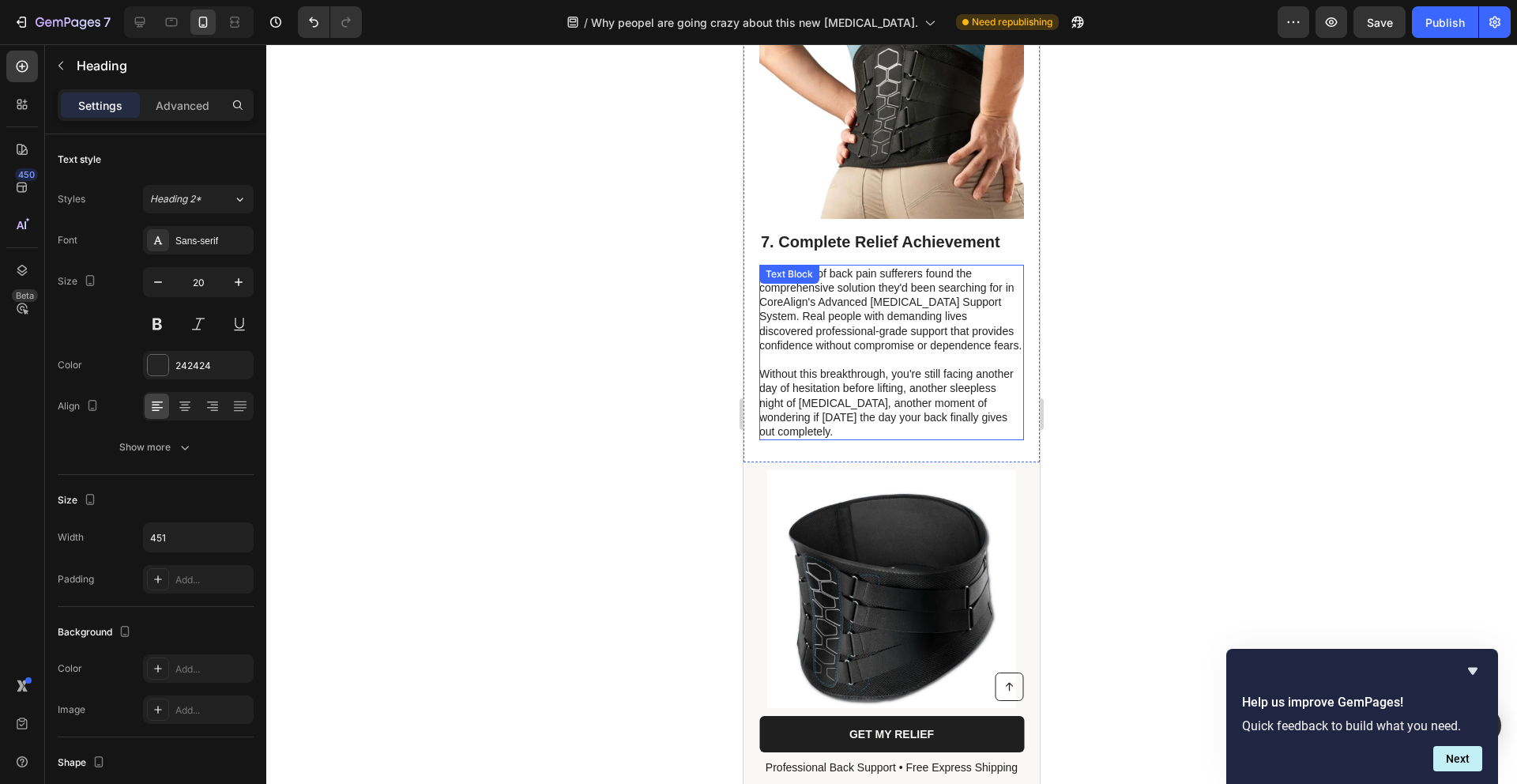
scroll to position [4835, 0]
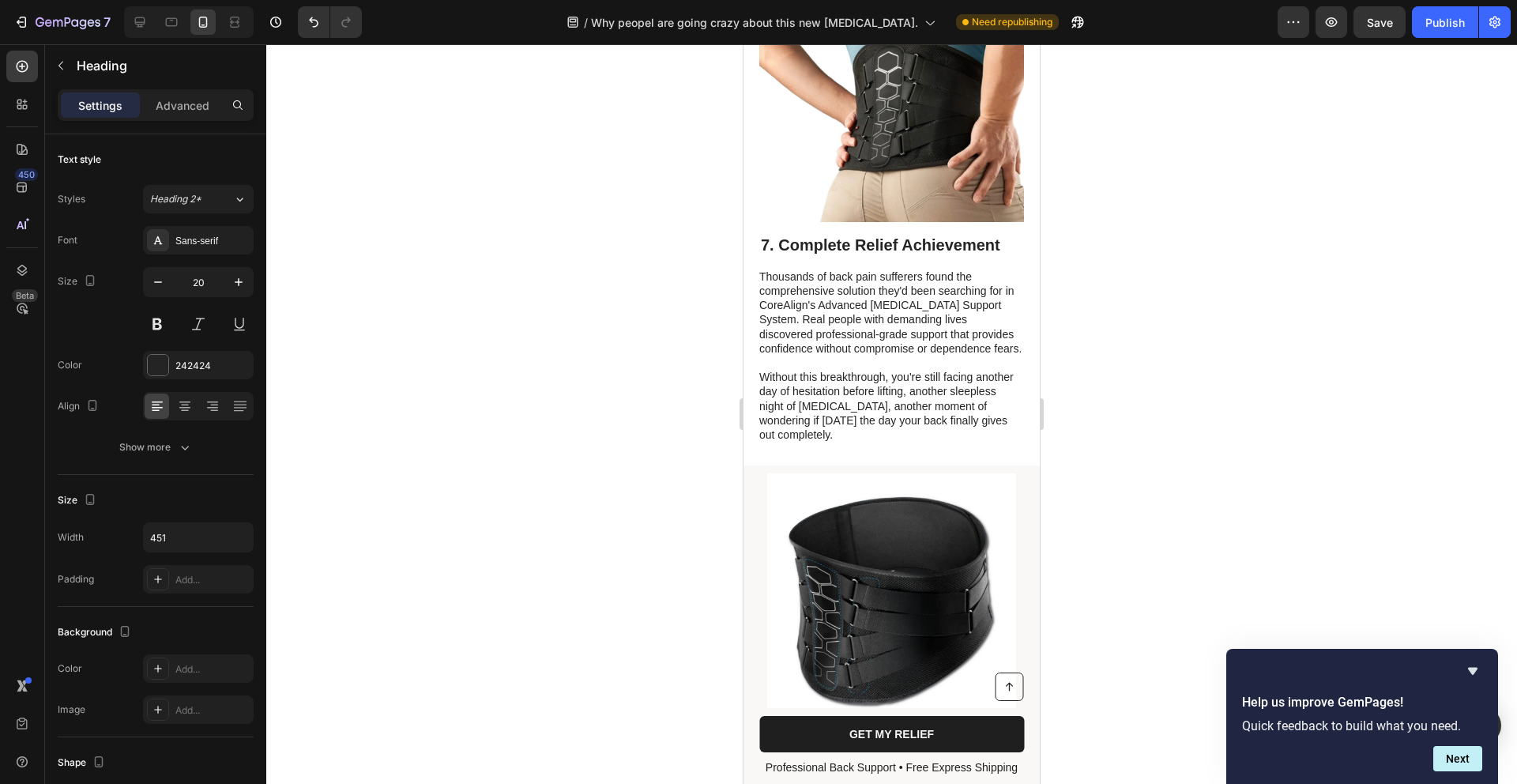
click at [889, 233] on h2 "7. Complete Relief Achievement" at bounding box center [892, 245] width 264 height 24
click at [889, 235] on p "7. Complete Relief Achievement" at bounding box center [892, 245] width 262 height 20
click at [942, 235] on p "7. Complete Relief Achievement" at bounding box center [892, 245] width 262 height 20
click at [1002, 235] on p "7. Complete Relief Achievement" at bounding box center [892, 245] width 262 height 20
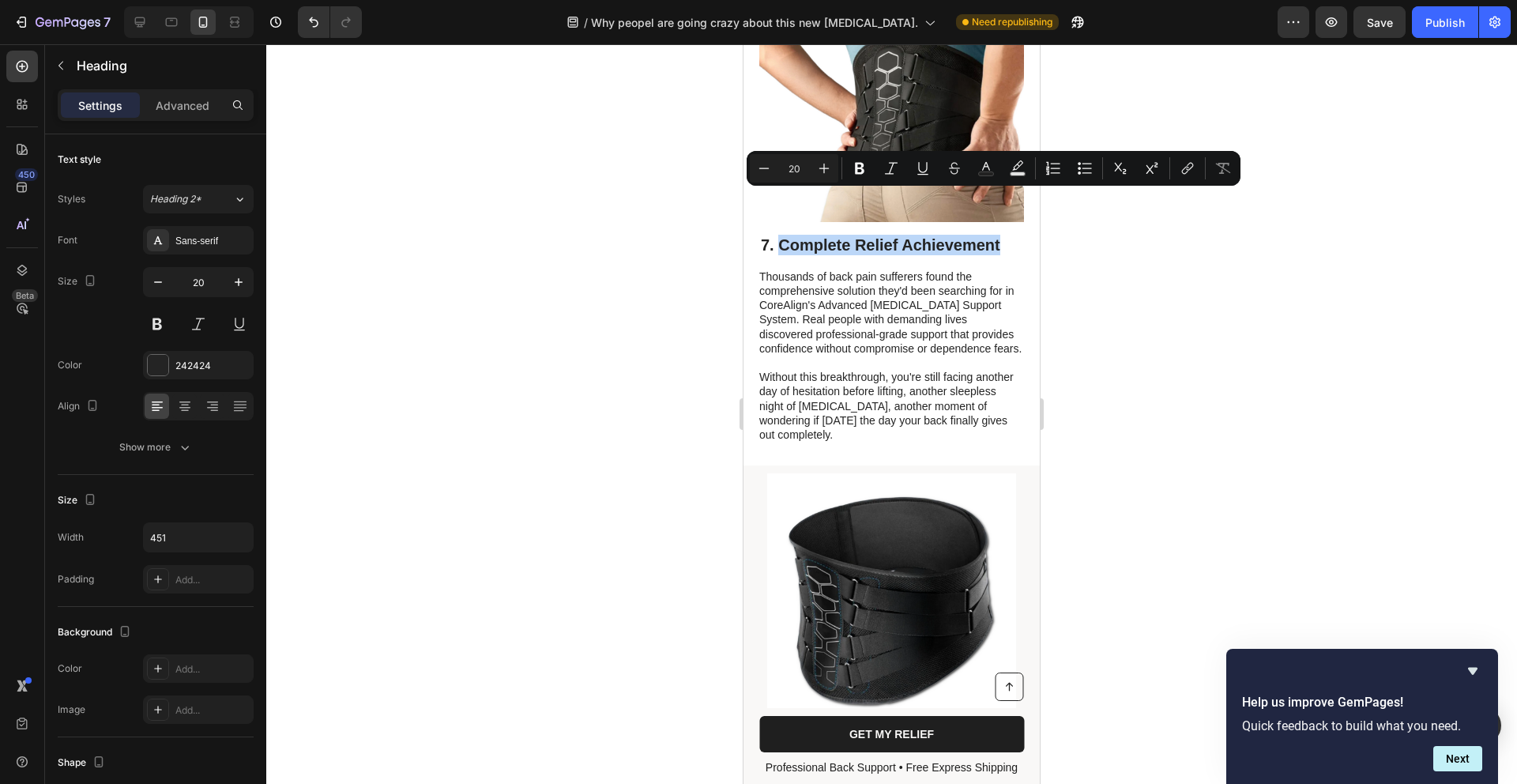
drag, startPoint x: 1001, startPoint y: 201, endPoint x: 782, endPoint y: 198, distance: 219.0
click at [782, 235] on p "7. Complete Relief Achievement" at bounding box center [892, 245] width 262 height 20
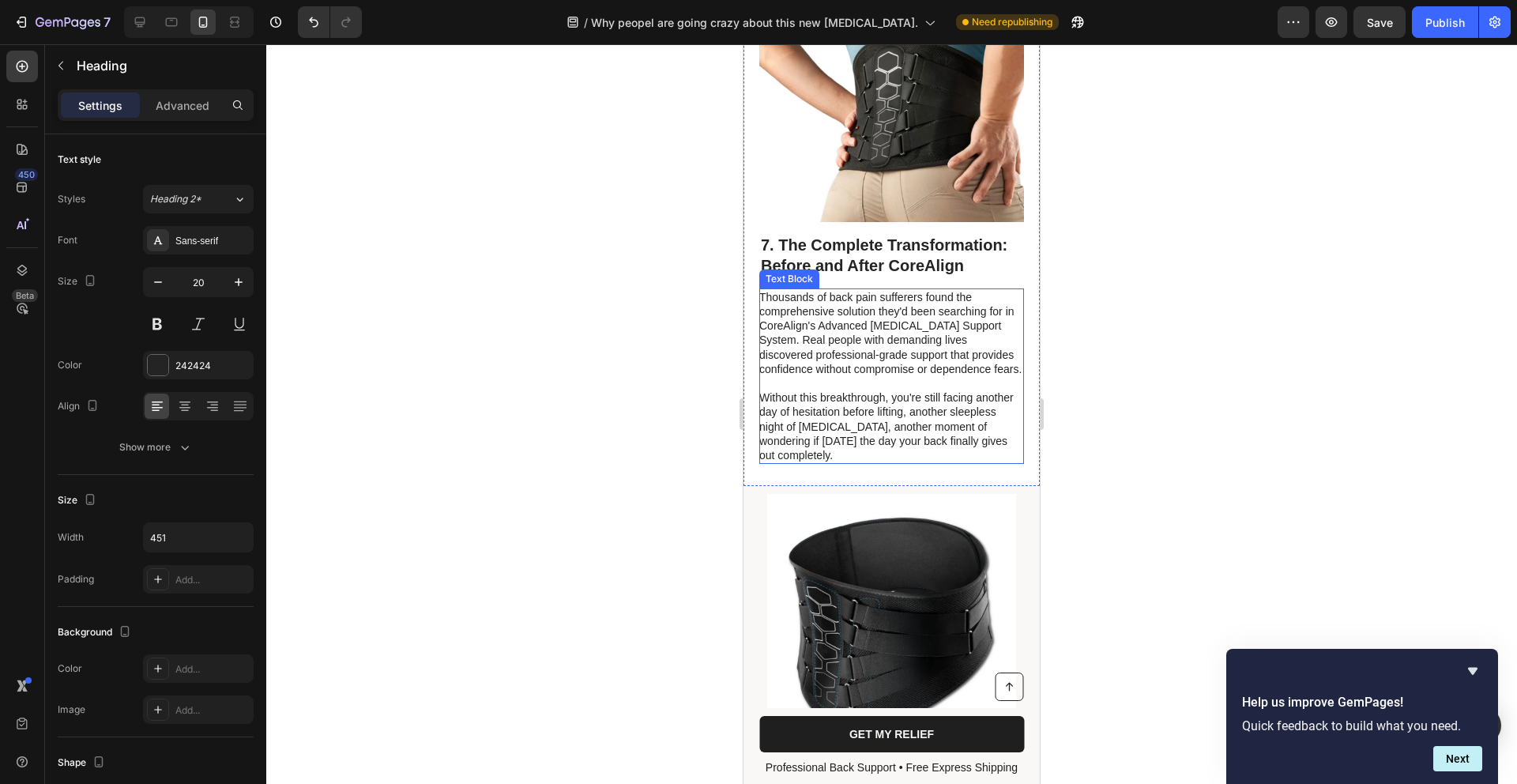
click at [842, 424] on p "Without this breakthrough, you're still facing another day of hesitation before…" at bounding box center [891, 426] width 263 height 72
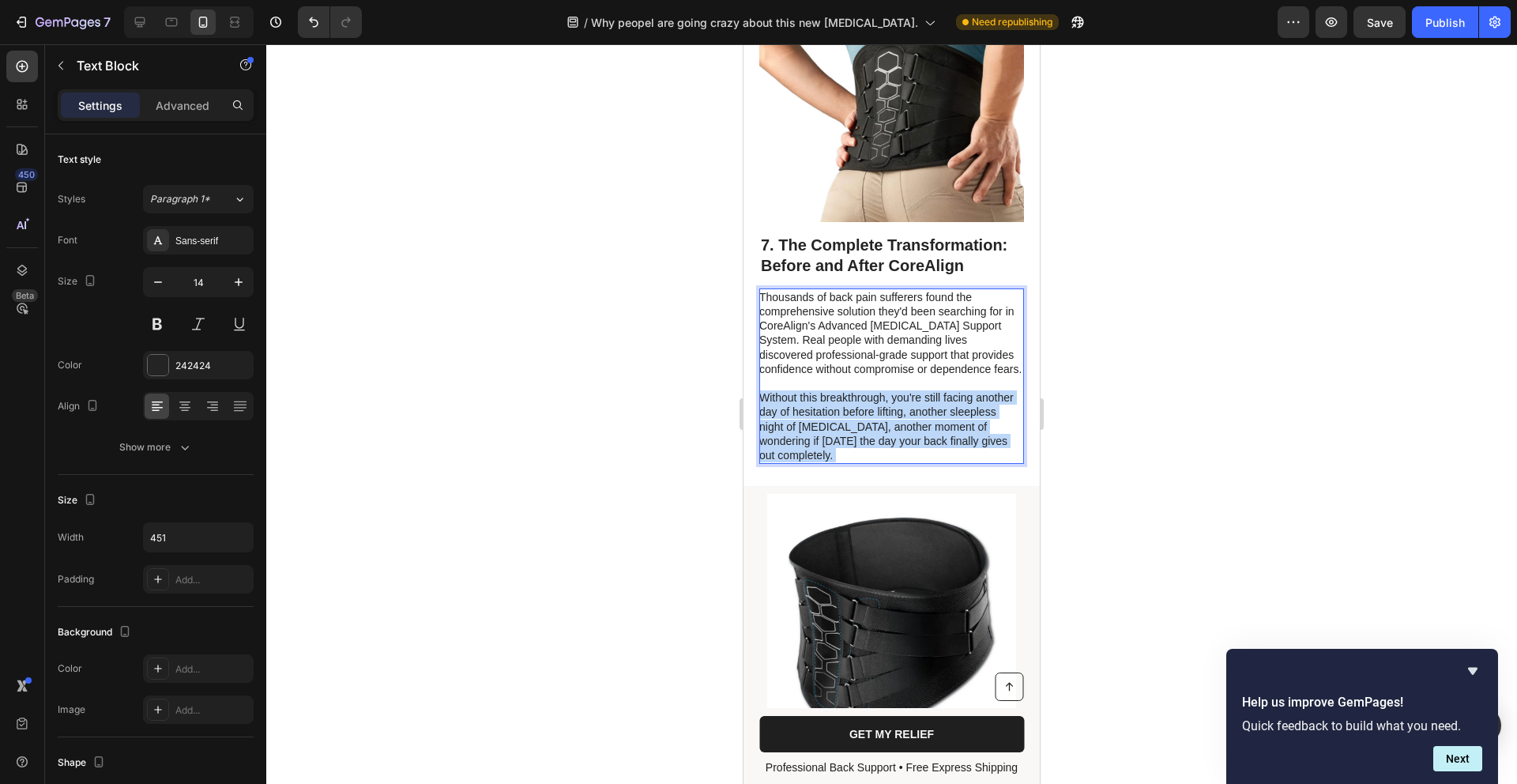
drag, startPoint x: 736, startPoint y: 304, endPoint x: 797, endPoint y: 328, distance: 65.6
click at [772, 289] on div "Thousands of back pain sufferers found the comprehensive solution they'd been s…" at bounding box center [892, 376] width 264 height 175
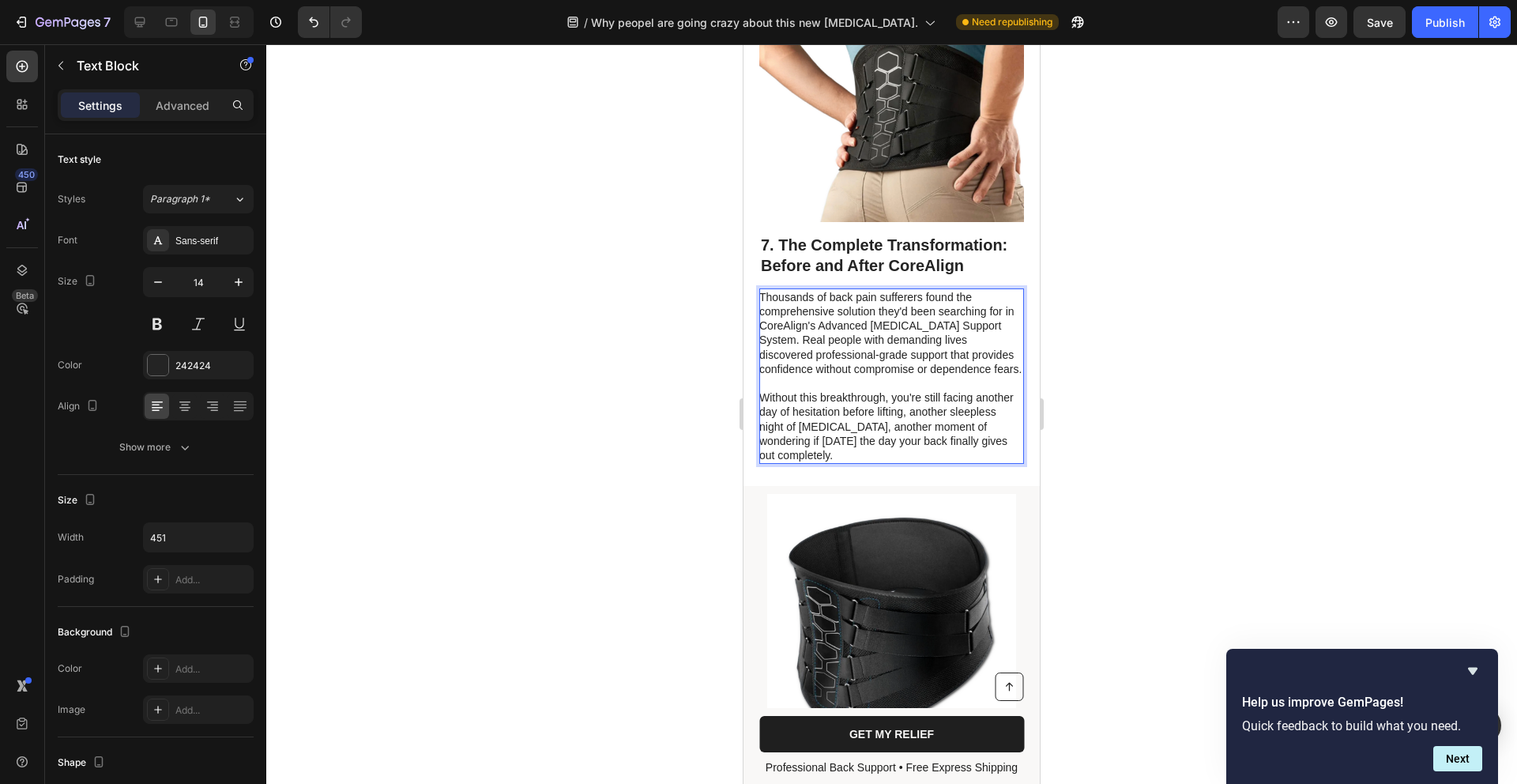
click at [850, 426] on p "Without this breakthrough, you're still facing another day of hesitation before…" at bounding box center [891, 426] width 263 height 72
click at [849, 425] on p "Without this breakthrough, you're still facing another day of hesitation before…" at bounding box center [891, 426] width 263 height 72
drag, startPoint x: 846, startPoint y: 425, endPoint x: 827, endPoint y: 419, distance: 19.9
click at [845, 425] on p "Without this breakthrough, you're still facing another day of hesitation before…" at bounding box center [891, 426] width 263 height 72
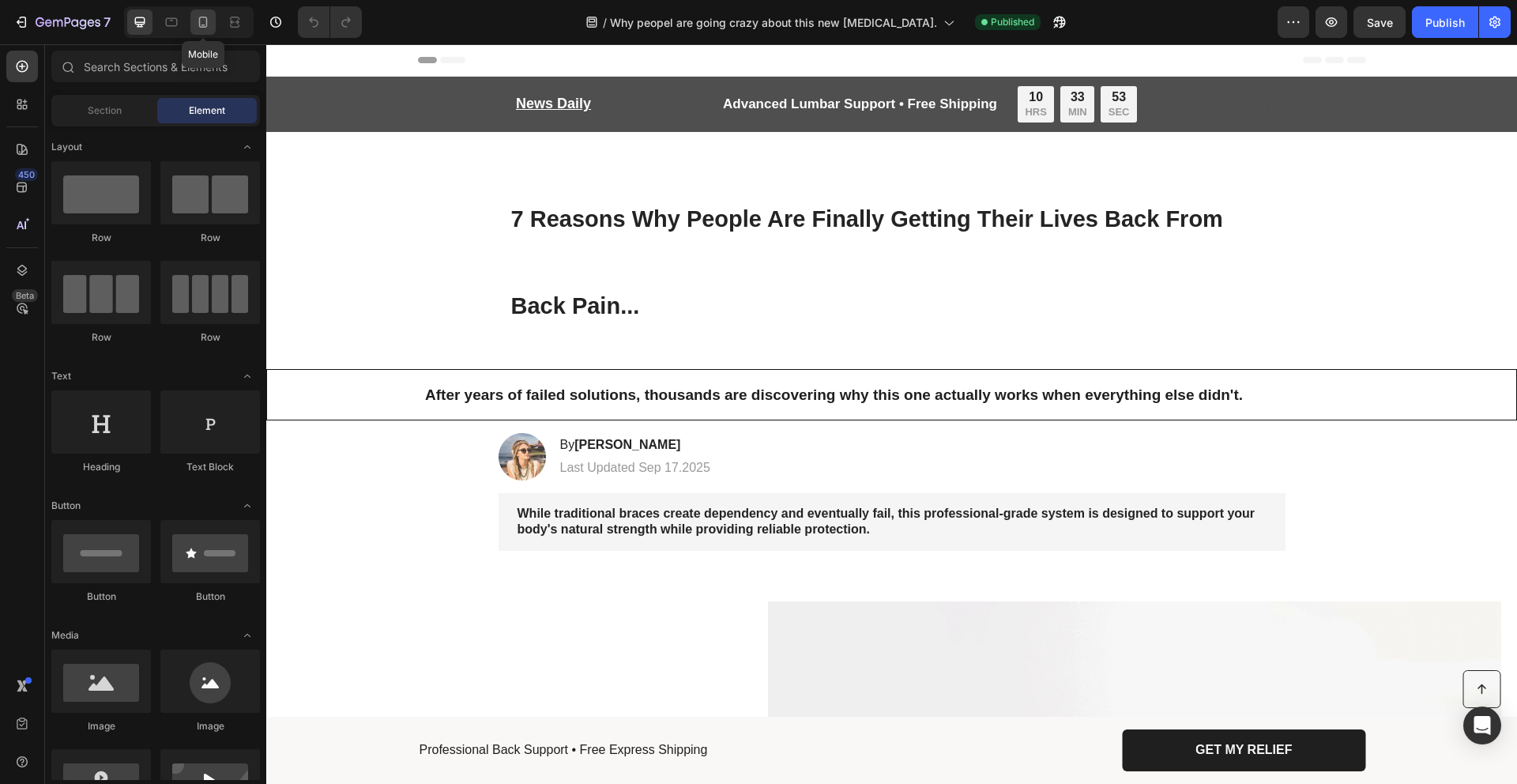
click at [201, 23] on icon at bounding box center [203, 22] width 16 height 16
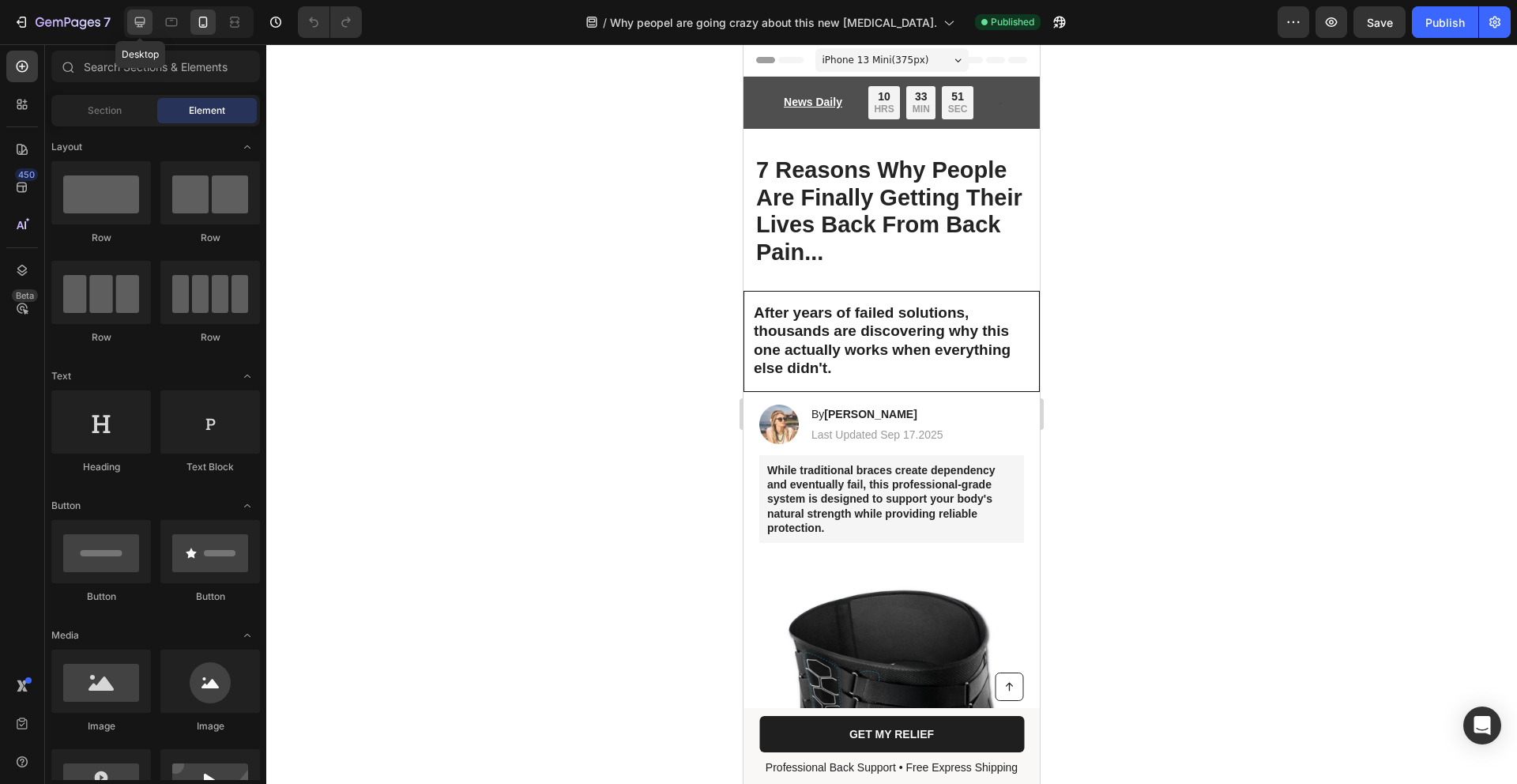
click at [135, 26] on icon at bounding box center [139, 22] width 16 height 16
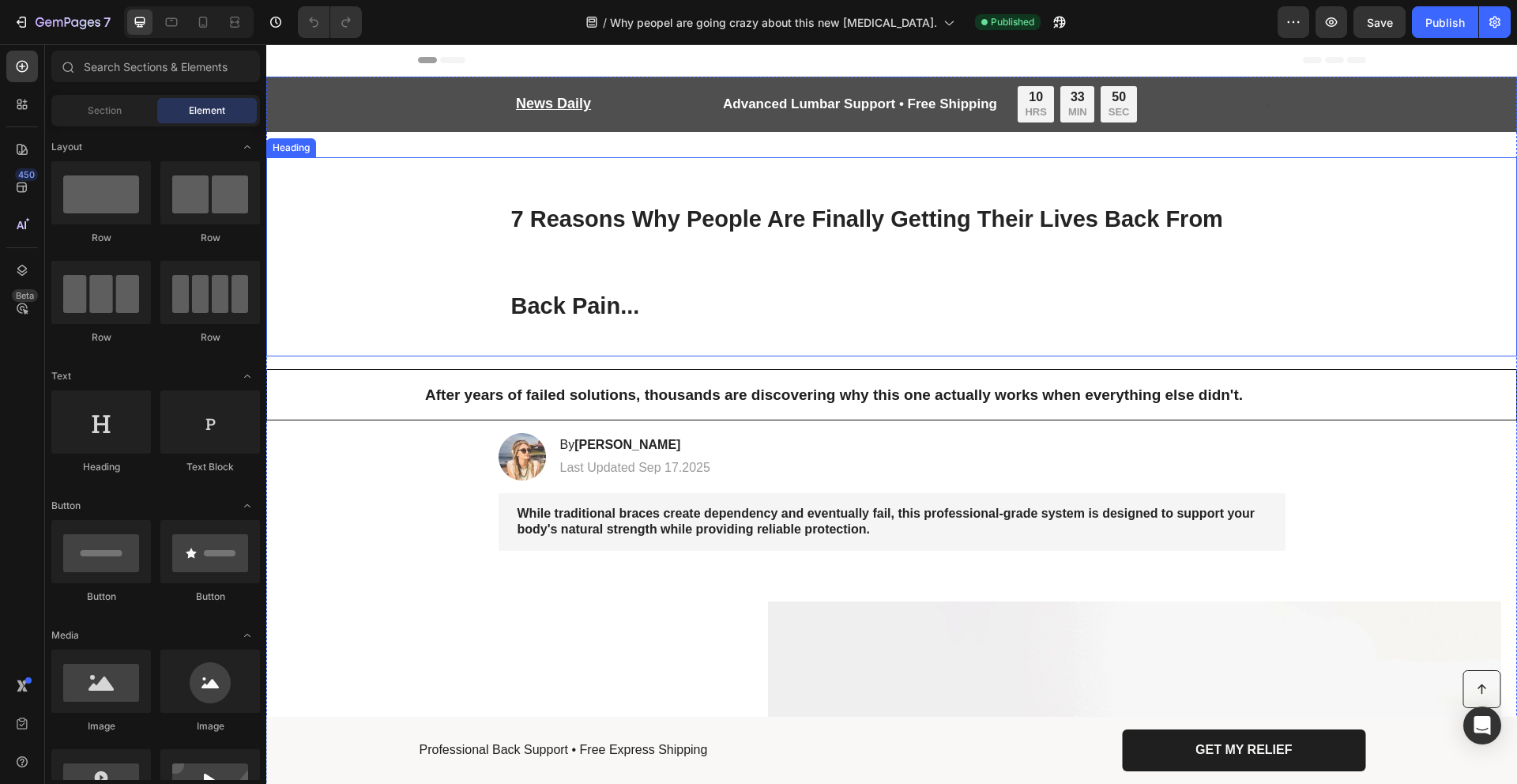
click at [637, 293] on h1 "7 Reasons Why People Are Finally Getting Their Lives Back From Back Pain..." at bounding box center [892, 256] width 787 height 199
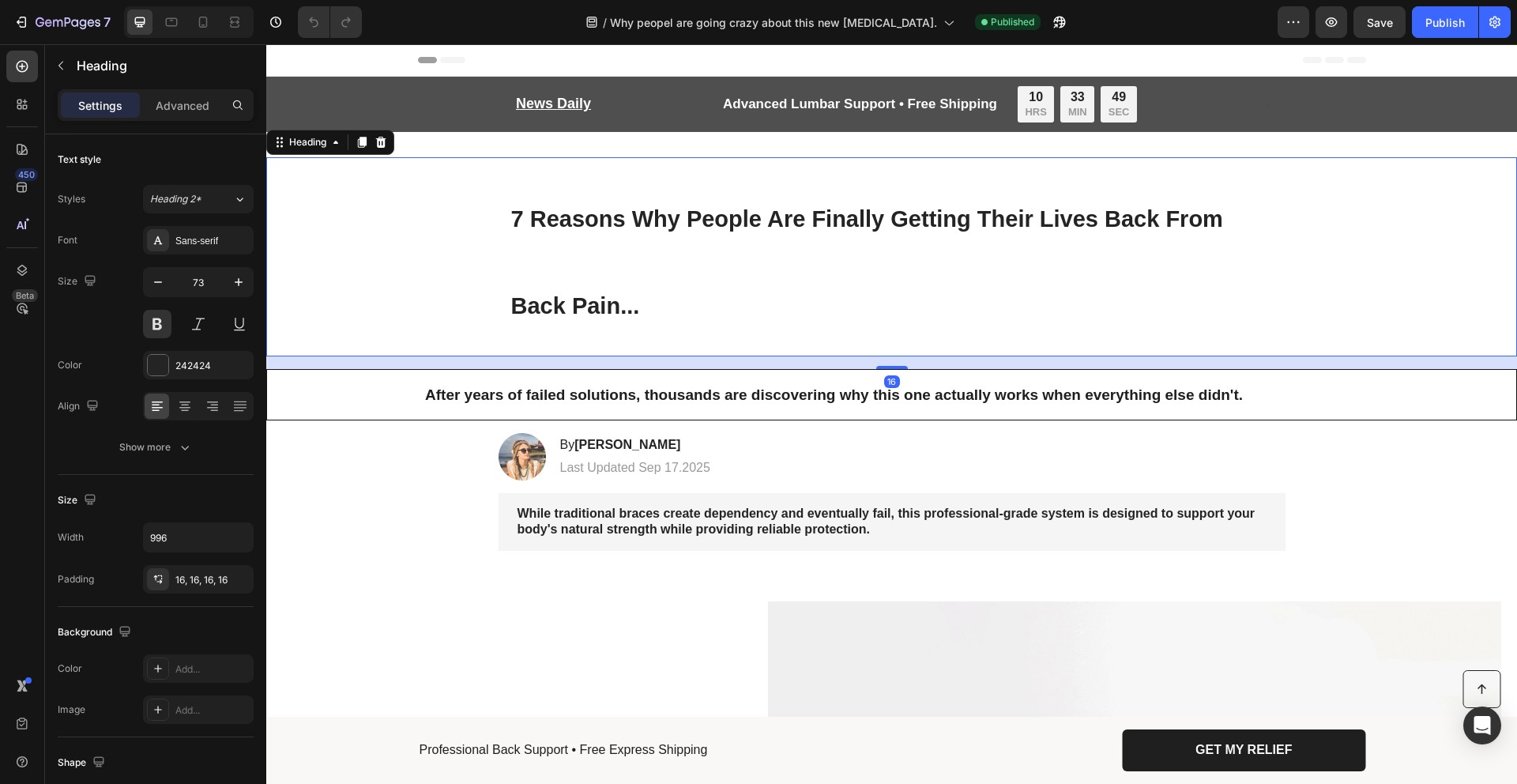
click at [645, 311] on h1 "7 Reasons Why People Are Finally Getting Their Lives Back From Back Pain..." at bounding box center [892, 256] width 787 height 199
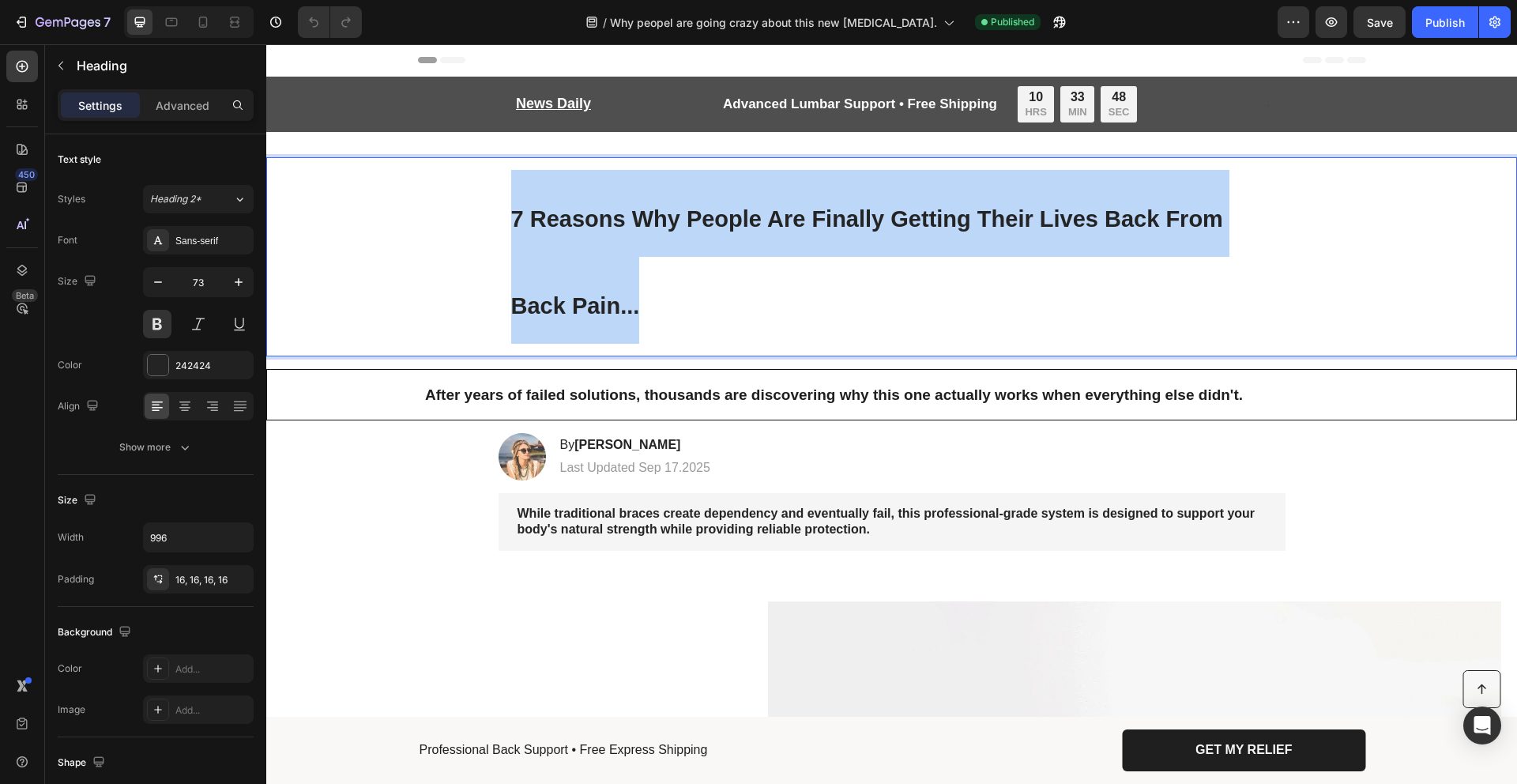
drag, startPoint x: 643, startPoint y: 302, endPoint x: 375, endPoint y: 196, distance: 288.2
click at [367, 189] on div "7 Reasons Why People Are Finally Getting Their Lives Back From Back Pain..." at bounding box center [892, 256] width 1220 height 199
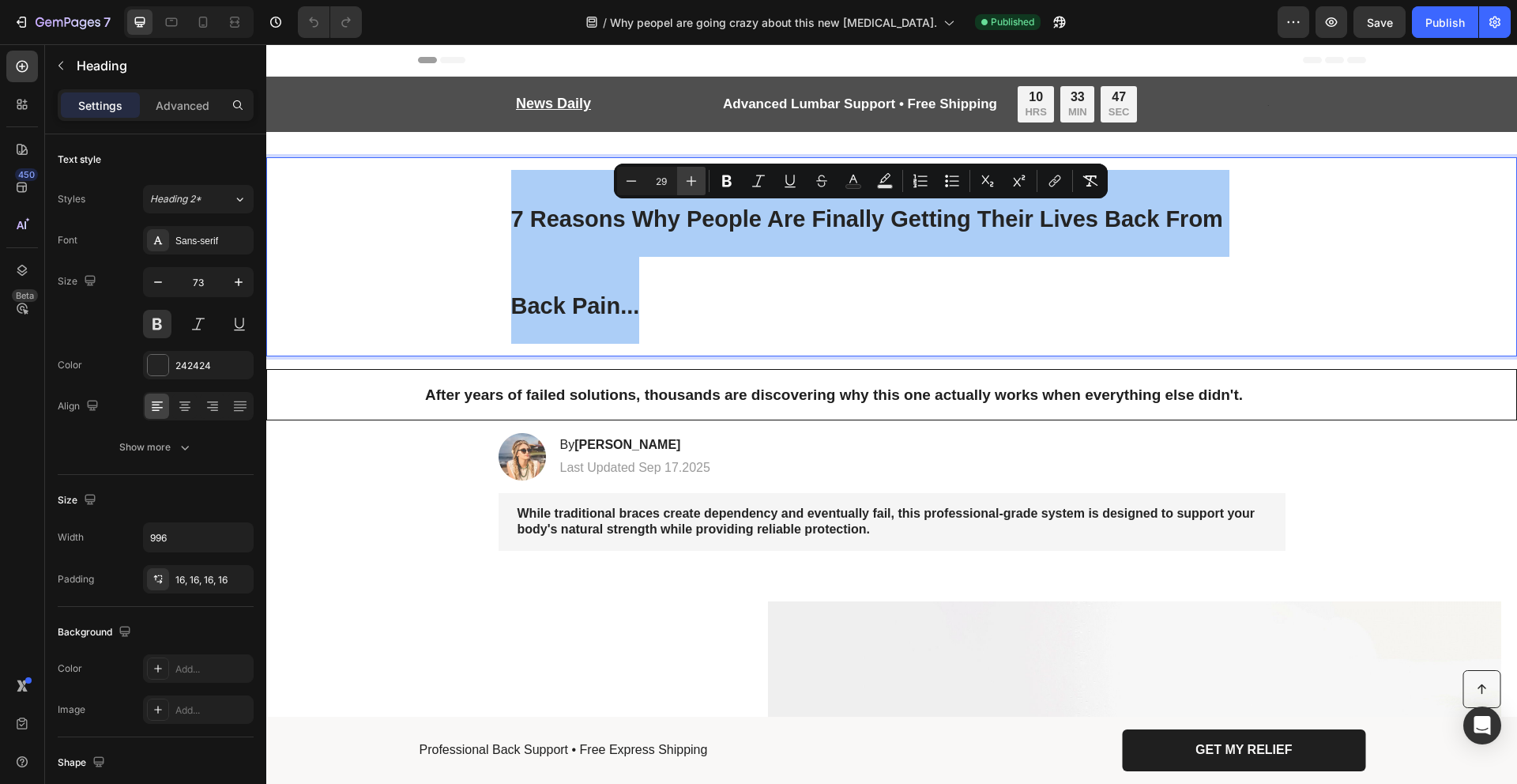
click at [687, 186] on icon "Editor contextual toolbar" at bounding box center [691, 180] width 16 height 16
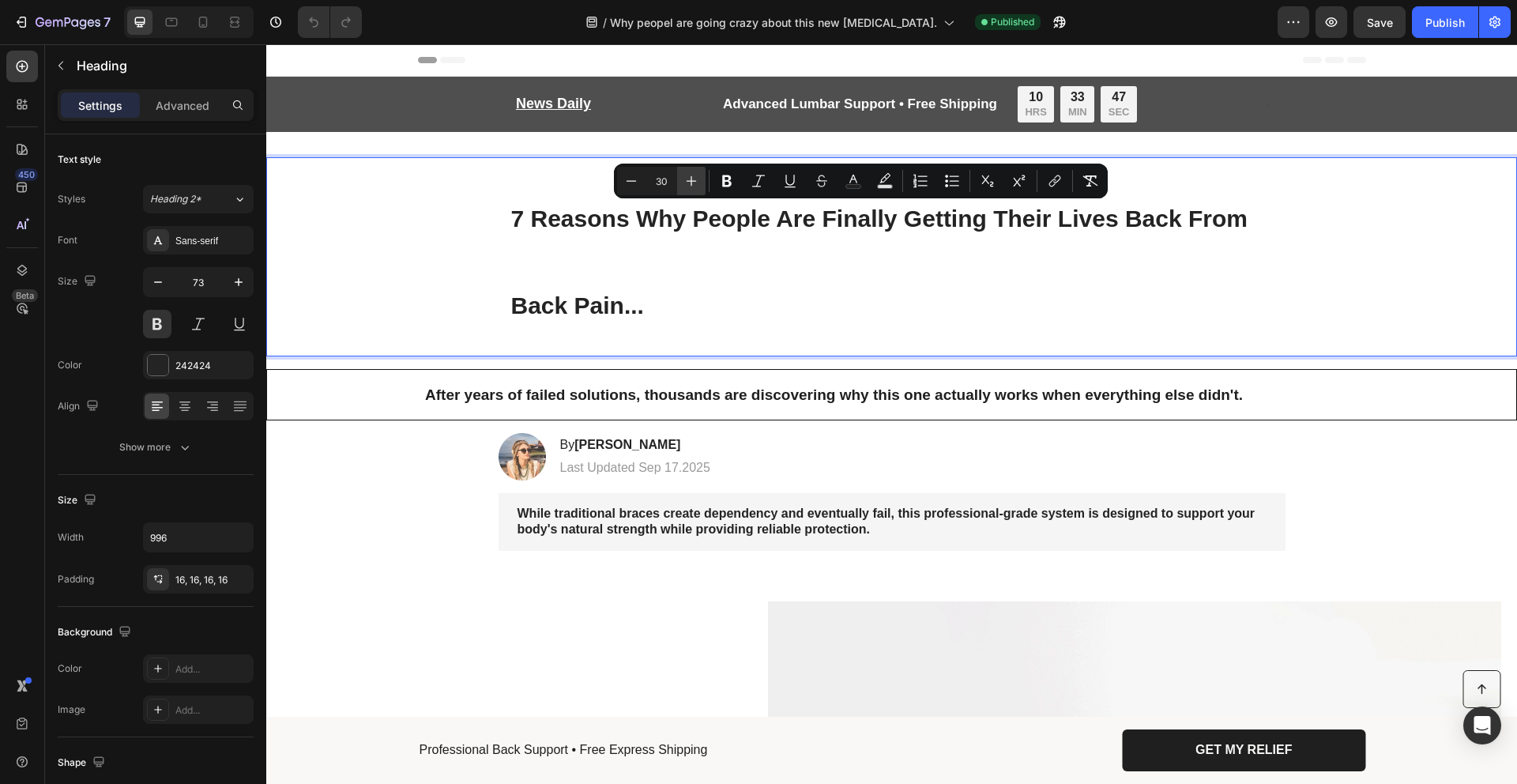
click at [687, 186] on icon "Editor contextual toolbar" at bounding box center [691, 180] width 16 height 16
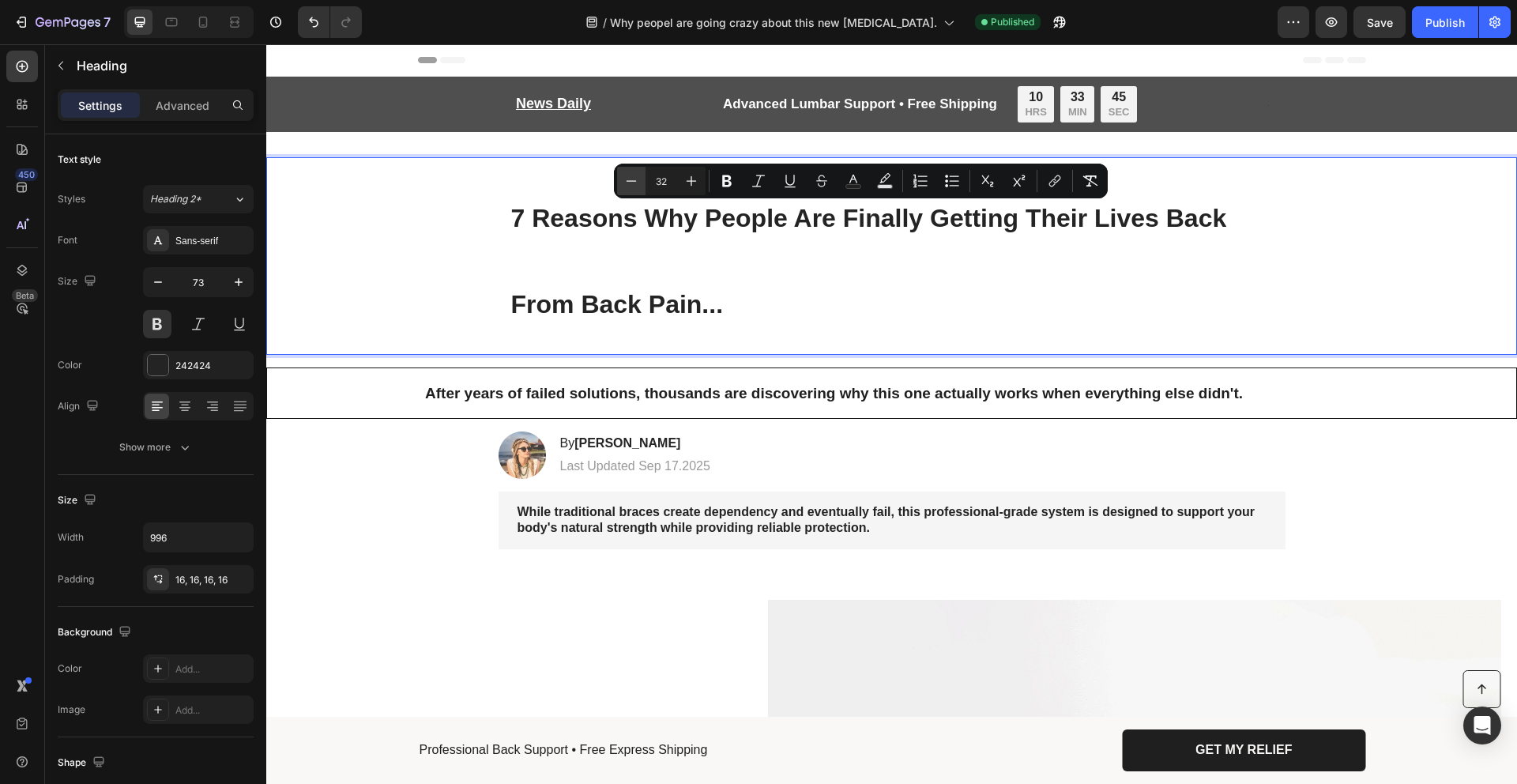
click at [626, 175] on icon "Editor contextual toolbar" at bounding box center [631, 180] width 16 height 16
type input "30"
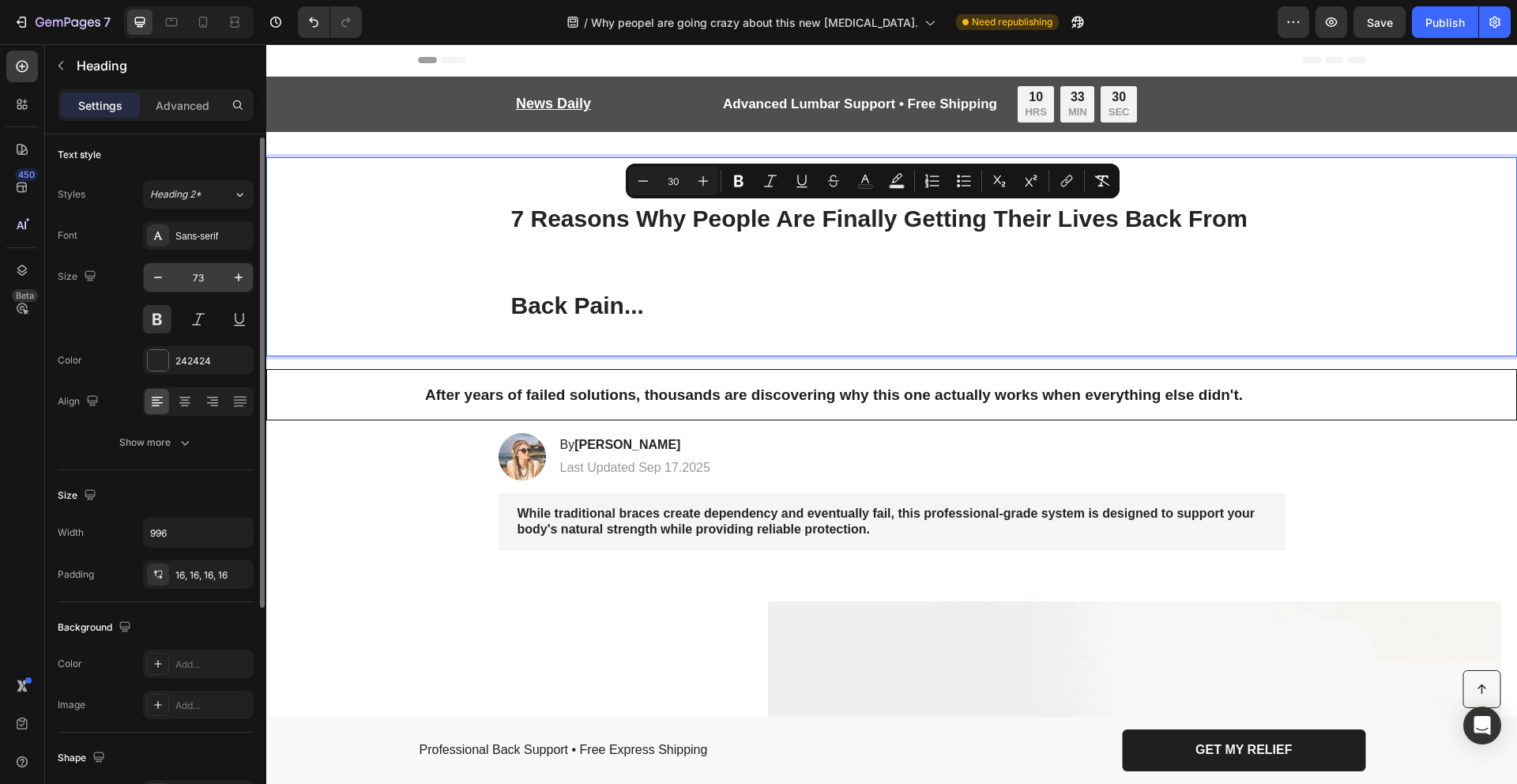
scroll to position [6, 0]
click at [182, 112] on p "Advanced" at bounding box center [182, 106] width 54 height 17
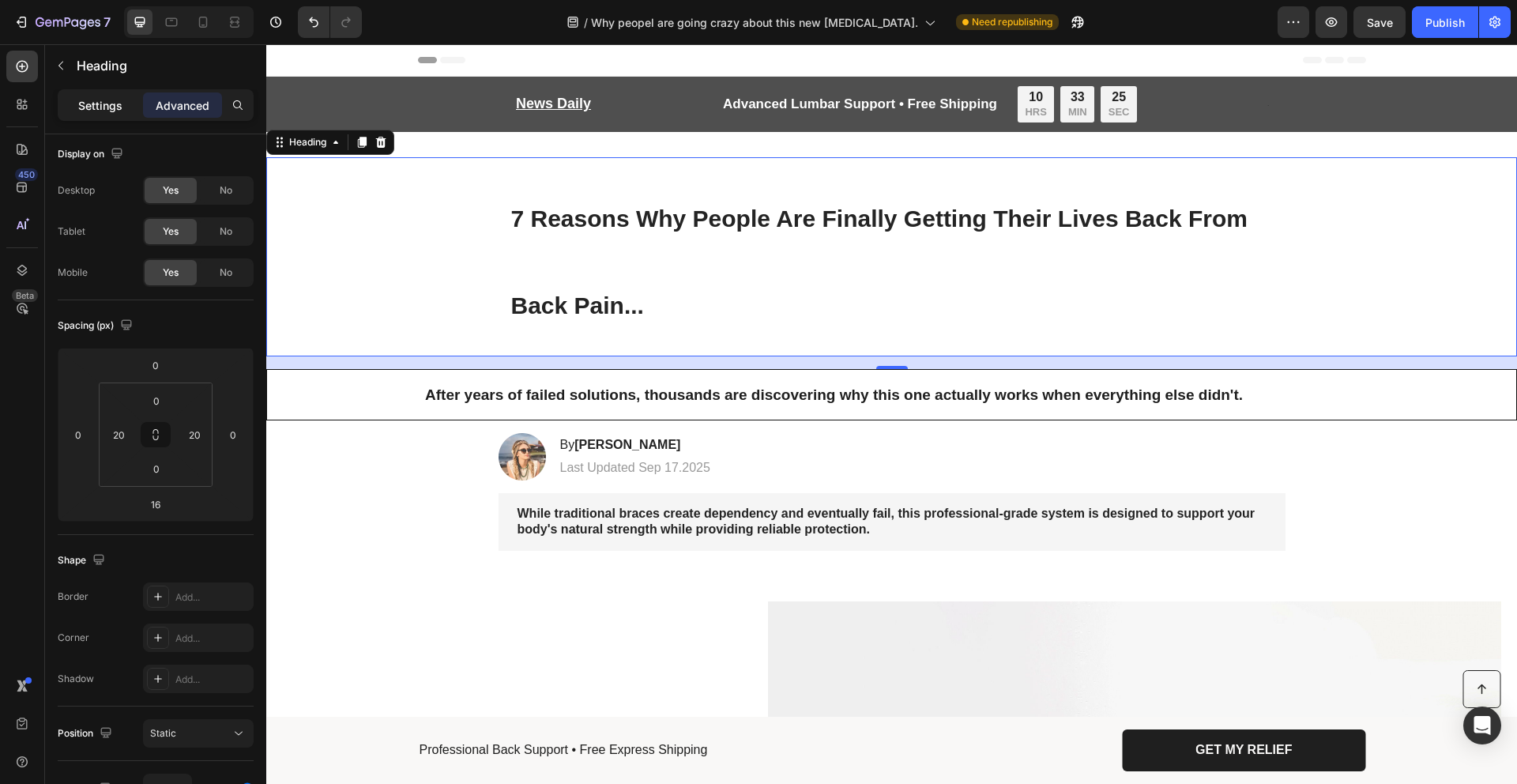
click at [121, 109] on p "Settings" at bounding box center [100, 106] width 44 height 17
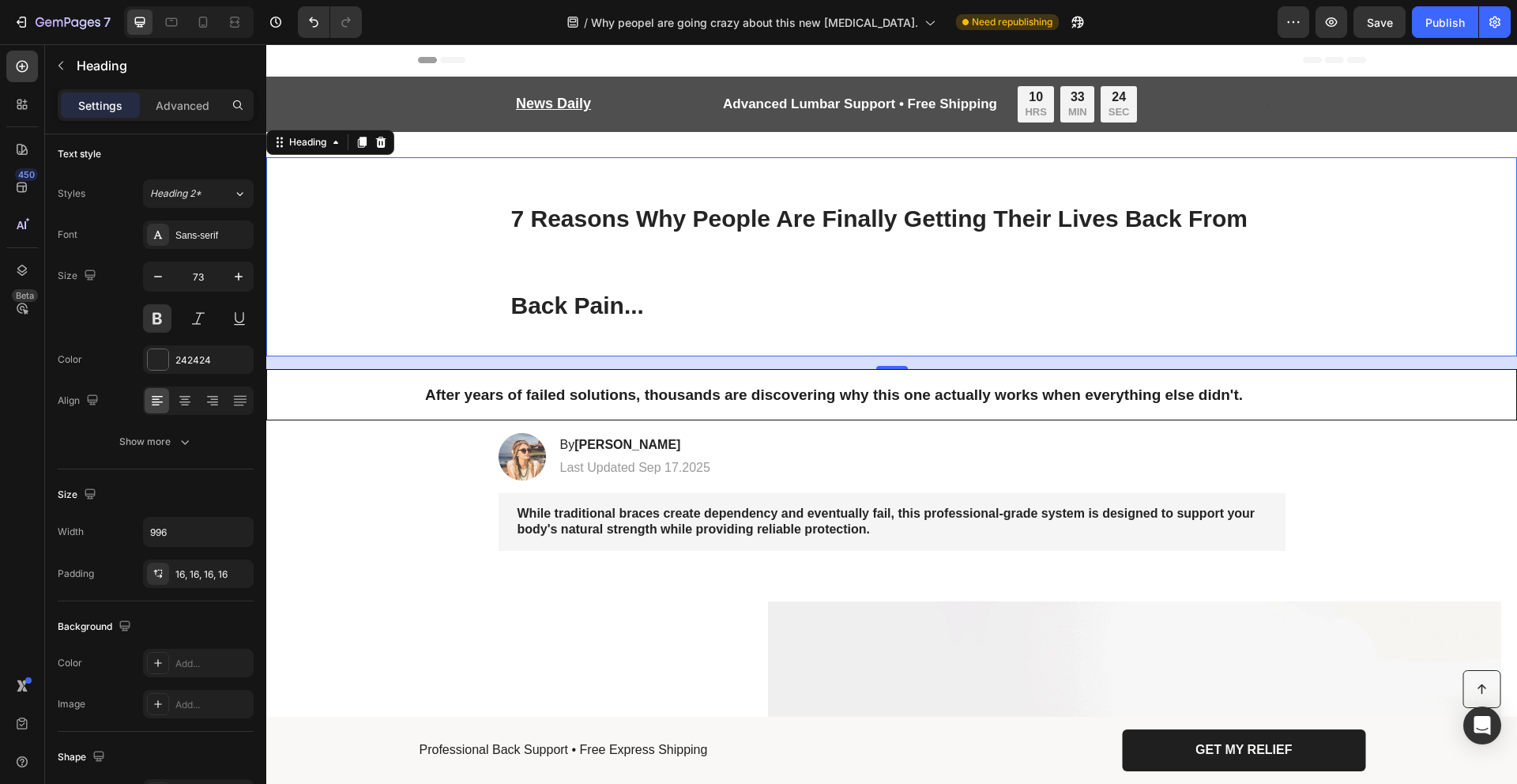
click at [585, 303] on span "7 Reasons Why People Are Finally Getting Their Lives Back From Back Pain..." at bounding box center [879, 262] width 736 height 113
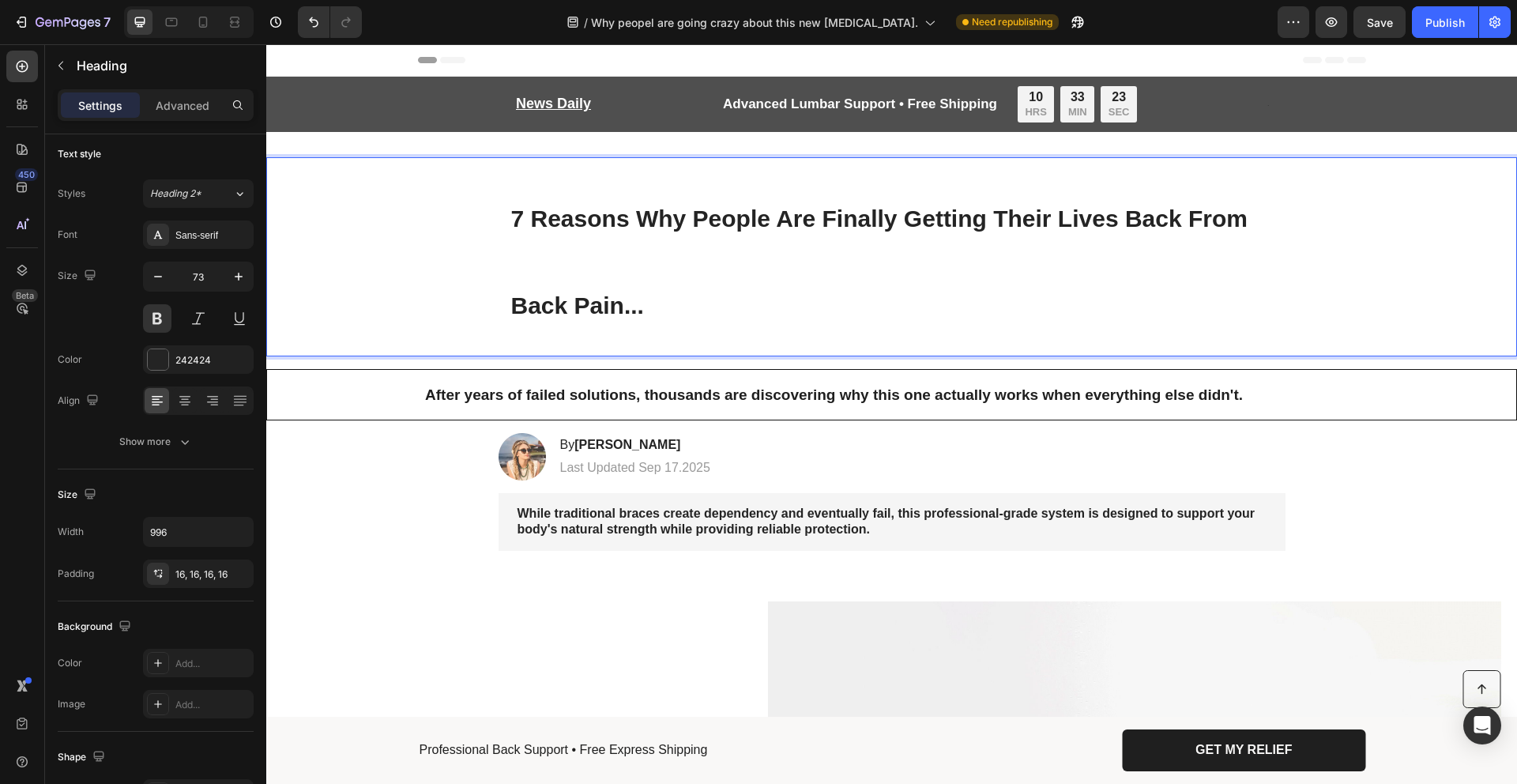
click at [639, 277] on p "7 Reasons Why People Are Finally Getting Their Lives Back From Back Pain..." at bounding box center [892, 256] width 761 height 174
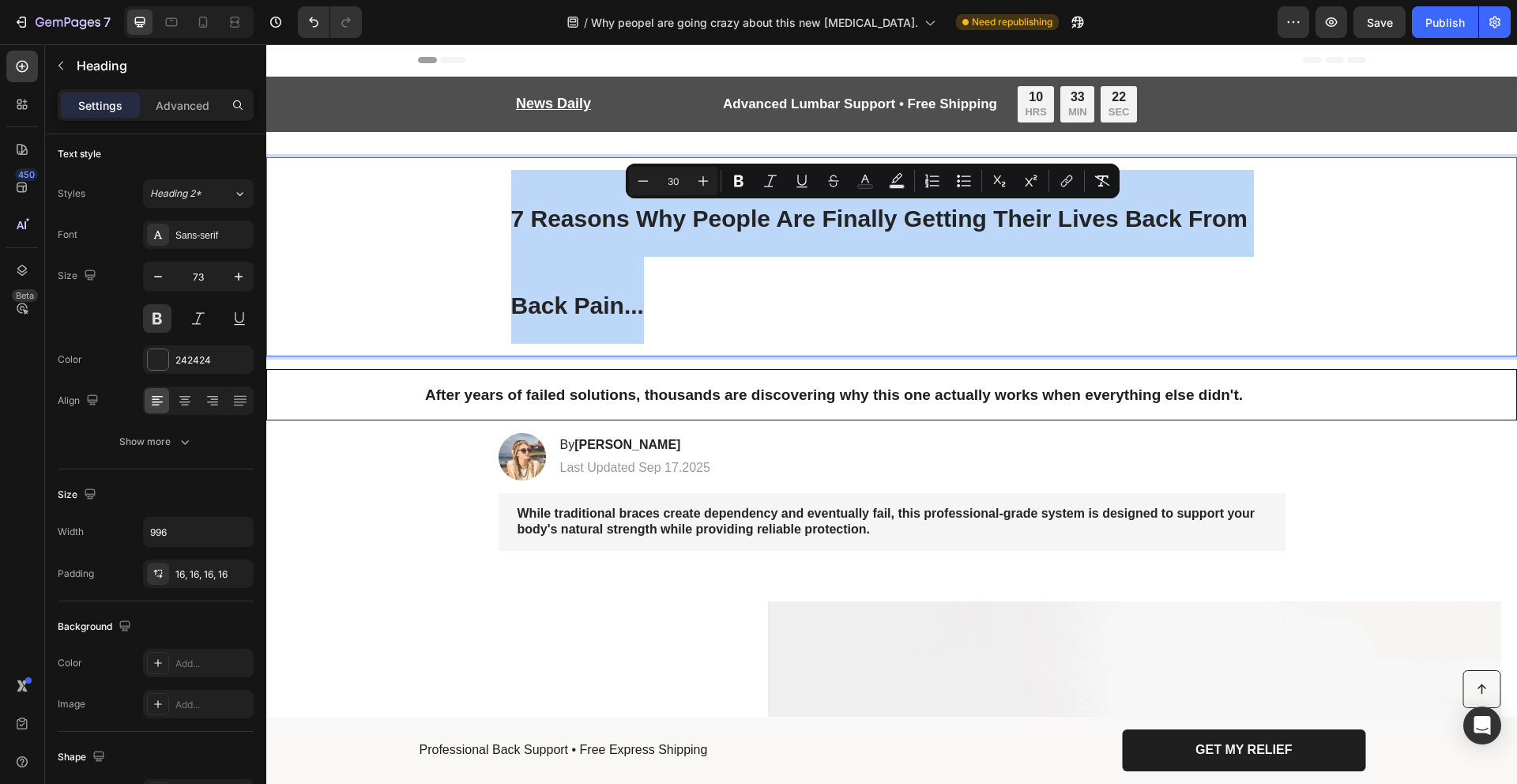
drag, startPoint x: 616, startPoint y: 290, endPoint x: 450, endPoint y: 201, distance: 188.4
click at [450, 196] on div "7 Reasons Why People Are Finally Getting Their Lives Back From Back Pain..." at bounding box center [892, 256] width 1220 height 199
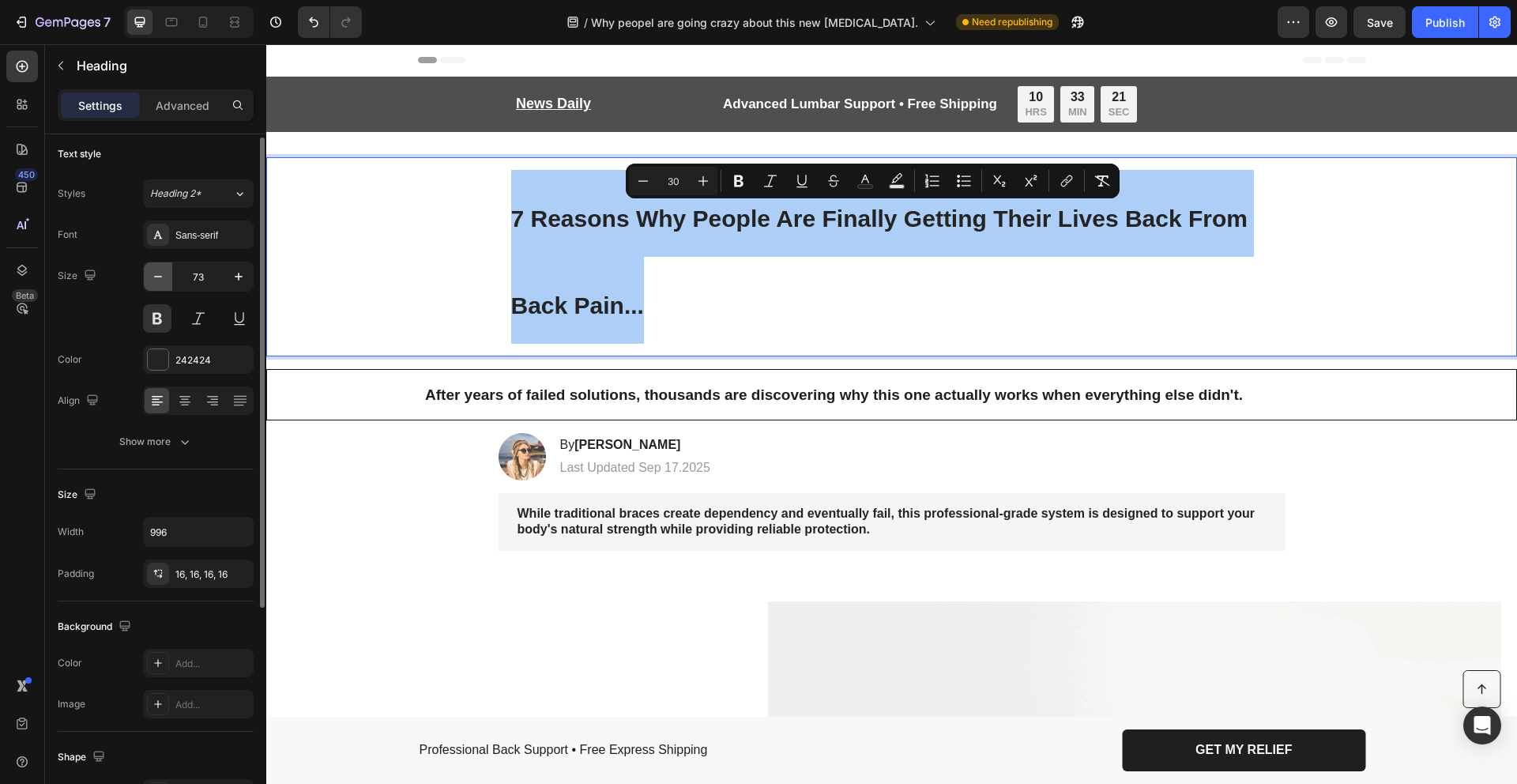
click at [166, 281] on button "button" at bounding box center [158, 277] width 29 height 29
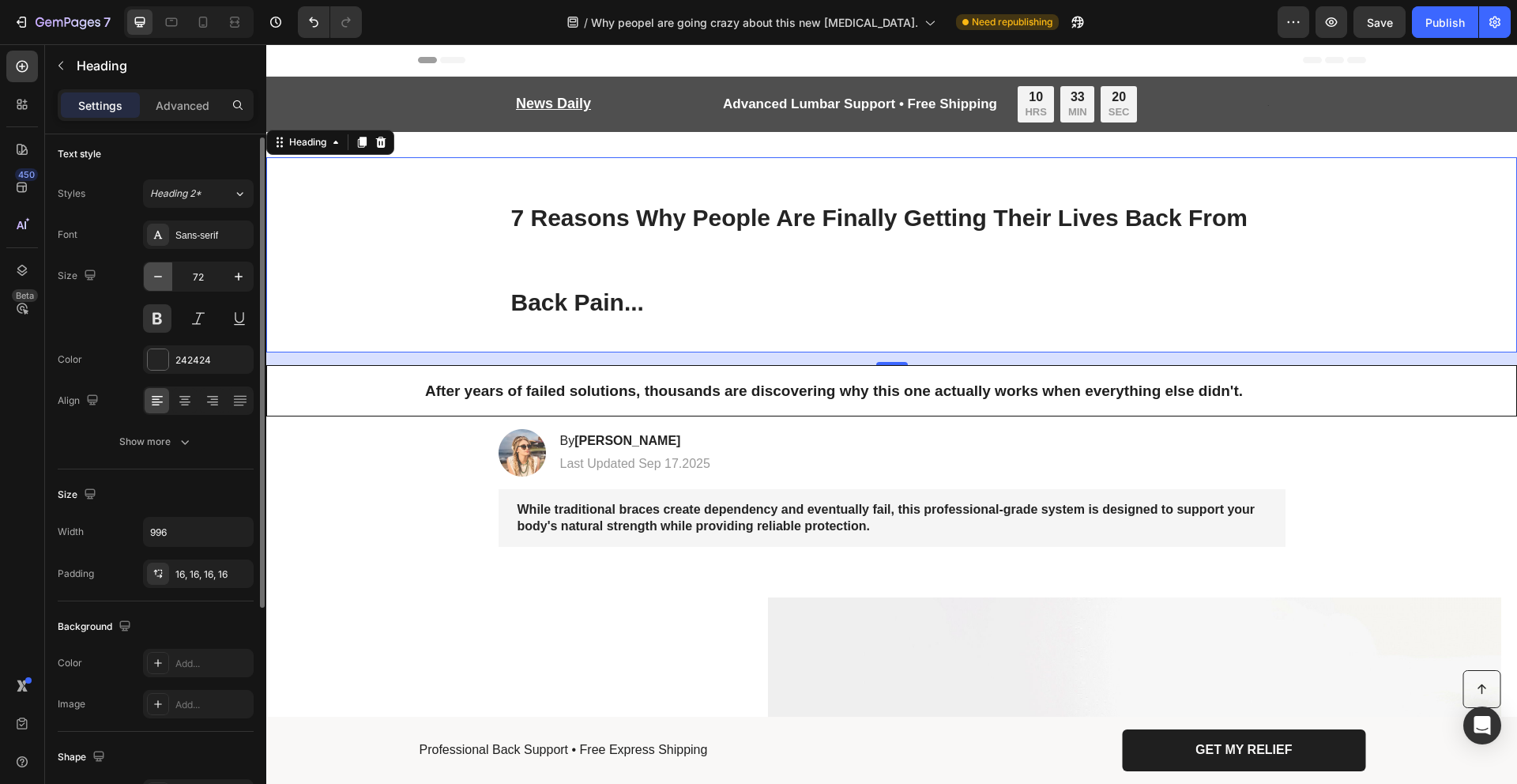
click at [166, 281] on button "button" at bounding box center [158, 277] width 29 height 29
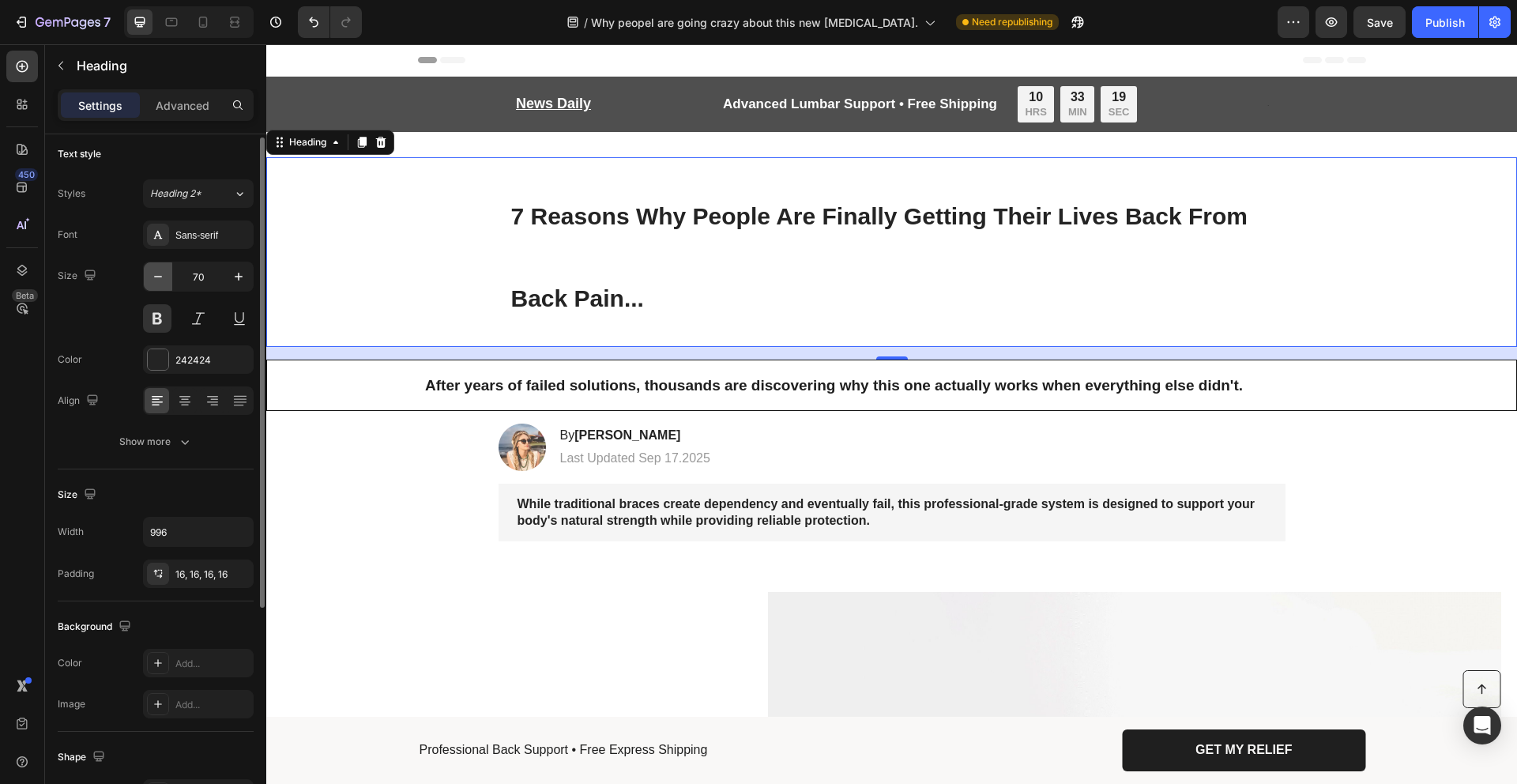
click at [166, 281] on button "button" at bounding box center [158, 277] width 29 height 29
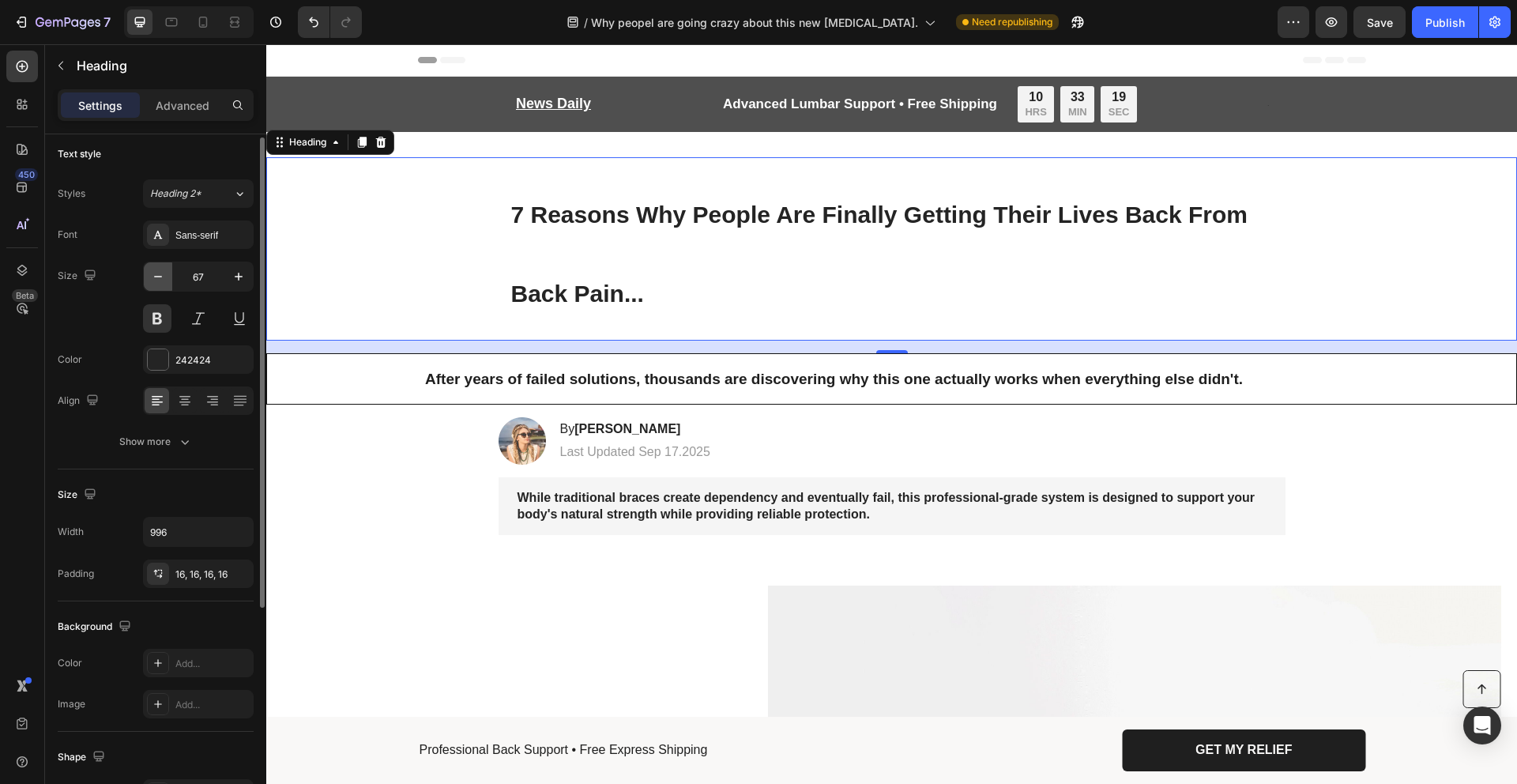
click at [166, 281] on button "button" at bounding box center [158, 277] width 29 height 29
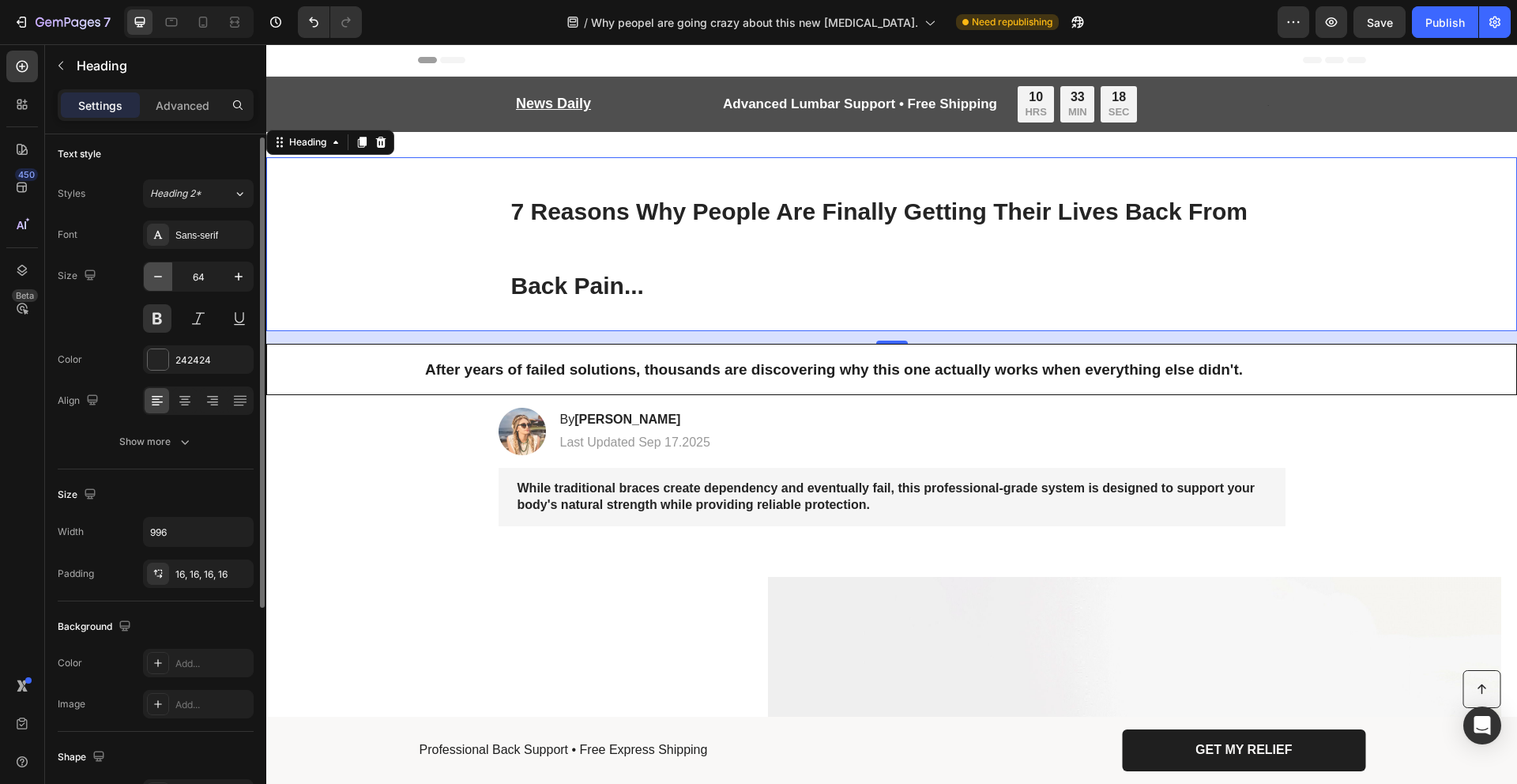
click at [166, 281] on button "button" at bounding box center [158, 277] width 29 height 29
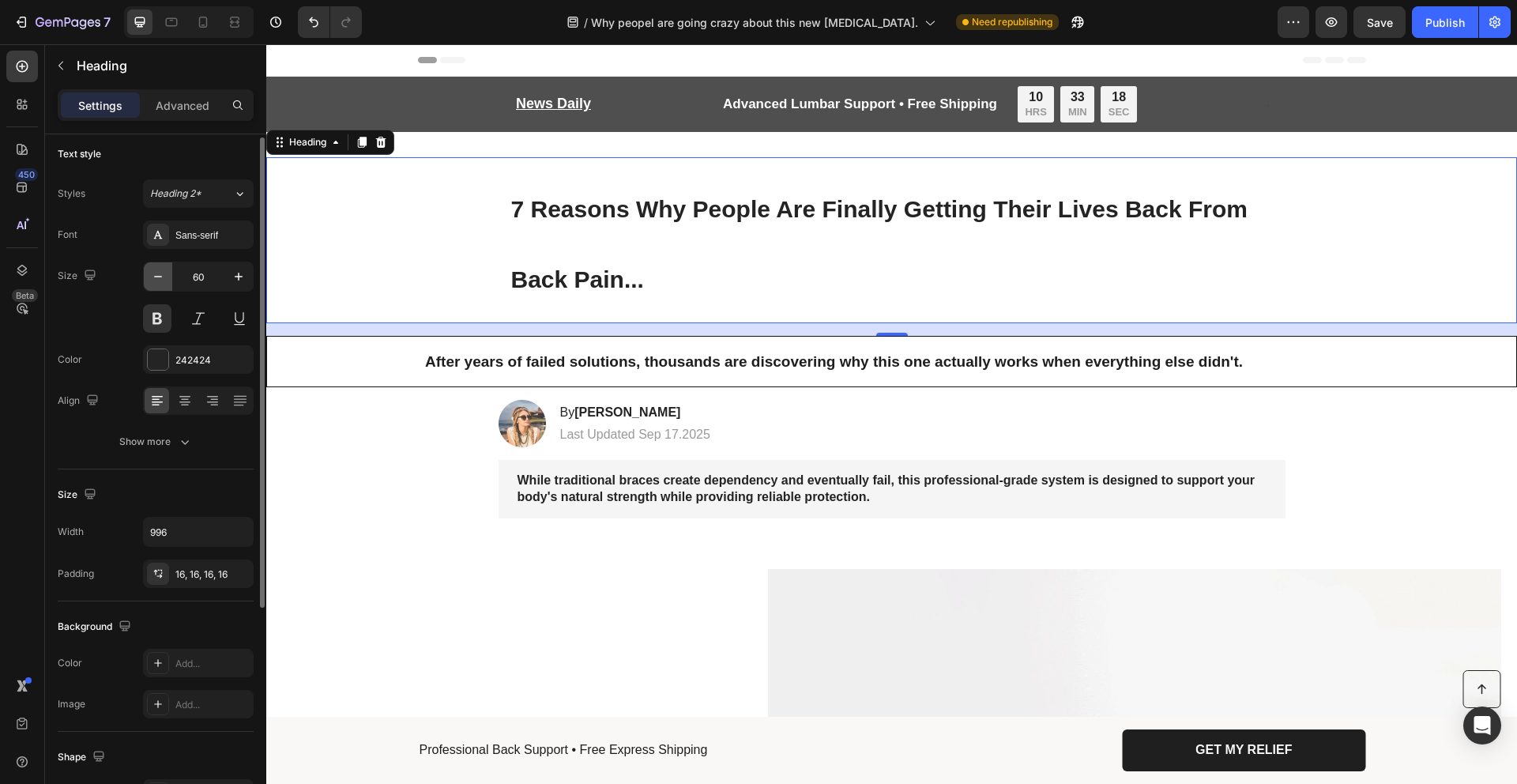
click at [166, 281] on button "button" at bounding box center [158, 277] width 29 height 29
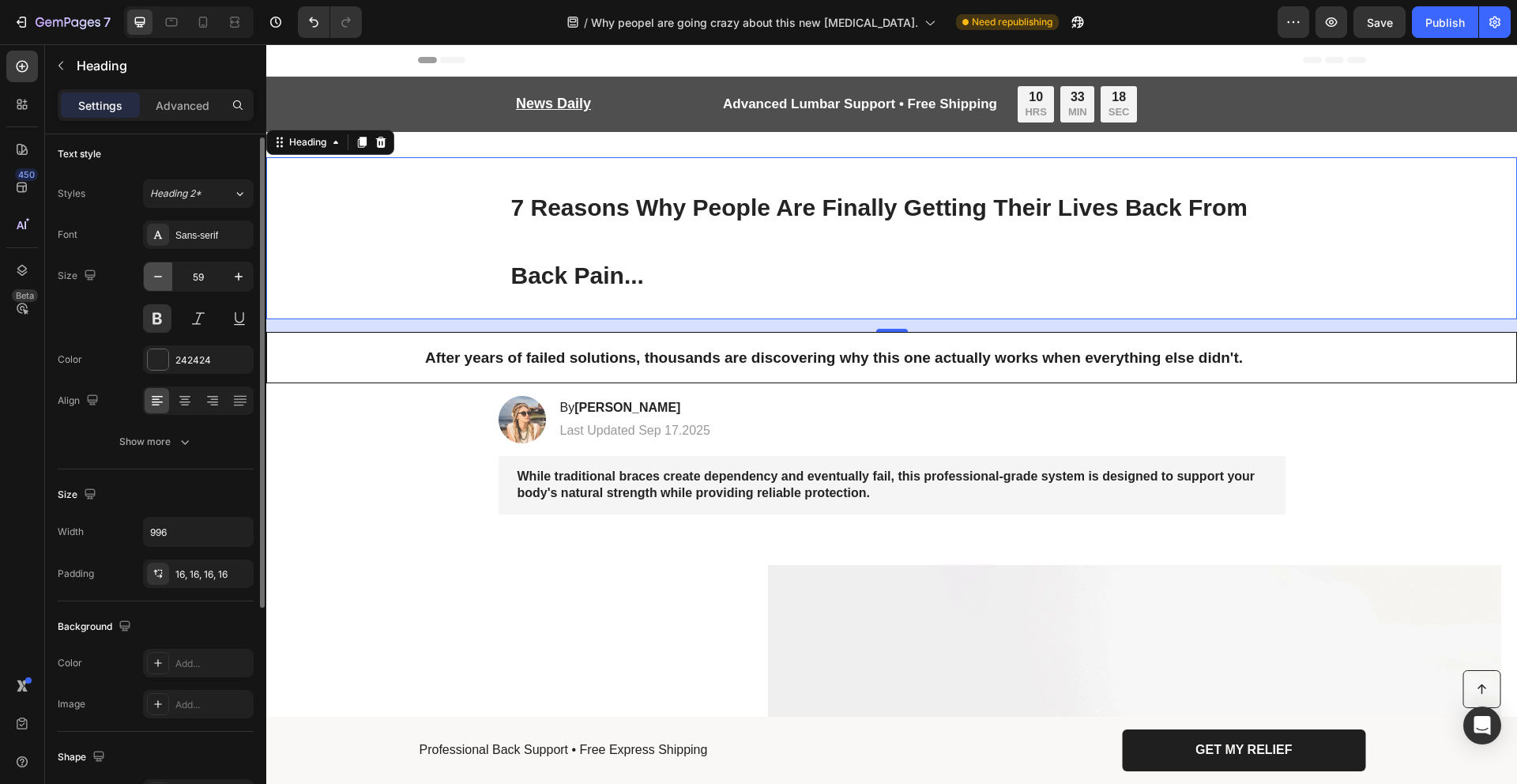
click at [166, 281] on button "button" at bounding box center [158, 277] width 29 height 29
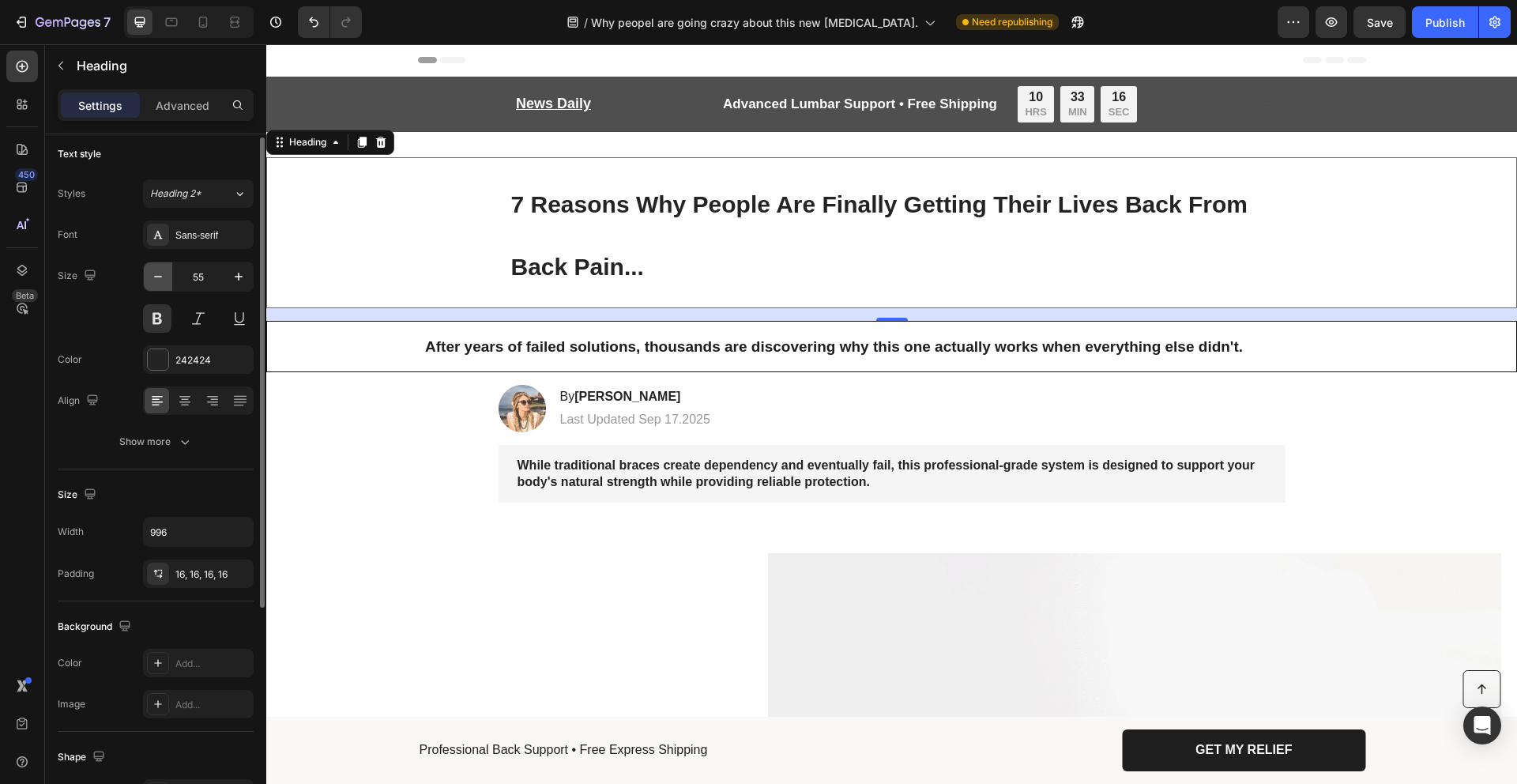
click at [166, 281] on button "button" at bounding box center [158, 277] width 29 height 29
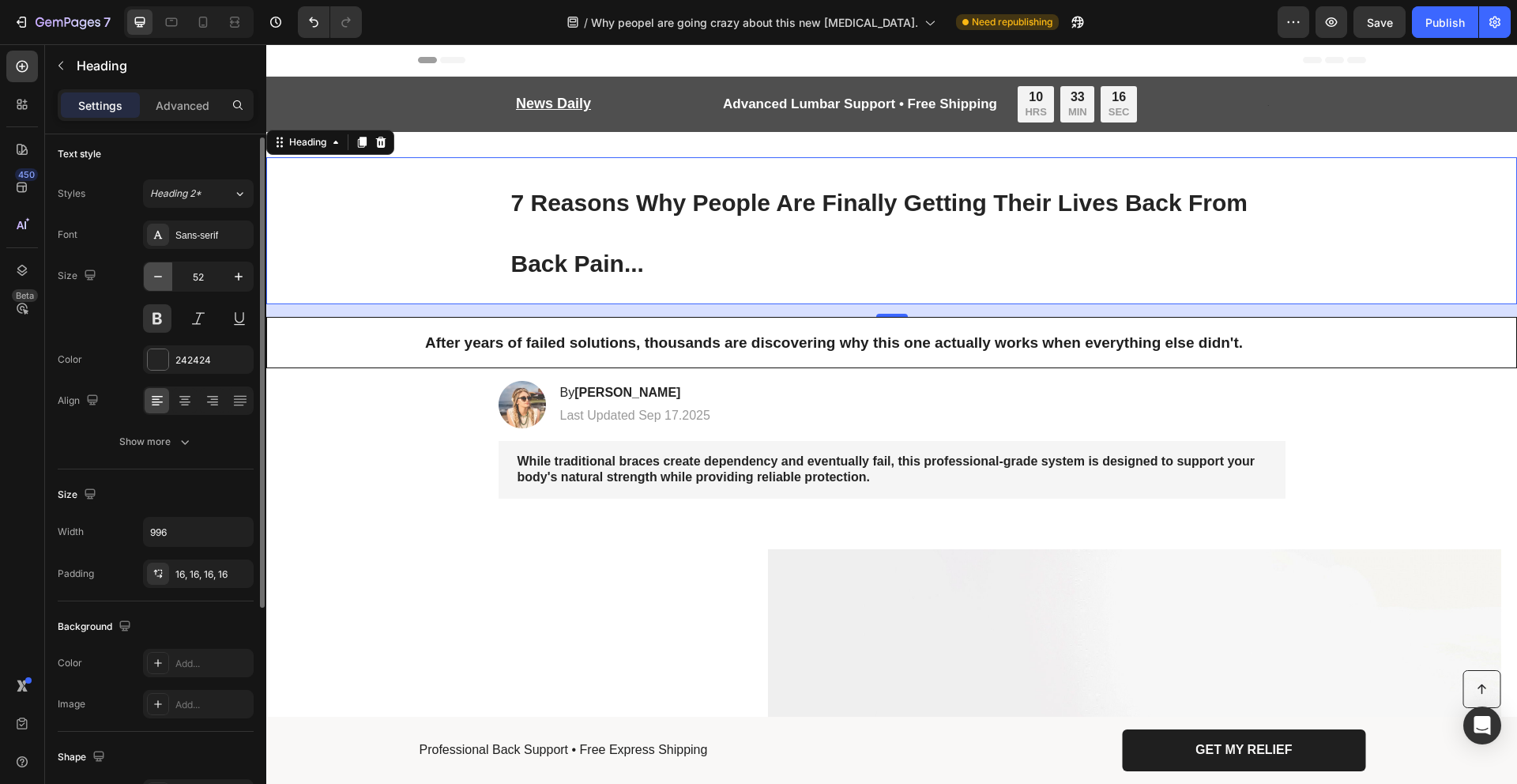
click at [166, 281] on button "button" at bounding box center [158, 277] width 29 height 29
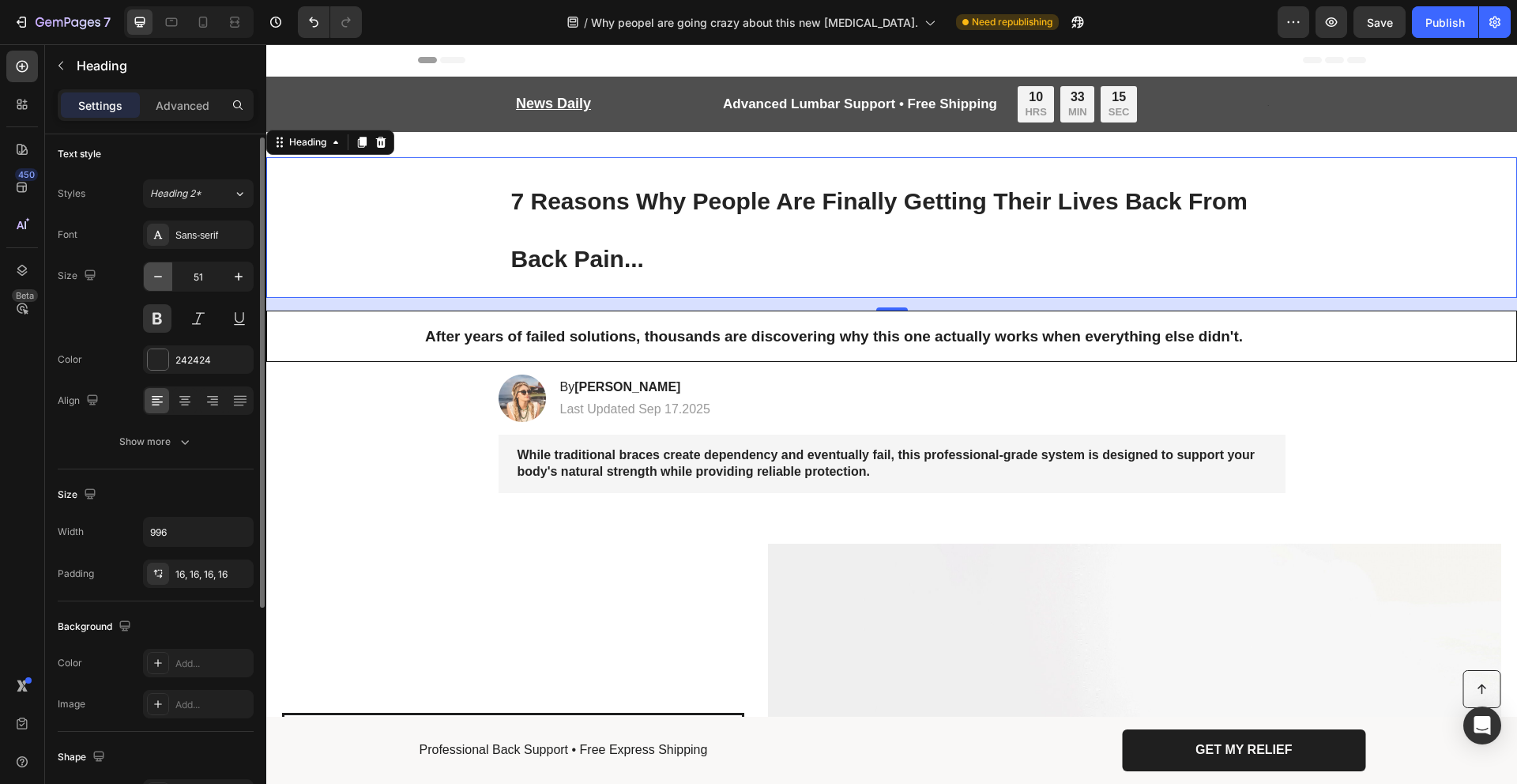
click at [166, 281] on button "button" at bounding box center [158, 277] width 29 height 29
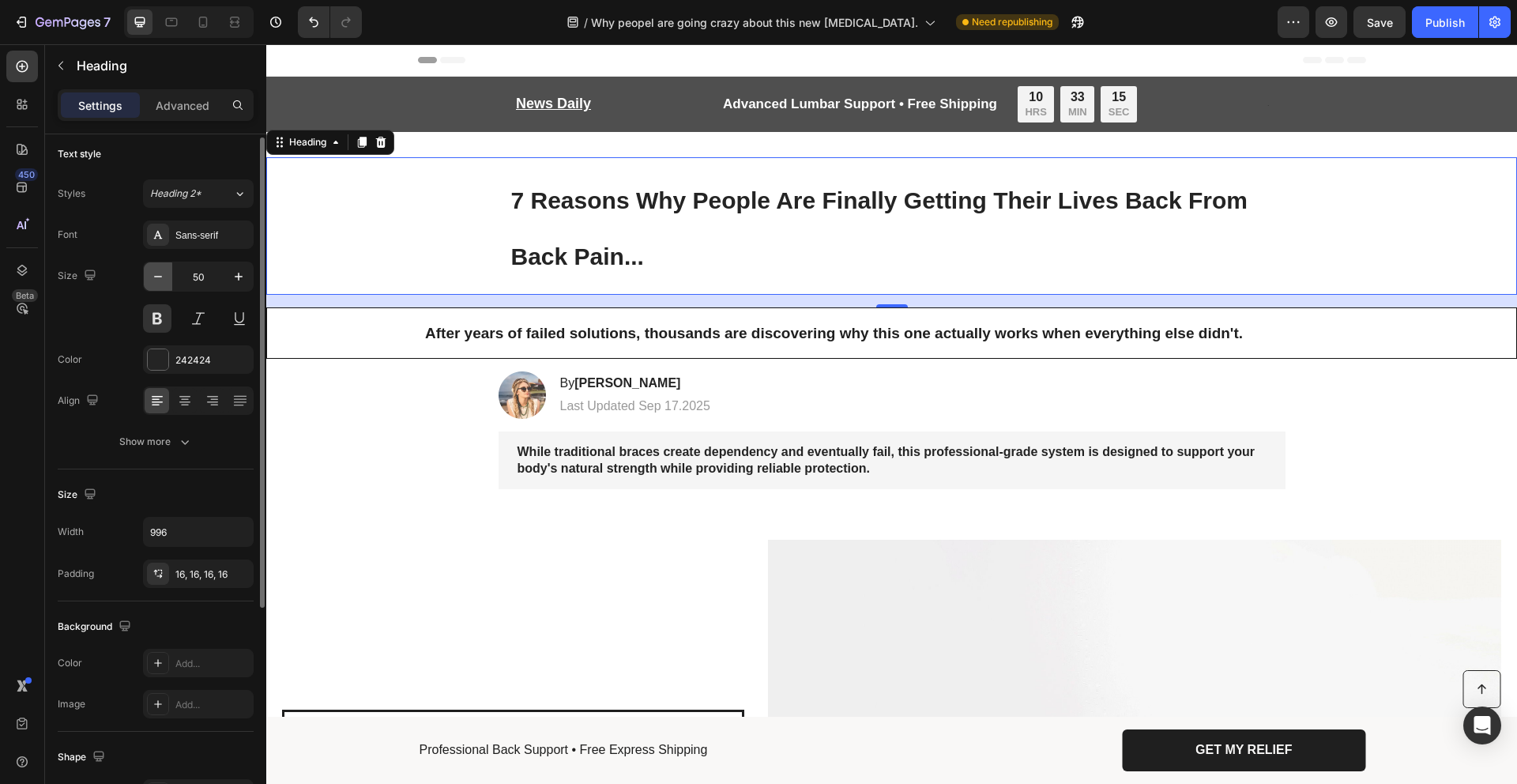
click at [166, 281] on button "button" at bounding box center [158, 277] width 29 height 29
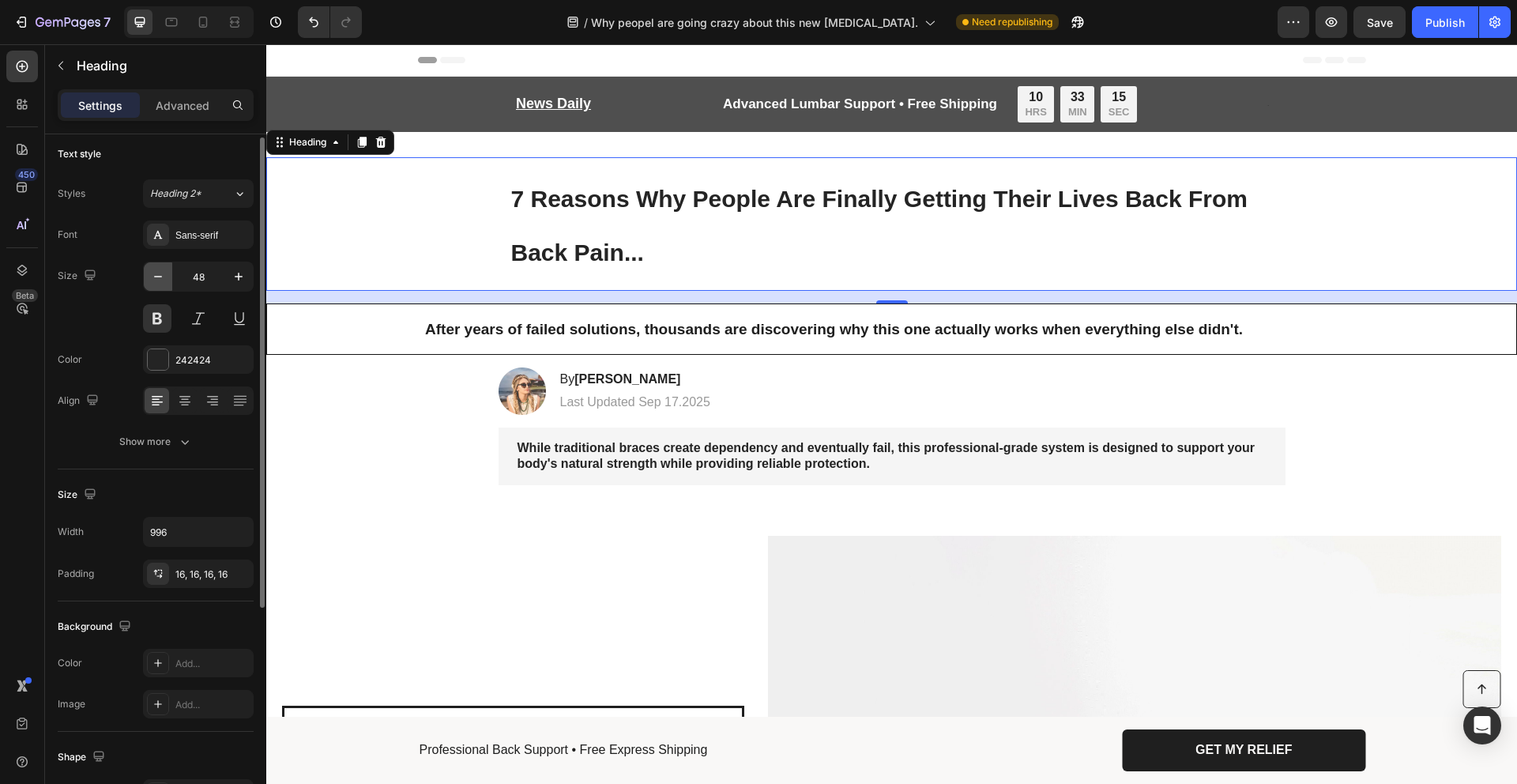
click at [166, 281] on button "button" at bounding box center [158, 277] width 29 height 29
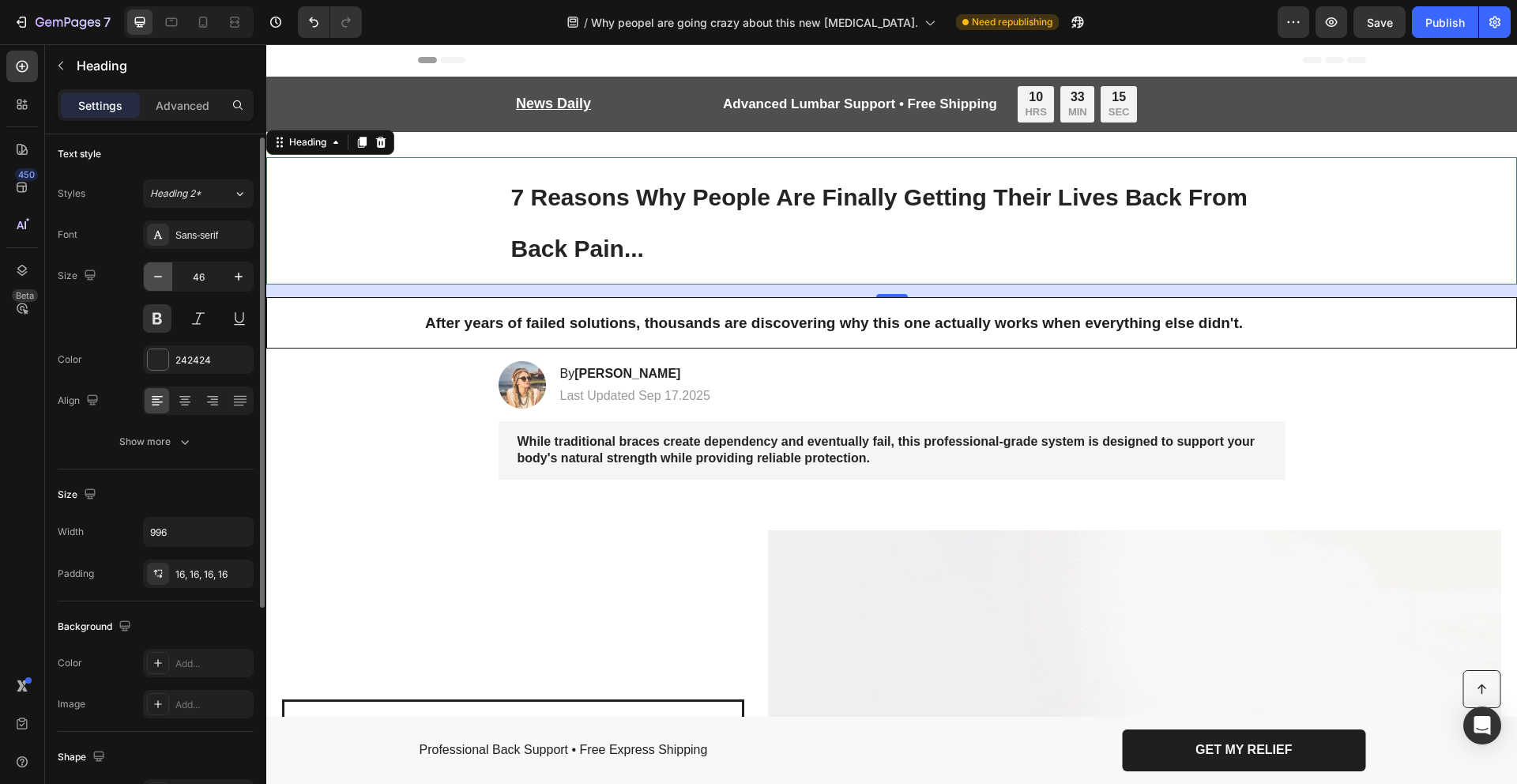
click at [166, 281] on button "button" at bounding box center [158, 277] width 29 height 29
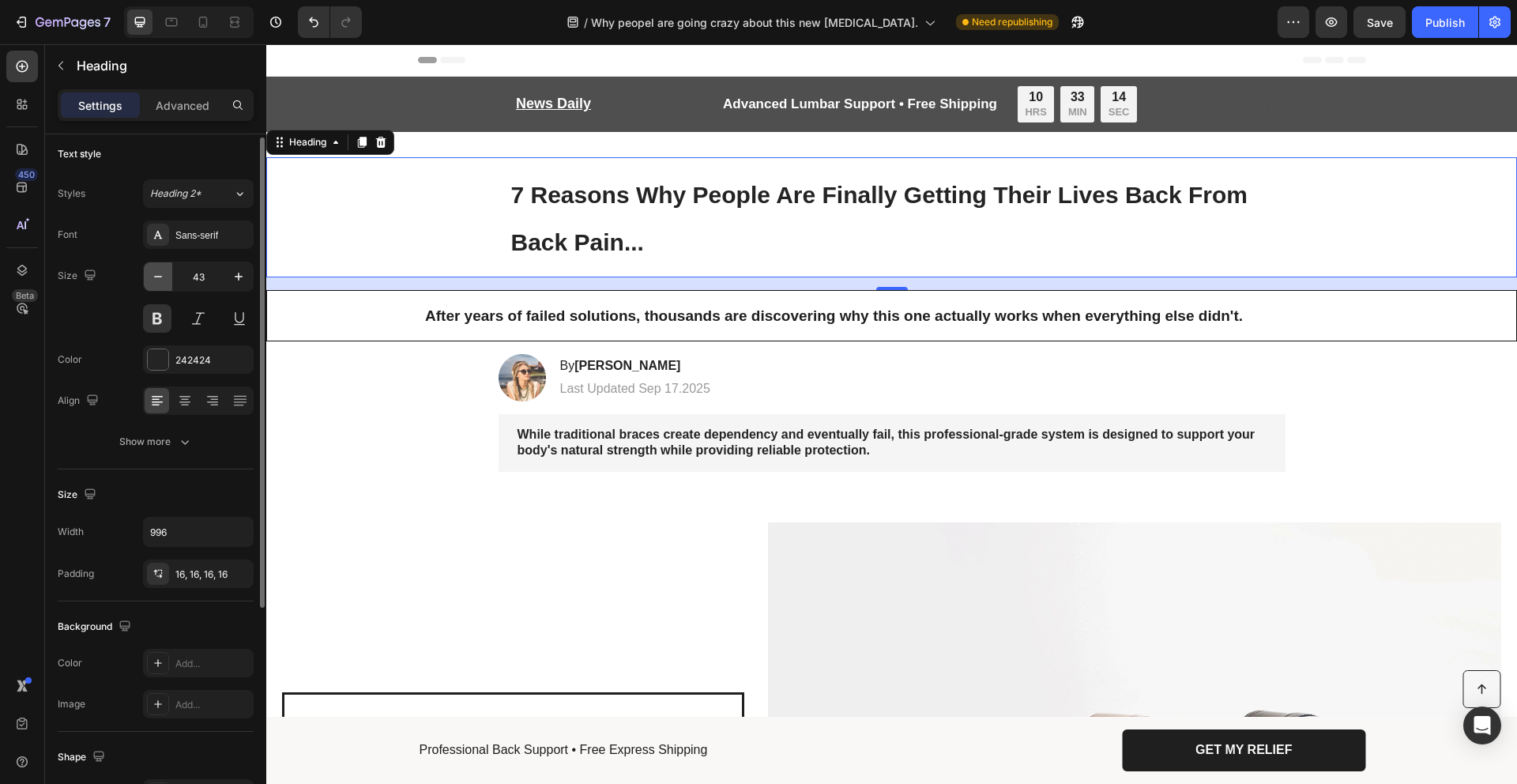
click at [166, 281] on button "button" at bounding box center [158, 277] width 29 height 29
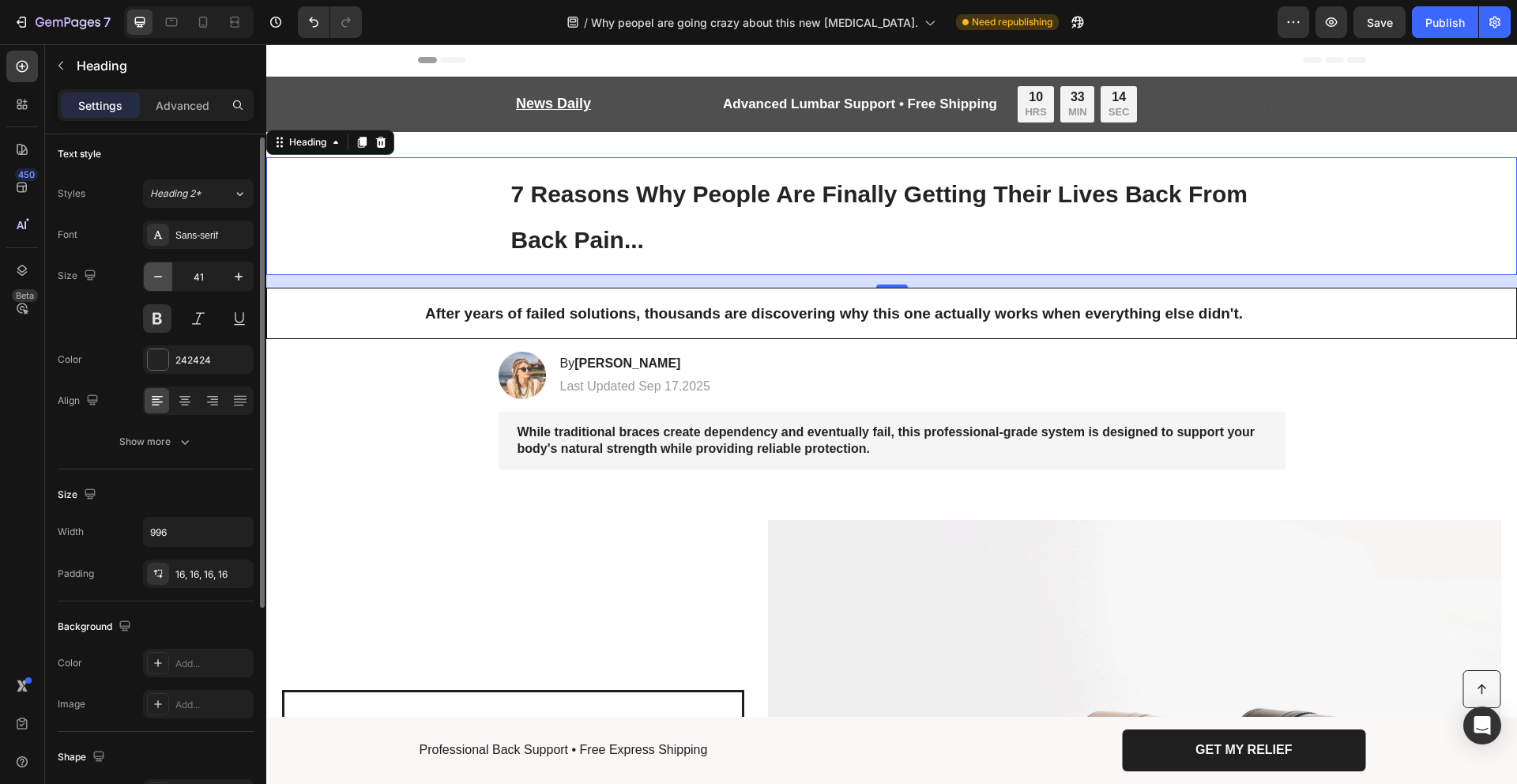
click at [166, 281] on button "button" at bounding box center [158, 277] width 29 height 29
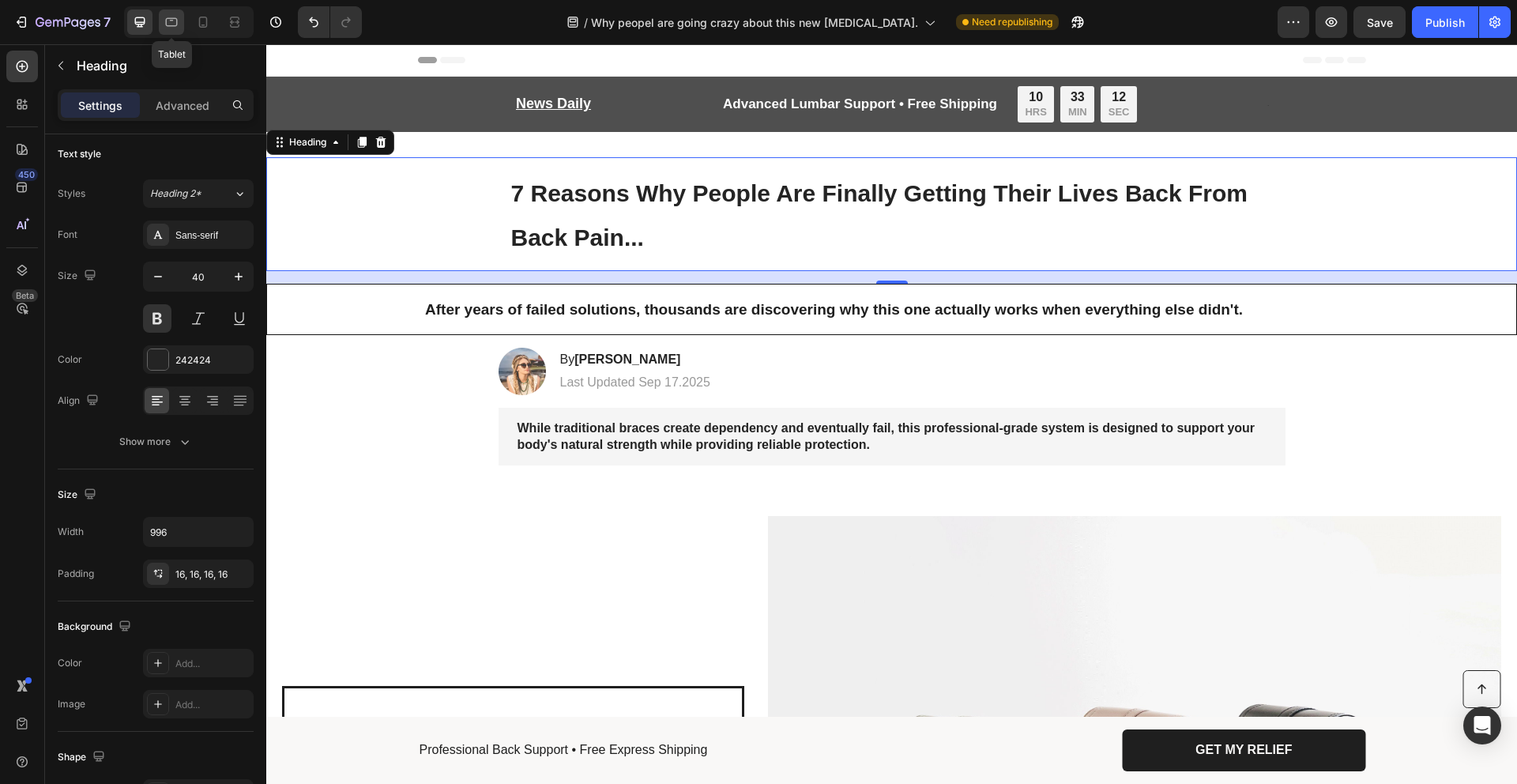
click at [177, 21] on icon at bounding box center [171, 22] width 16 height 16
type input "48"
type input "100%"
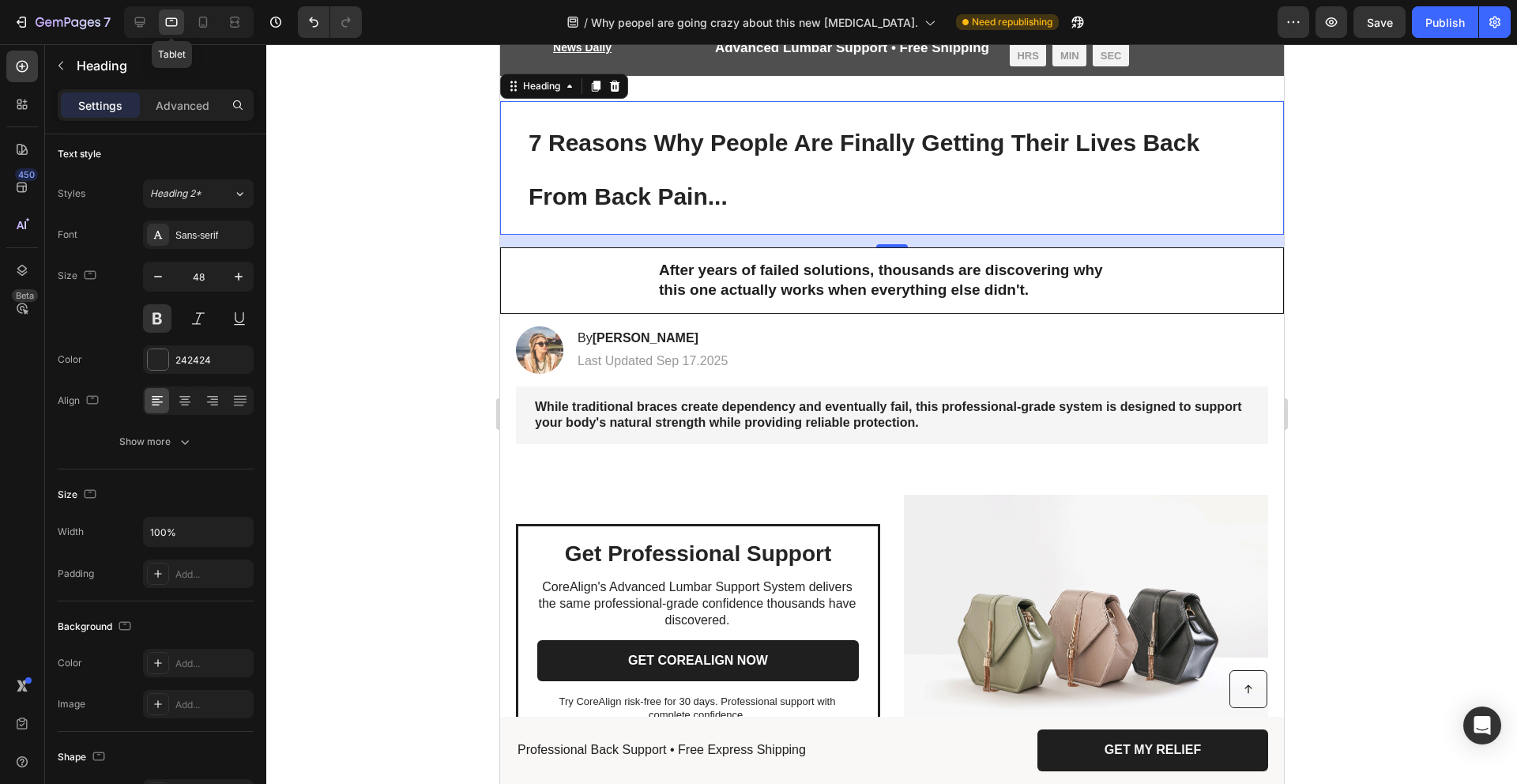
scroll to position [57, 0]
click at [191, 22] on div at bounding box center [203, 22] width 25 height 25
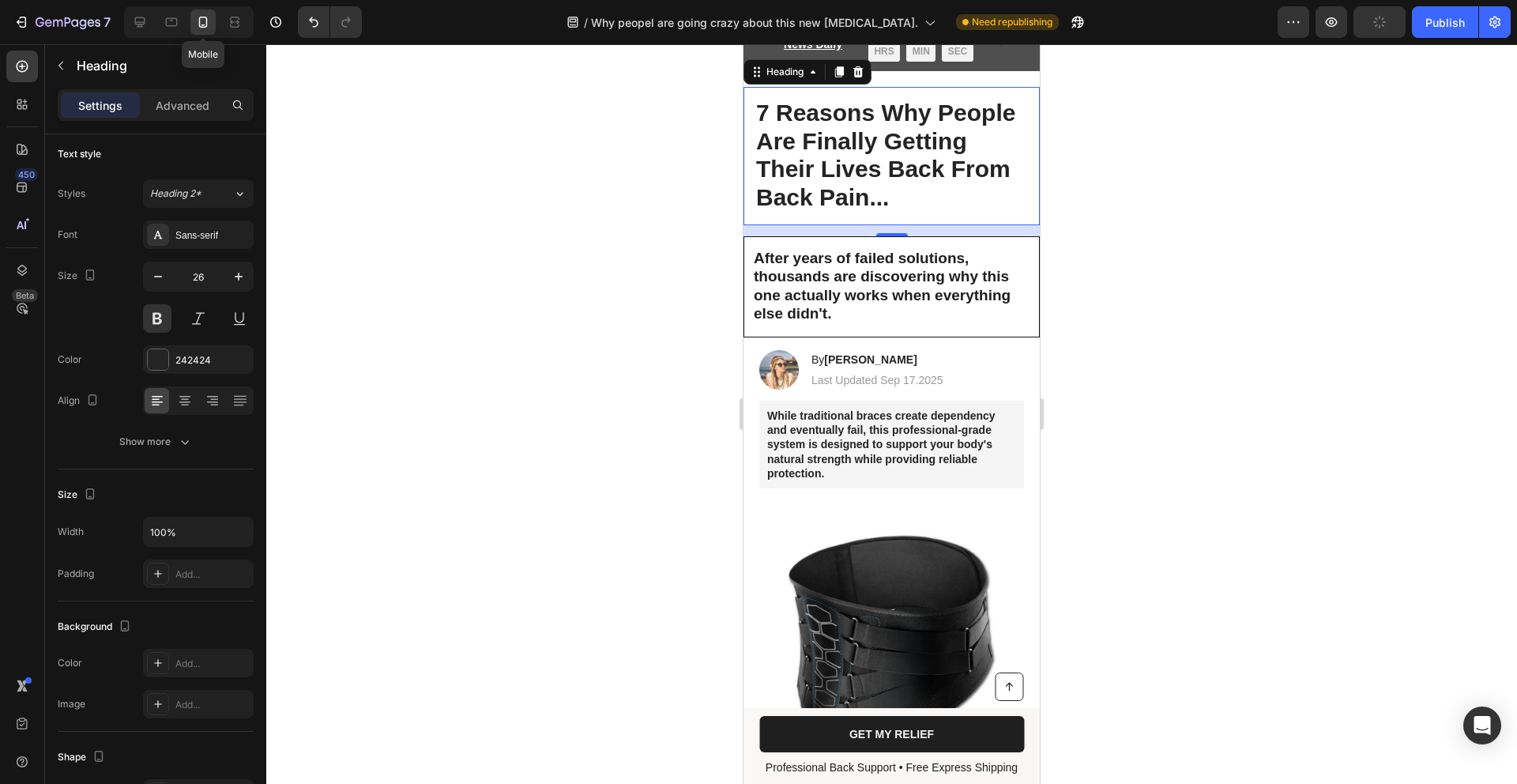
scroll to position [45, 0]
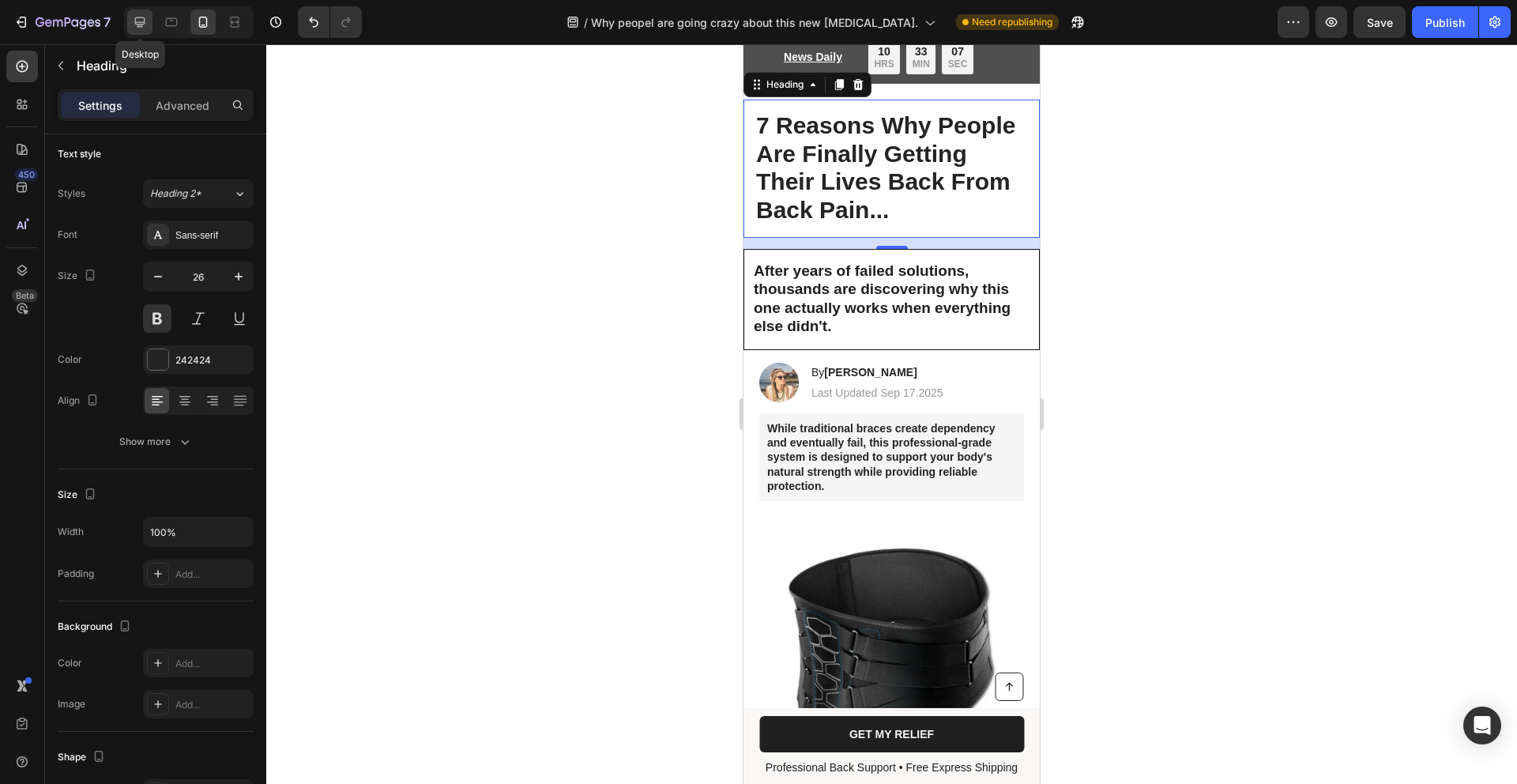
click at [148, 29] on div at bounding box center [140, 22] width 25 height 25
type input "40"
type input "996"
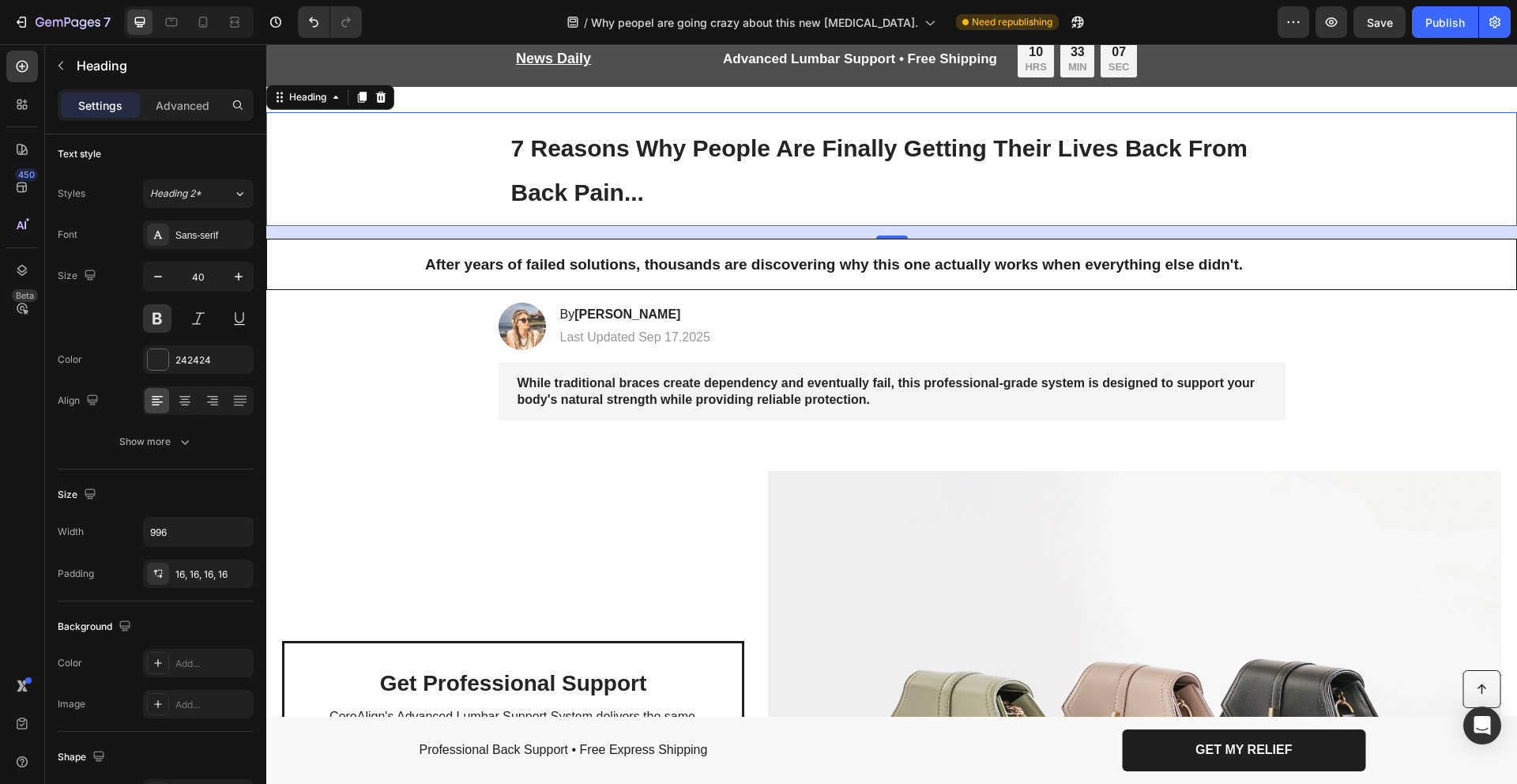
scroll to position [57, 0]
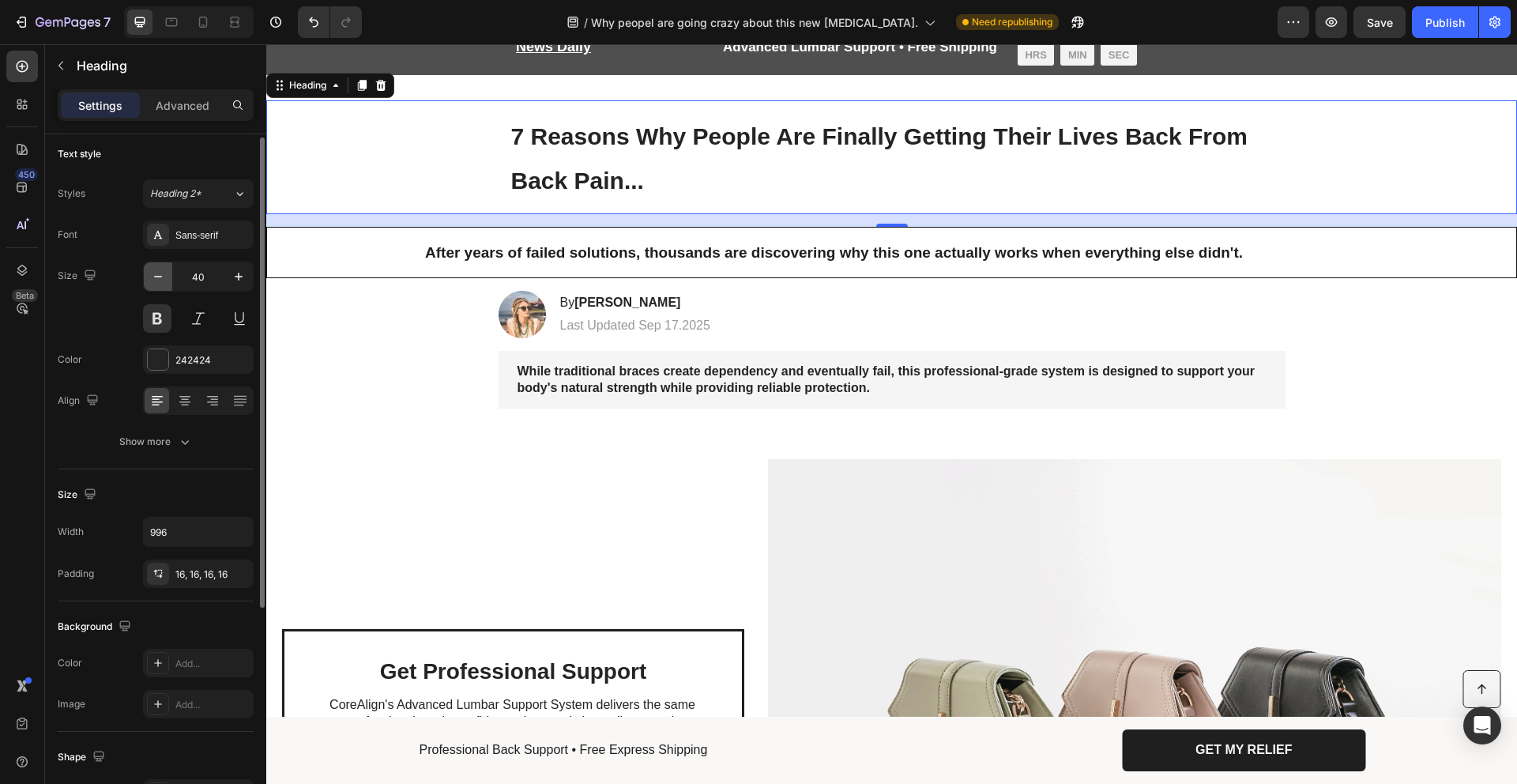
click at [160, 278] on icon "button" at bounding box center [158, 276] width 16 height 16
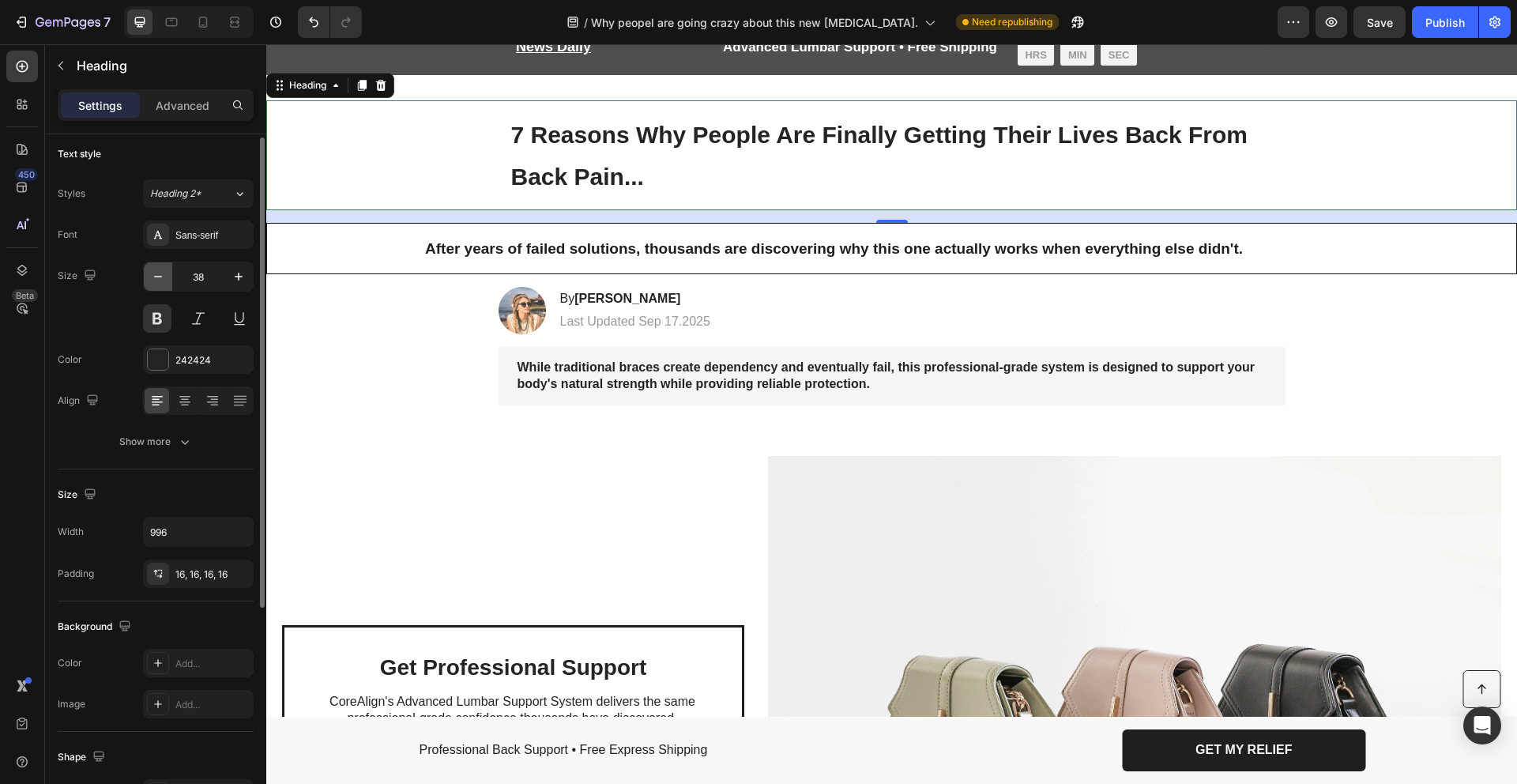
click at [160, 277] on icon "button" at bounding box center [158, 276] width 16 height 16
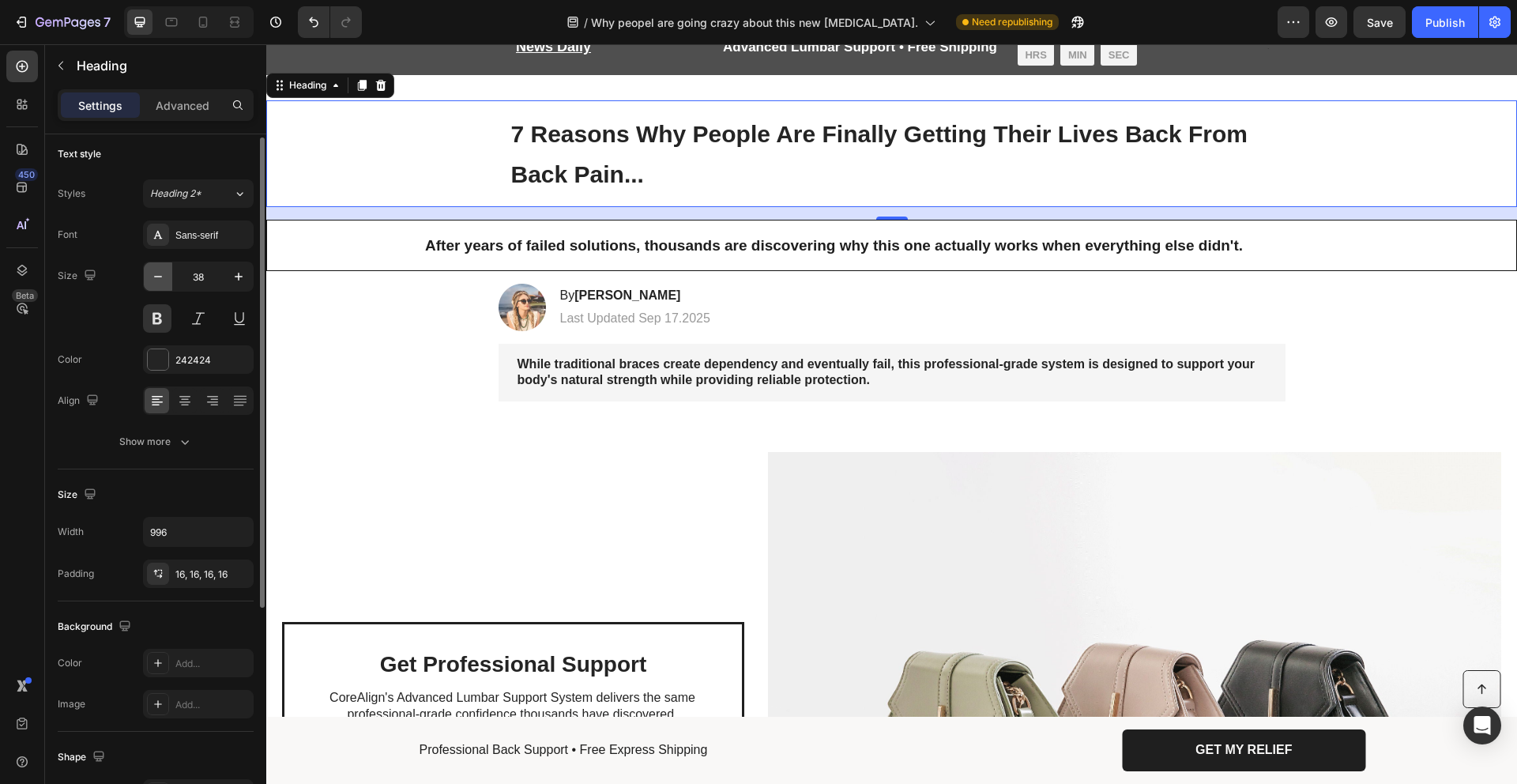
click at [160, 277] on icon "button" at bounding box center [158, 276] width 16 height 16
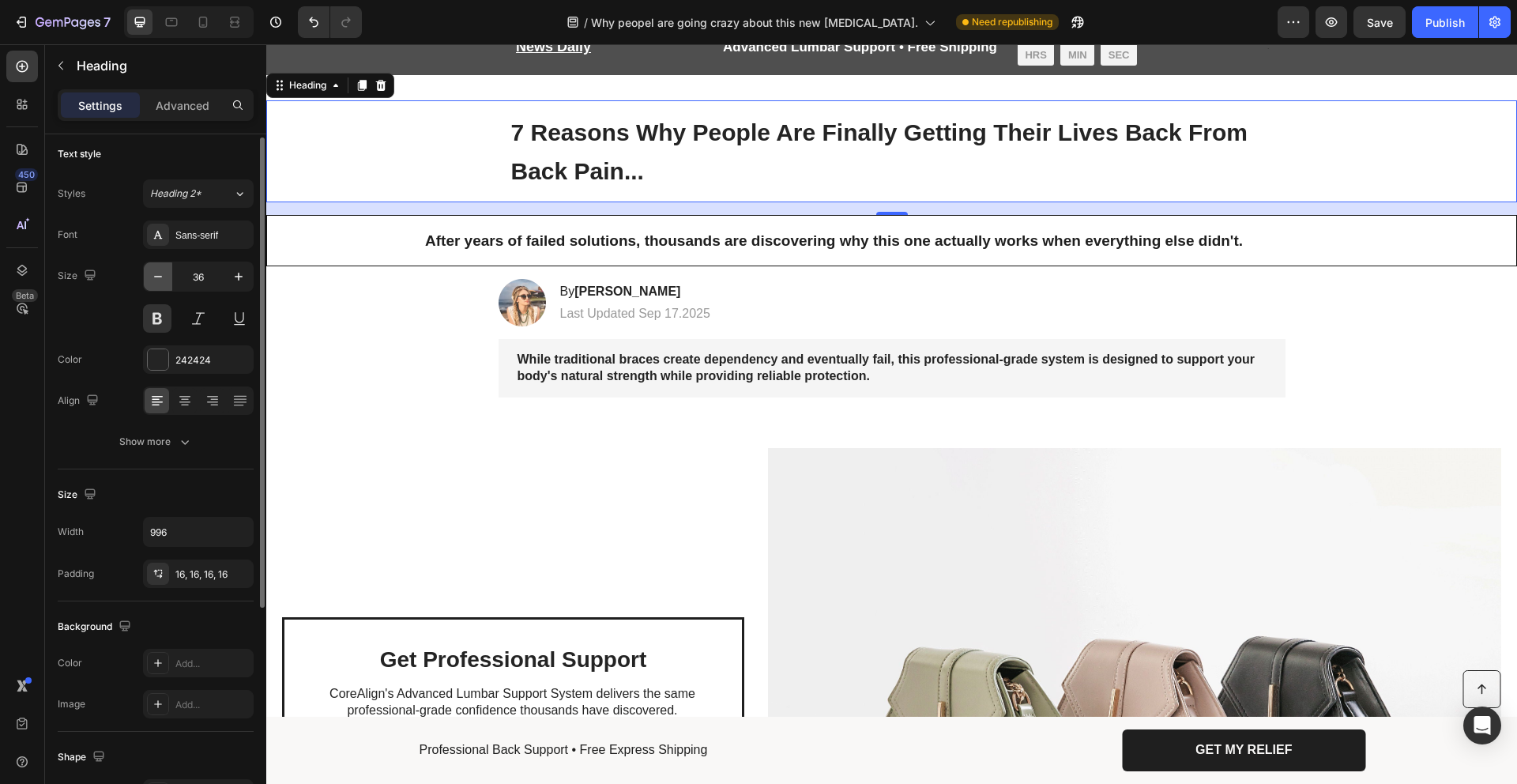
click at [160, 277] on icon "button" at bounding box center [158, 276] width 16 height 16
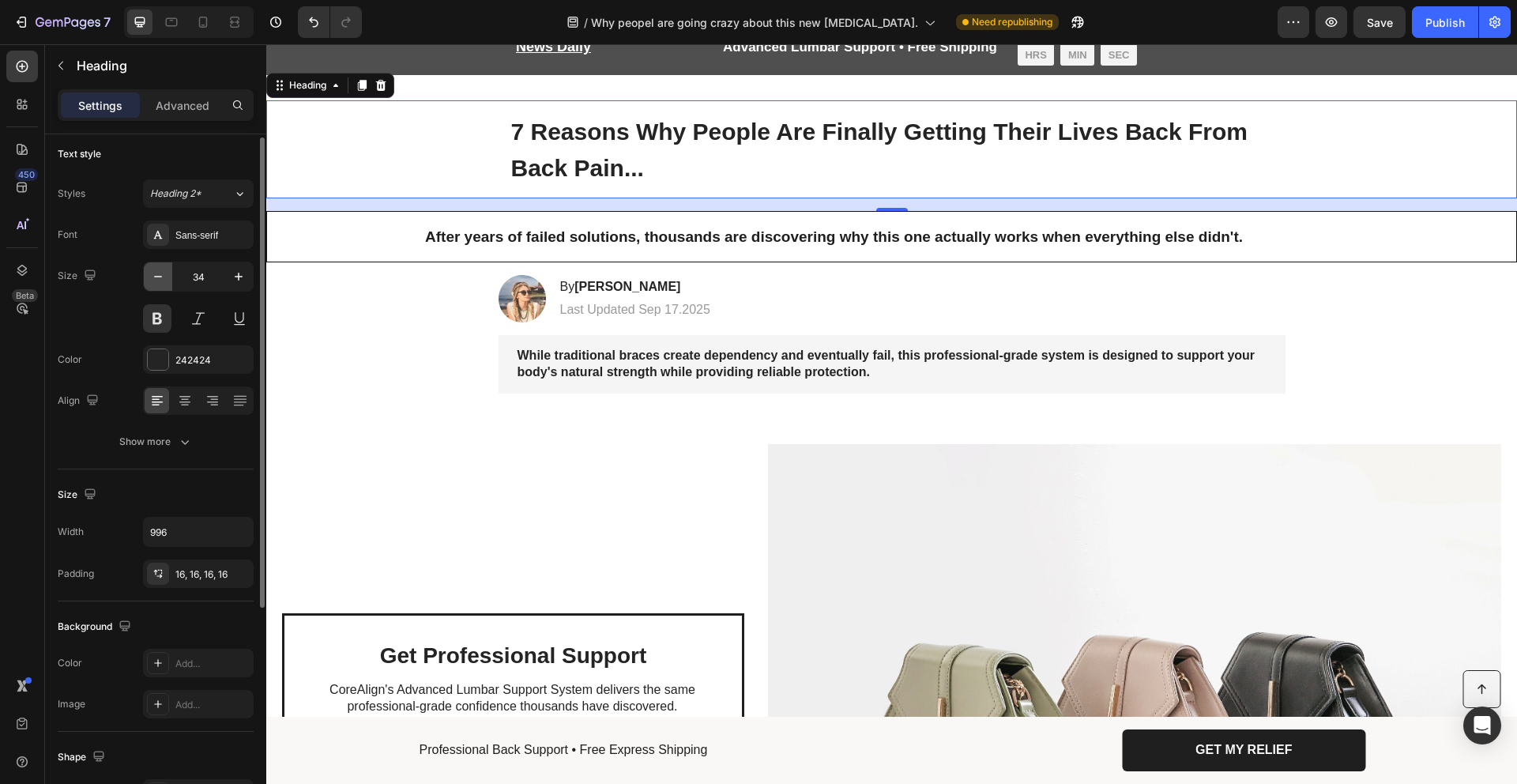
click at [160, 277] on icon "button" at bounding box center [158, 276] width 16 height 16
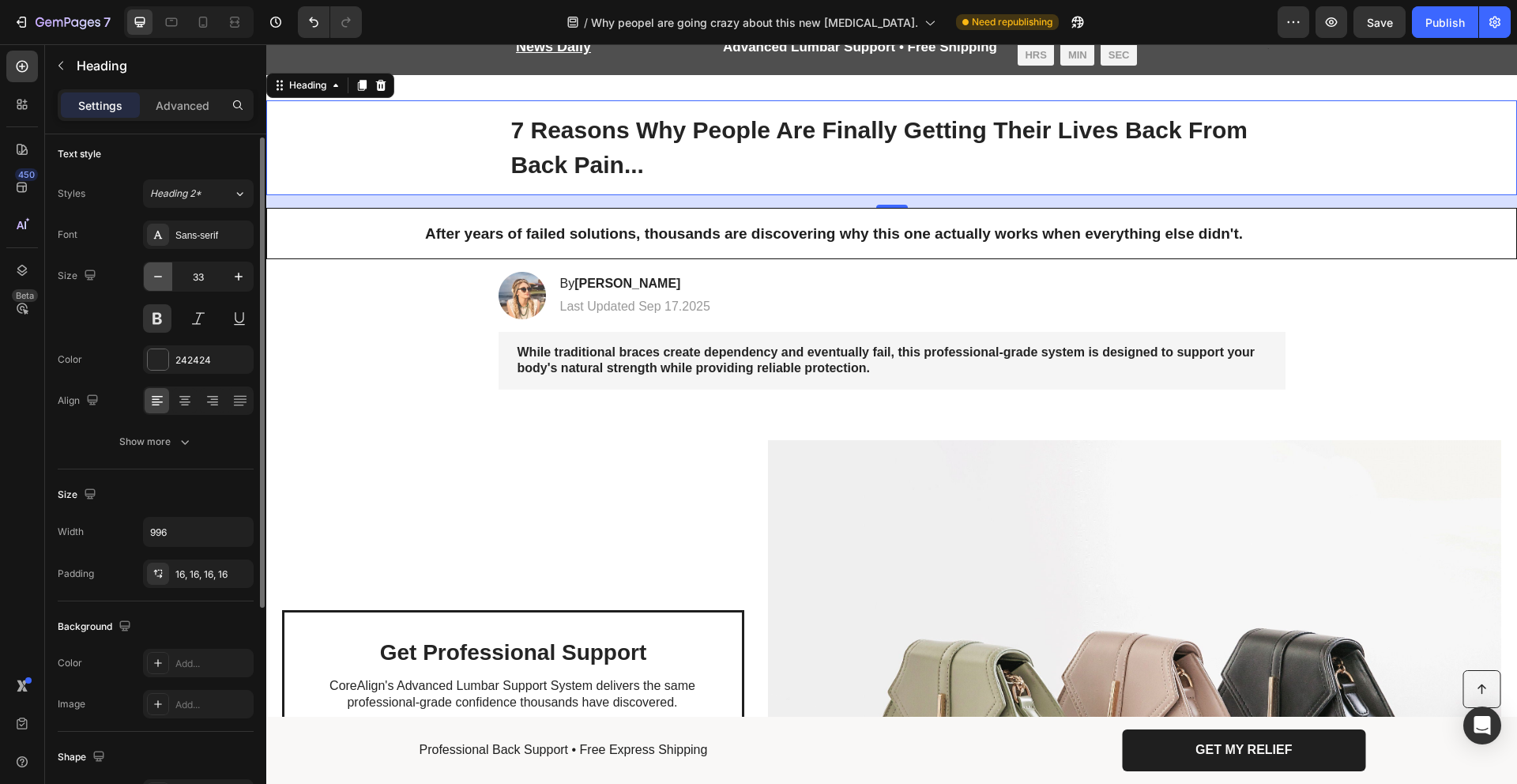
click at [161, 277] on icon "button" at bounding box center [158, 276] width 16 height 16
type input "32"
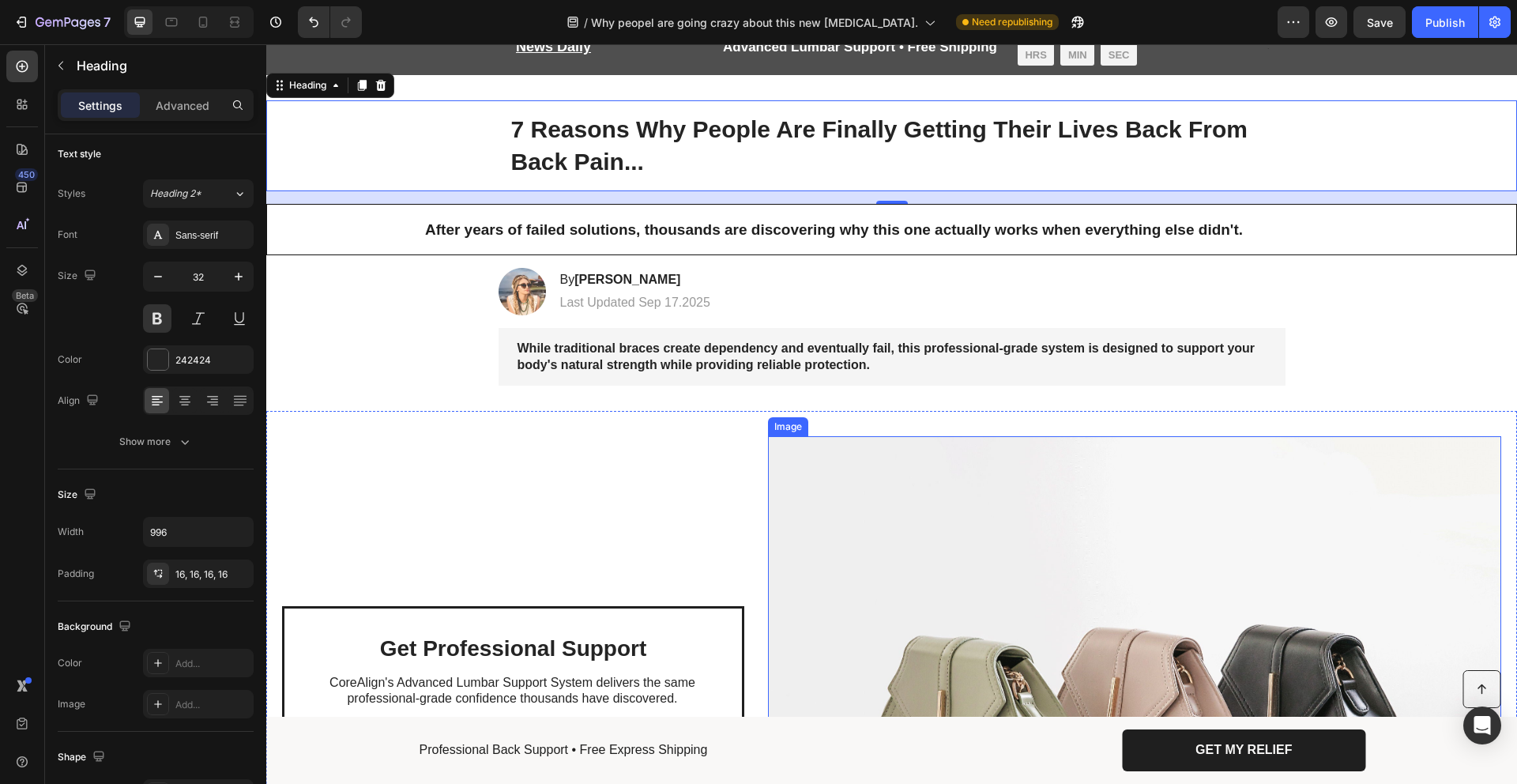
scroll to position [247, 0]
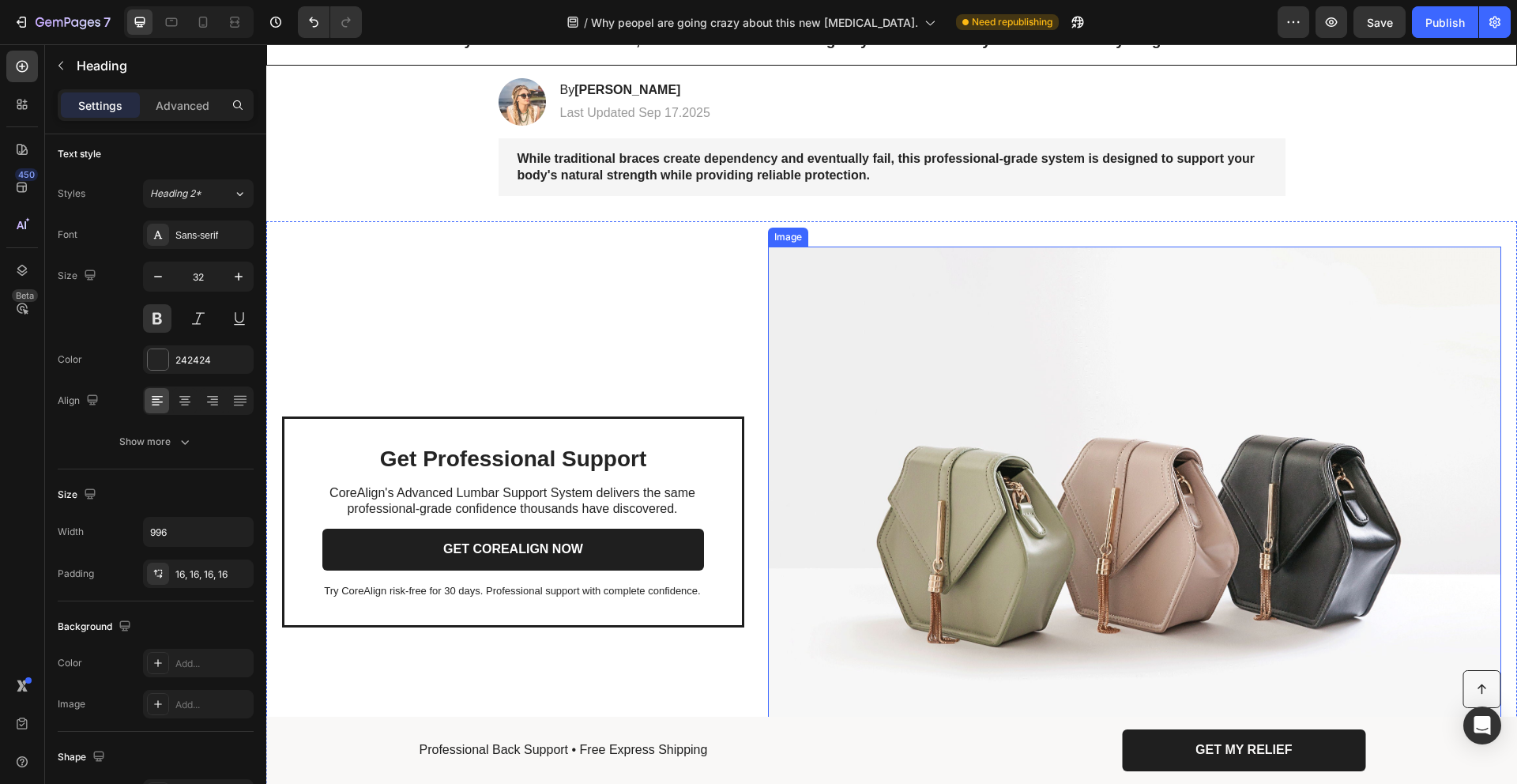
click at [990, 483] on img at bounding box center [1135, 521] width 734 height 550
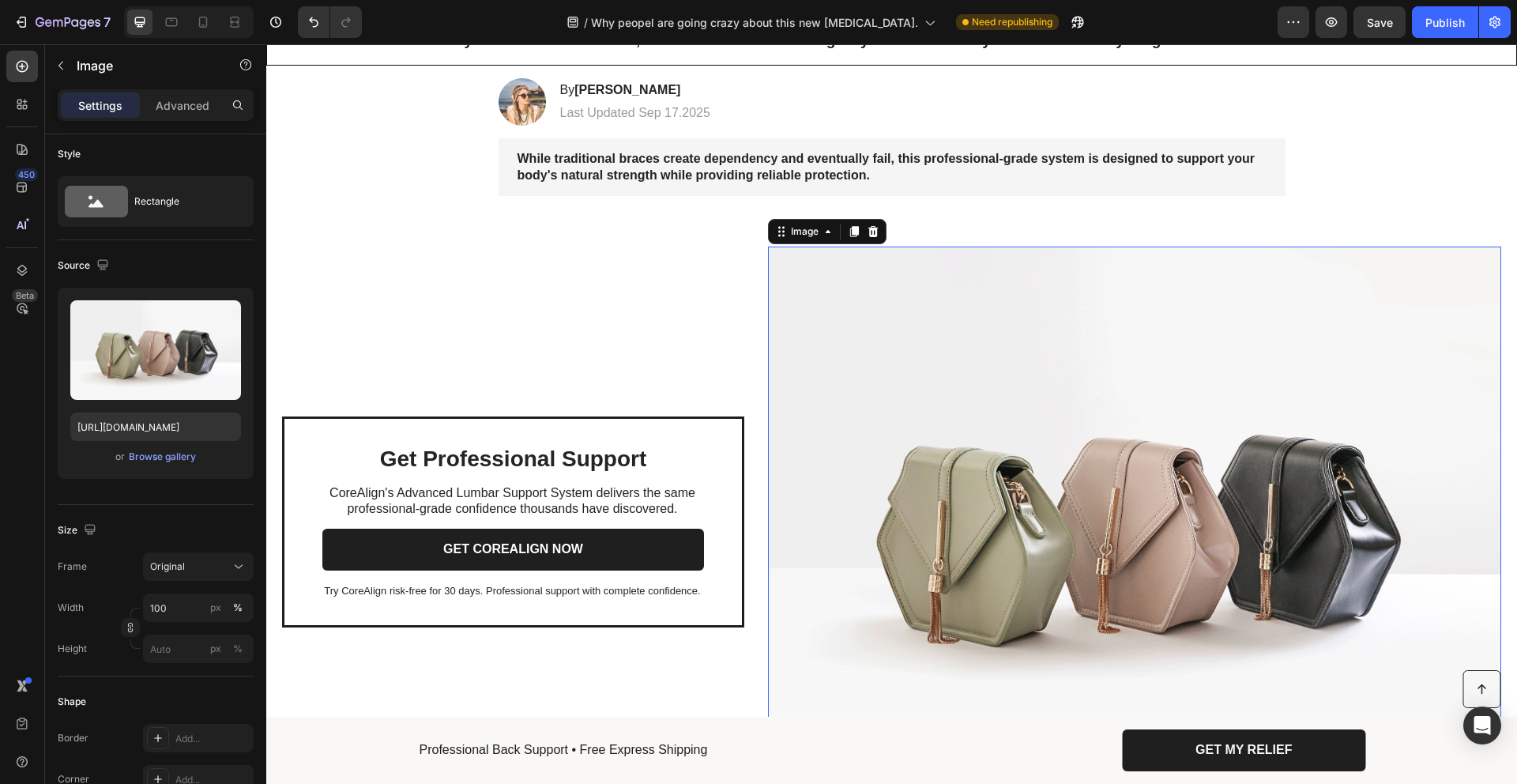
scroll to position [0, 0]
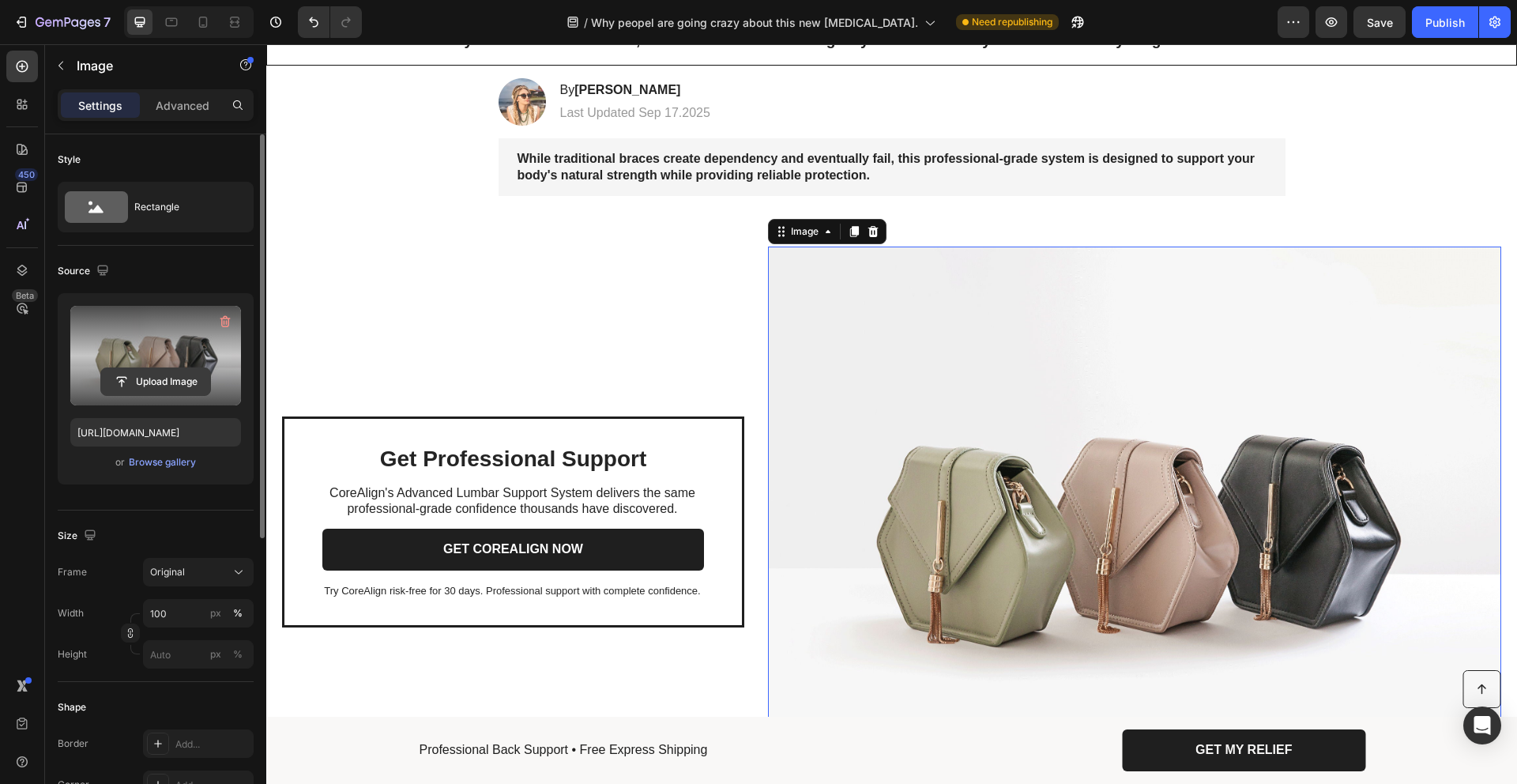
click at [176, 371] on input "file" at bounding box center [155, 382] width 109 height 27
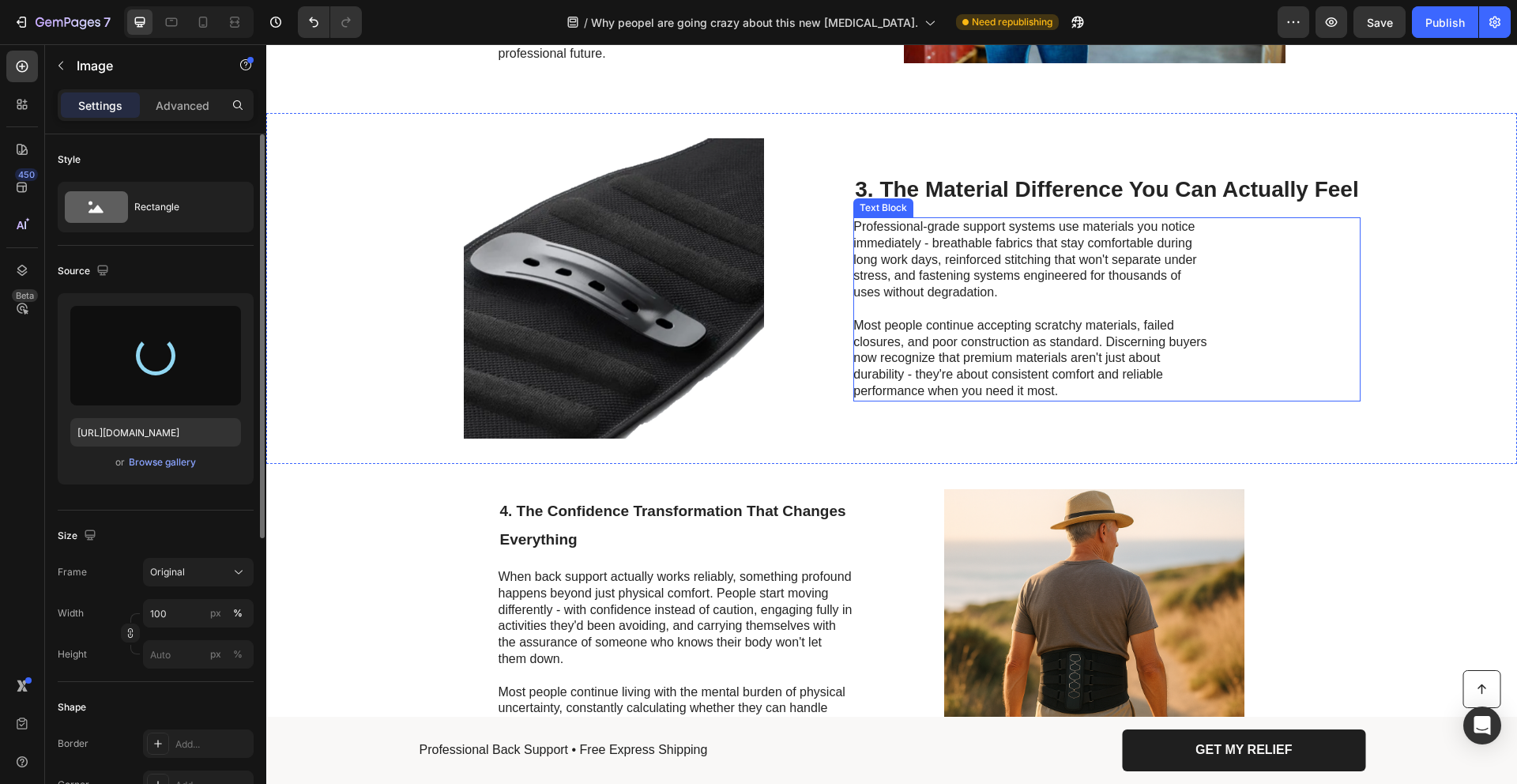
type input "https://cdn.shopify.com/s/files/1/0919/1247/0856/files/gempages_584593689121129…"
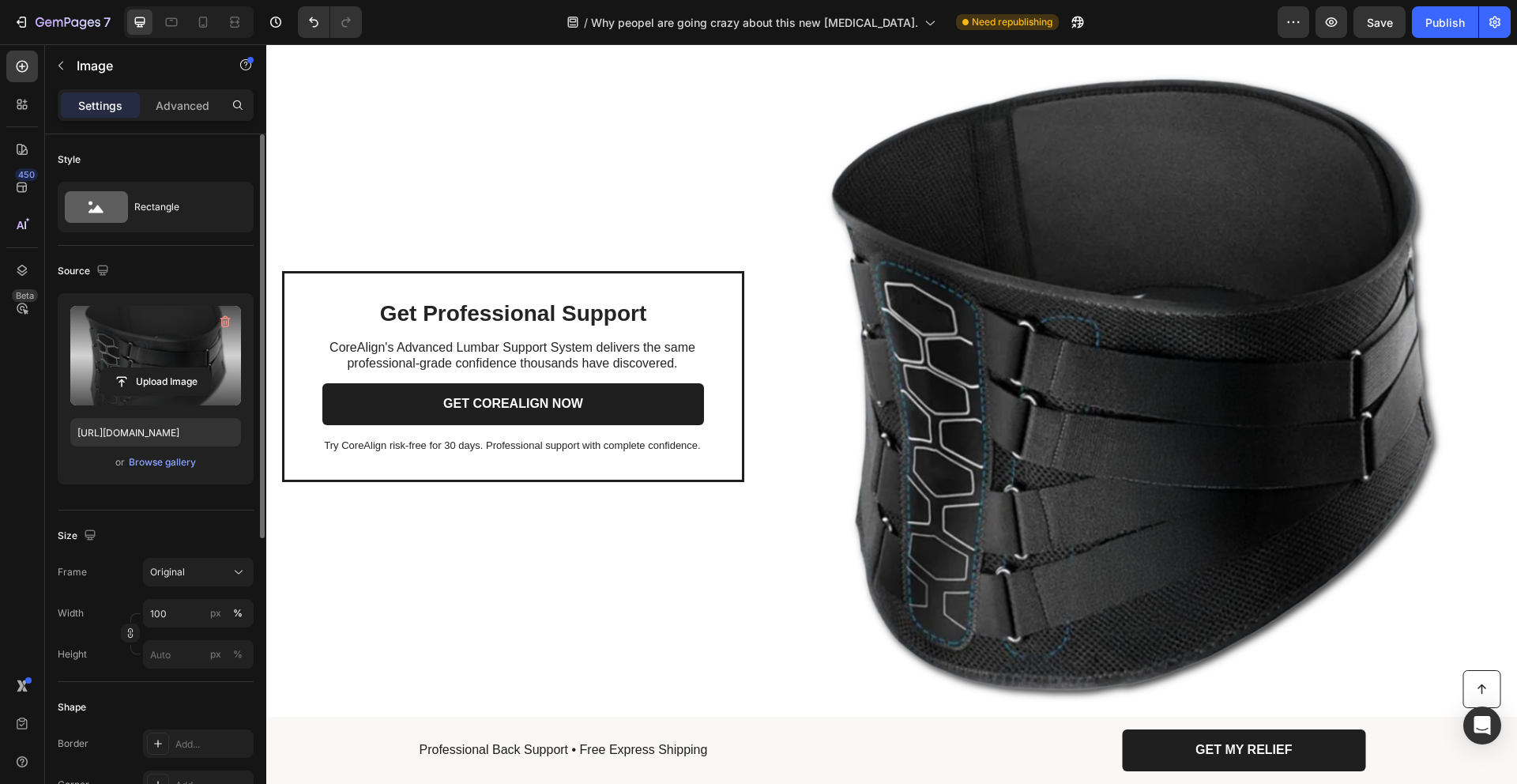
scroll to position [497, 0]
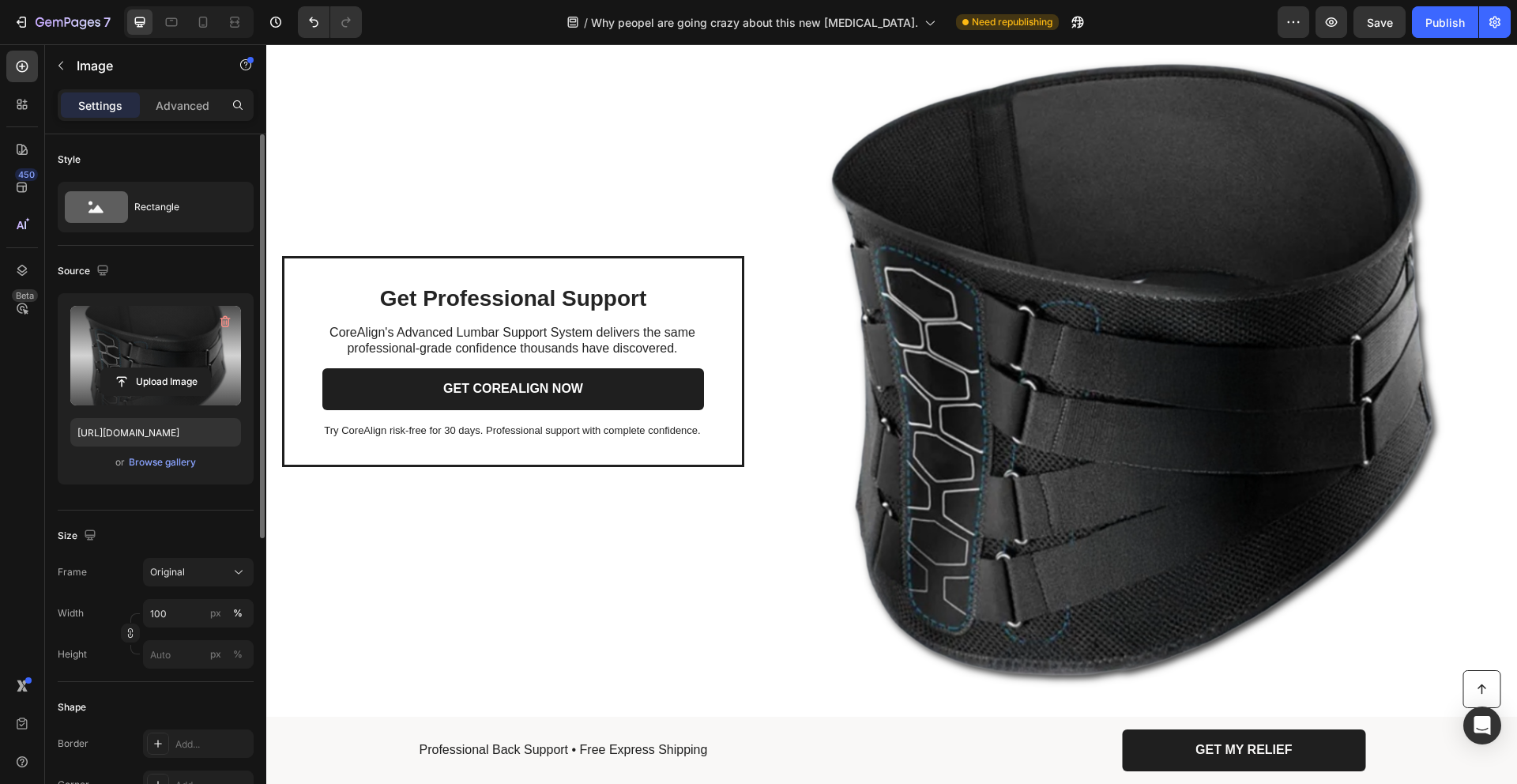
click at [1051, 350] on img at bounding box center [1135, 361] width 734 height 734
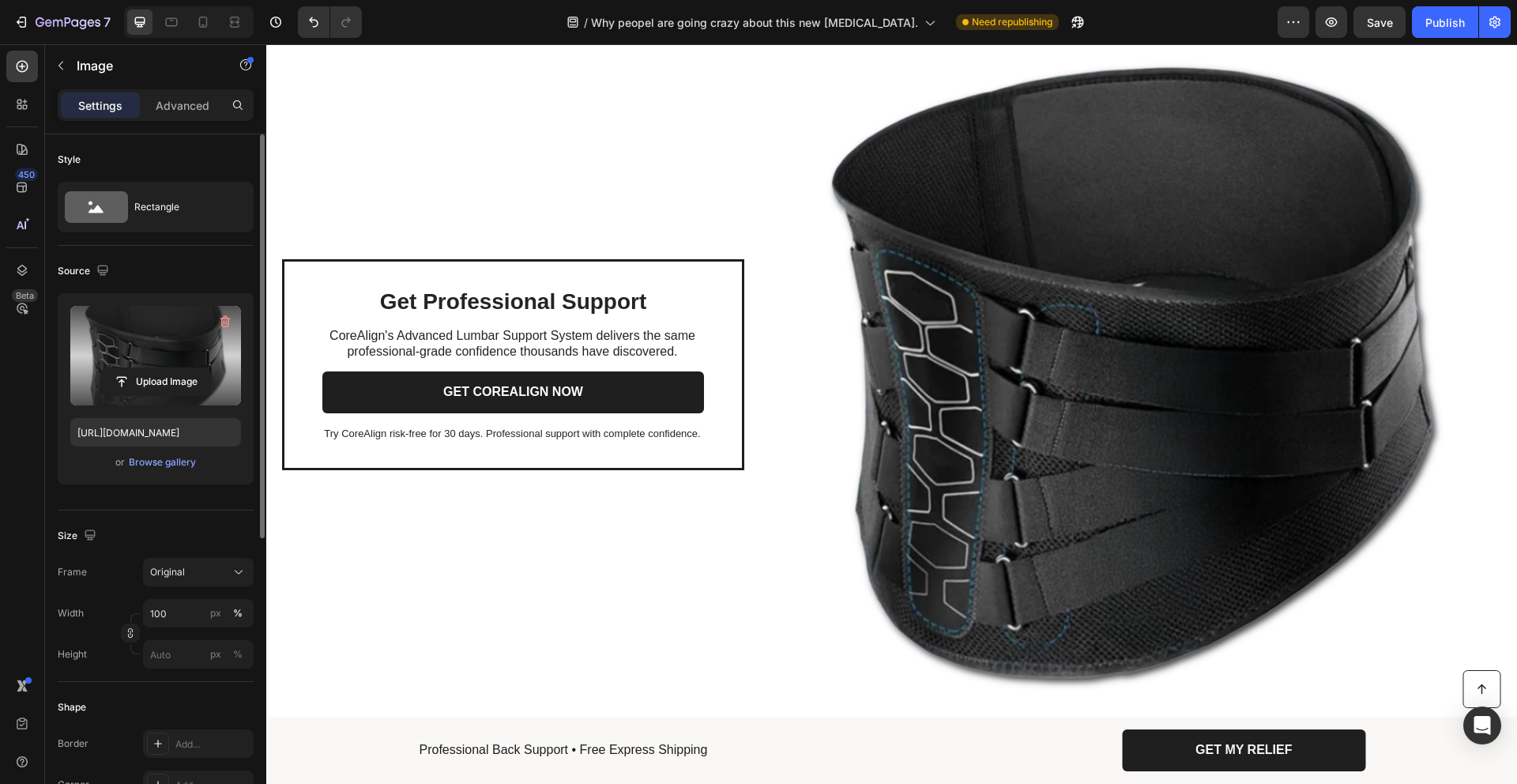
click at [1032, 315] on img at bounding box center [1135, 364] width 734 height 734
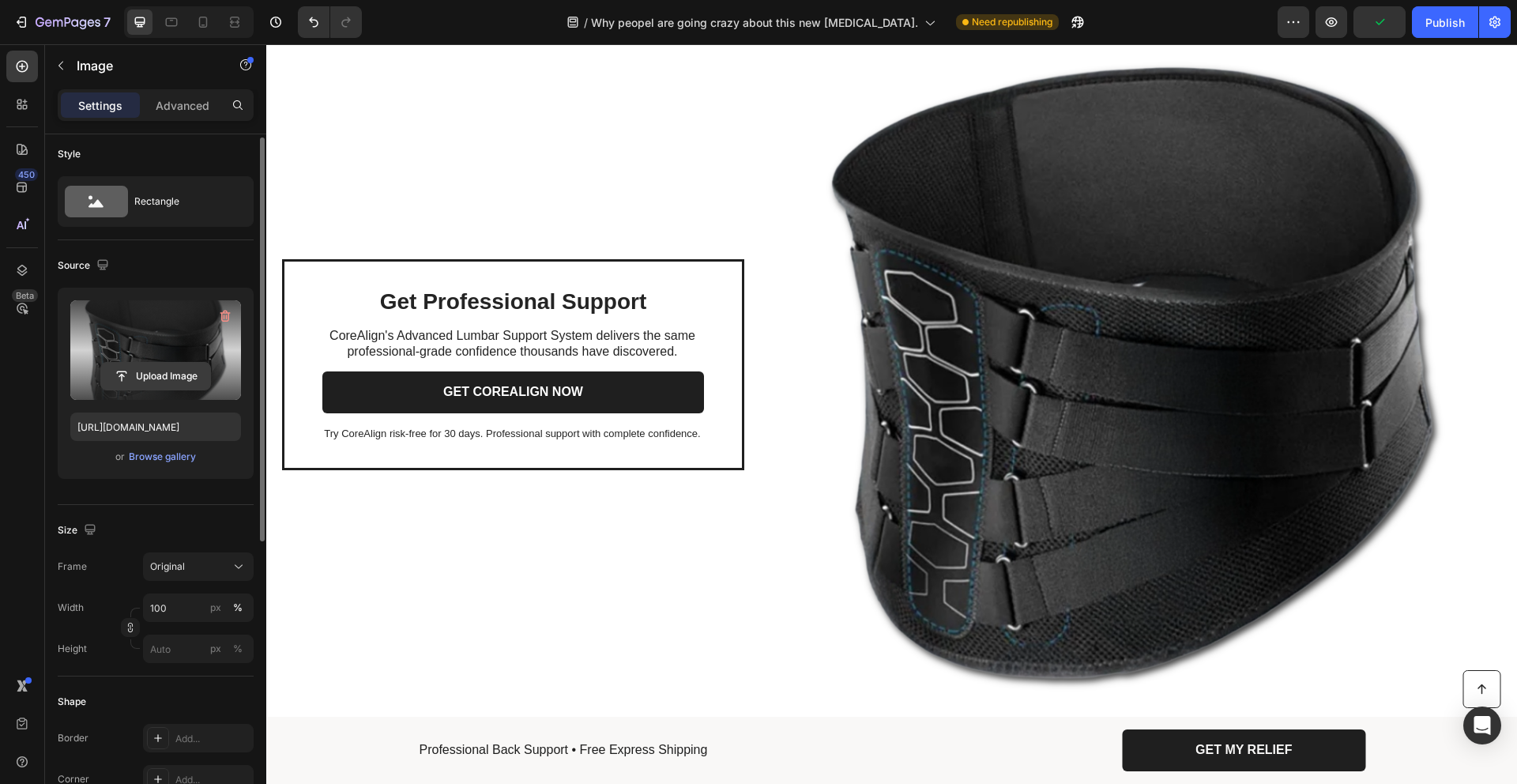
click at [169, 372] on input "file" at bounding box center [155, 376] width 109 height 27
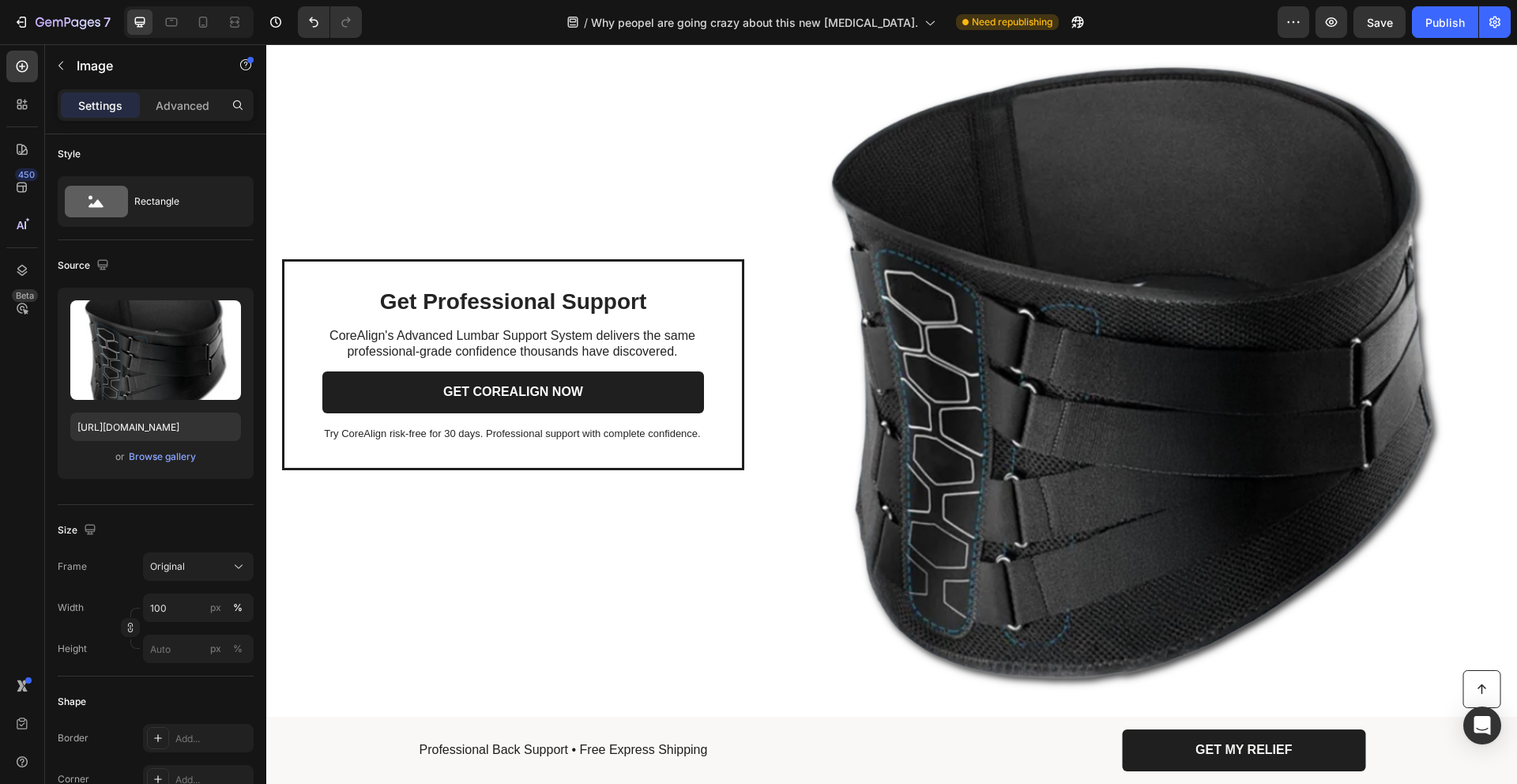
click at [1079, 316] on img at bounding box center [1135, 364] width 734 height 734
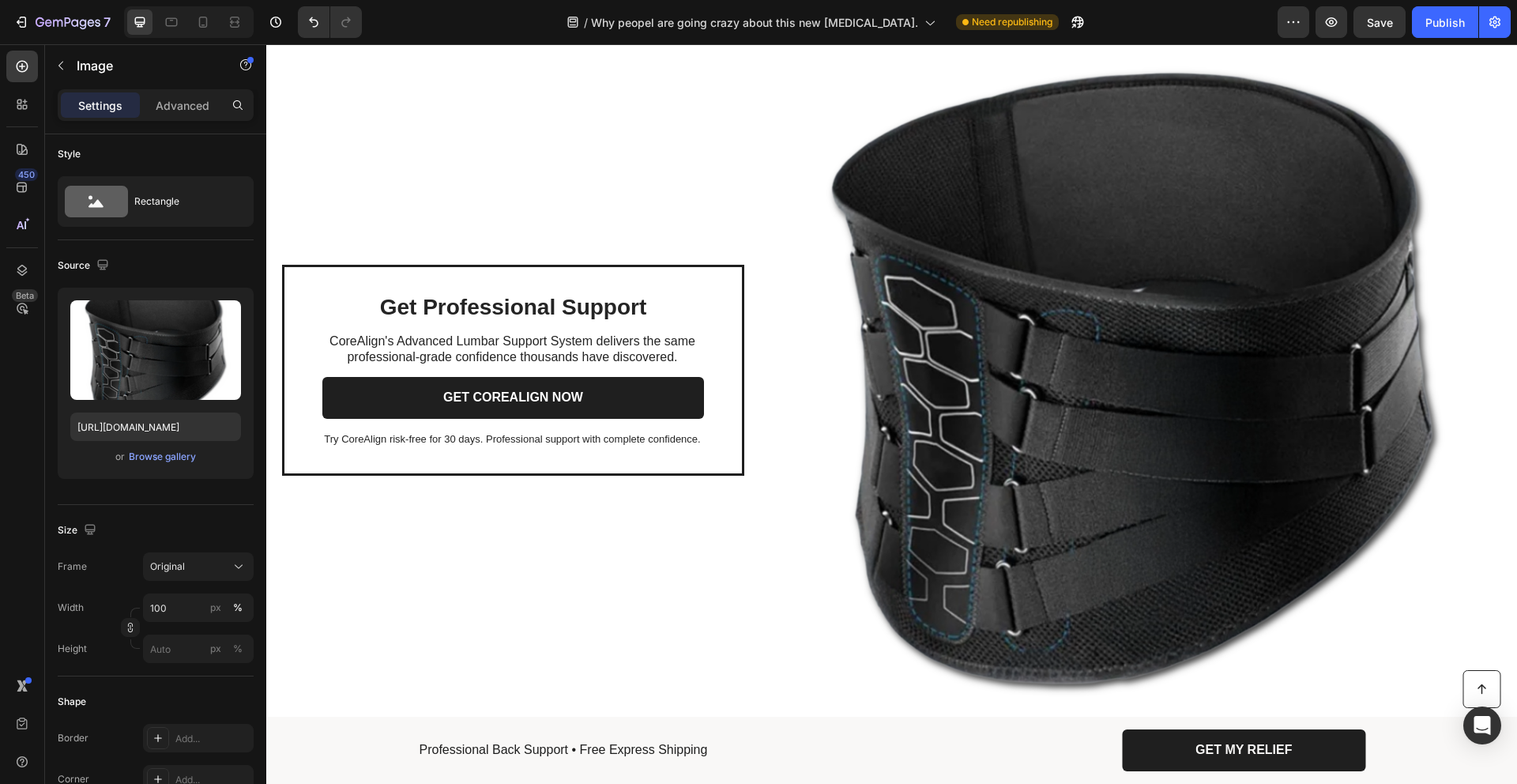
drag, startPoint x: 1028, startPoint y: 325, endPoint x: 902, endPoint y: 336, distance: 126.5
click at [1028, 325] on img at bounding box center [1135, 370] width 734 height 734
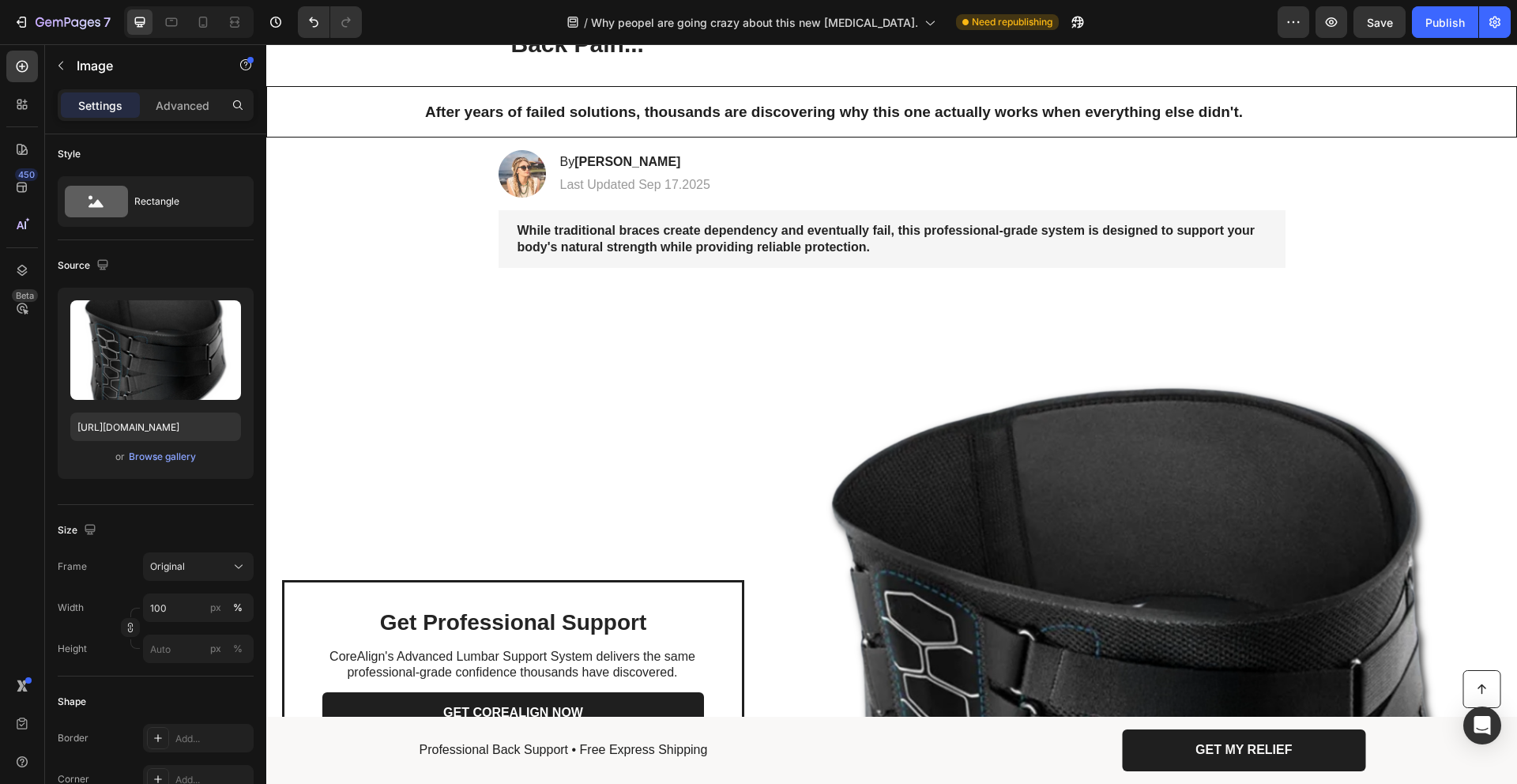
scroll to position [177, 0]
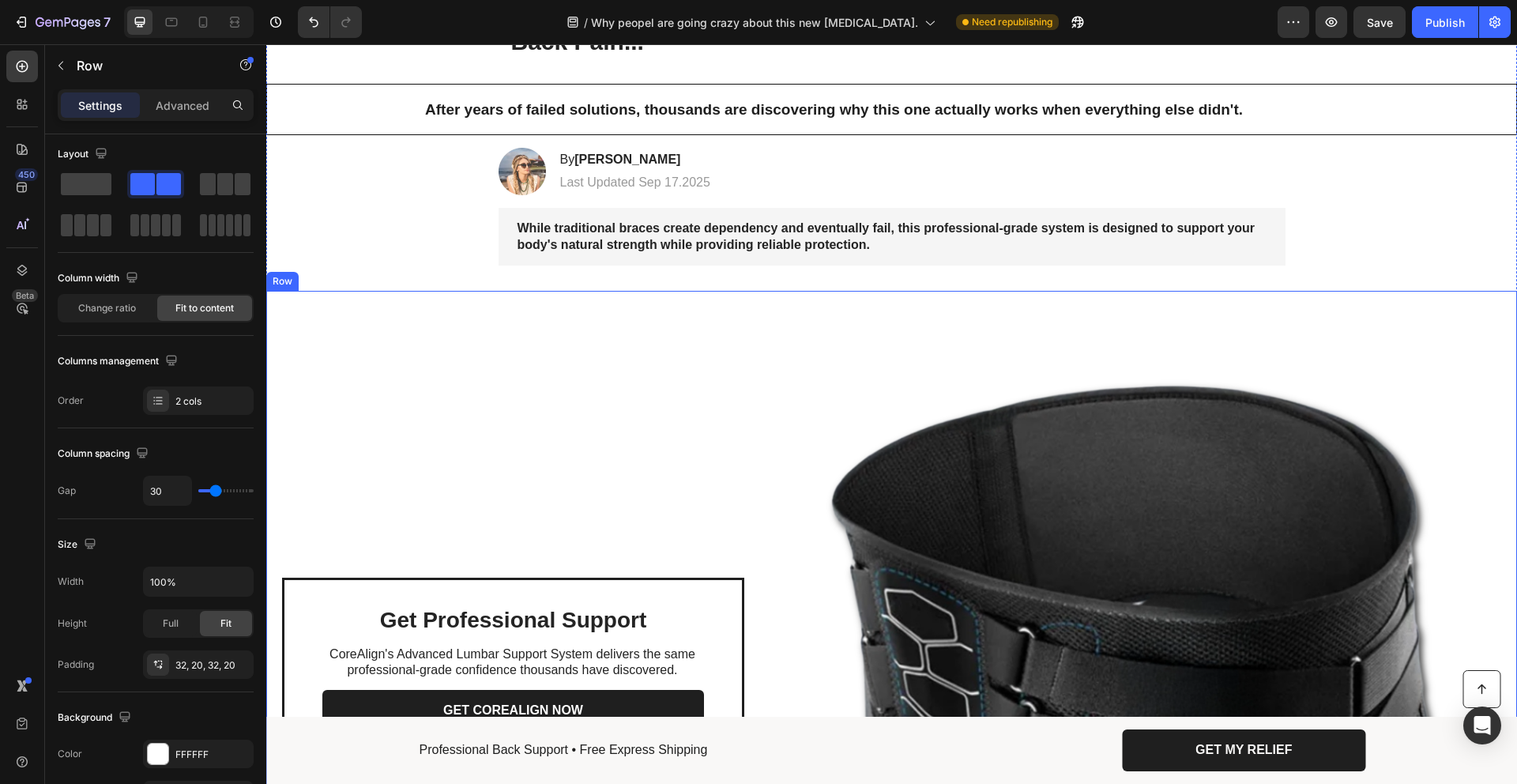
drag, startPoint x: 672, startPoint y: 378, endPoint x: 667, endPoint y: 458, distance: 80.2
click at [672, 378] on div "Get Professional Support Heading CoreAlign's Advanced Lumbar Support System del…" at bounding box center [513, 683] width 463 height 734
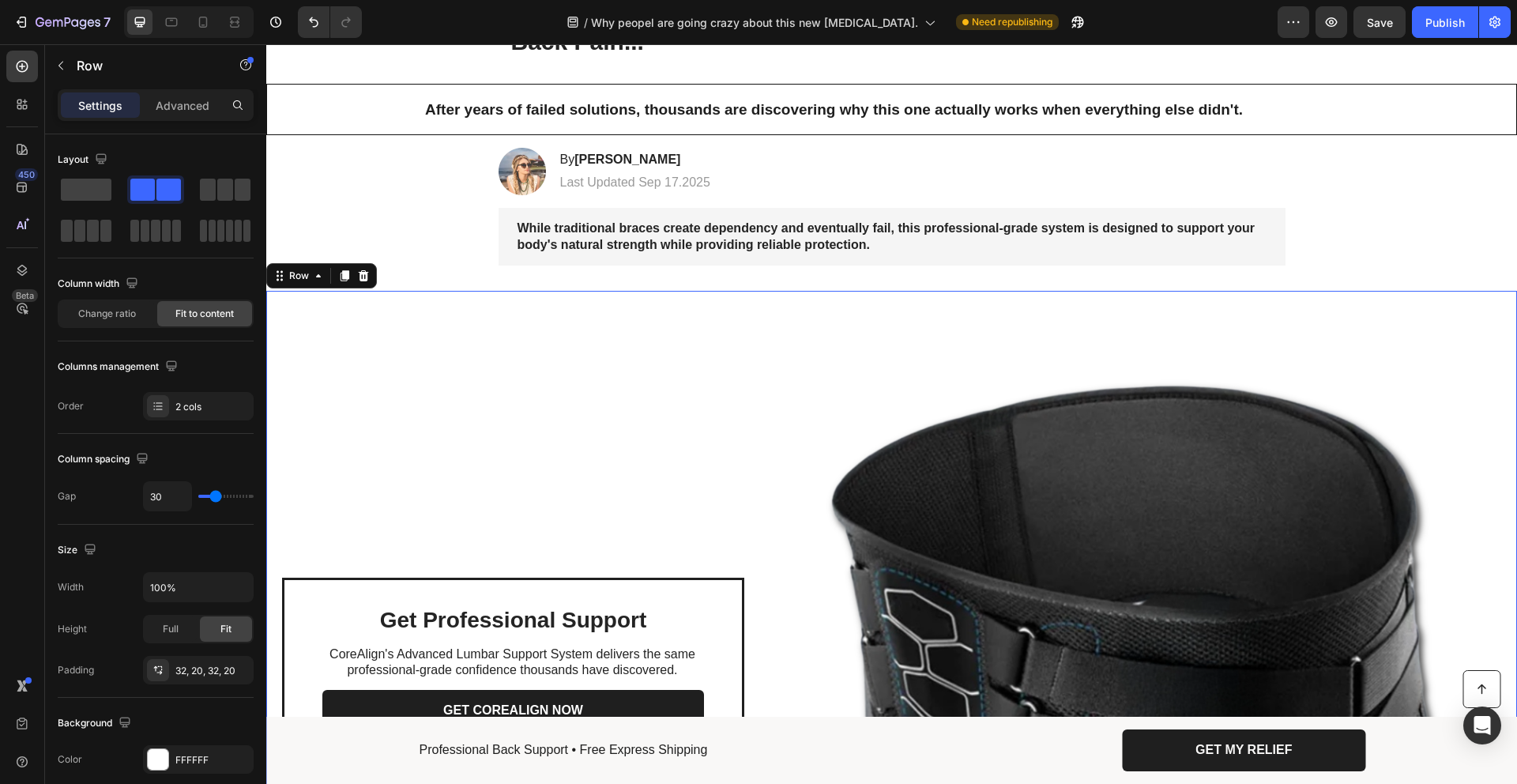
drag, startPoint x: 538, startPoint y: 436, endPoint x: 652, endPoint y: 455, distance: 115.6
click at [539, 436] on div "Get Professional Support Heading CoreAlign's Advanced Lumbar Support System del…" at bounding box center [513, 683] width 463 height 734
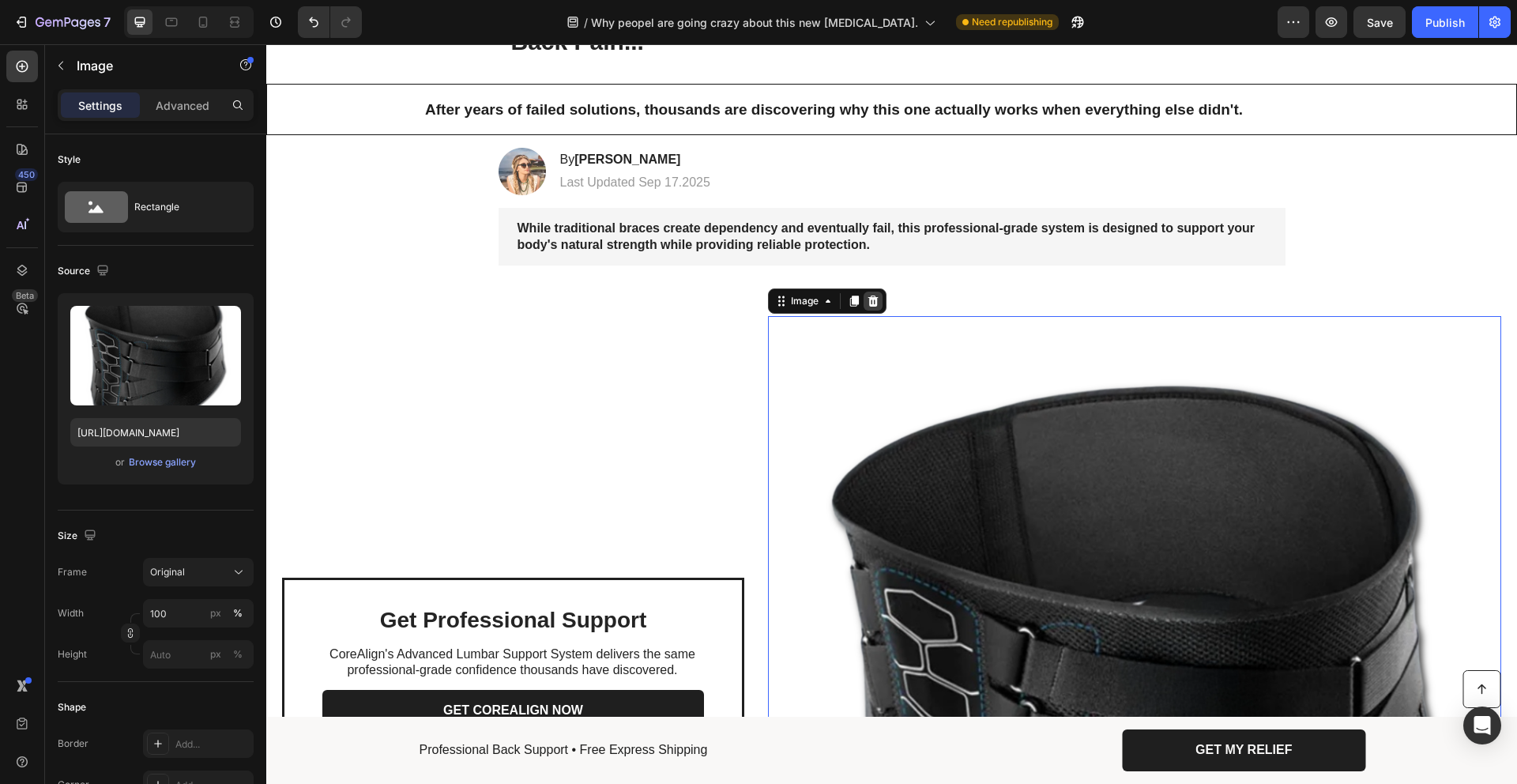
click at [874, 303] on icon at bounding box center [873, 301] width 13 height 13
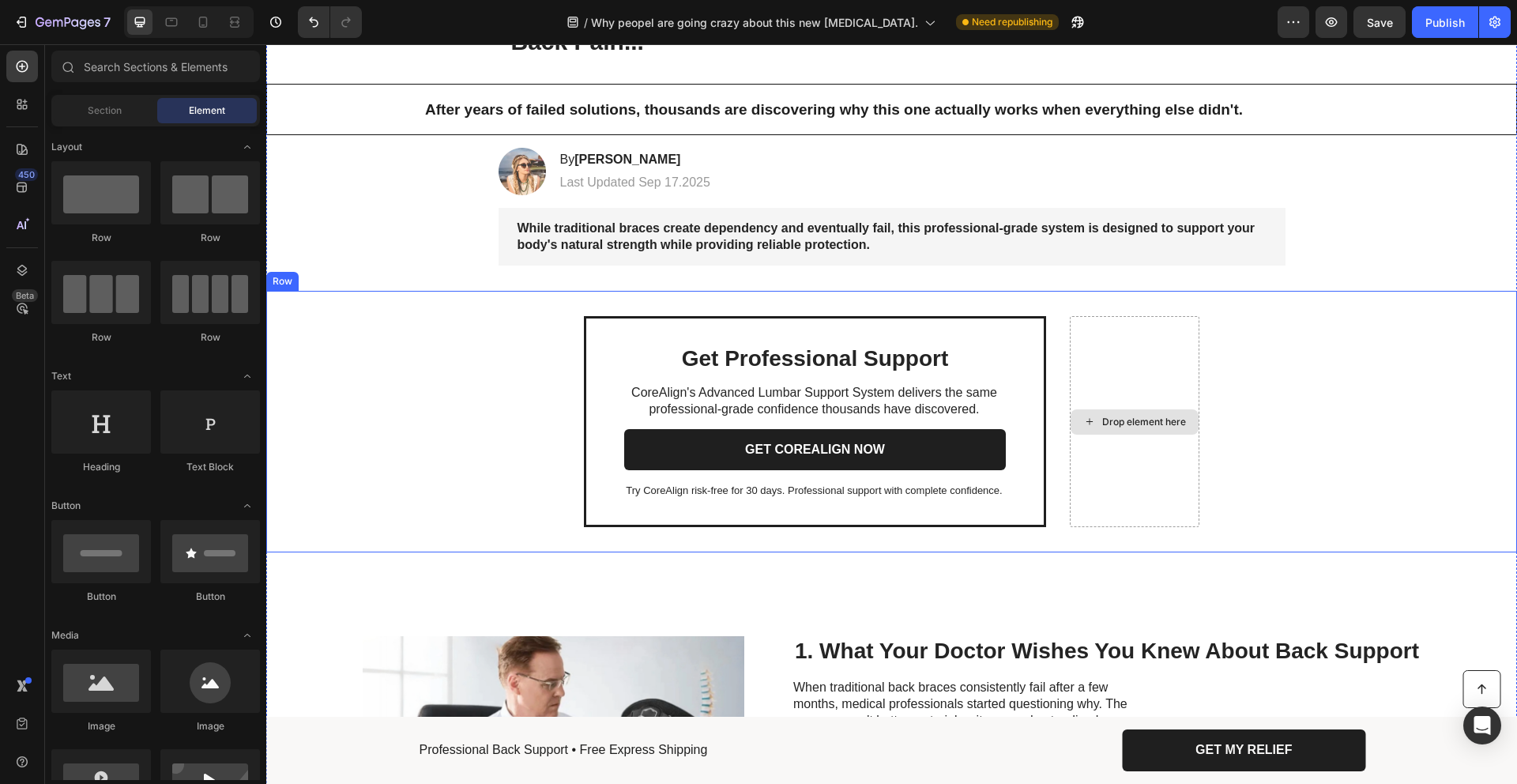
click at [1174, 378] on div "Drop element here" at bounding box center [1135, 421] width 129 height 211
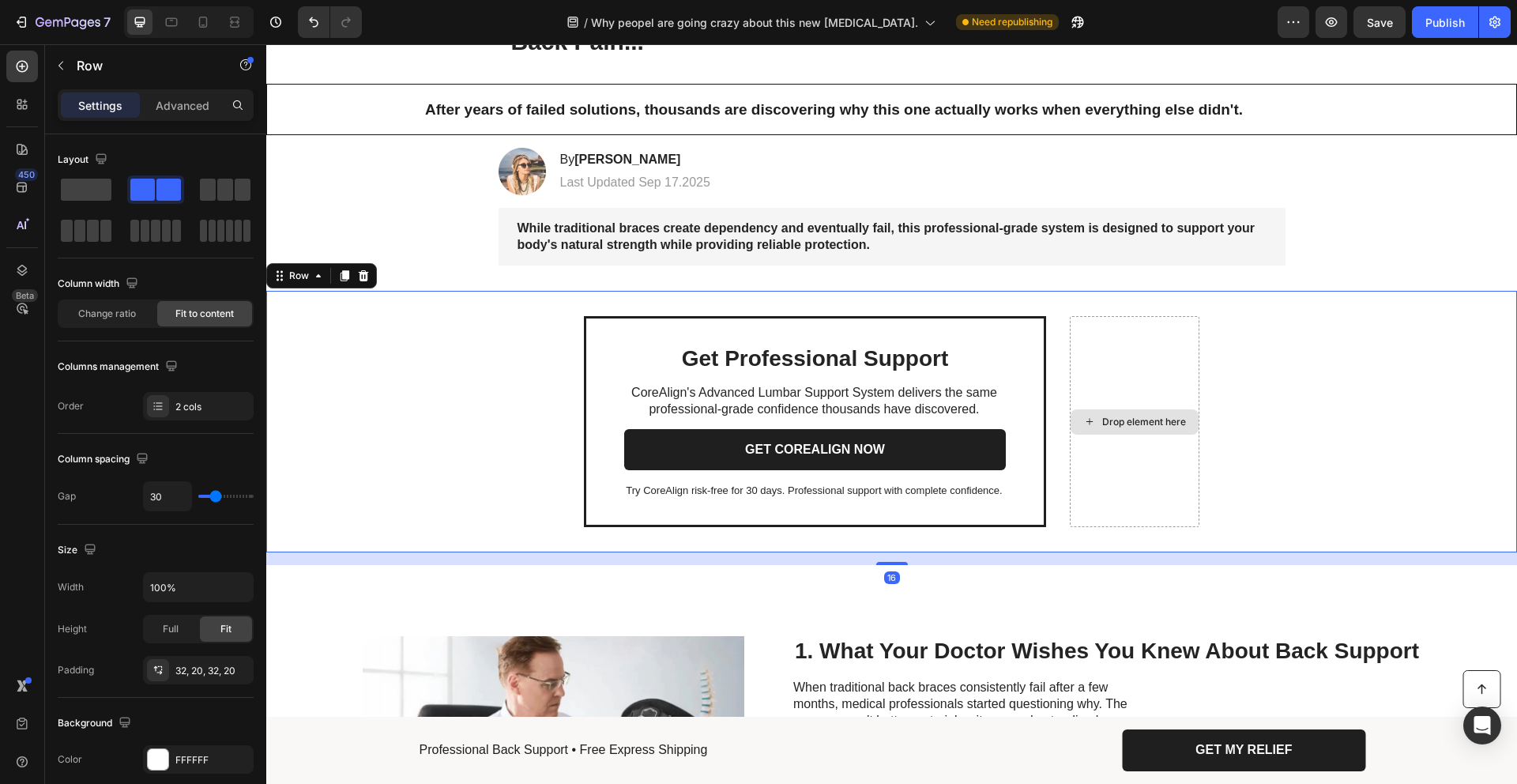
click at [1156, 363] on div "Drop element here" at bounding box center [1135, 421] width 129 height 211
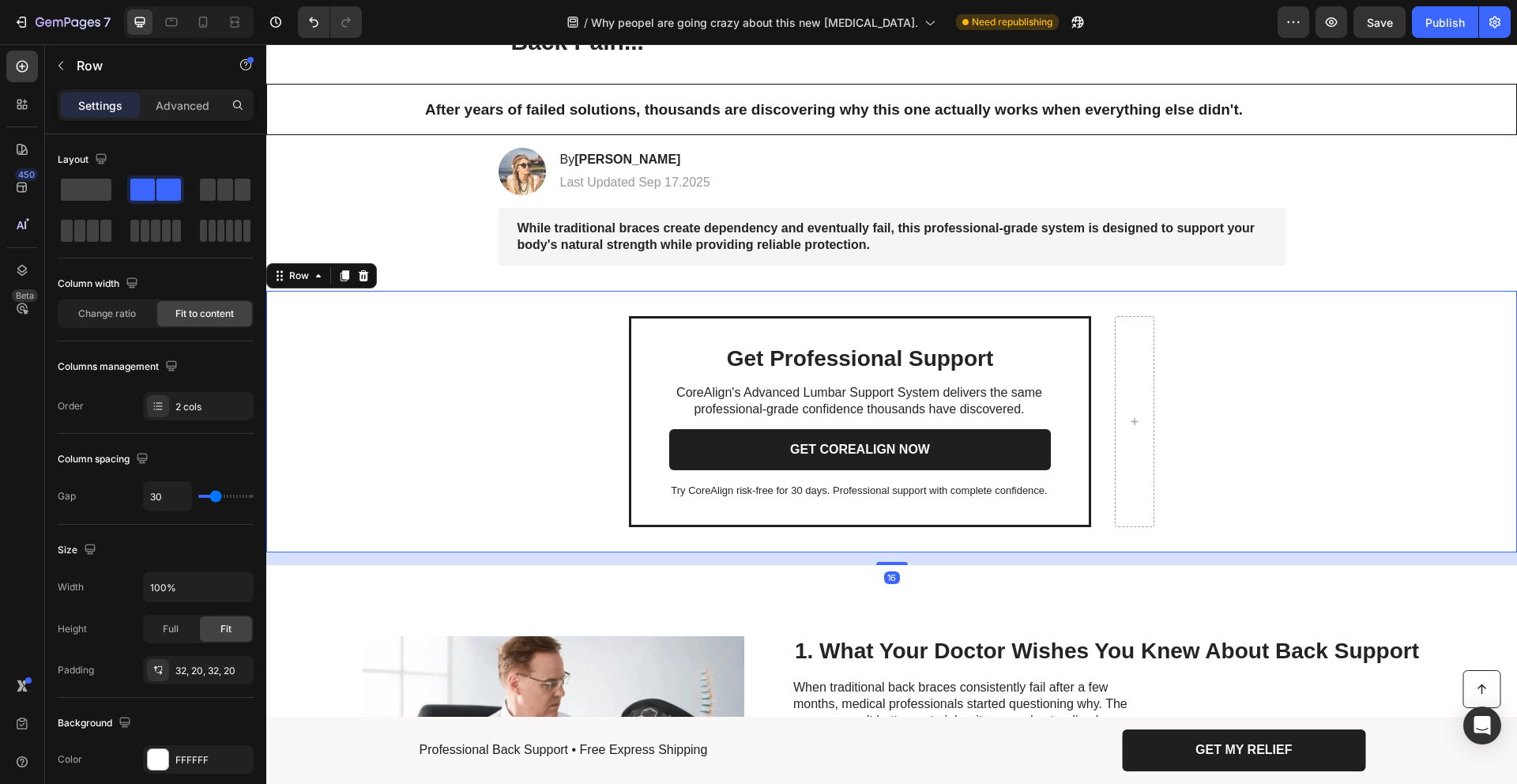
click at [1162, 359] on div "Get Professional Support Heading CoreAlign's Advanced Lumbar Support System del…" at bounding box center [892, 421] width 1251 height 262
click at [182, 22] on div at bounding box center [171, 22] width 25 height 25
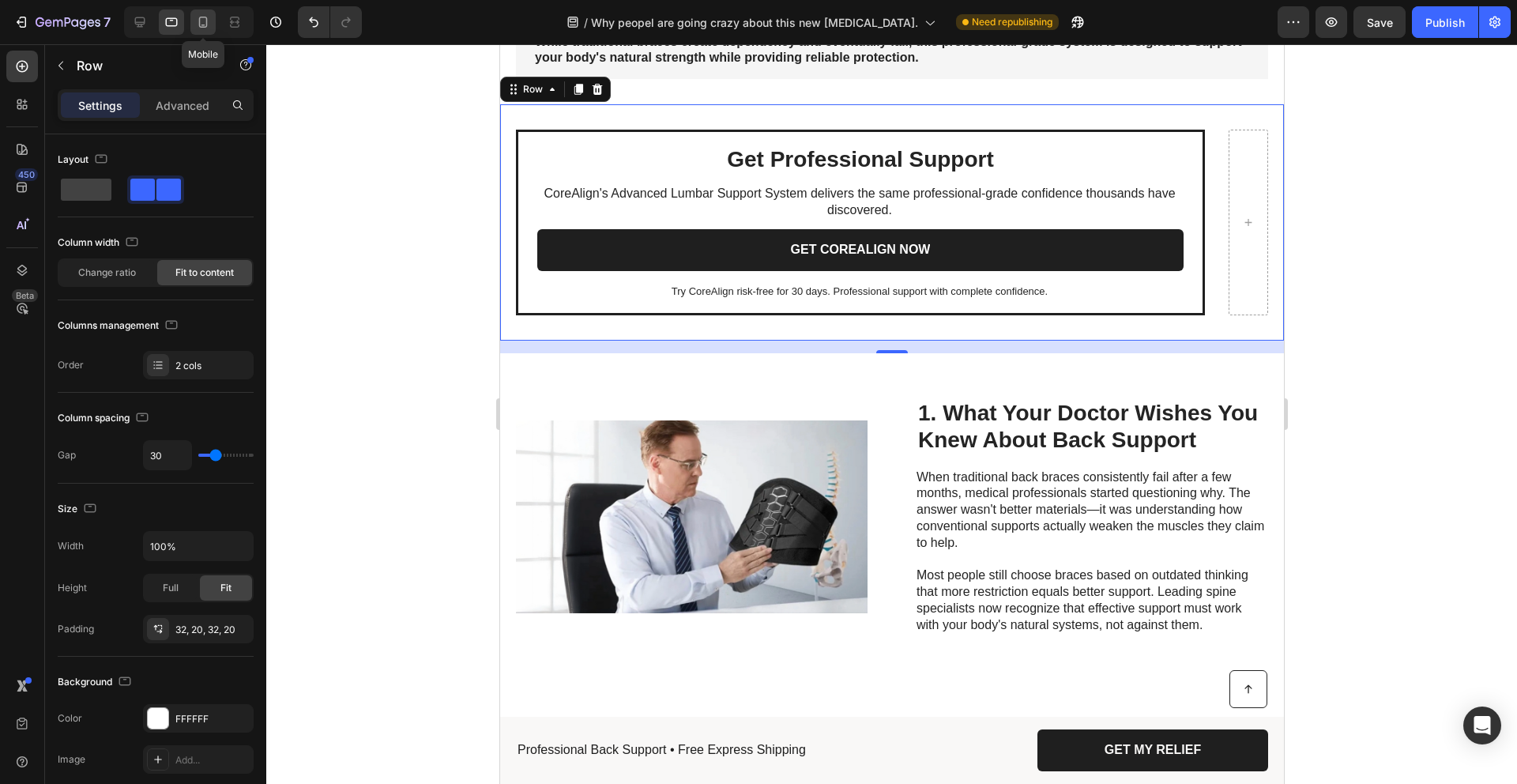
click at [193, 22] on div at bounding box center [203, 22] width 25 height 25
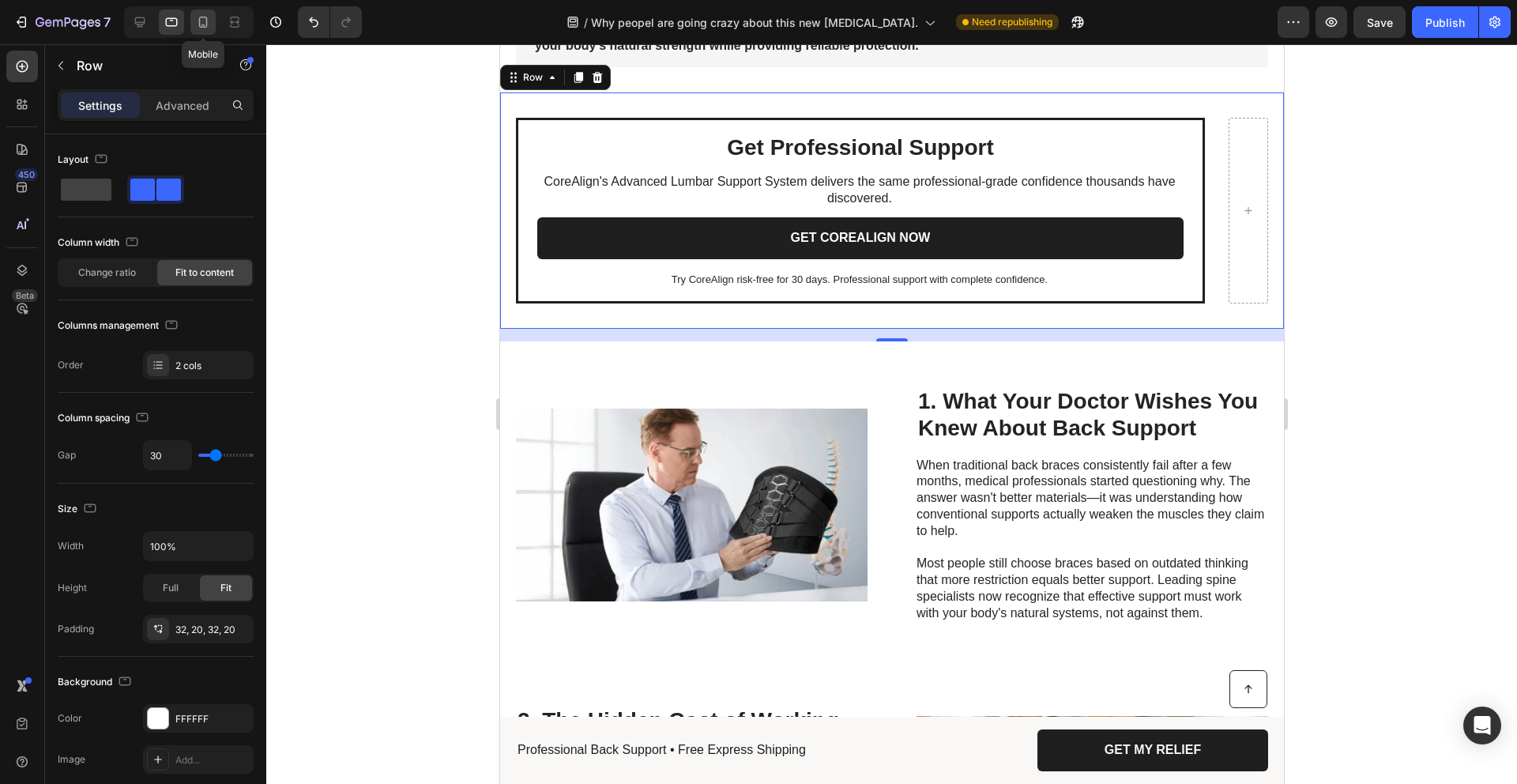
type input "0"
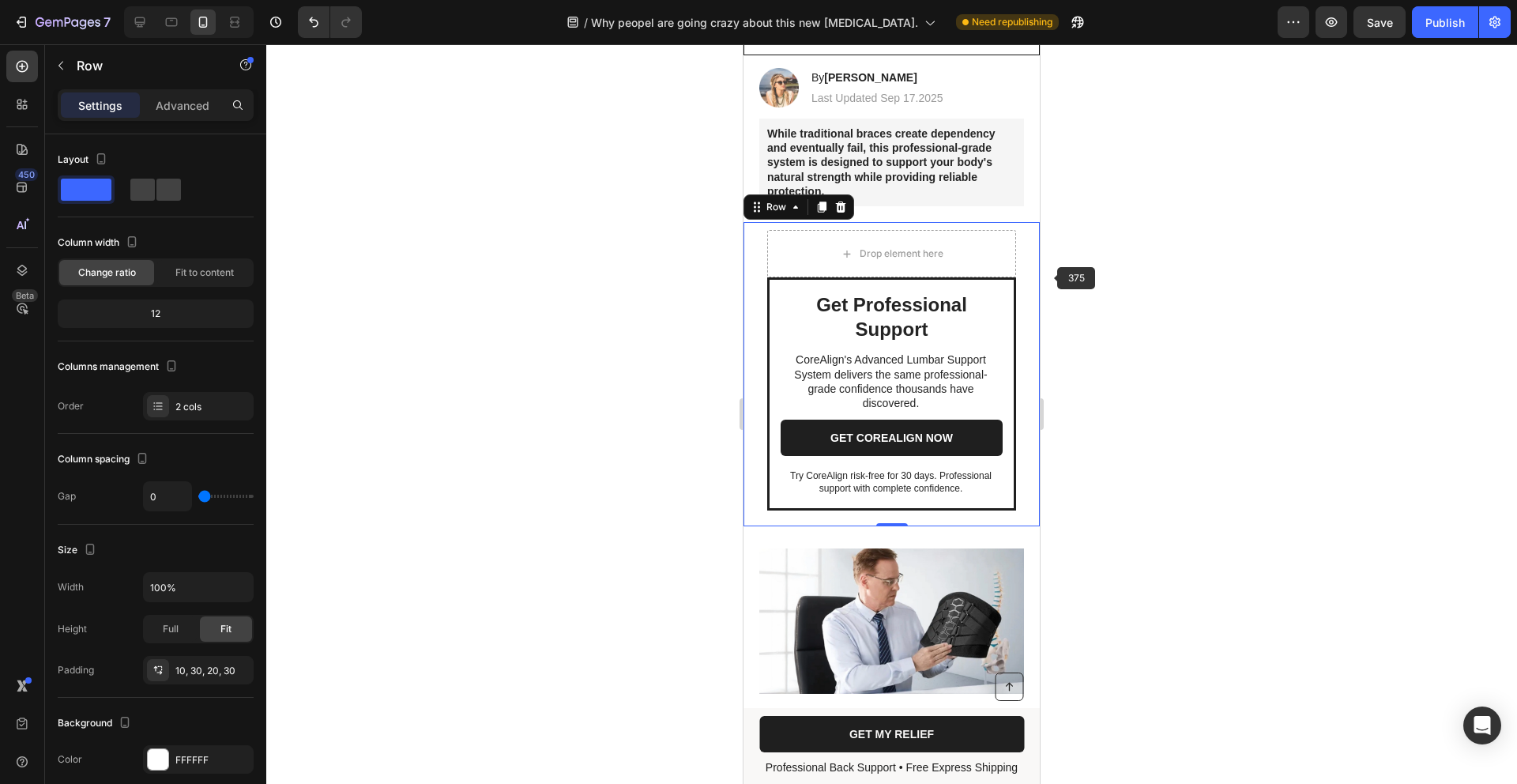
click at [1097, 274] on div at bounding box center [892, 414] width 1251 height 740
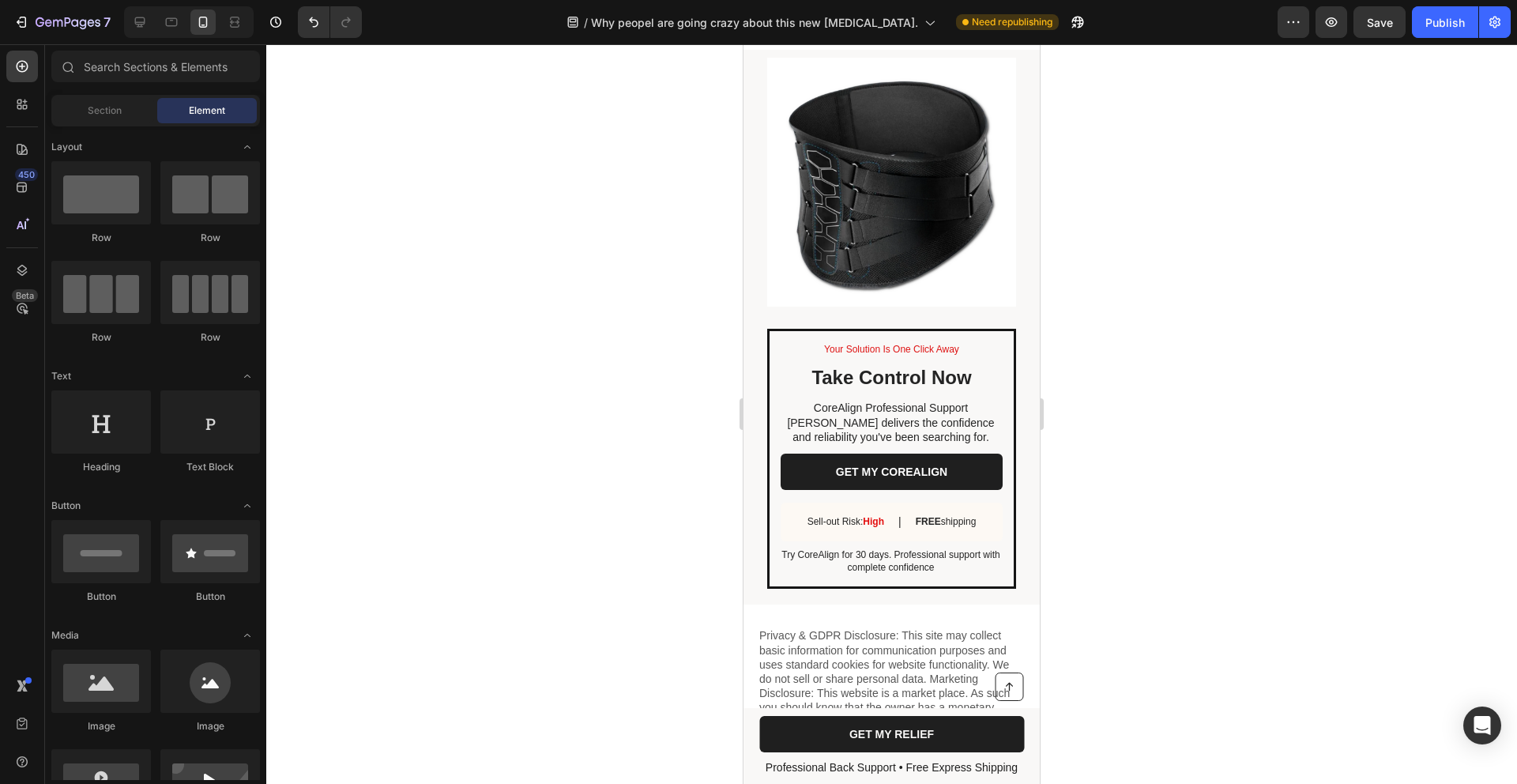
scroll to position [5479, 0]
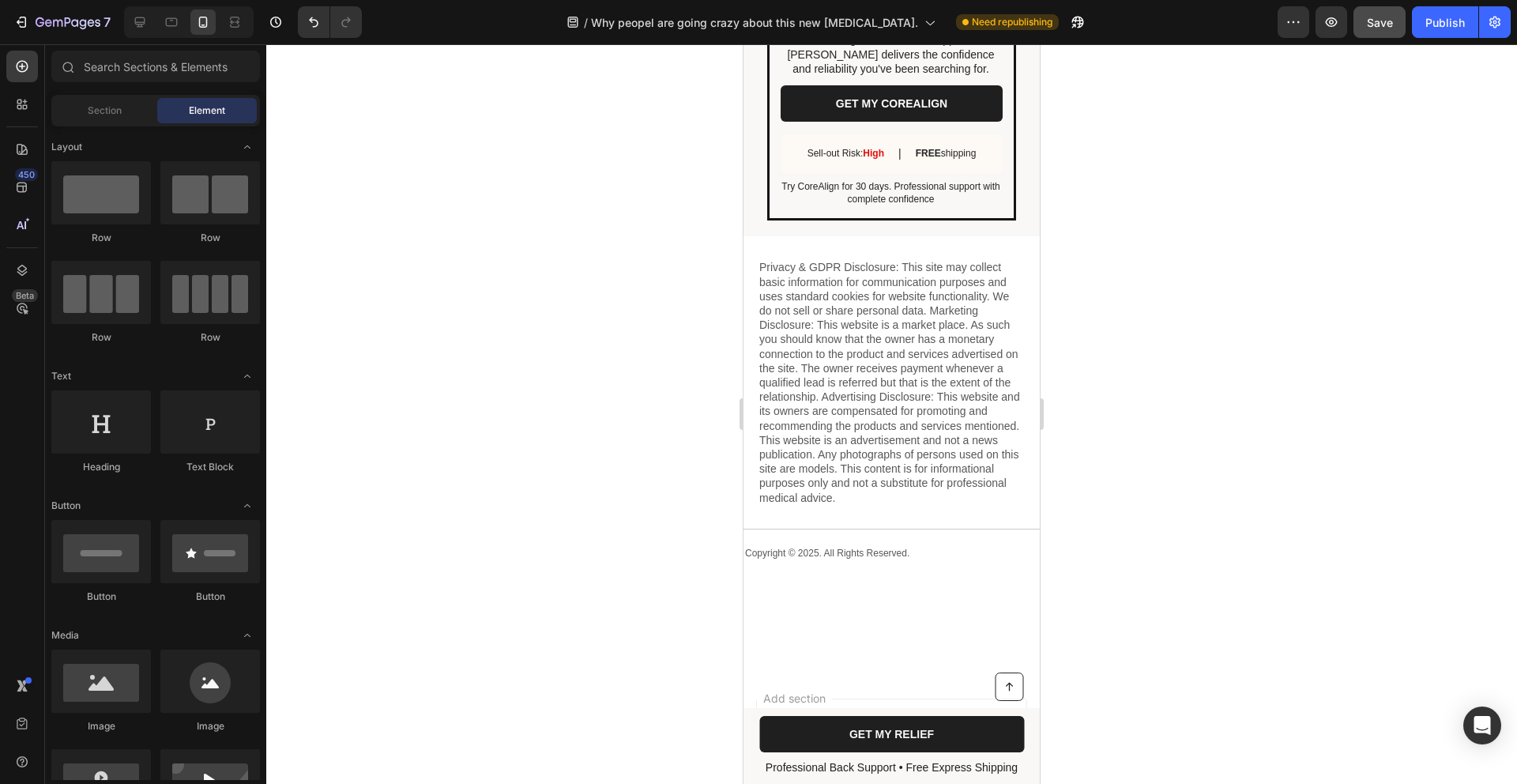
click at [1401, 30] on button "Save" at bounding box center [1380, 23] width 52 height 32
